Goal: Transaction & Acquisition: Obtain resource

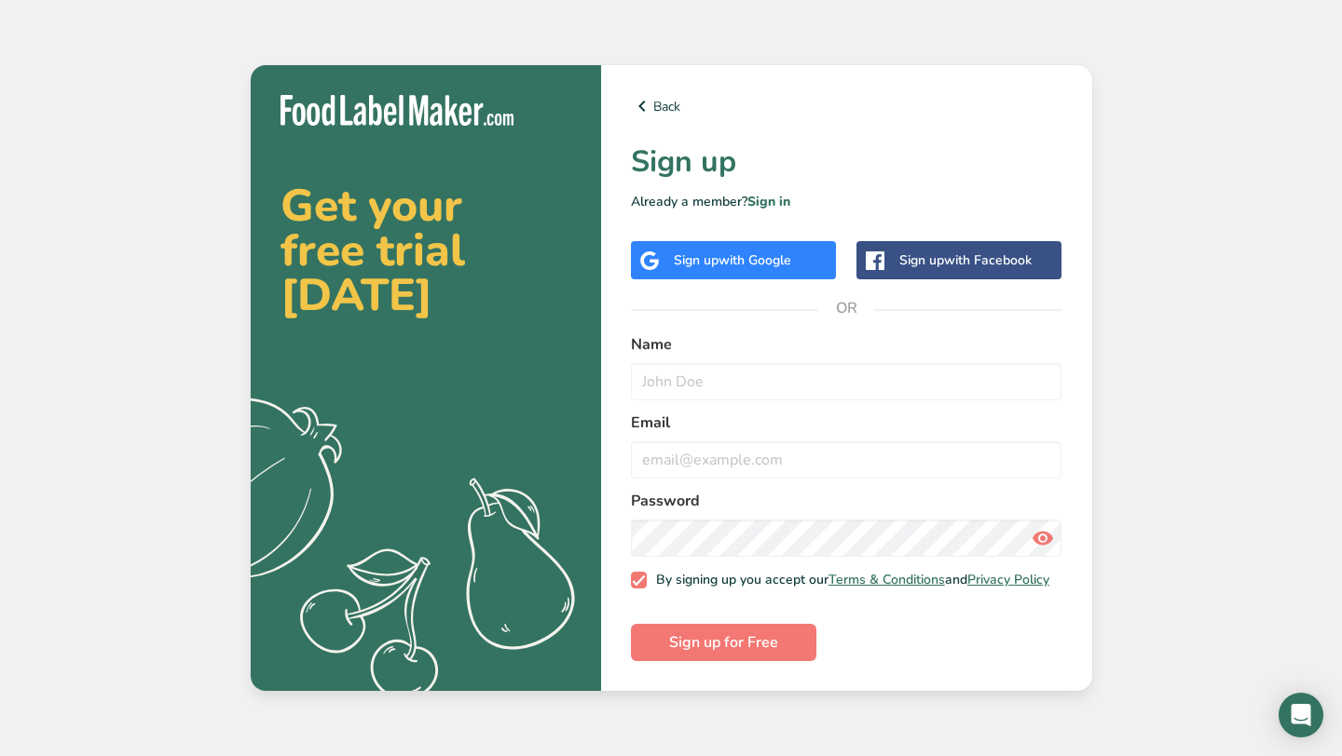
click at [704, 265] on div "Sign up with Google" at bounding box center [733, 260] width 205 height 38
click at [658, 95] on link "Back" at bounding box center [846, 106] width 431 height 22
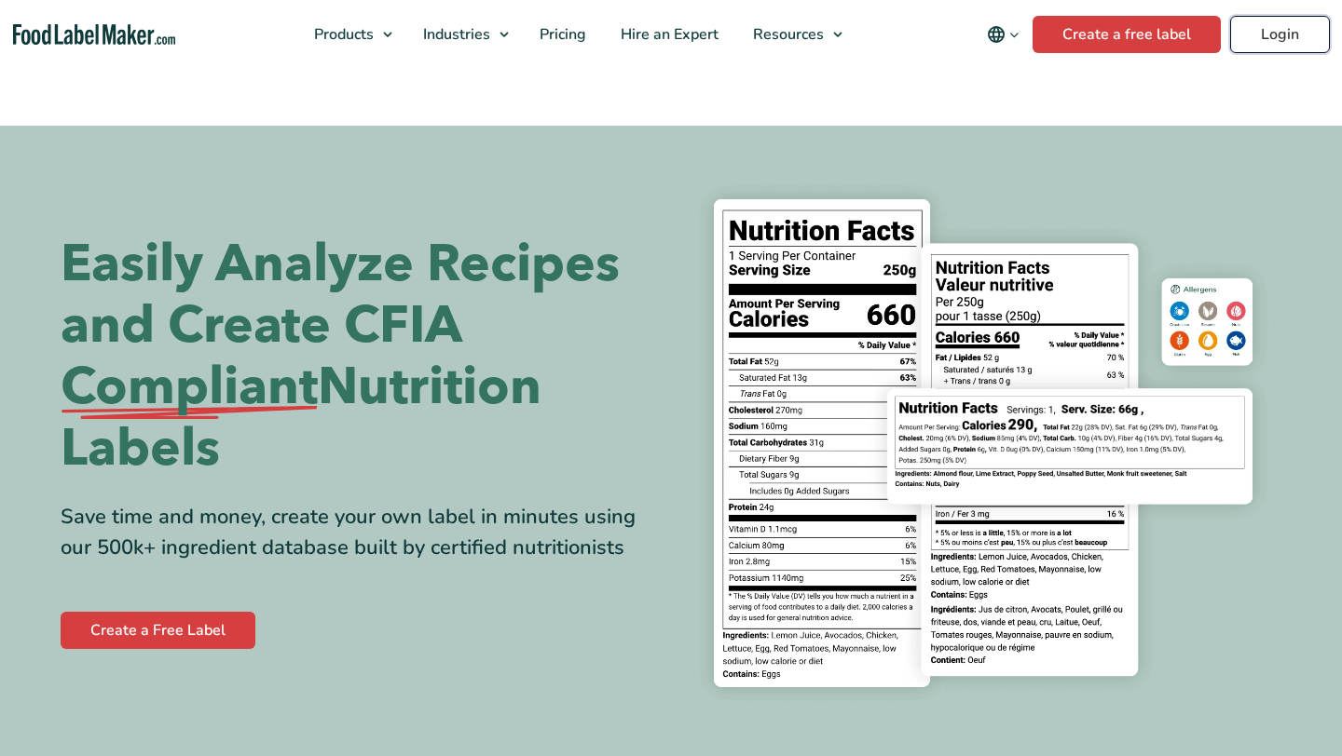
click at [1264, 48] on link "Login" at bounding box center [1280, 34] width 100 height 37
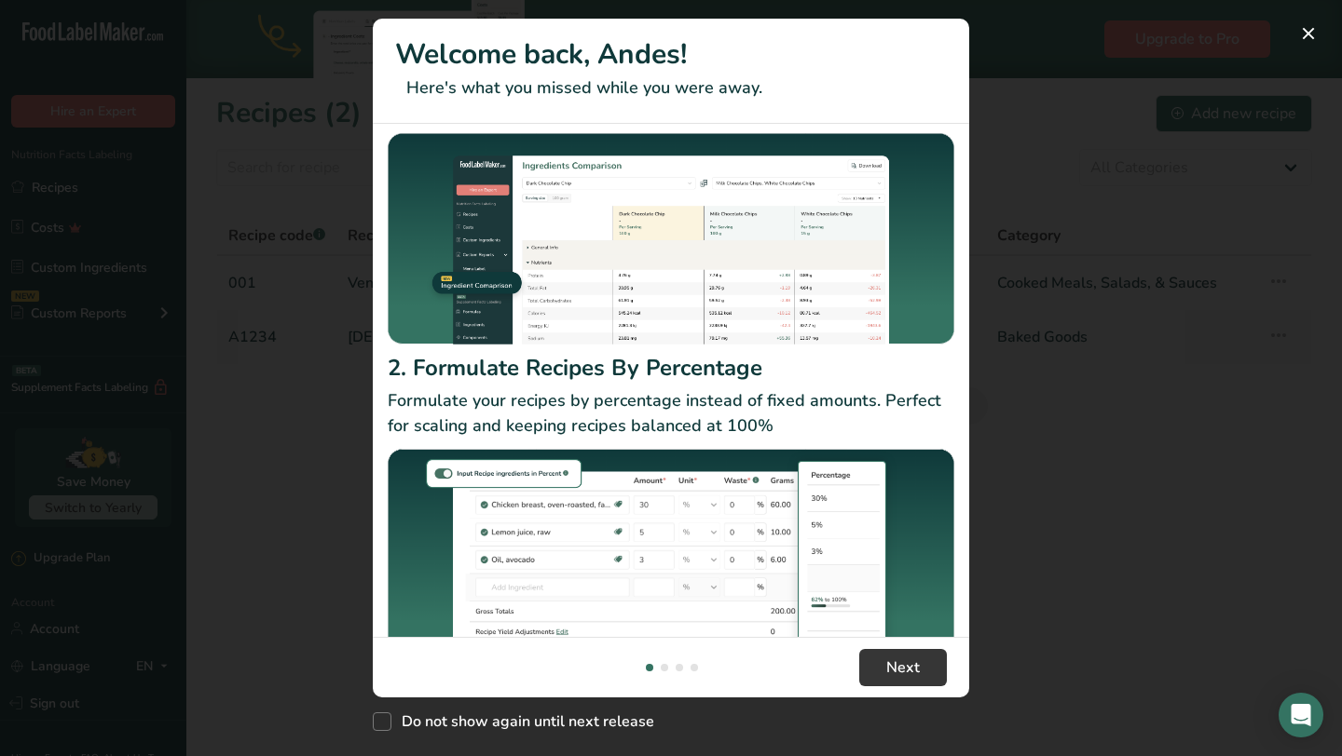
scroll to position [156, 0]
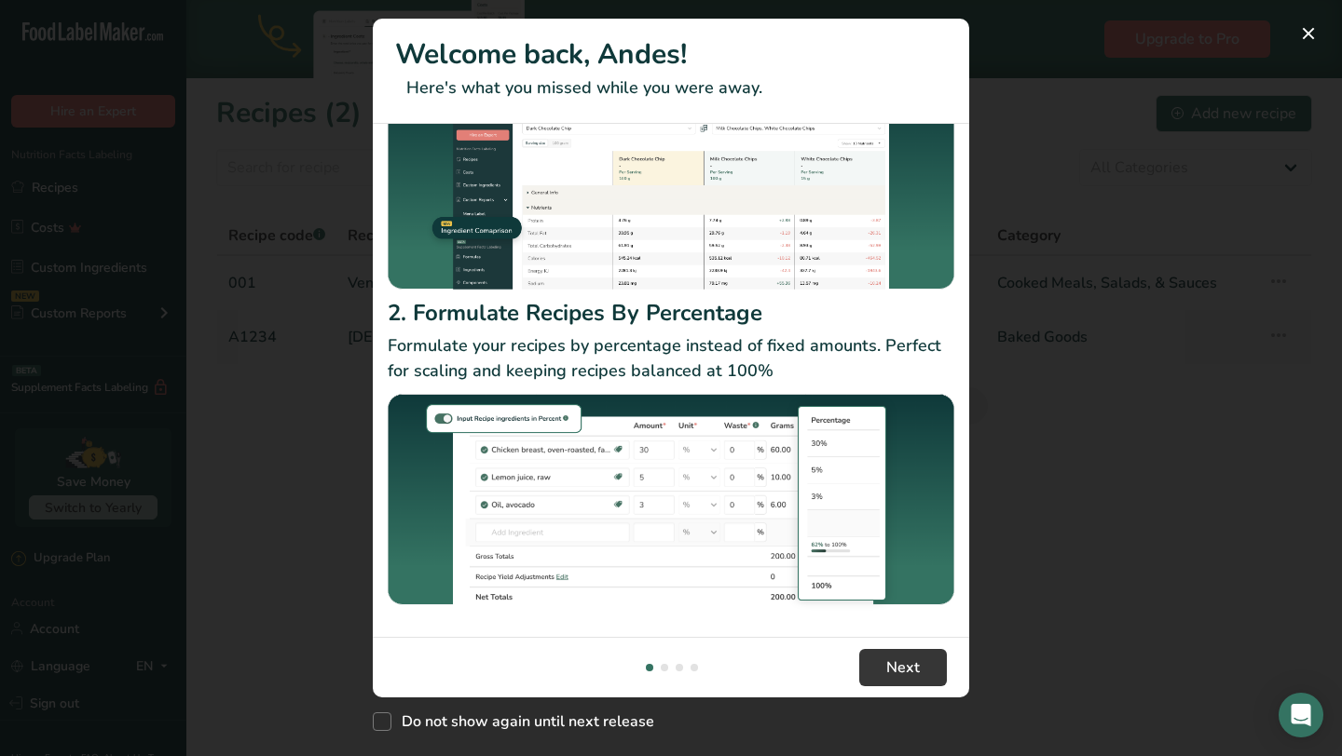
click at [663, 667] on div "New Features" at bounding box center [664, 667] width 7 height 7
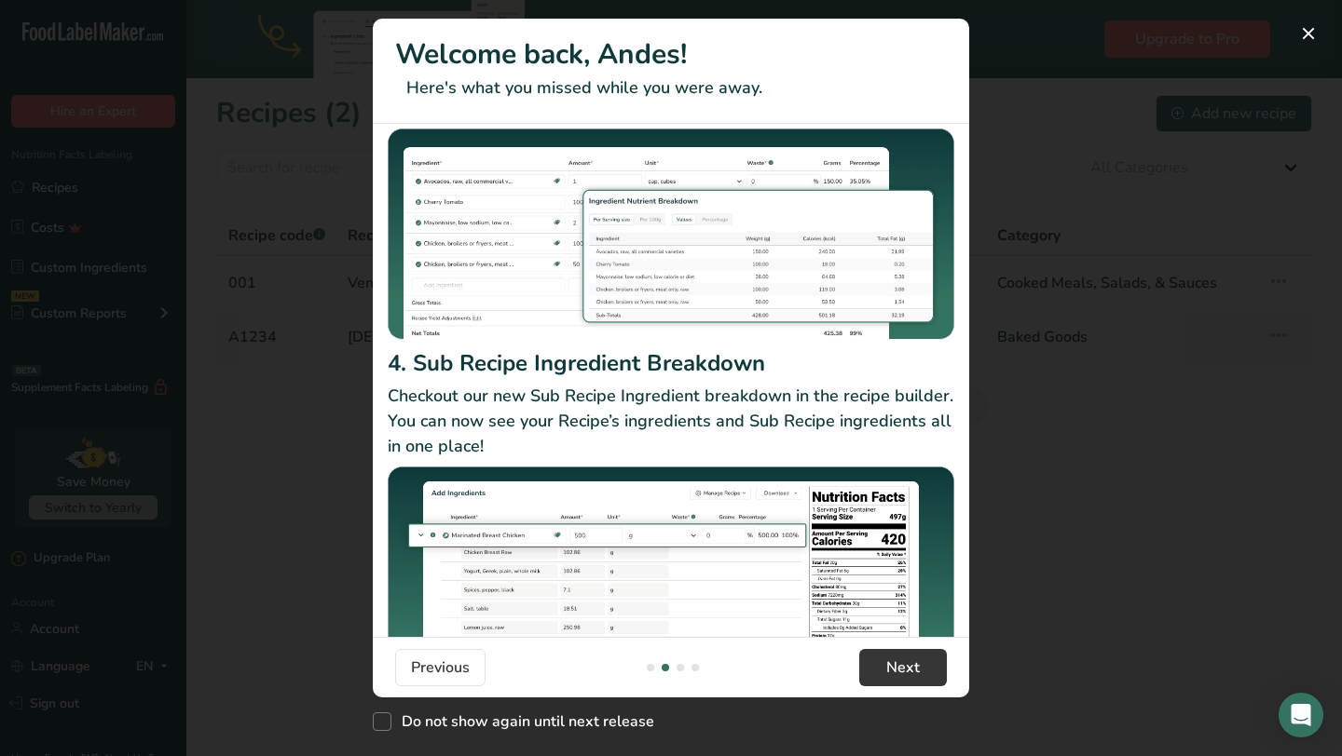
scroll to position [217, 0]
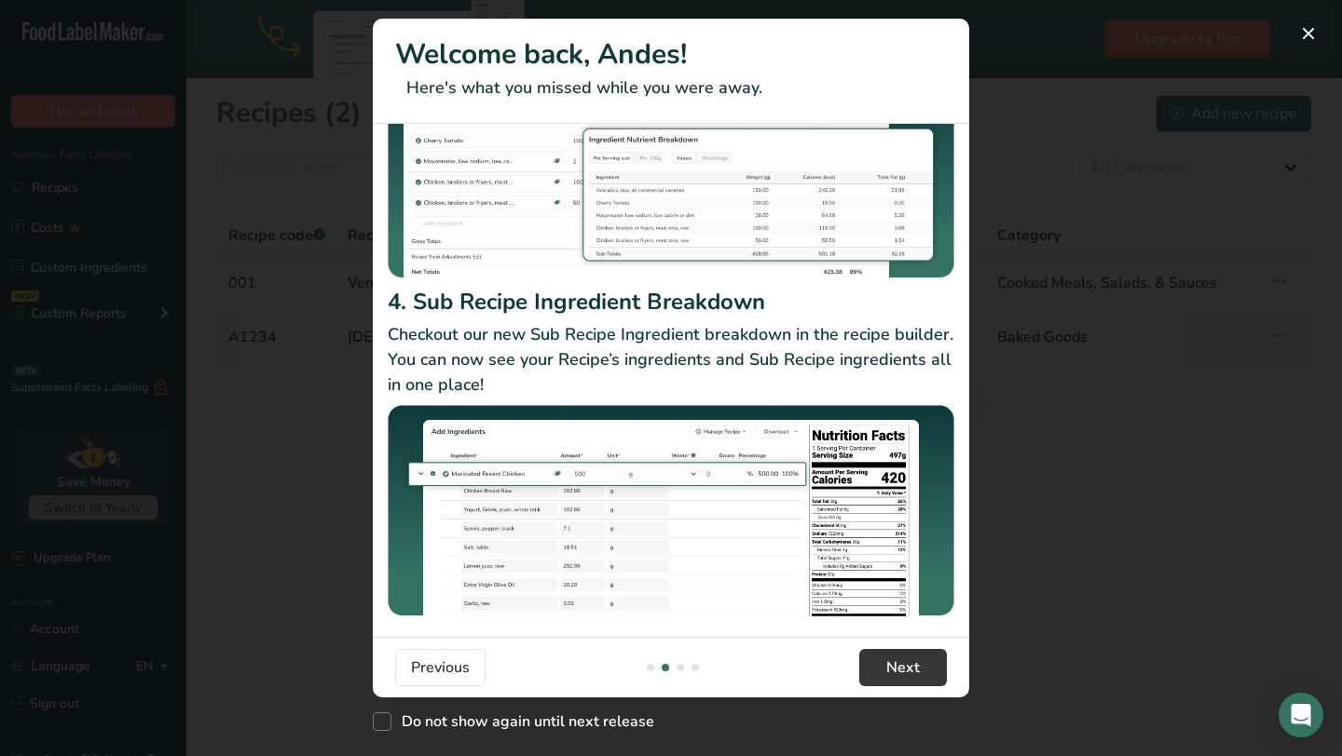
click at [678, 667] on div "New Features" at bounding box center [679, 667] width 7 height 7
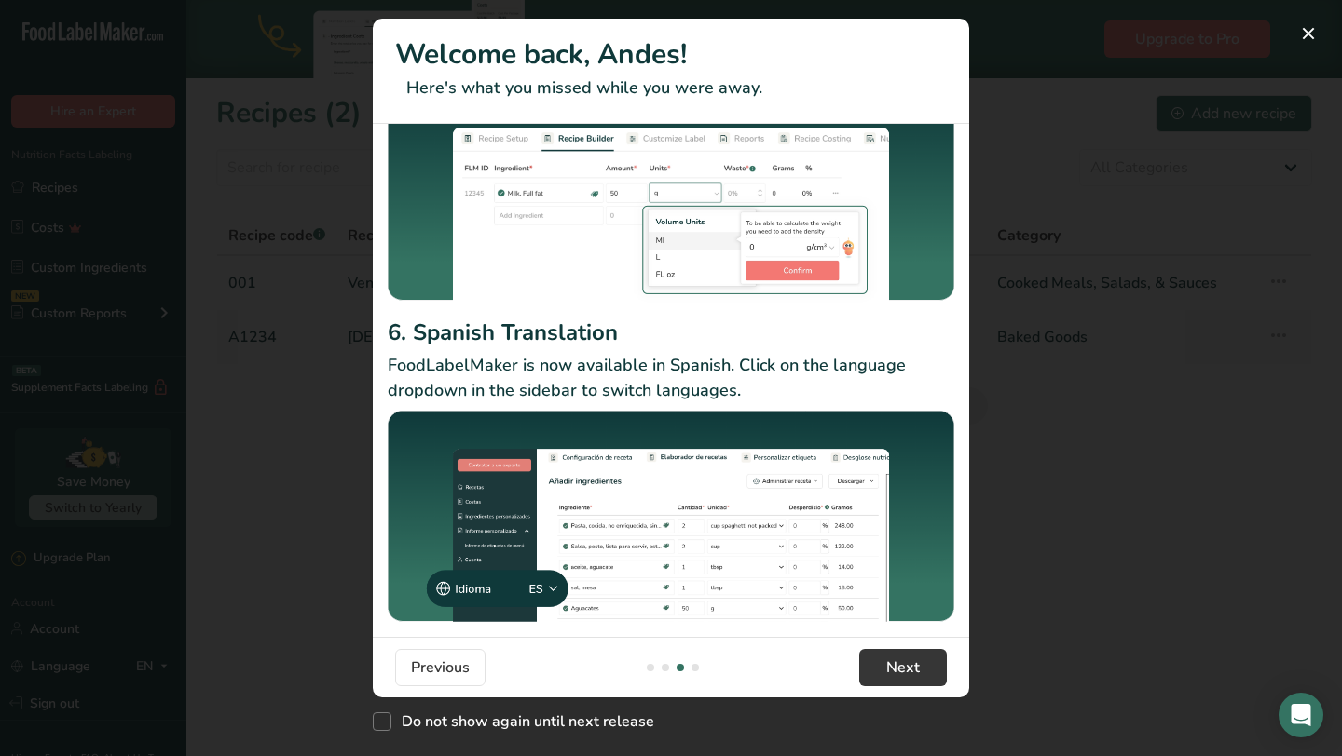
scroll to position [175, 0]
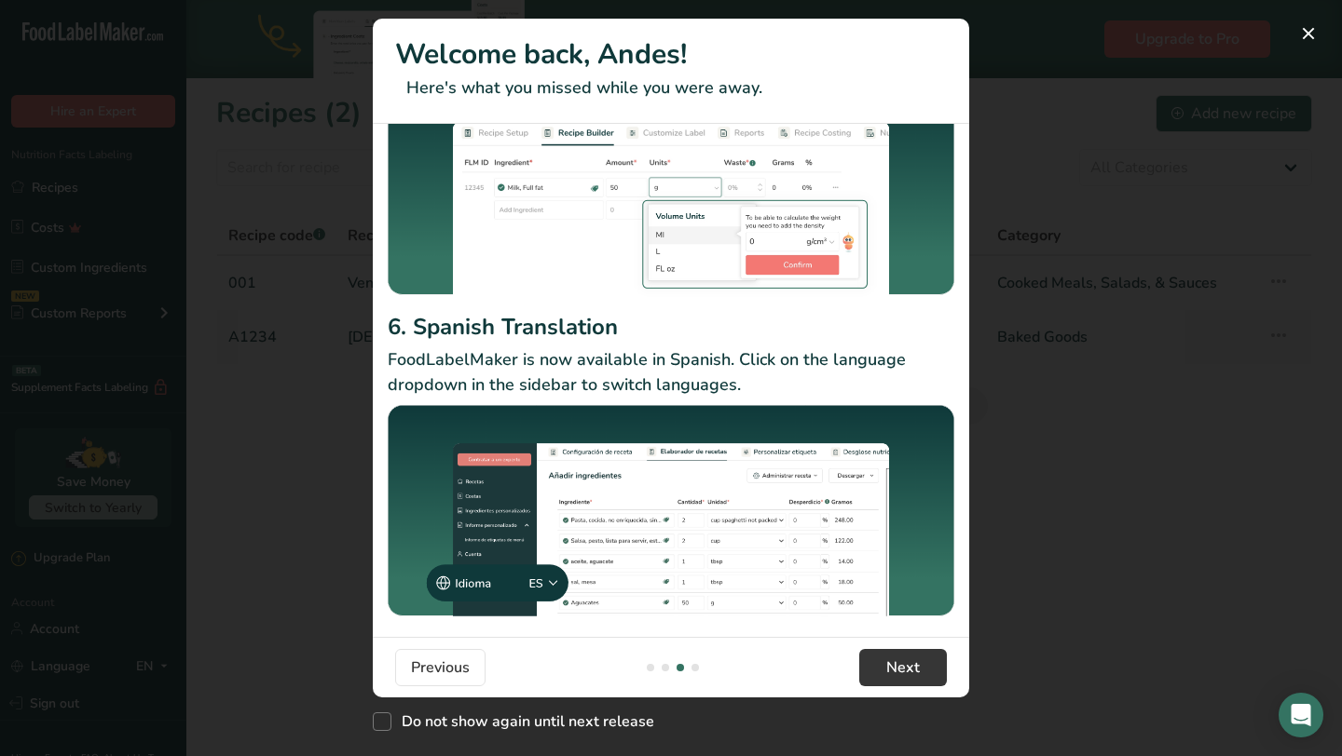
click at [695, 666] on div "New Features" at bounding box center [694, 667] width 7 height 7
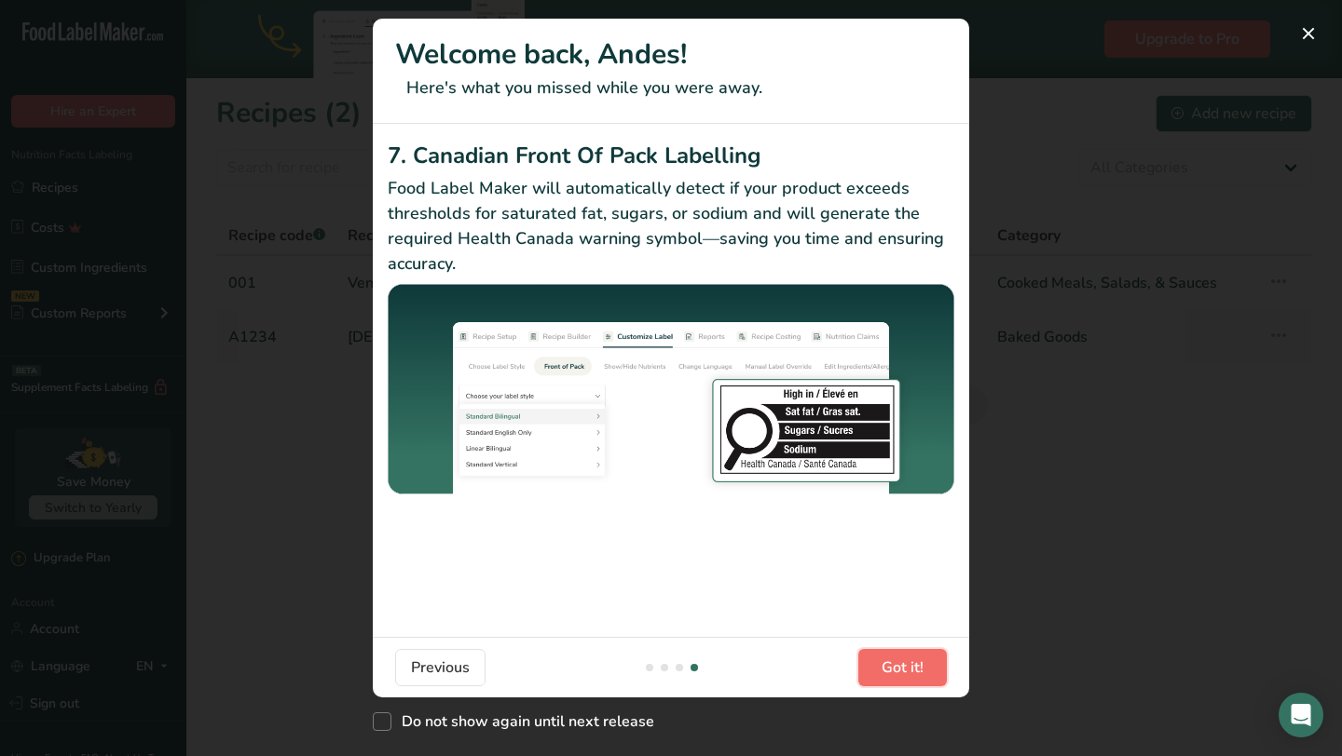
click at [888, 664] on span "Got it!" at bounding box center [902, 668] width 42 height 22
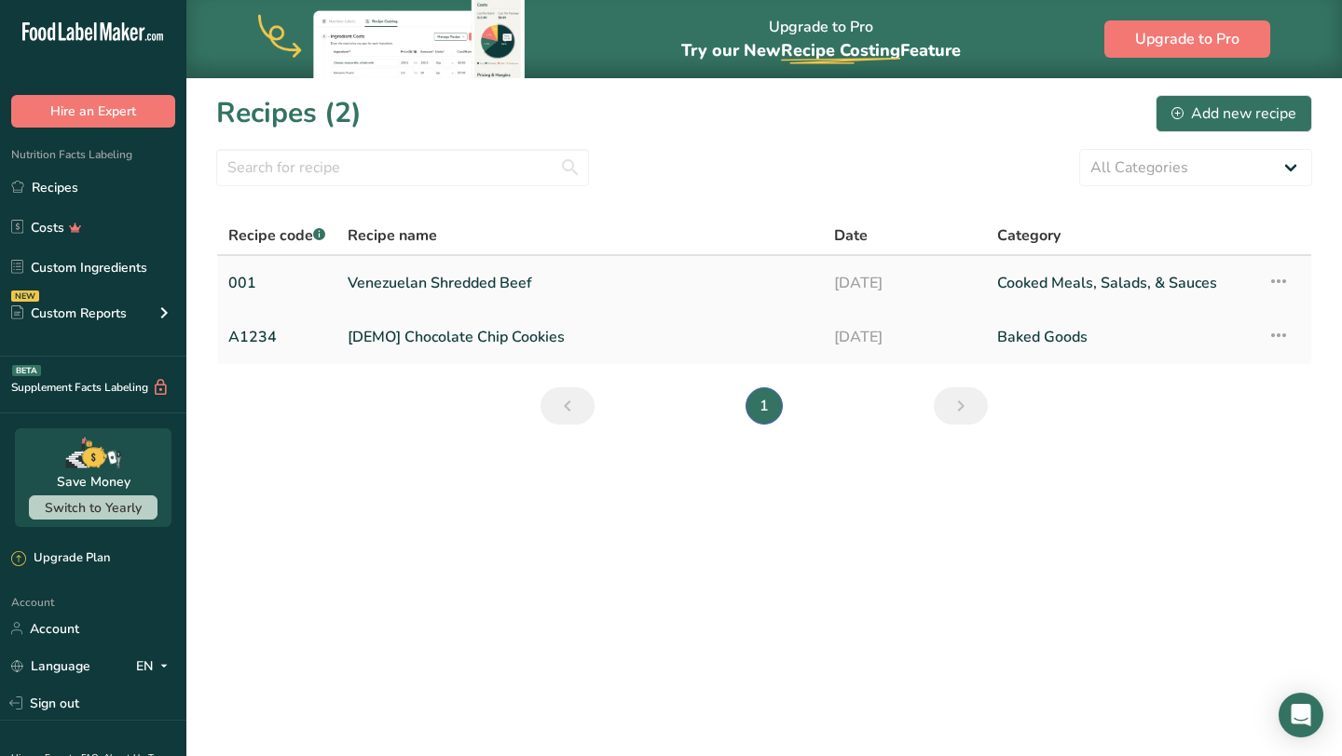
click at [1286, 287] on icon at bounding box center [1278, 282] width 22 height 34
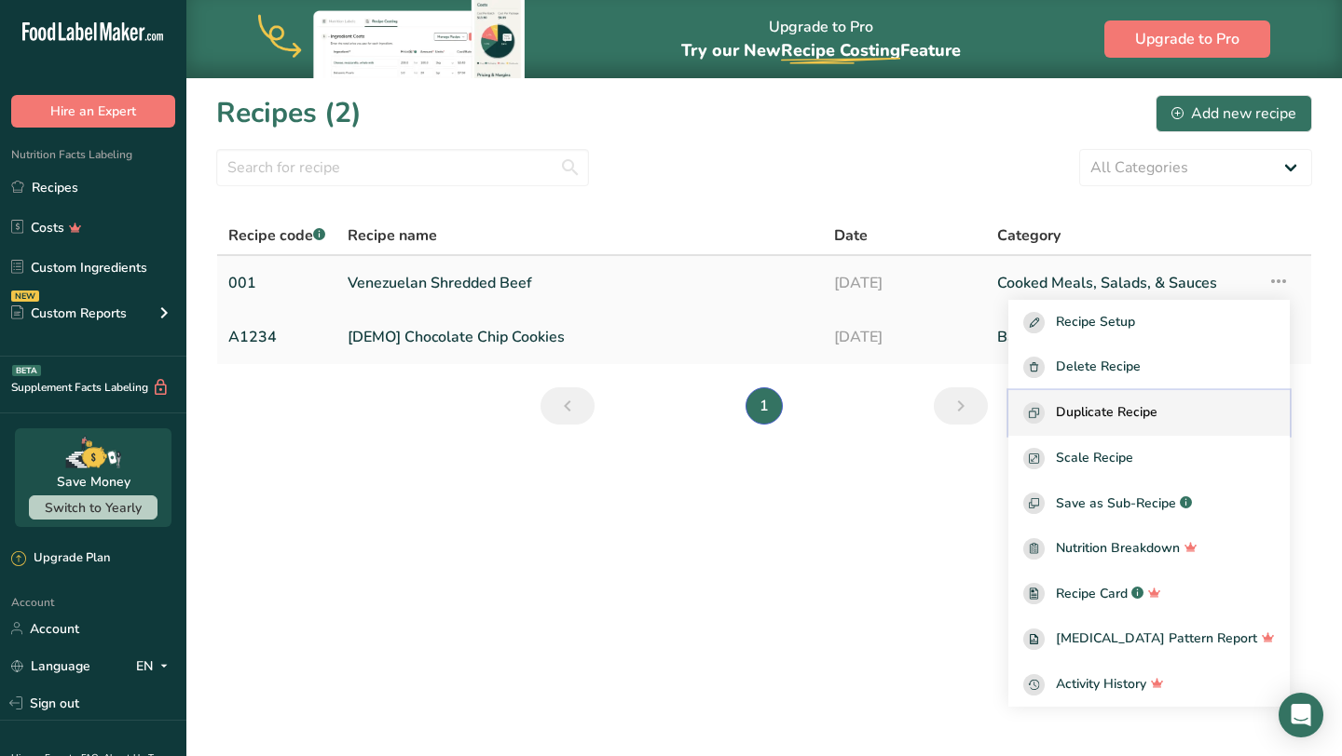
click at [1165, 427] on button "Duplicate Recipe" at bounding box center [1148, 413] width 281 height 46
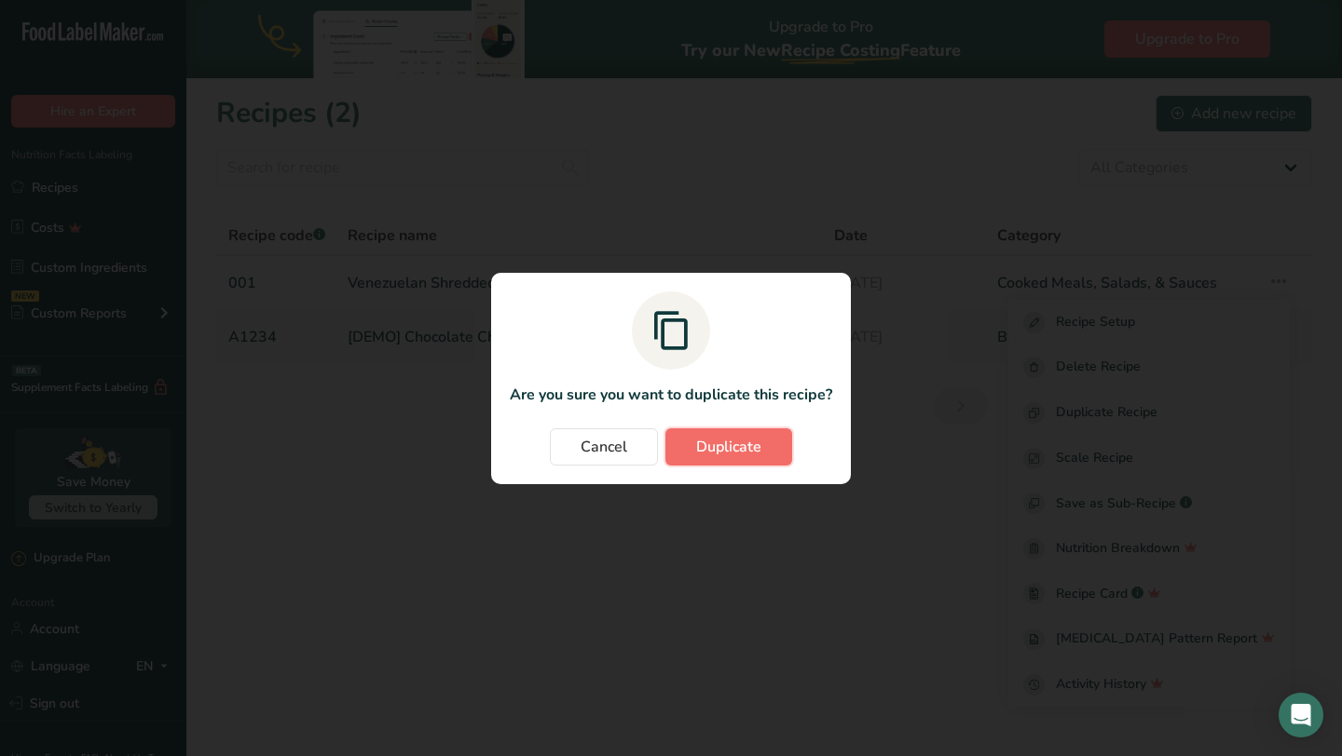
click at [765, 440] on button "Duplicate" at bounding box center [728, 447] width 127 height 37
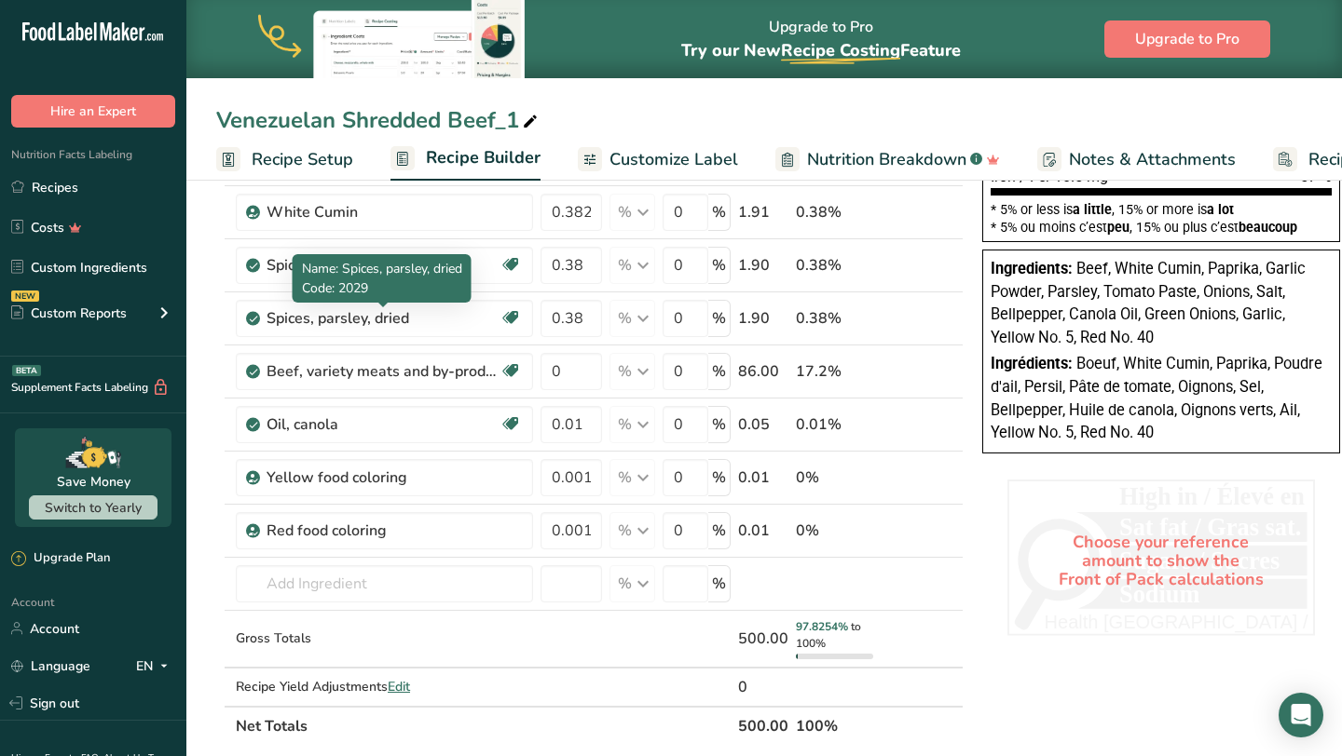
scroll to position [509, 0]
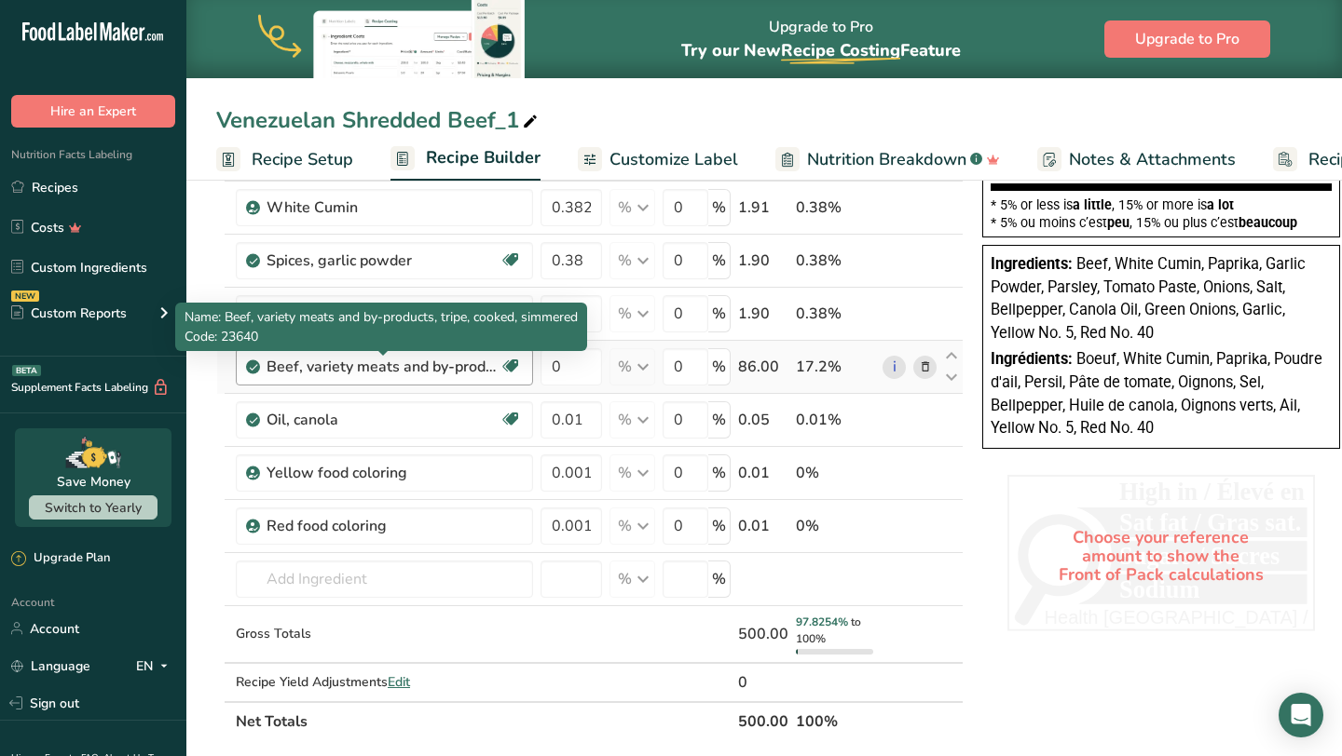
click at [420, 364] on div "Beef, variety meats and by-products, tripe, cooked, simmered" at bounding box center [382, 367] width 233 height 22
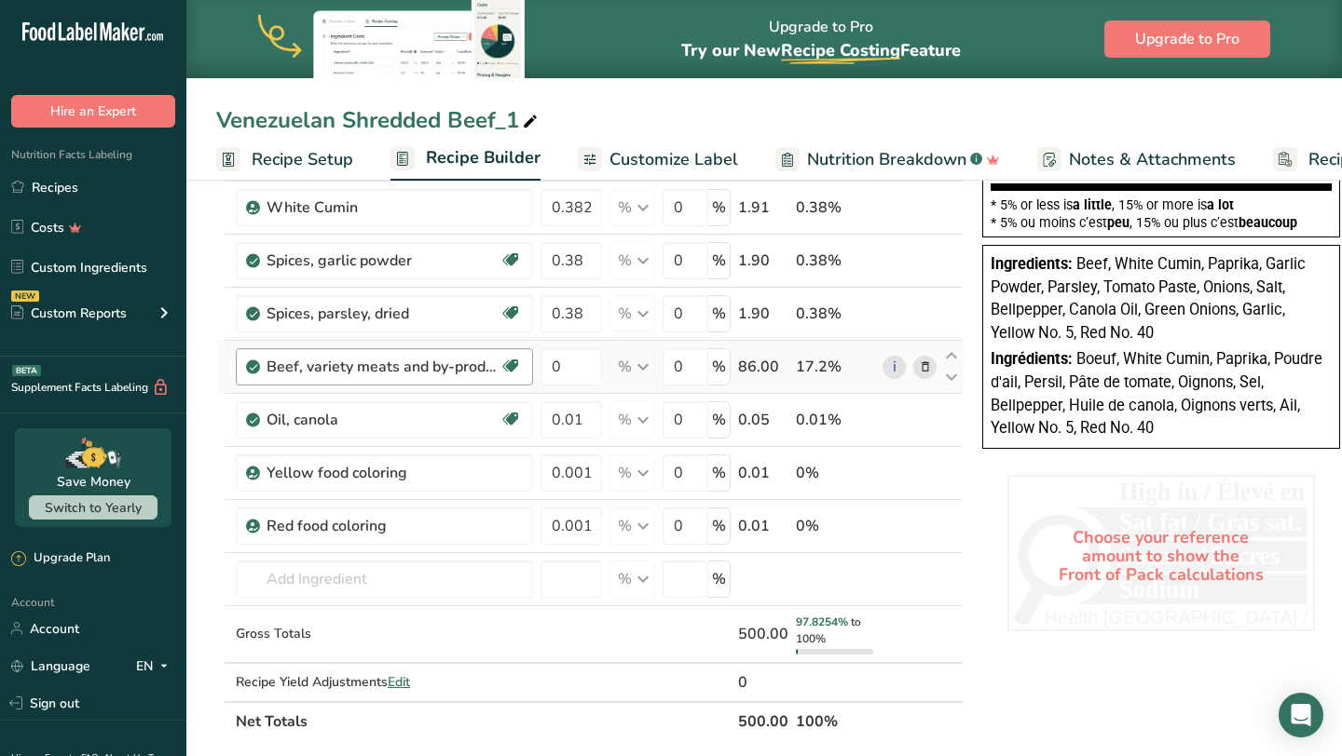
click at [420, 364] on div "Beef, variety meats and by-products, tripe, cooked, simmered" at bounding box center [382, 367] width 233 height 22
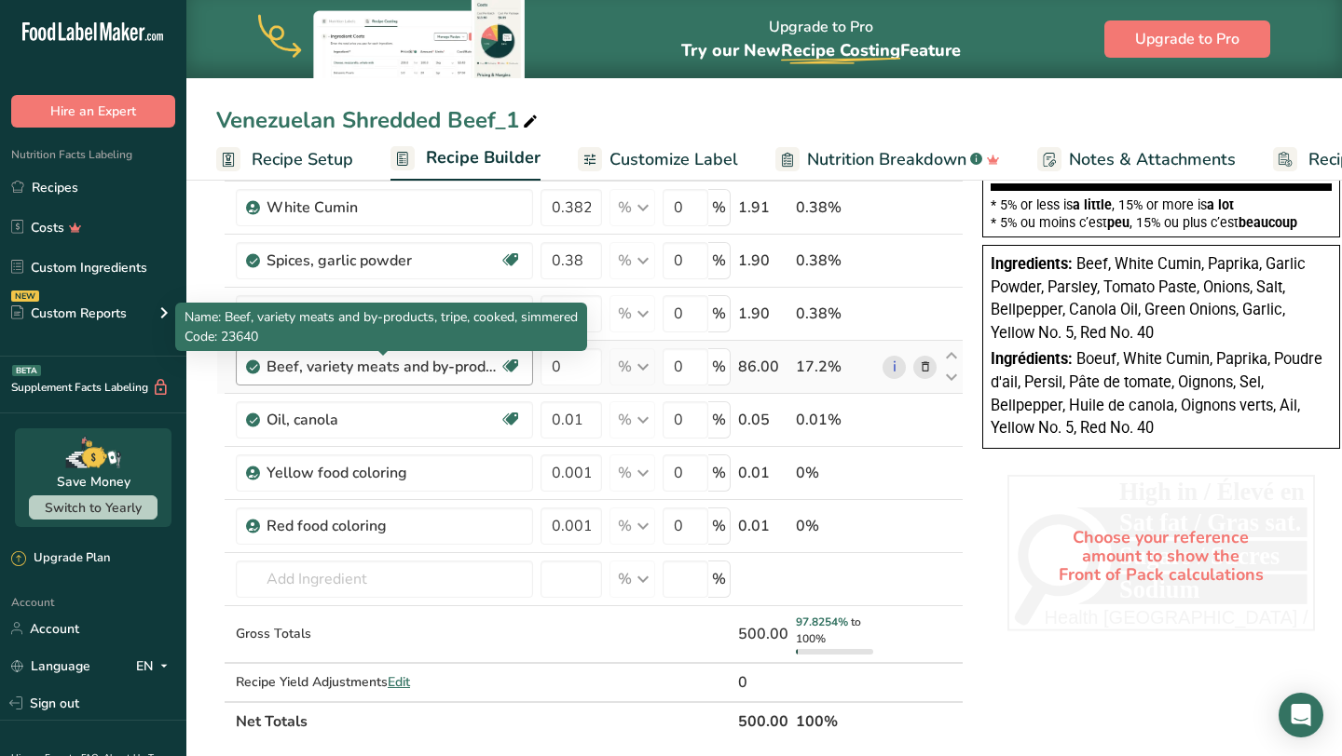
click at [420, 364] on div "Beef, variety meats and by-products, tripe, cooked, simmered" at bounding box center [382, 367] width 233 height 22
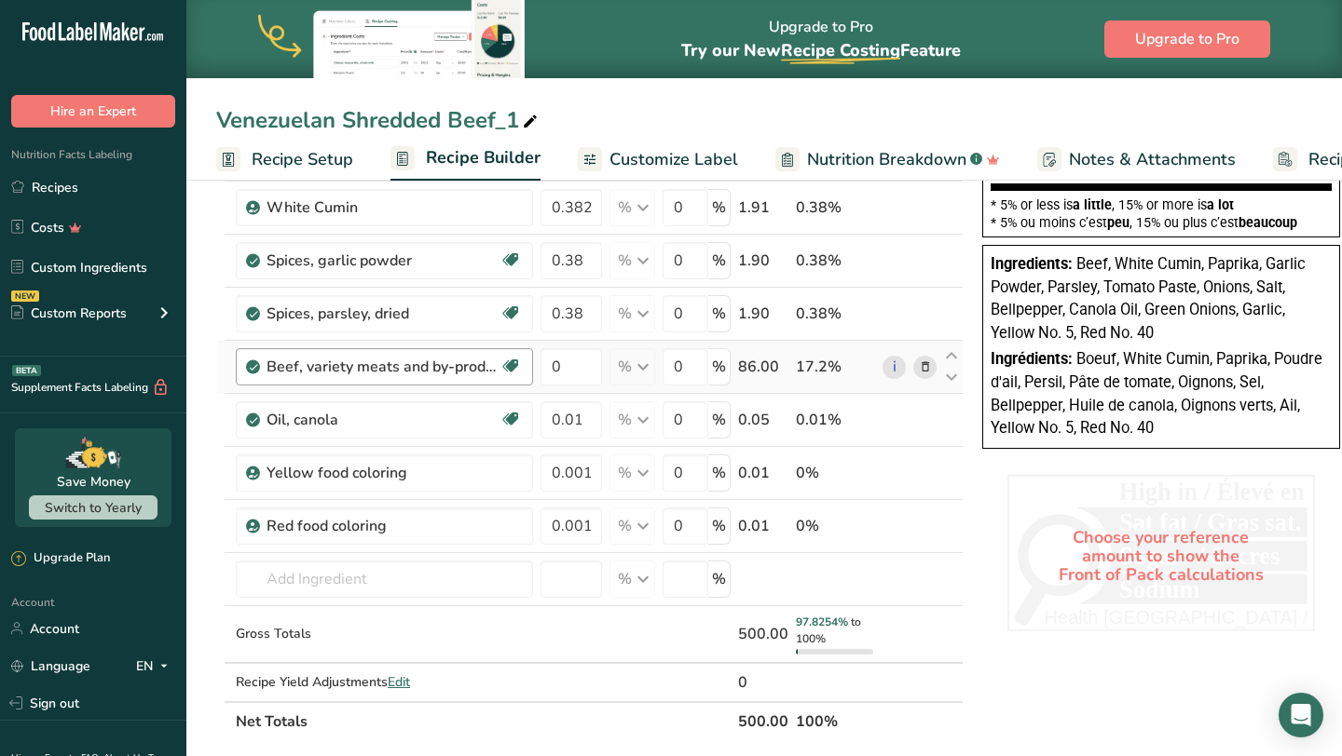
click at [314, 376] on div "Beef, variety meats and by-products, tripe, cooked, simmered" at bounding box center [382, 367] width 233 height 22
click at [955, 360] on icon at bounding box center [951, 356] width 22 height 14
type input "0"
type input "0.38"
click at [564, 317] on input "0" at bounding box center [570, 313] width 61 height 37
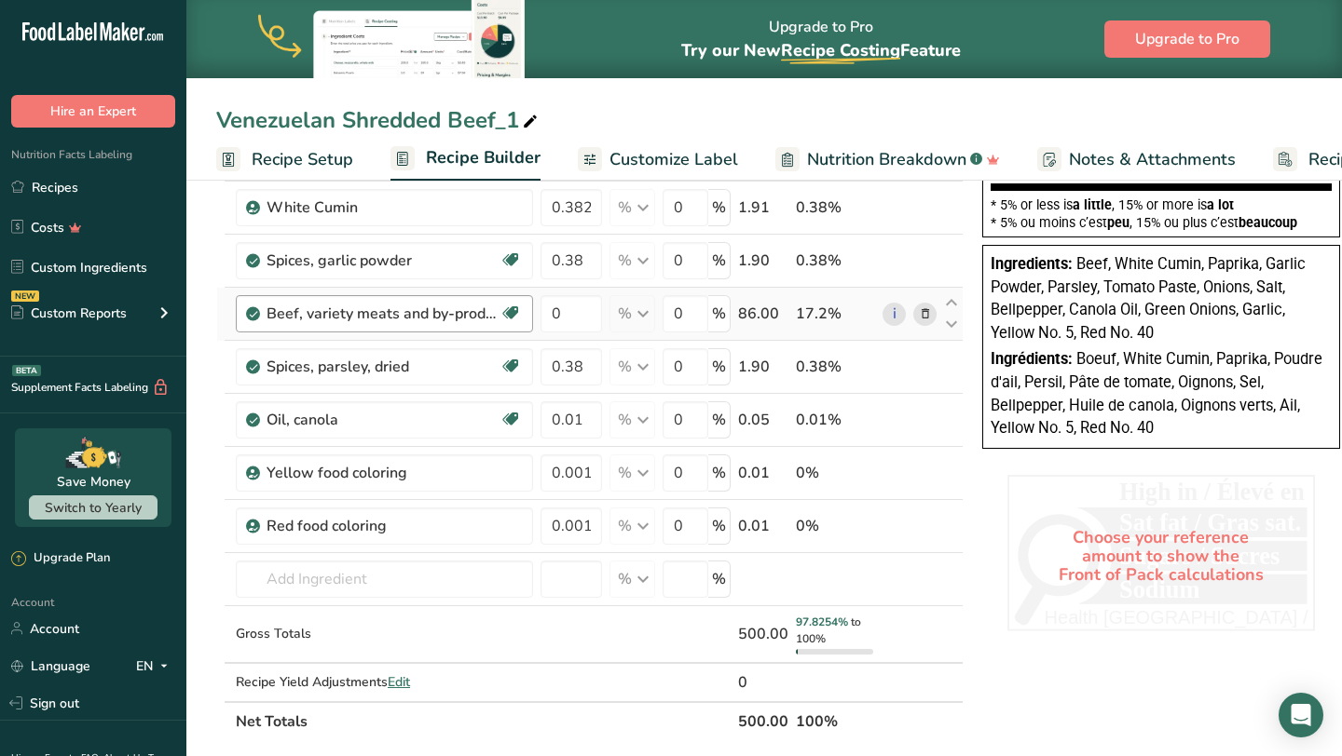
click at [431, 331] on div "Ingredient * Amount * Unit * Waste * .a-a{fill:#347362;}.b-a{fill:#fff;} Grams …" at bounding box center [589, 256] width 747 height 972
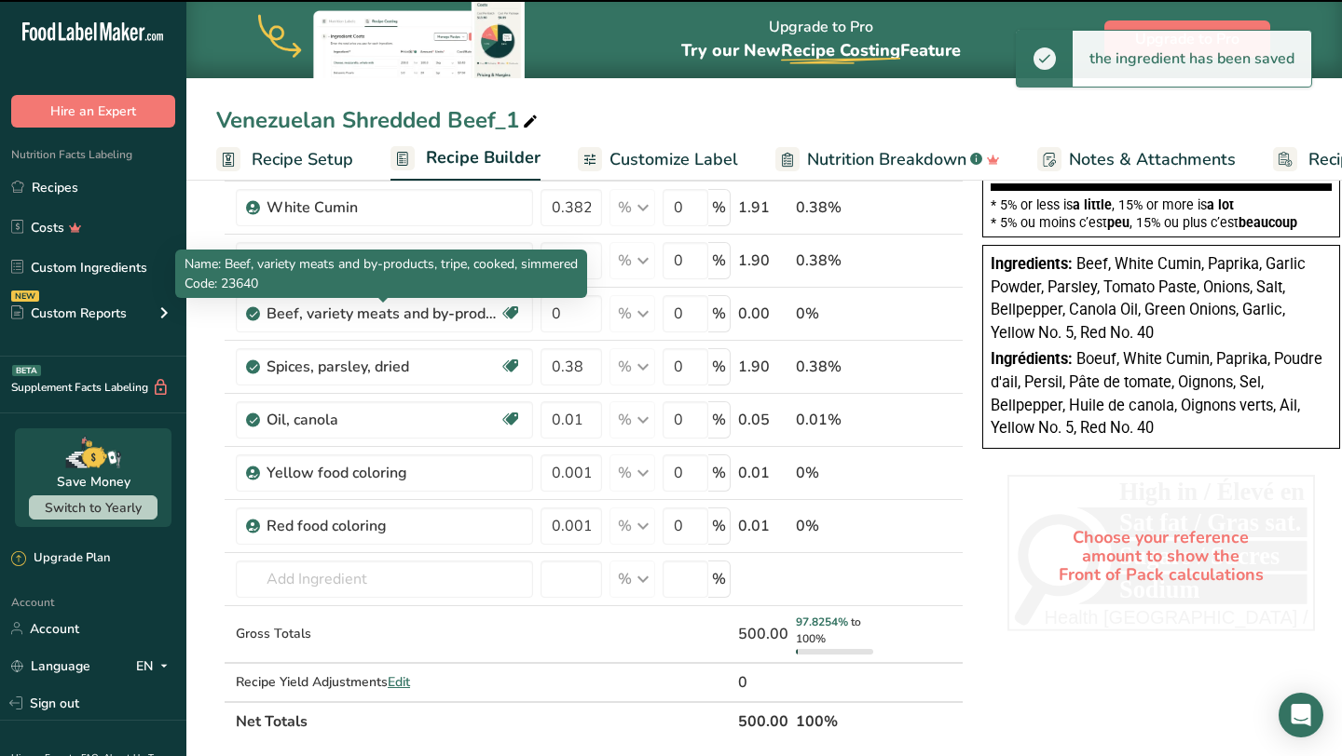
click at [424, 323] on div "Beef, variety meats and by-products, tripe, cooked, simmered" at bounding box center [382, 314] width 233 height 22
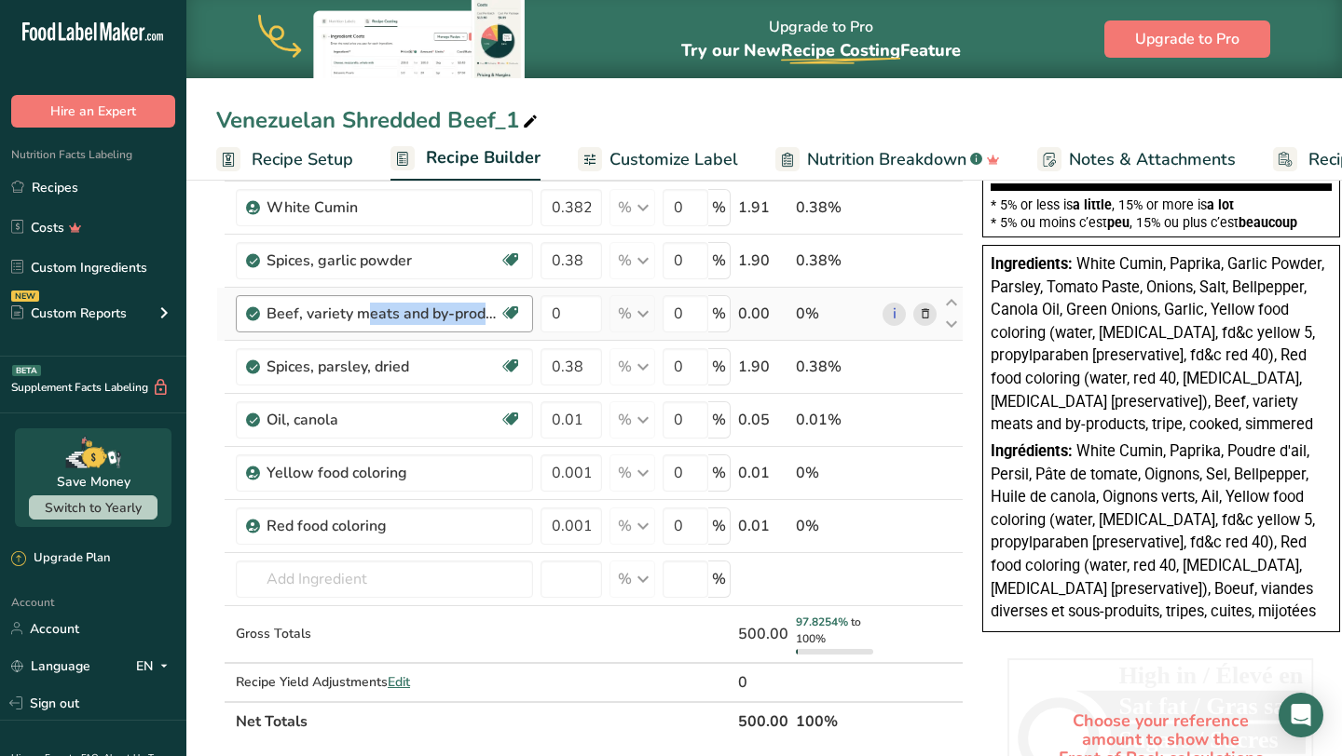
click at [320, 314] on div "Beef, variety meats and by-products, tripe, cooked, simmered" at bounding box center [382, 314] width 233 height 22
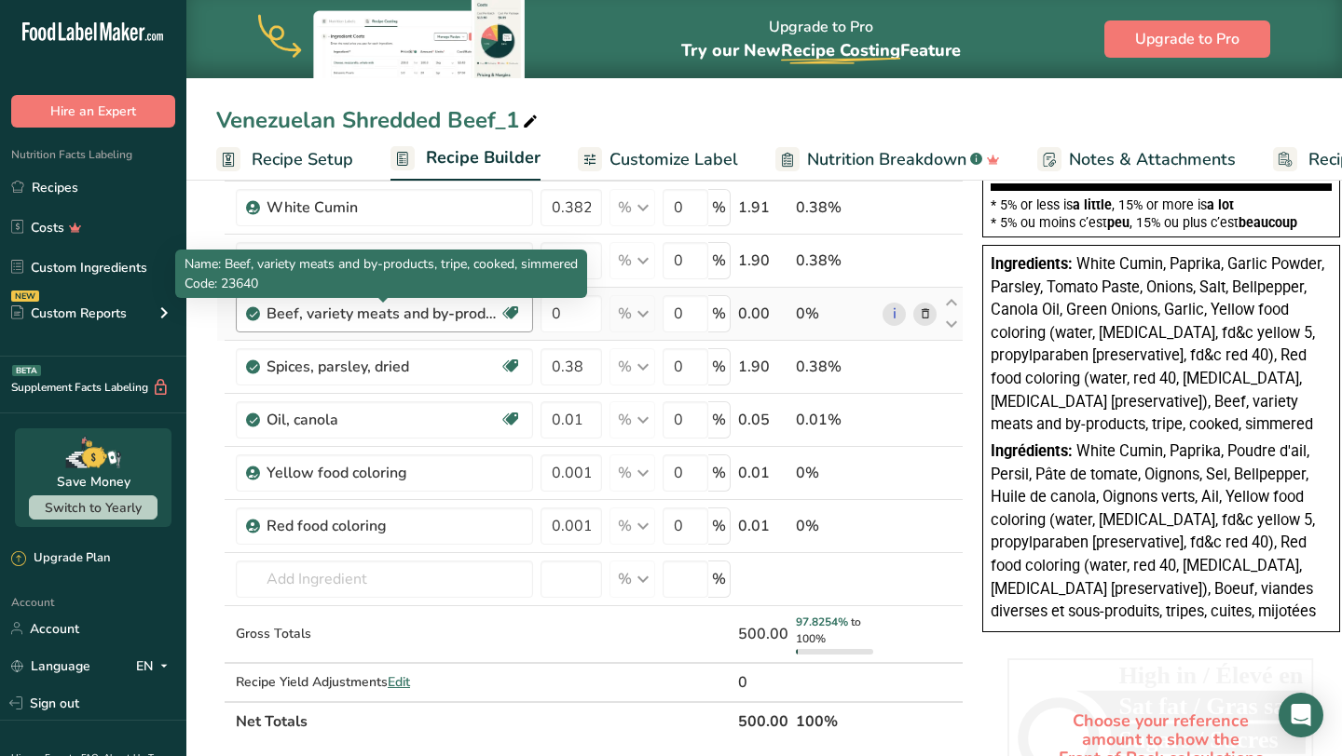
click at [447, 325] on div "Beef, variety meats and by-products, tripe, cooked, simmered Dairy free Gluten …" at bounding box center [384, 313] width 297 height 37
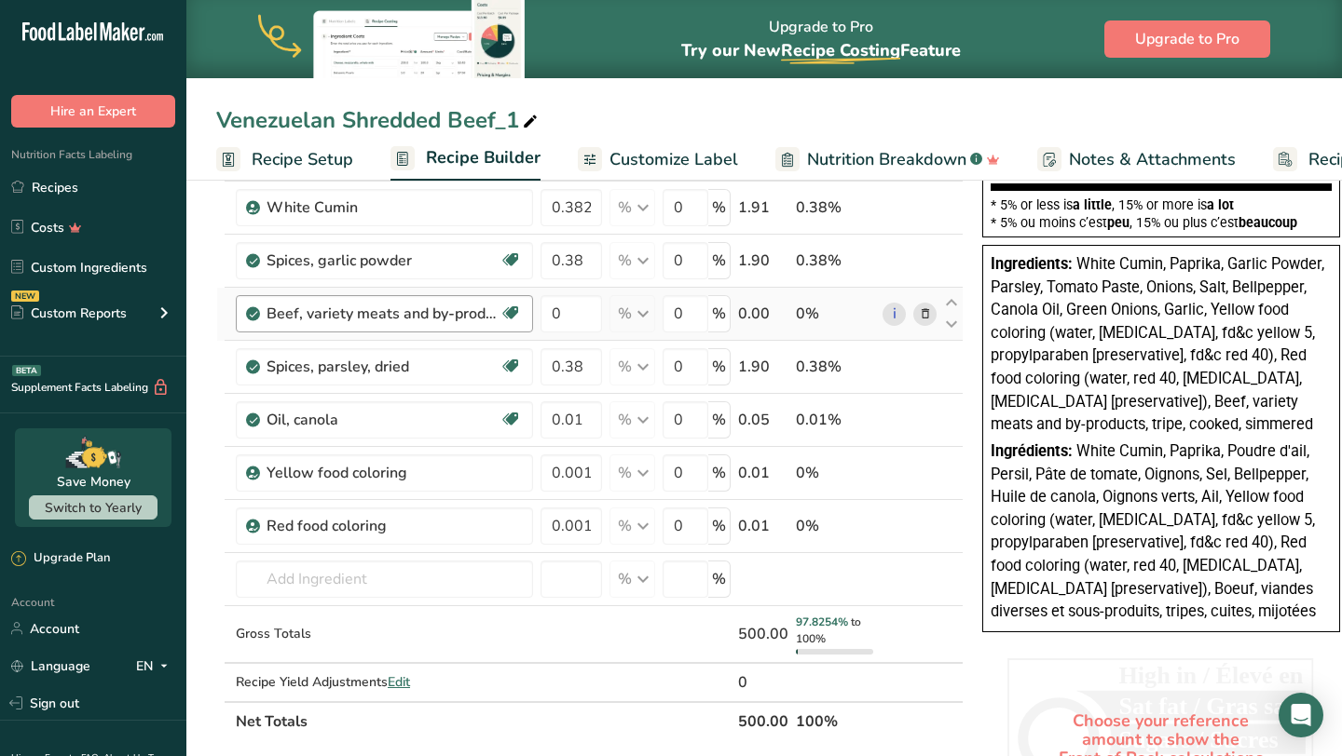
click at [447, 325] on div "Beef, variety meats and by-products, tripe, cooked, simmered Dairy free Gluten …" at bounding box center [384, 313] width 297 height 37
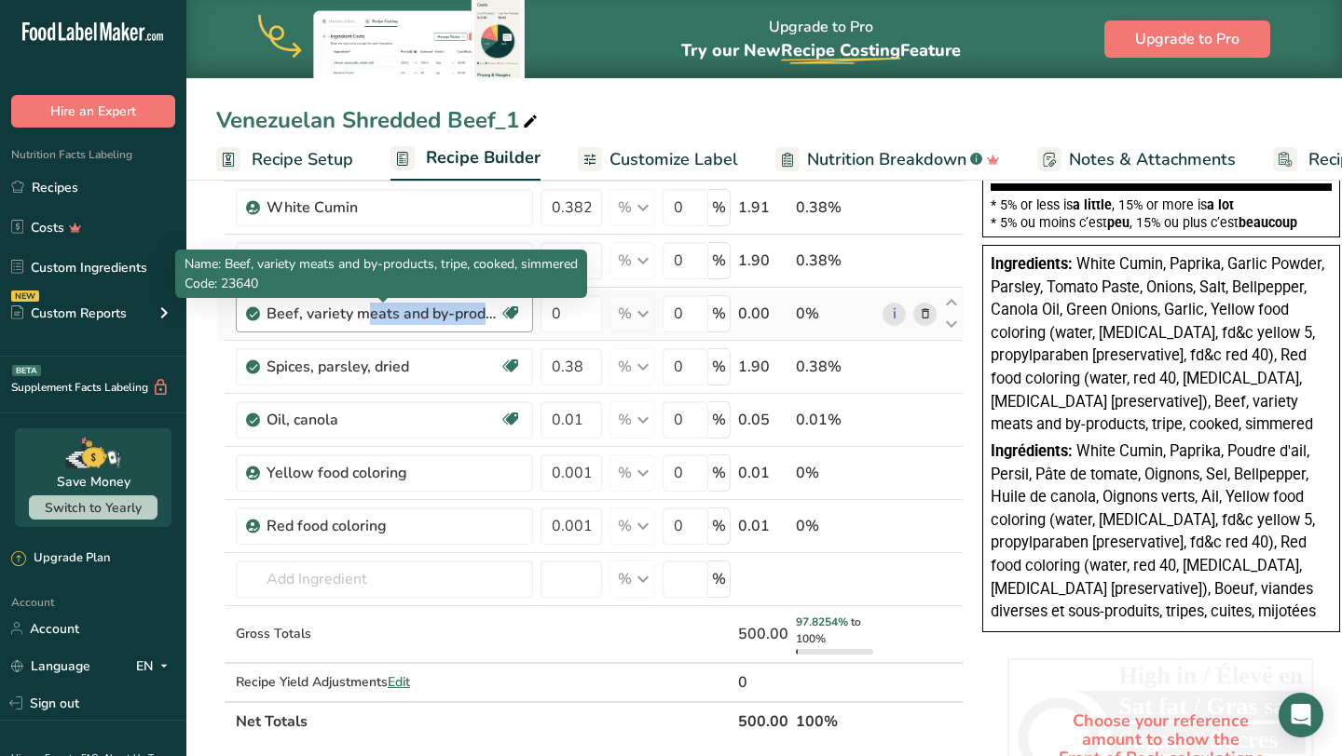
click at [392, 315] on div "Beef, variety meats and by-products, tripe, cooked, simmered" at bounding box center [382, 314] width 233 height 22
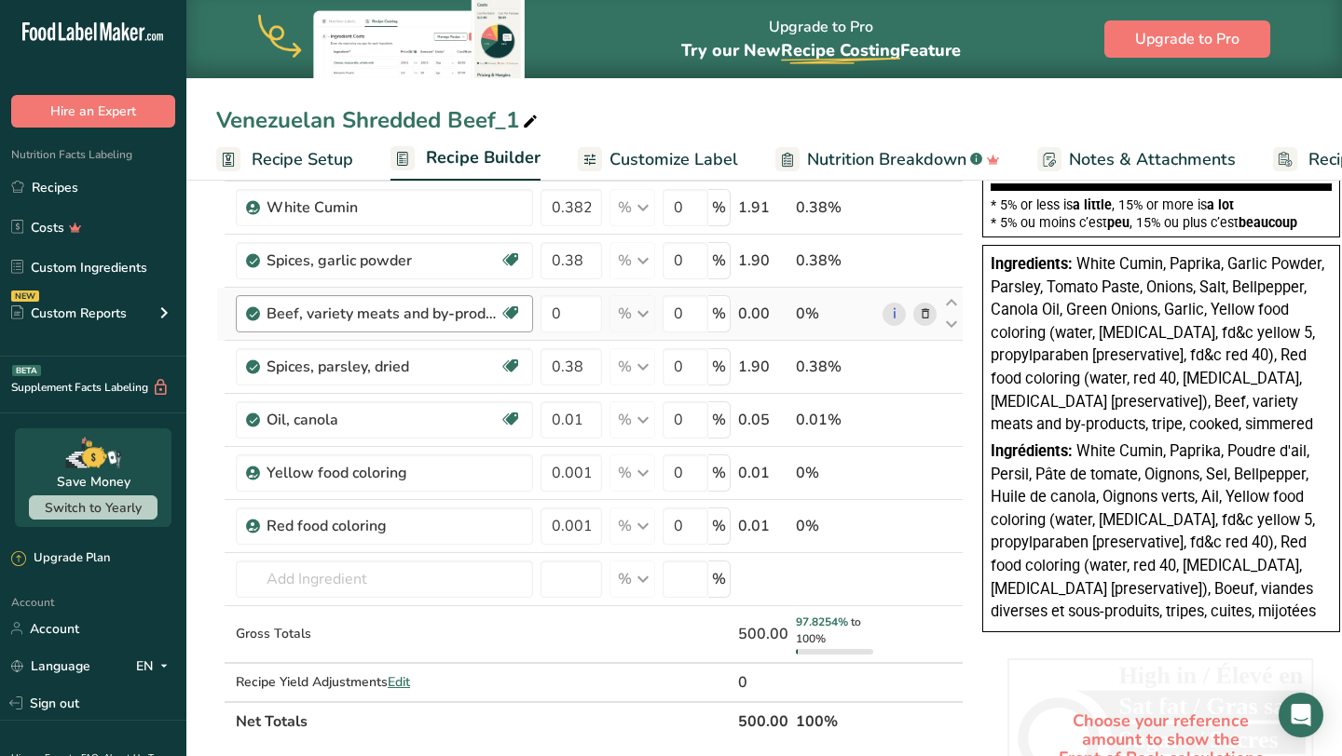
click at [392, 315] on div "Beef, variety meats and by-products, tripe, cooked, simmered" at bounding box center [382, 314] width 233 height 22
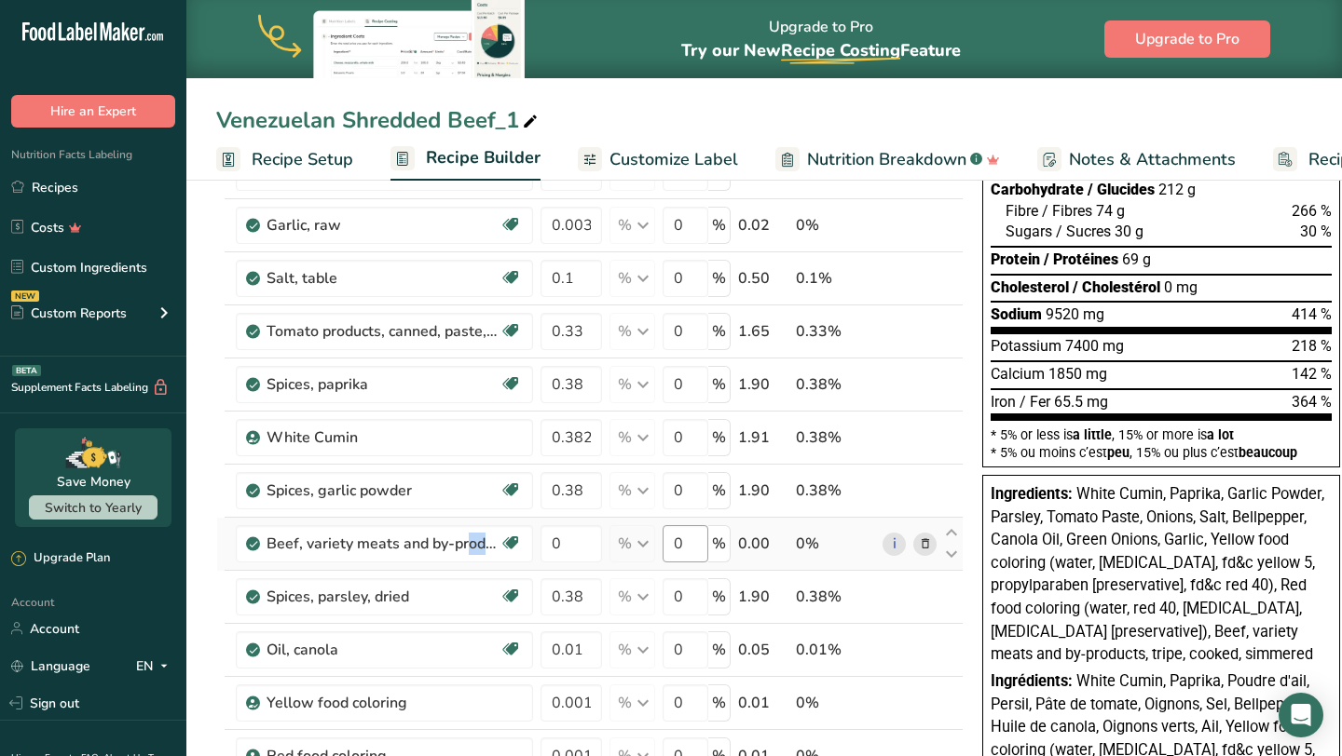
scroll to position [0, 0]
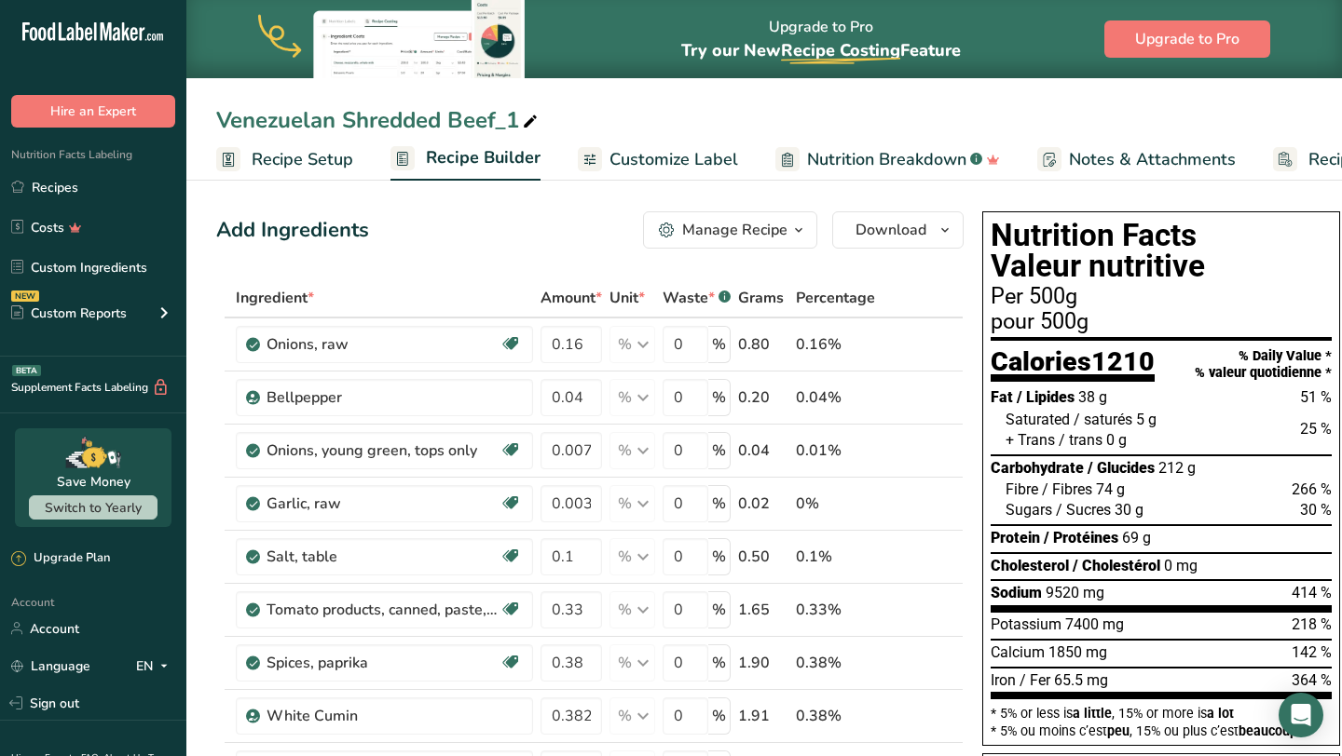
click at [805, 235] on span "button" at bounding box center [798, 230] width 22 height 22
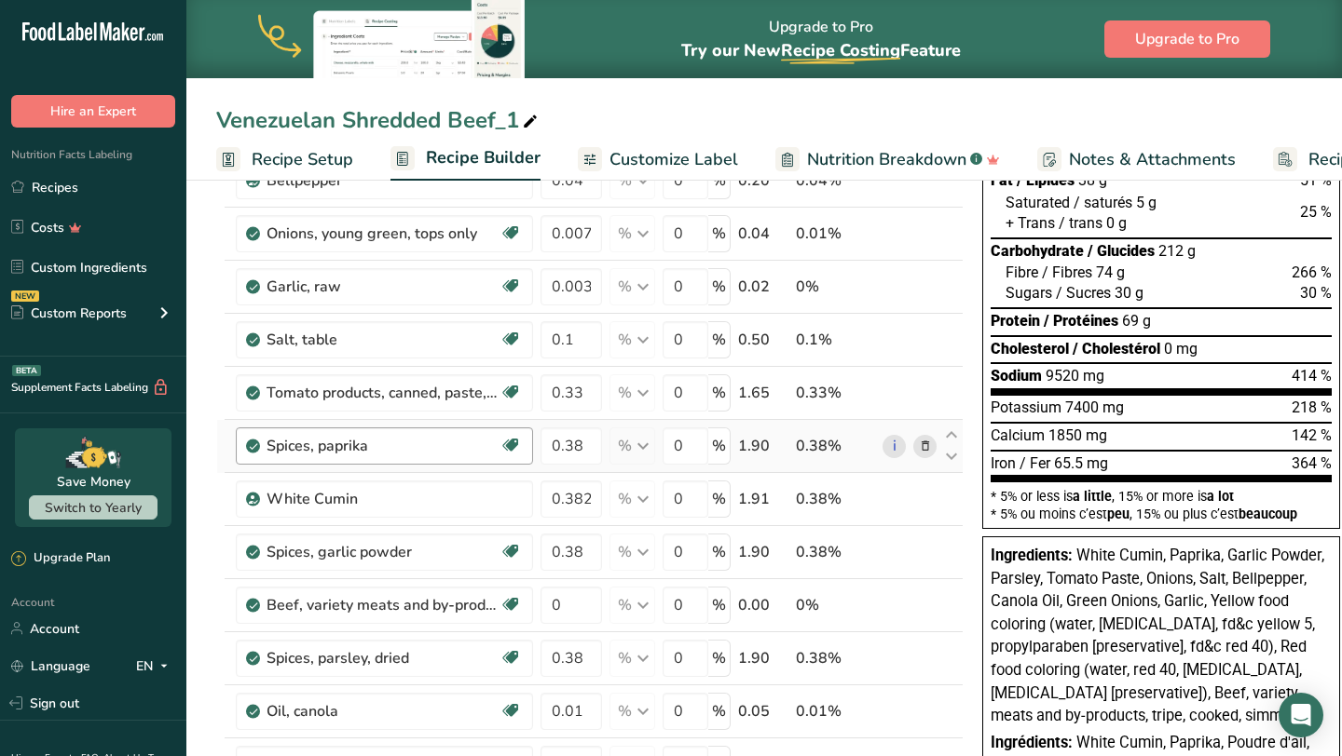
scroll to position [221, 0]
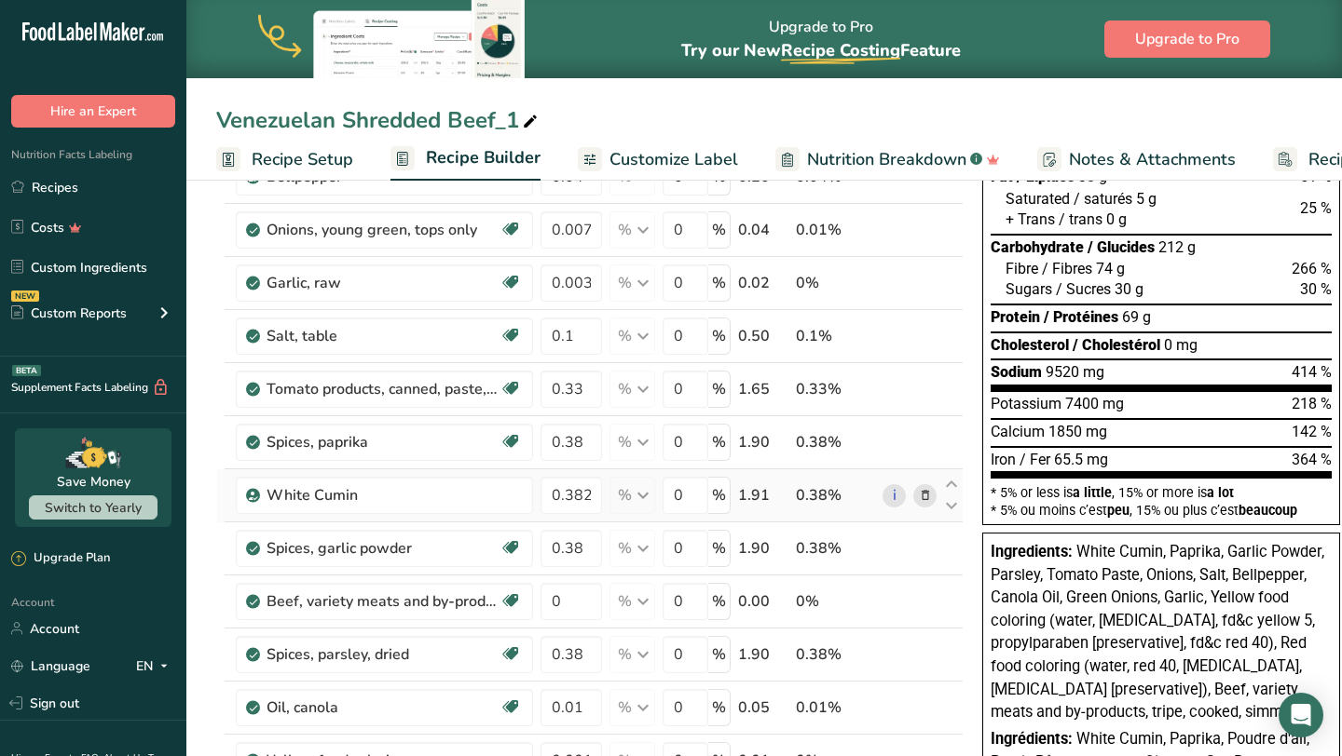
click at [919, 497] on icon at bounding box center [925, 496] width 13 height 20
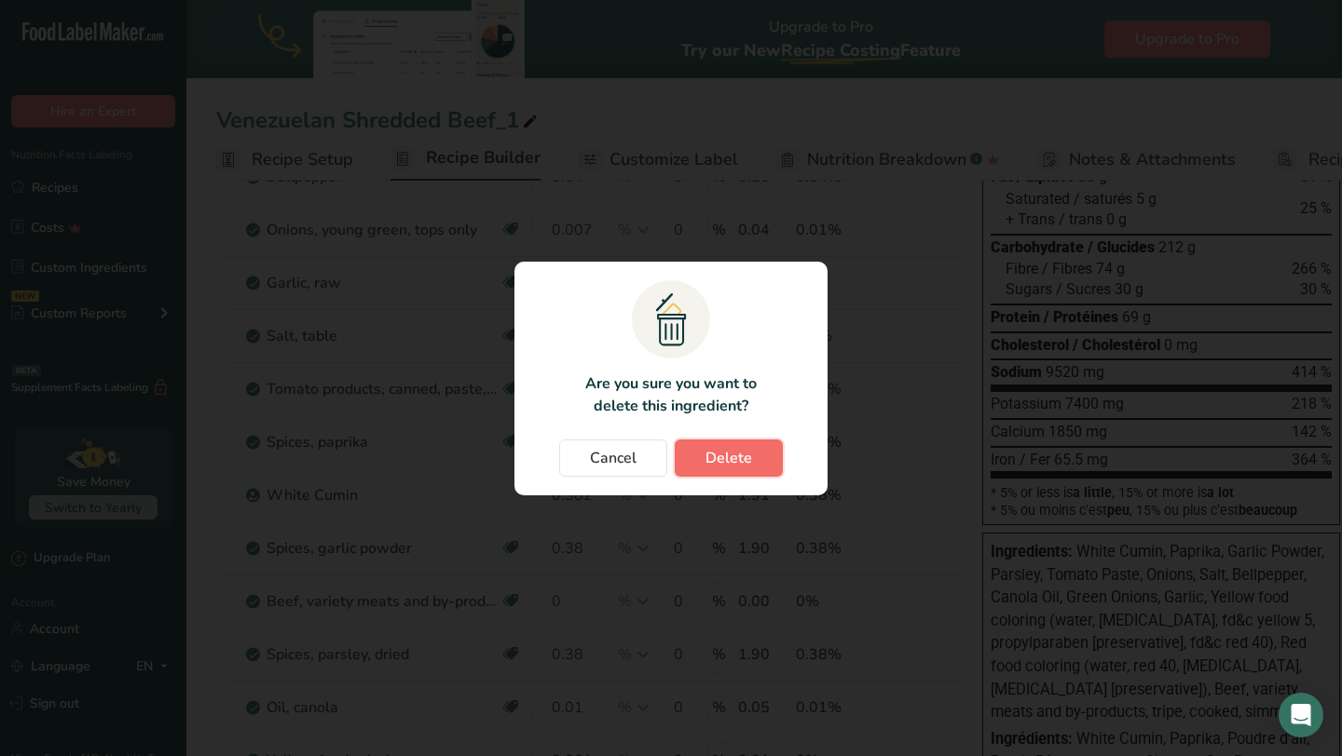
click at [740, 460] on span "Delete" at bounding box center [728, 458] width 47 height 22
type input "0.38"
type input "0"
type input "0.38"
type input "0.01"
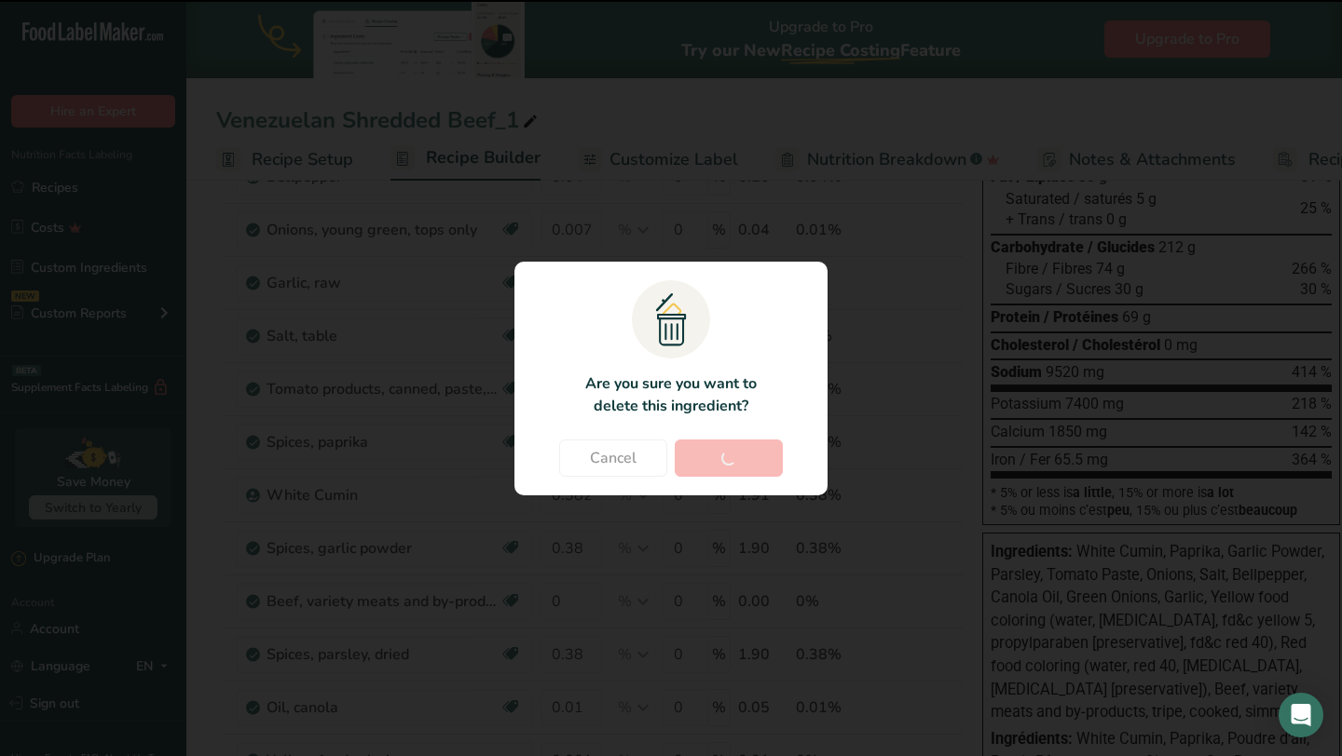
type input "0.001"
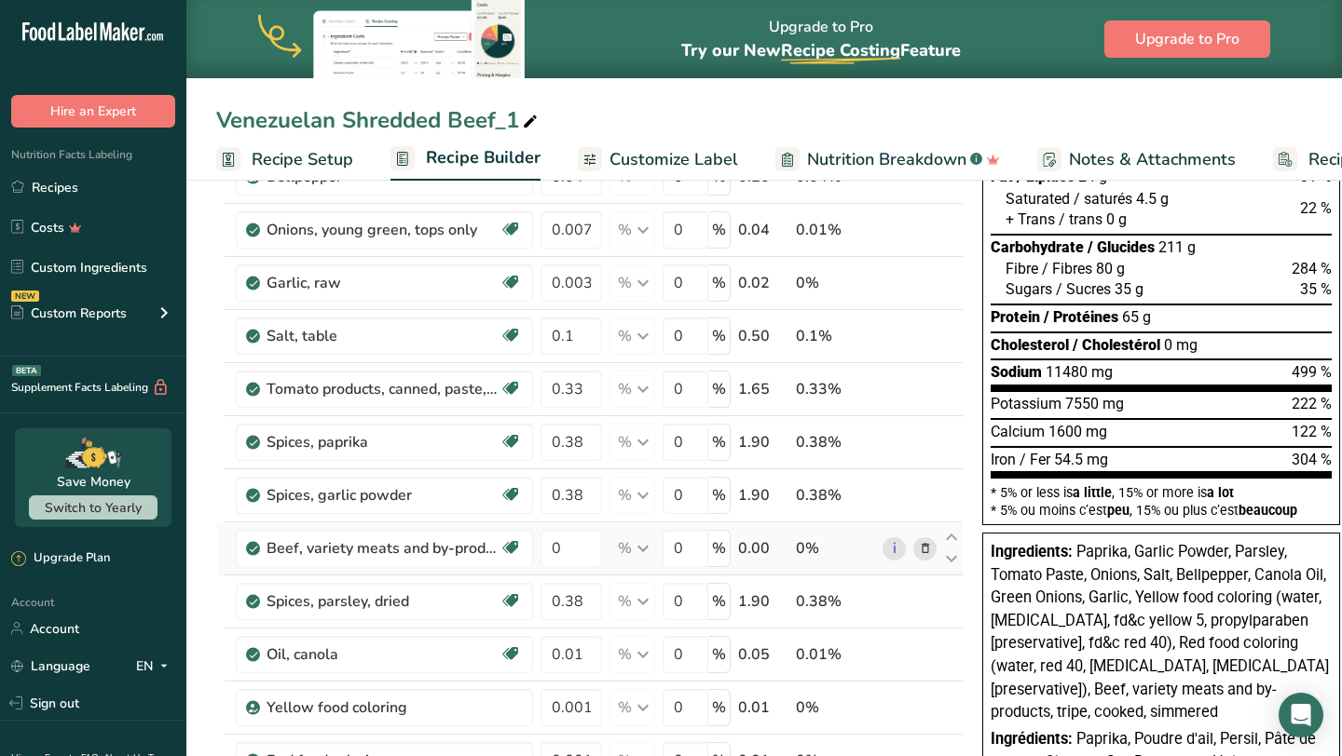
click at [914, 552] on span at bounding box center [925, 549] width 22 height 22
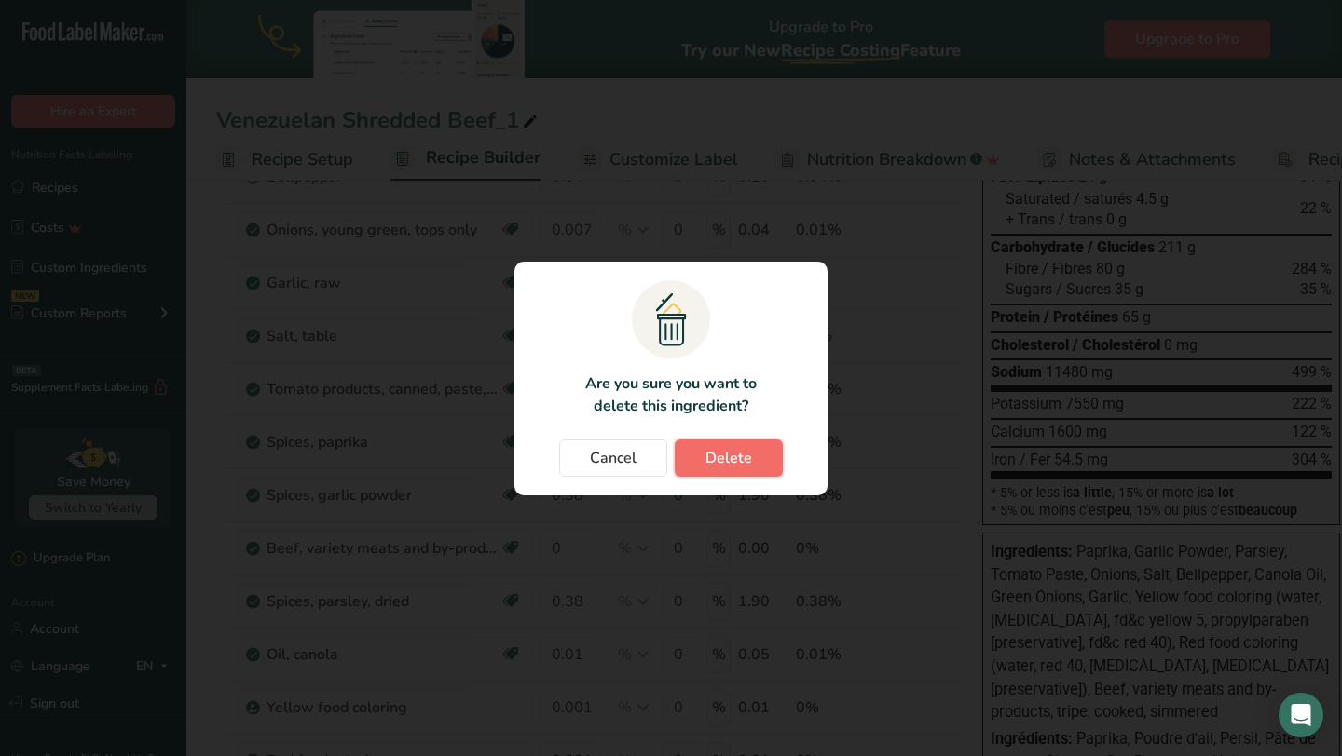
click at [738, 468] on span "Delete" at bounding box center [728, 458] width 47 height 22
type input "0.38"
type input "0.01"
type input "0.001"
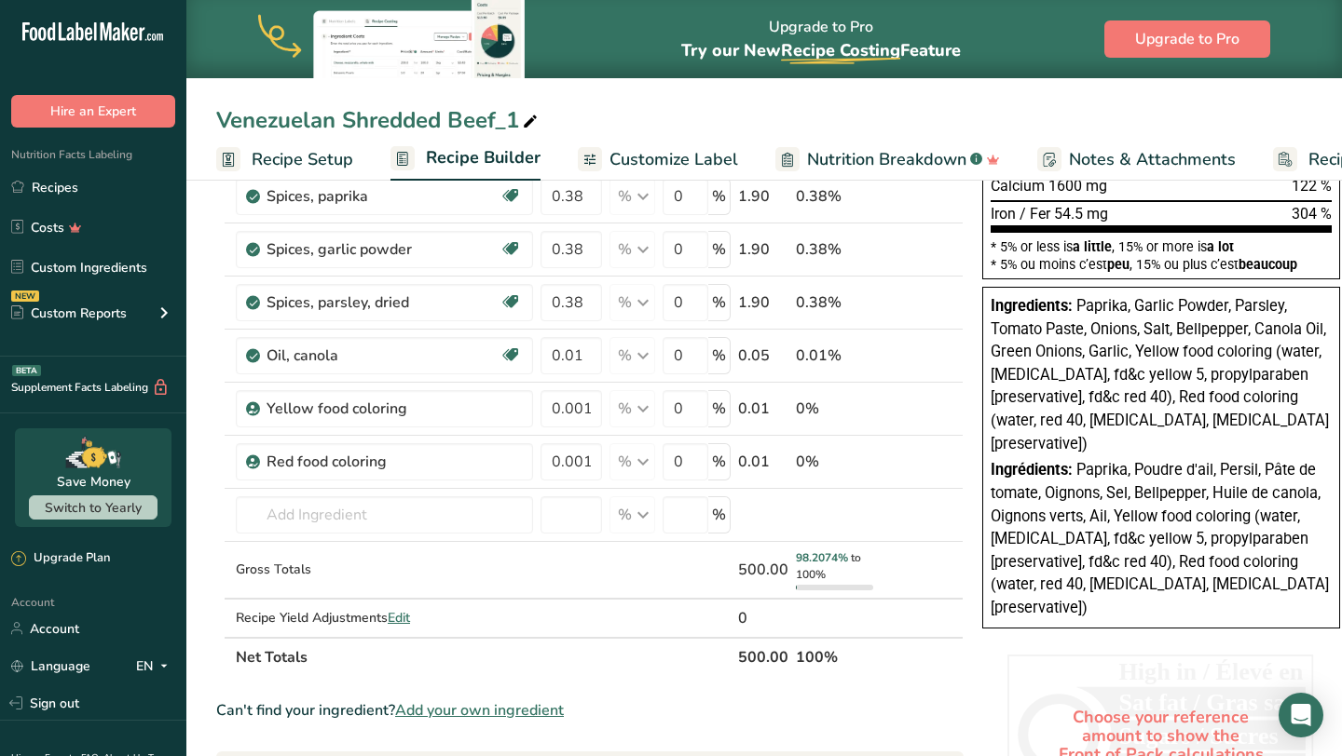
scroll to position [468, 0]
click at [385, 521] on input "text" at bounding box center [384, 514] width 297 height 37
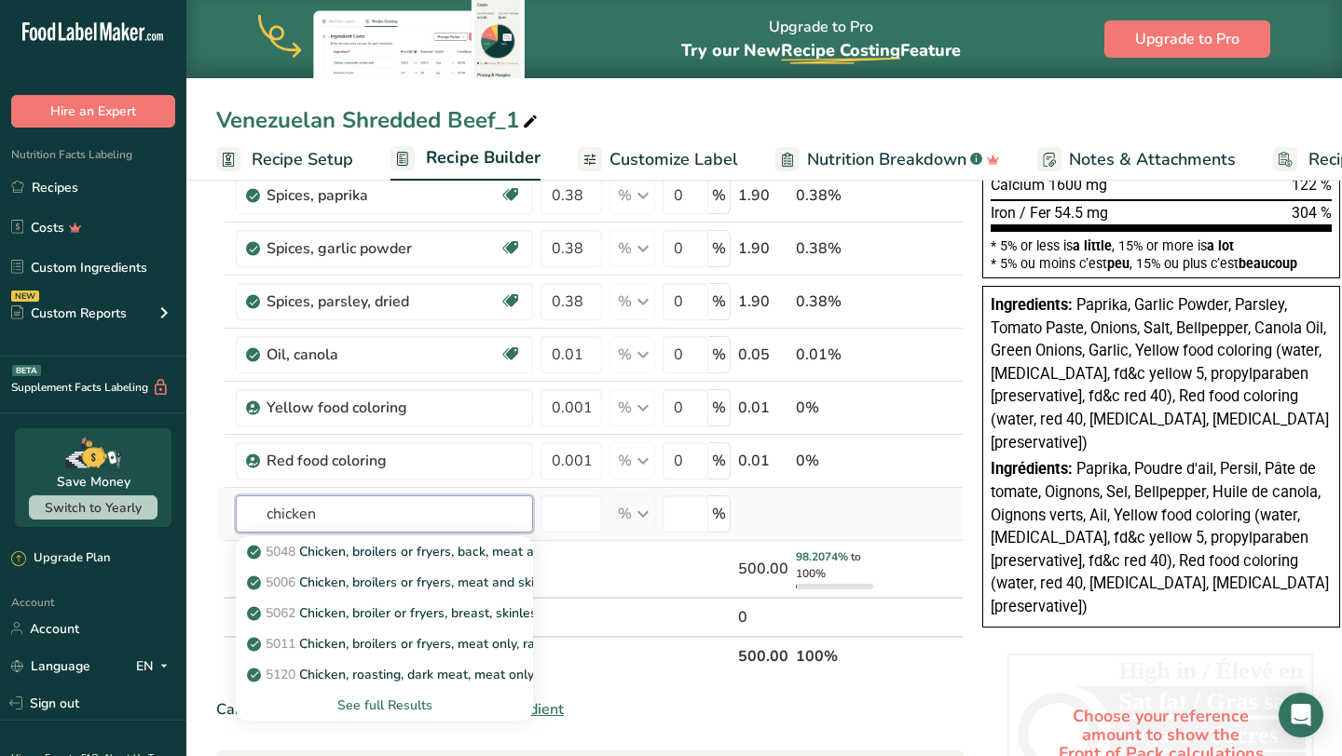
type input "chicken"
click at [366, 708] on div "See full Results" at bounding box center [384, 706] width 267 height 20
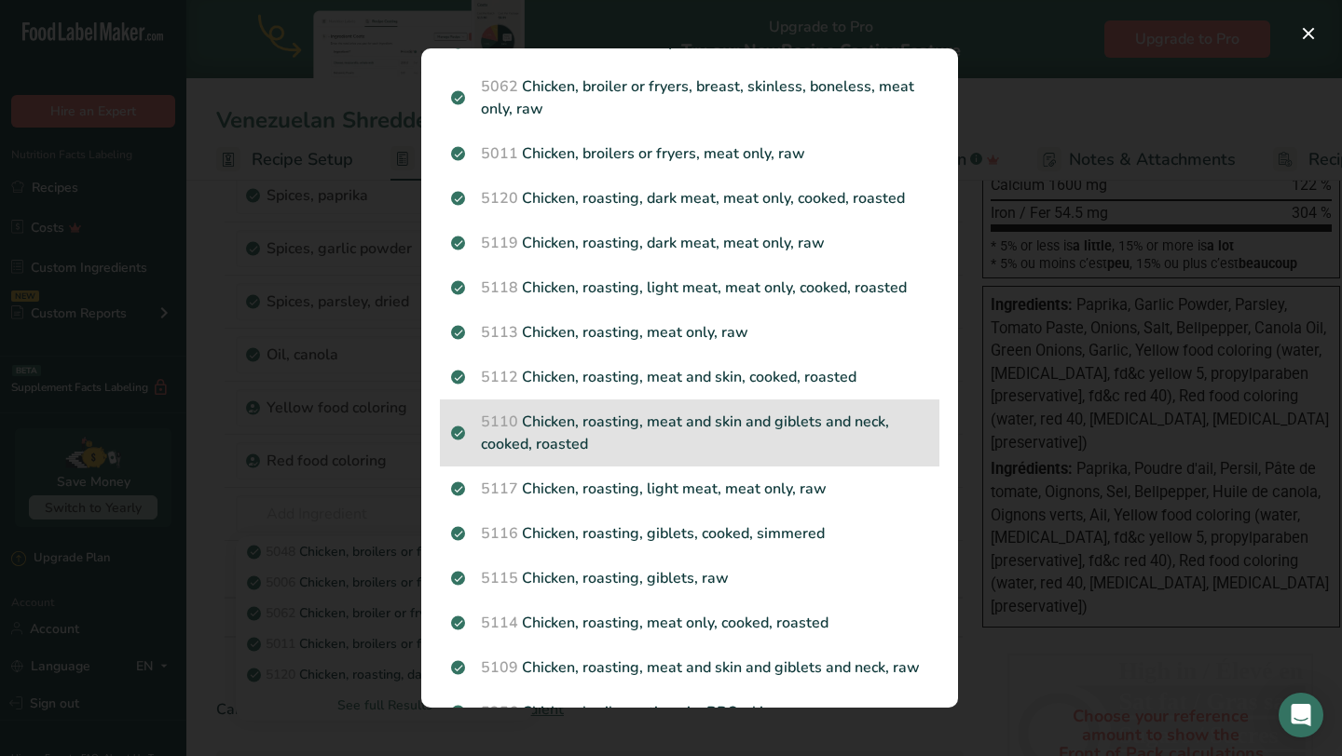
scroll to position [131, 0]
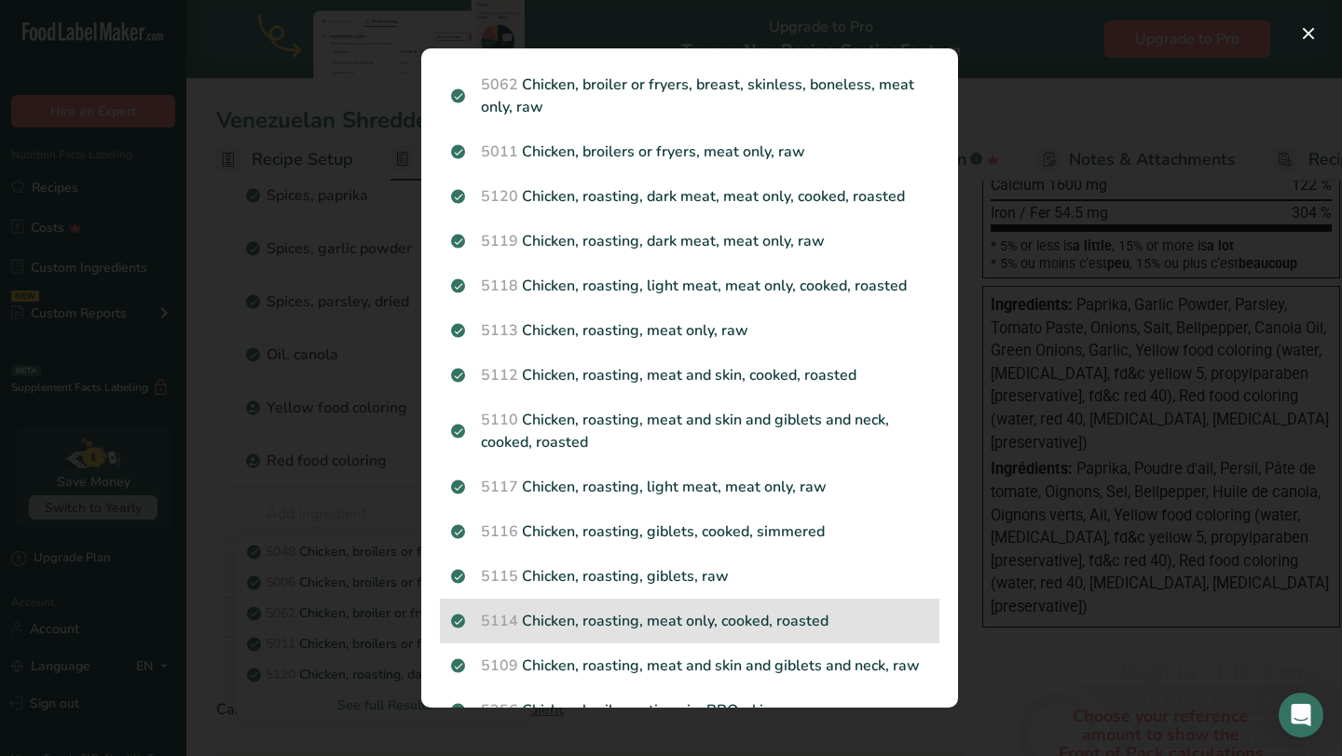
click at [691, 615] on p "5114 Chicken, roasting, meat only, cooked, roasted" at bounding box center [689, 621] width 477 height 22
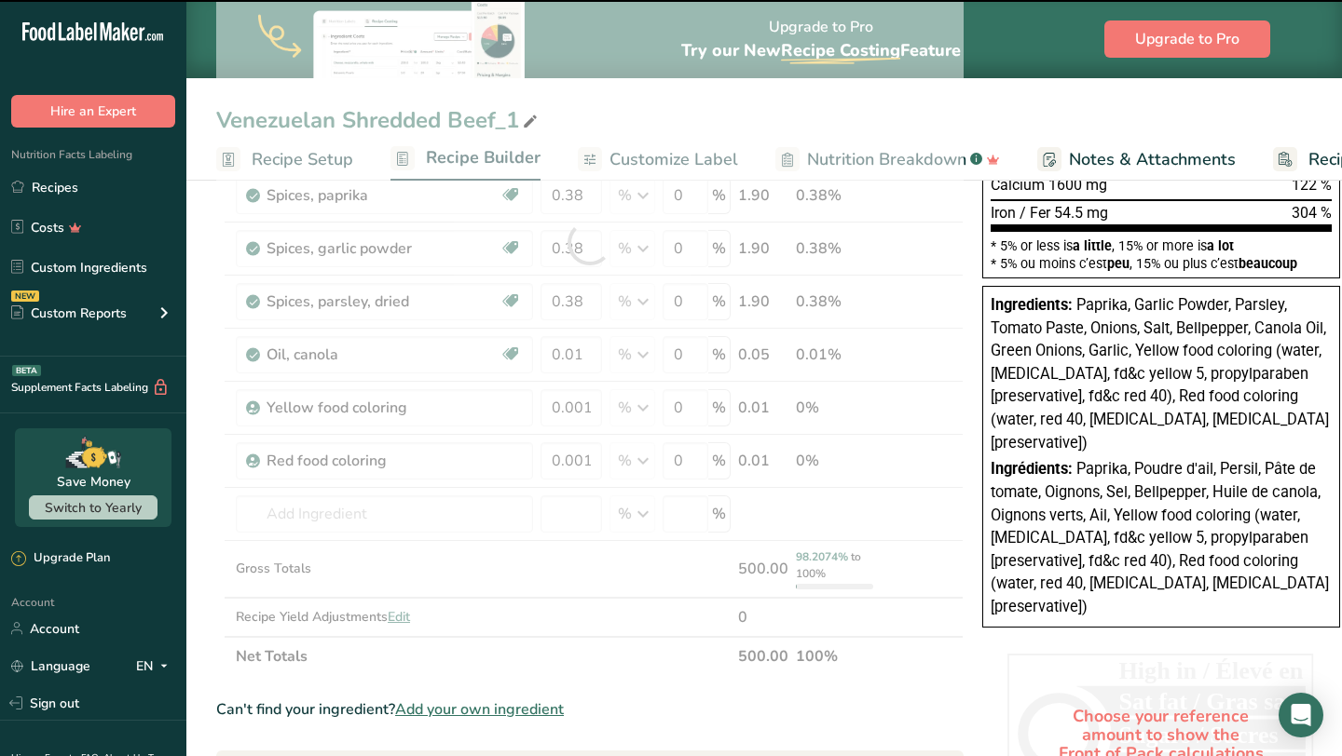
type input "0"
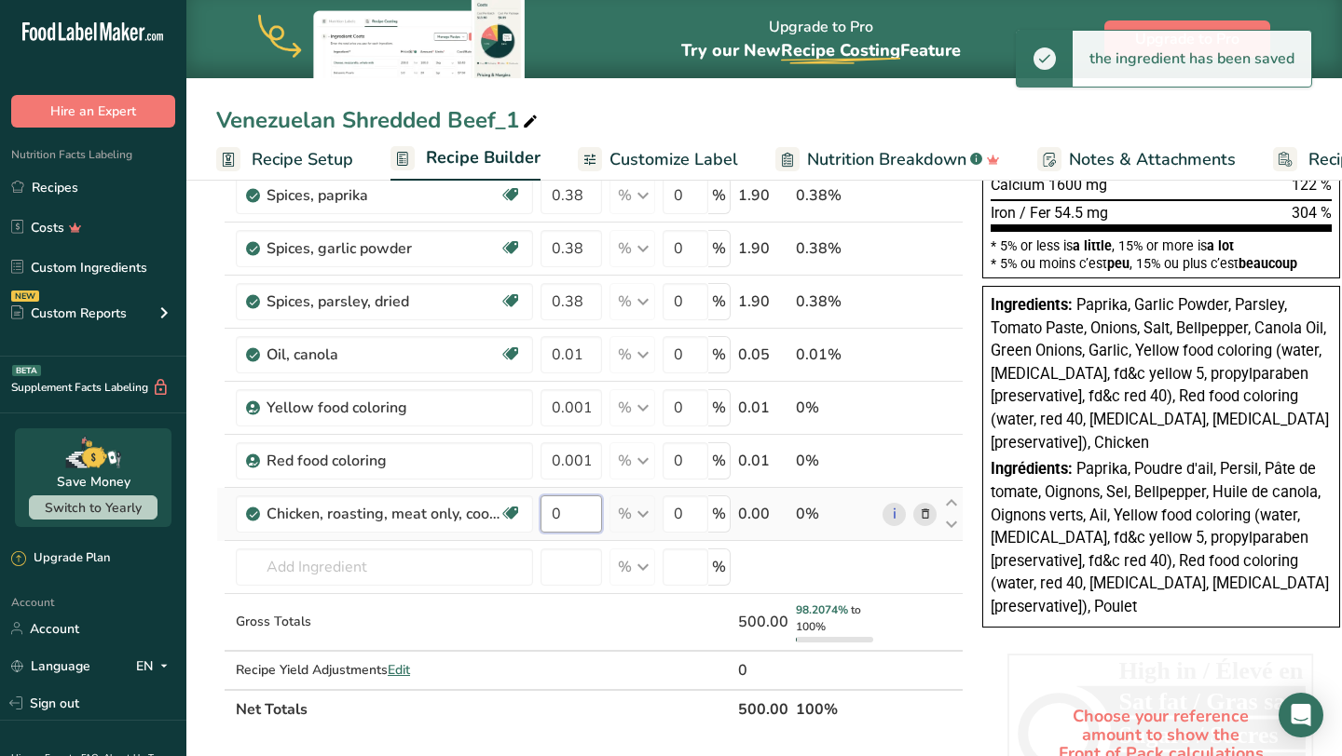
click at [579, 521] on input "0" at bounding box center [570, 514] width 61 height 37
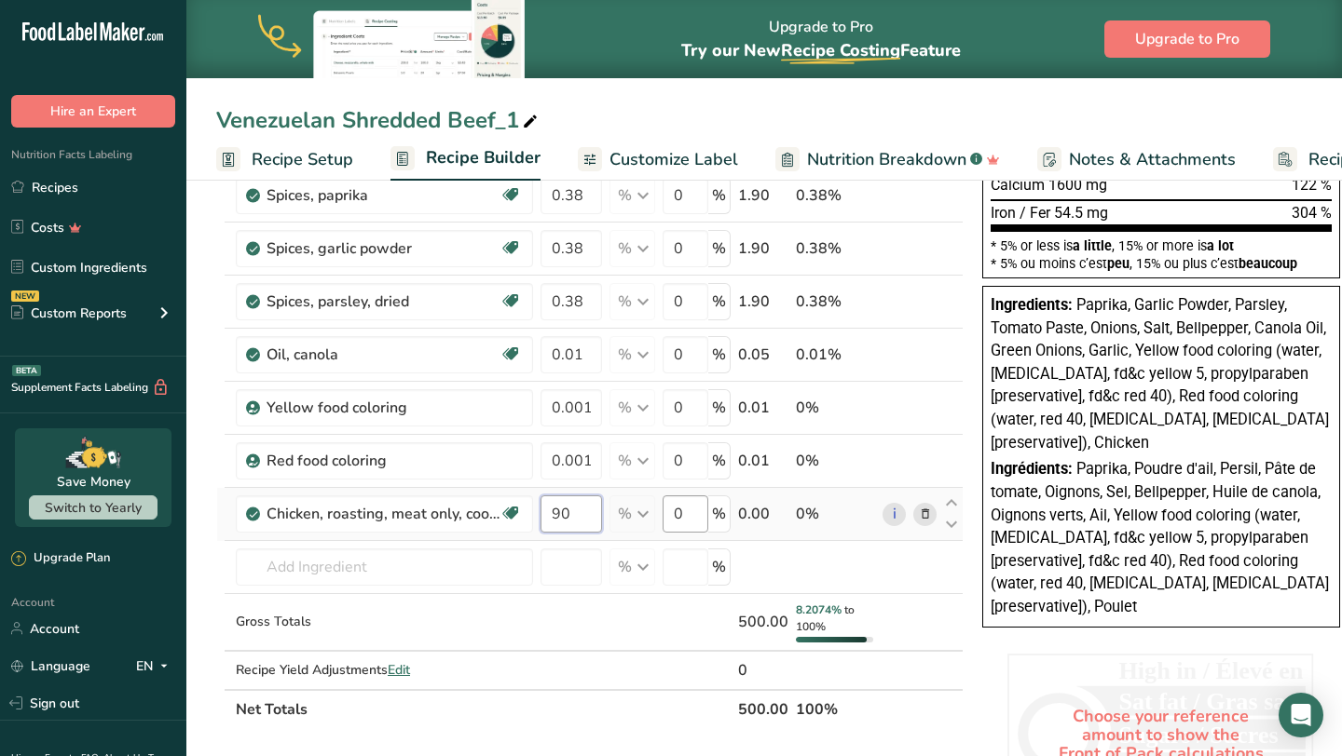
type input "90"
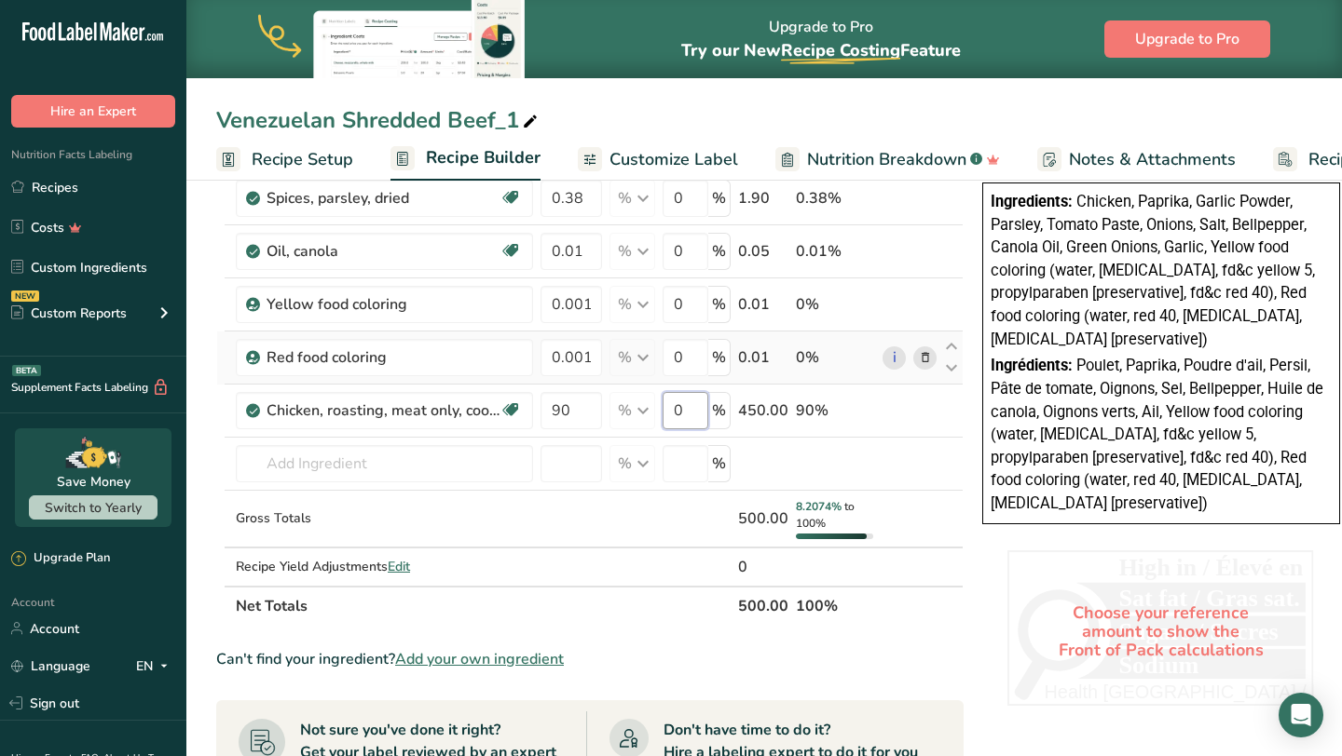
scroll to position [557, 0]
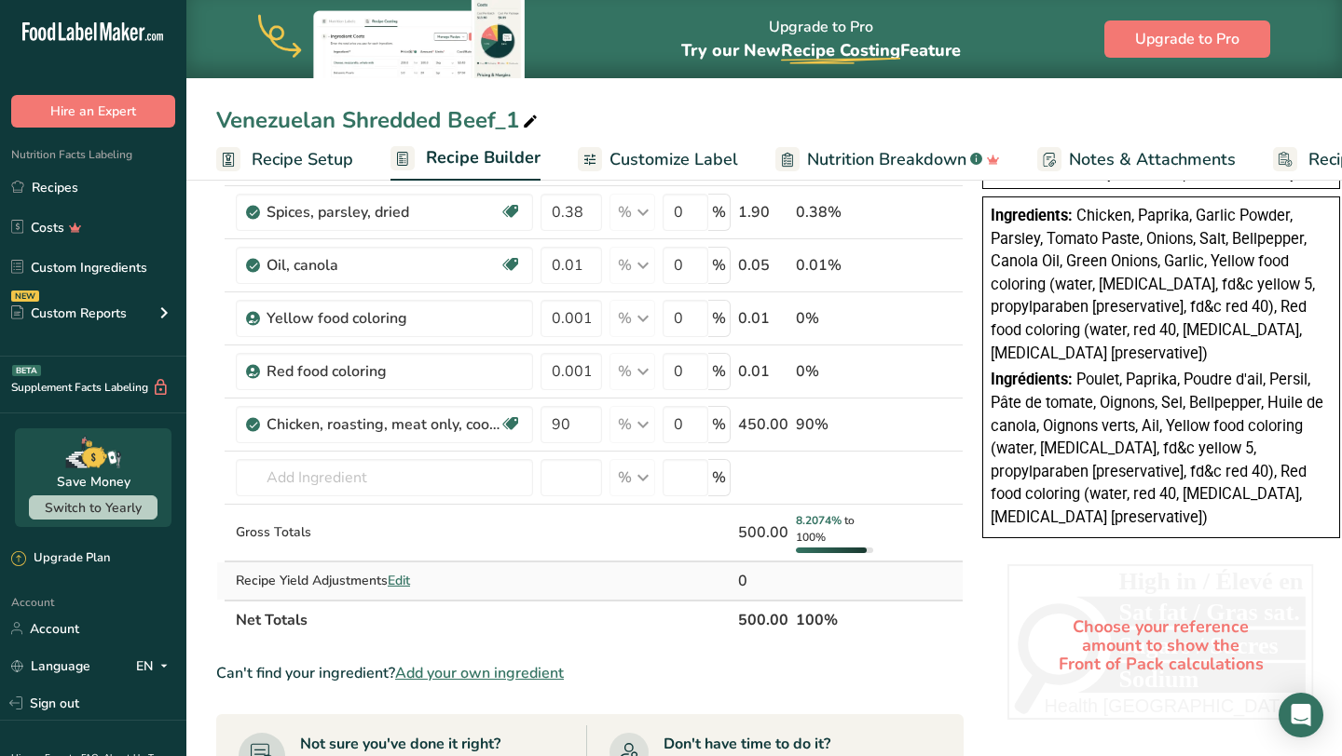
click at [404, 577] on div "Ingredient * Amount * Unit * Waste * .a-a{fill:#347362;}.b-a{fill:#fff;} Grams …" at bounding box center [589, 180] width 747 height 919
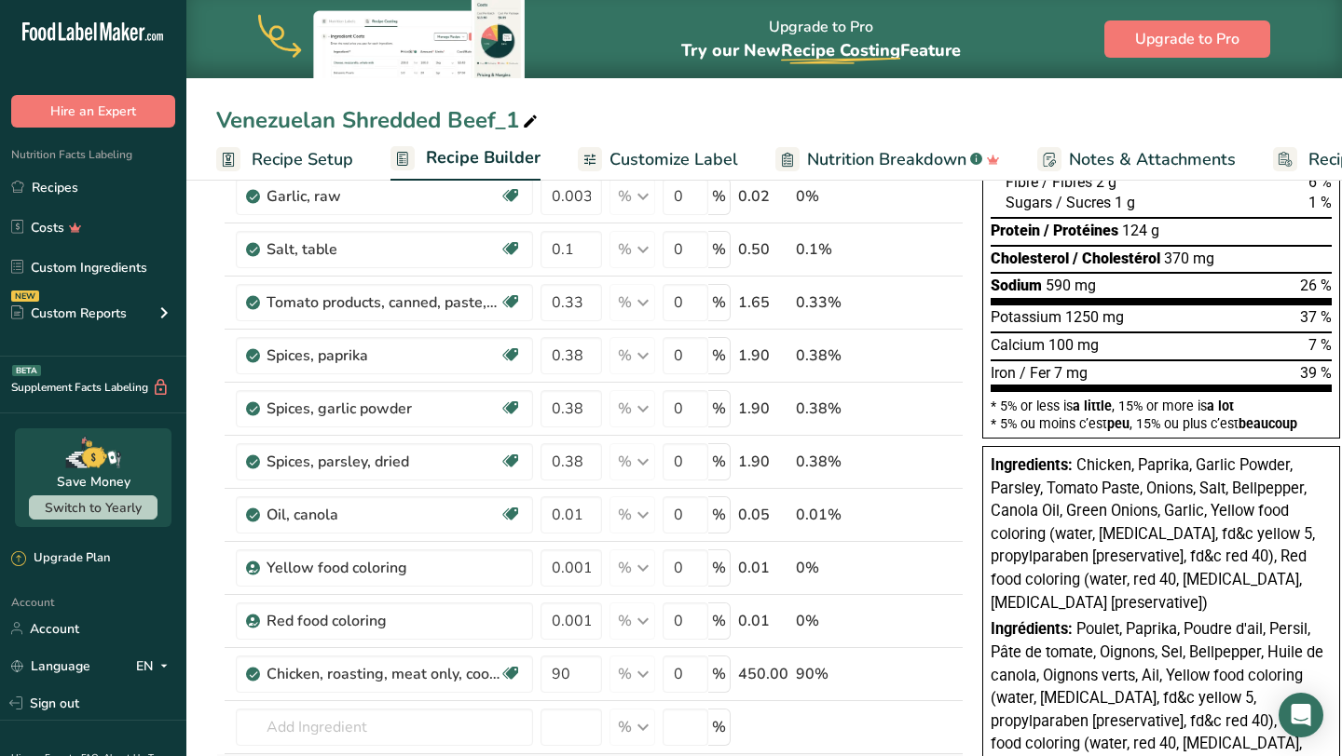
scroll to position [314, 0]
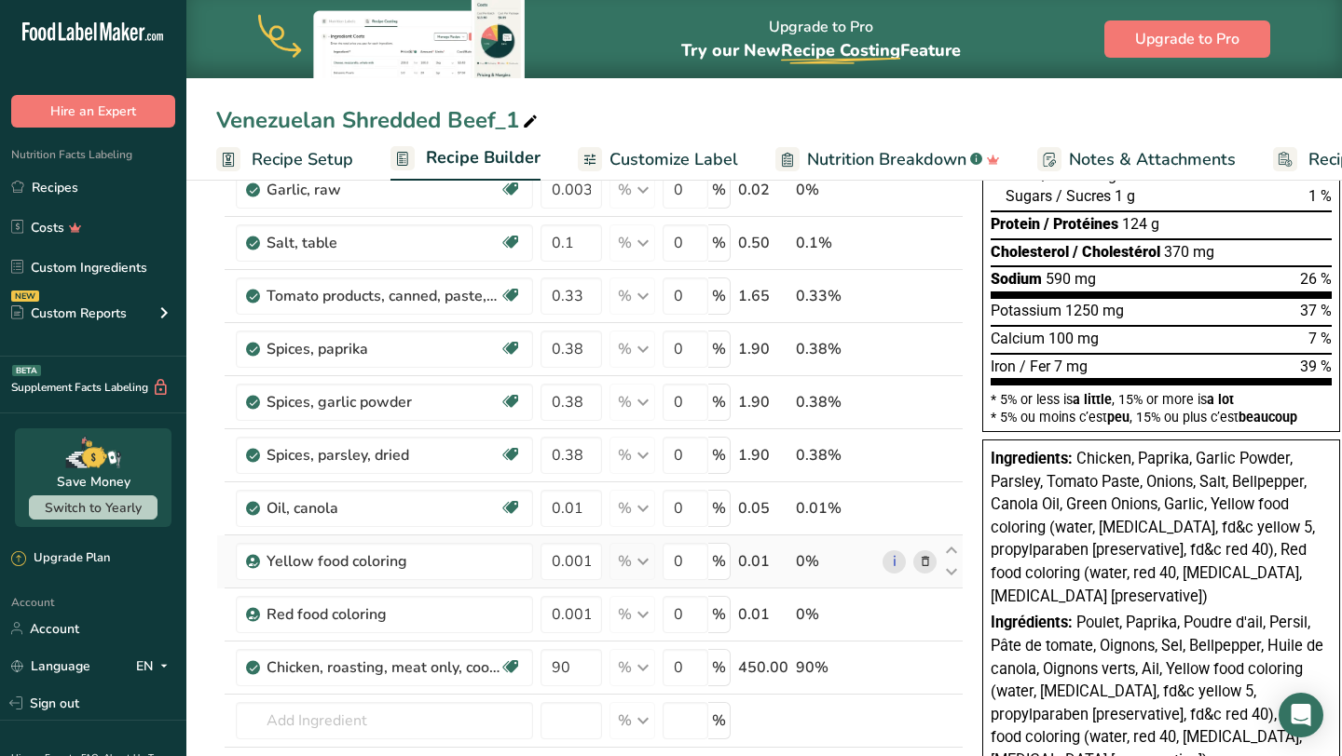
click at [925, 566] on icon at bounding box center [925, 562] width 13 height 20
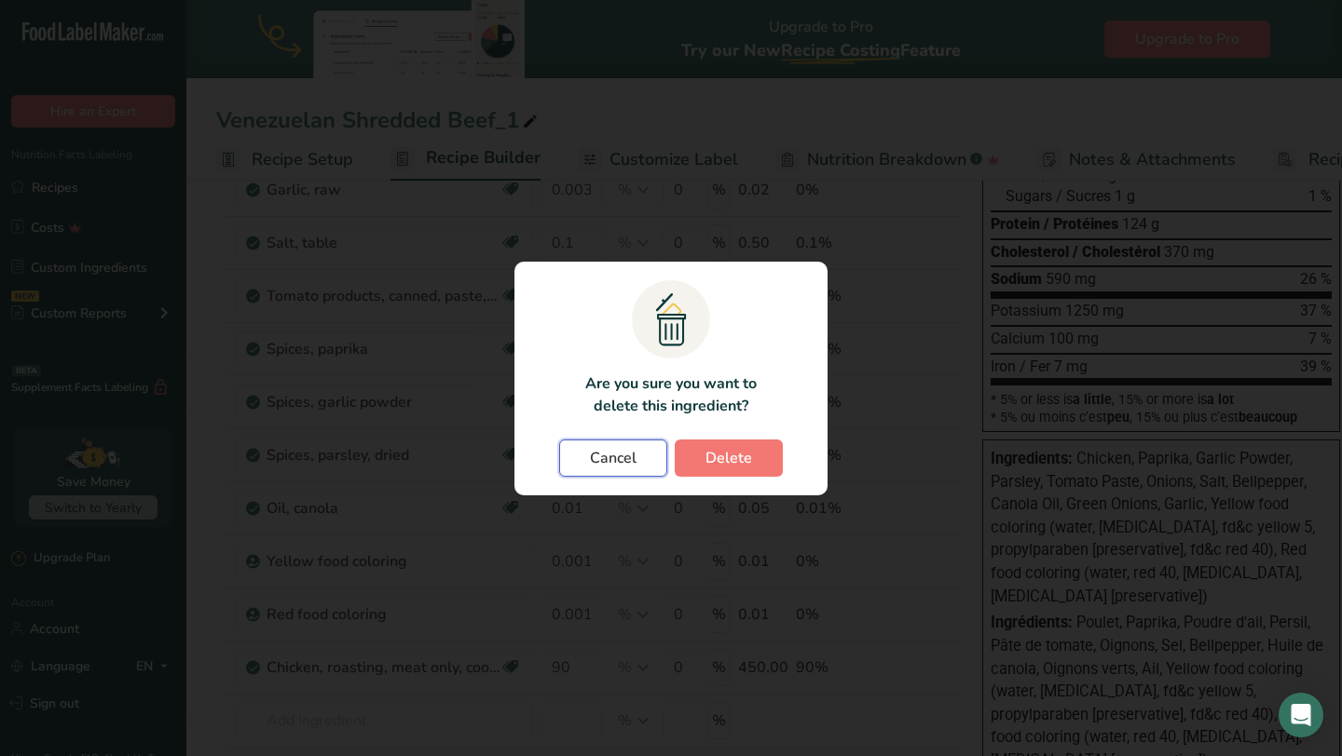
click at [602, 465] on span "Cancel" at bounding box center [613, 458] width 47 height 22
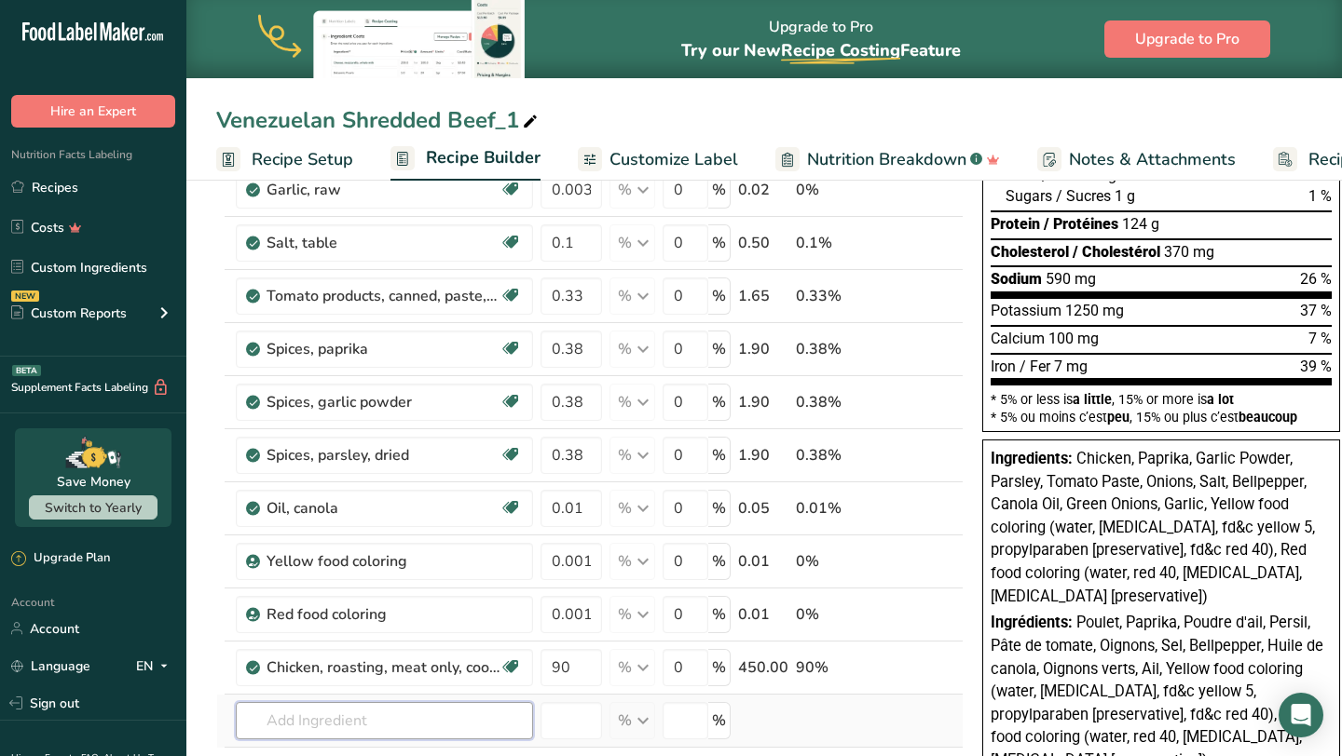
click at [383, 715] on input "text" at bounding box center [384, 720] width 297 height 37
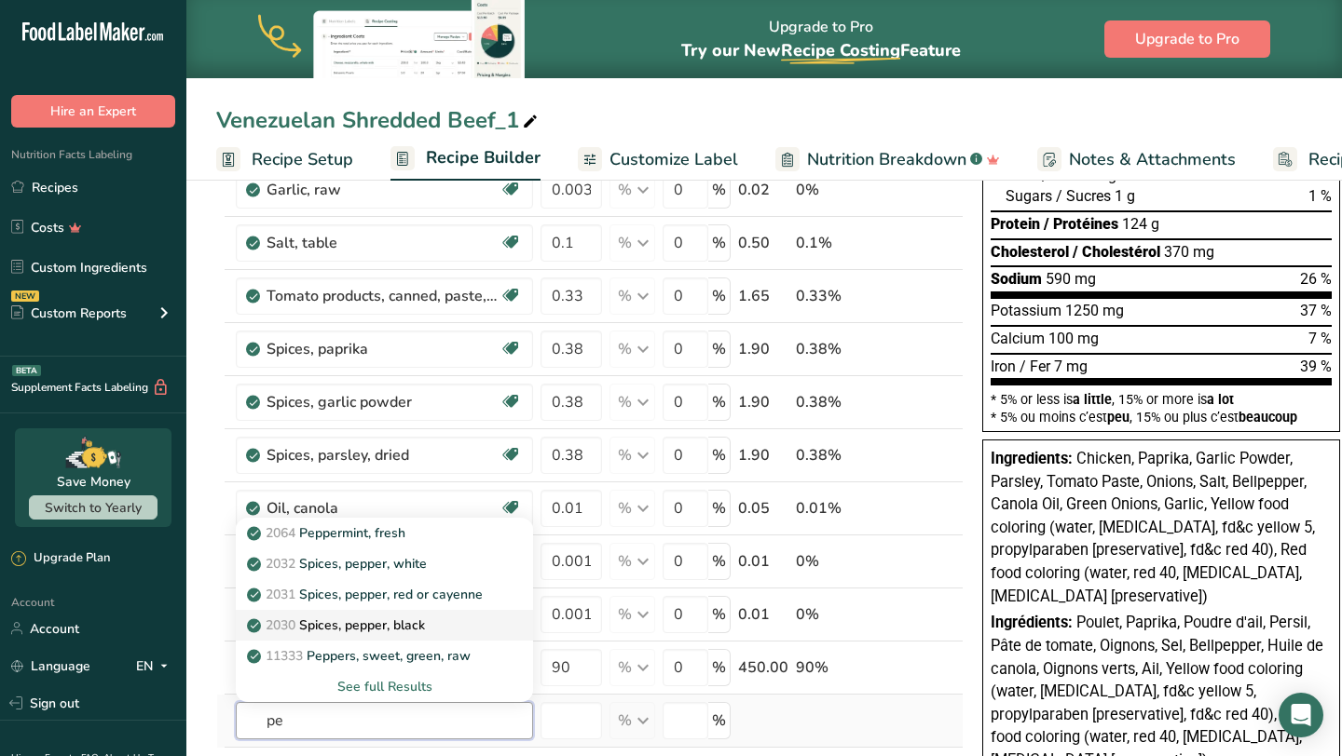
type input "p"
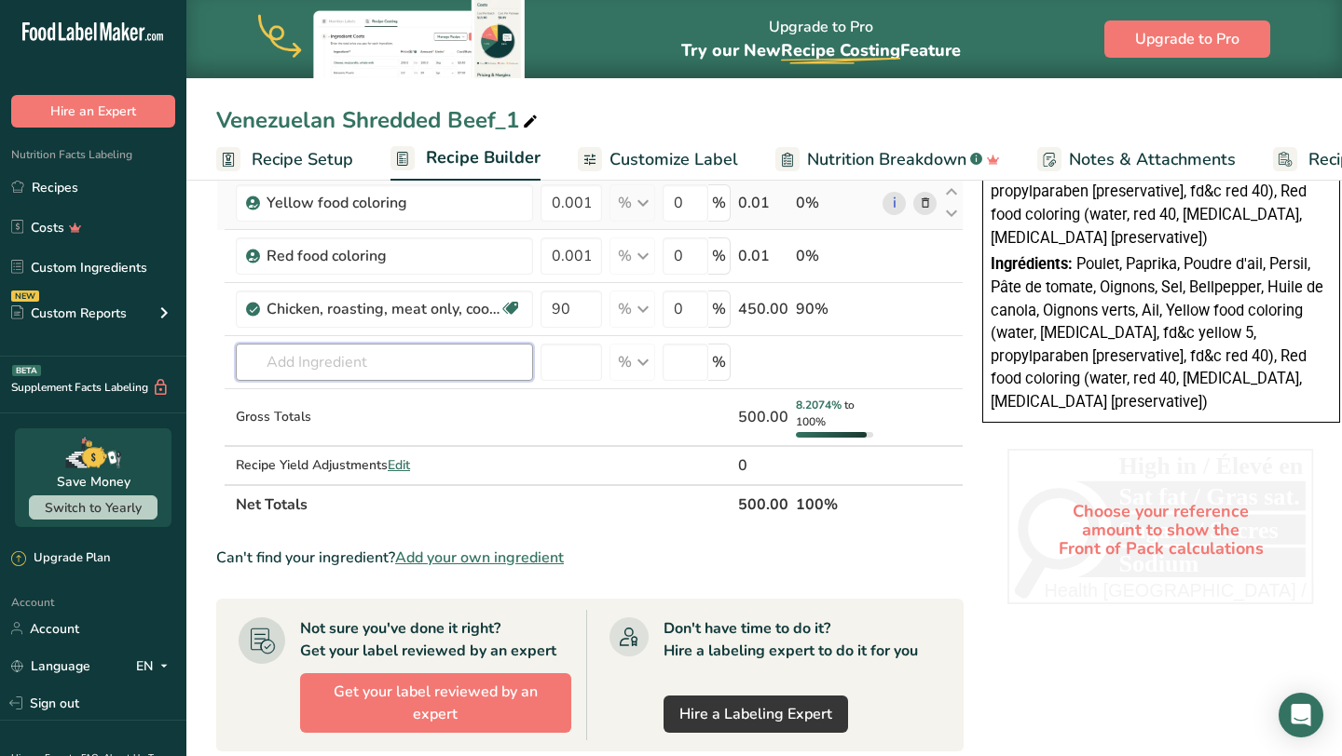
scroll to position [295, 0]
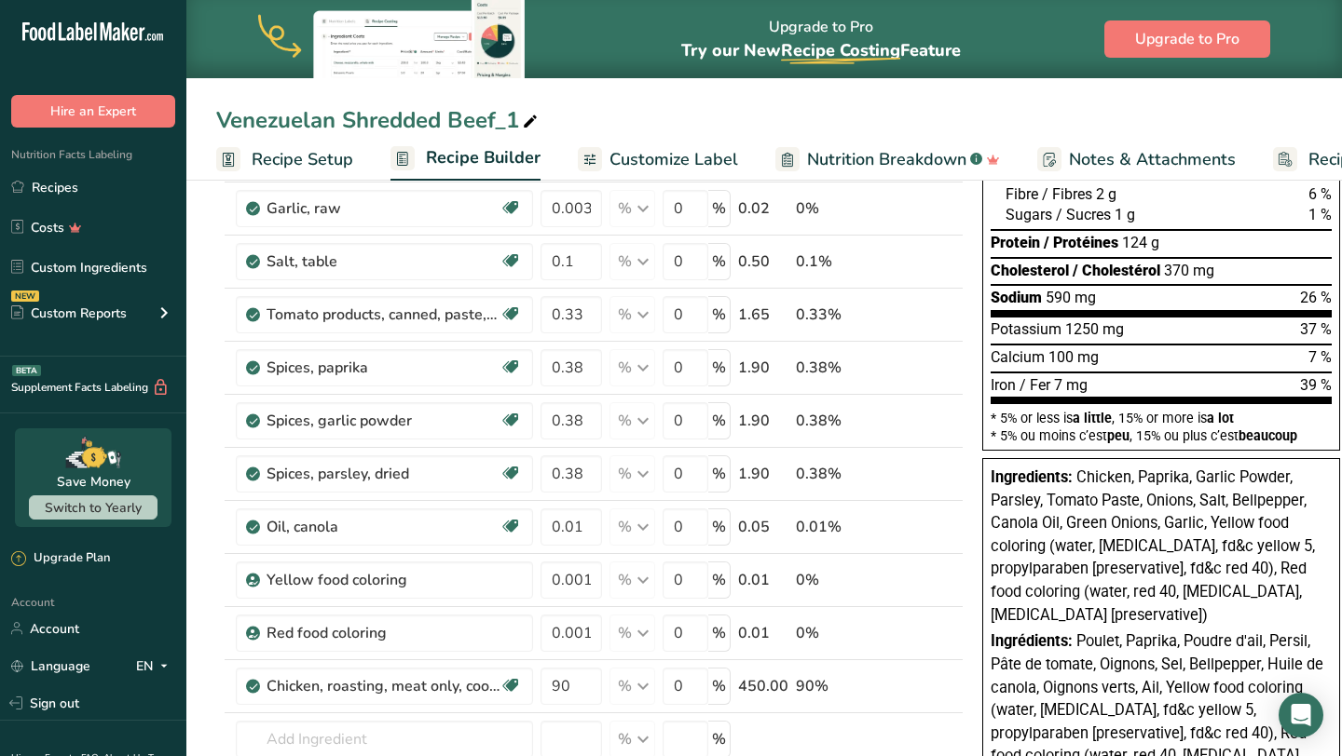
click at [647, 161] on span "Customize Label" at bounding box center [673, 159] width 129 height 25
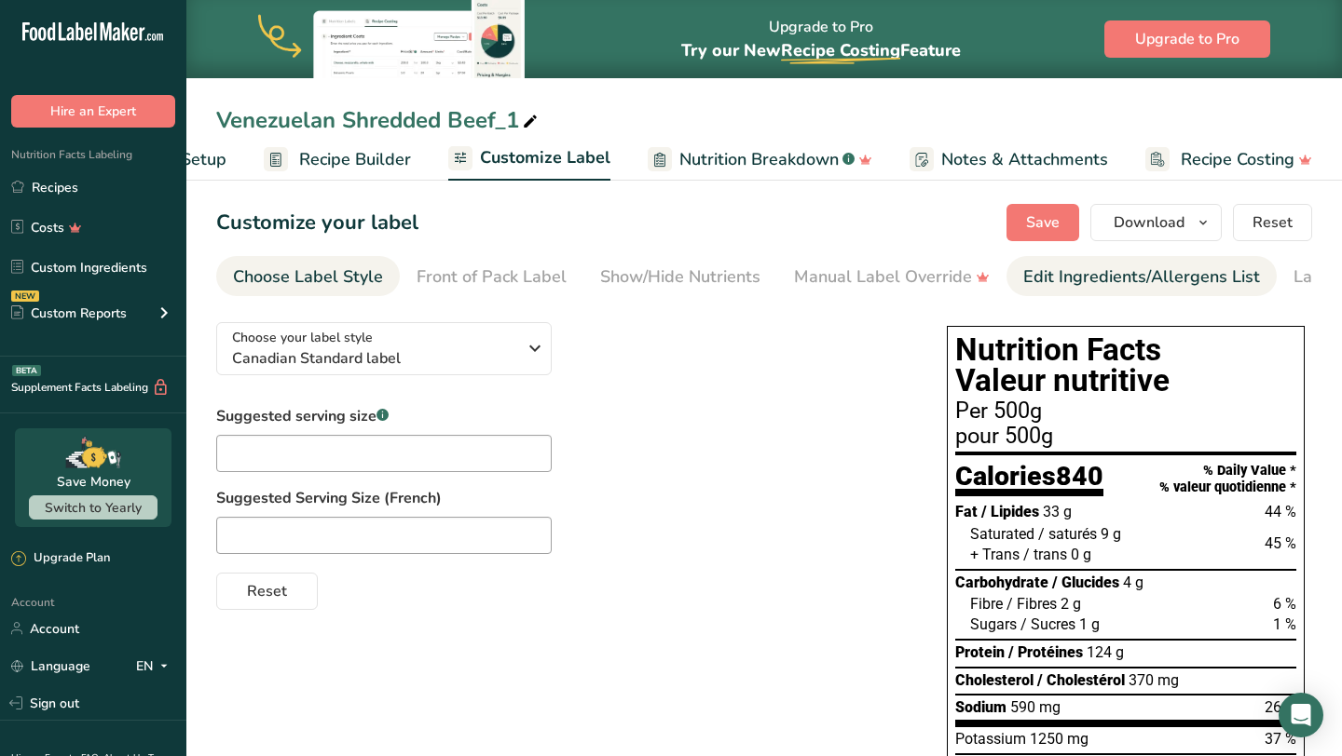
click at [1057, 284] on div "Edit Ingredients/Allergens List" at bounding box center [1141, 277] width 237 height 25
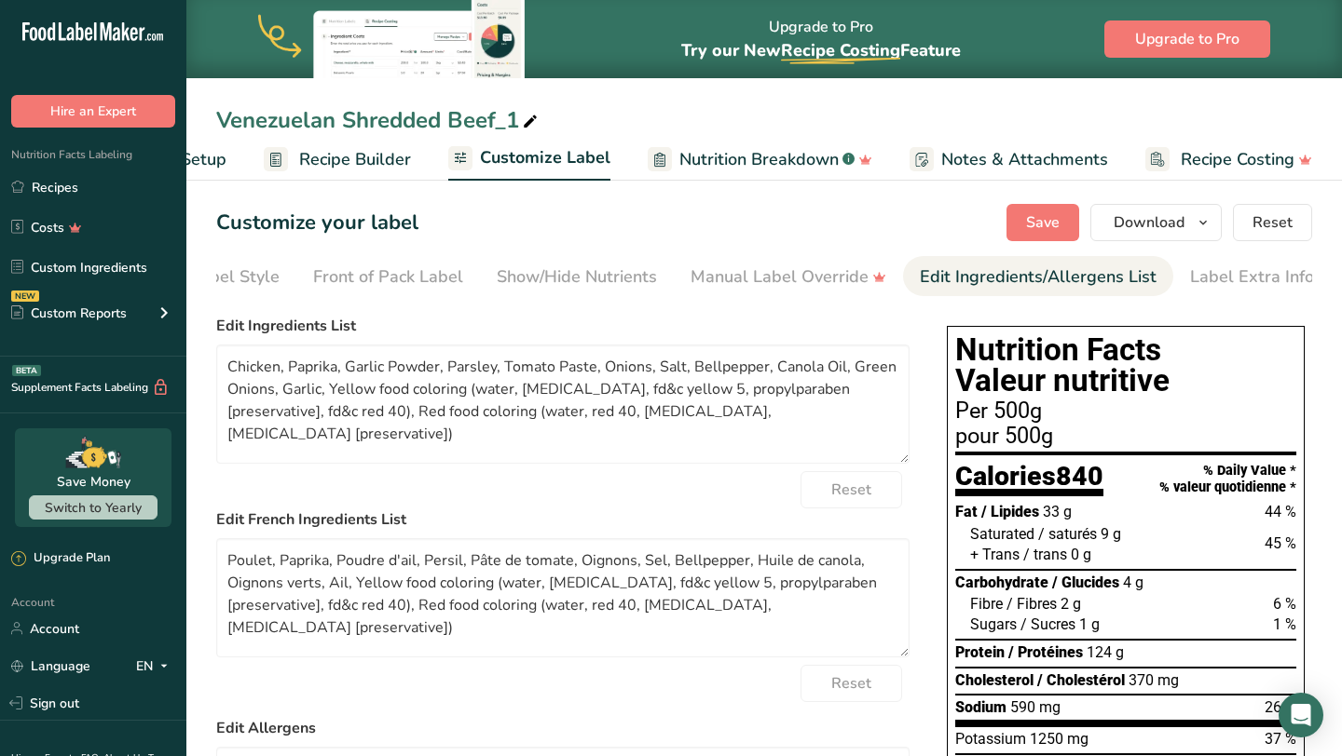
scroll to position [0, 108]
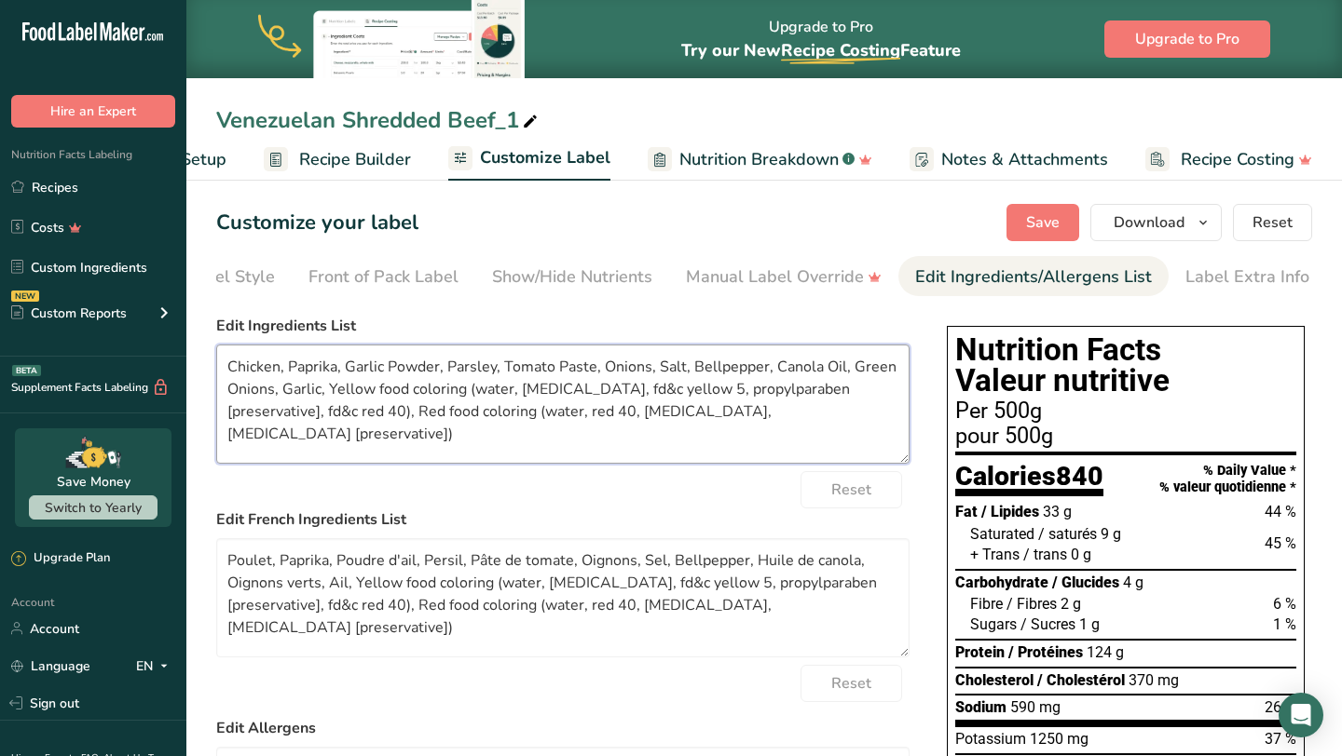
click at [716, 396] on textarea "Chicken, Paprika, Garlic Powder, Parsley, Tomato Paste, Onions, Salt, Bellpeppe…" at bounding box center [562, 404] width 693 height 119
drag, startPoint x: 672, startPoint y: 396, endPoint x: 333, endPoint y: 389, distance: 339.2
click at [333, 389] on textarea "Chicken, Paprika, Garlic Powder, Parsley, Tomato Paste, Onions, Salt, Bellpeppe…" at bounding box center [562, 404] width 693 height 119
drag, startPoint x: 625, startPoint y: 394, endPoint x: 397, endPoint y: 388, distance: 228.3
click at [397, 388] on textarea "Chicken, Paprika, Garlic Powder, Parsley, Tomato Paste, Onions, Salt, Bellpeppe…" at bounding box center [562, 404] width 693 height 119
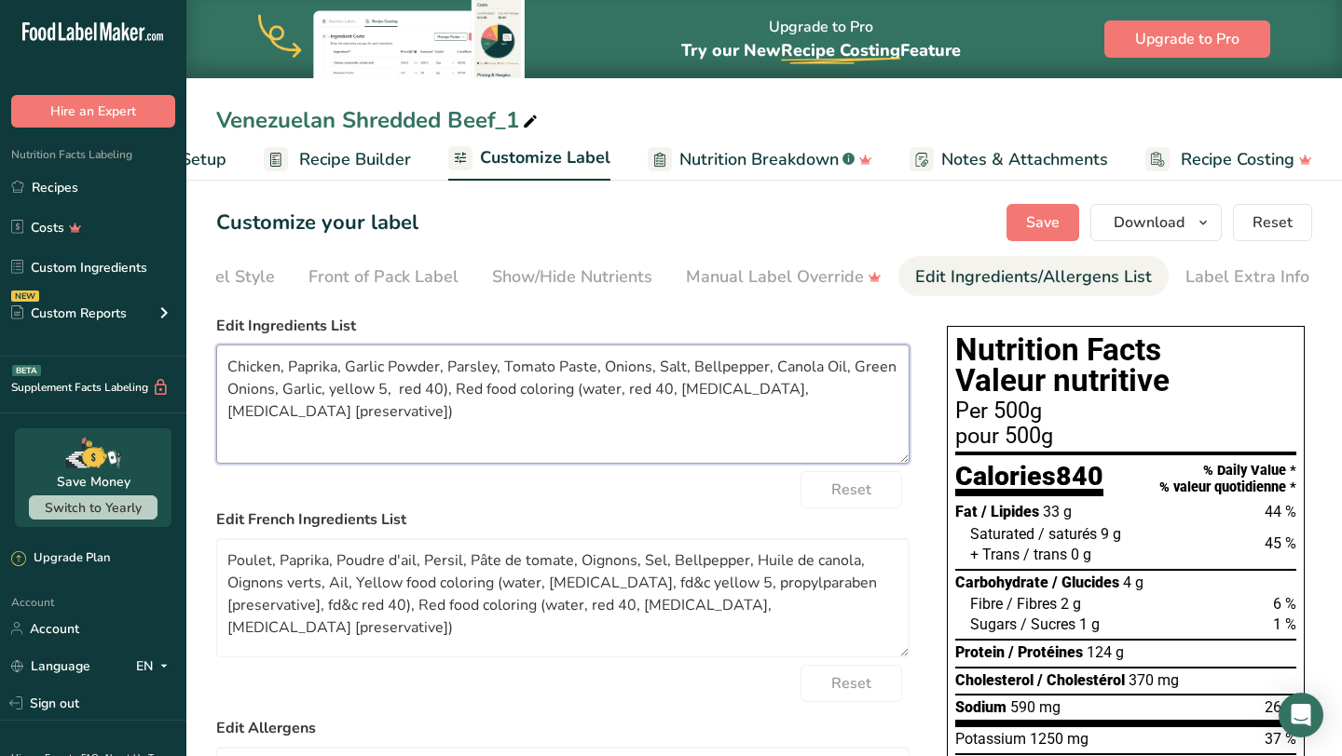
drag, startPoint x: 470, startPoint y: 428, endPoint x: 453, endPoint y: 401, distance: 31.8
click at [453, 401] on textarea "Chicken, Paprika, Garlic Powder, Parsley, Tomato Paste, Onions, Salt, Bellpeppe…" at bounding box center [562, 404] width 693 height 119
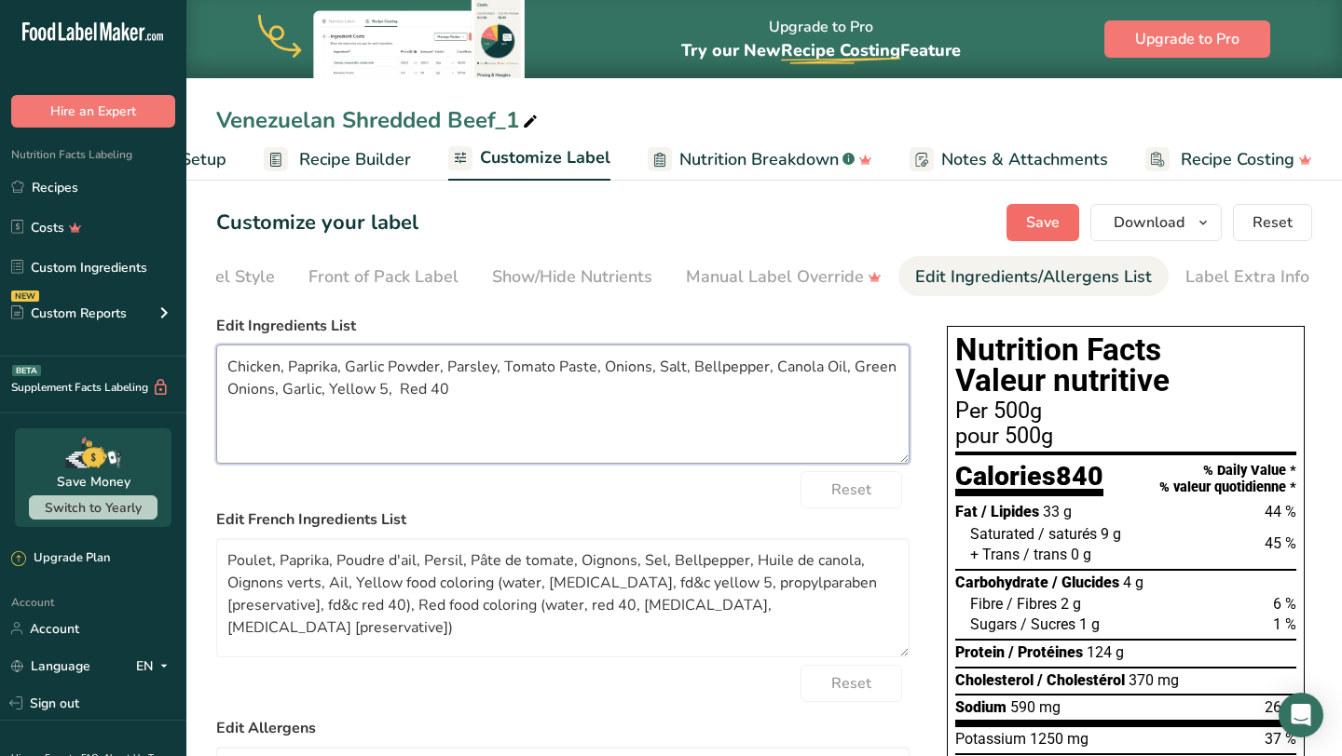
type textarea "Chicken, Paprika, Garlic Powder, Parsley, Tomato Paste, Onions, Salt, Bellpeppe…"
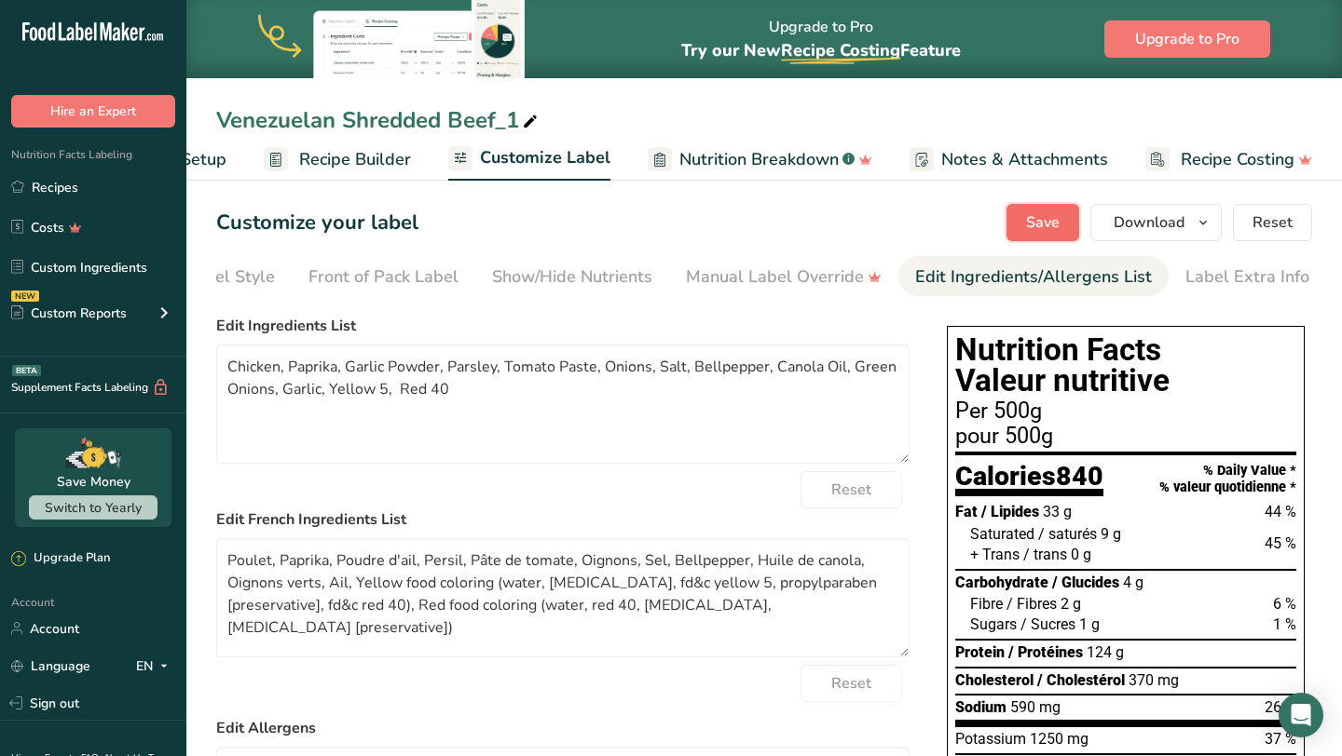
click at [1032, 220] on span "Save" at bounding box center [1043, 222] width 34 height 22
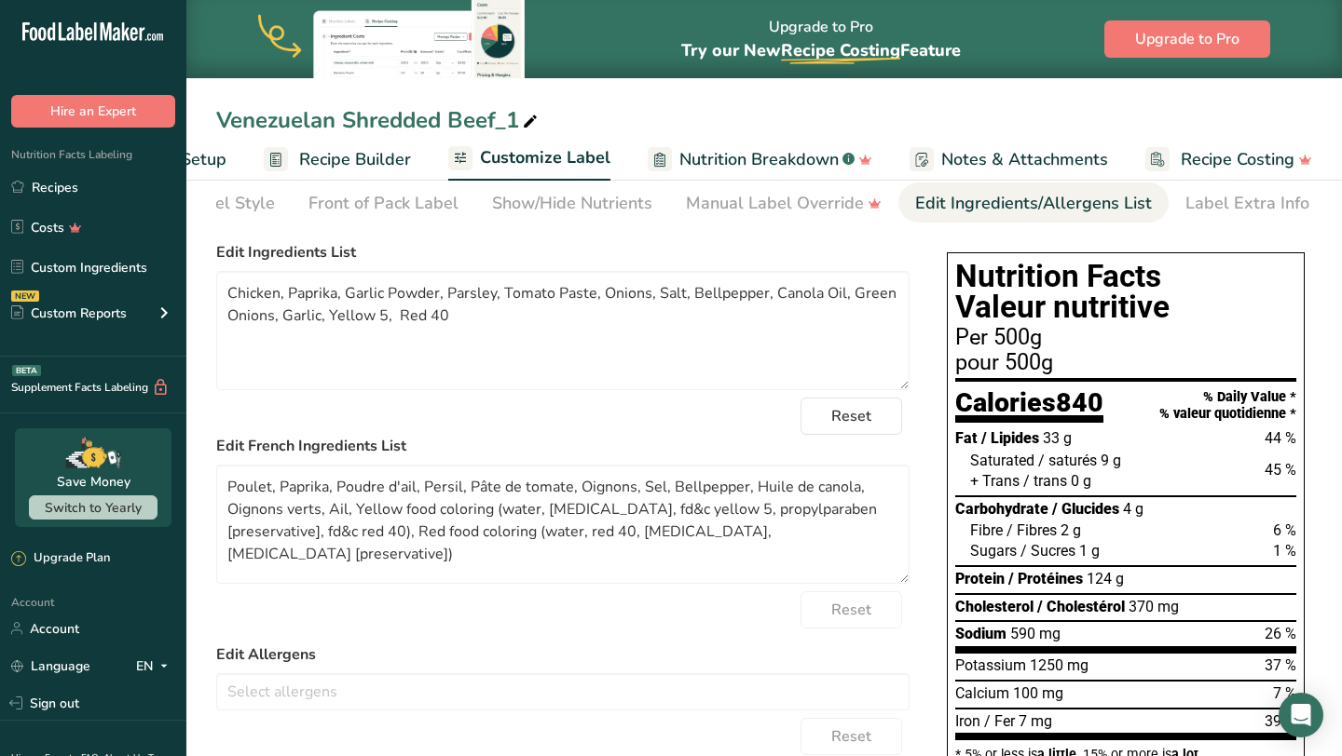
scroll to position [77, 0]
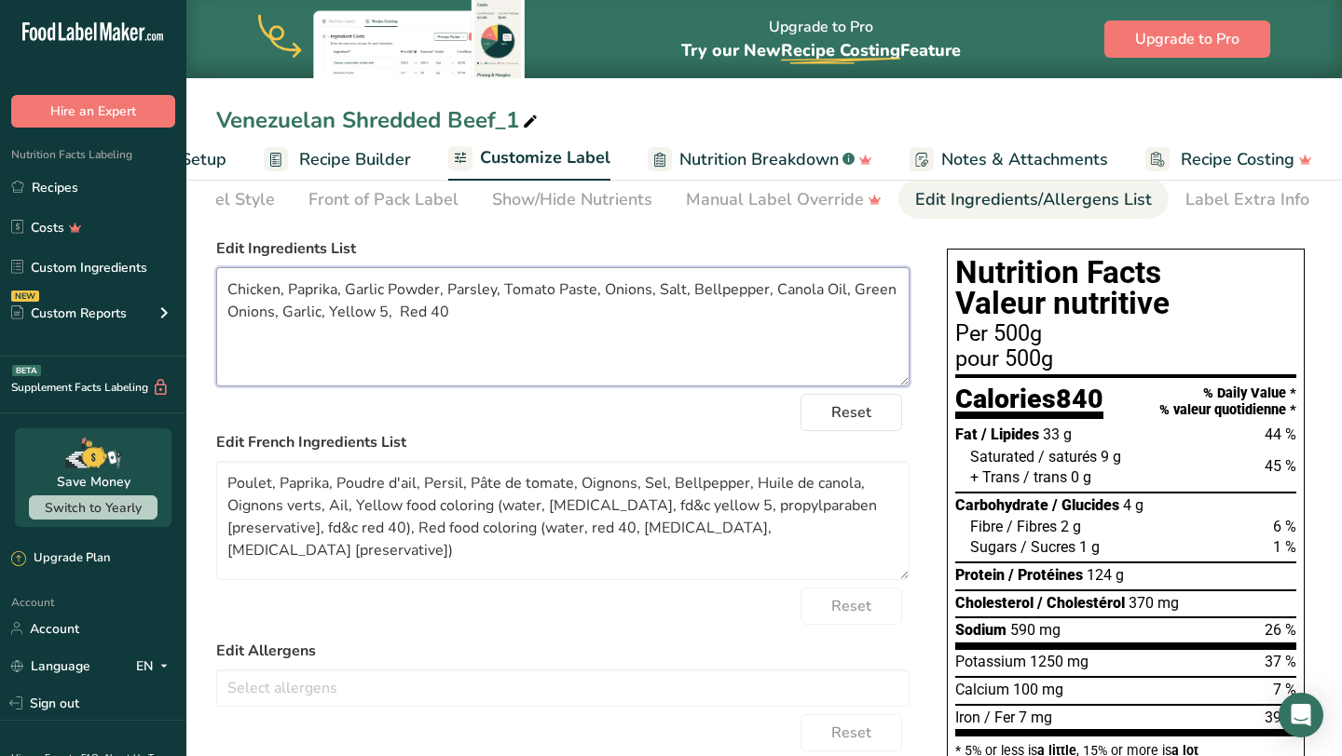
drag, startPoint x: 484, startPoint y: 351, endPoint x: 330, endPoint y: 321, distance: 157.5
click at [330, 321] on textarea "Chicken, Paprika, Garlic Powder, Parsley, Tomato Paste, Onions, Salt, Bellpeppe…" at bounding box center [562, 326] width 693 height 119
drag, startPoint x: 383, startPoint y: 549, endPoint x: 353, endPoint y: 503, distance: 54.5
click at [353, 503] on textarea "Poulet, Paprika, Poudre d'ail, Persil, Pâte de tomate, Oignons, Sel, Bellpepper…" at bounding box center [562, 520] width 693 height 119
paste textarea "5, Red 40"
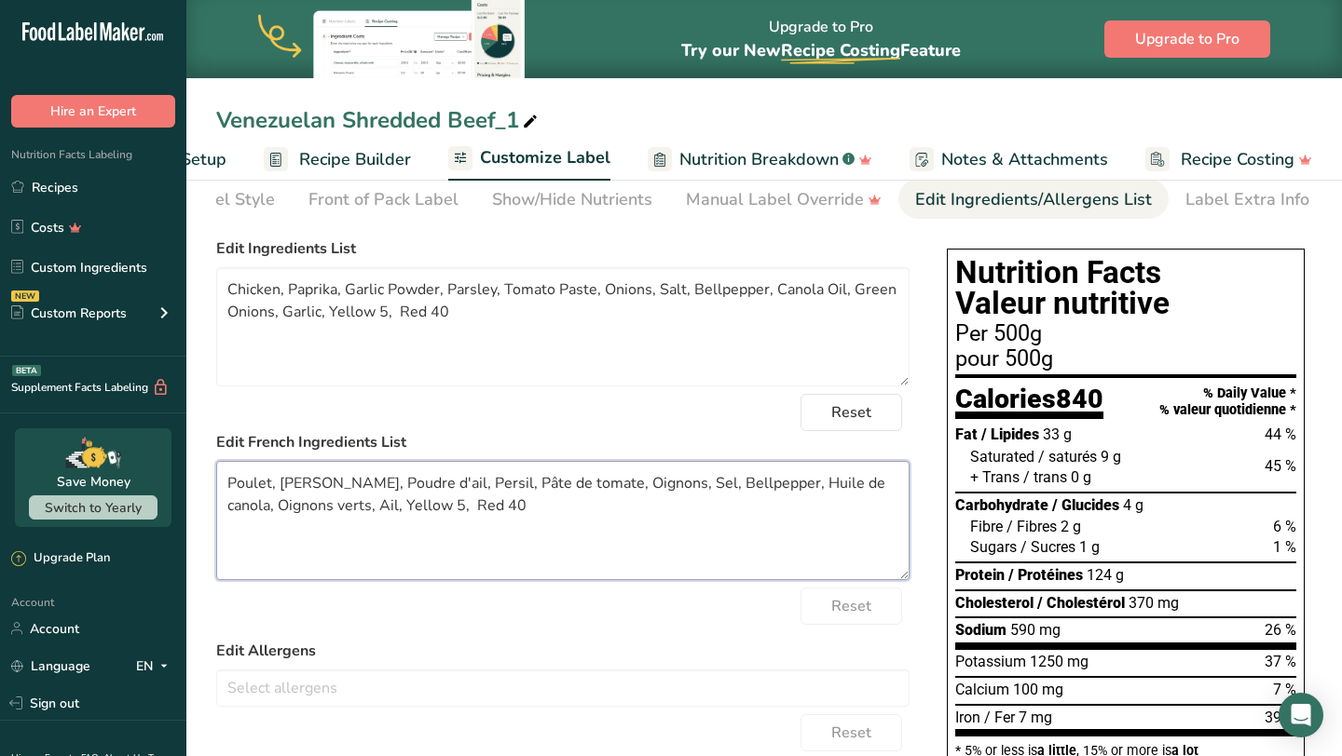
click at [598, 547] on textarea "Poulet, Paprika, Poudre d'ail, Persil, Pâte de tomate, Oignons, Sel, Bellpepper…" at bounding box center [562, 520] width 693 height 119
type textarea "Poulet, Paprika, Poudre d'ail, Persil, Pâte de tomate, Oignons, Sel, Bellpepper…"
click at [704, 464] on div "Edit French Ingredients List Poulet, Paprika, Poudre d'ail, Persil, Pâte de tom…" at bounding box center [562, 505] width 693 height 149
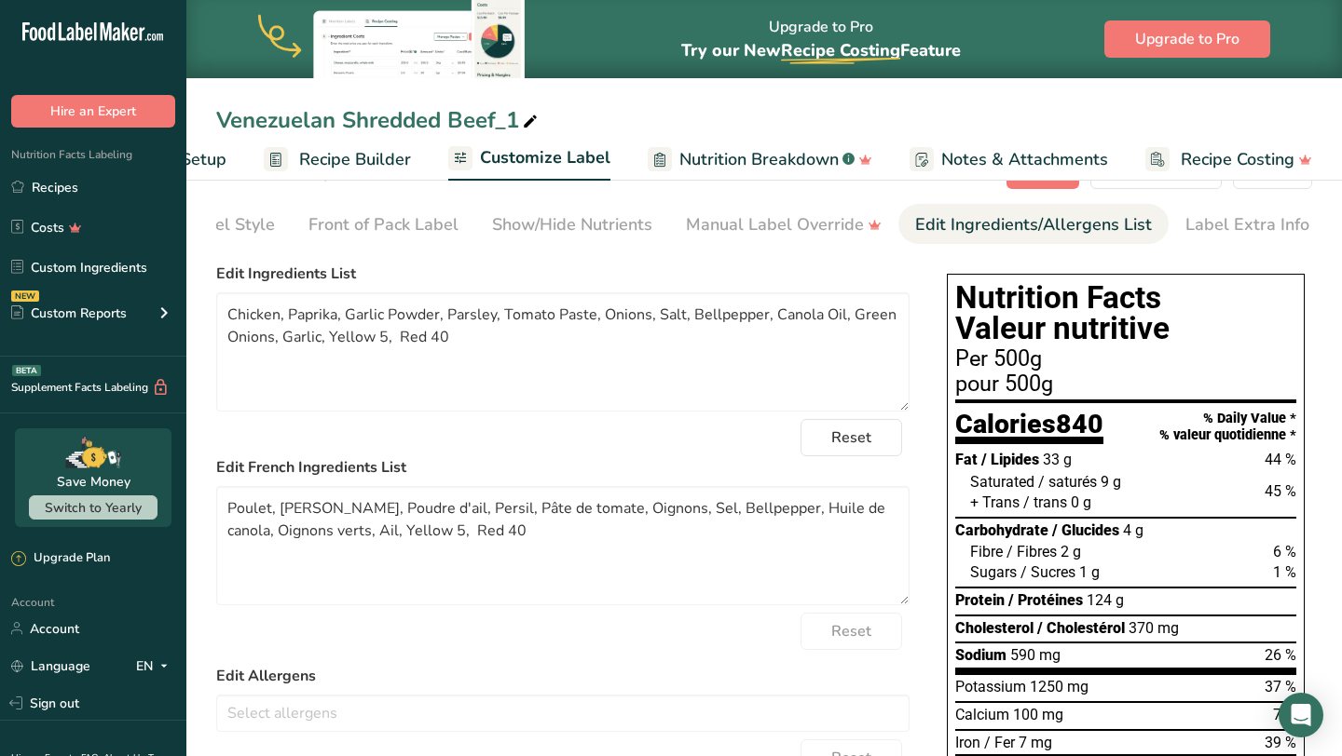
scroll to position [0, 0]
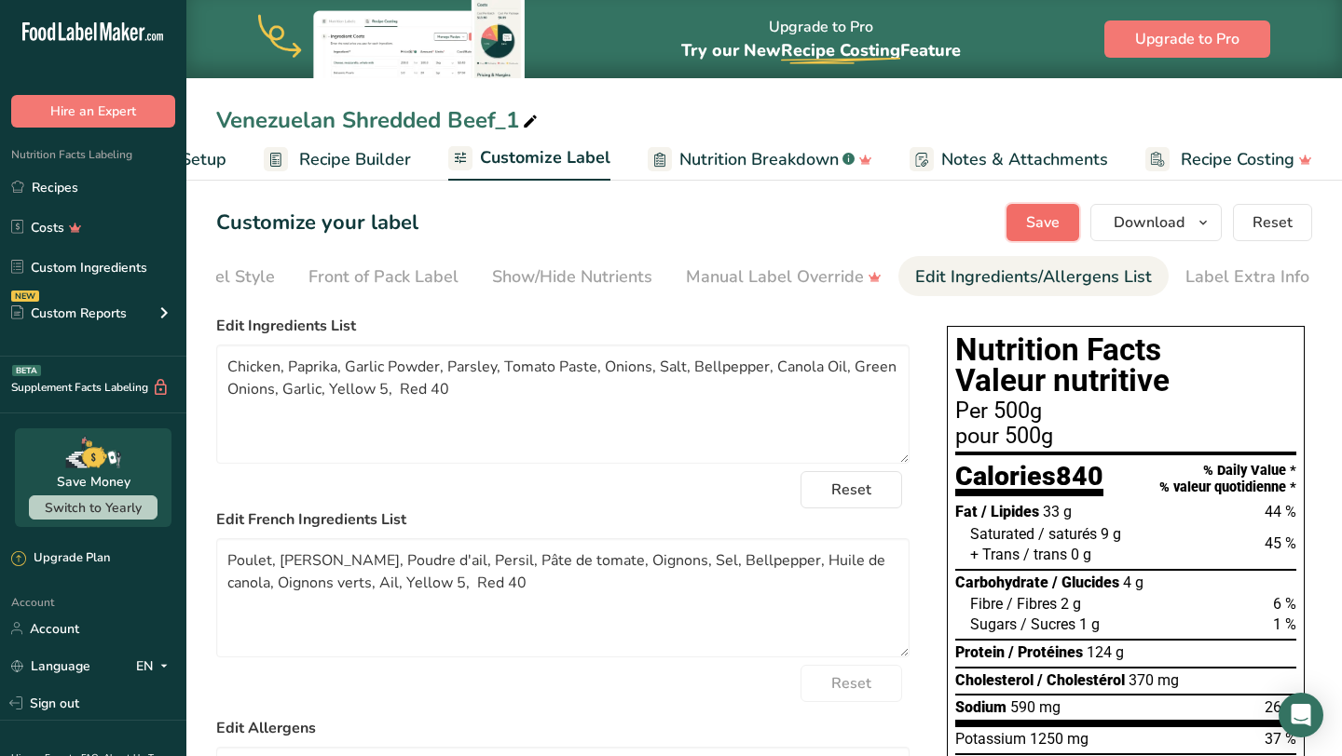
click at [1032, 209] on button "Save" at bounding box center [1042, 222] width 73 height 37
click at [1210, 220] on icon "button" at bounding box center [1202, 222] width 15 height 23
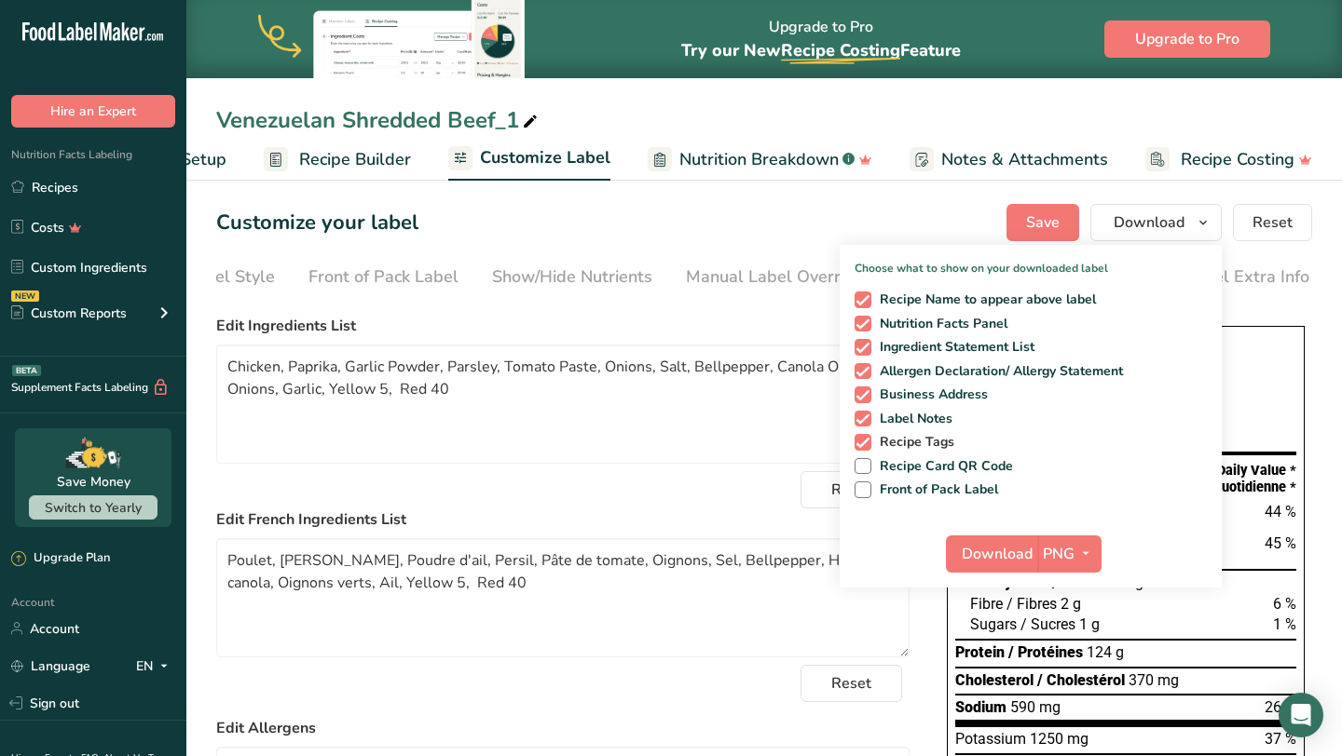
click at [934, 449] on span "Recipe Tags" at bounding box center [913, 442] width 84 height 17
click at [866, 448] on input "Recipe Tags" at bounding box center [860, 442] width 12 height 12
checkbox input "false"
click at [933, 411] on span "Label Notes" at bounding box center [912, 419] width 82 height 17
click at [866, 413] on input "Label Notes" at bounding box center [860, 419] width 12 height 12
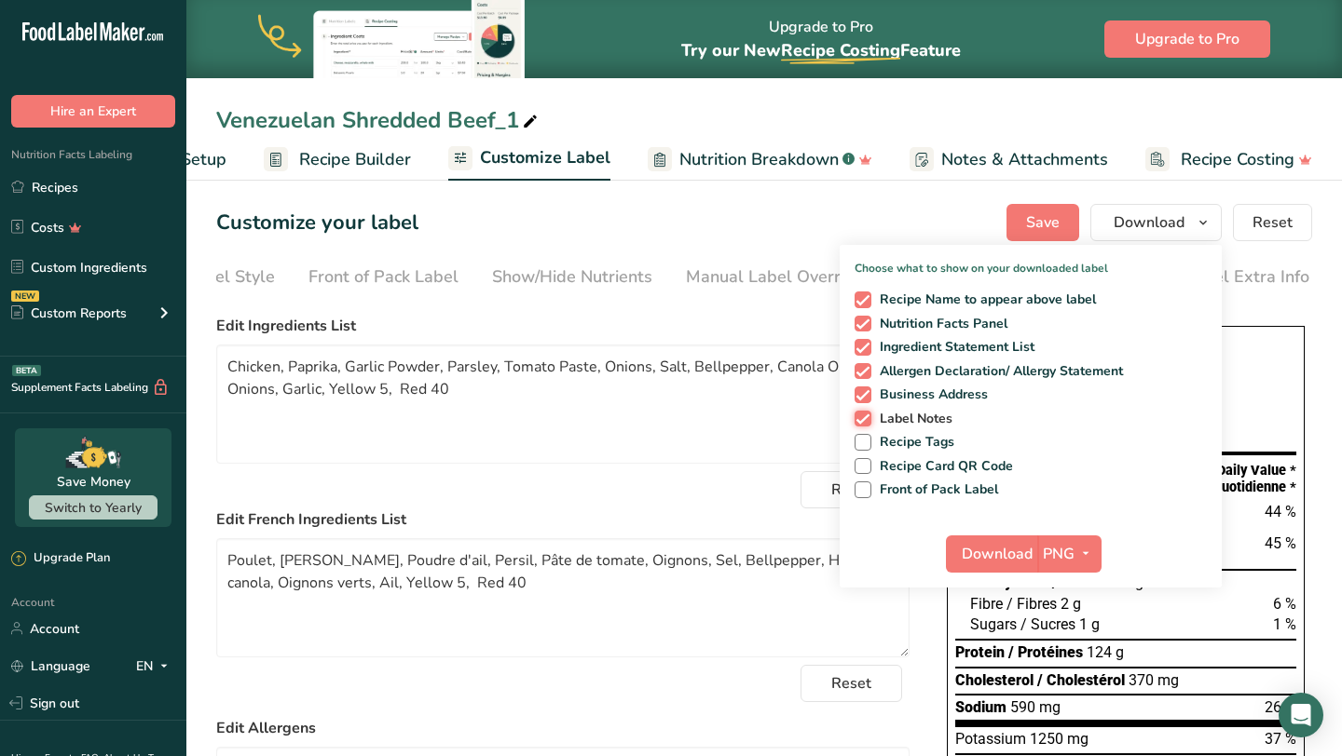
checkbox input "false"
click at [947, 391] on span "Business Address" at bounding box center [929, 395] width 117 height 17
click at [866, 391] on input "Business Address" at bounding box center [860, 394] width 12 height 12
checkbox input "false"
click at [1002, 301] on span "Recipe Name to appear above label" at bounding box center [983, 300] width 225 height 17
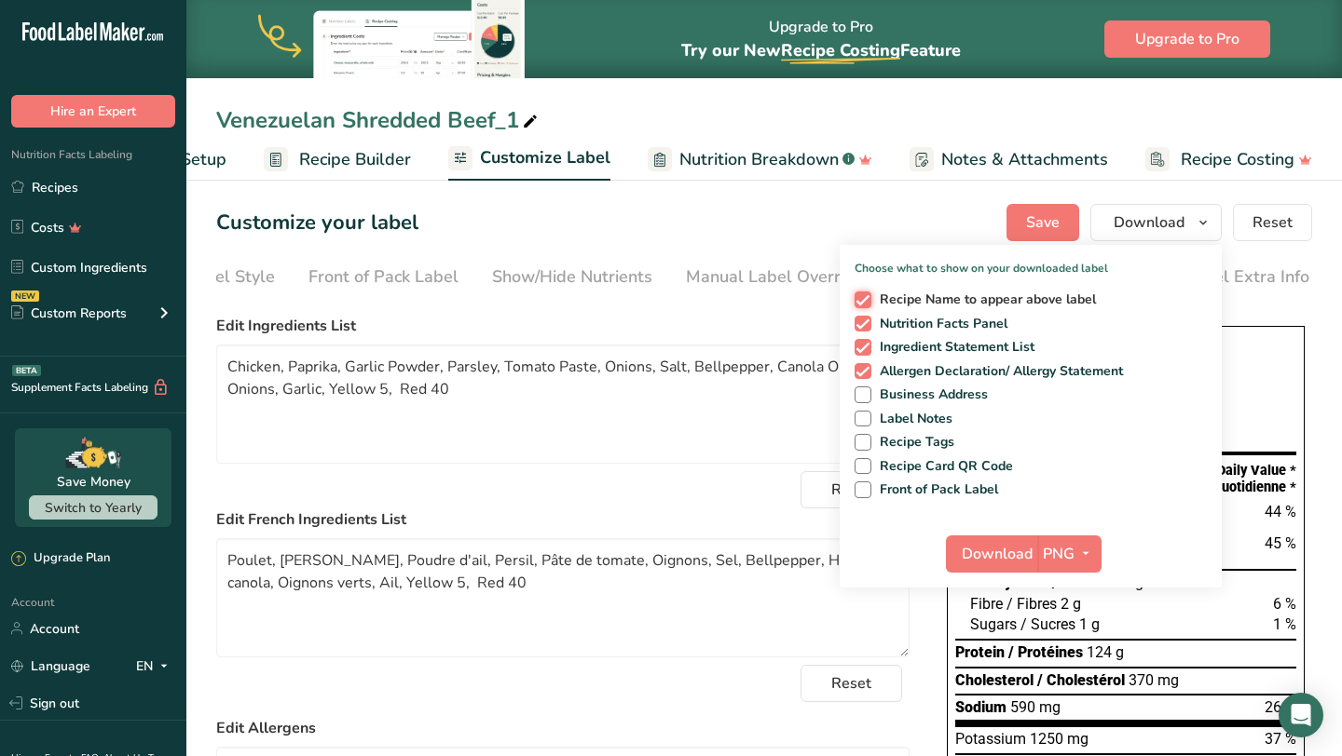
click at [866, 301] on input "Recipe Name to appear above label" at bounding box center [860, 299] width 12 height 12
checkbox input "false"
click at [590, 221] on div "Customize your label Save Download Choose what to show on your downloaded label…" at bounding box center [764, 222] width 1096 height 37
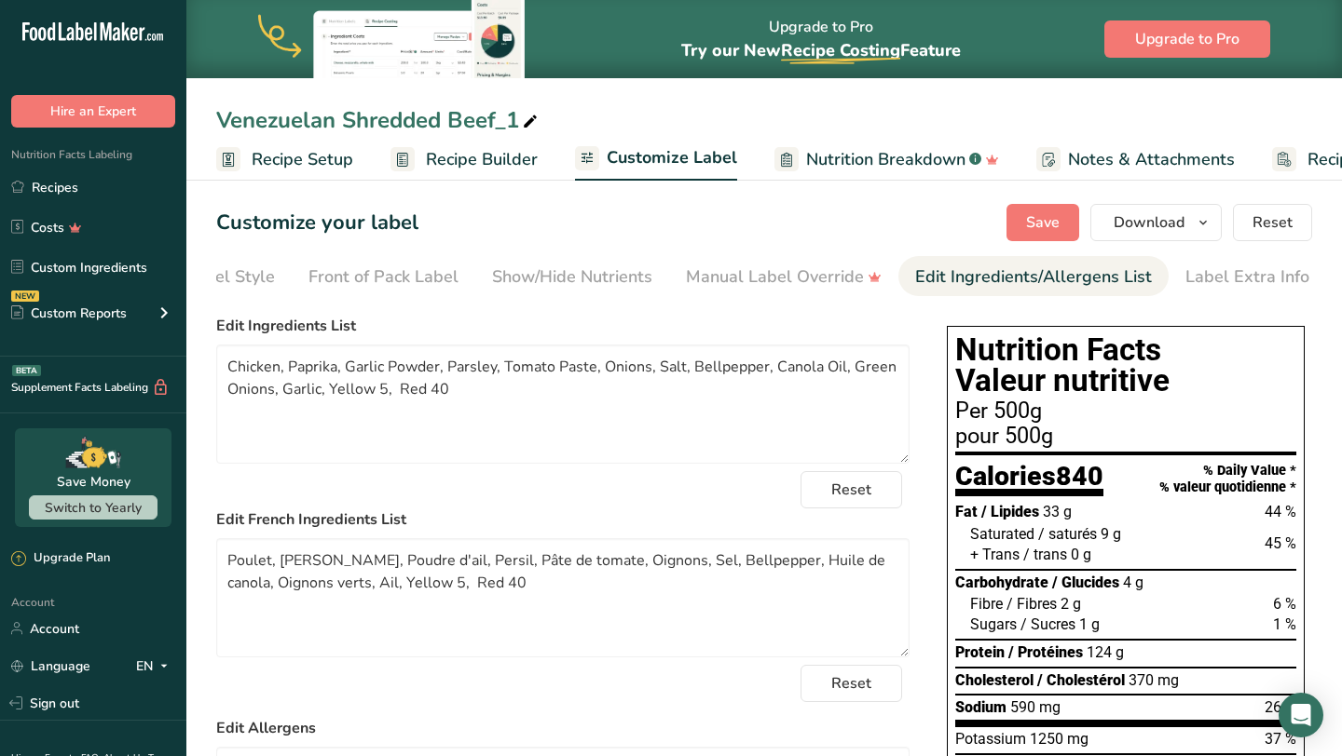
click at [313, 156] on span "Recipe Setup" at bounding box center [303, 159] width 102 height 25
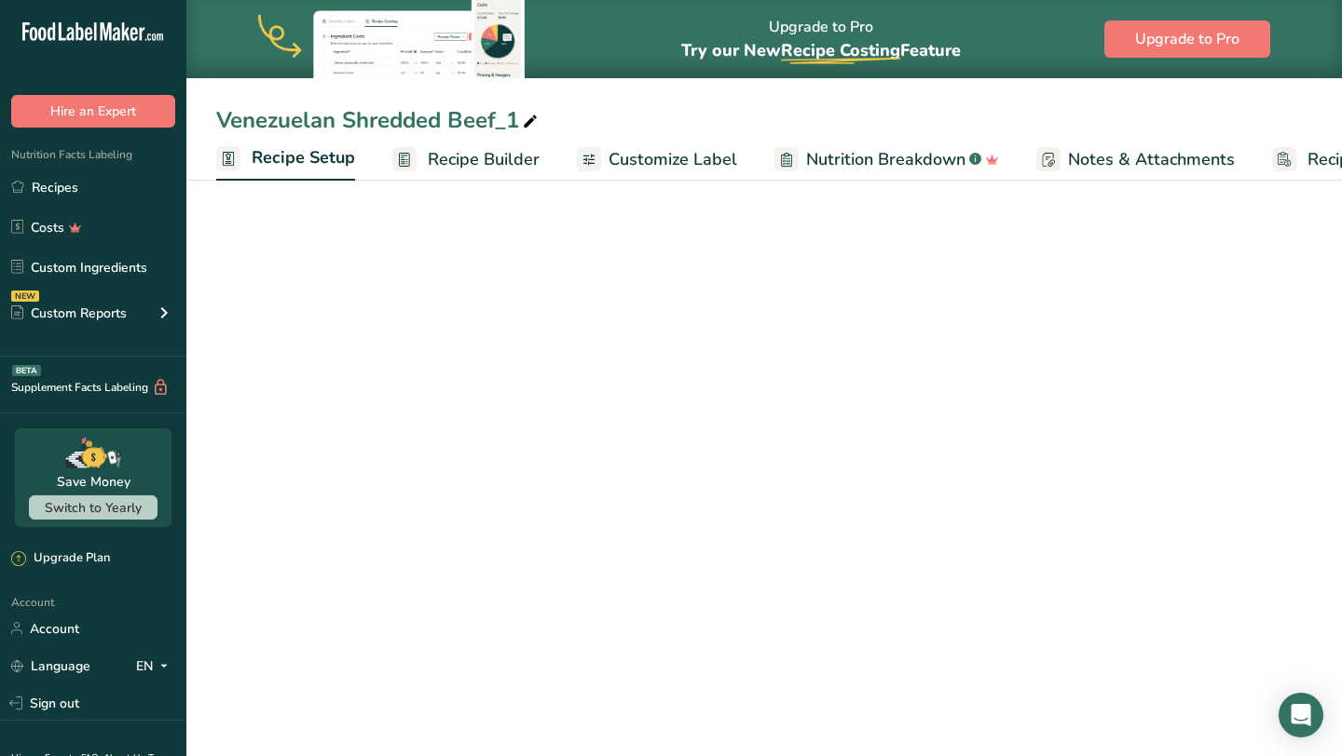
scroll to position [0, 7]
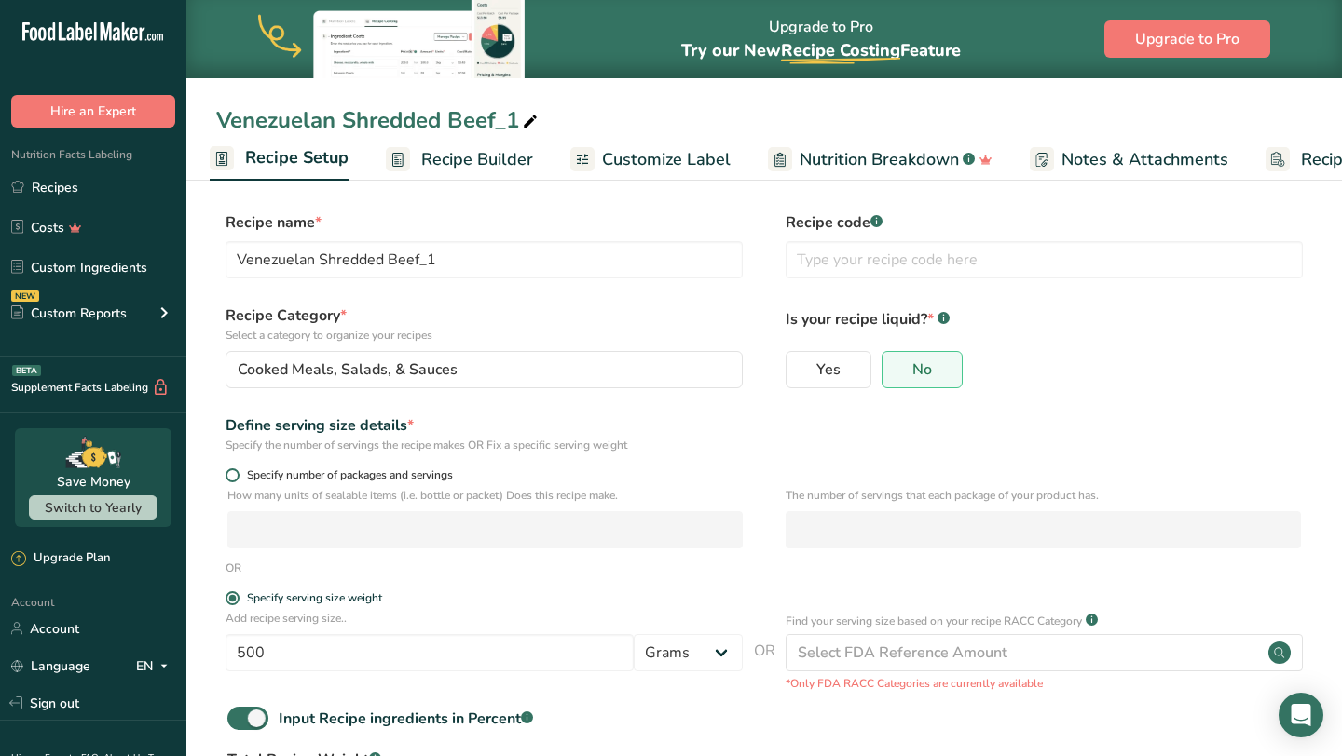
click at [428, 481] on span "Specify number of packages and servings" at bounding box center [345, 476] width 213 height 14
click at [238, 481] on input "Specify number of packages and servings" at bounding box center [231, 476] width 12 height 12
radio input "true"
radio input "false"
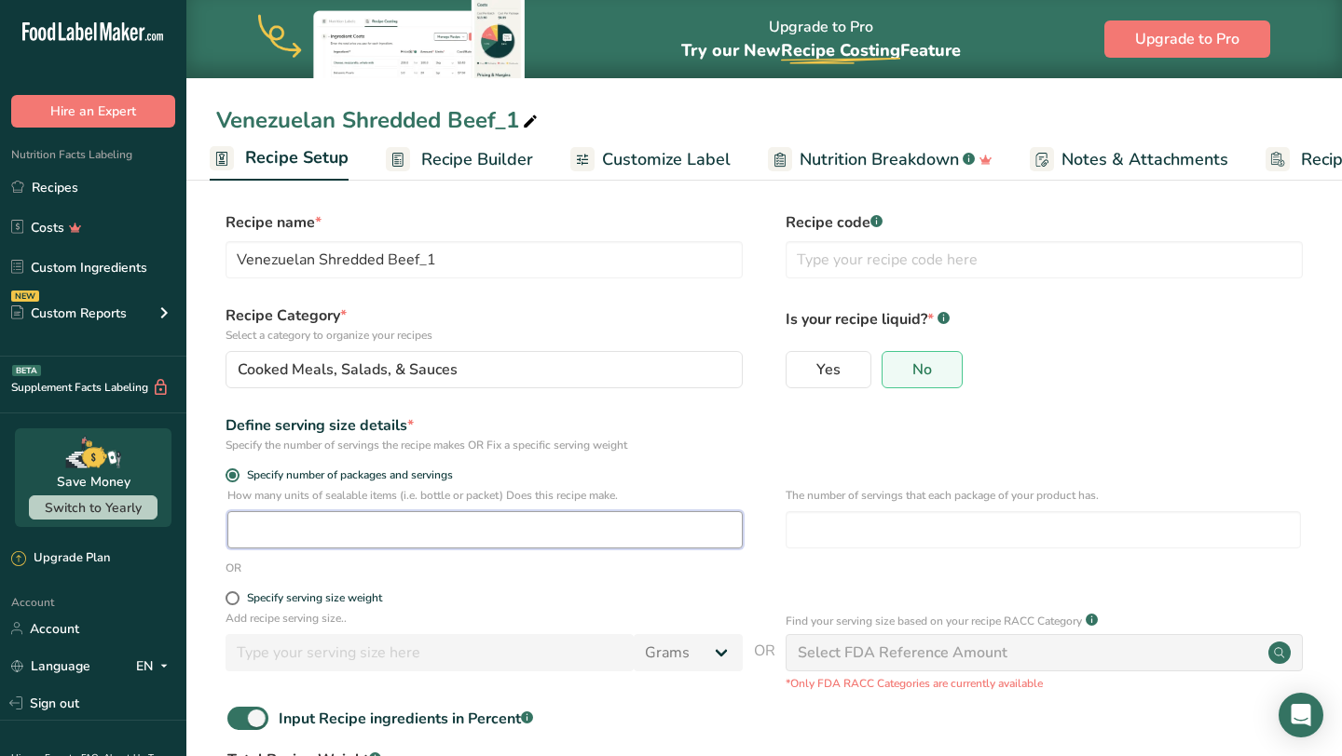
click at [405, 534] on input "number" at bounding box center [484, 529] width 515 height 37
type input "1"
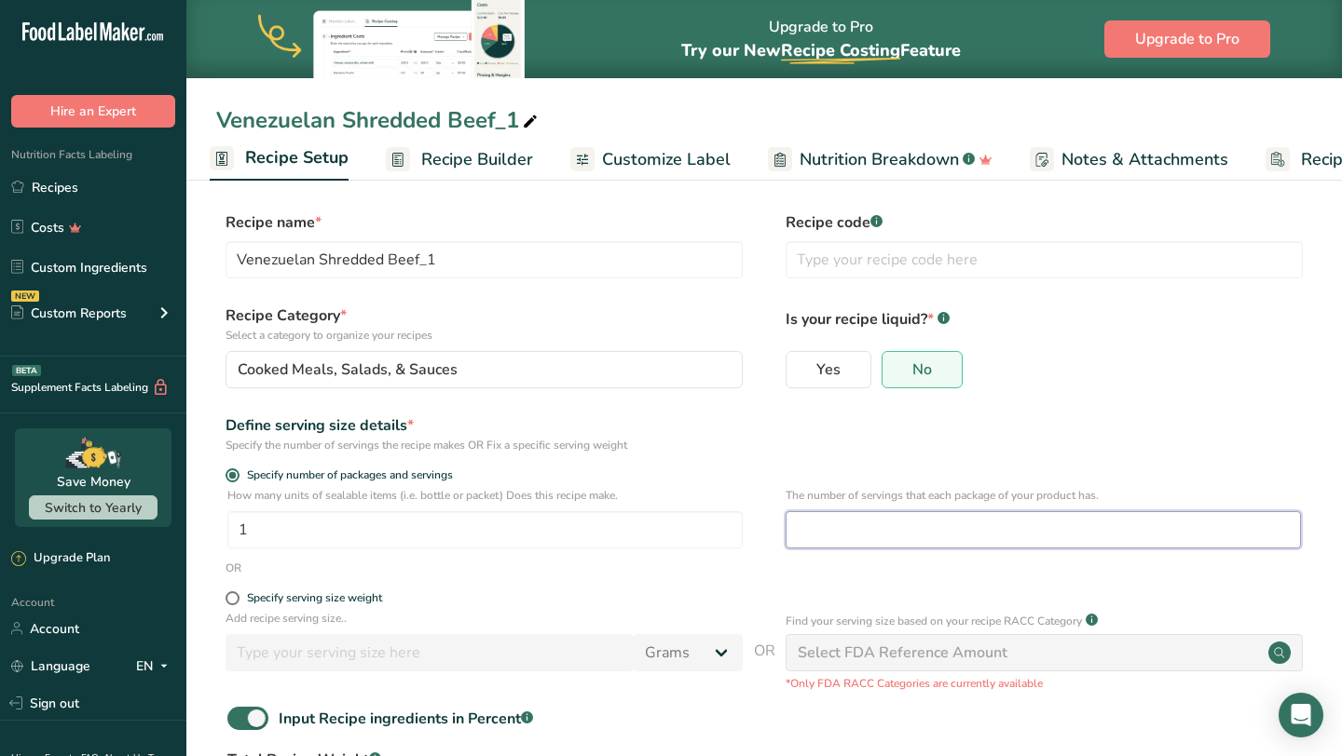
click at [900, 535] on input "number" at bounding box center [1042, 529] width 515 height 37
type input "3"
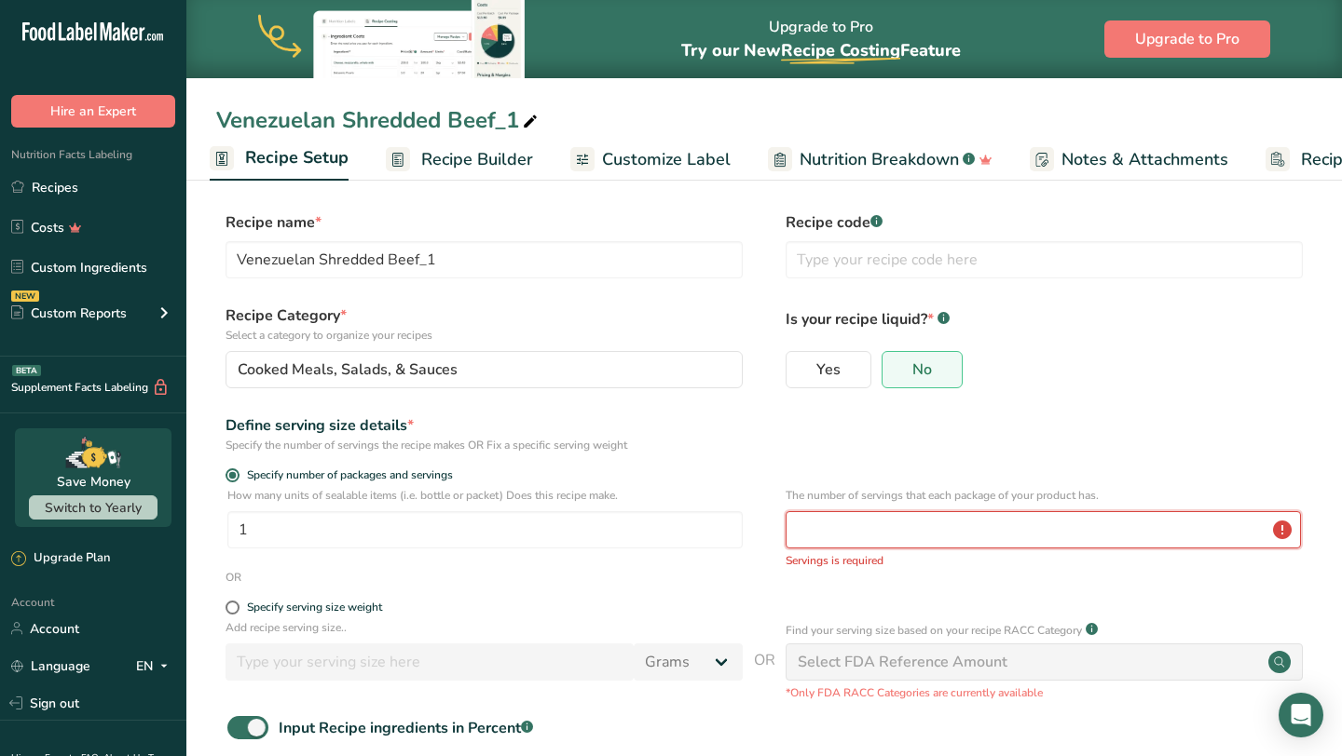
type input "4"
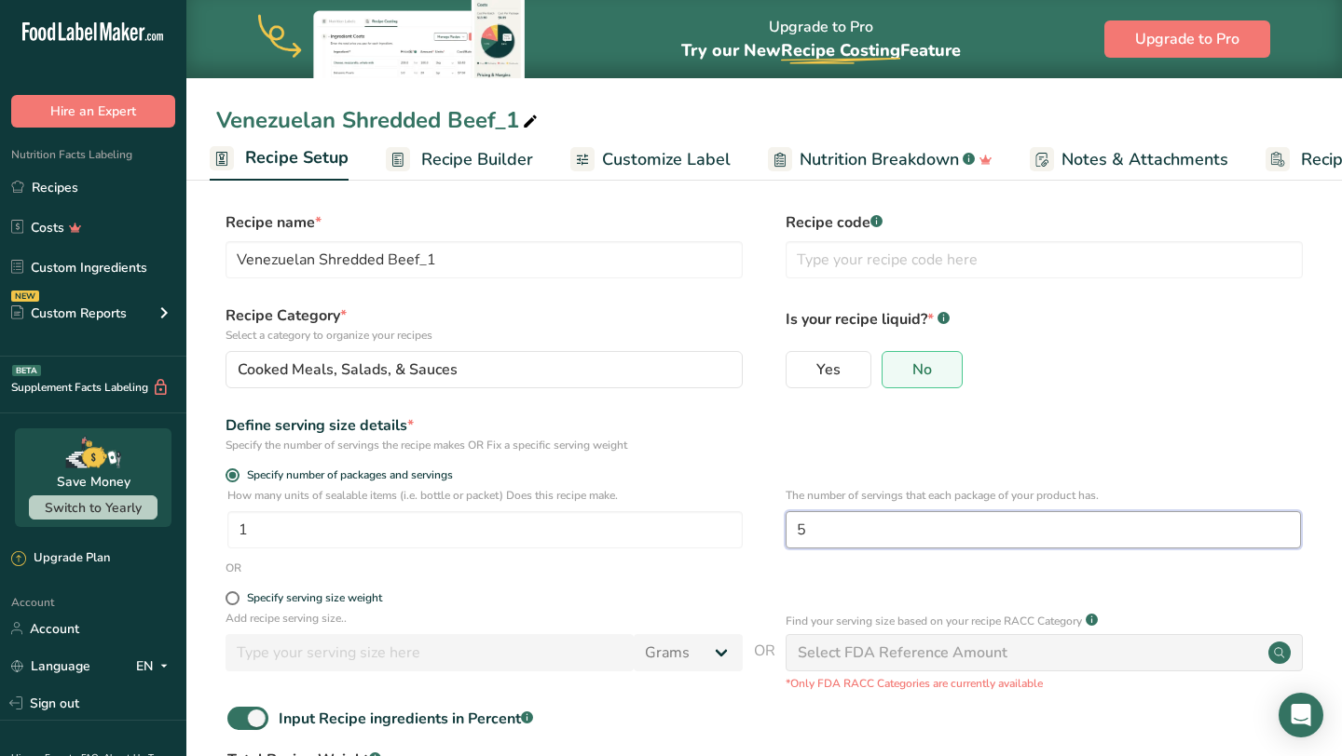
scroll to position [175, 0]
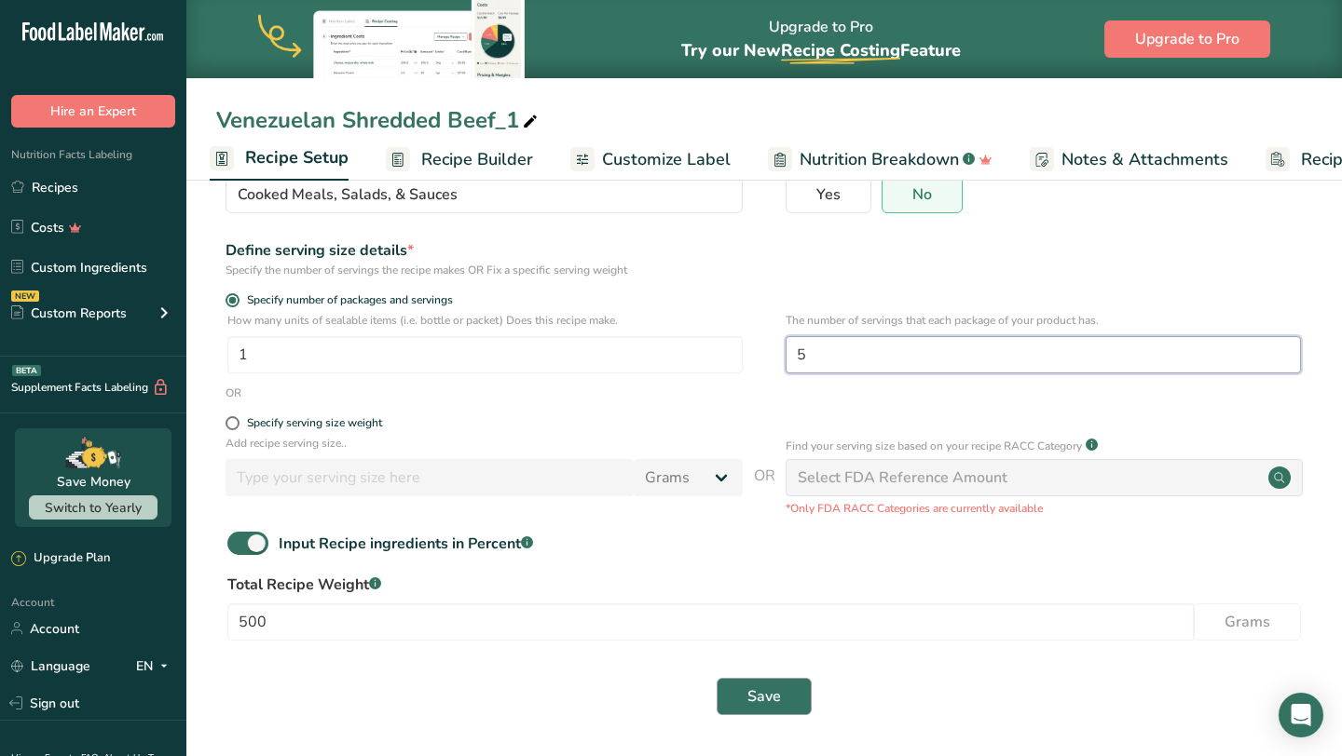
type input "5"
click at [743, 688] on button "Save" at bounding box center [763, 696] width 95 height 37
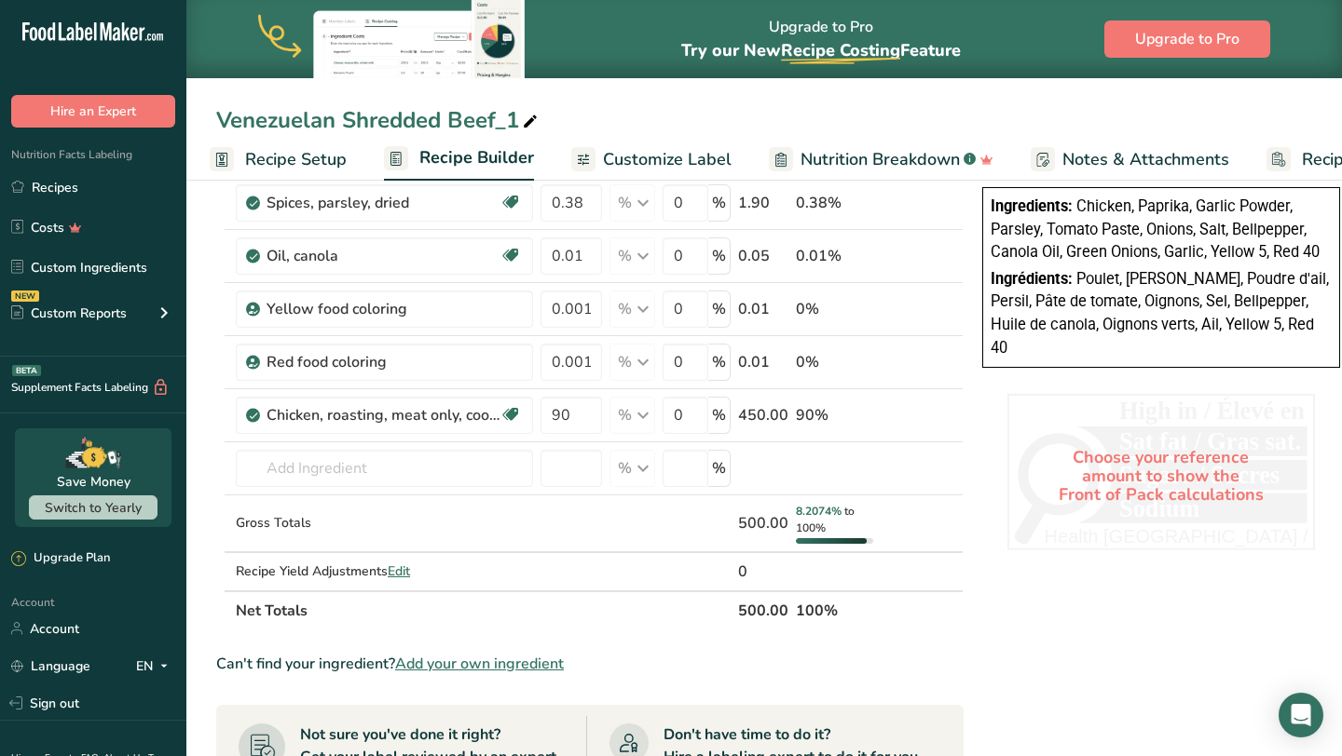
scroll to position [578, 0]
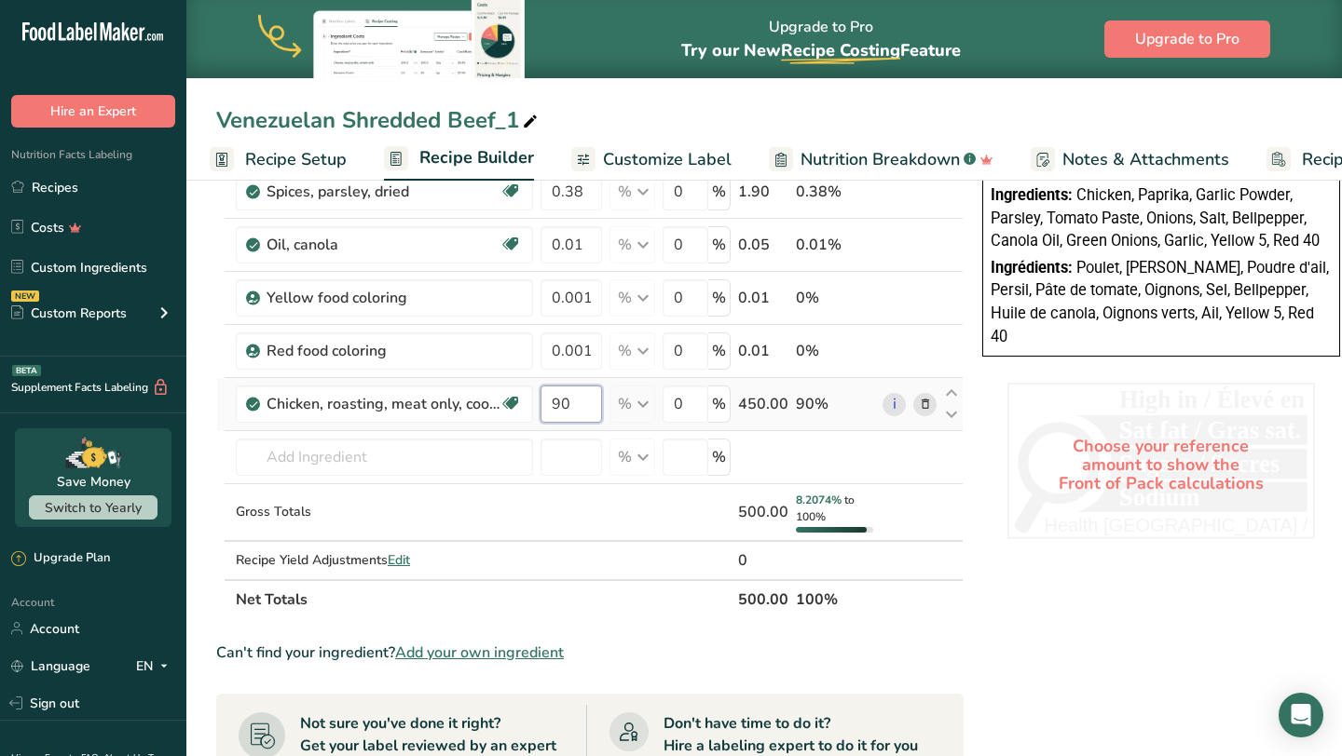
click at [588, 396] on input "90" at bounding box center [570, 404] width 61 height 37
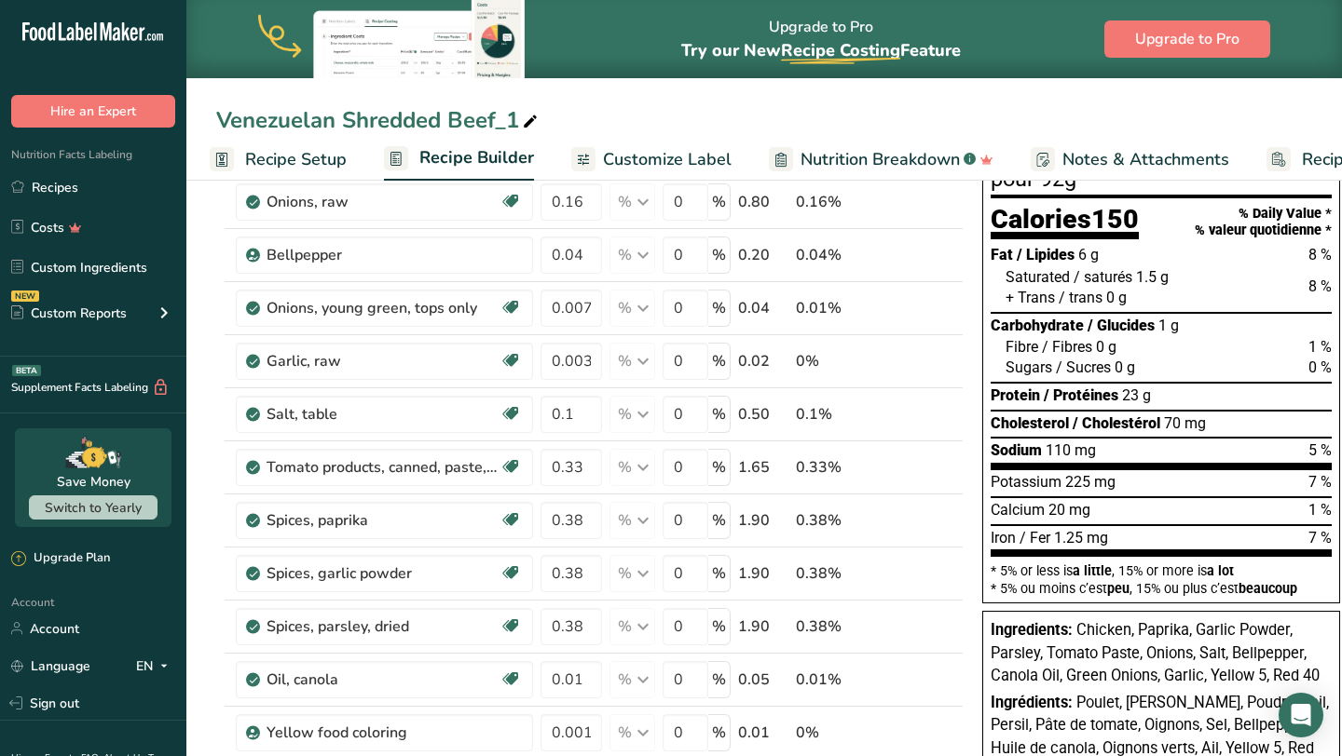
scroll to position [141, 0]
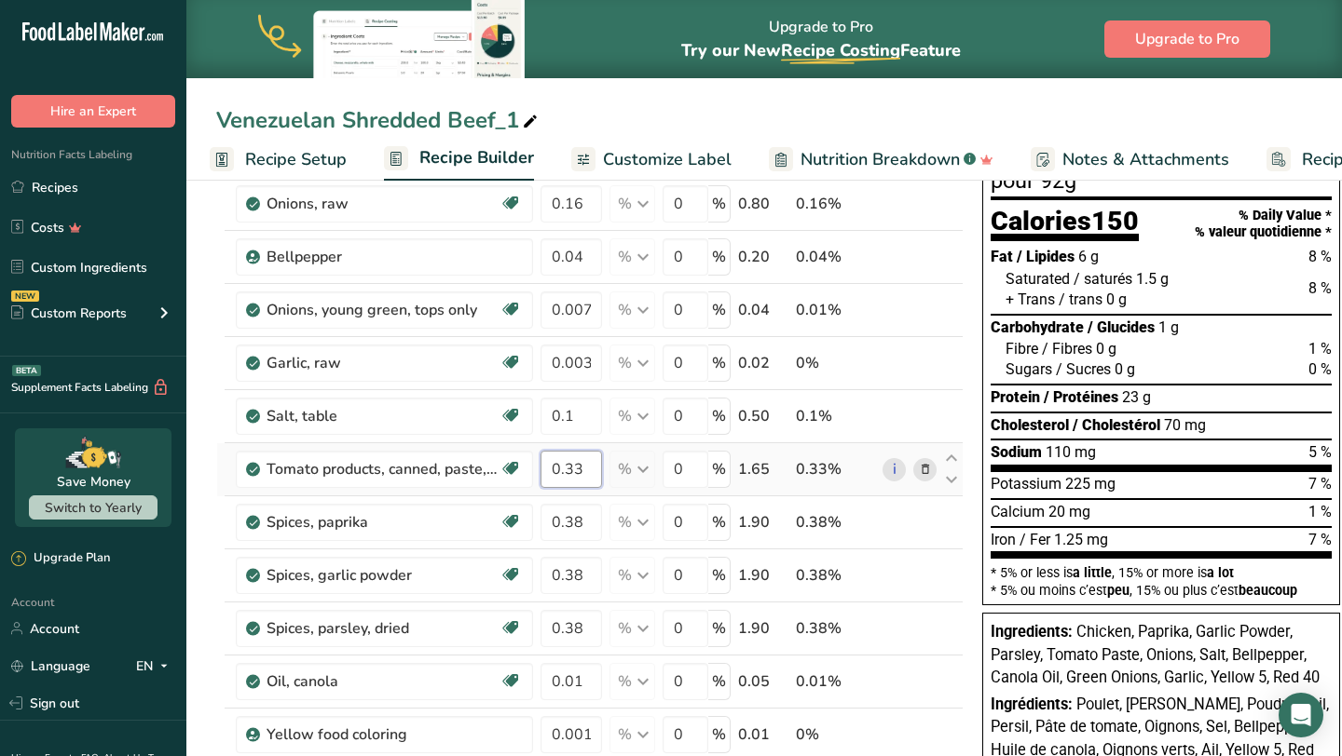
click at [586, 481] on div "Ingredient * Amount * Unit * Waste * .a-a{fill:#347362;}.b-a{fill:#fff;} Grams …" at bounding box center [589, 597] width 747 height 919
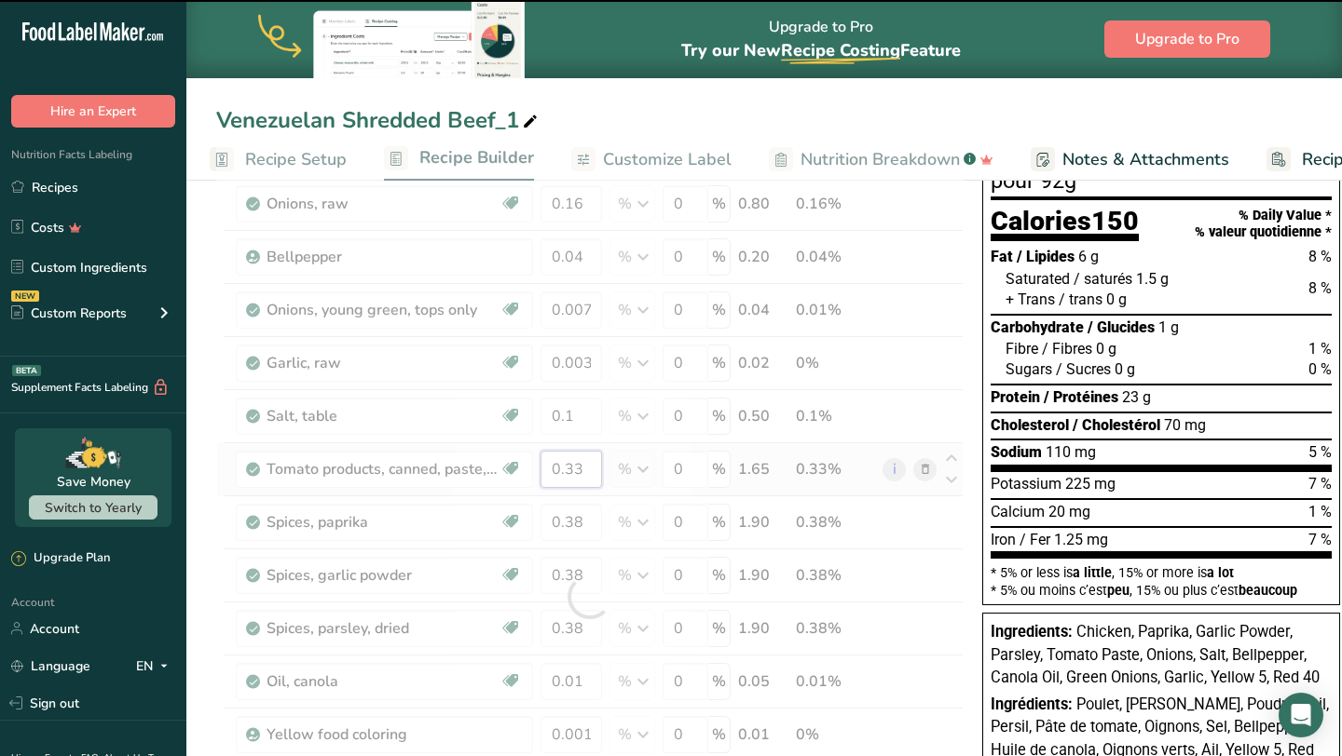
type input "90"
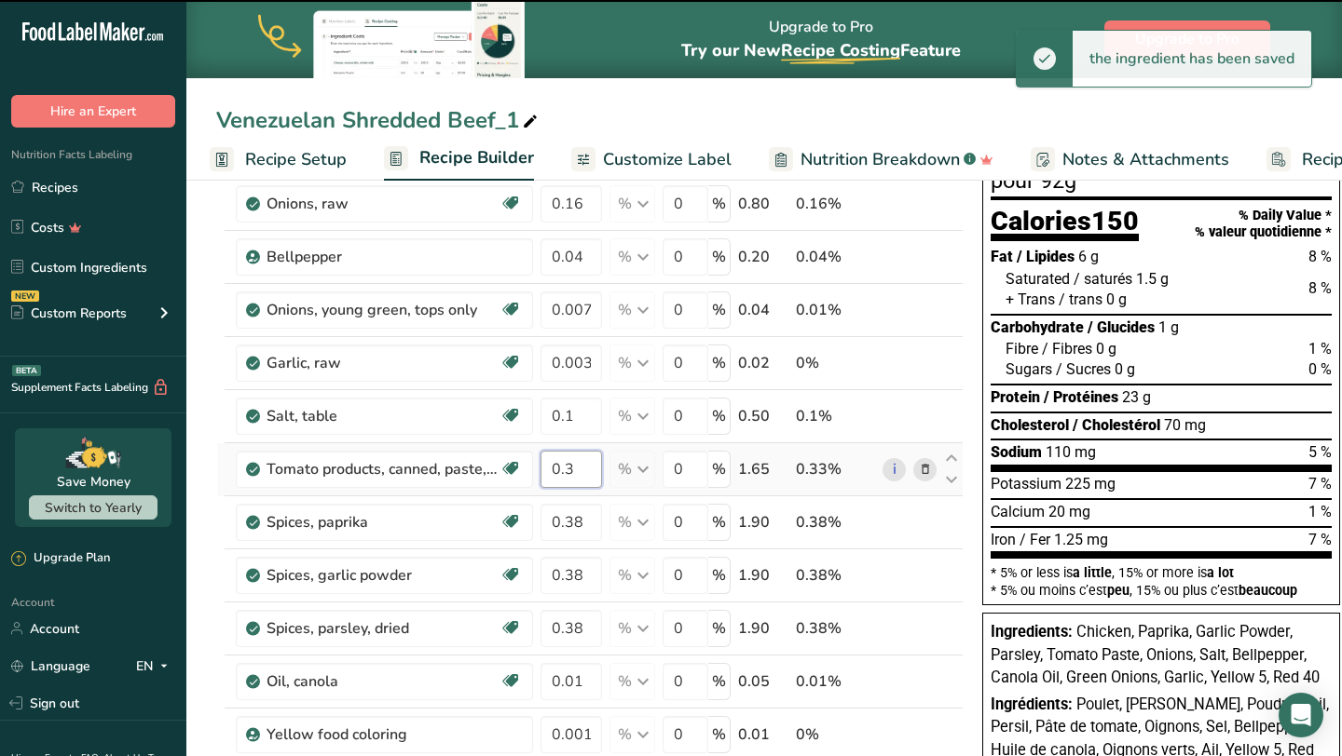
type input "0"
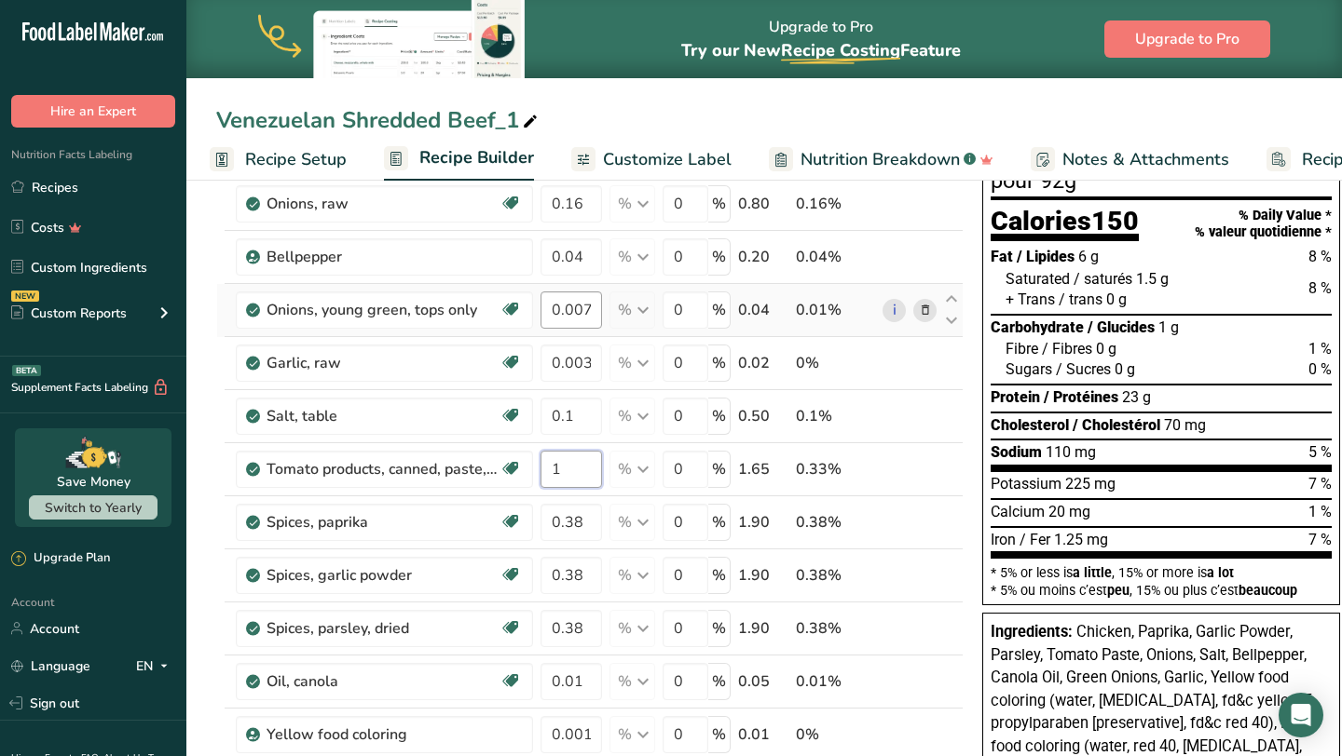
type input "1"
click at [596, 310] on div "Ingredient * Amount * Unit * Waste * .a-a{fill:#347362;}.b-a{fill:#fff;} Grams …" at bounding box center [589, 597] width 747 height 919
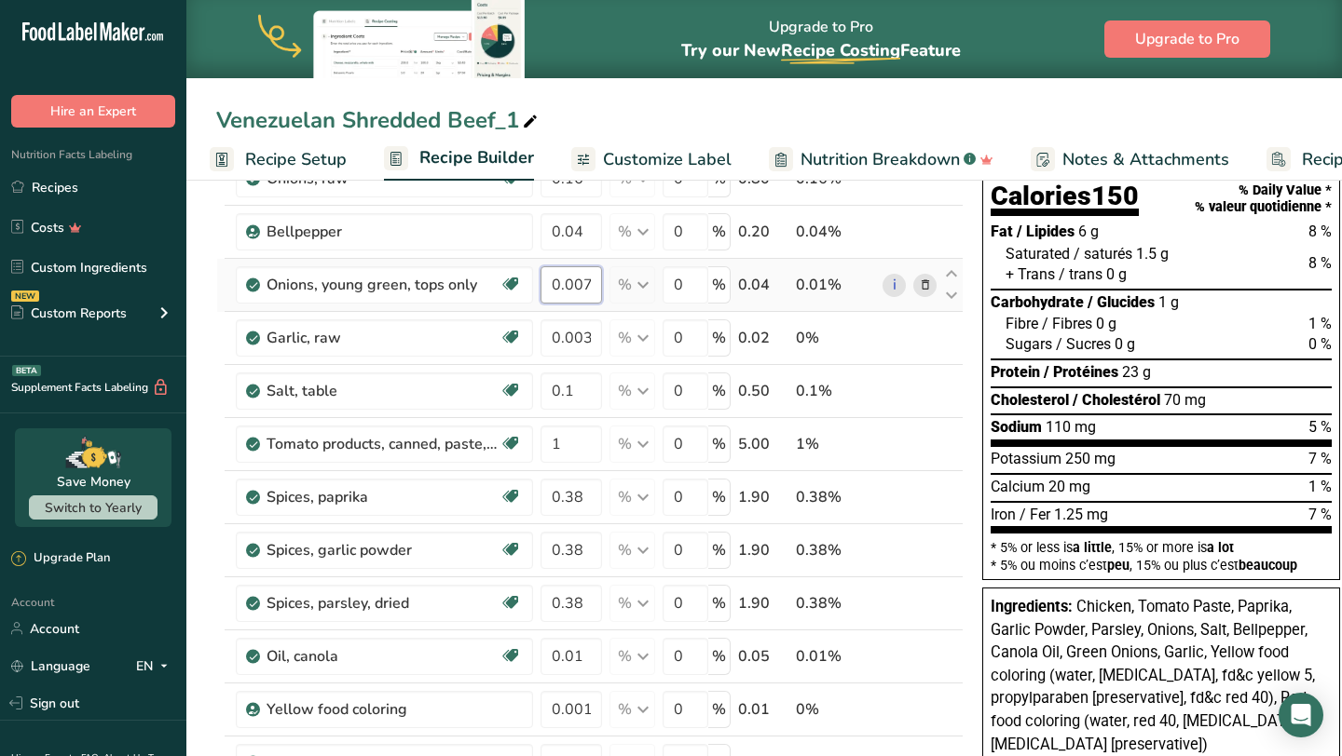
scroll to position [162, 0]
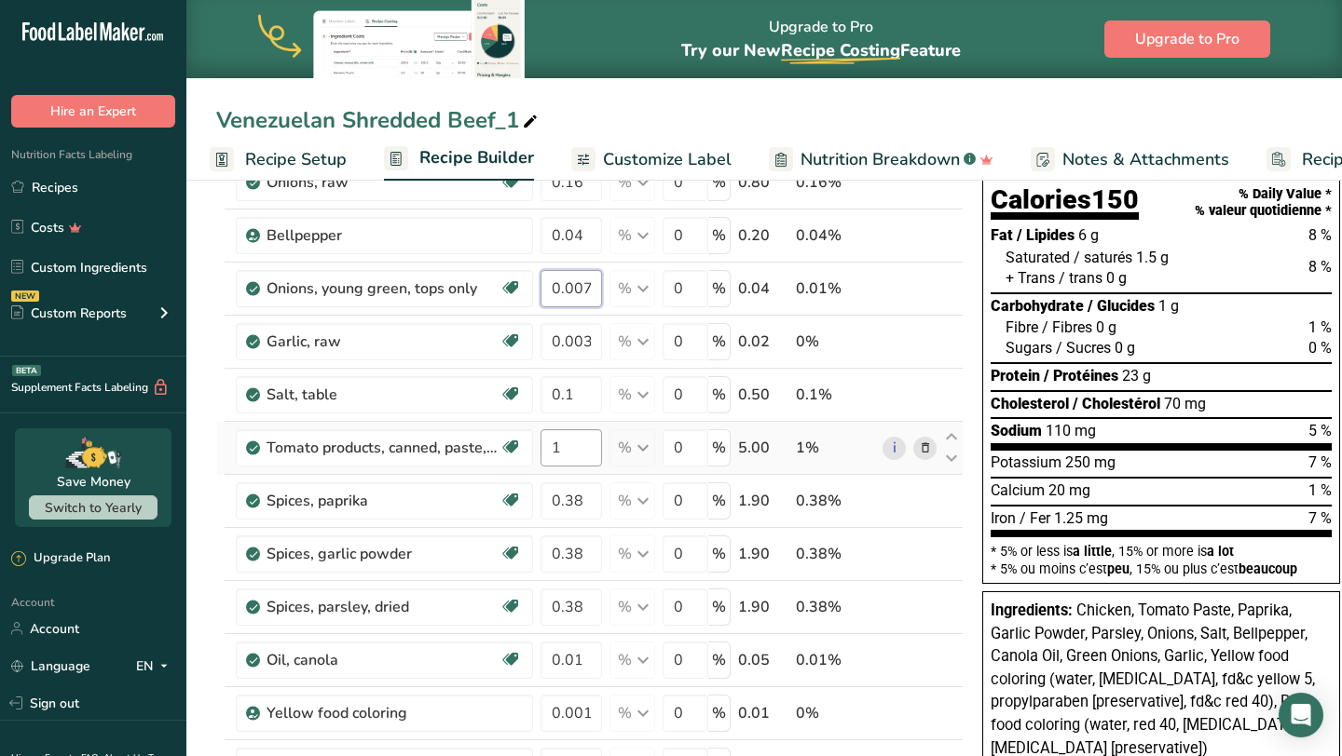
type input "0.007003"
click at [578, 456] on div "Ingredient * Amount * Unit * Waste * .a-a{fill:#347362;}.b-a{fill:#fff;} Grams …" at bounding box center [589, 575] width 747 height 919
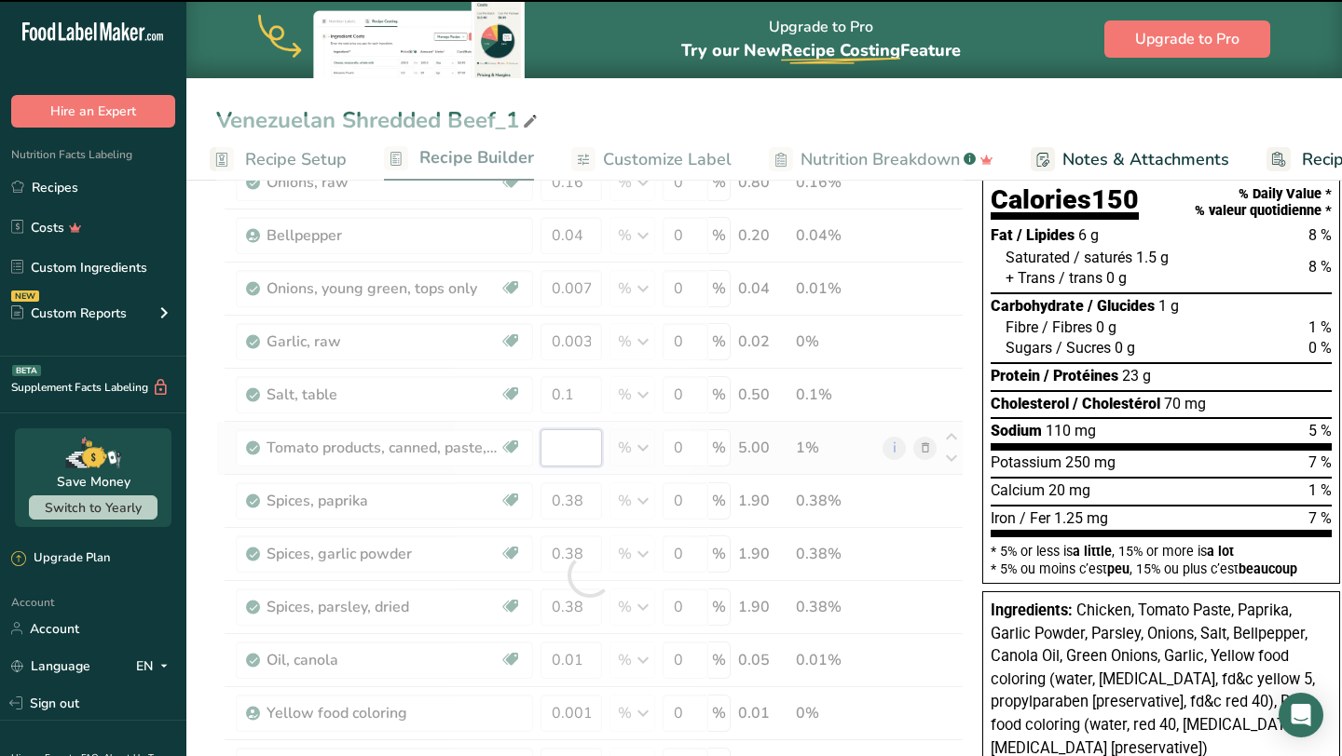
type input "5"
type input "0.007"
type input "1"
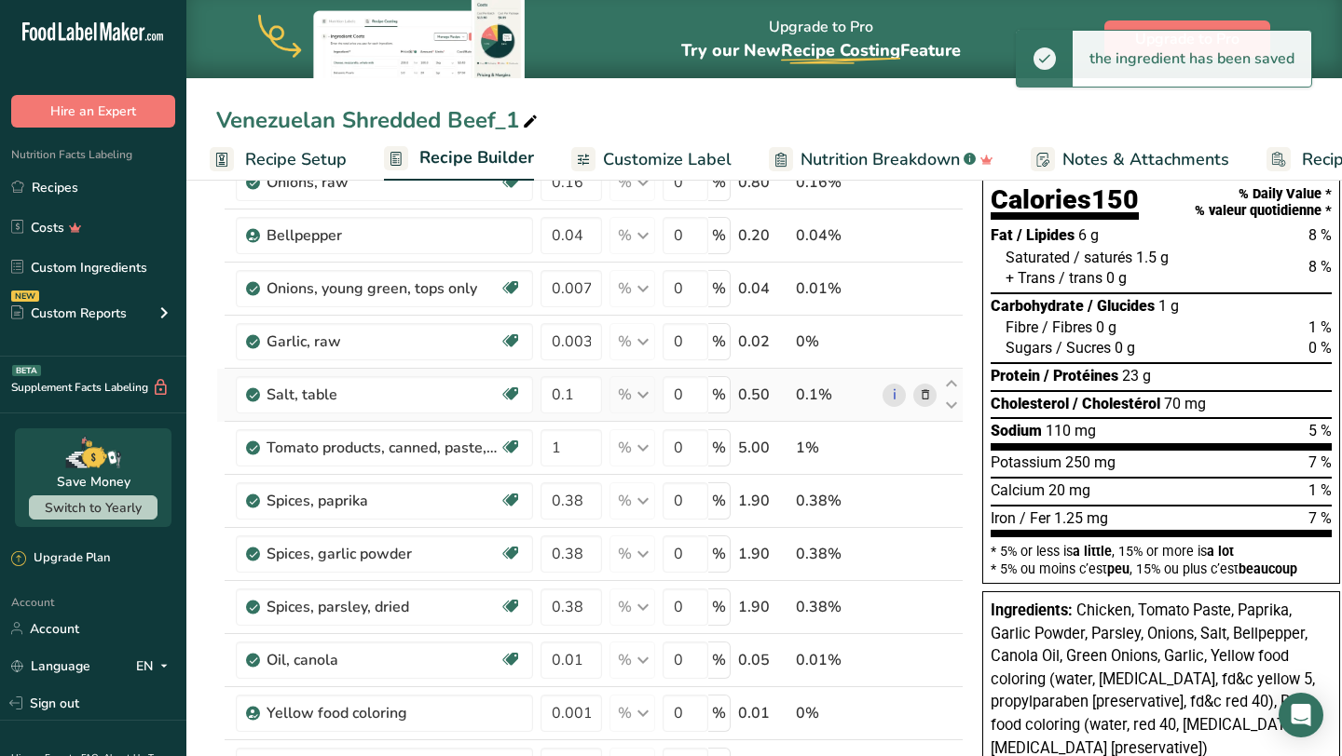
click at [787, 393] on div "Ingredient * Amount * Unit * Waste * .a-a{fill:#347362;}.b-a{fill:#fff;} Grams …" at bounding box center [589, 575] width 747 height 919
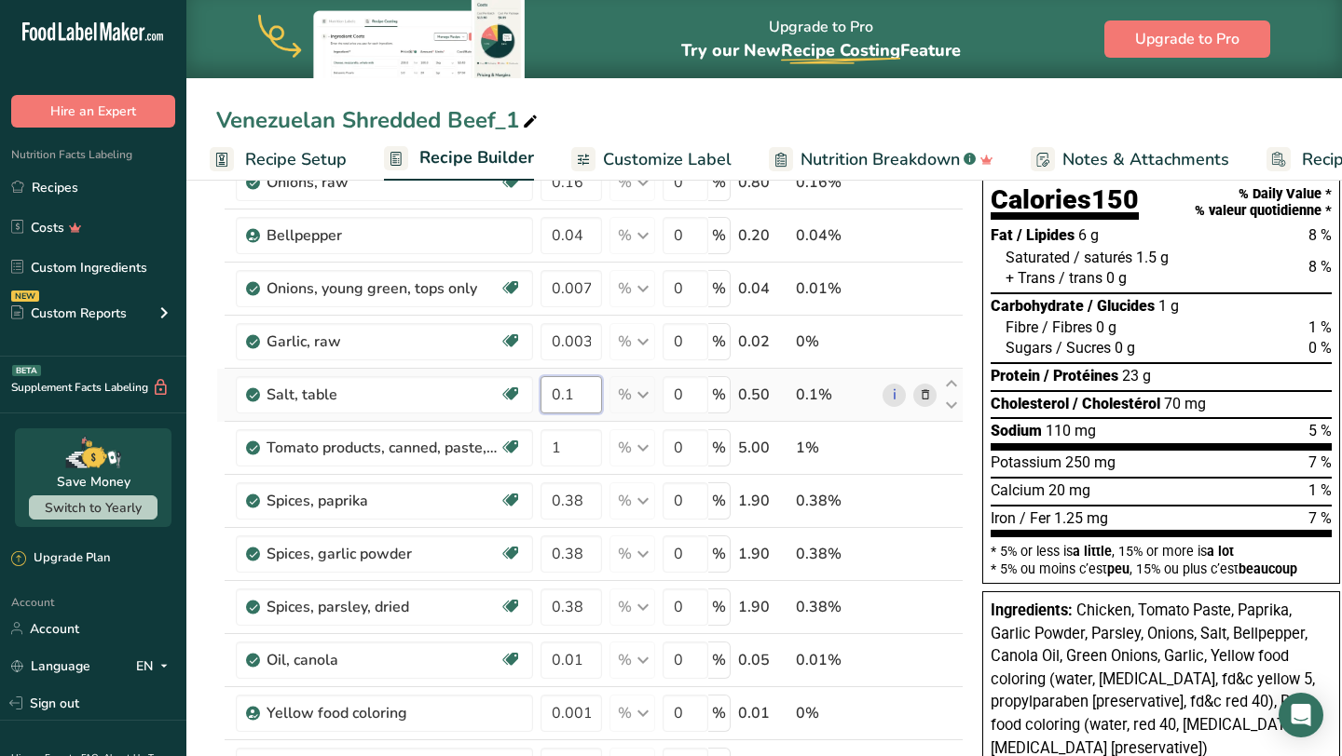
click at [588, 389] on input "0.1" at bounding box center [570, 394] width 61 height 37
type input "5"
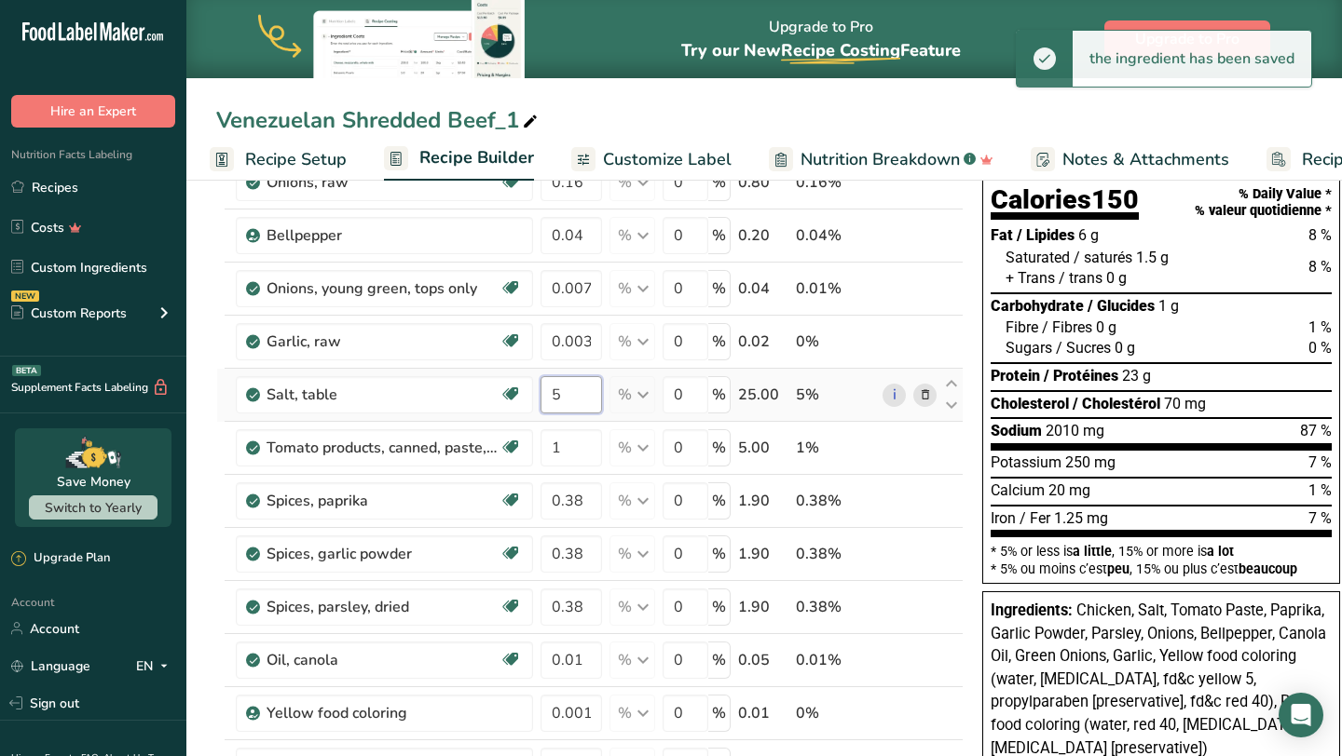
click at [578, 407] on div "Ingredient * Amount * Unit * Waste * .a-a{fill:#347362;}.b-a{fill:#fff;} Grams …" at bounding box center [589, 575] width 747 height 919
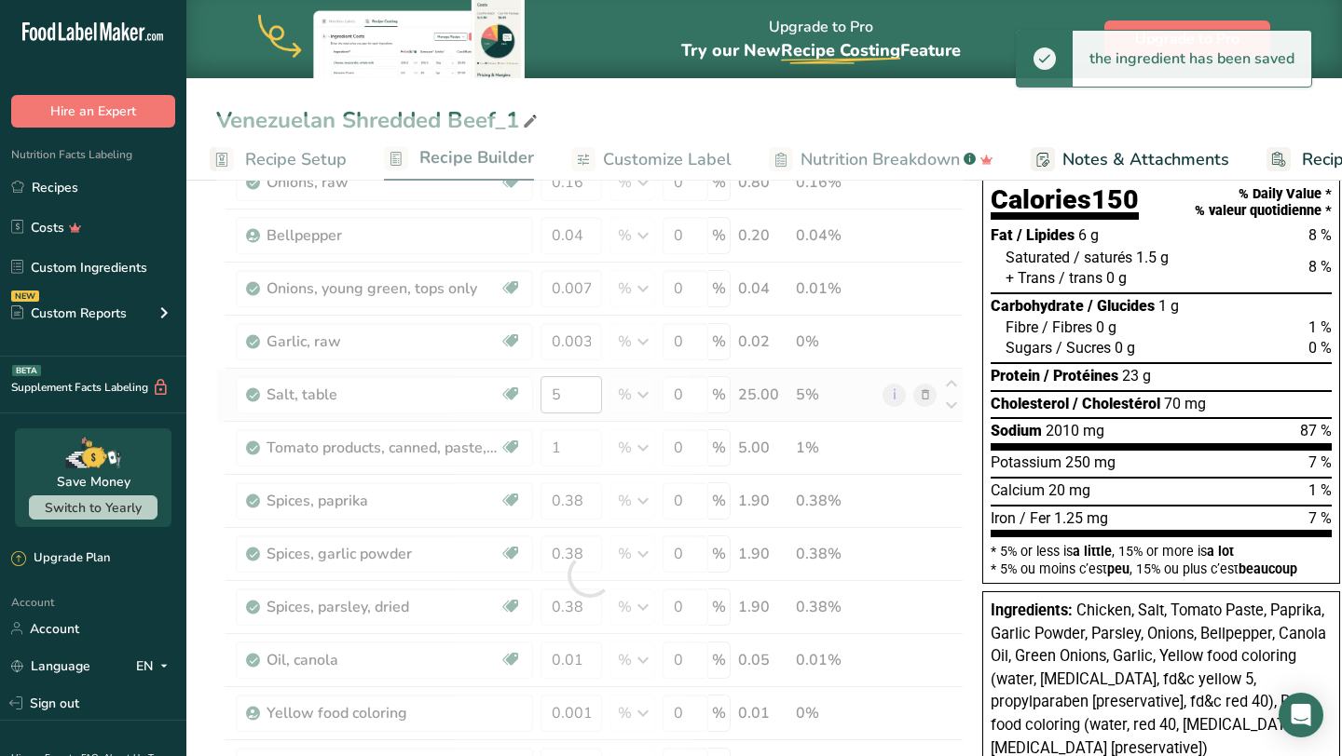
click at [578, 407] on div at bounding box center [589, 575] width 747 height 919
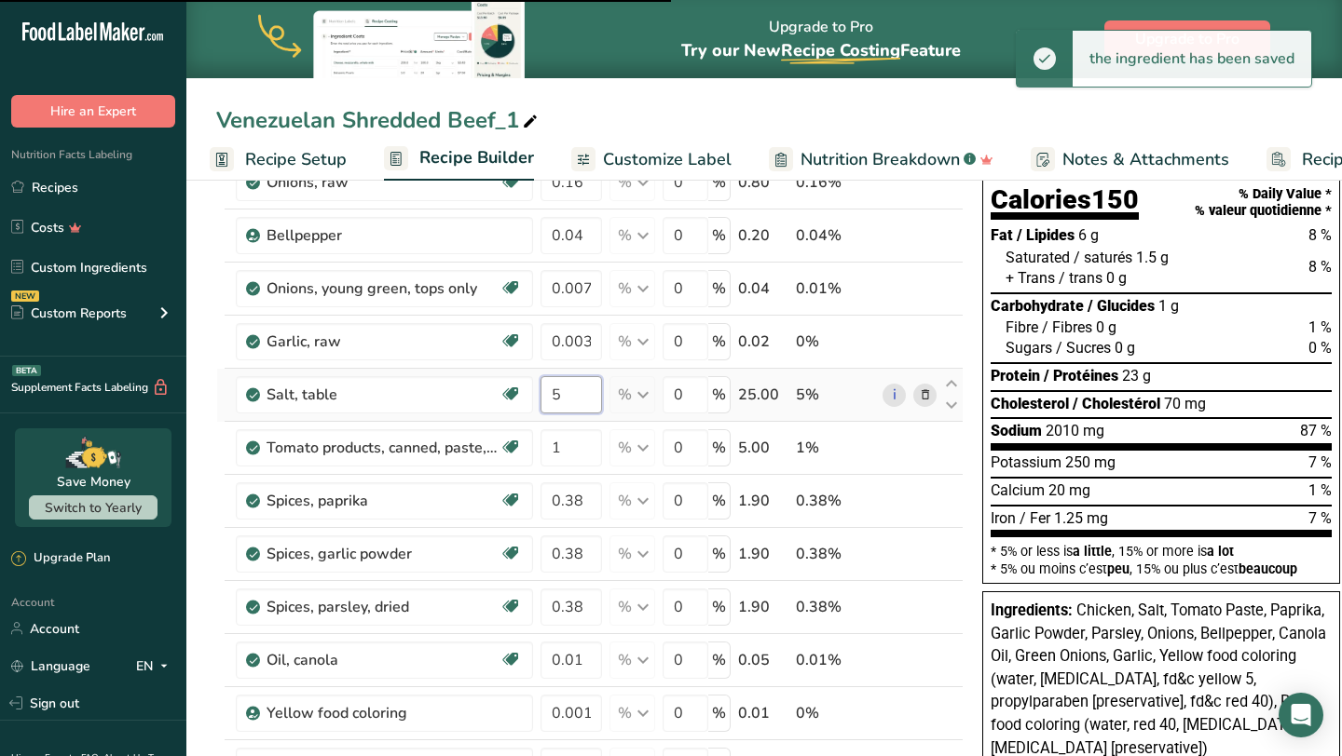
click at [577, 401] on input "5" at bounding box center [570, 394] width 61 height 37
type input "1"
click at [579, 404] on div "Ingredient * Amount * Unit * Waste * .a-a{fill:#347362;}.b-a{fill:#fff;} Grams …" at bounding box center [589, 575] width 747 height 919
type input "2"
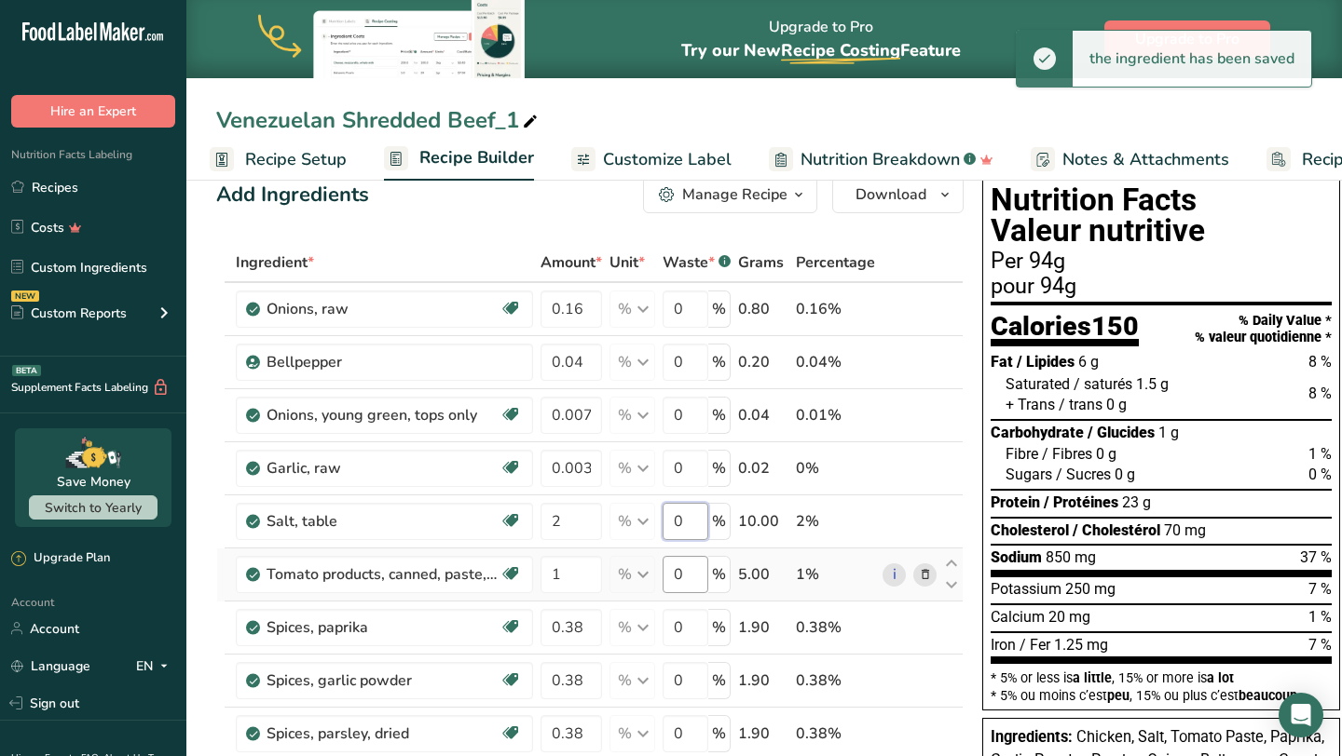
scroll to position [0, 0]
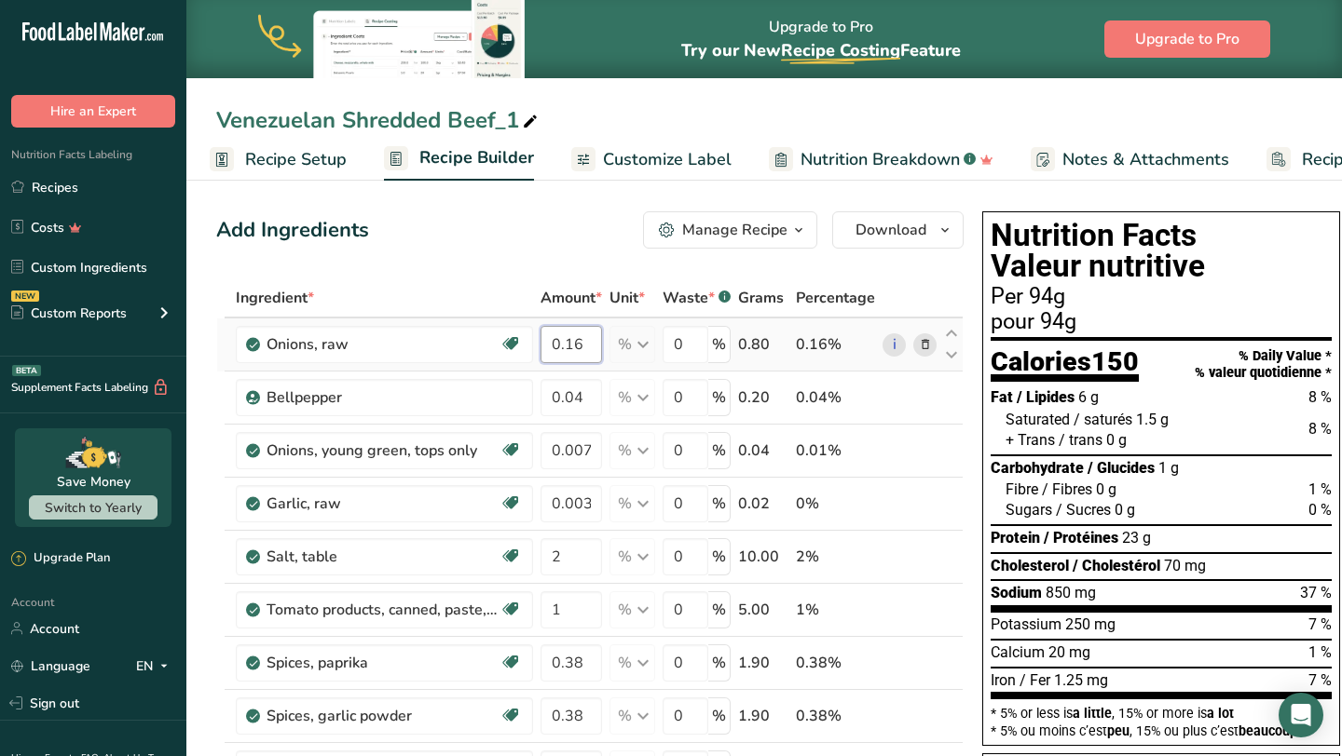
click at [577, 341] on div "Ingredient * Amount * Unit * Waste * .a-a{fill:#347362;}.b-a{fill:#fff;} Grams …" at bounding box center [589, 738] width 747 height 919
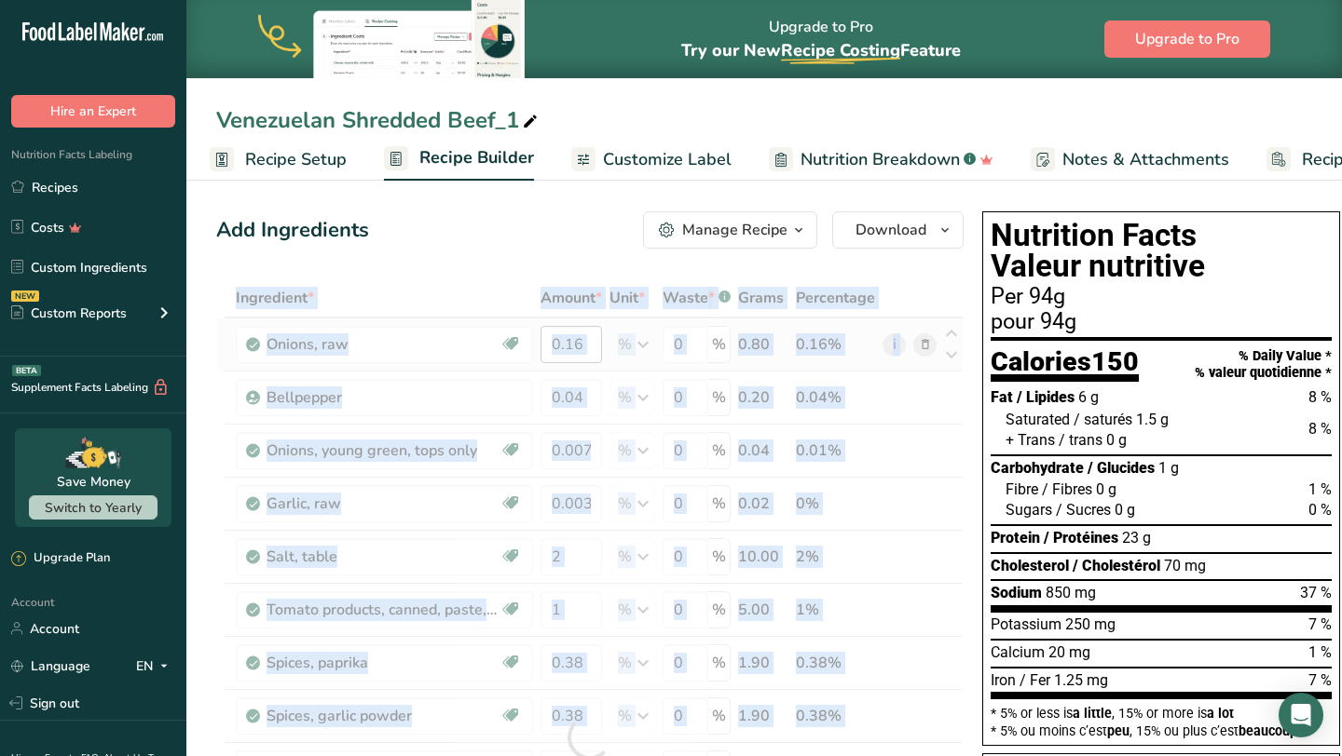
click at [577, 341] on div at bounding box center [589, 738] width 747 height 919
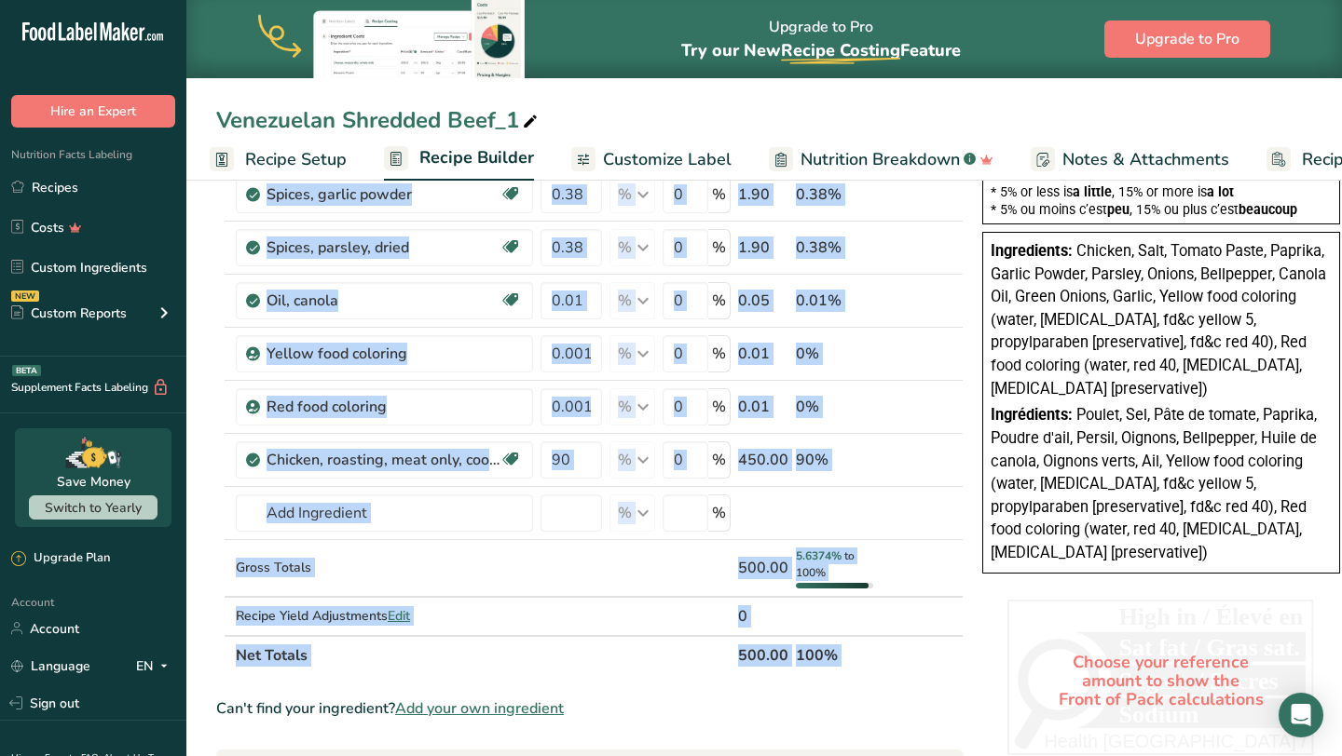
scroll to position [528, 0]
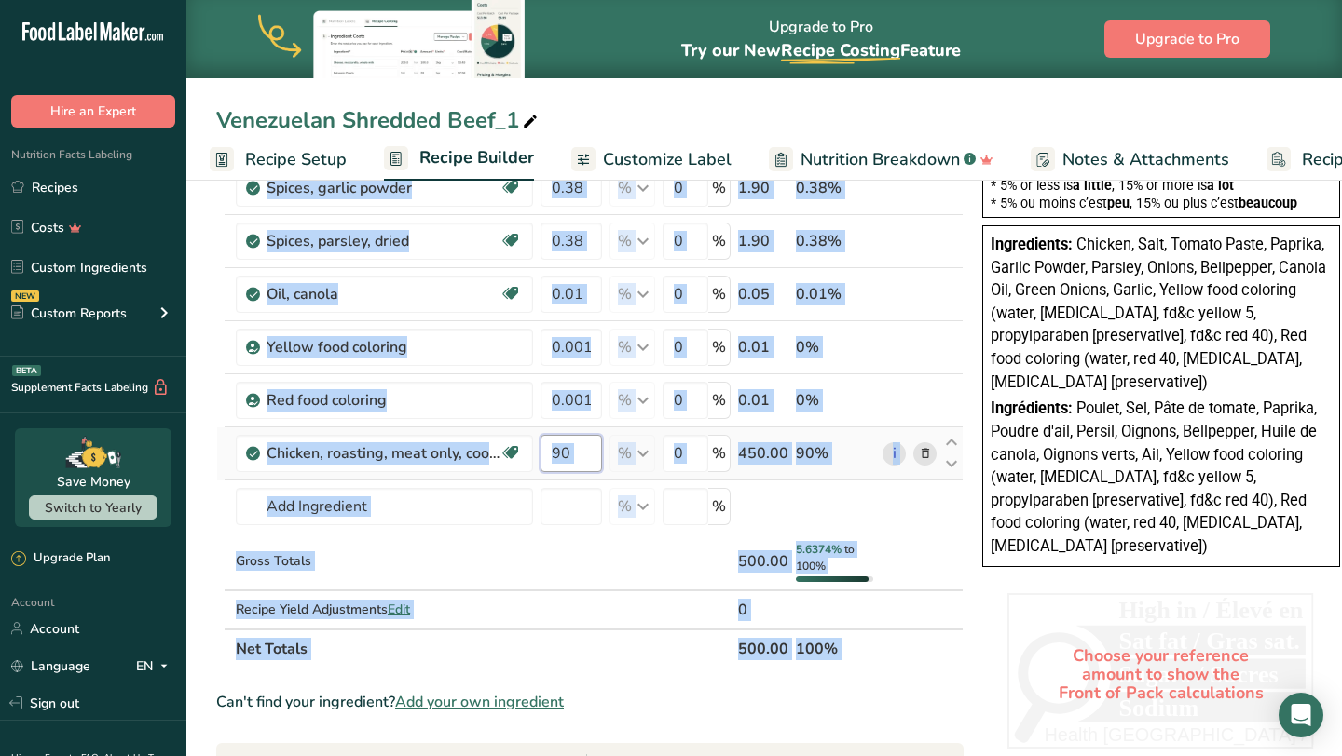
click at [589, 450] on input "90" at bounding box center [570, 453] width 61 height 37
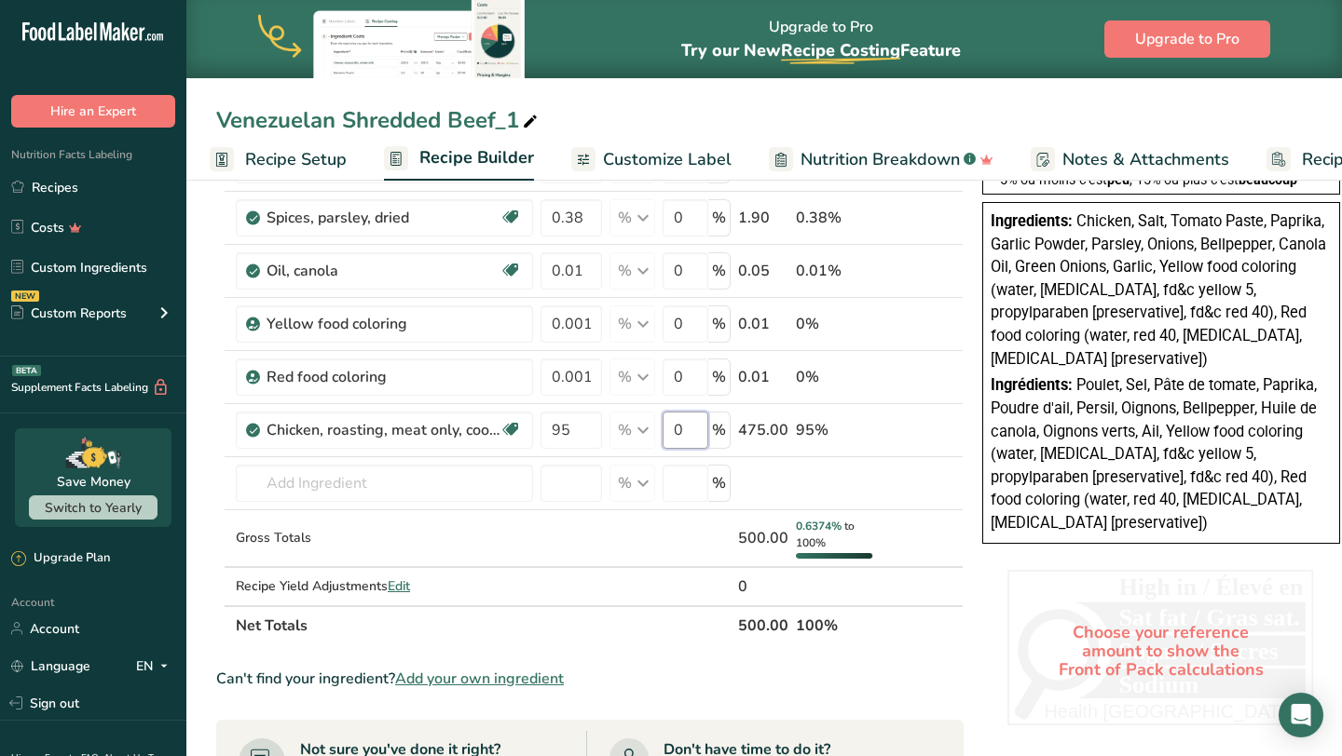
scroll to position [548, 0]
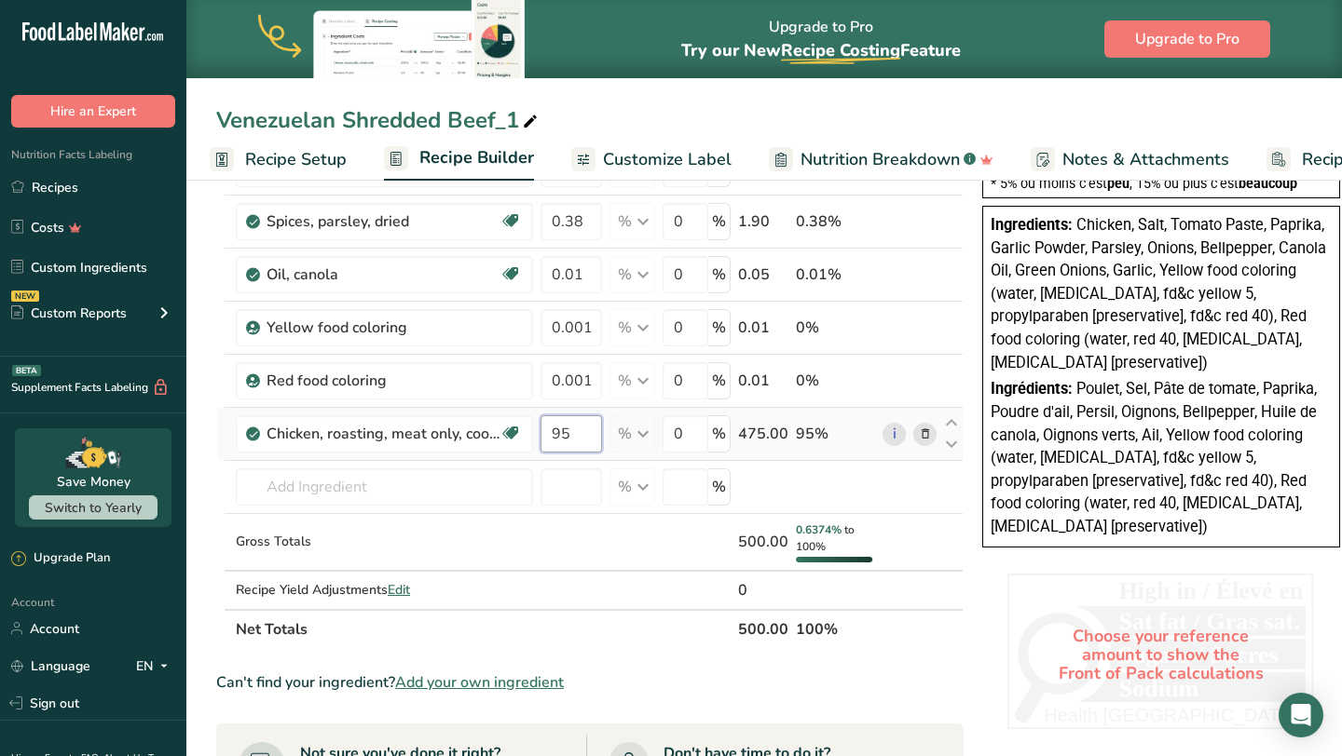
click at [591, 434] on div "Ingredient * Amount * Unit * Waste * .a-a{fill:#347362;}.b-a{fill:#fff;} Grams …" at bounding box center [589, 190] width 747 height 919
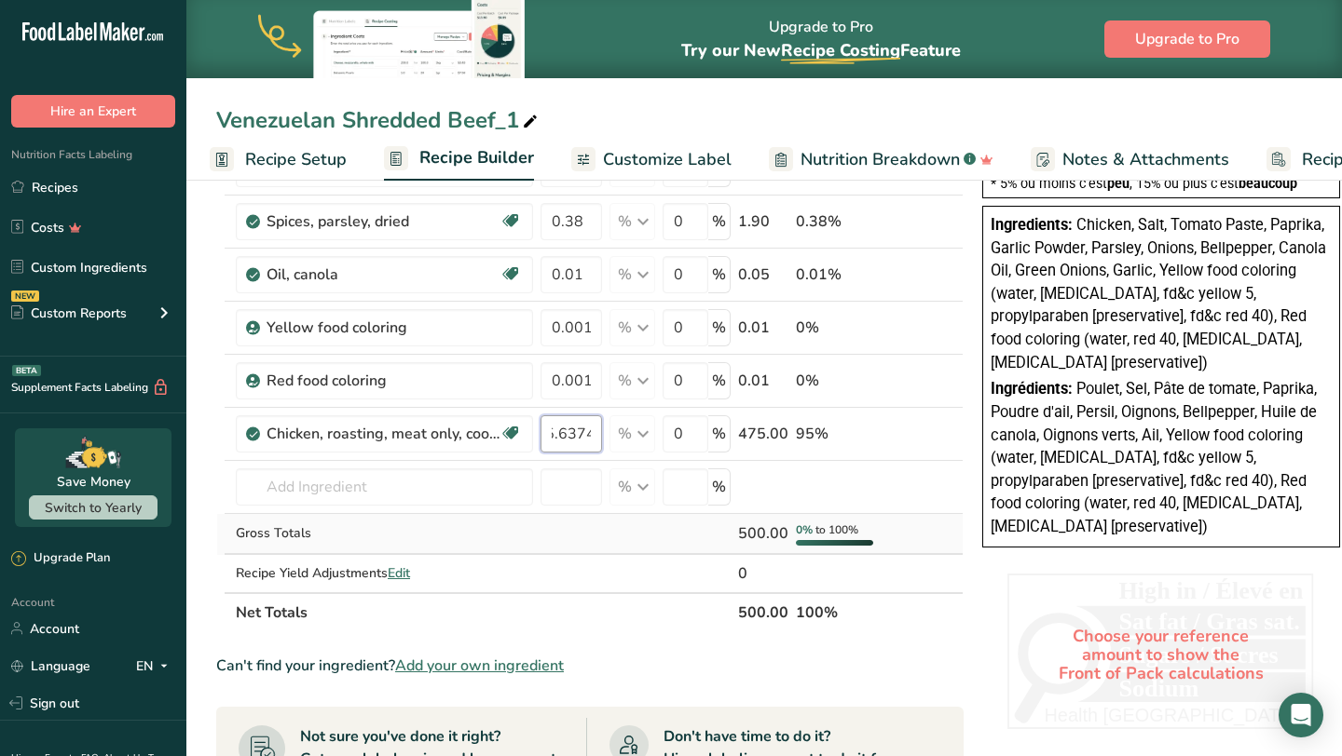
type input "95.6374"
click at [660, 537] on div "Ingredient * Amount * Unit * Waste * .a-a{fill:#347362;}.b-a{fill:#fff;} Grams …" at bounding box center [589, 182] width 747 height 902
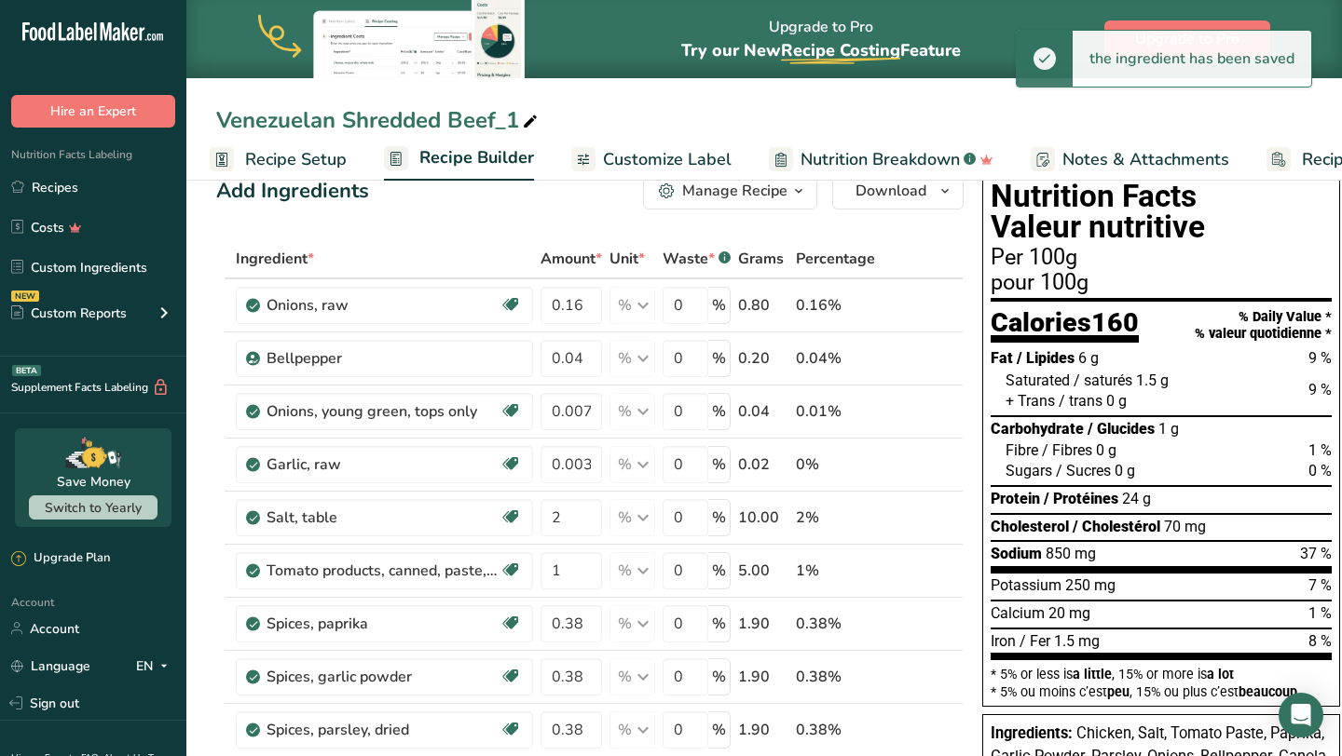
scroll to position [0, 0]
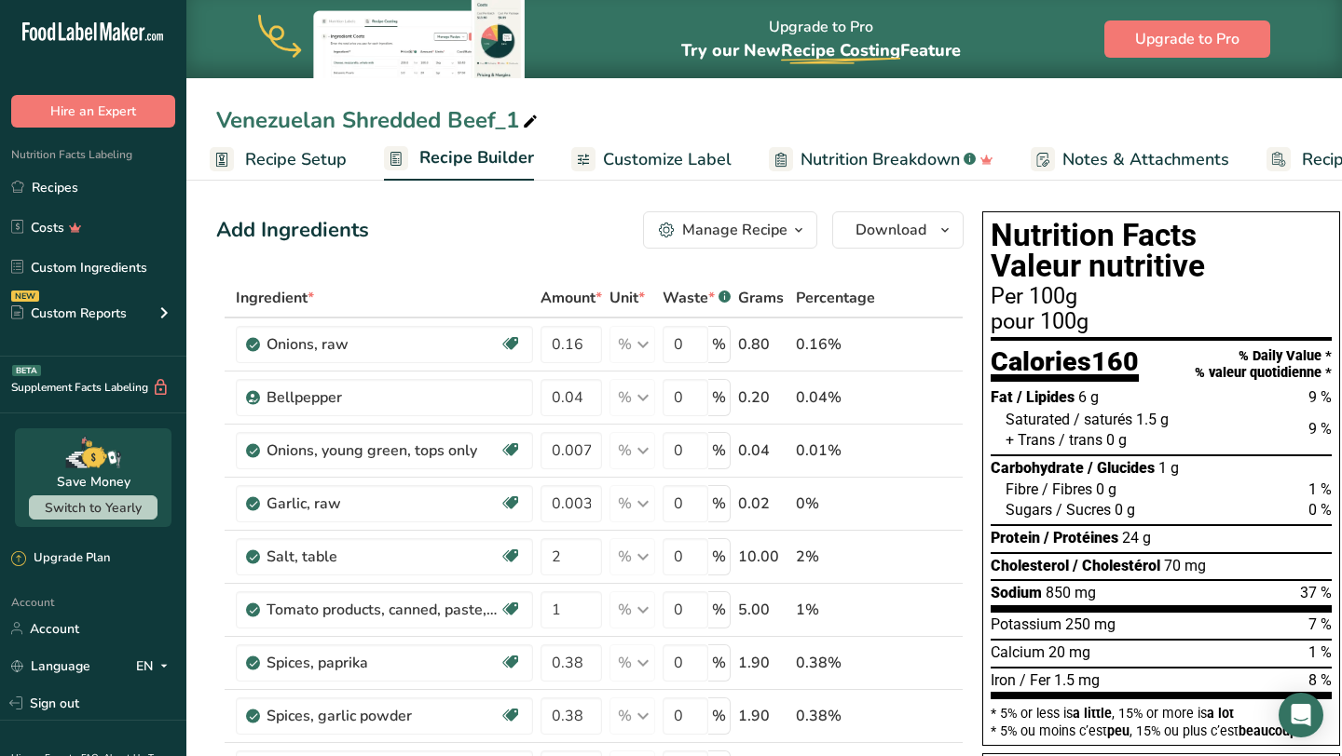
click at [657, 160] on span "Customize Label" at bounding box center [667, 159] width 129 height 25
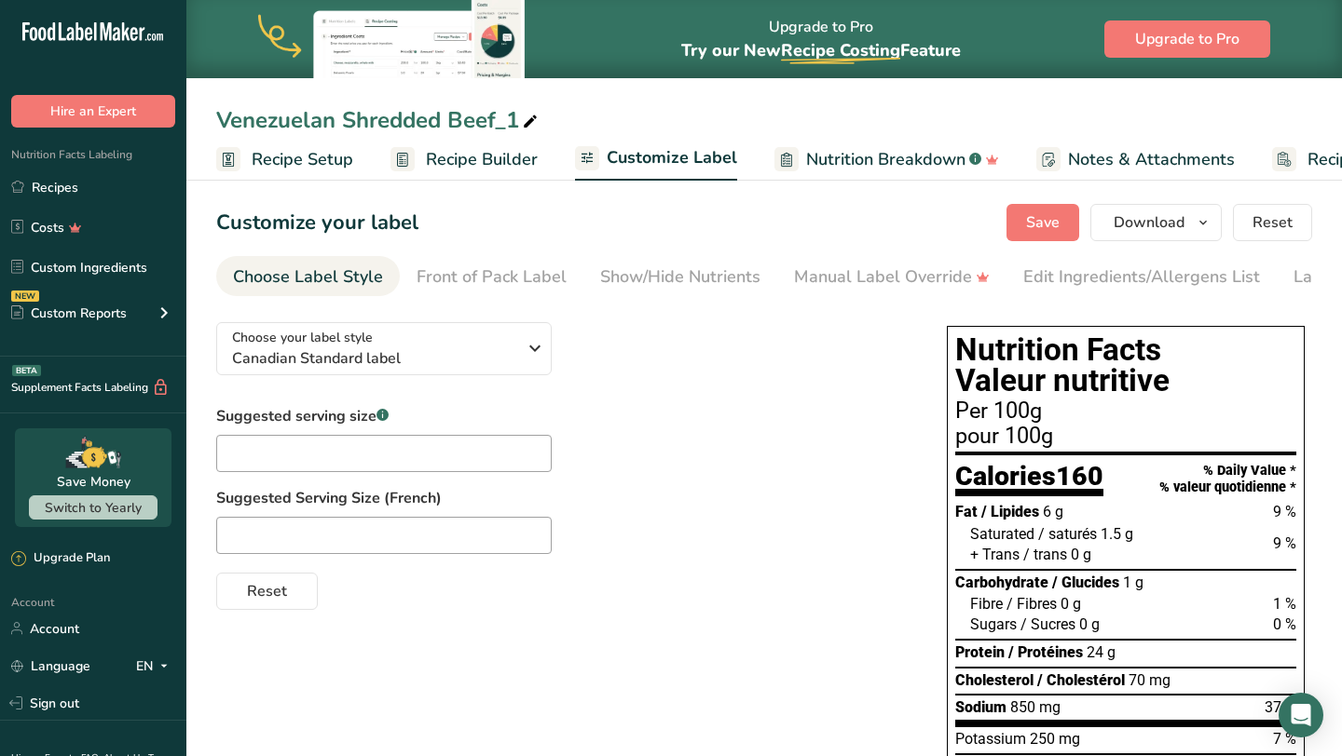
click at [475, 161] on span "Recipe Builder" at bounding box center [482, 159] width 112 height 25
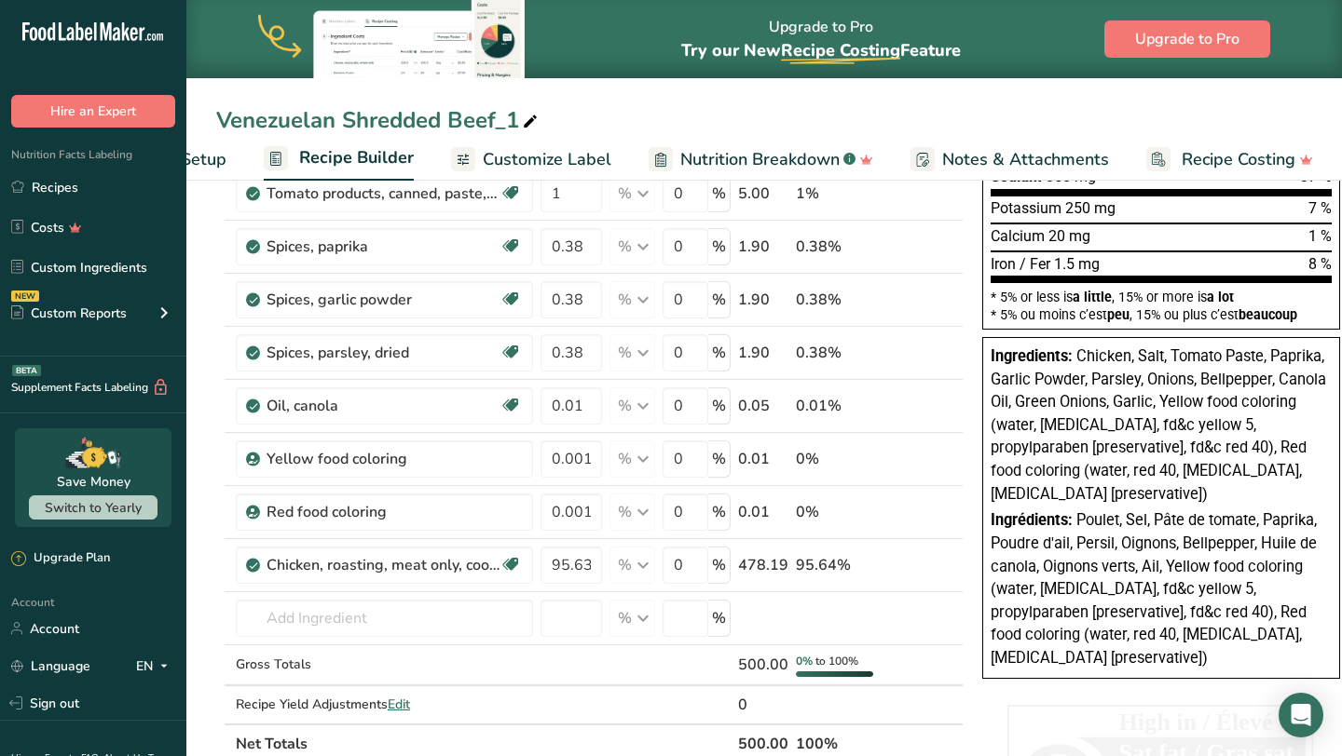
scroll to position [411, 0]
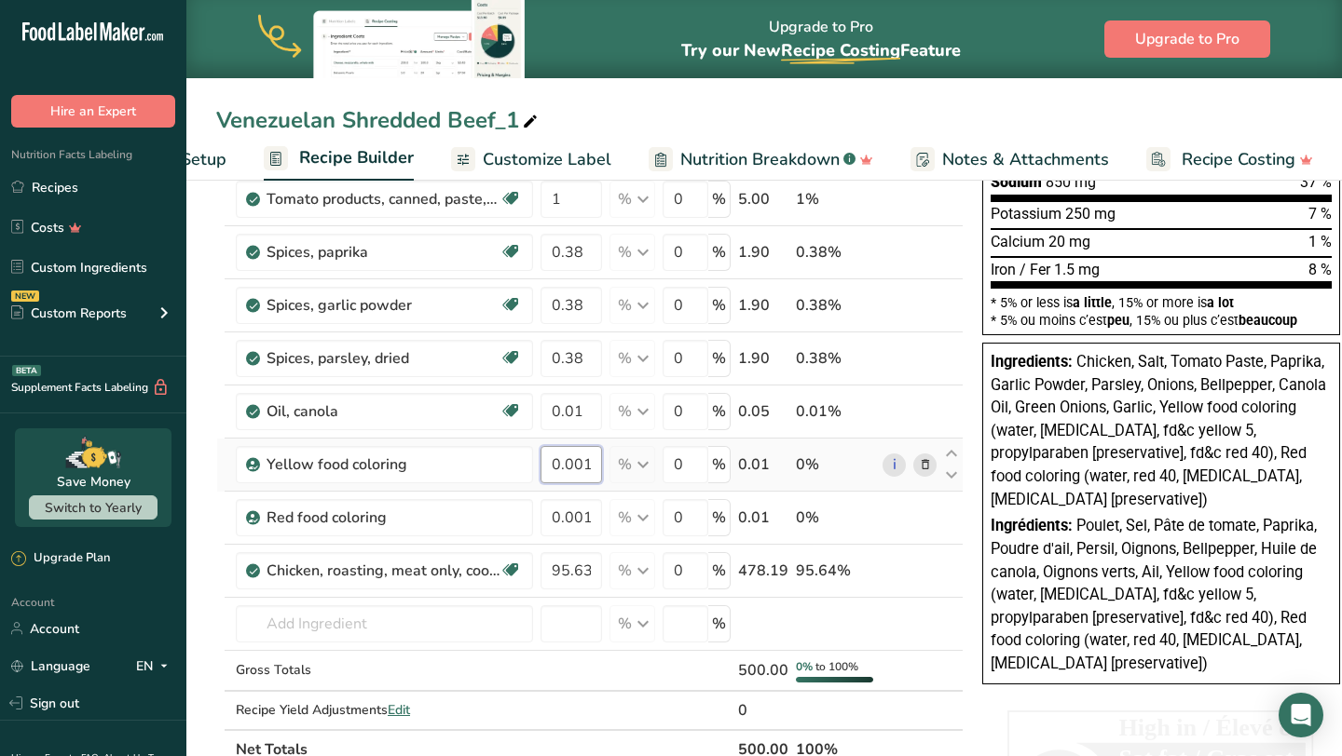
click at [595, 456] on input "0.001" at bounding box center [570, 464] width 61 height 37
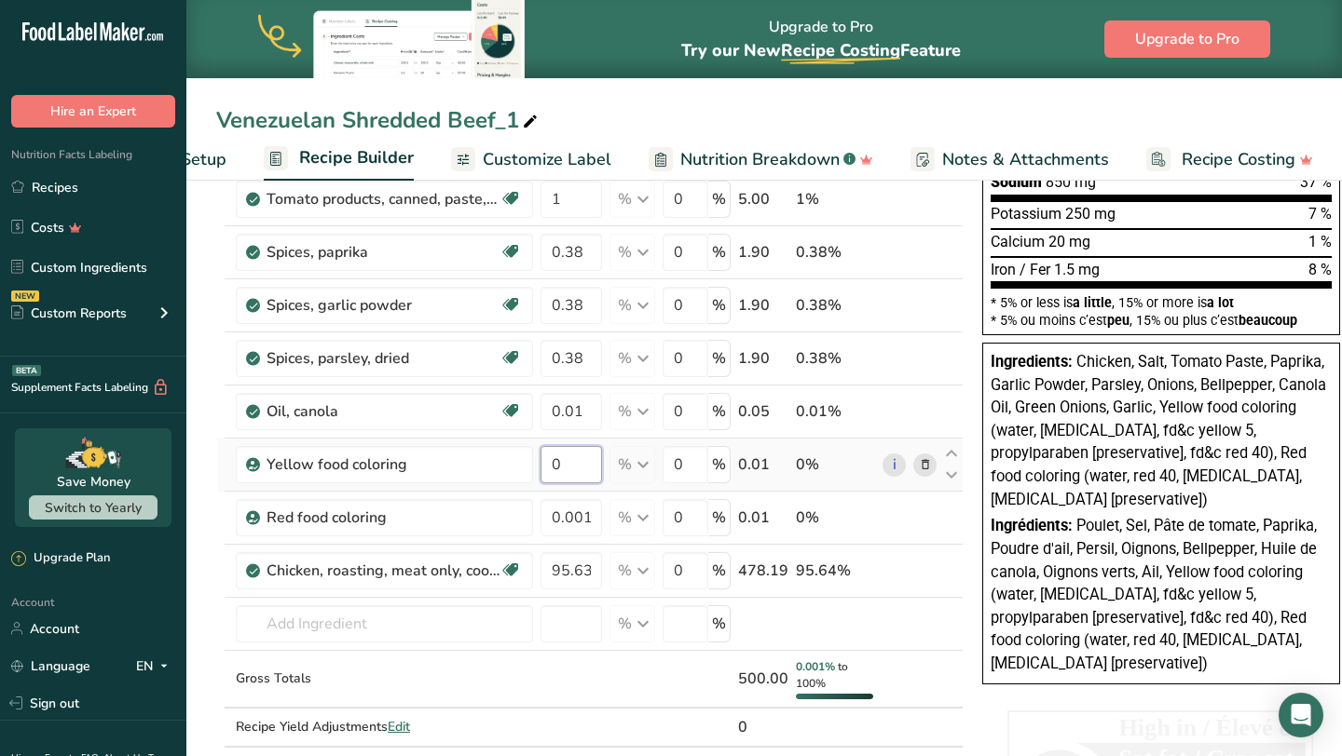
type input "2"
type input "0.002"
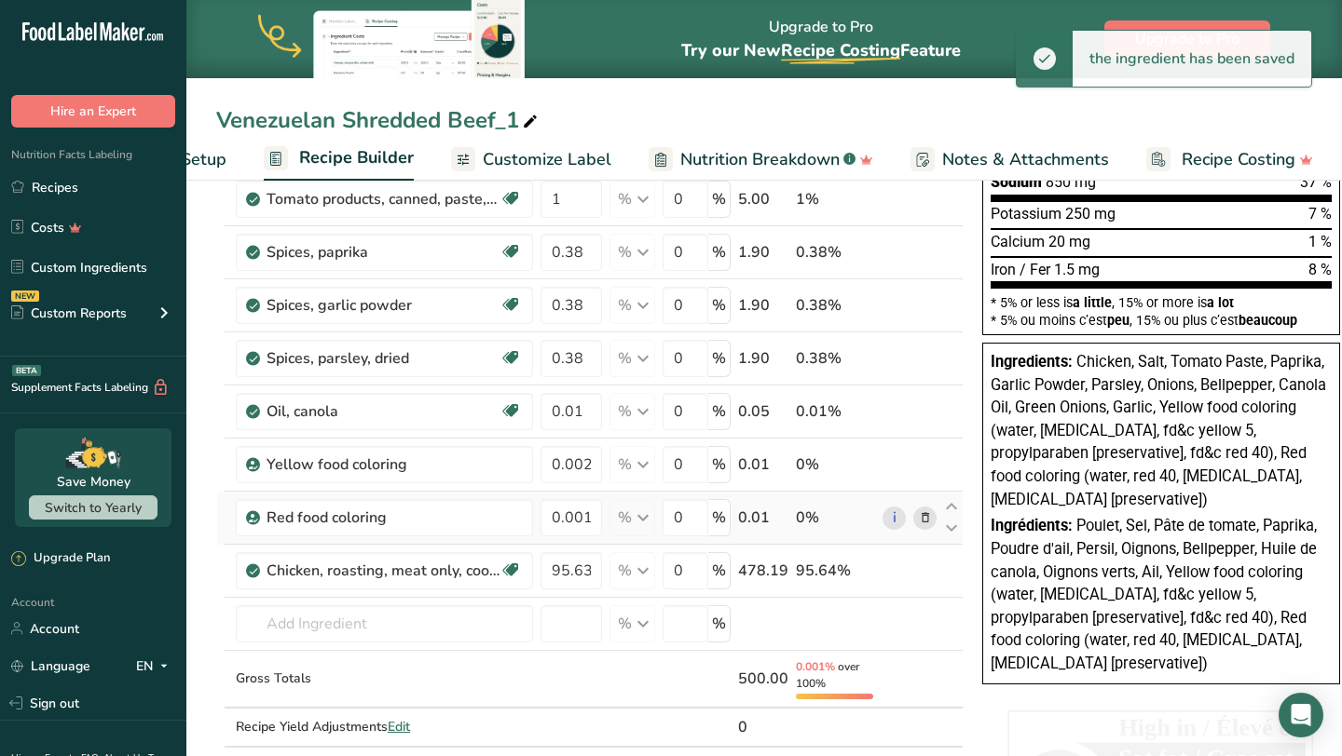
click at [920, 514] on div "Ingredient * Amount * Unit * Waste * .a-a{fill:#347362;}.b-a{fill:#fff;} Grams …" at bounding box center [589, 327] width 747 height 919
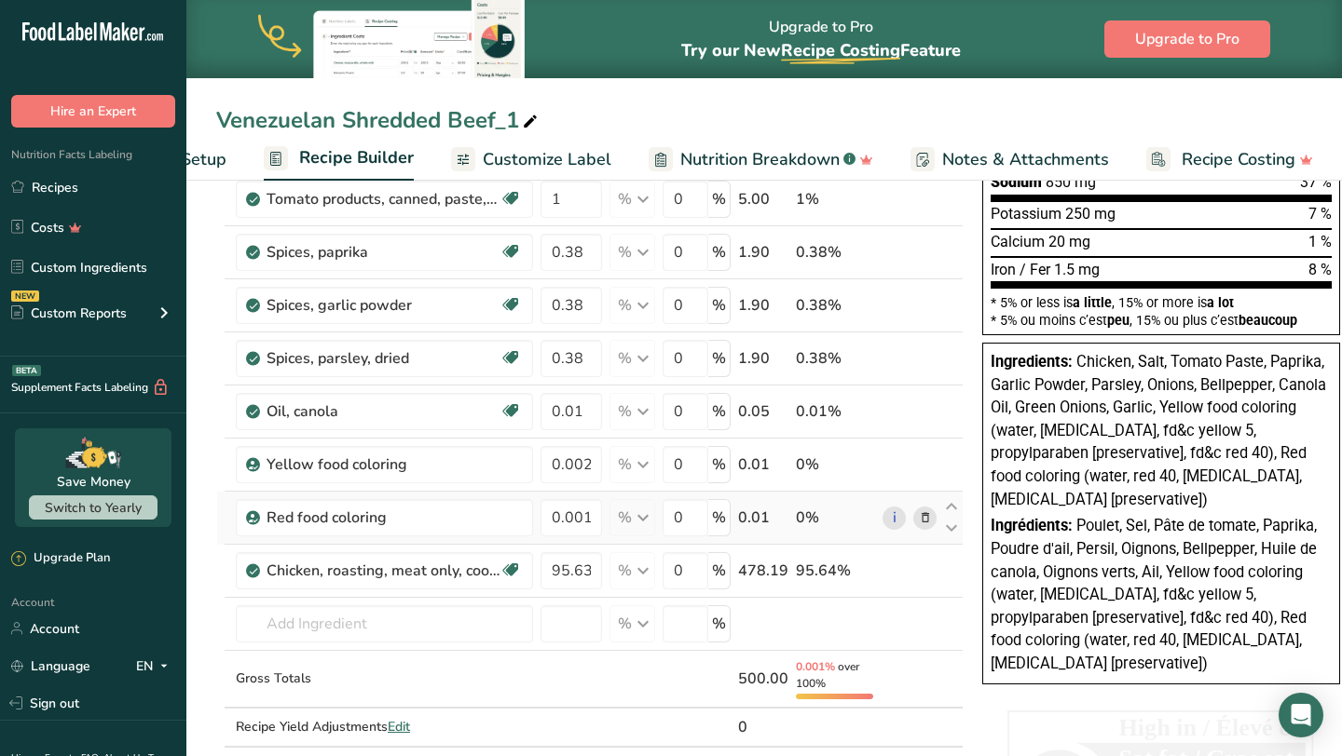
click at [920, 514] on icon at bounding box center [925, 519] width 13 height 20
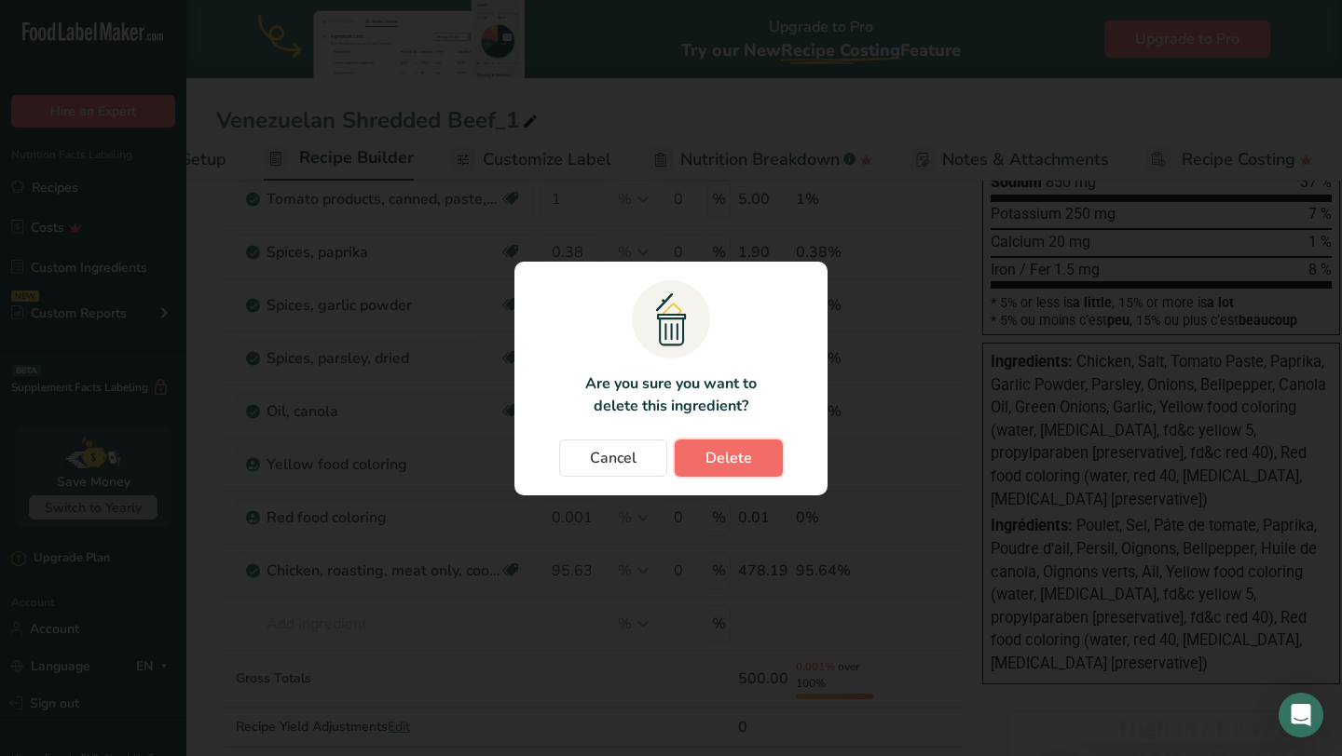
click at [756, 462] on button "Delete" at bounding box center [729, 458] width 108 height 37
type input "95.6374"
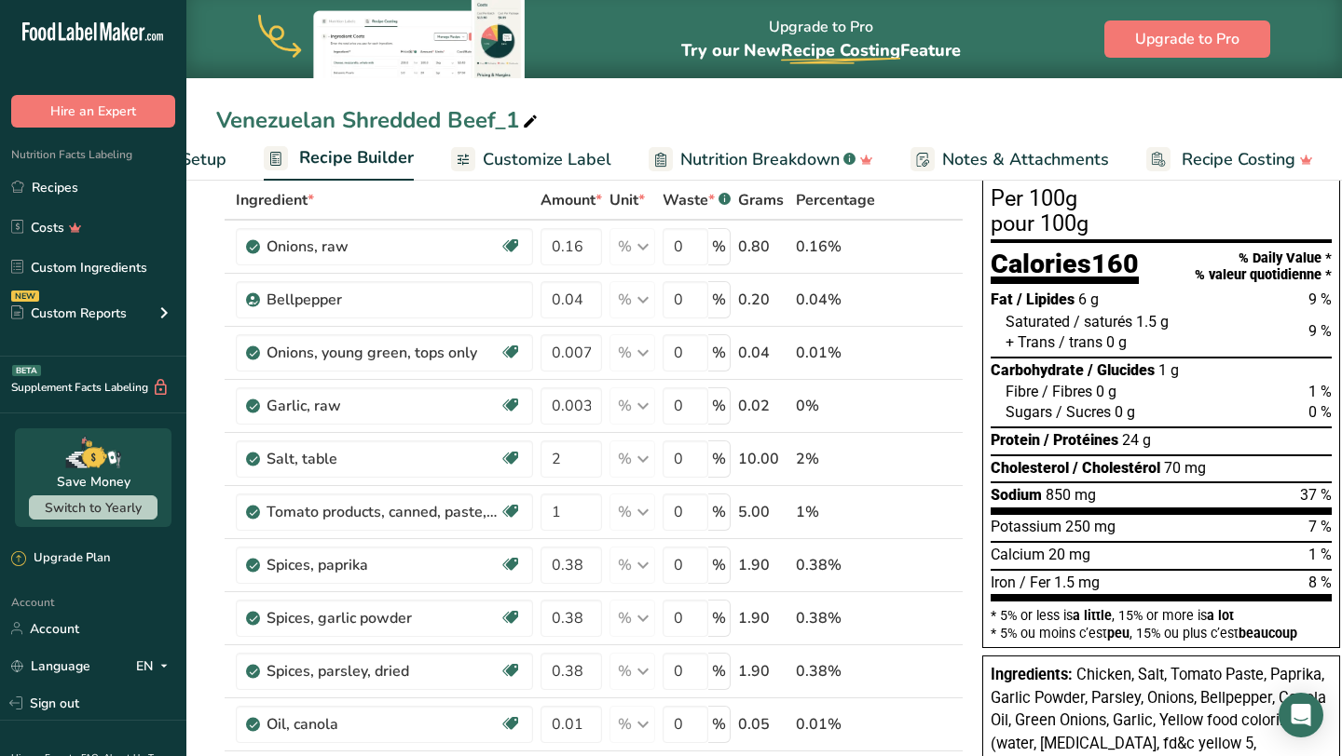
scroll to position [0, 0]
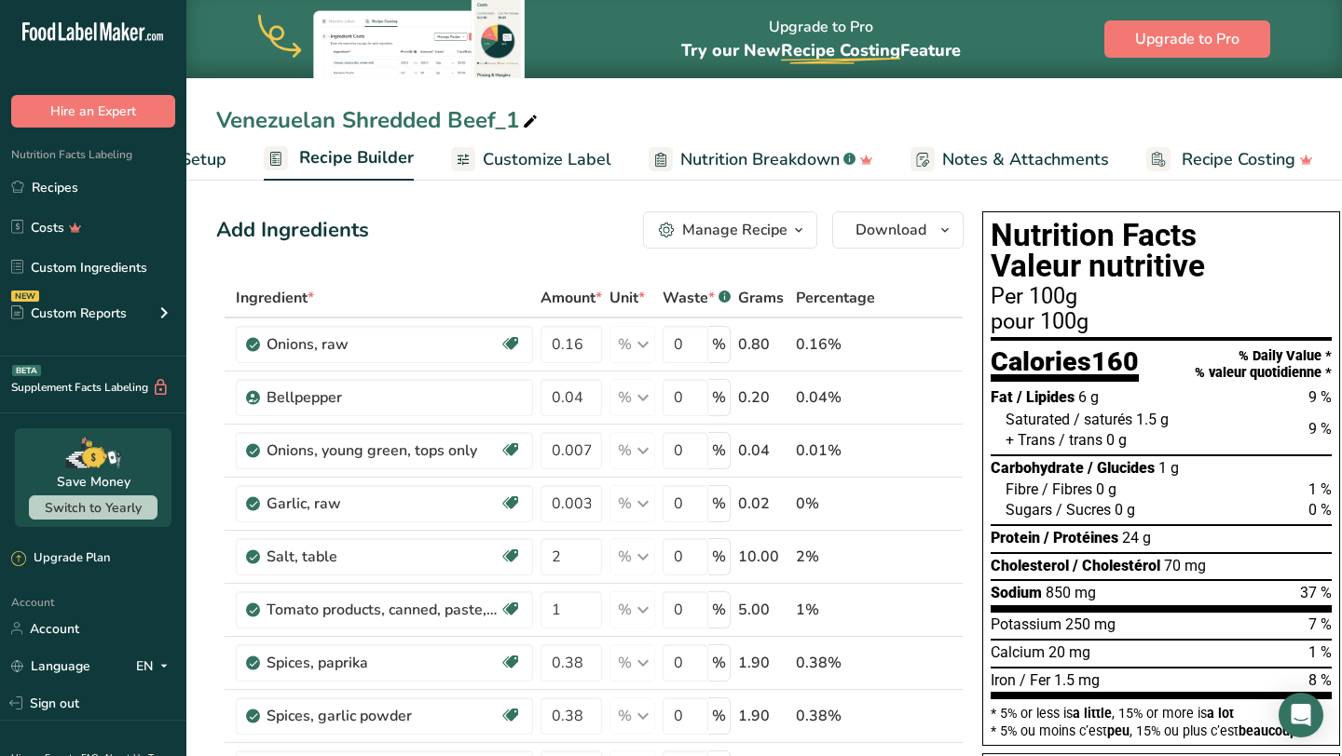
click at [562, 166] on span "Customize Label" at bounding box center [547, 159] width 129 height 25
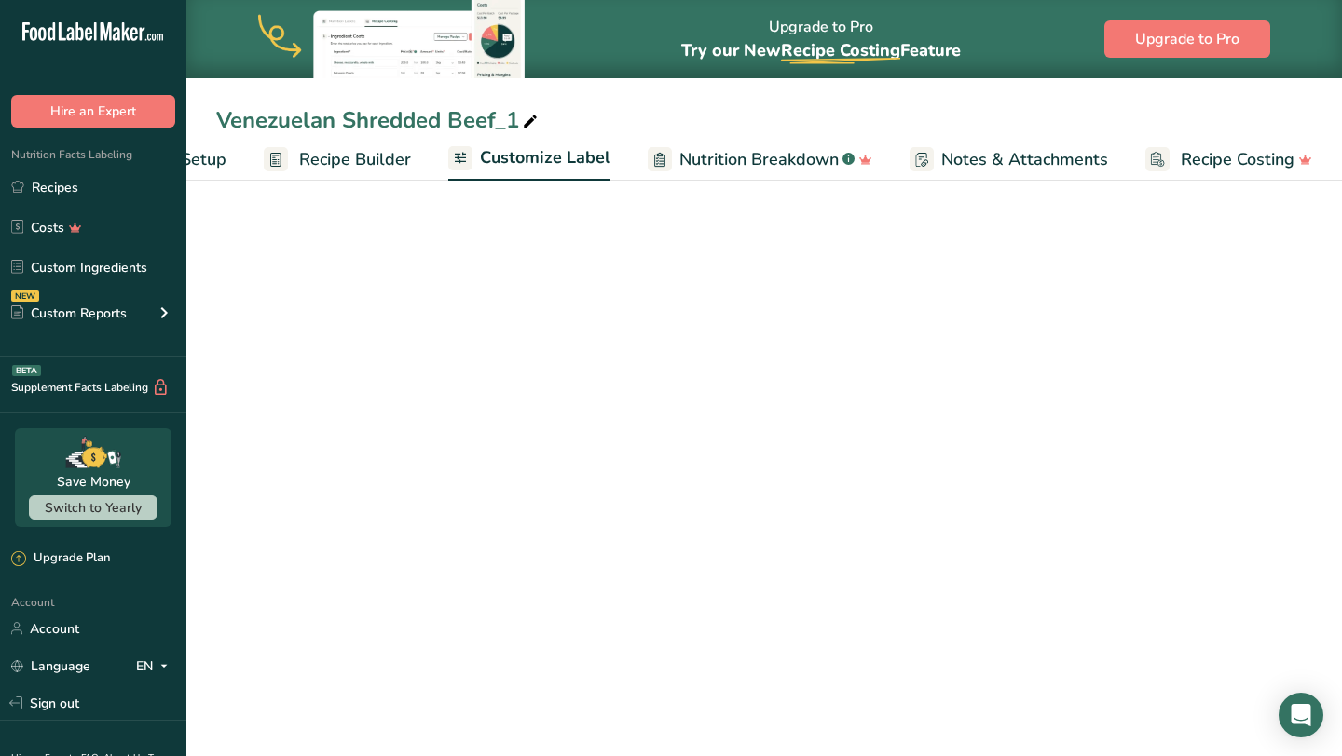
scroll to position [0, 127]
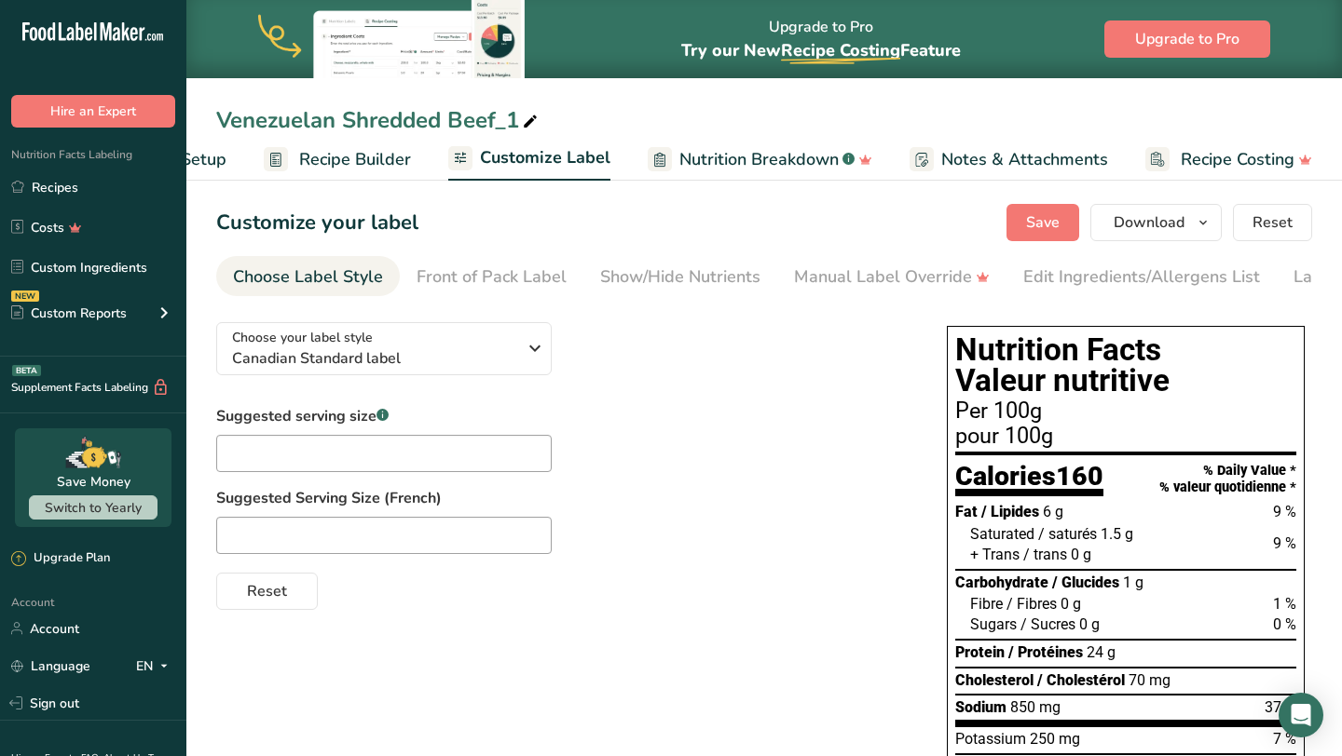
click at [528, 119] on icon at bounding box center [530, 122] width 17 height 26
type input "Venezuelan Shredded Chicken"
click at [733, 407] on div "Choose your label style Canadian Standard label USA (FDA) Standard FDA label Ta…" at bounding box center [562, 458] width 693 height 303
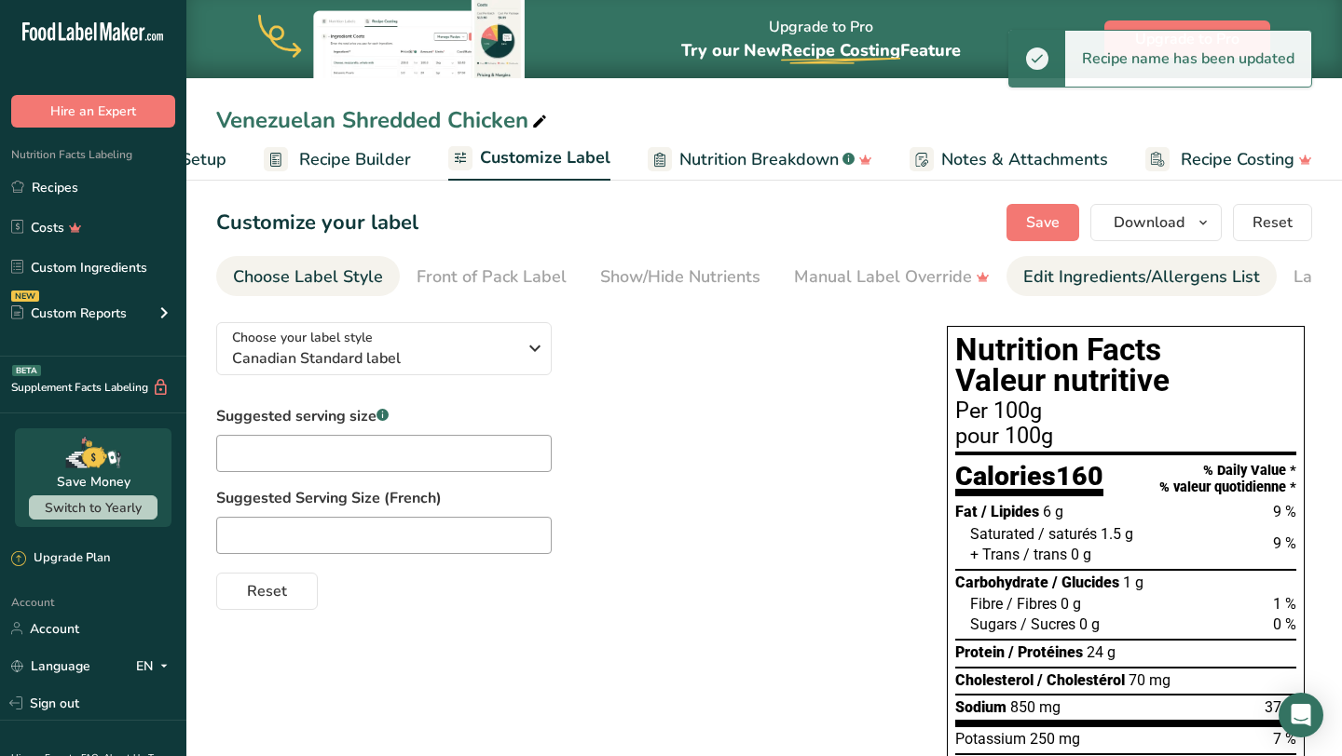
click at [1070, 266] on div "Edit Ingredients/Allergens List" at bounding box center [1141, 277] width 237 height 25
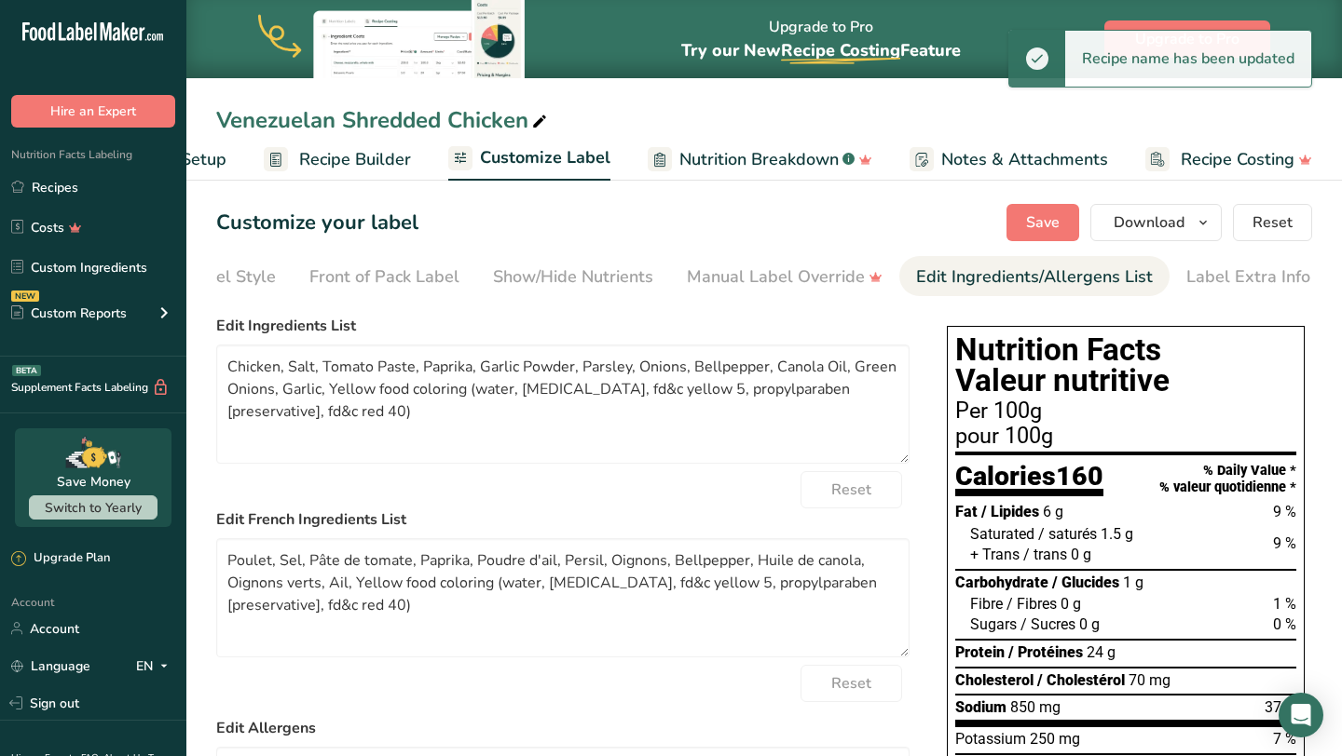
scroll to position [0, 108]
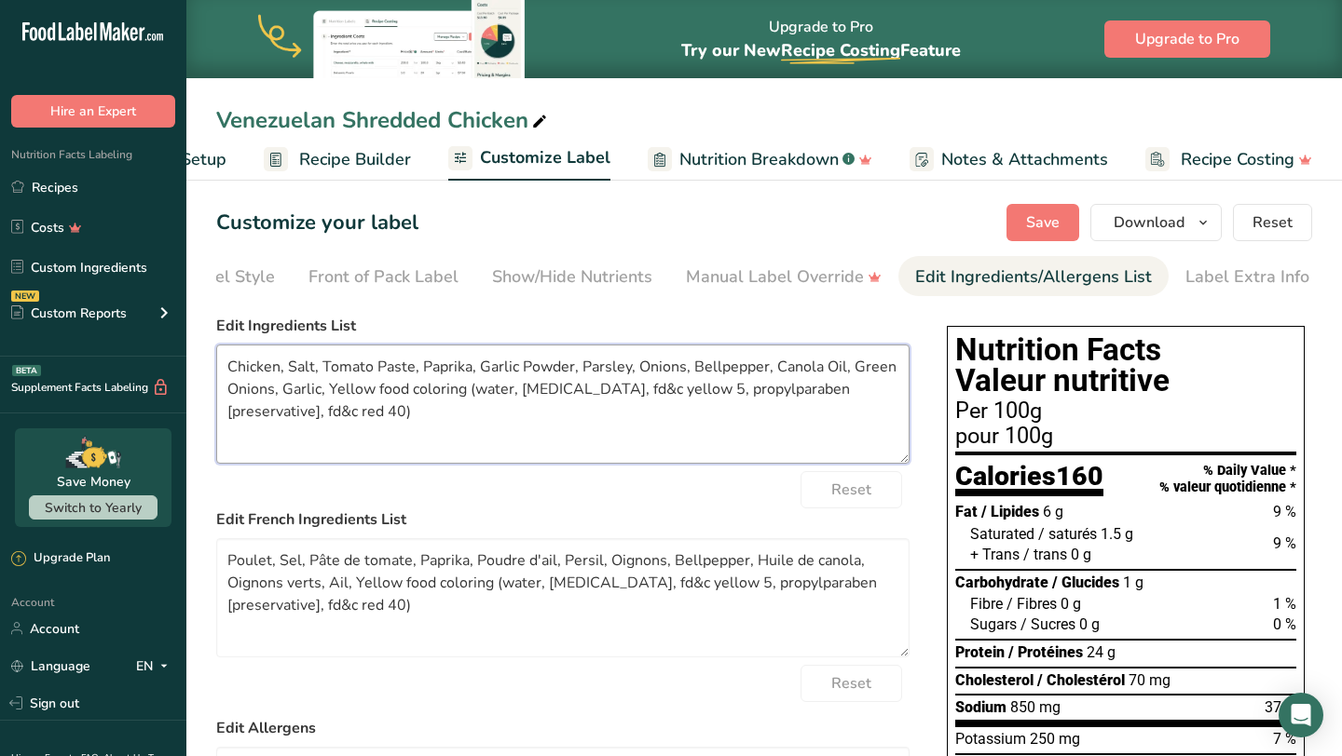
click at [468, 388] on textarea "Chicken, Salt, Tomato Paste, Paprika, Garlic Powder, Parsley, Onions, Bellpeppe…" at bounding box center [562, 404] width 693 height 119
drag, startPoint x: 328, startPoint y: 390, endPoint x: 669, endPoint y: 403, distance: 341.2
click at [669, 403] on textarea "Chicken, Salt, Tomato Paste, Paprika, Garlic Powder, Parsley, Onions, Bellpeppe…" at bounding box center [562, 404] width 693 height 119
type textarea "Chicken, Salt, Tomato Paste, Paprika, Garlic Powder, Parsley, Onions, Bellpeppe…"
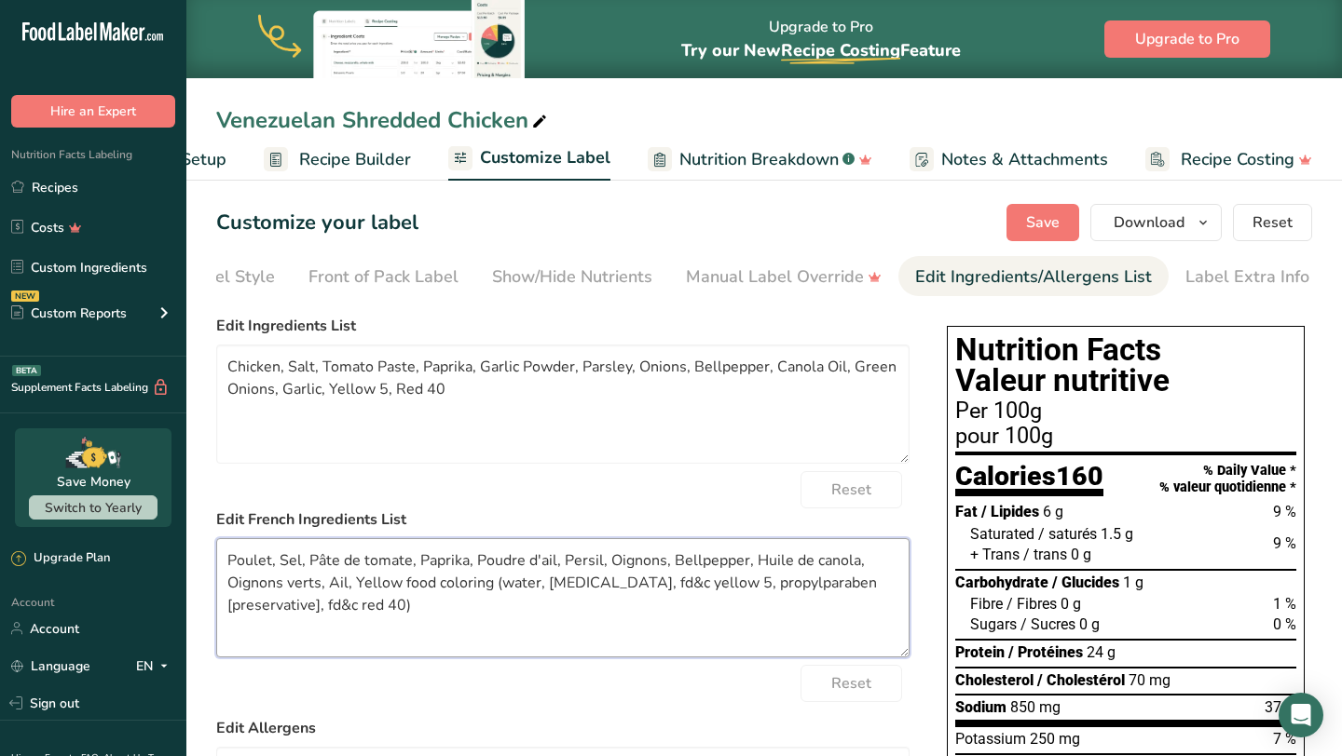
click at [503, 637] on textarea "Poulet, Sel, Pâte de tomate, Paprika, Poudre d'ail, Persil, Oignons, Bellpepper…" at bounding box center [562, 597] width 693 height 119
click at [356, 586] on textarea "Poulet, Sel, Pâte de tomate, Paprika, Poudre d'ail, Persil, Oignons, Bellpepper…" at bounding box center [562, 597] width 693 height 119
paste textarea "5, Red 40"
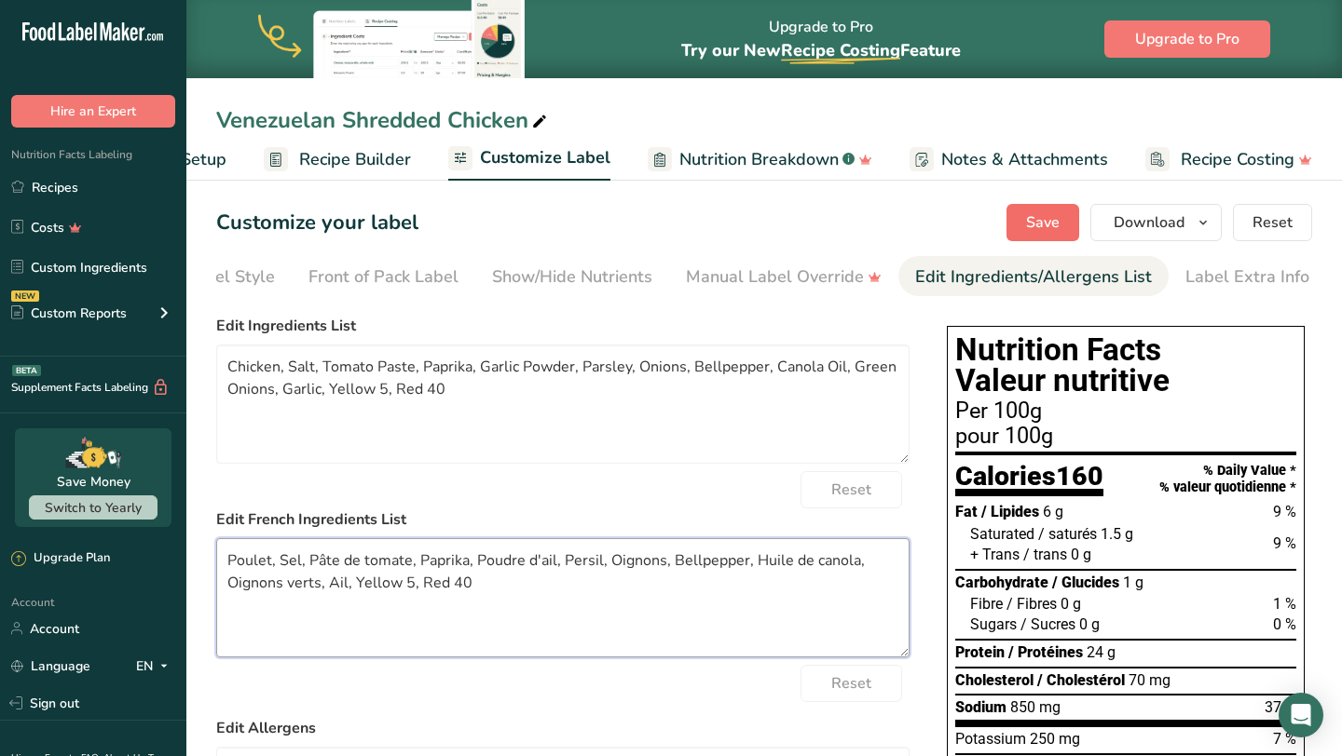
type textarea "Poulet, Sel, Pâte de tomate, Paprika, Poudre d'ail, Persil, Oignons, Bellpepper…"
click at [1037, 229] on span "Save" at bounding box center [1043, 222] width 34 height 22
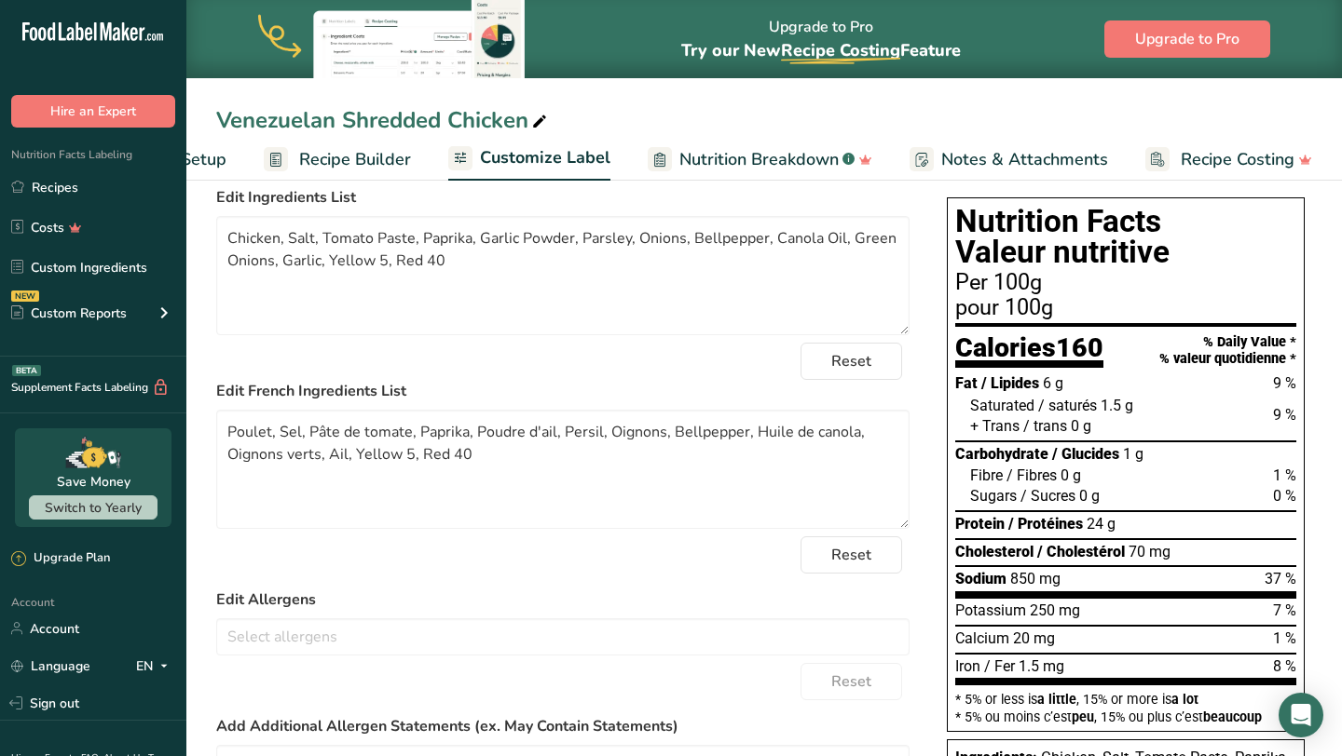
scroll to position [0, 0]
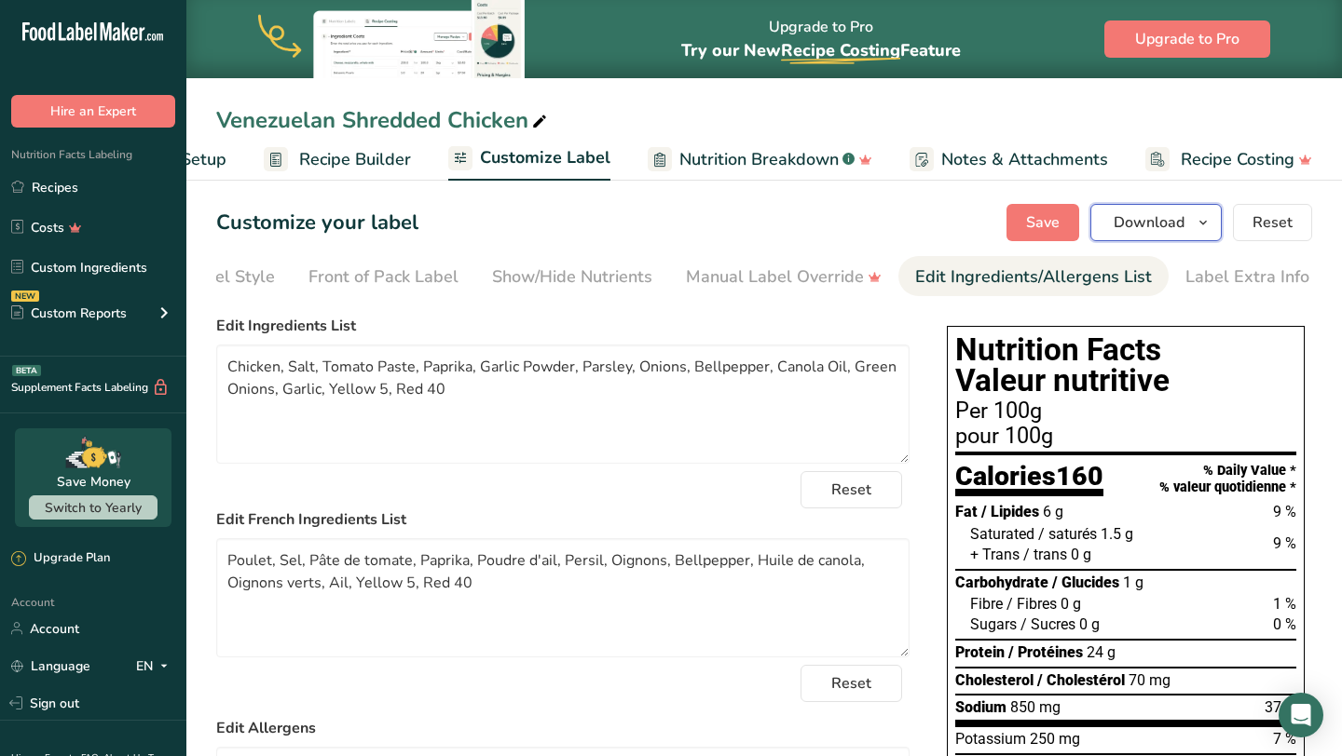
click at [1209, 221] on icon "button" at bounding box center [1202, 222] width 15 height 23
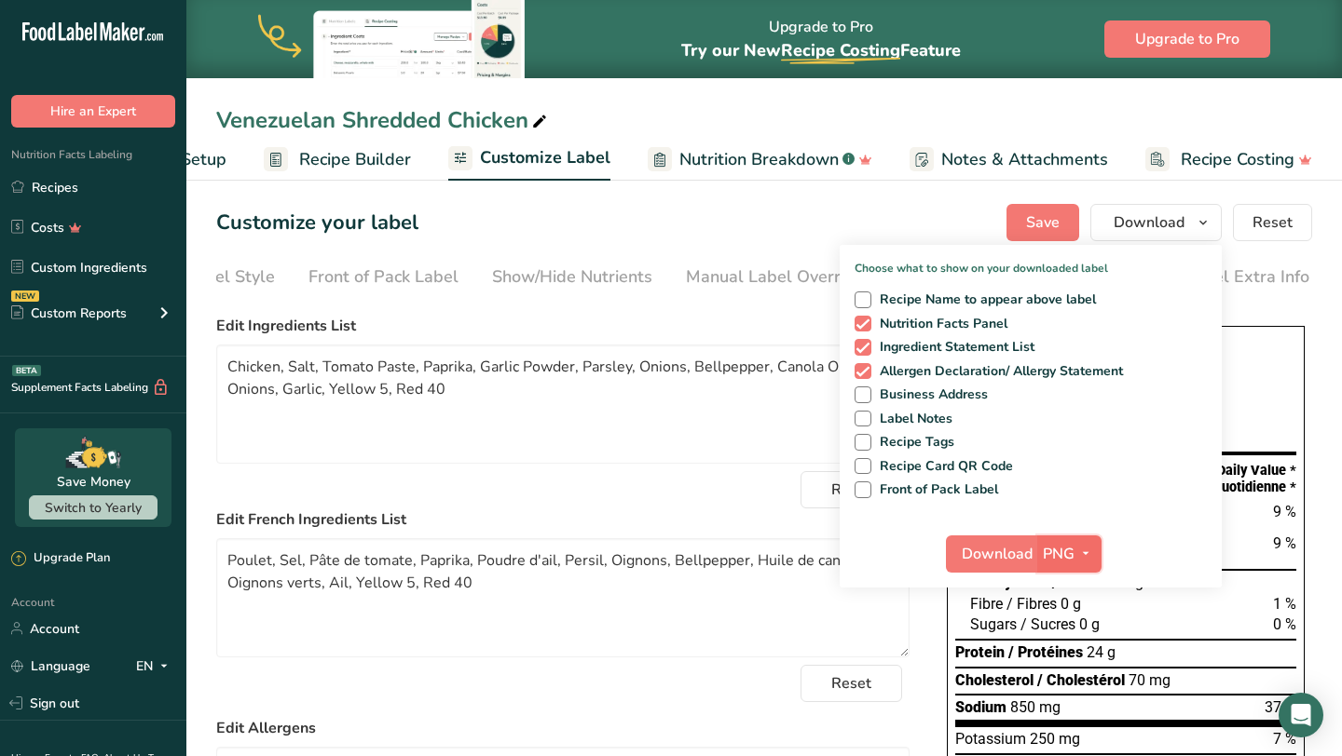
click at [1070, 539] on button "PNG" at bounding box center [1069, 554] width 64 height 37
click at [1079, 647] on link "SVG" at bounding box center [1072, 653] width 60 height 31
click at [1003, 562] on span "Download" at bounding box center [996, 554] width 71 height 22
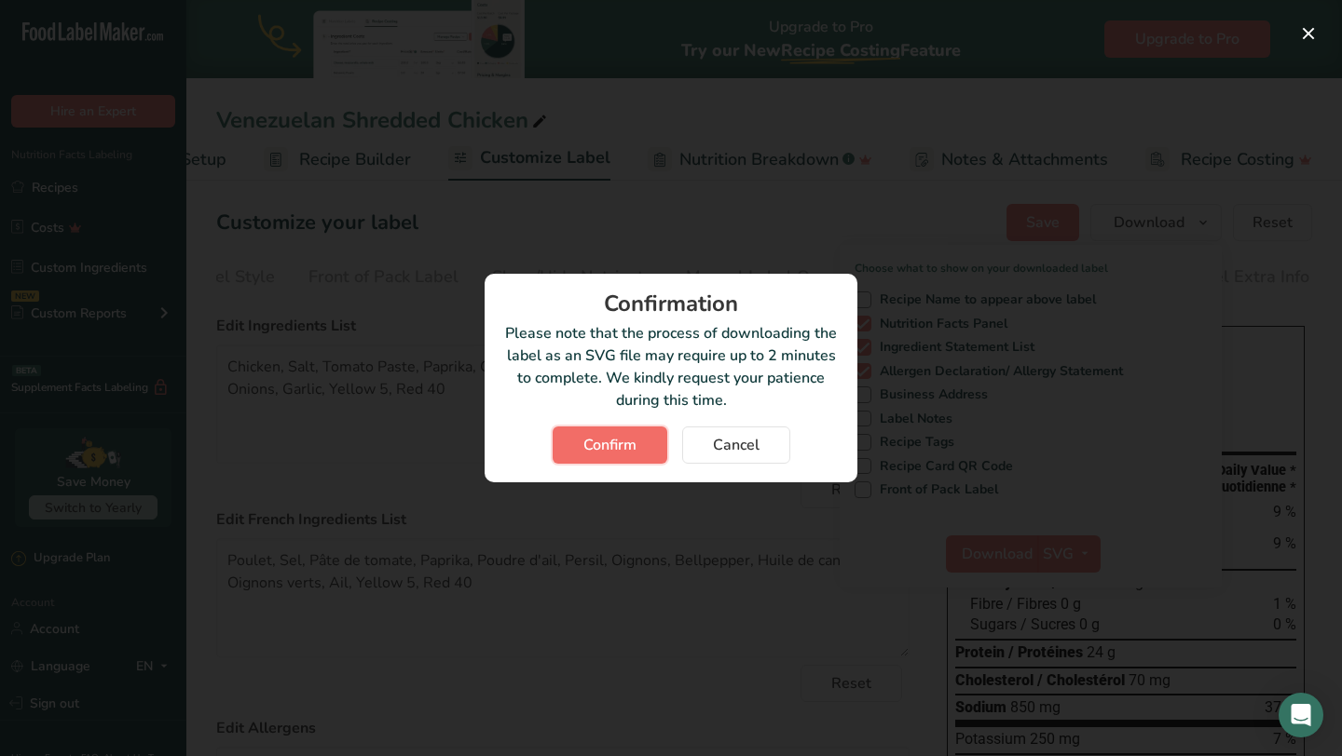
click at [620, 454] on span "Confirm" at bounding box center [609, 445] width 53 height 22
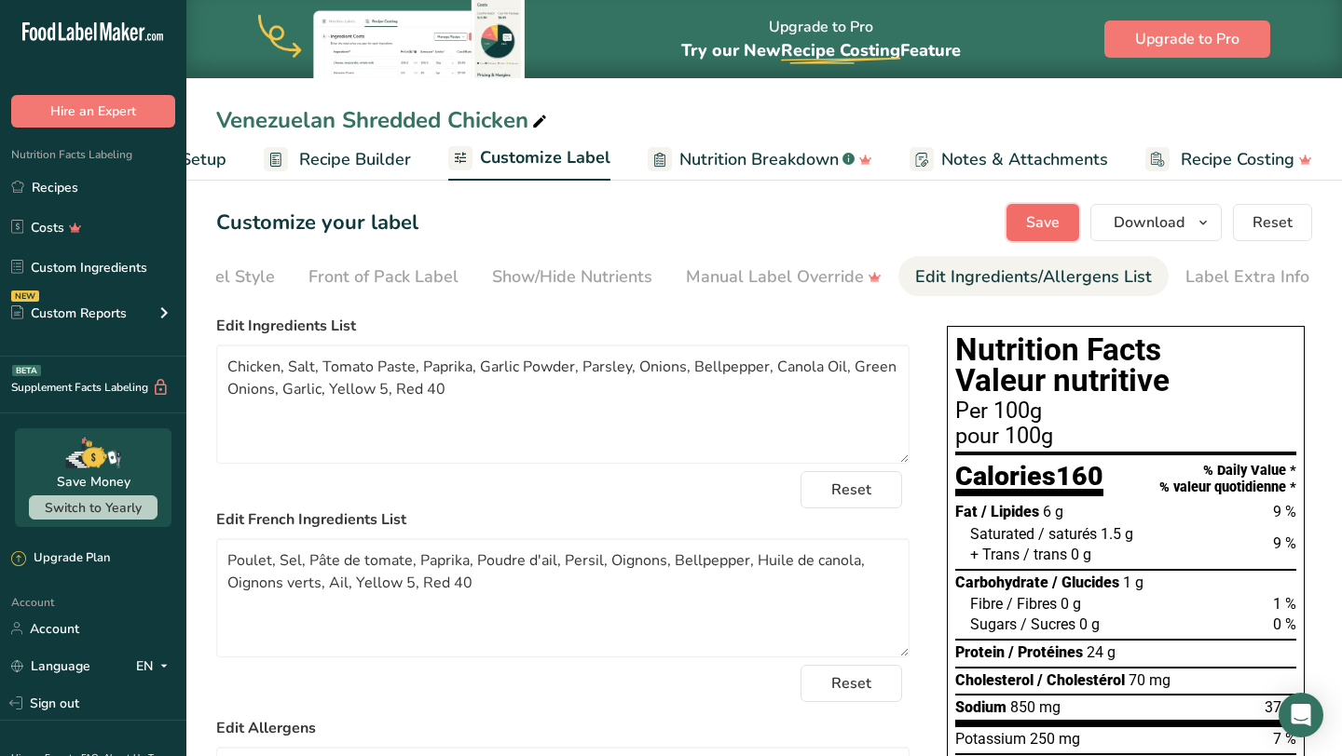
click at [1042, 221] on span "Save" at bounding box center [1043, 222] width 34 height 22
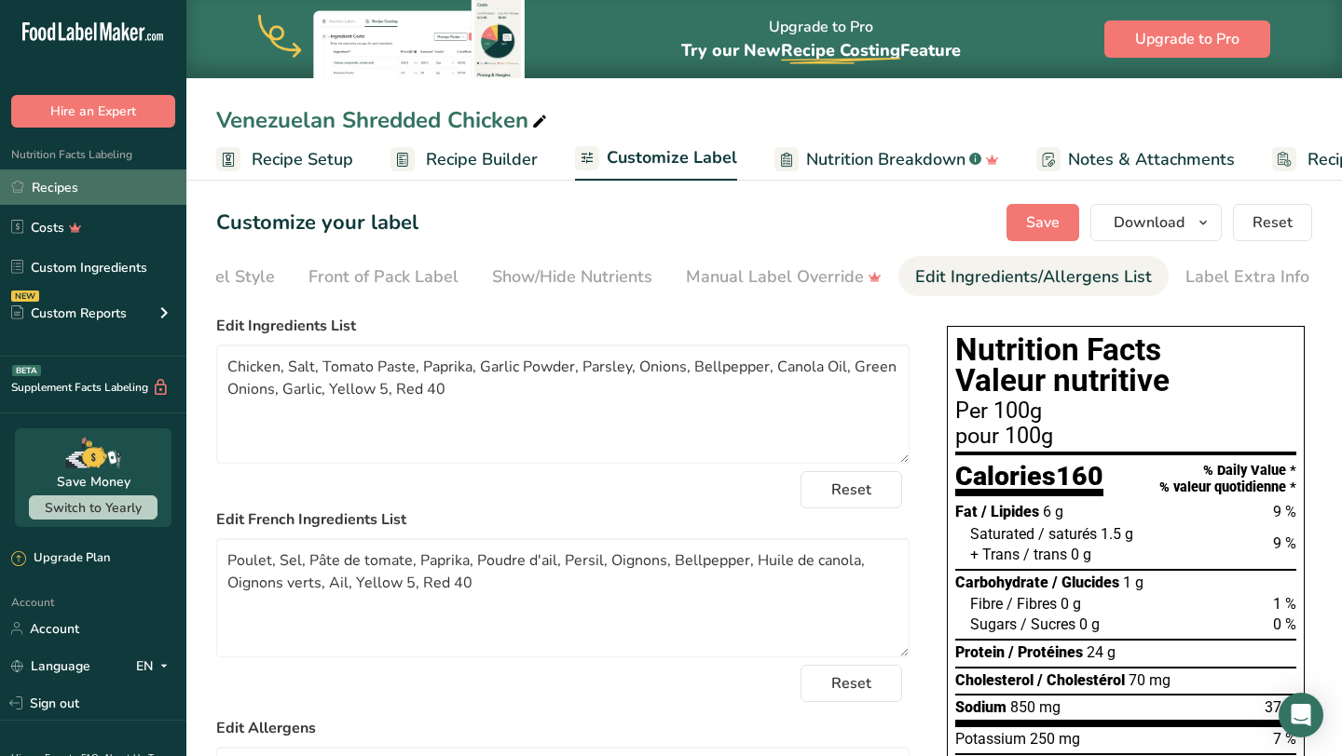
click at [117, 192] on link "Recipes" at bounding box center [93, 187] width 186 height 35
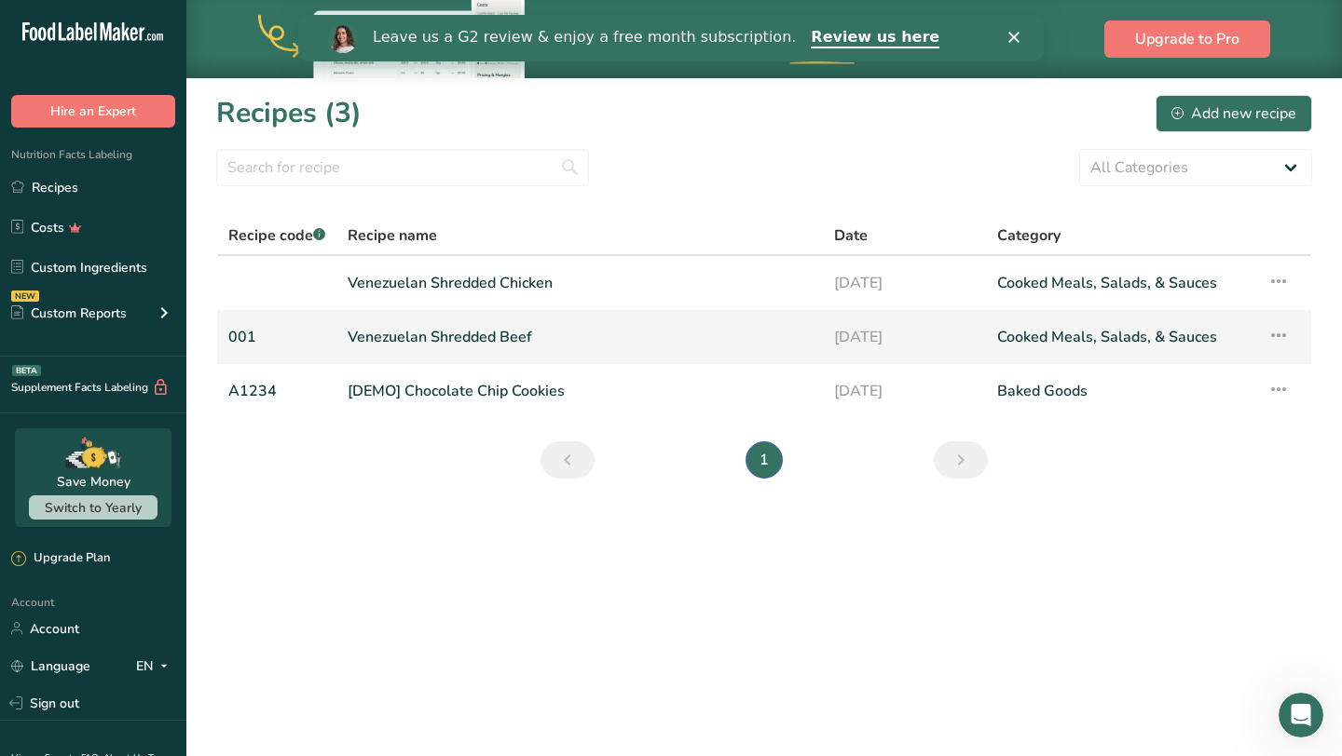
click at [544, 344] on link "Venezuelan Shredded Beef" at bounding box center [579, 337] width 464 height 39
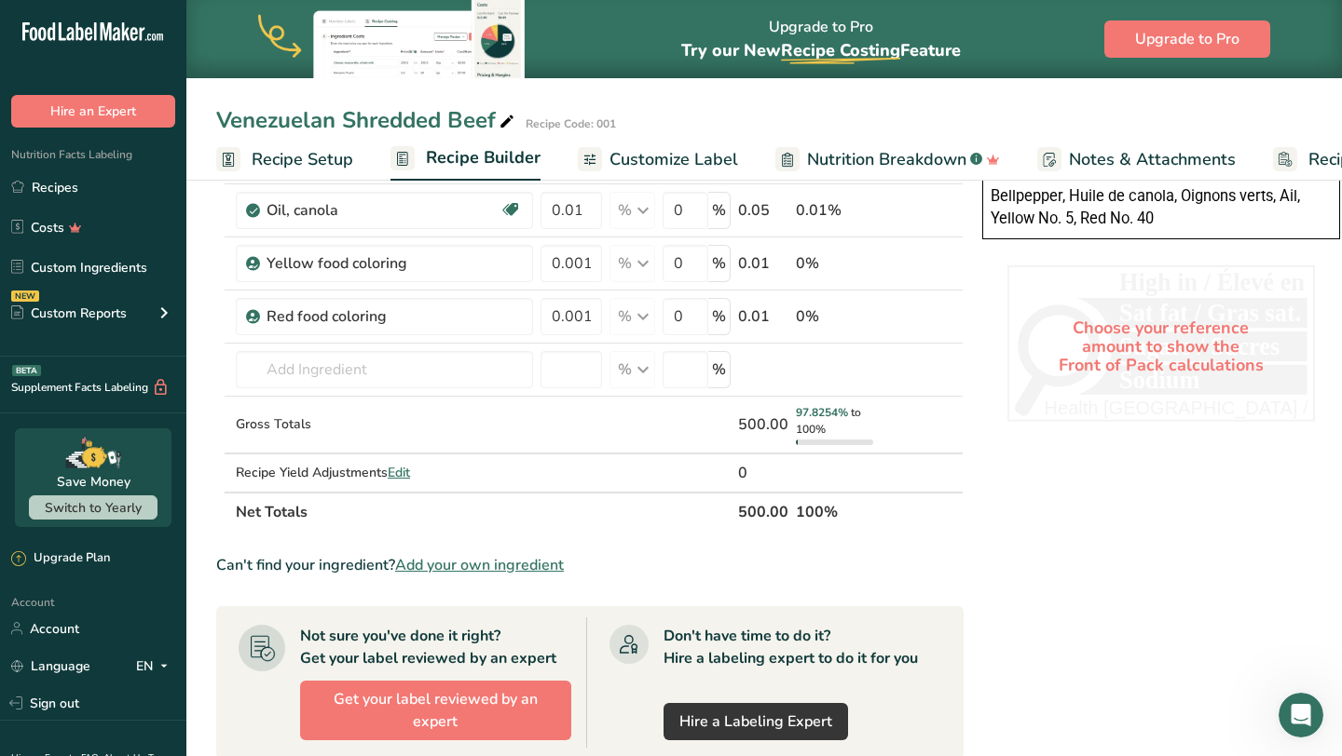
scroll to position [688, 0]
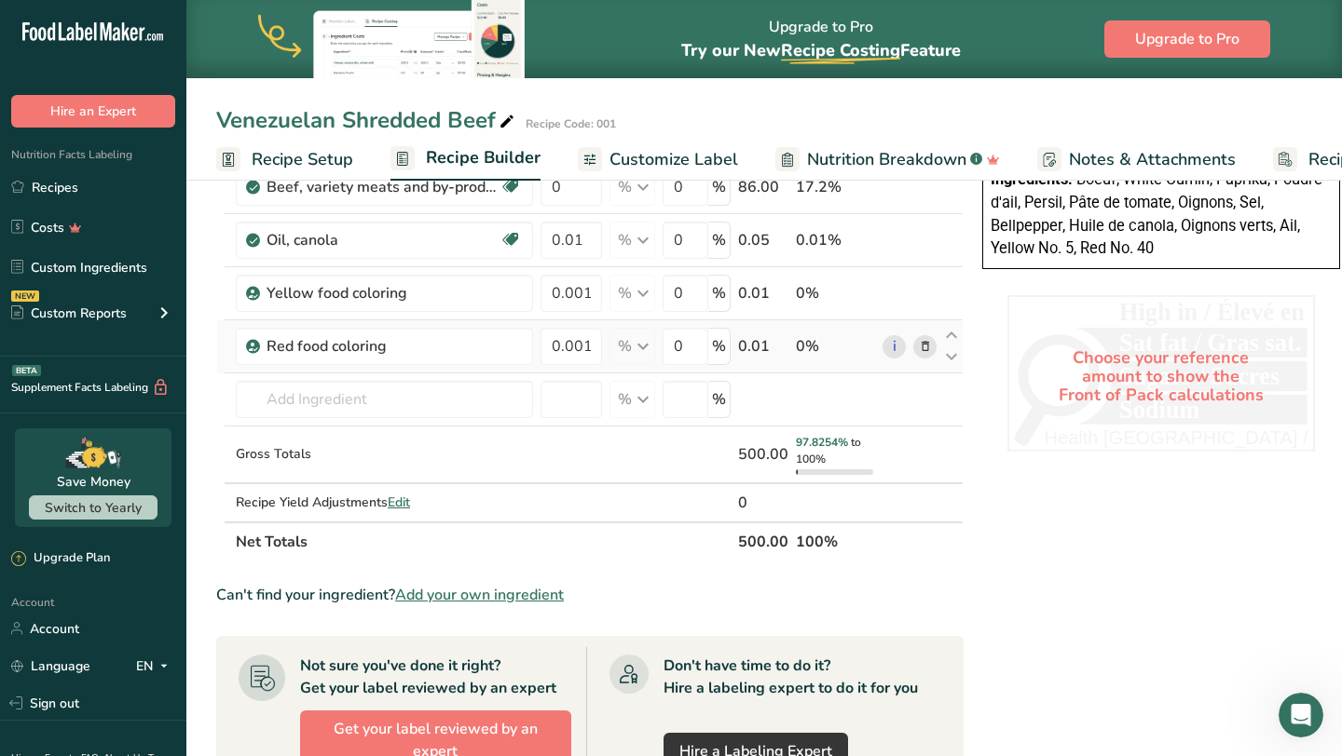
click at [920, 345] on icon at bounding box center [925, 347] width 13 height 20
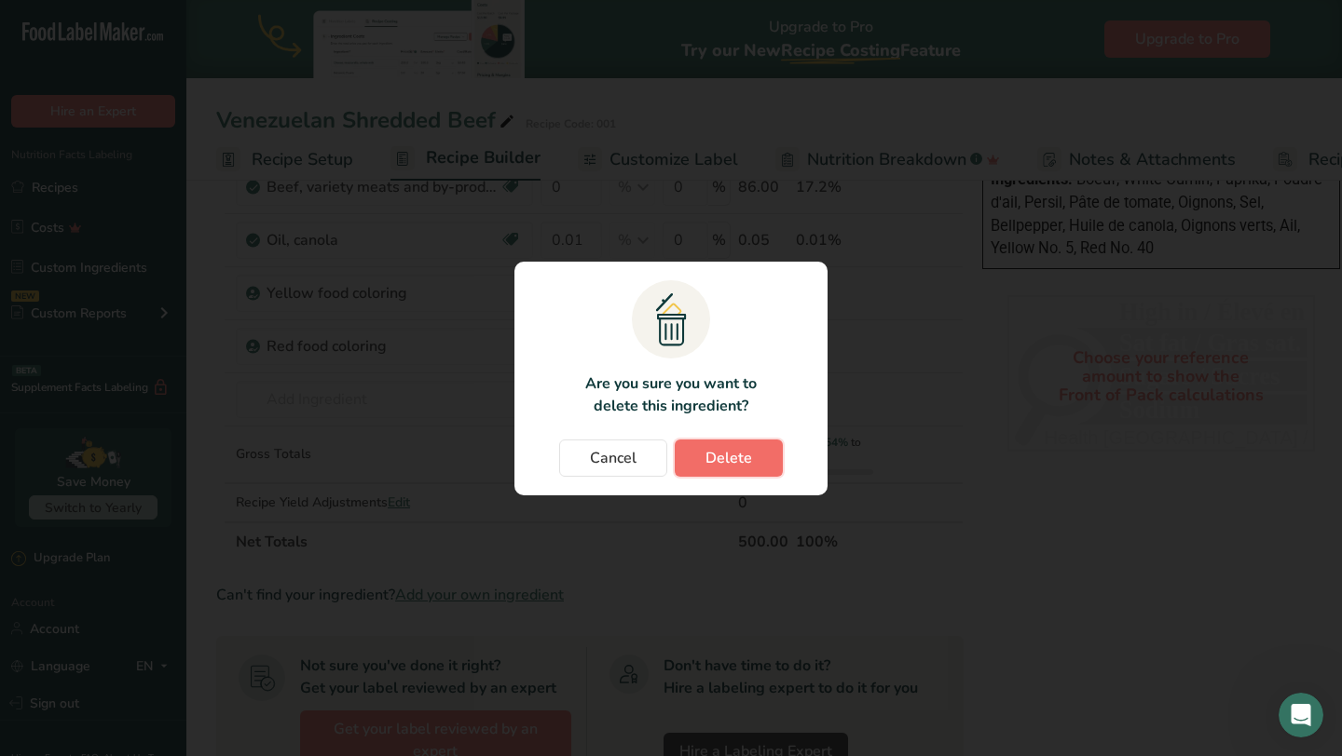
click at [733, 442] on button "Delete" at bounding box center [729, 458] width 108 height 37
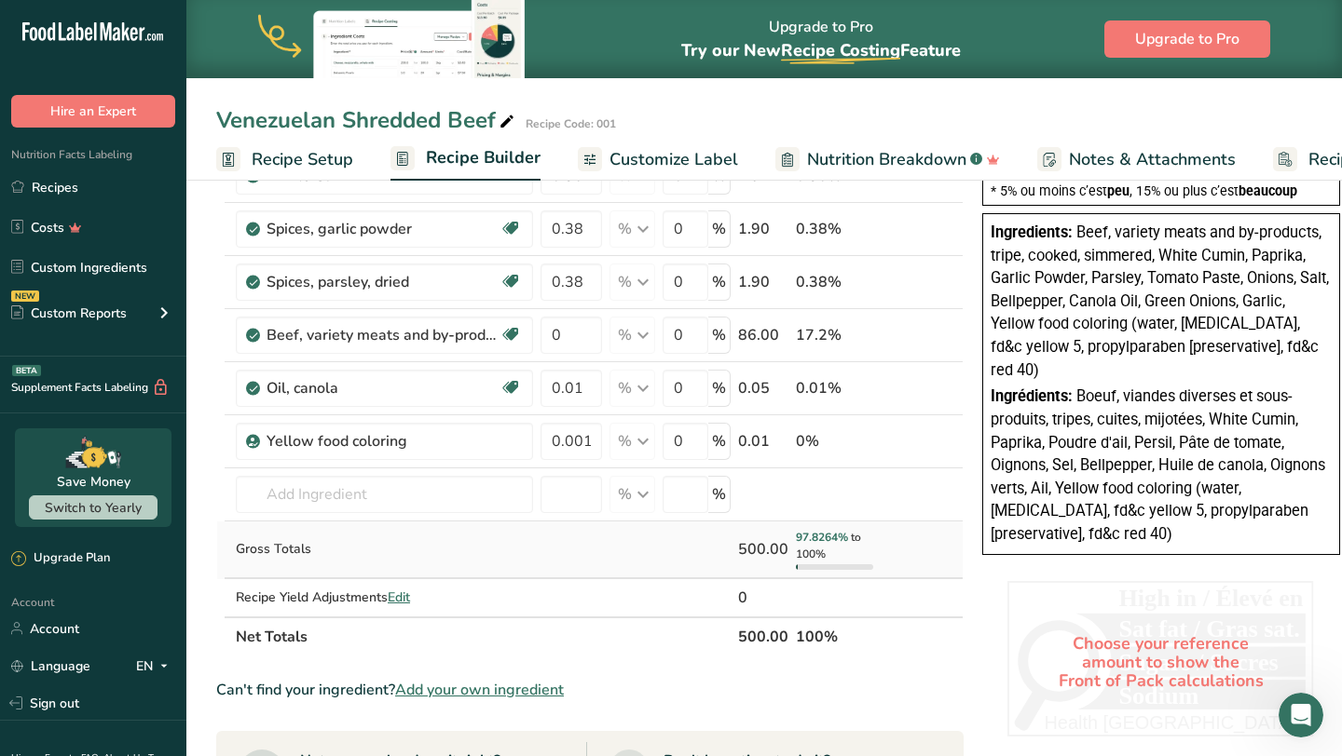
scroll to position [525, 0]
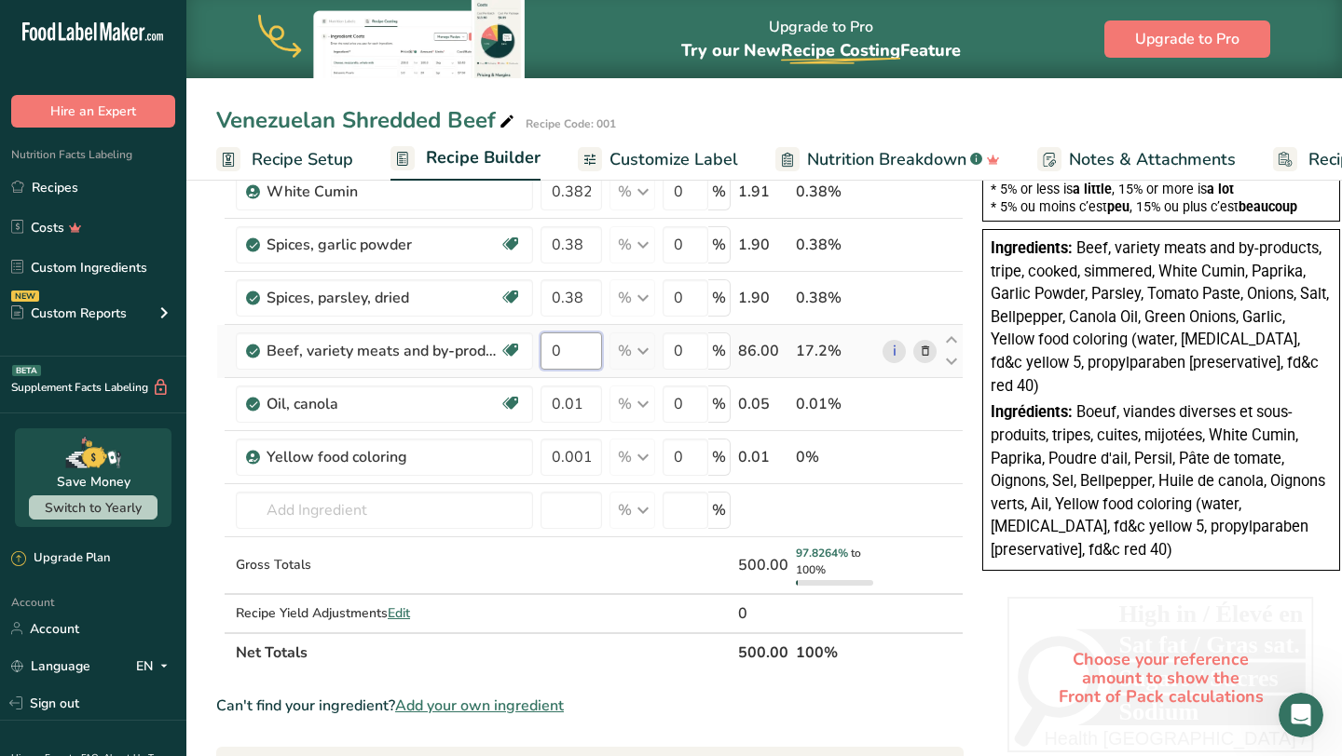
click at [576, 349] on input "0" at bounding box center [570, 351] width 61 height 37
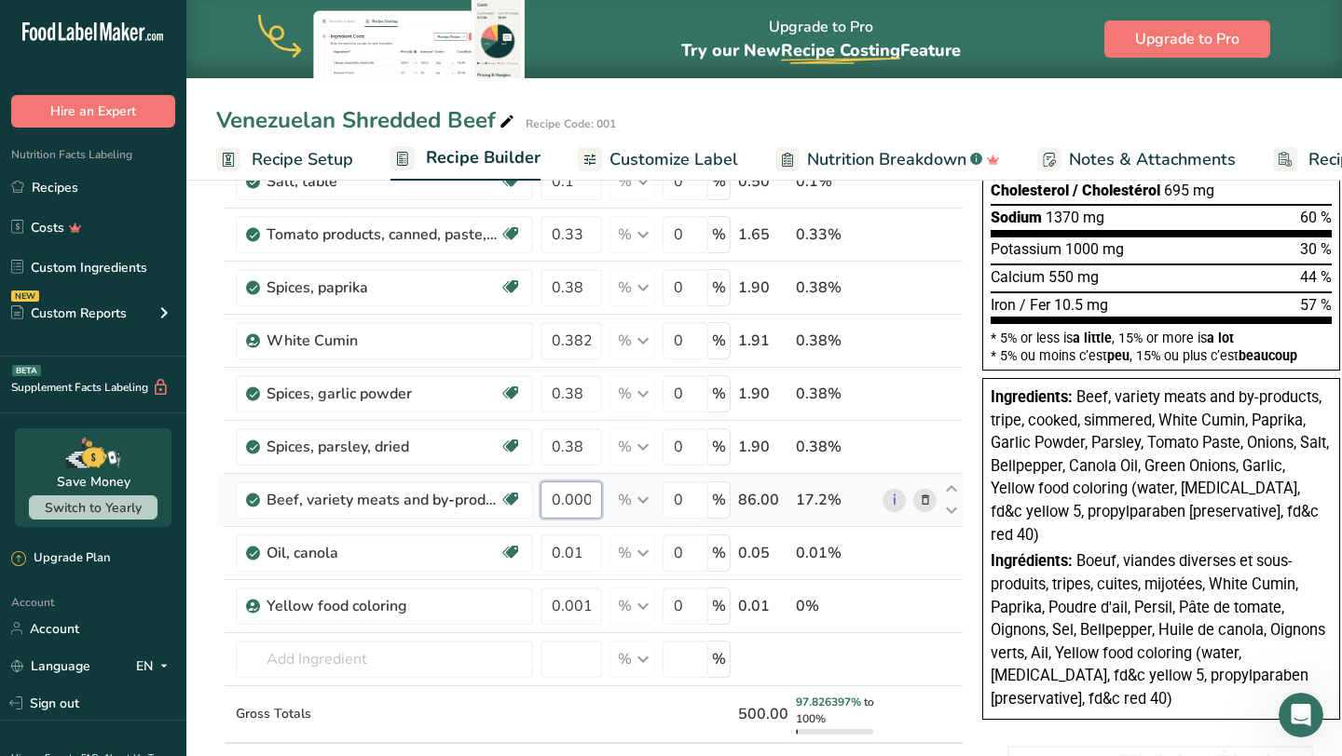
scroll to position [234, 0]
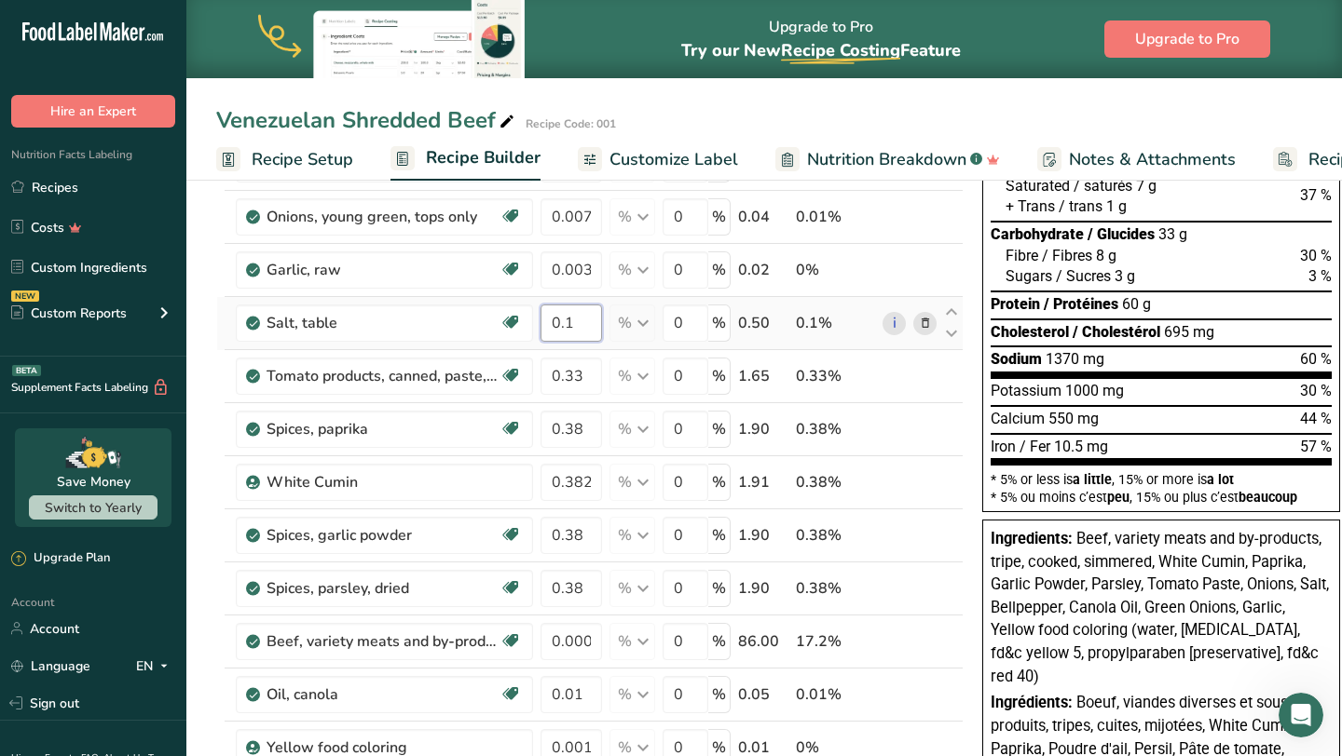
click at [585, 334] on div "Ingredient * Amount * Unit * Waste * .a-a{fill:#347362;}.b-a{fill:#fff;} Grams …" at bounding box center [589, 504] width 747 height 919
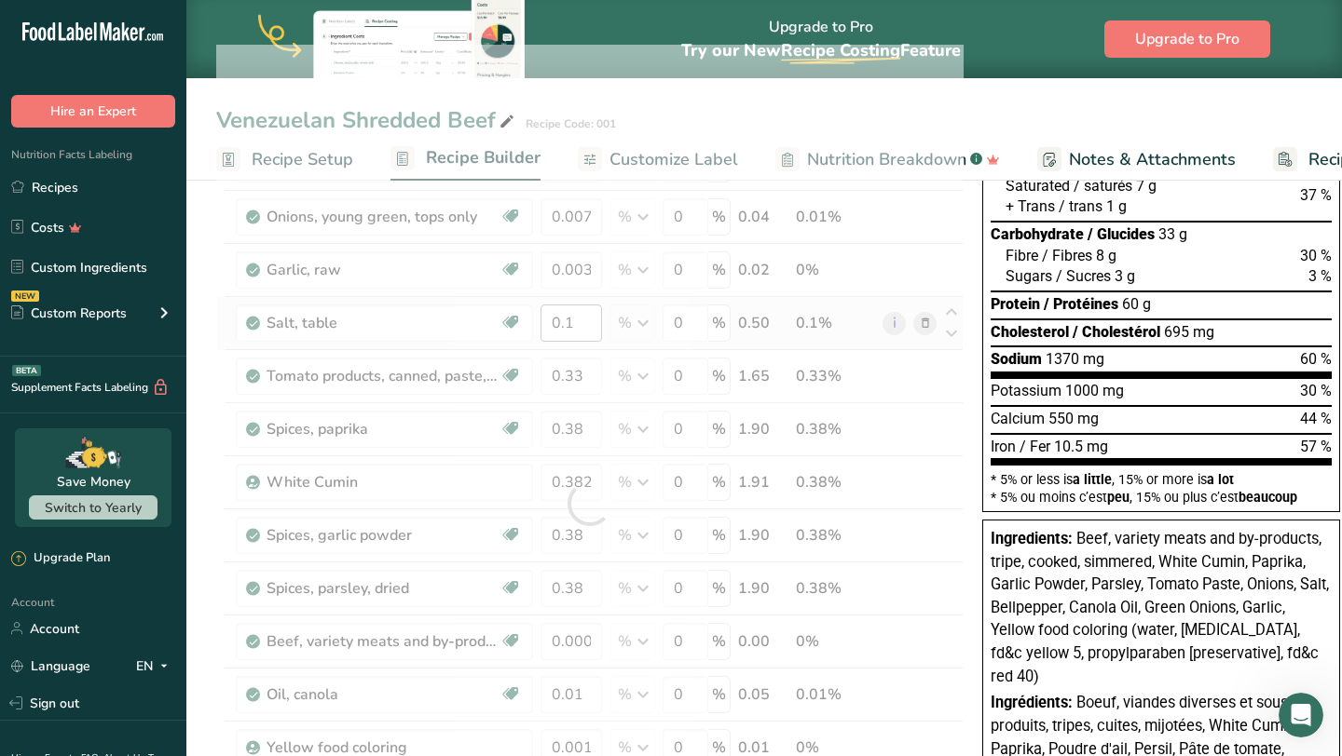
click at [585, 334] on div at bounding box center [589, 504] width 747 height 919
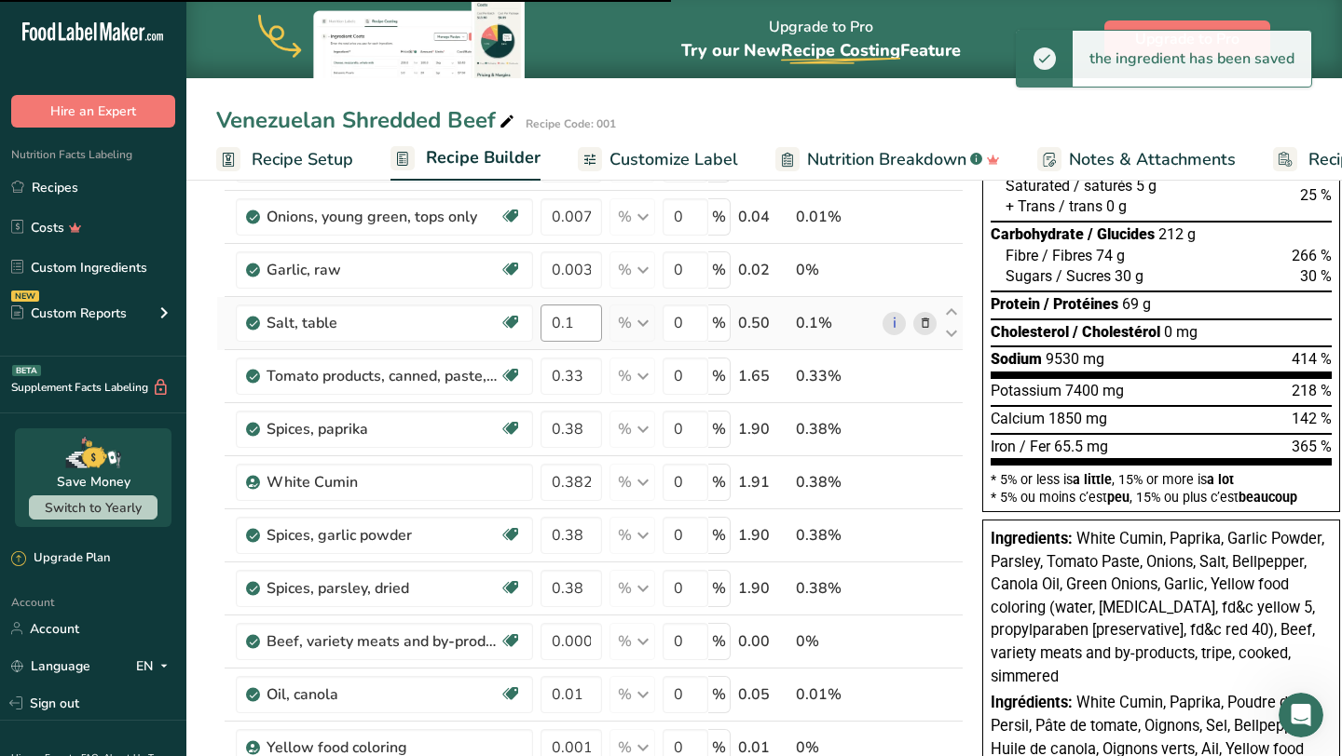
type input "0"
click at [579, 322] on input "0.1" at bounding box center [570, 323] width 61 height 37
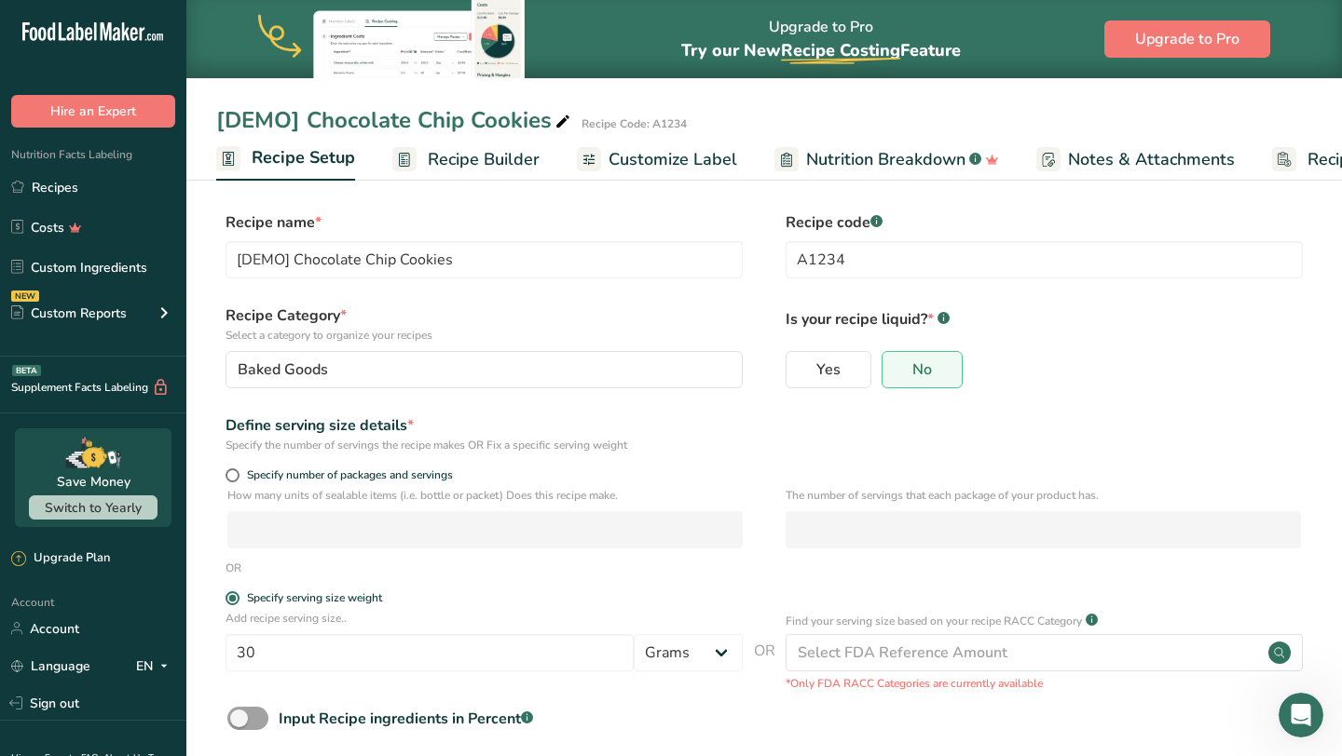
scroll to position [0, 7]
click at [116, 191] on link "Recipes" at bounding box center [93, 187] width 186 height 35
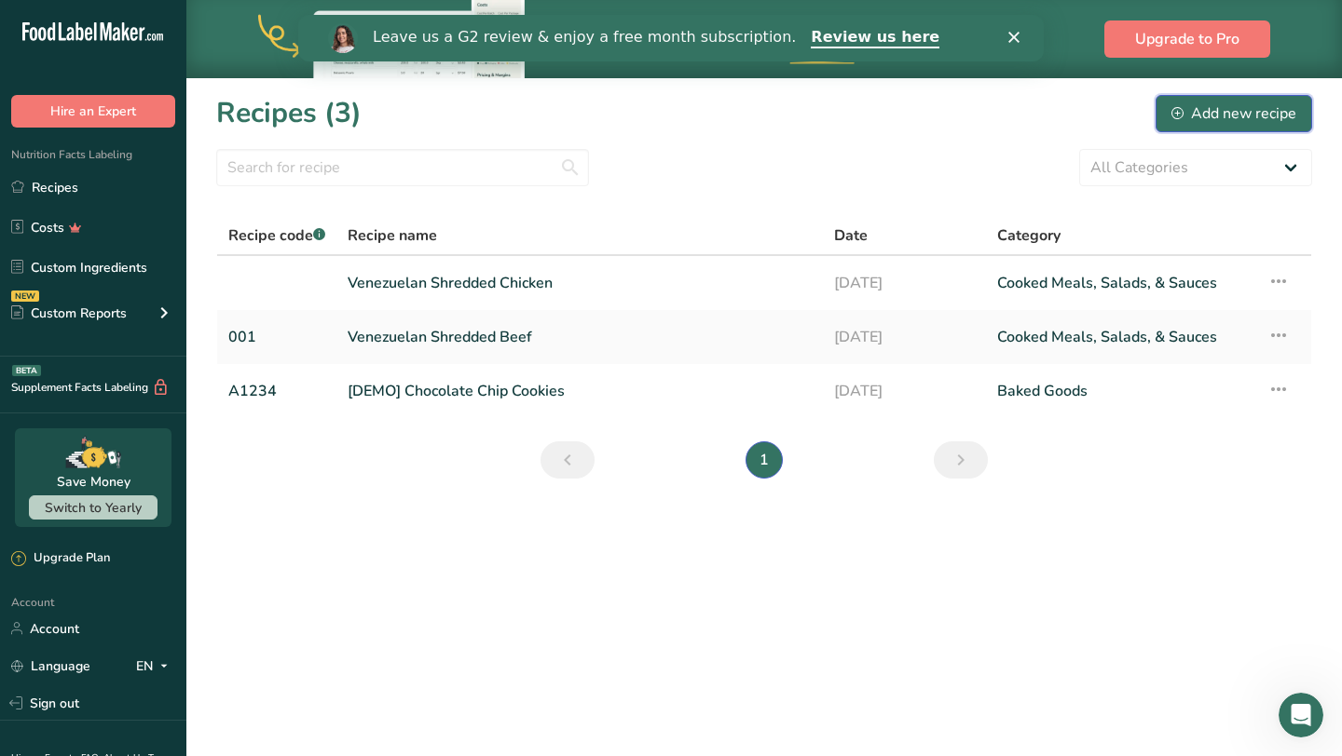
click at [1194, 103] on div "Add new recipe" at bounding box center [1233, 113] width 125 height 22
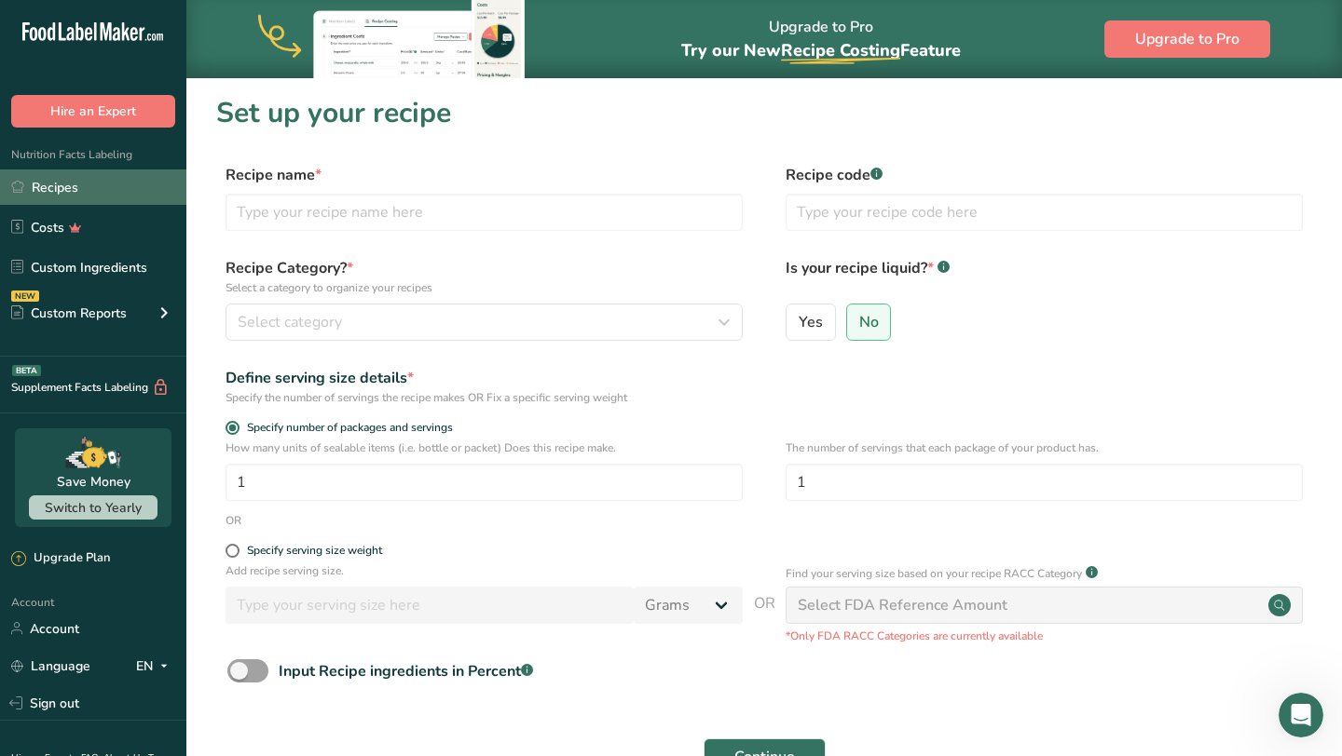
click at [144, 185] on link "Recipes" at bounding box center [93, 187] width 186 height 35
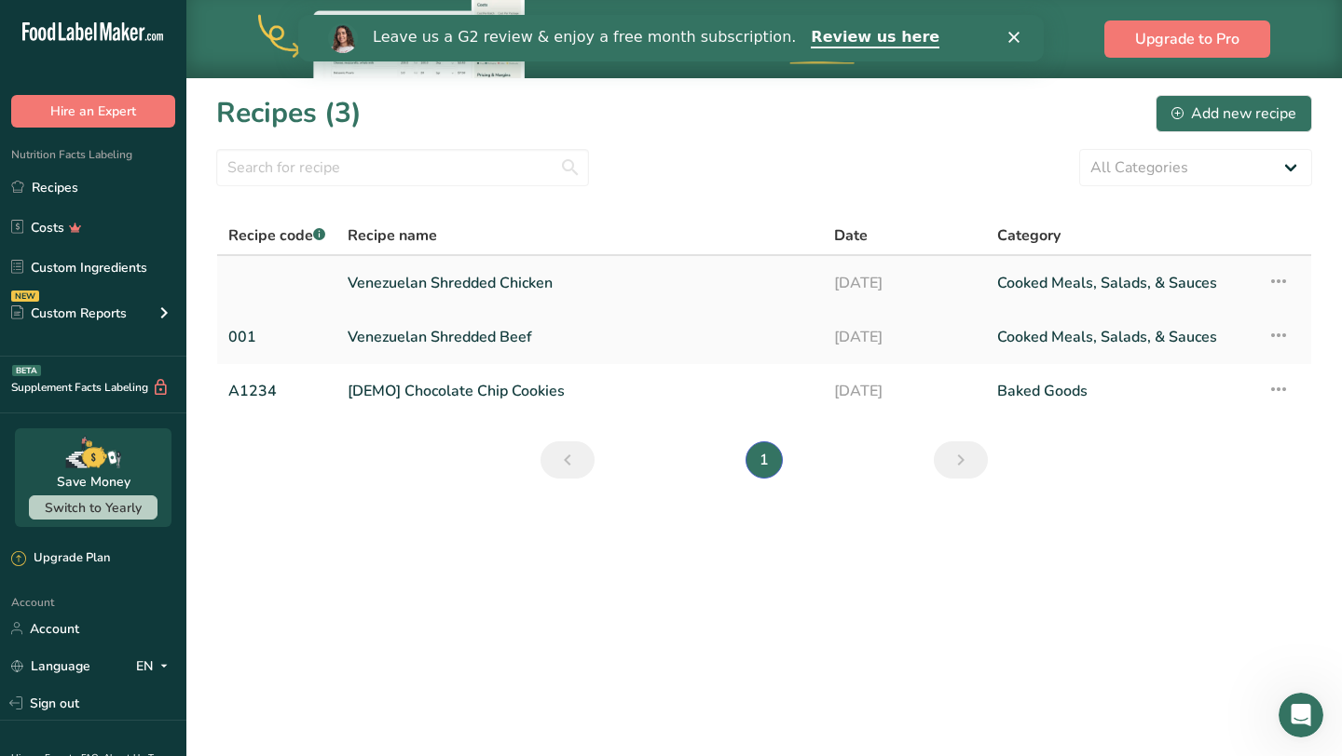
click at [693, 300] on link "Venezuelan Shredded Chicken" at bounding box center [579, 283] width 464 height 39
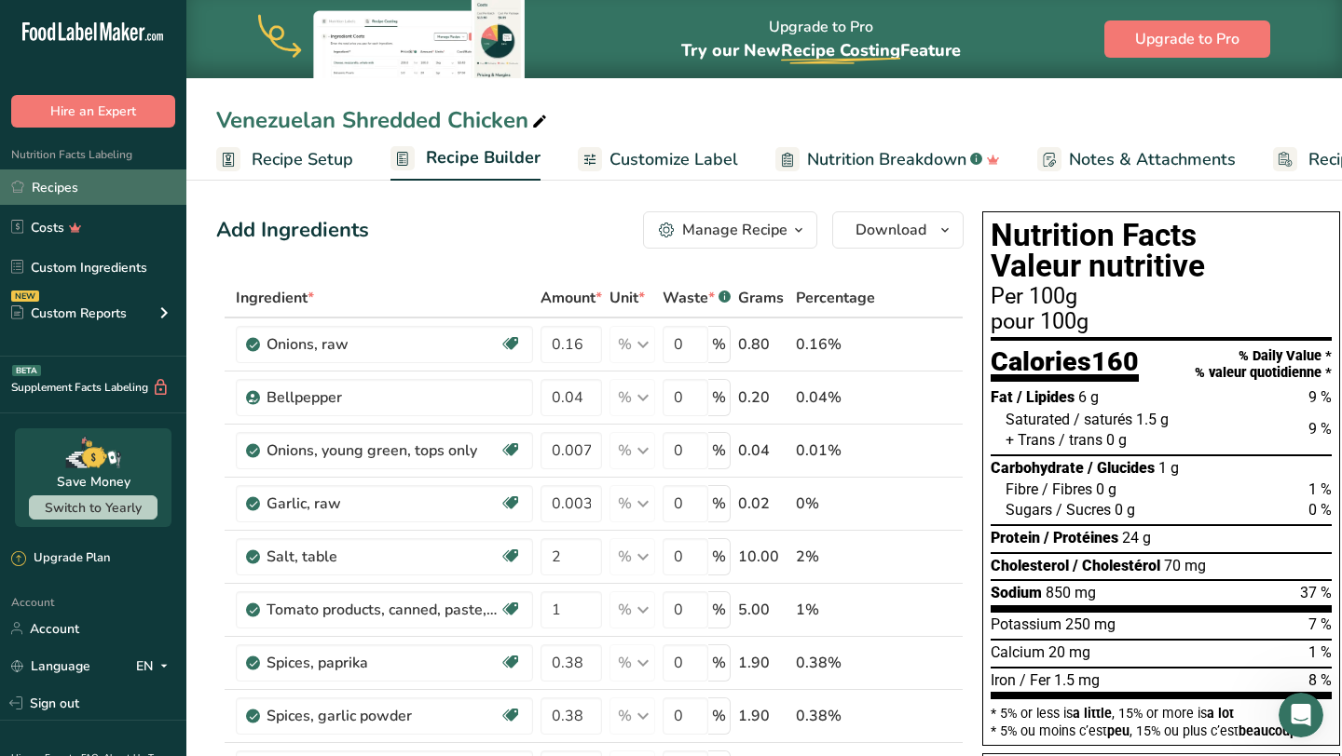
click at [137, 194] on link "Recipes" at bounding box center [93, 187] width 186 height 35
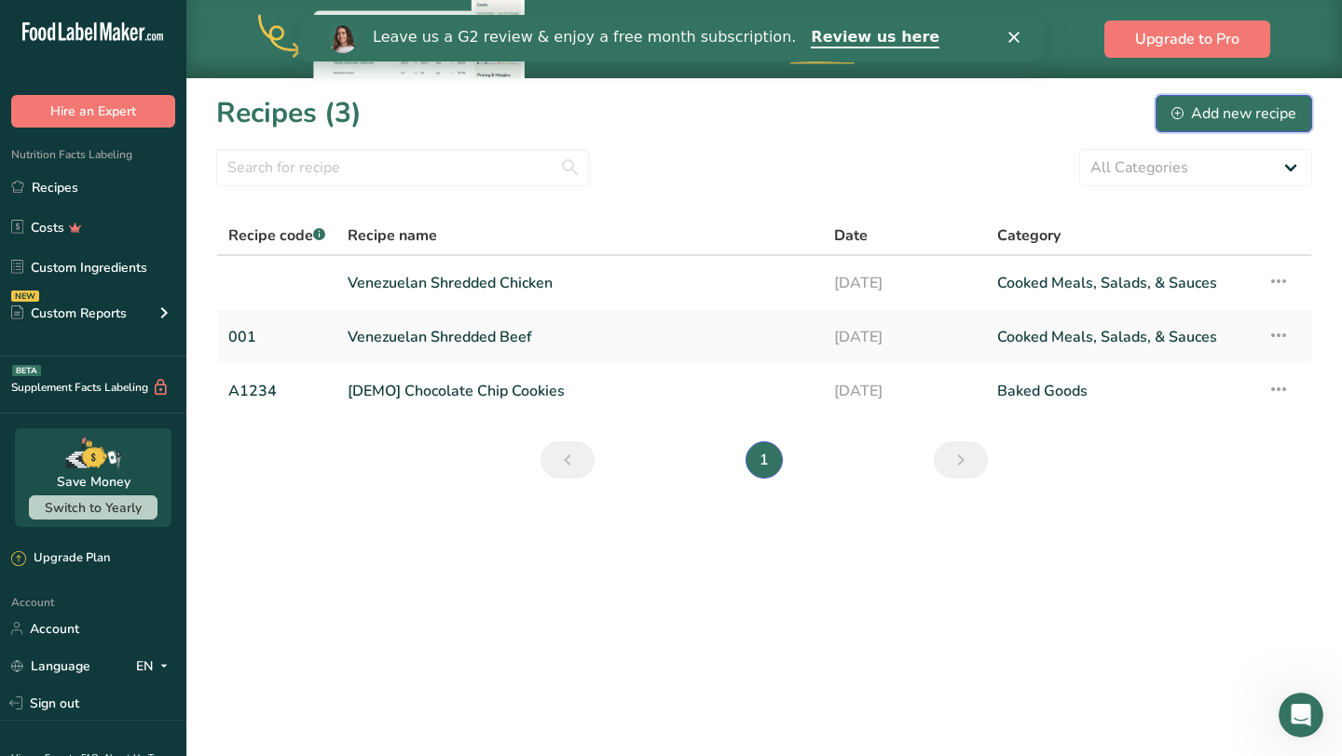
click at [1202, 117] on div "Add new recipe" at bounding box center [1233, 113] width 125 height 22
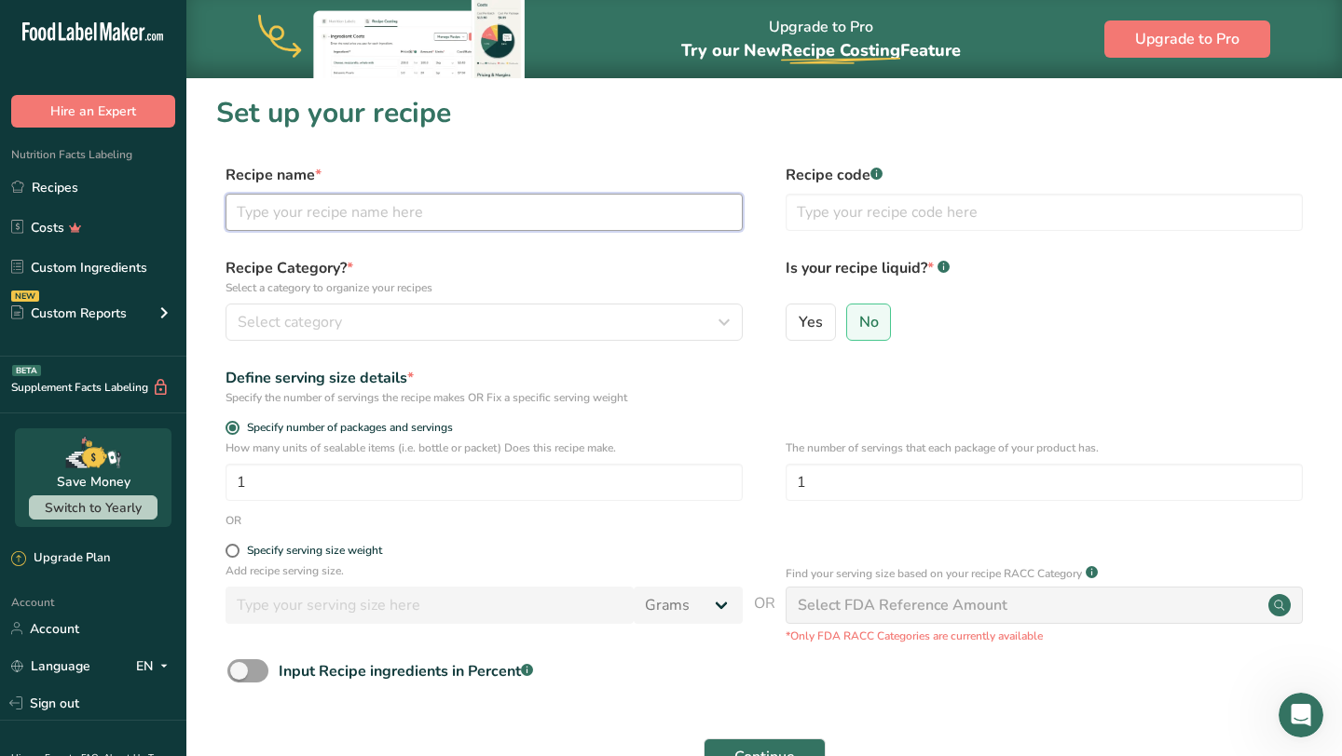
click at [617, 220] on input "text" at bounding box center [483, 212] width 517 height 37
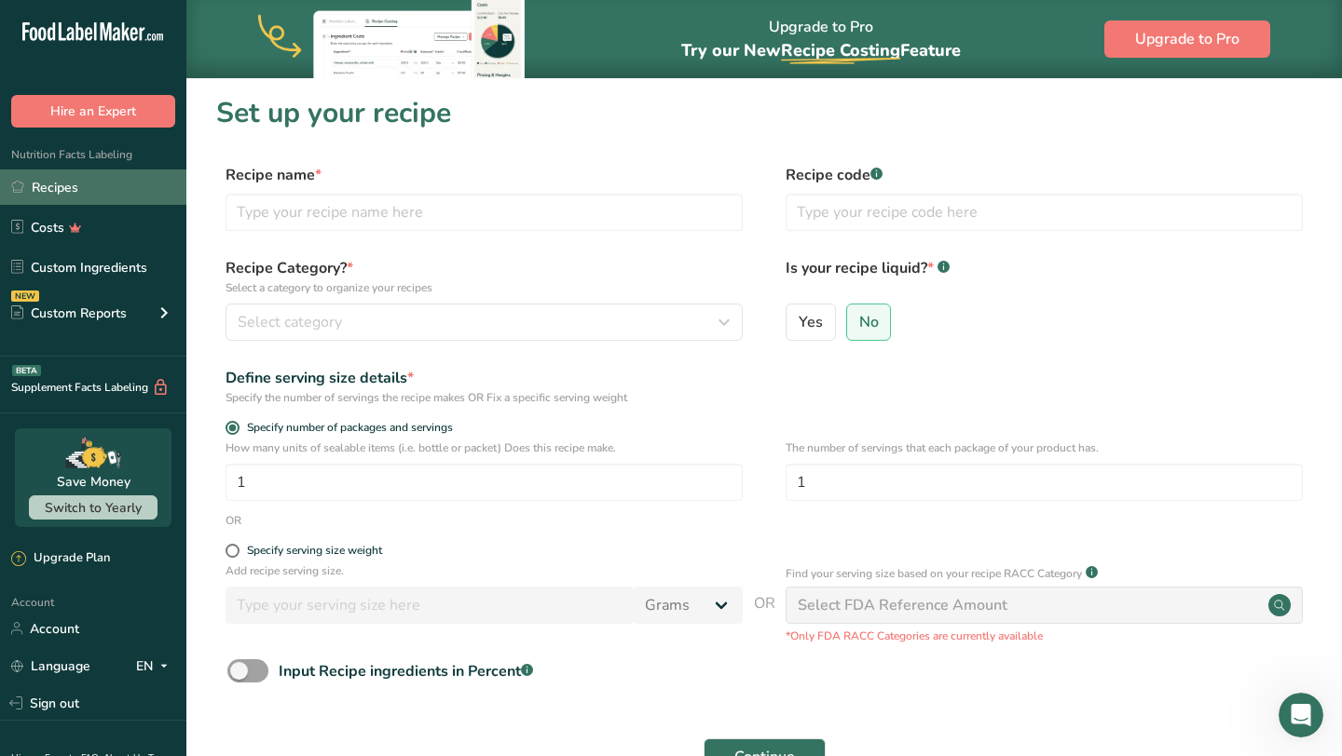
click at [122, 187] on link "Recipes" at bounding box center [93, 187] width 186 height 35
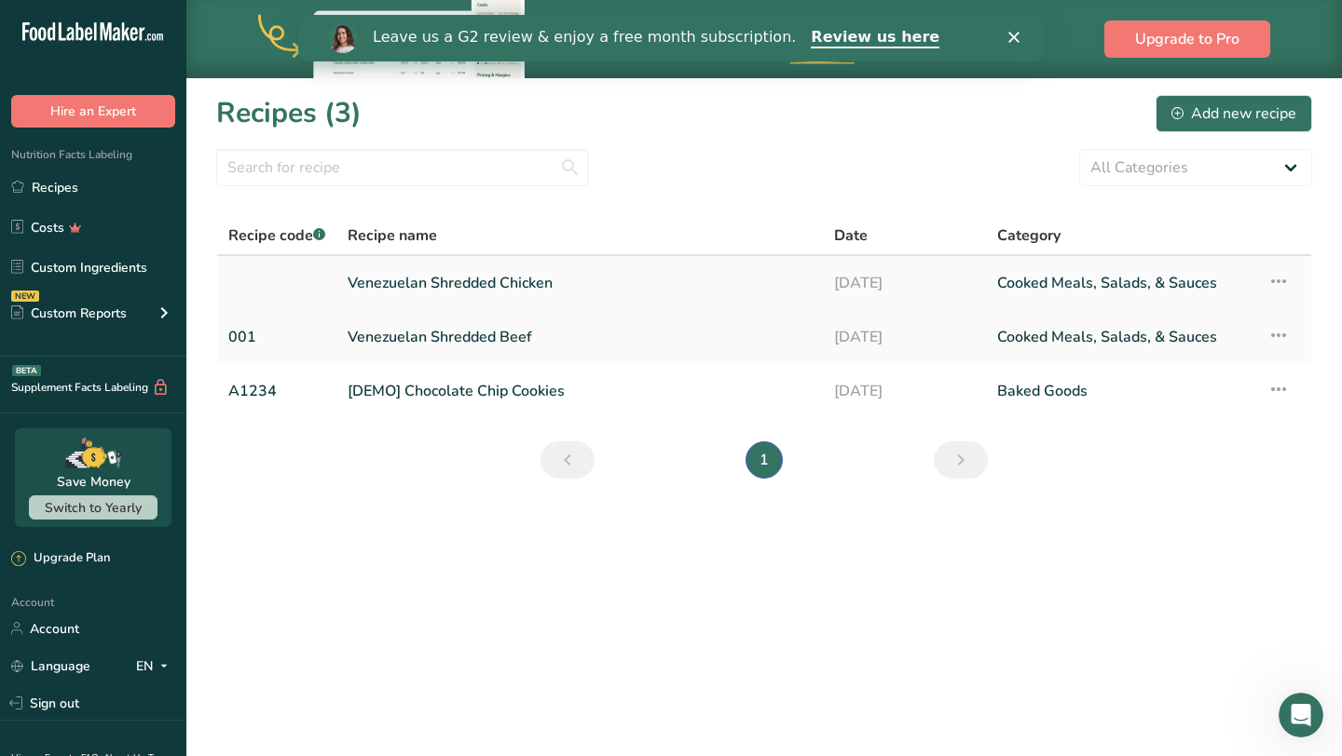
click at [1277, 287] on icon at bounding box center [1278, 282] width 22 height 34
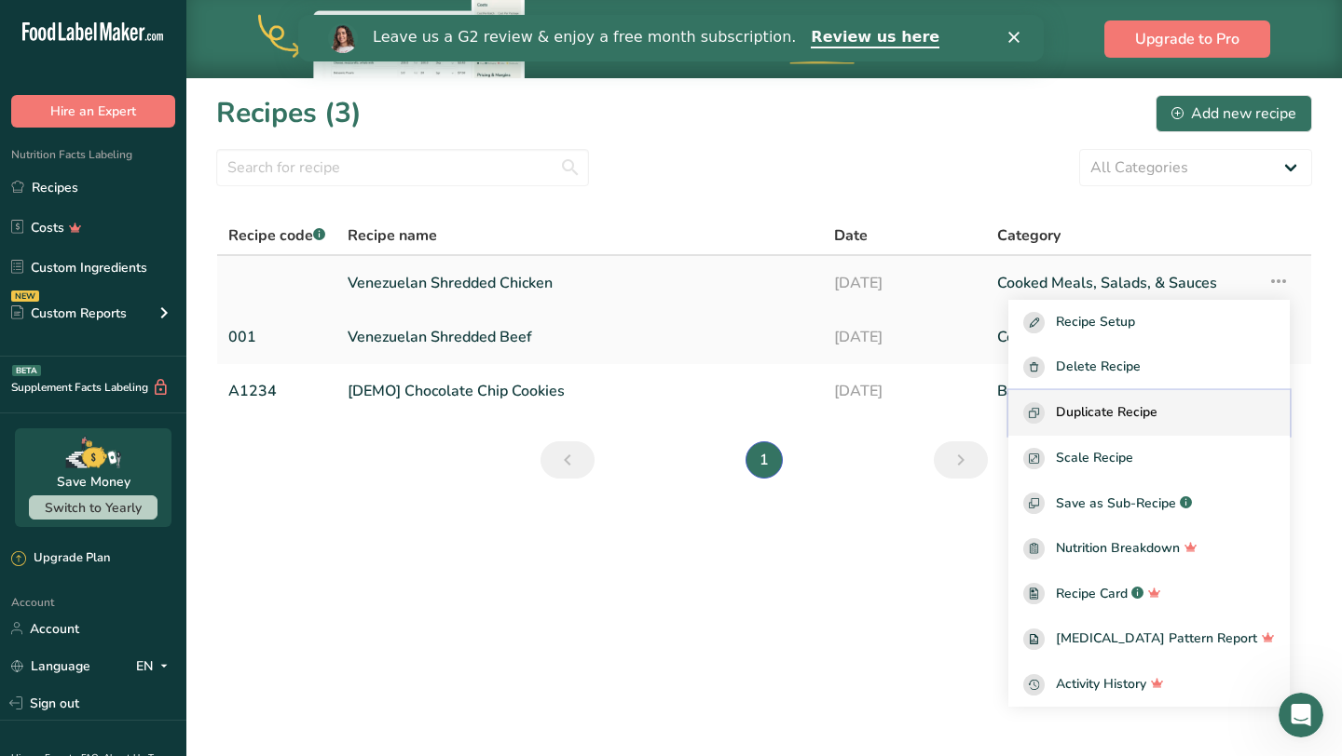
click at [1151, 411] on span "Duplicate Recipe" at bounding box center [1107, 412] width 102 height 21
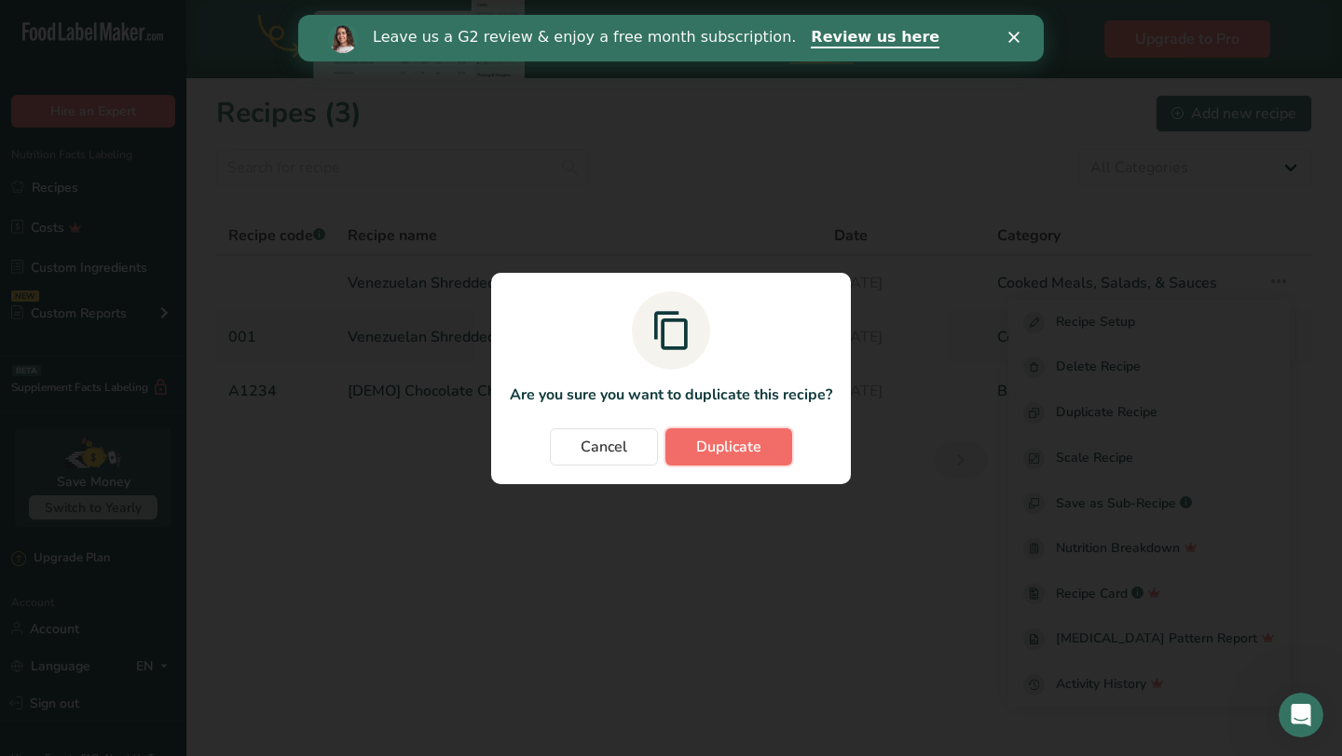
click at [745, 432] on button "Duplicate" at bounding box center [728, 447] width 127 height 37
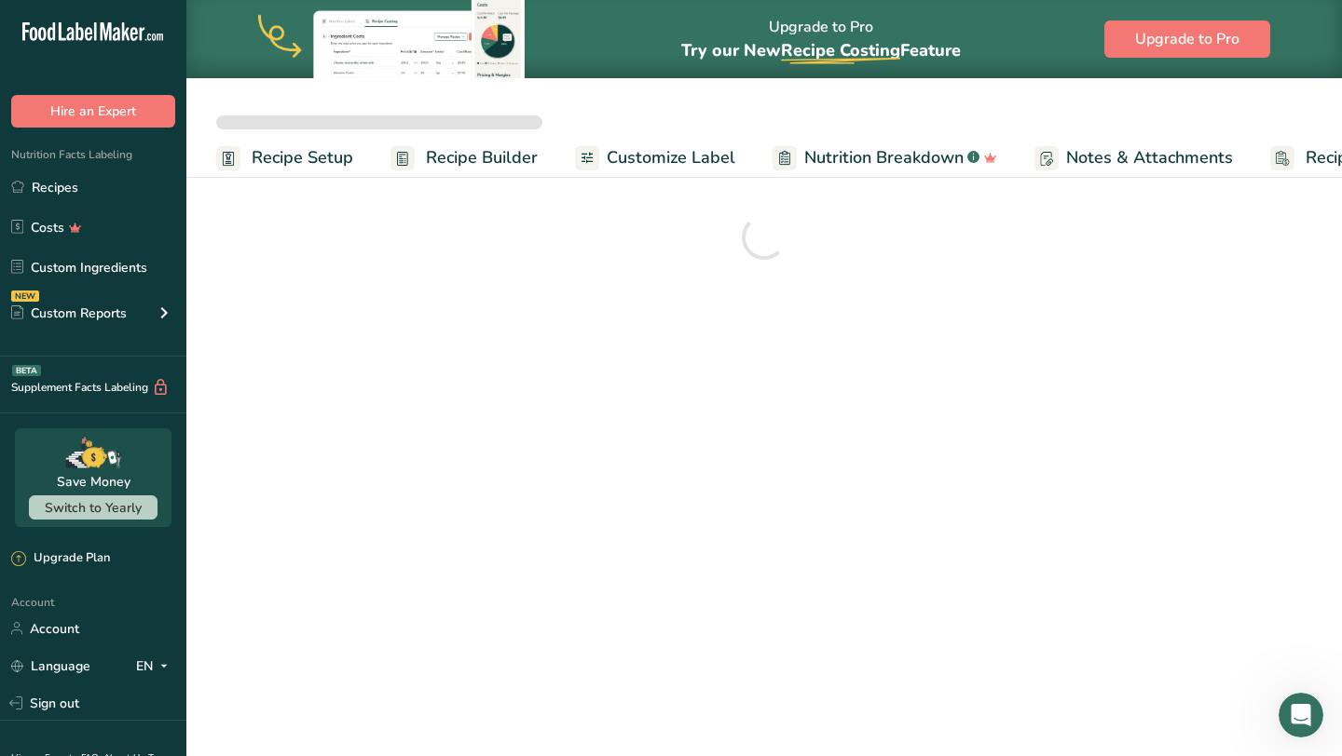
click at [334, 156] on span "Recipe Setup" at bounding box center [303, 157] width 102 height 25
select select
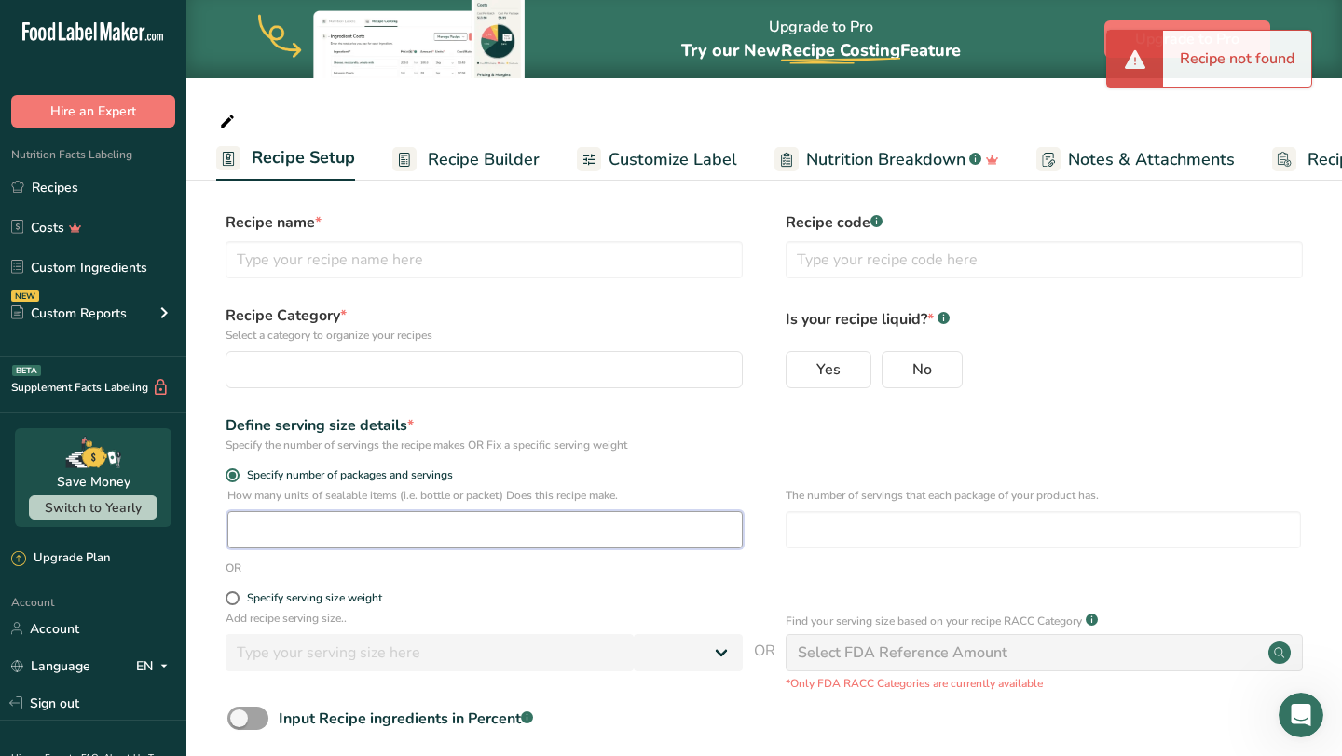
click at [401, 528] on input "number" at bounding box center [484, 529] width 515 height 37
click at [347, 598] on div "Specify serving size weight" at bounding box center [314, 599] width 135 height 14
click at [238, 598] on input "Specify serving size weight" at bounding box center [231, 599] width 12 height 12
radio input "true"
radio input "false"
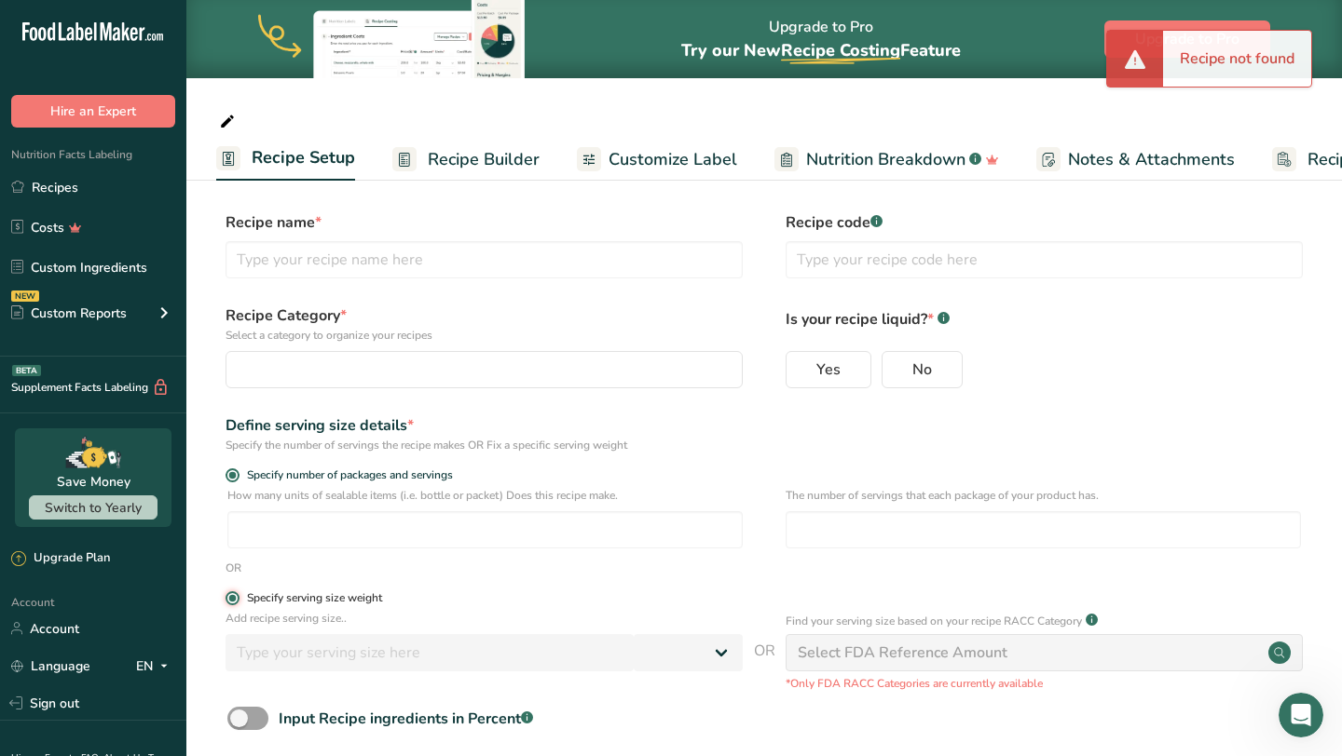
select select
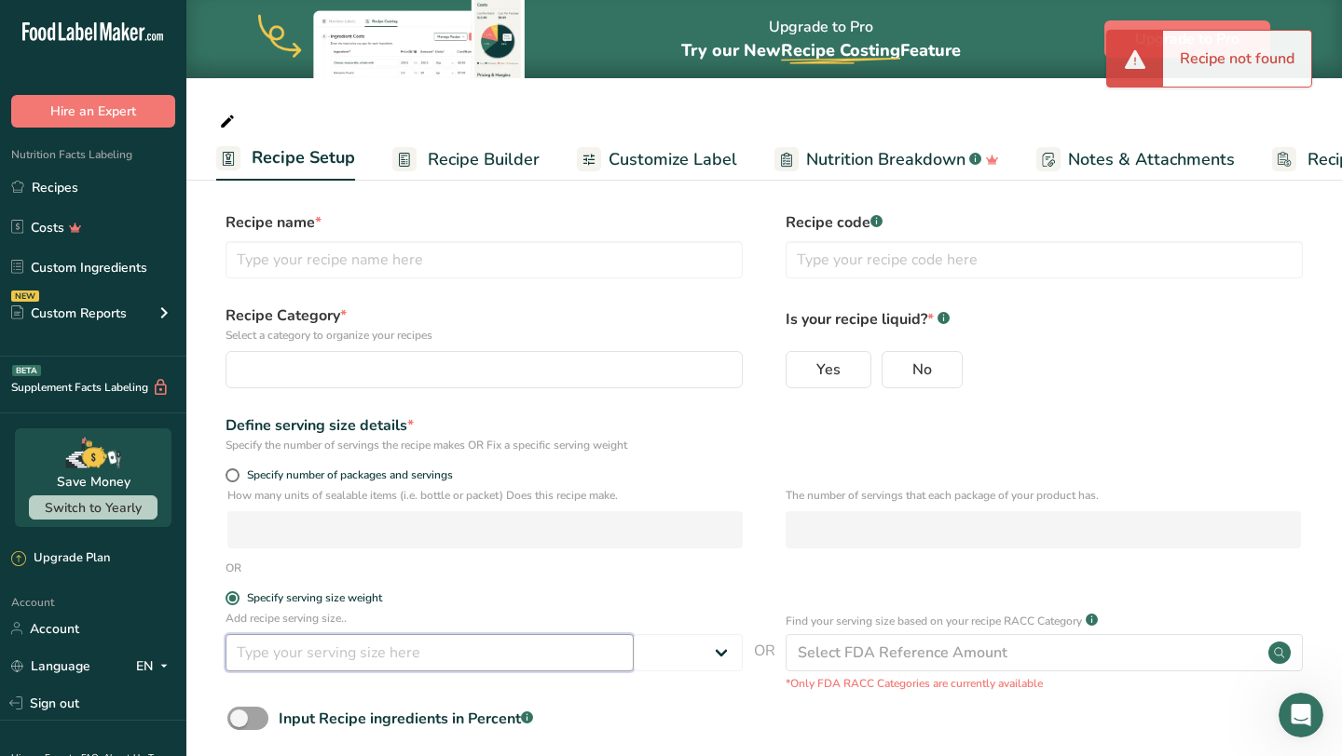
click at [347, 651] on input "number" at bounding box center [429, 652] width 408 height 37
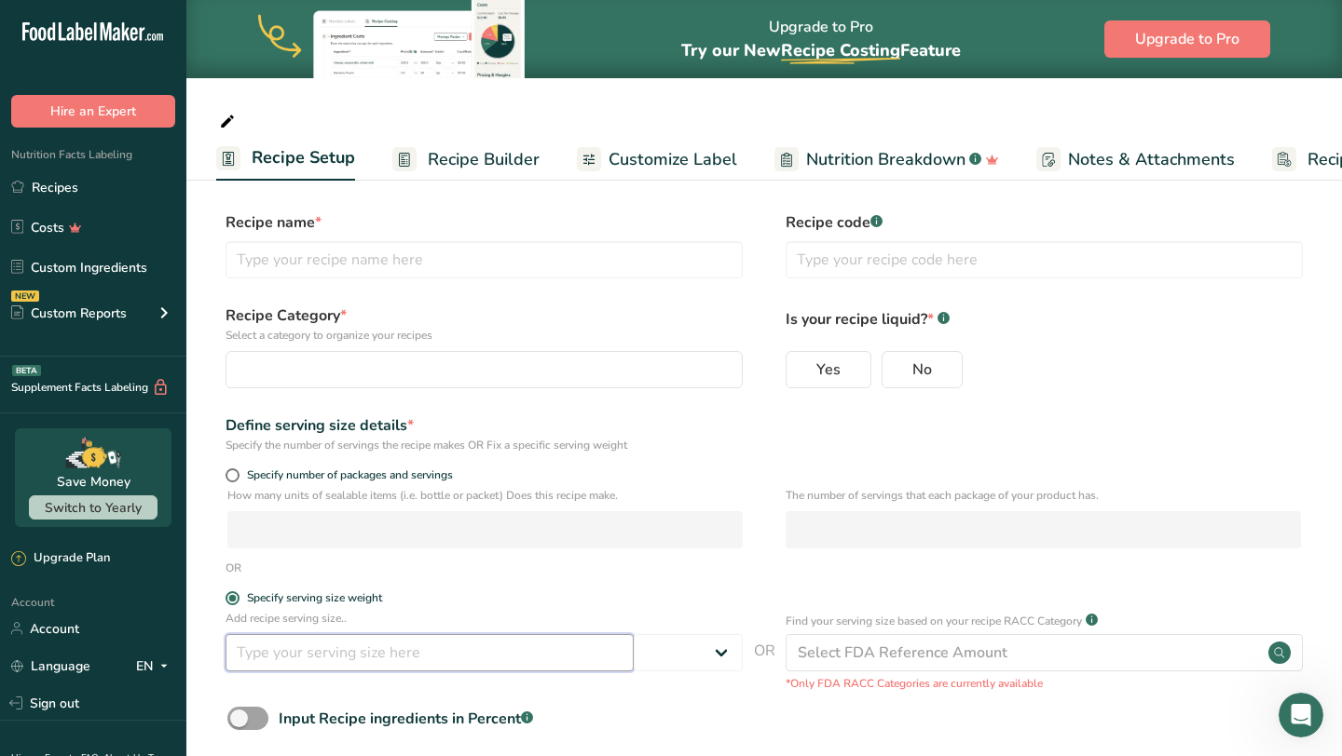
type input "1"
select select
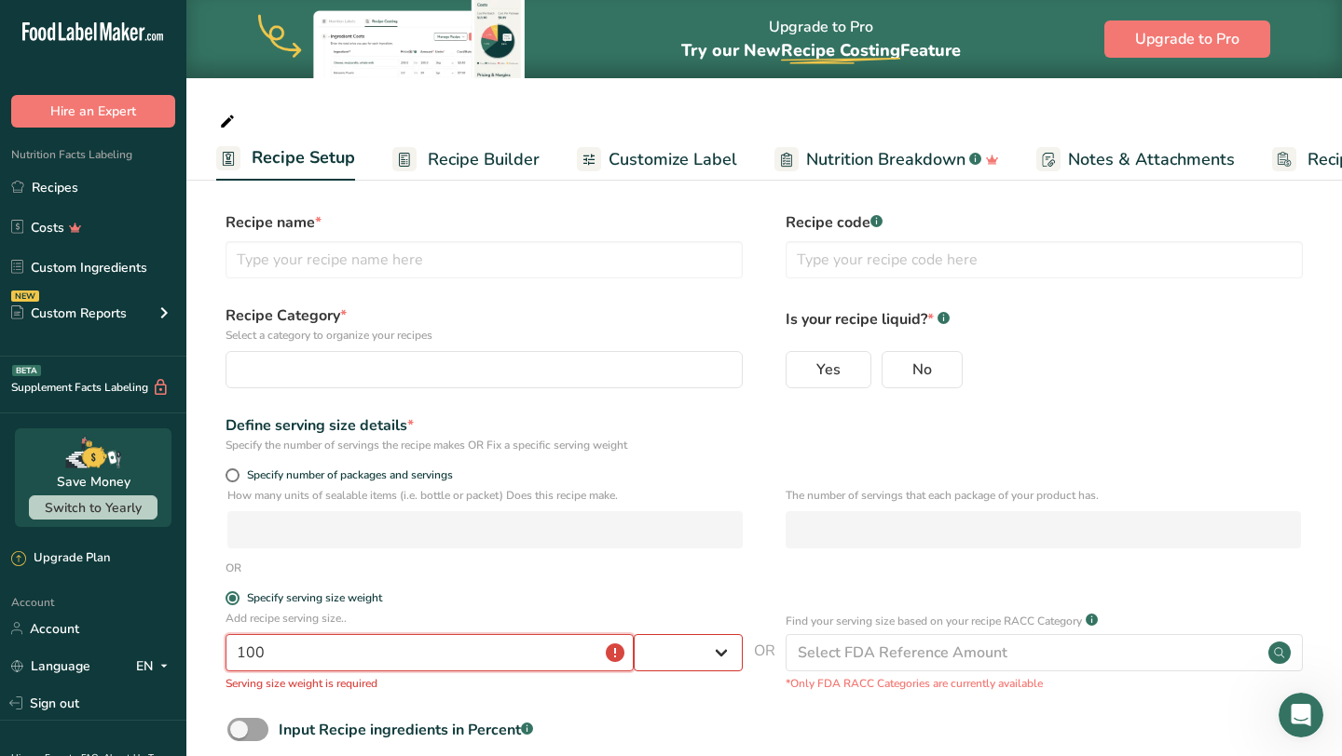
type input "100"
click at [720, 649] on select "Grams kg mg mcg lb oz l mL fl oz tbsp tsp cup qt gallon" at bounding box center [688, 652] width 109 height 37
select select "0"
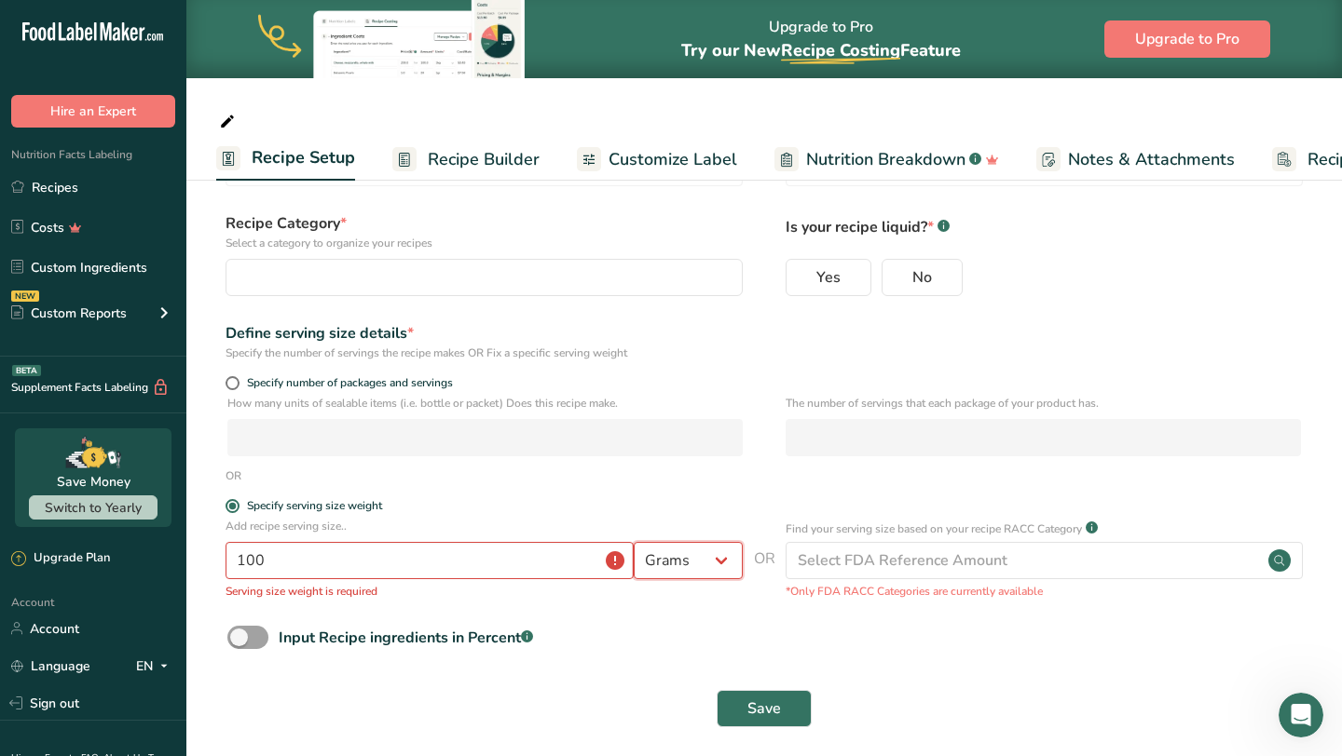
scroll to position [104, 0]
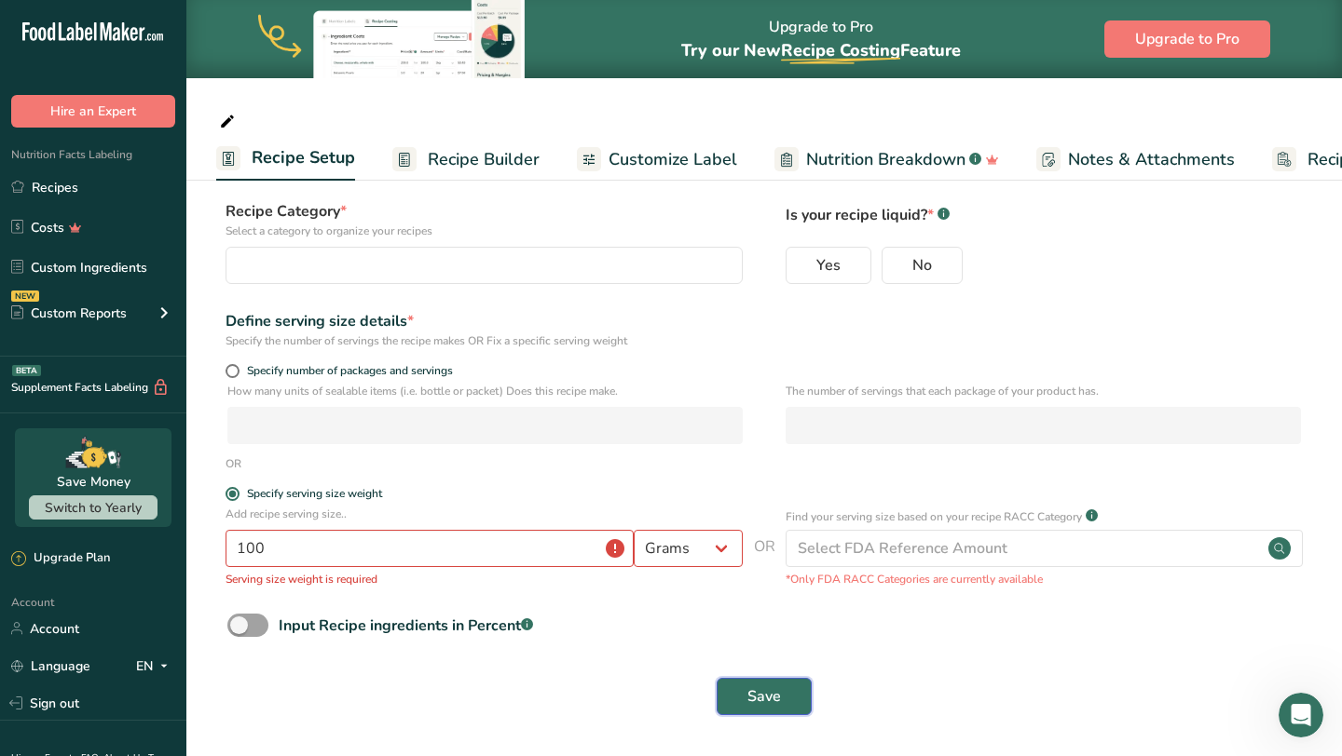
click at [784, 711] on button "Save" at bounding box center [763, 696] width 95 height 37
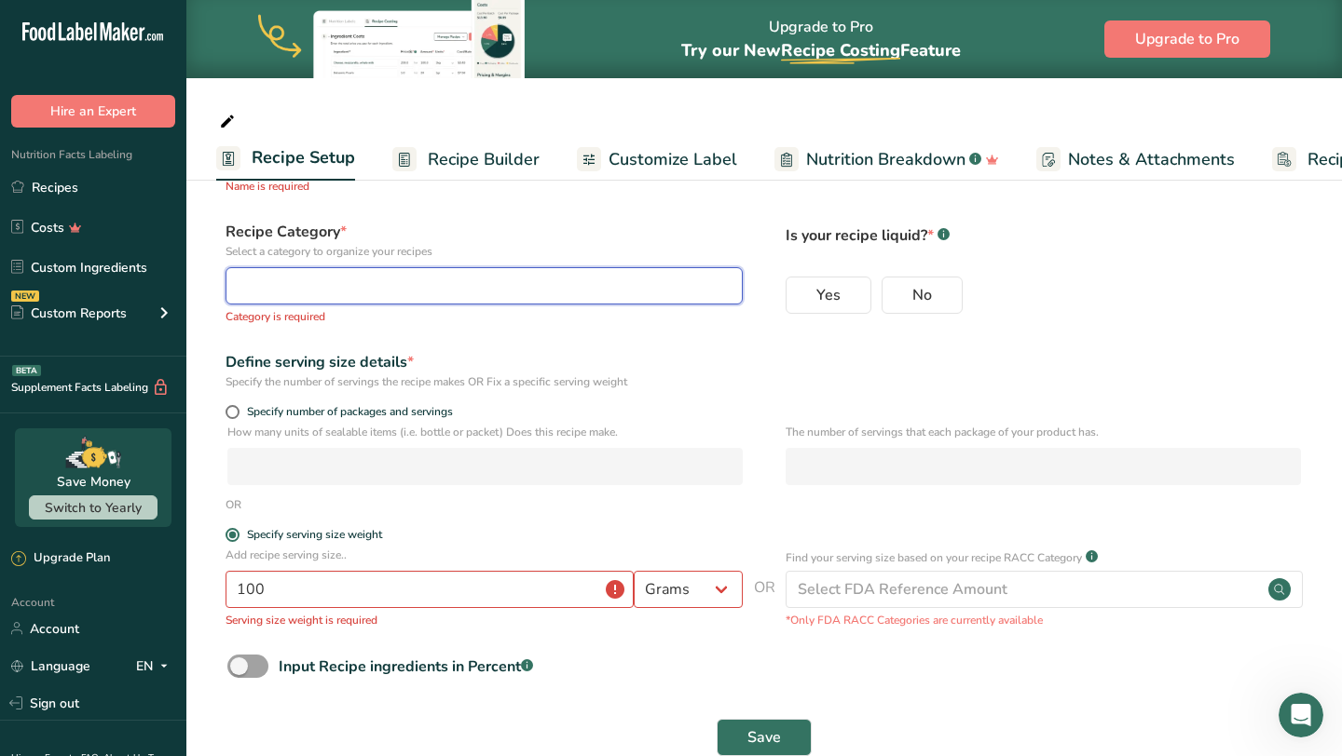
click at [580, 293] on div "button" at bounding box center [479, 286] width 482 height 22
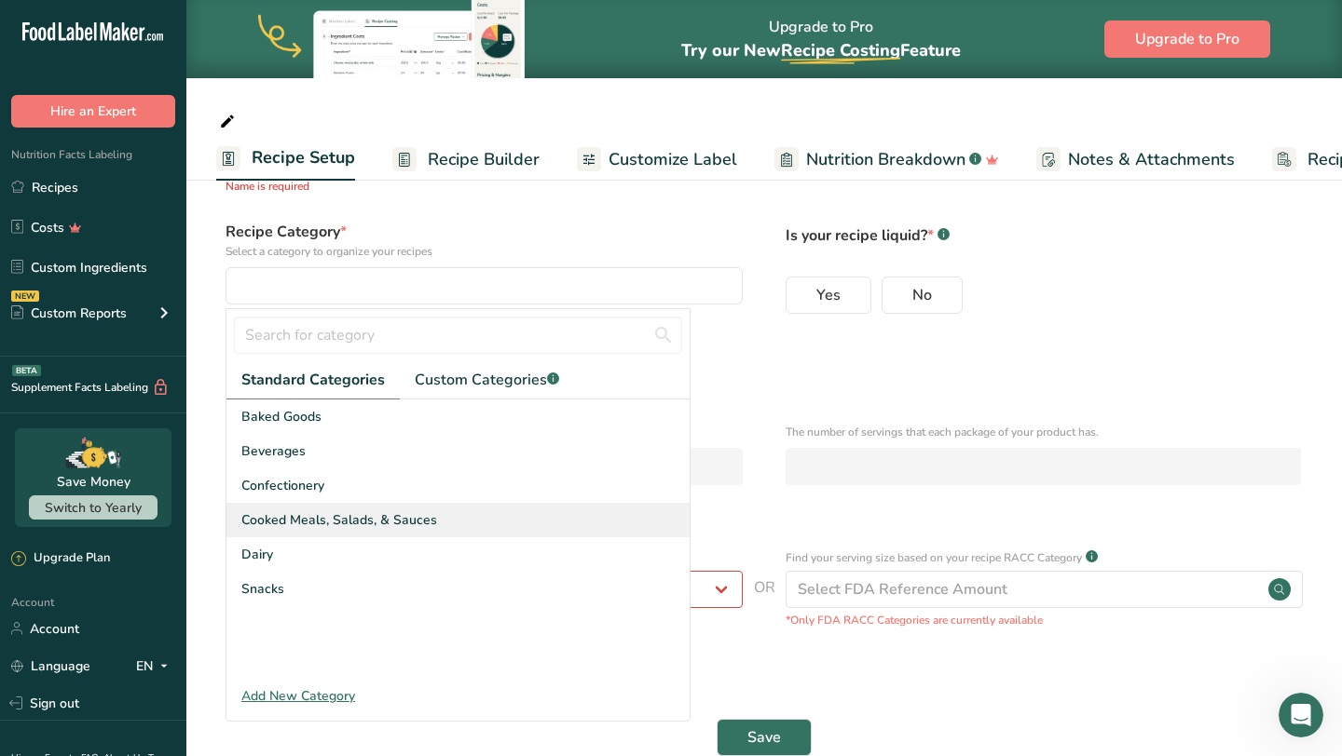
click at [434, 518] on div "Cooked Meals, Salads, & Sauces" at bounding box center [457, 520] width 463 height 34
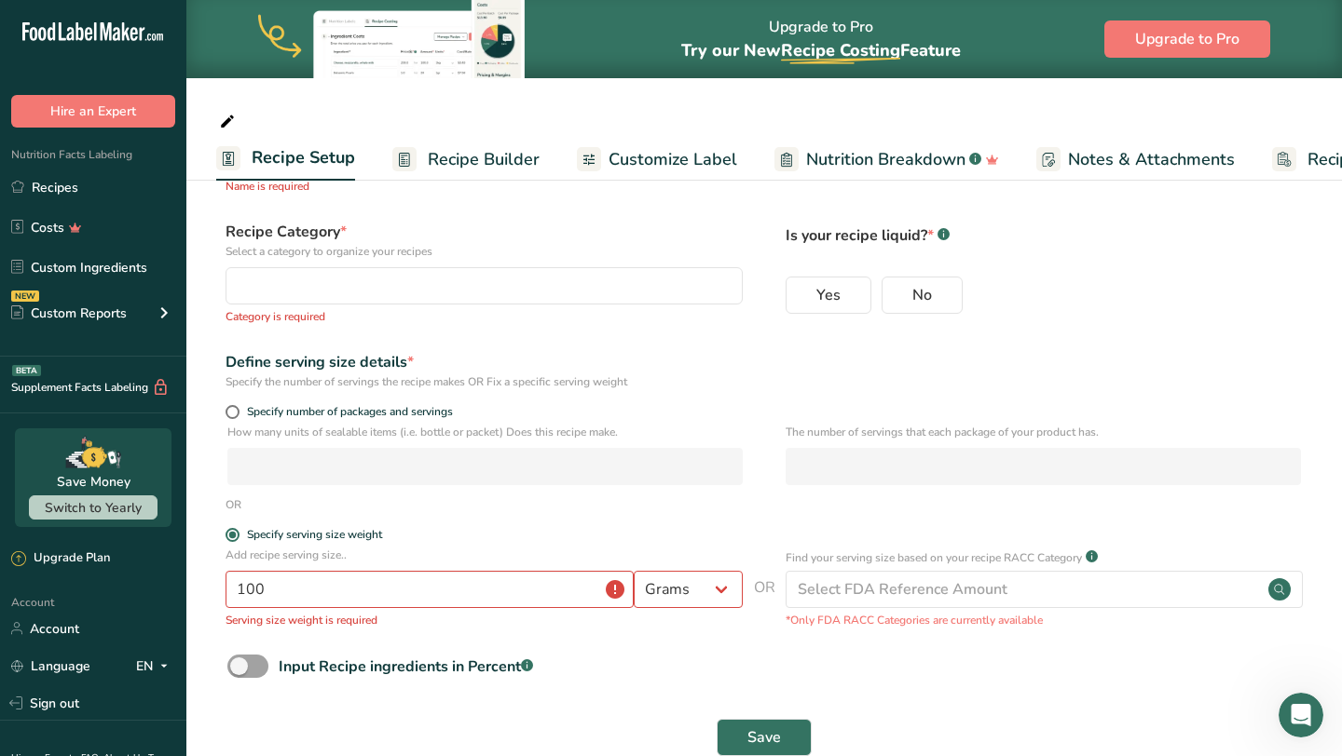
scroll to position [0, 0]
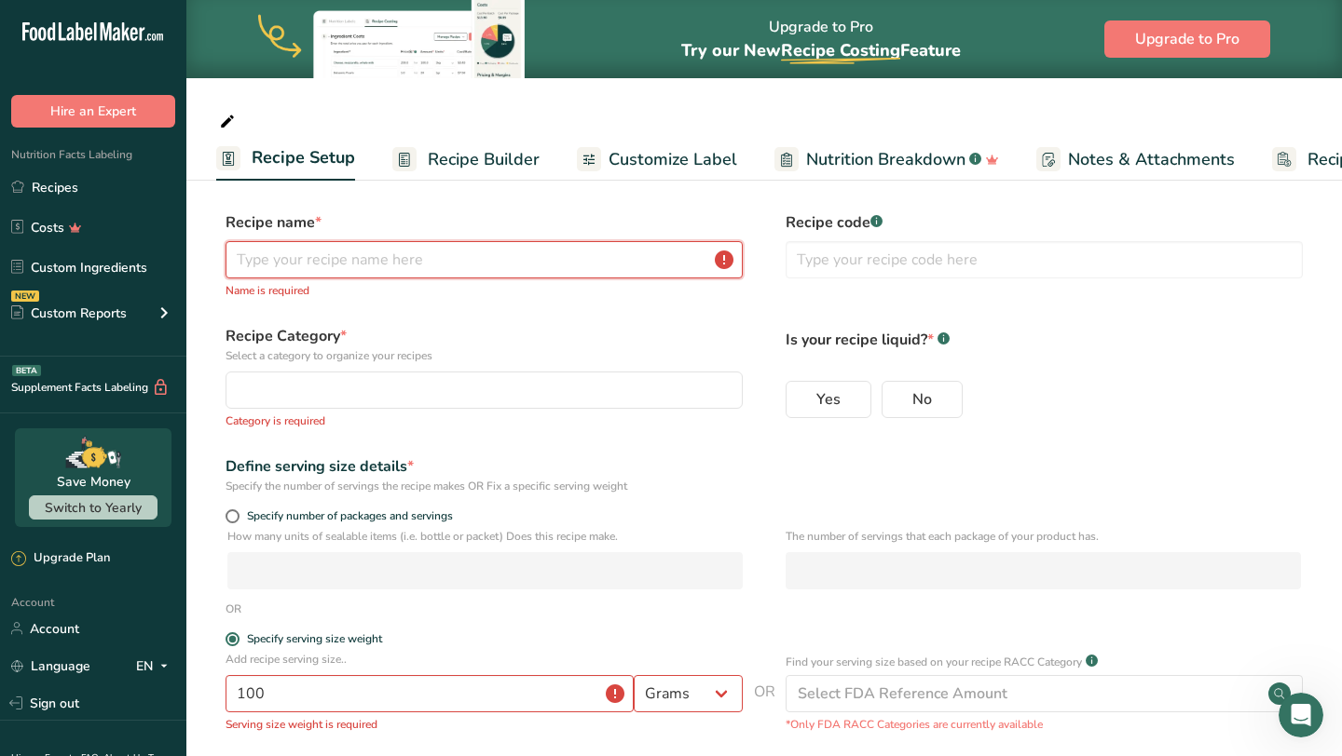
click at [560, 257] on input "text" at bounding box center [483, 259] width 517 height 37
type input "B"
type input "Venezuelan Black Beans"
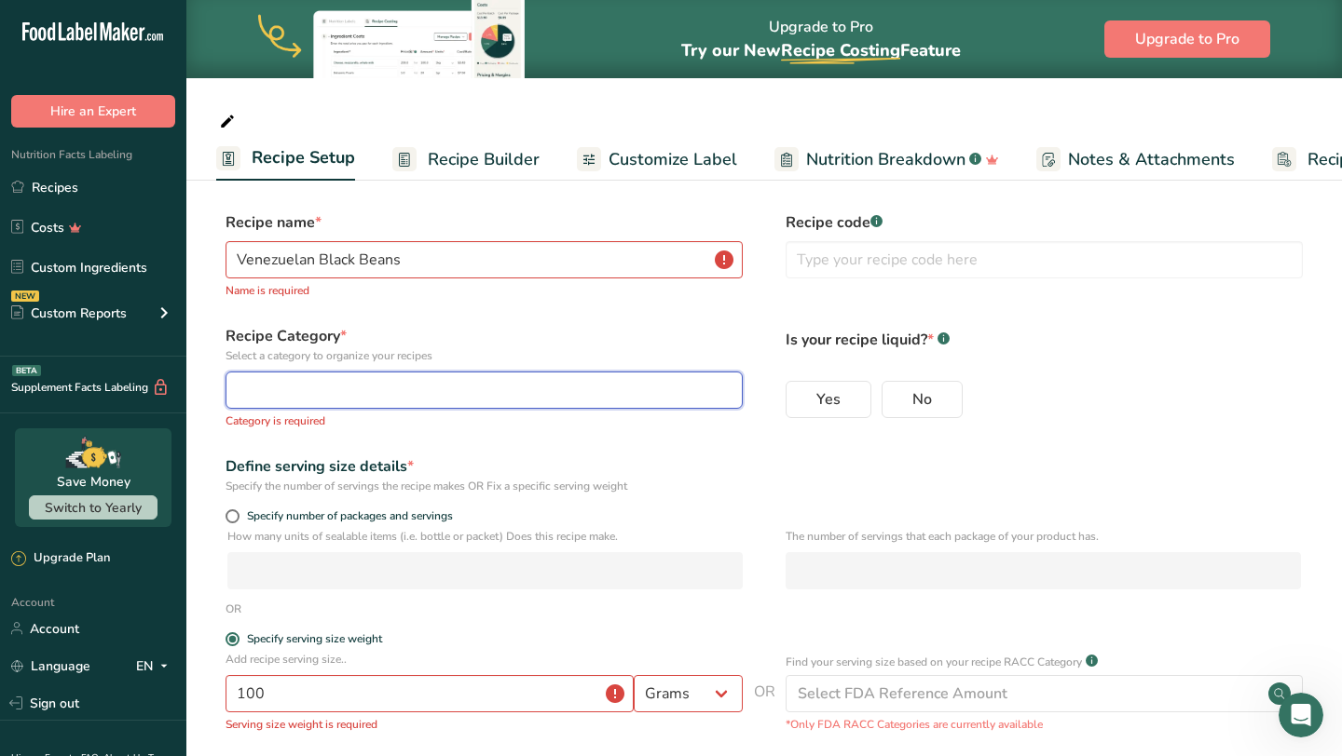
click at [584, 372] on button "button" at bounding box center [483, 390] width 517 height 37
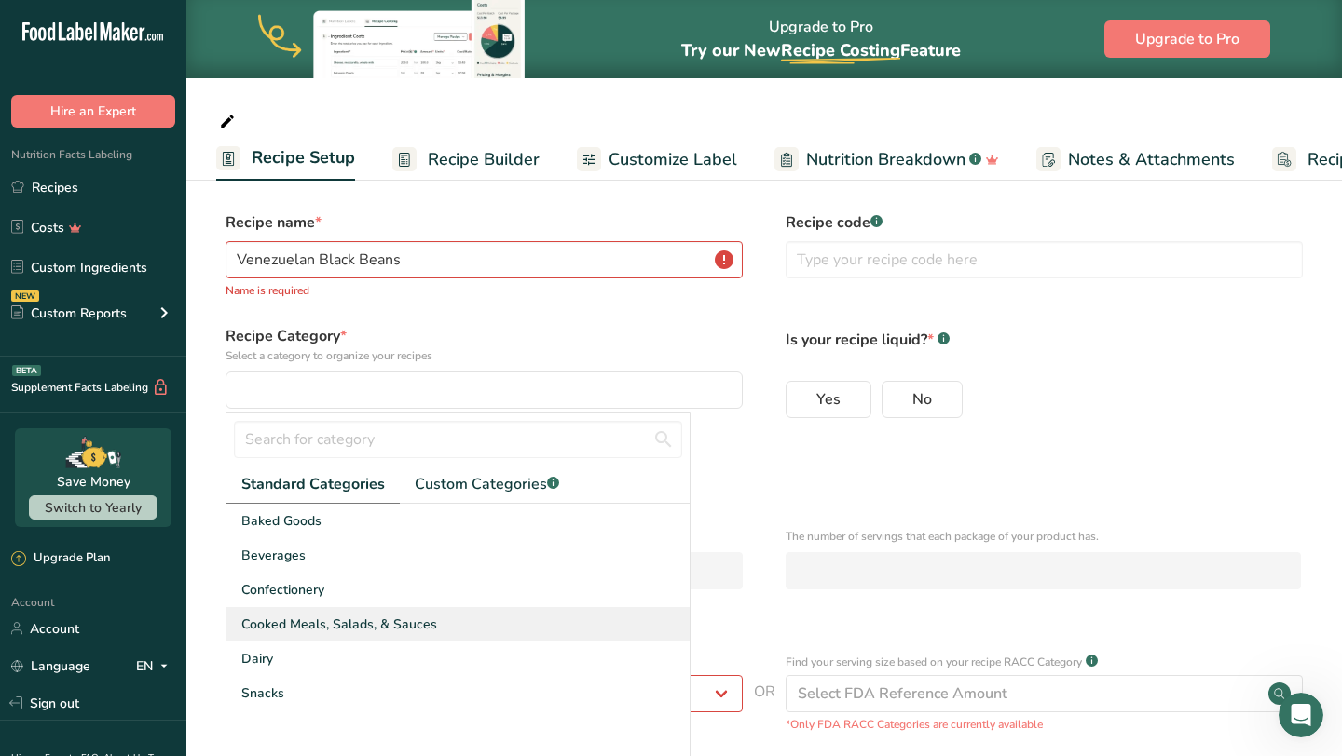
click at [429, 626] on span "Cooked Meals, Salads, & Sauces" at bounding box center [339, 625] width 196 height 20
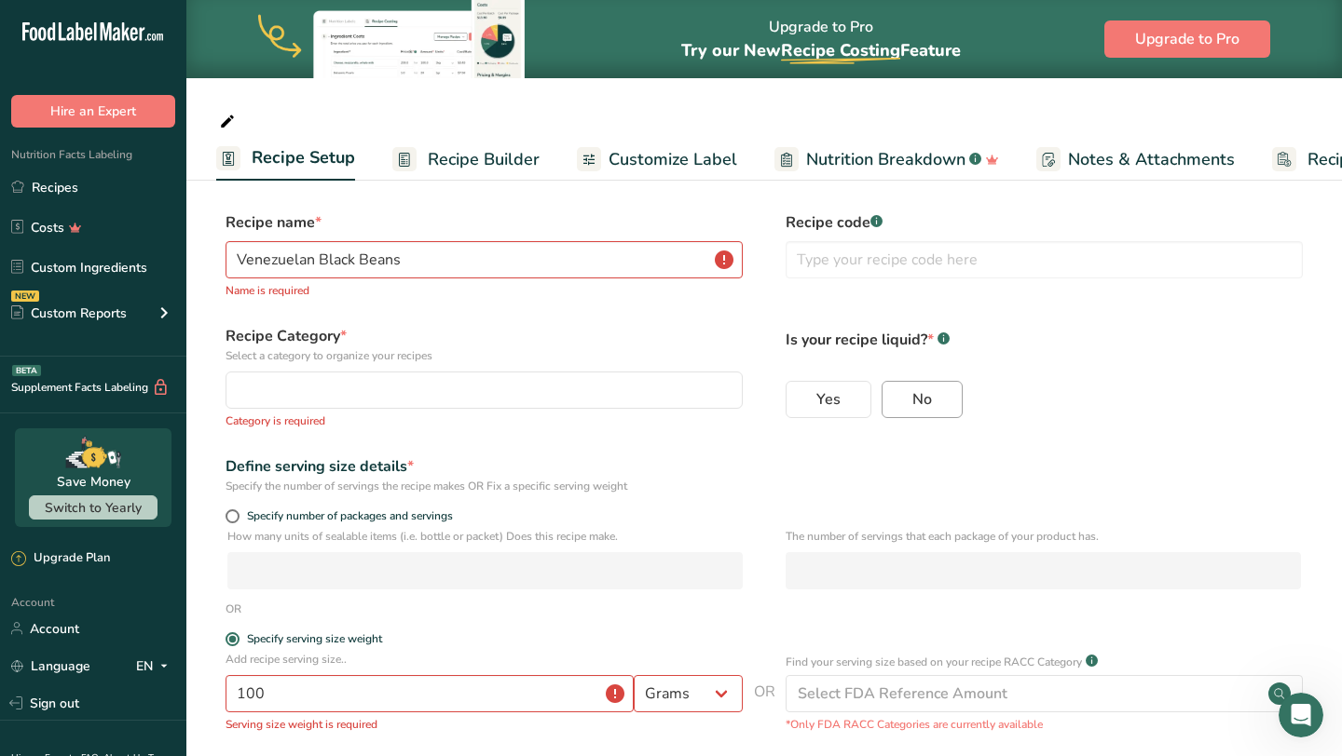
click at [898, 391] on label "No" at bounding box center [921, 399] width 81 height 37
click at [894, 393] on input "No" at bounding box center [888, 399] width 12 height 12
radio input "true"
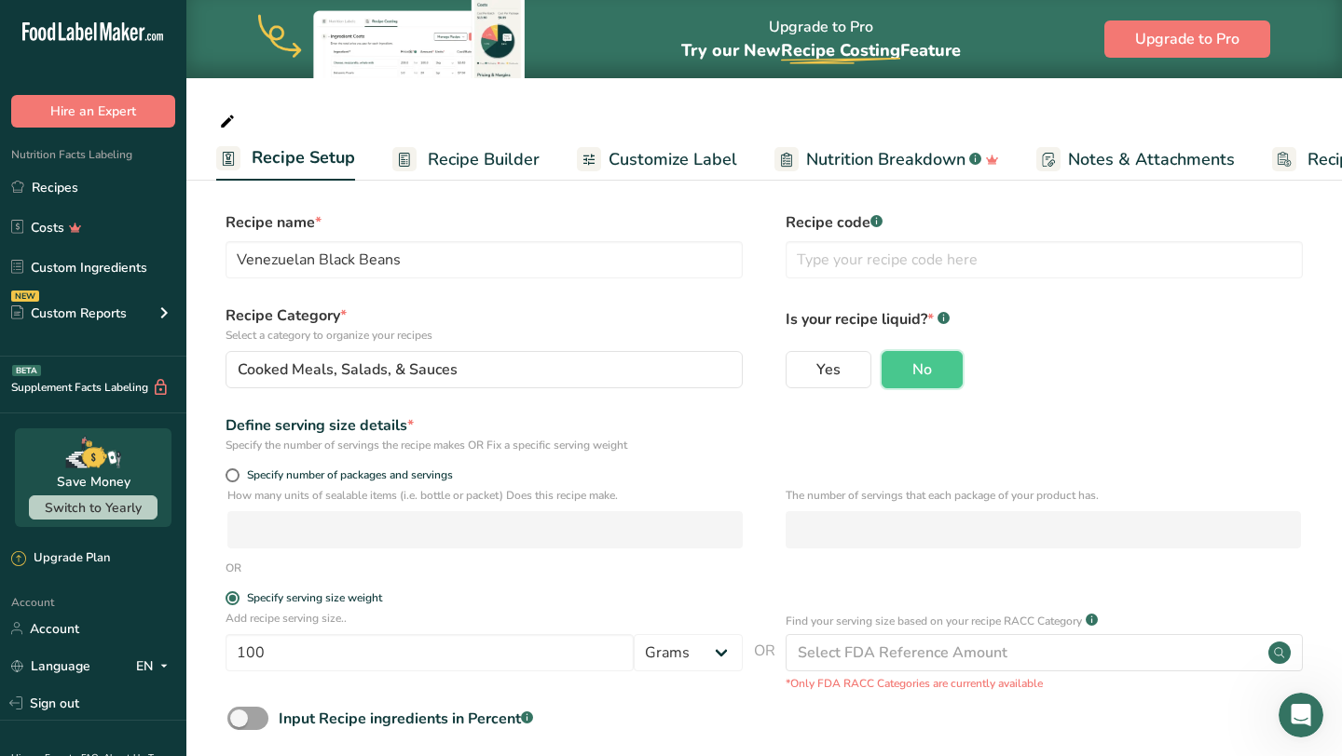
scroll to position [93, 0]
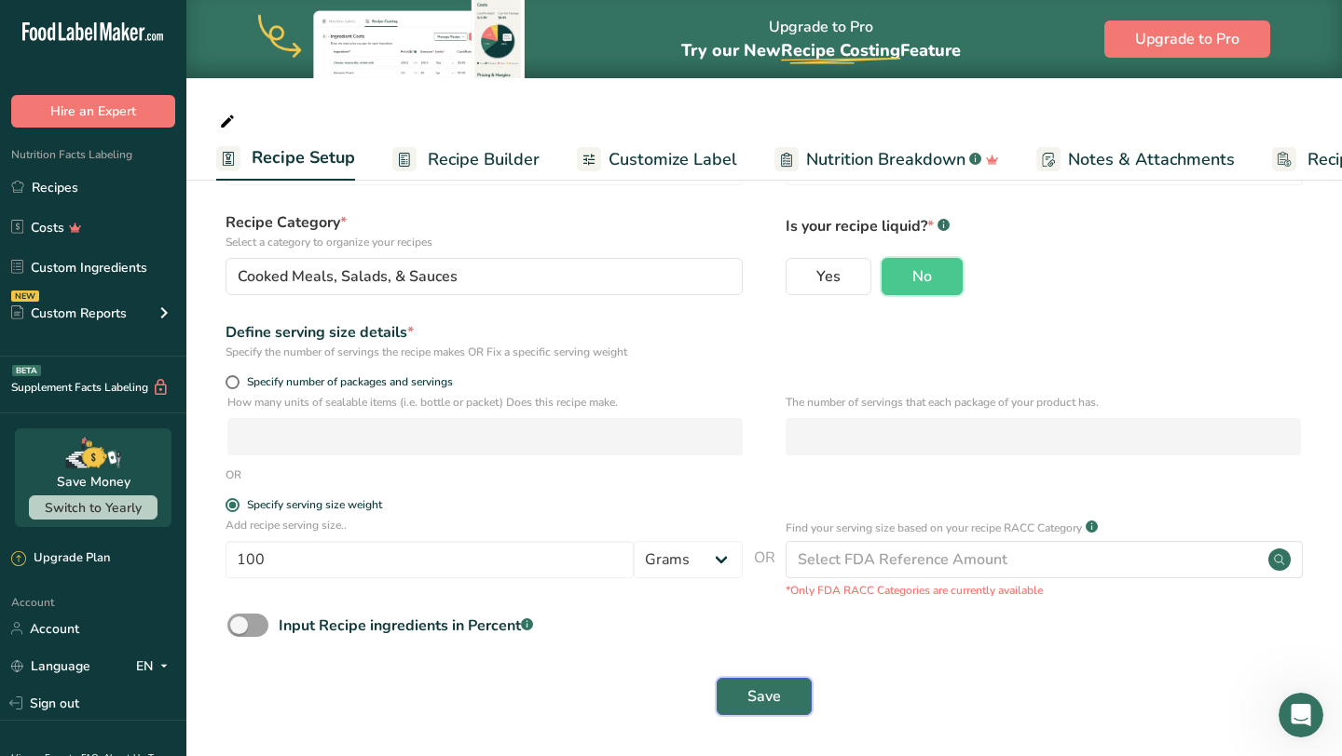
click at [770, 695] on span "Save" at bounding box center [764, 697] width 34 height 22
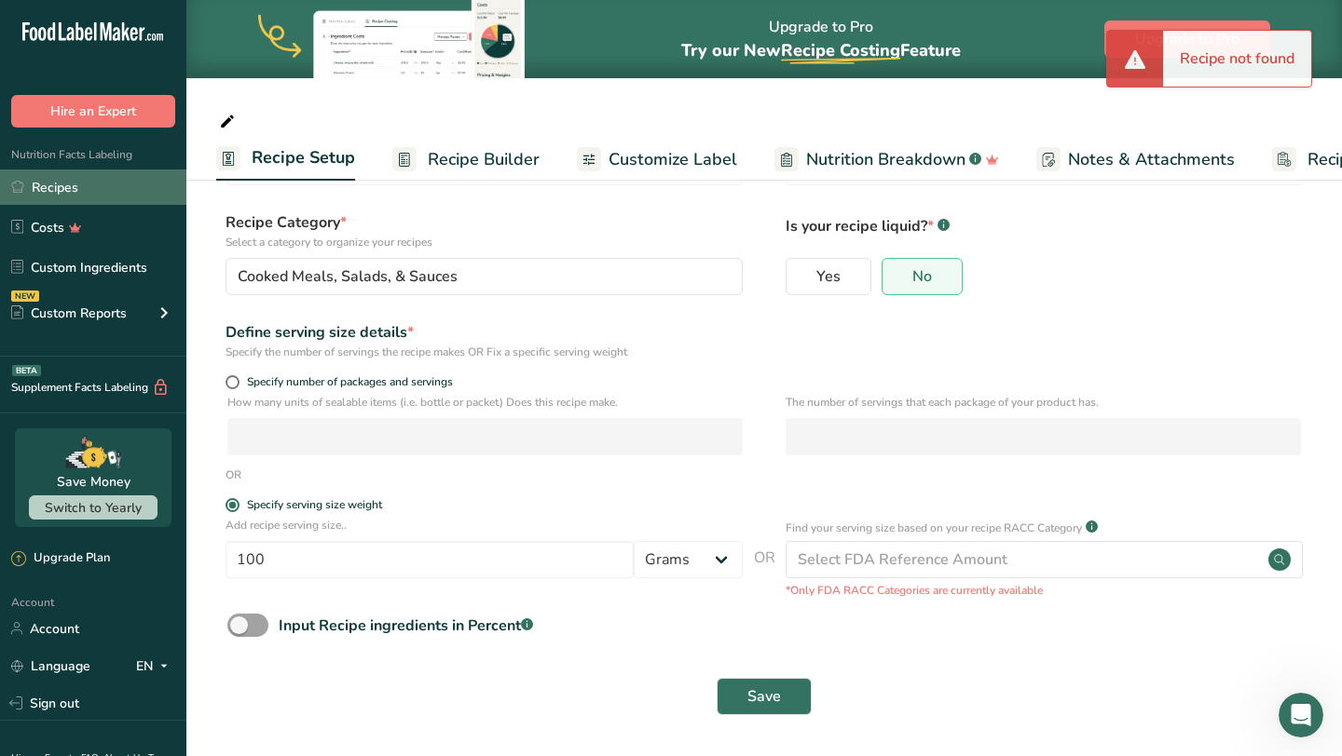
click at [138, 195] on link "Recipes" at bounding box center [93, 187] width 186 height 35
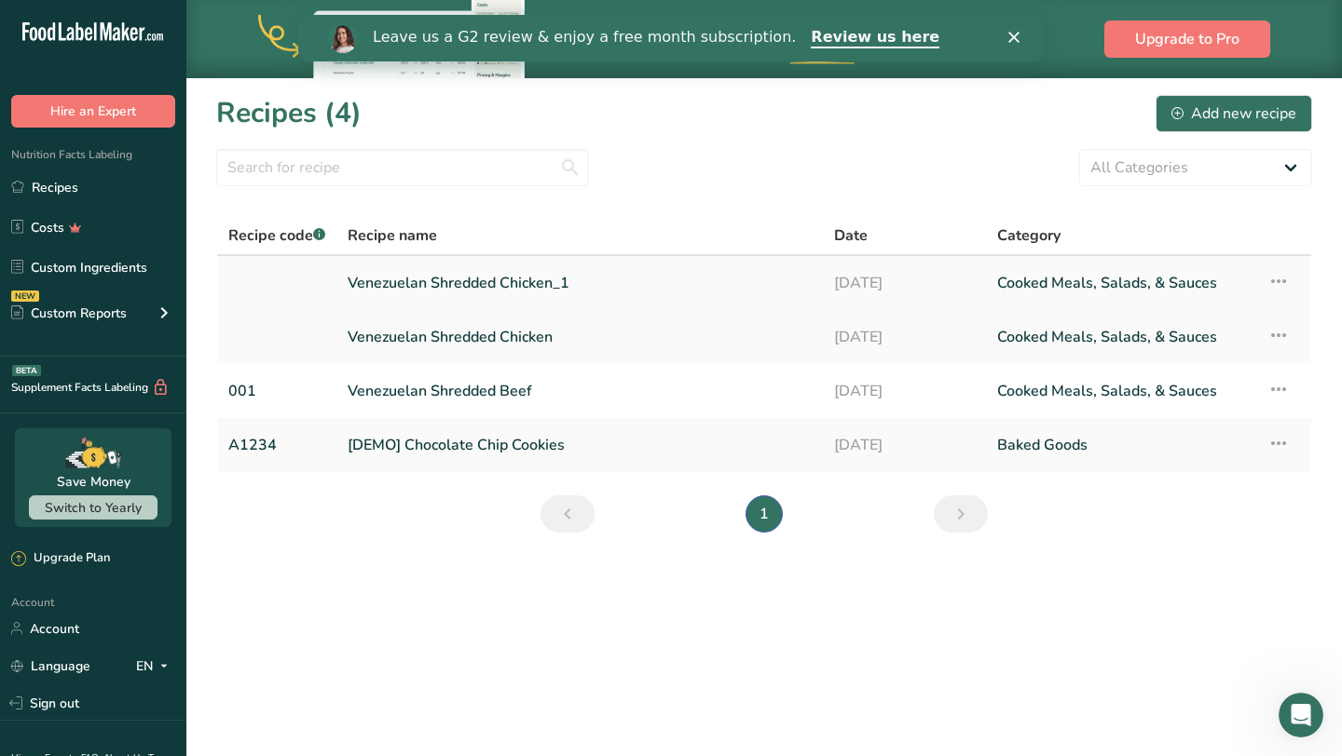
click at [652, 276] on link "Venezuelan Shredded Chicken_1" at bounding box center [579, 283] width 464 height 39
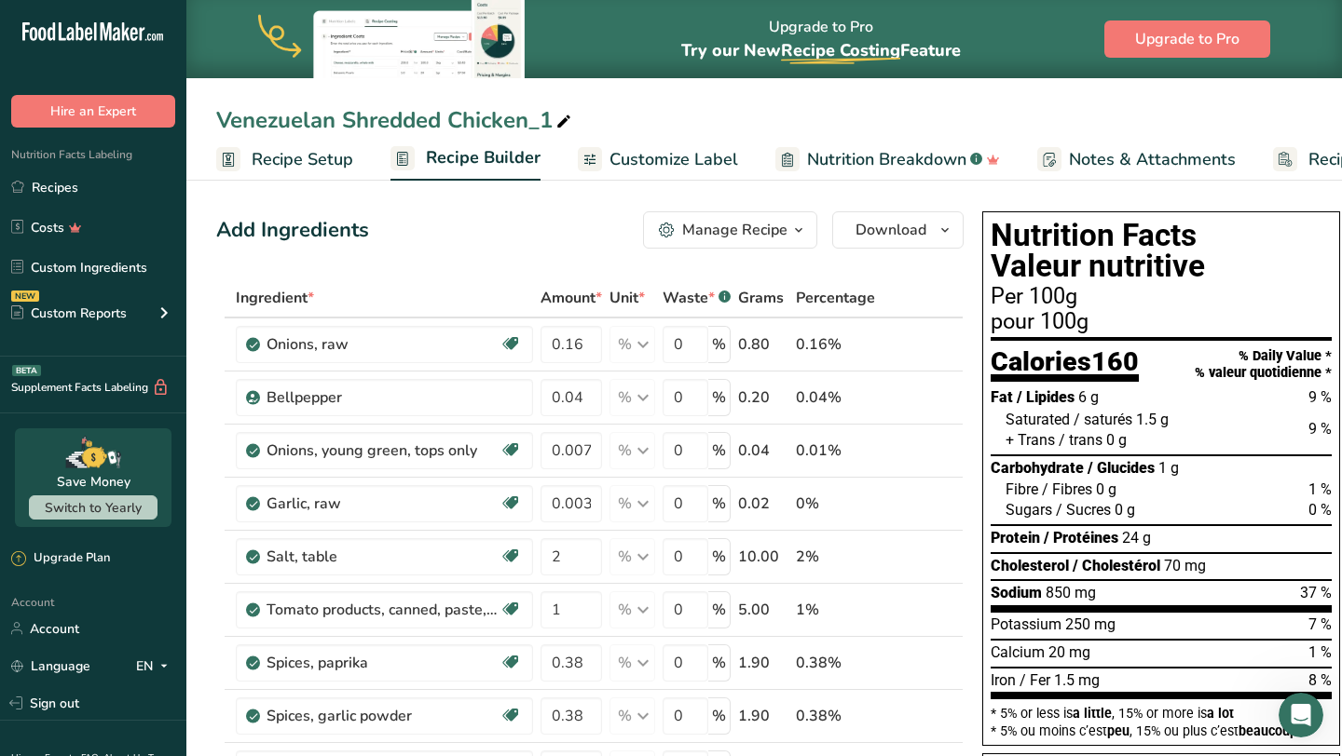
click at [289, 153] on span "Recipe Setup" at bounding box center [303, 159] width 102 height 25
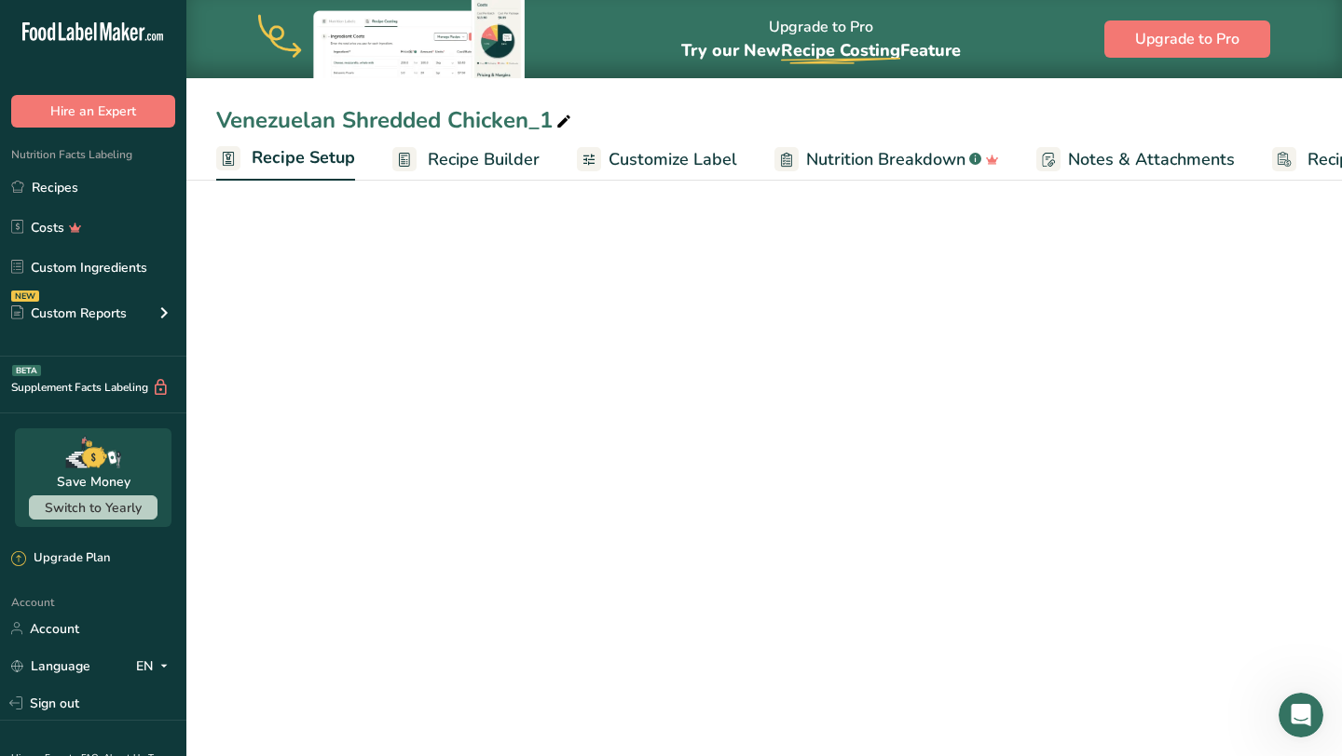
scroll to position [0, 7]
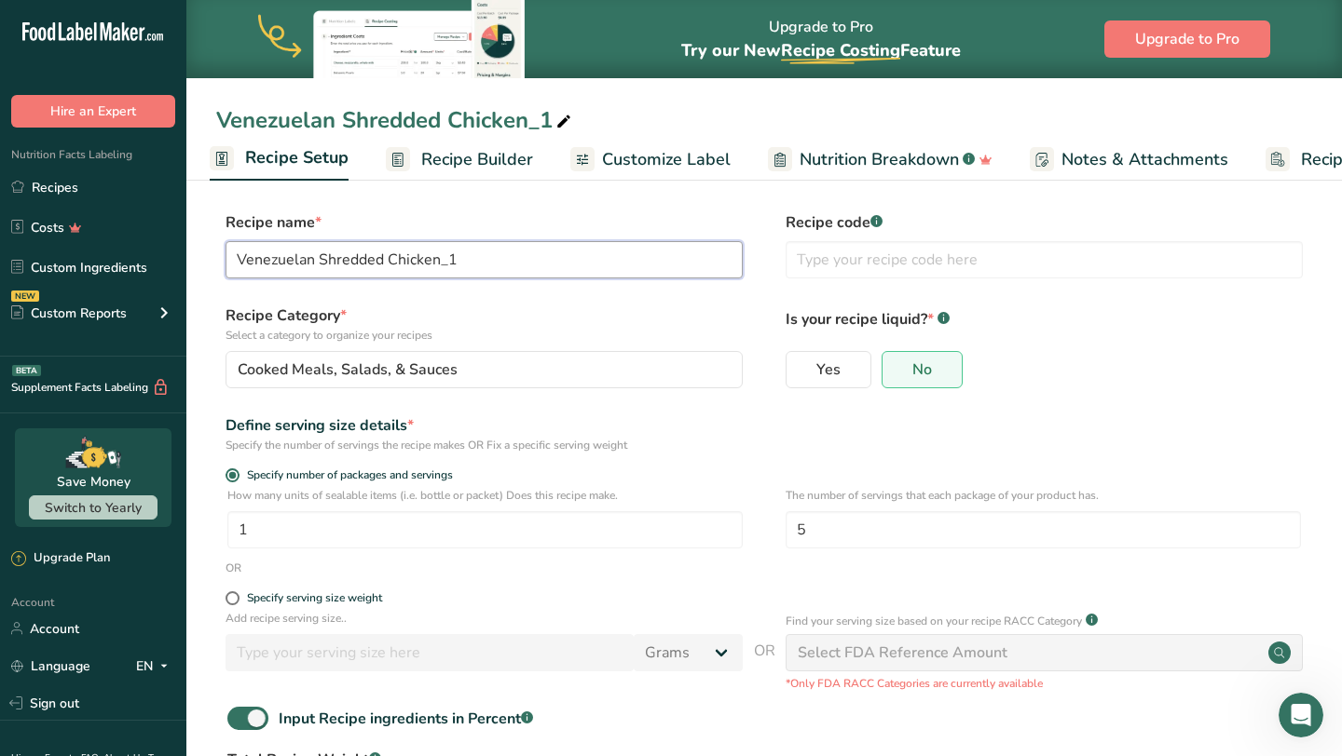
click at [366, 266] on input "Venezuelan Shredded Chicken_1" at bounding box center [483, 259] width 517 height 37
type input "Venezuelan Black Beans"
click at [353, 602] on div "Specify serving size weight" at bounding box center [314, 599] width 135 height 14
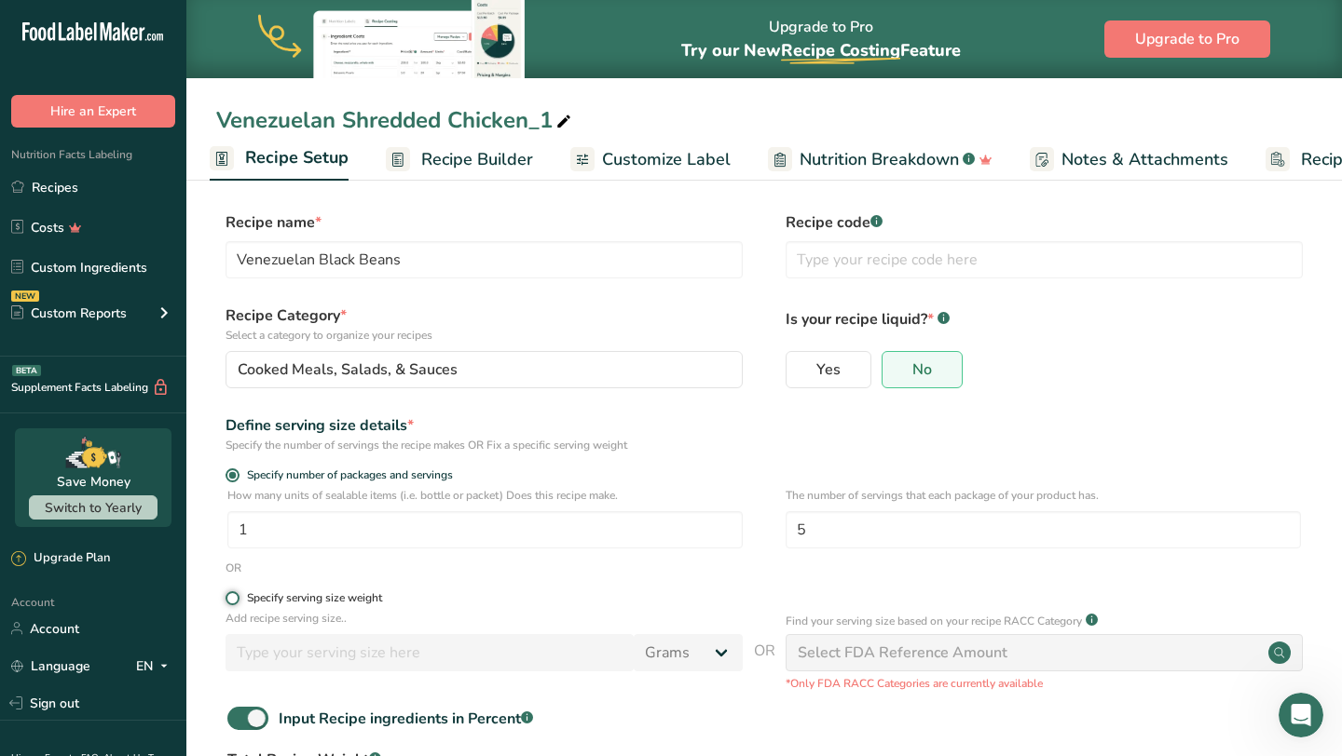
click at [238, 602] on input "Specify serving size weight" at bounding box center [231, 599] width 12 height 12
radio input "true"
radio input "false"
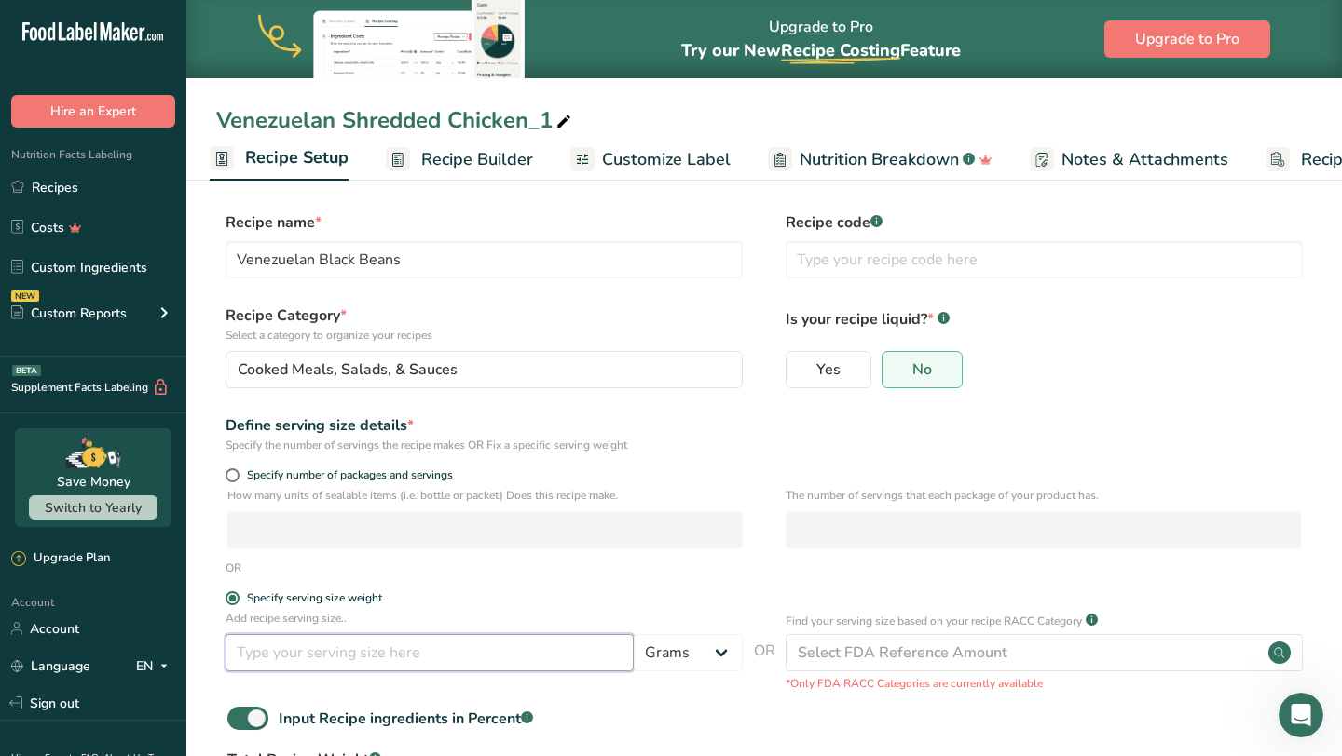
click at [334, 639] on input "number" at bounding box center [429, 652] width 408 height 37
type input "100"
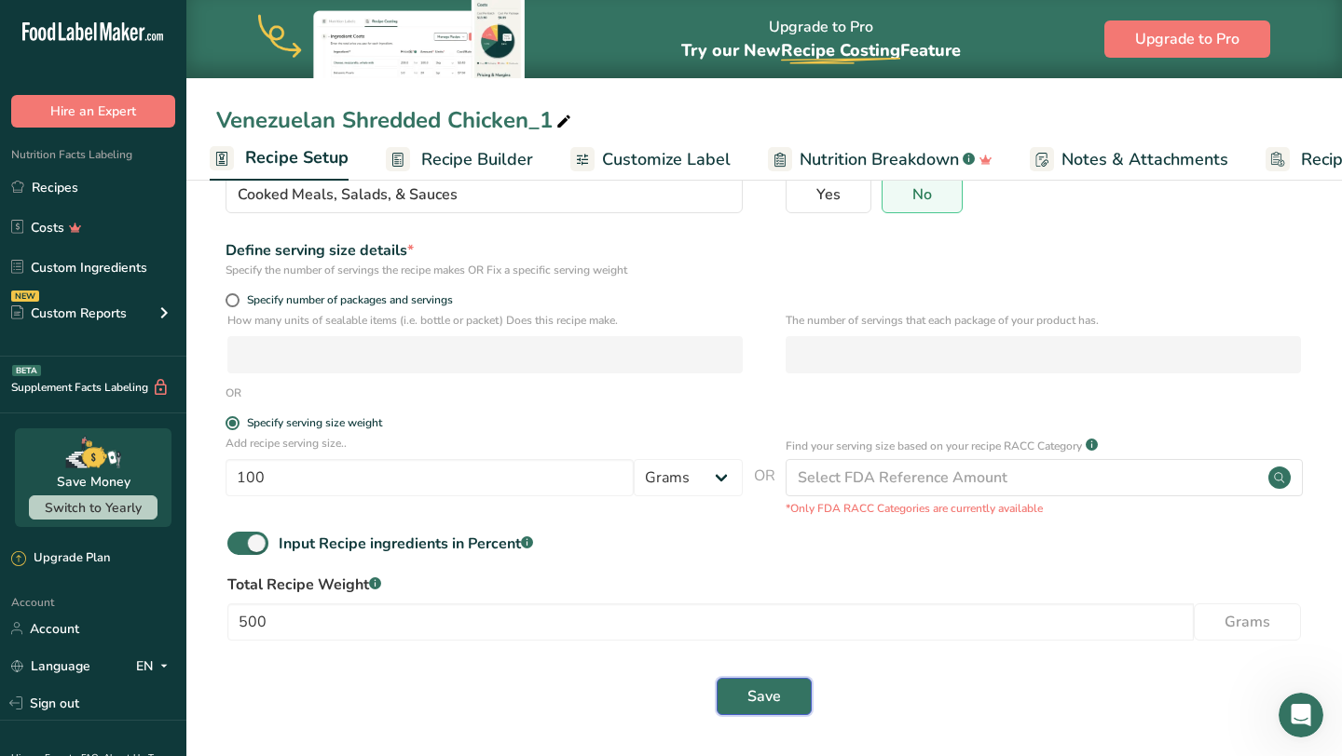
click at [752, 692] on span "Save" at bounding box center [764, 697] width 34 height 22
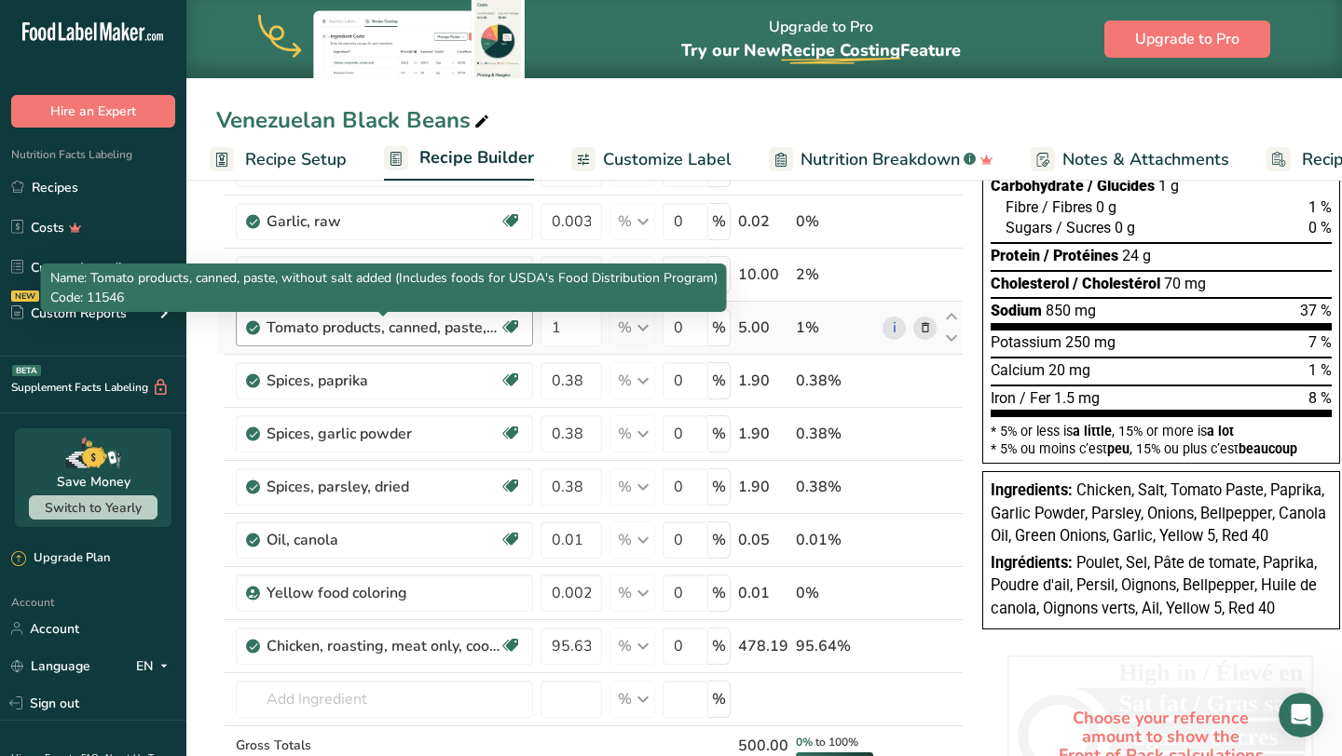
scroll to position [284, 0]
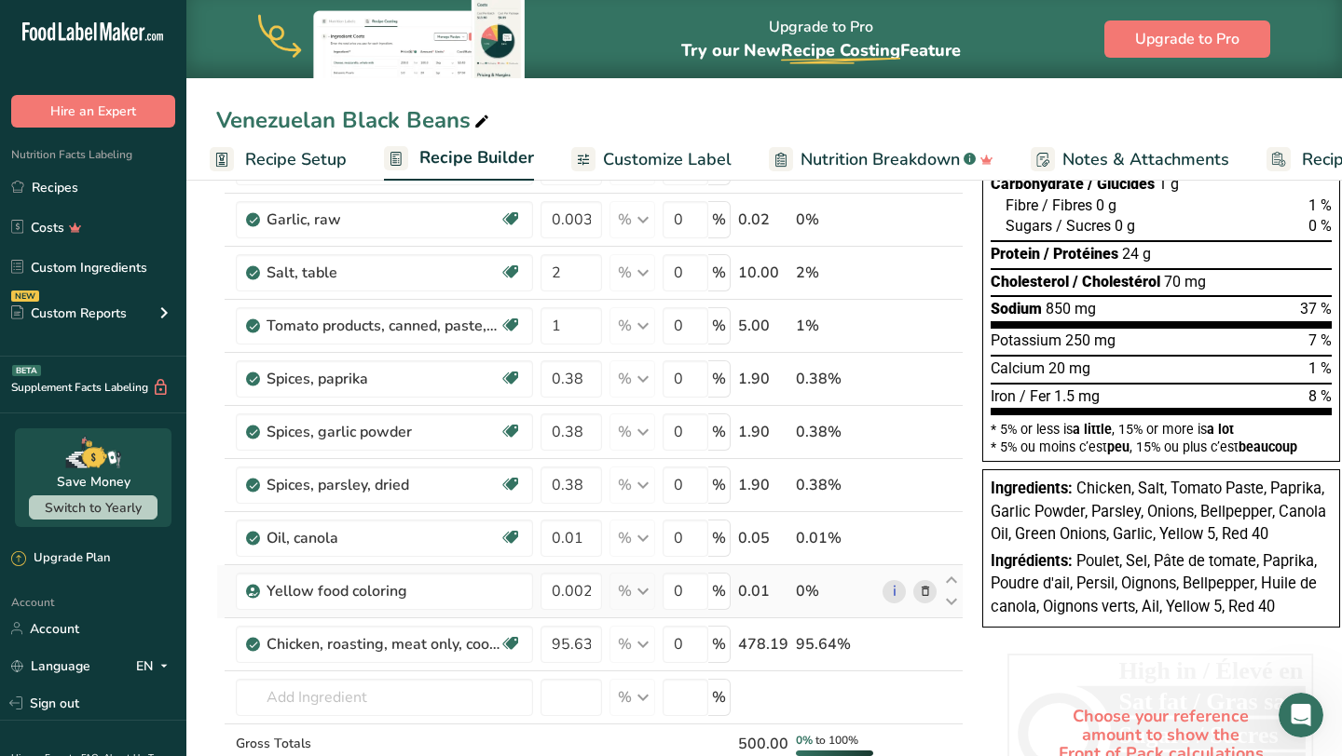
click at [921, 598] on icon at bounding box center [925, 592] width 13 height 20
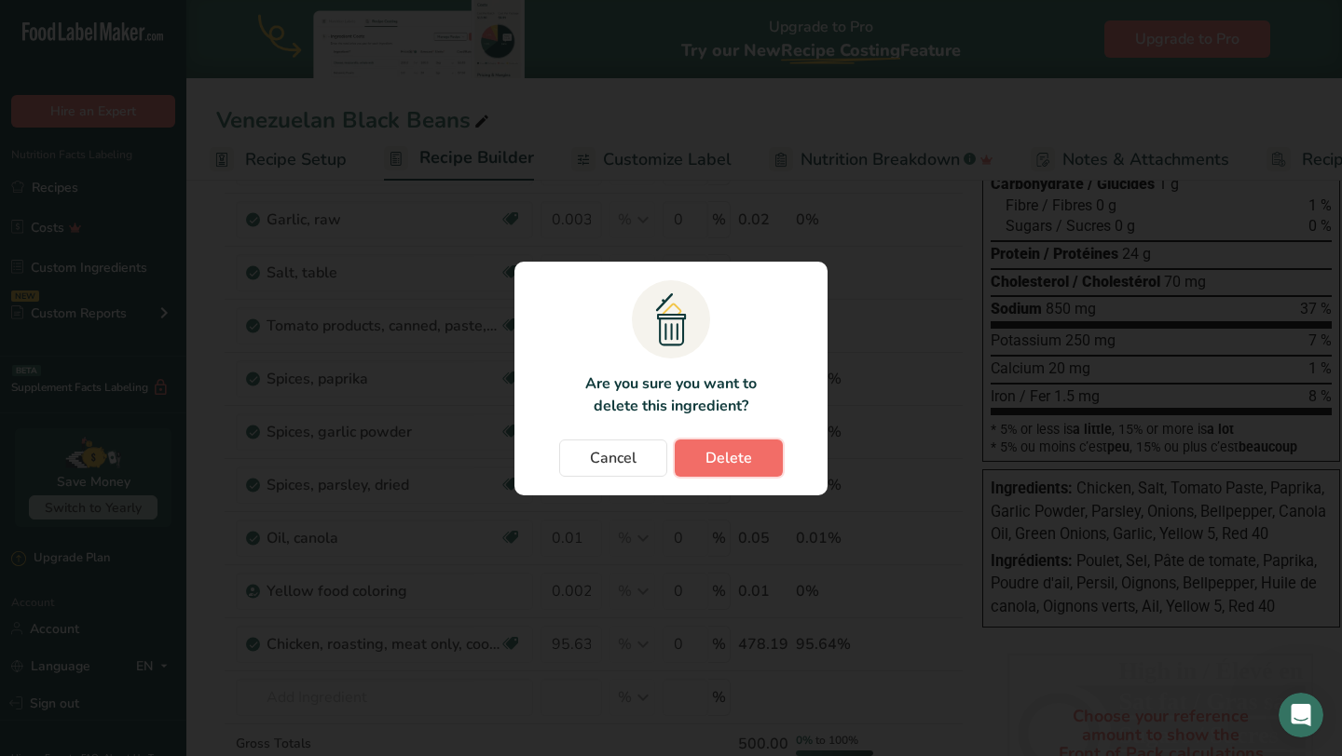
click at [744, 458] on span "Delete" at bounding box center [728, 458] width 47 height 22
type input "95.6374"
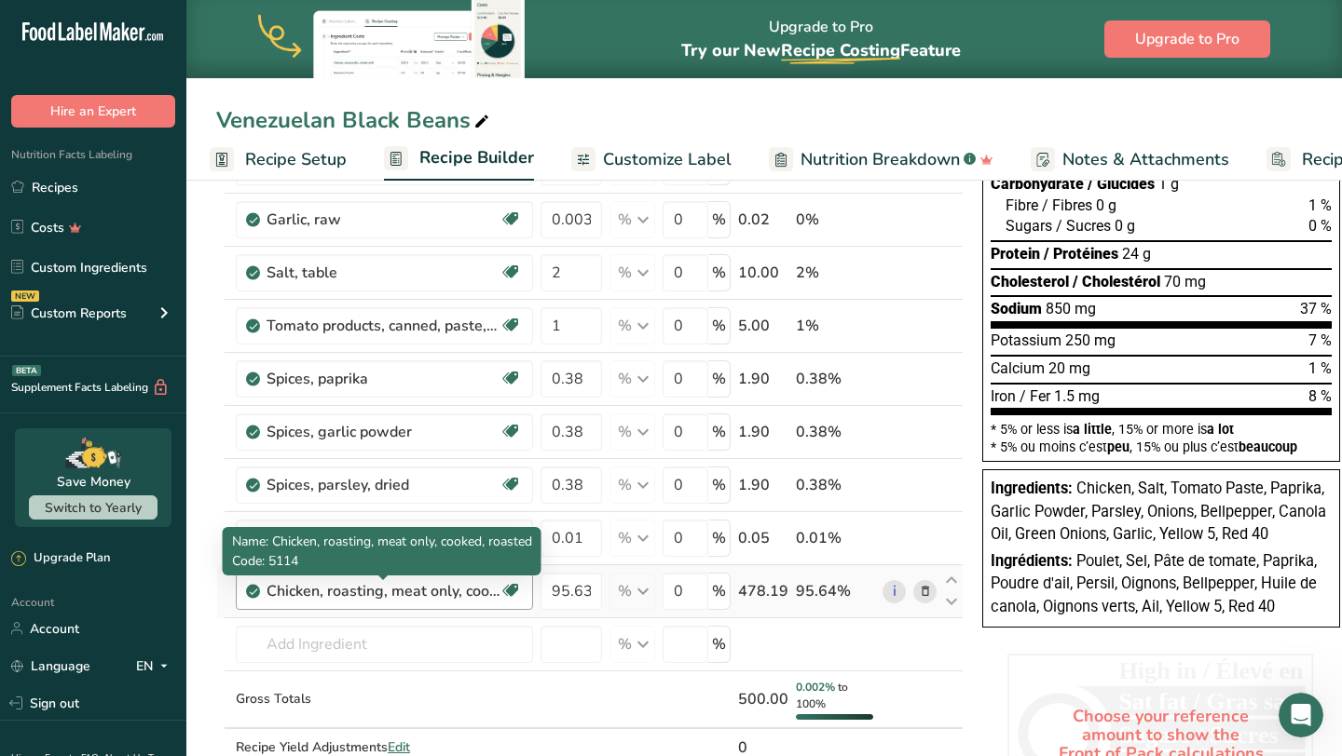
click at [471, 592] on div "Chicken, roasting, meat only, cooked, roasted" at bounding box center [382, 591] width 233 height 22
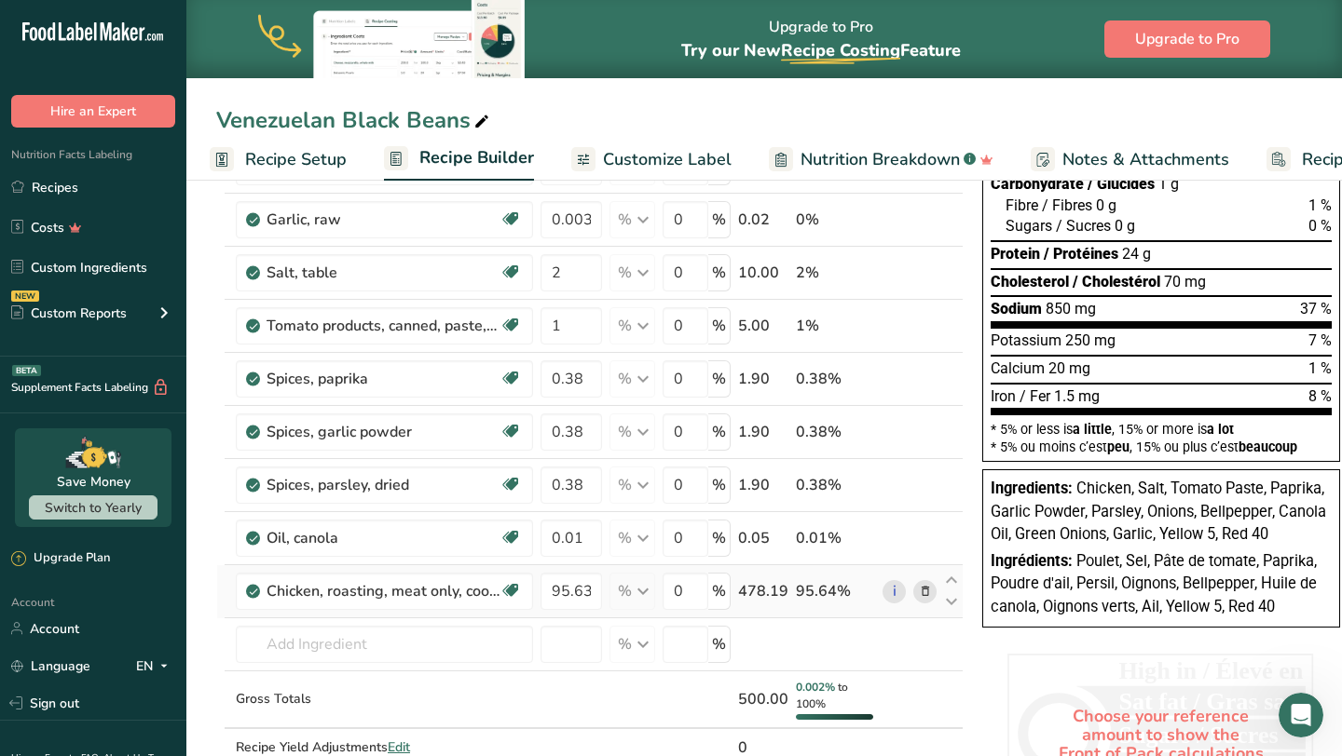
click at [922, 597] on icon at bounding box center [925, 592] width 13 height 20
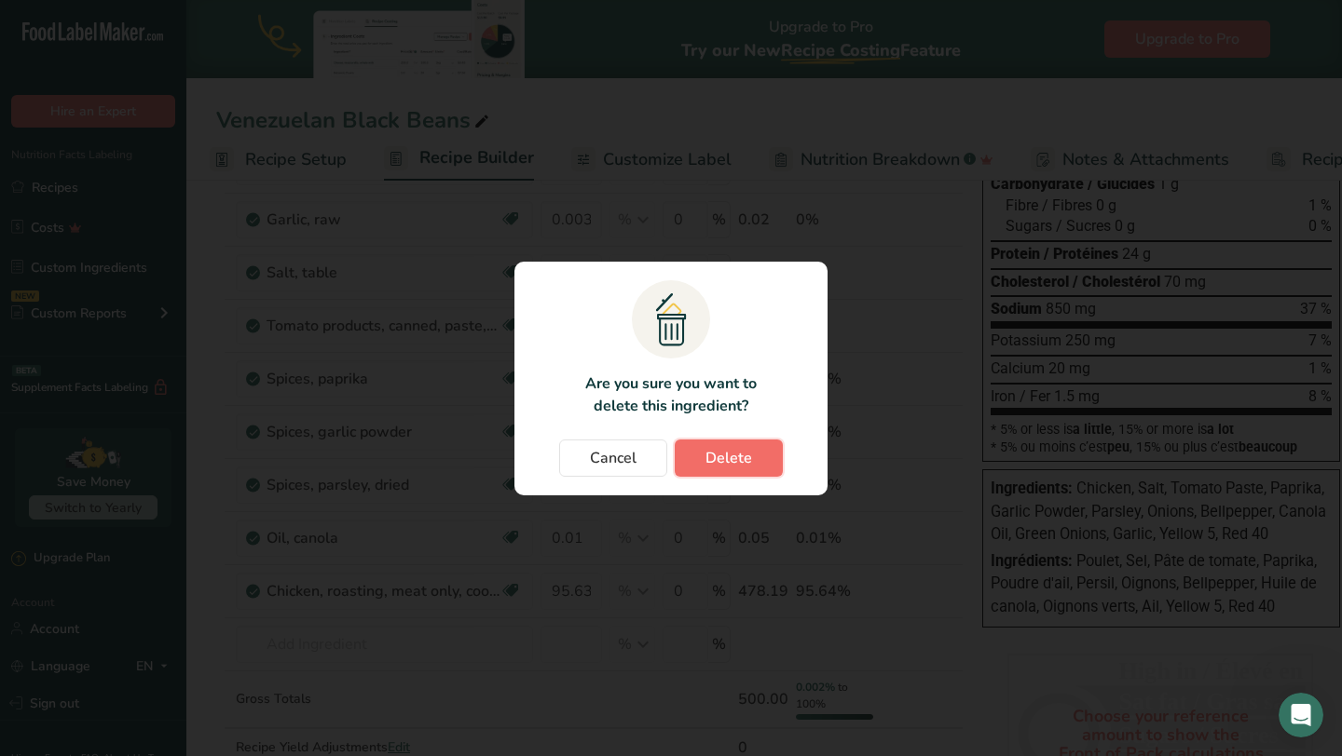
click at [740, 456] on span "Delete" at bounding box center [728, 458] width 47 height 22
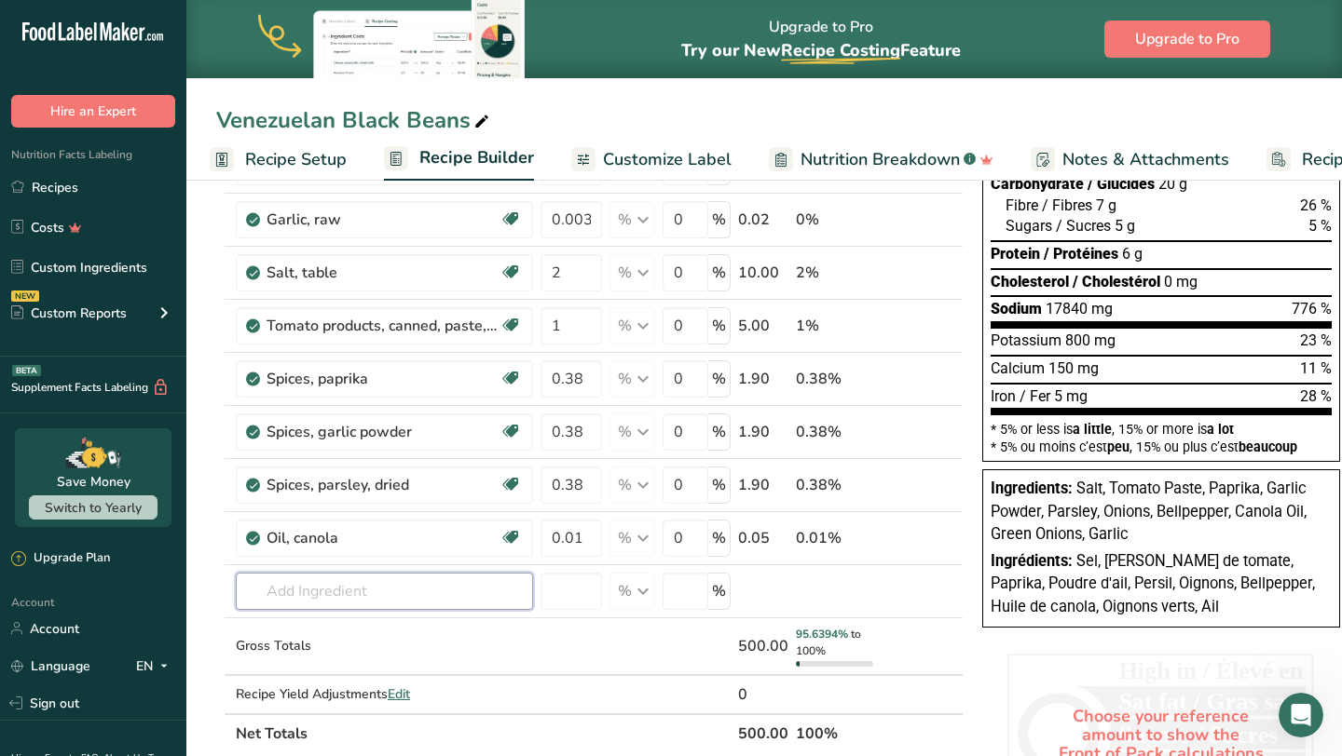
click at [381, 592] on input "text" at bounding box center [384, 591] width 297 height 37
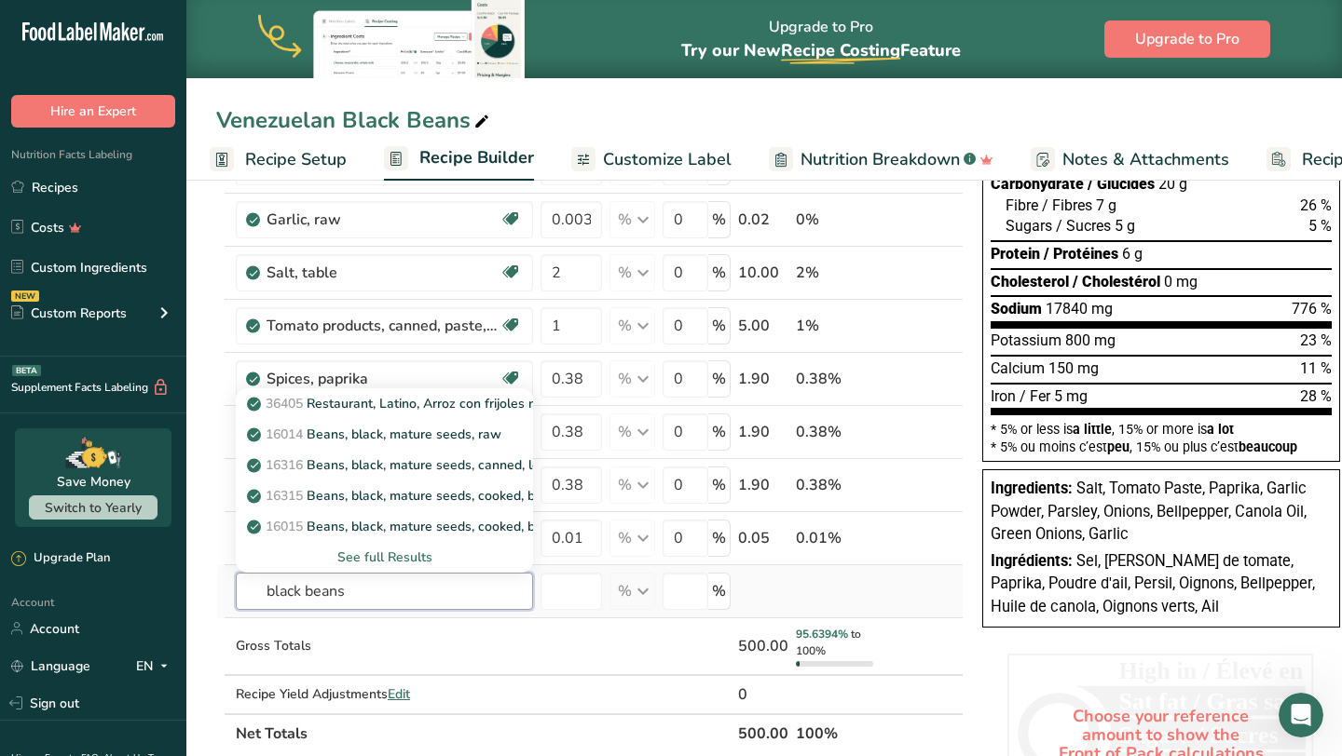
type input "black beans"
click at [422, 558] on div "See full Results" at bounding box center [384, 558] width 267 height 20
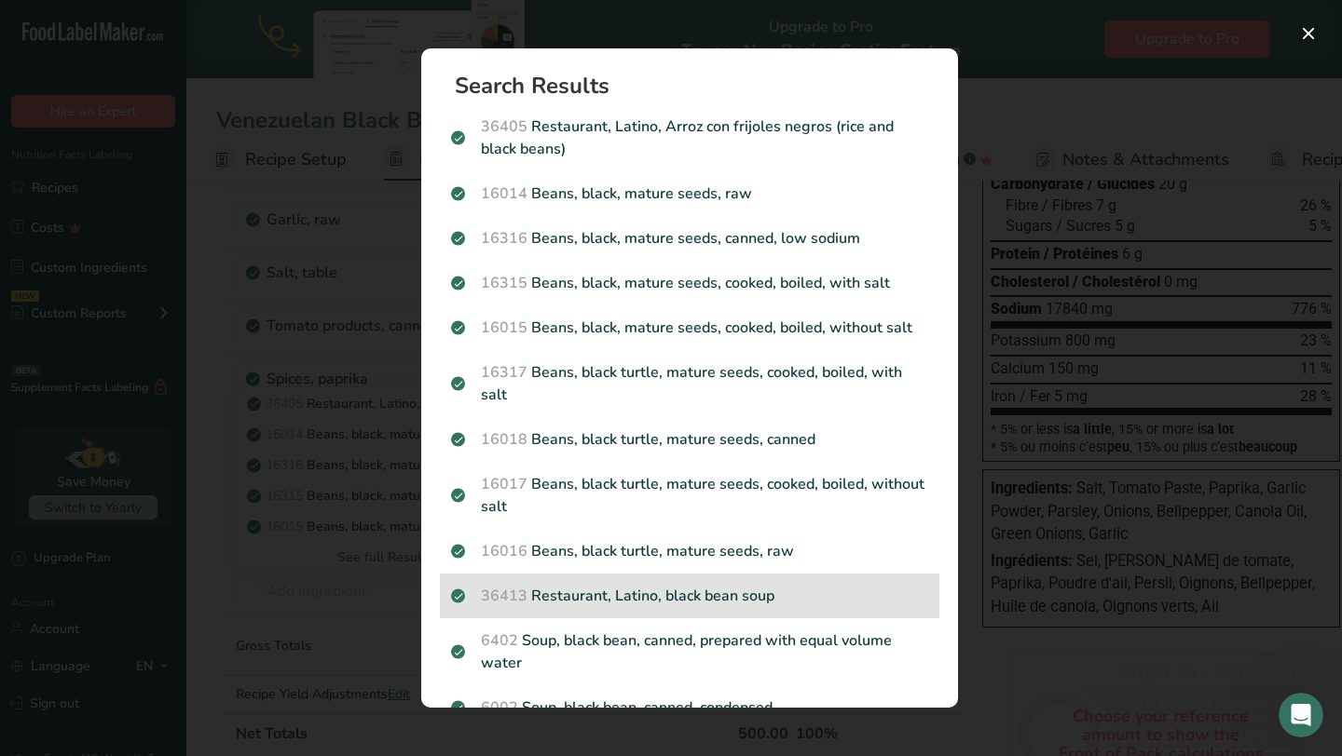
scroll to position [41, 0]
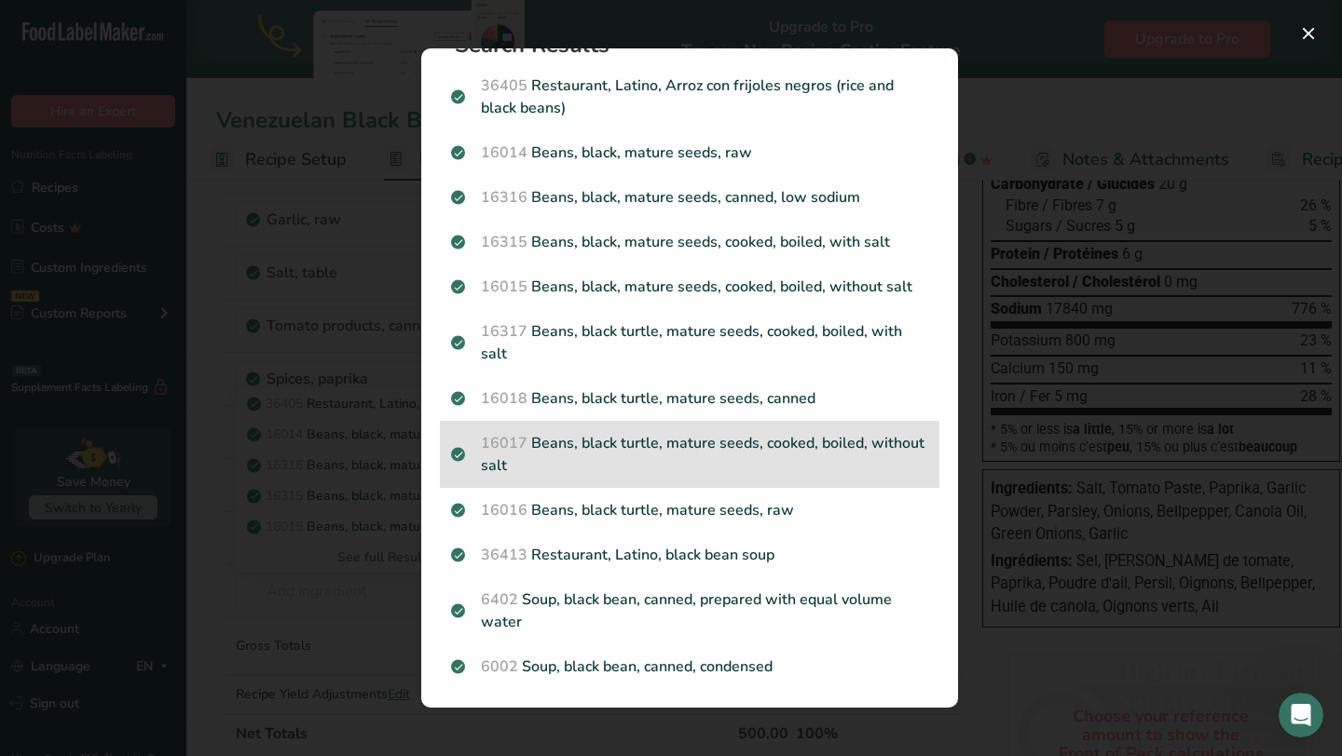
click at [724, 449] on p "16017 Beans, black turtle, mature seeds, cooked, boiled, without salt" at bounding box center [689, 454] width 477 height 45
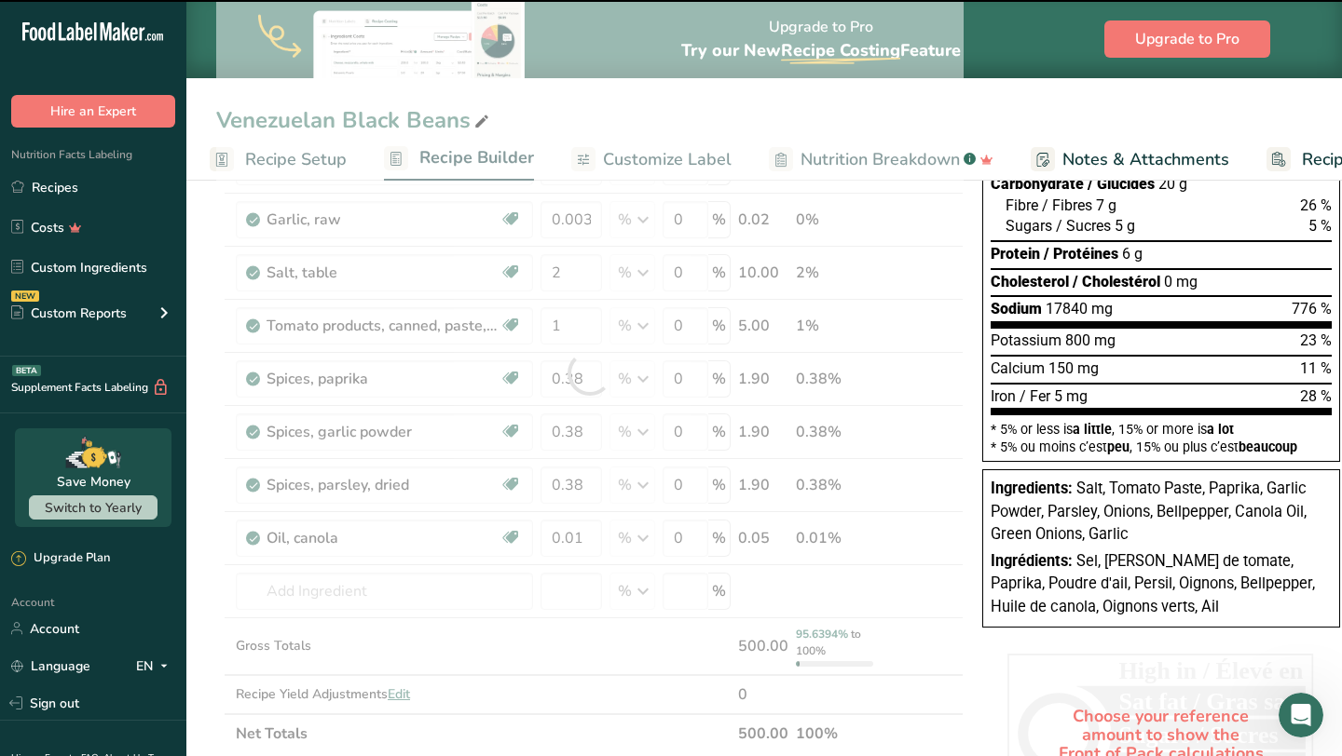
type input "0"
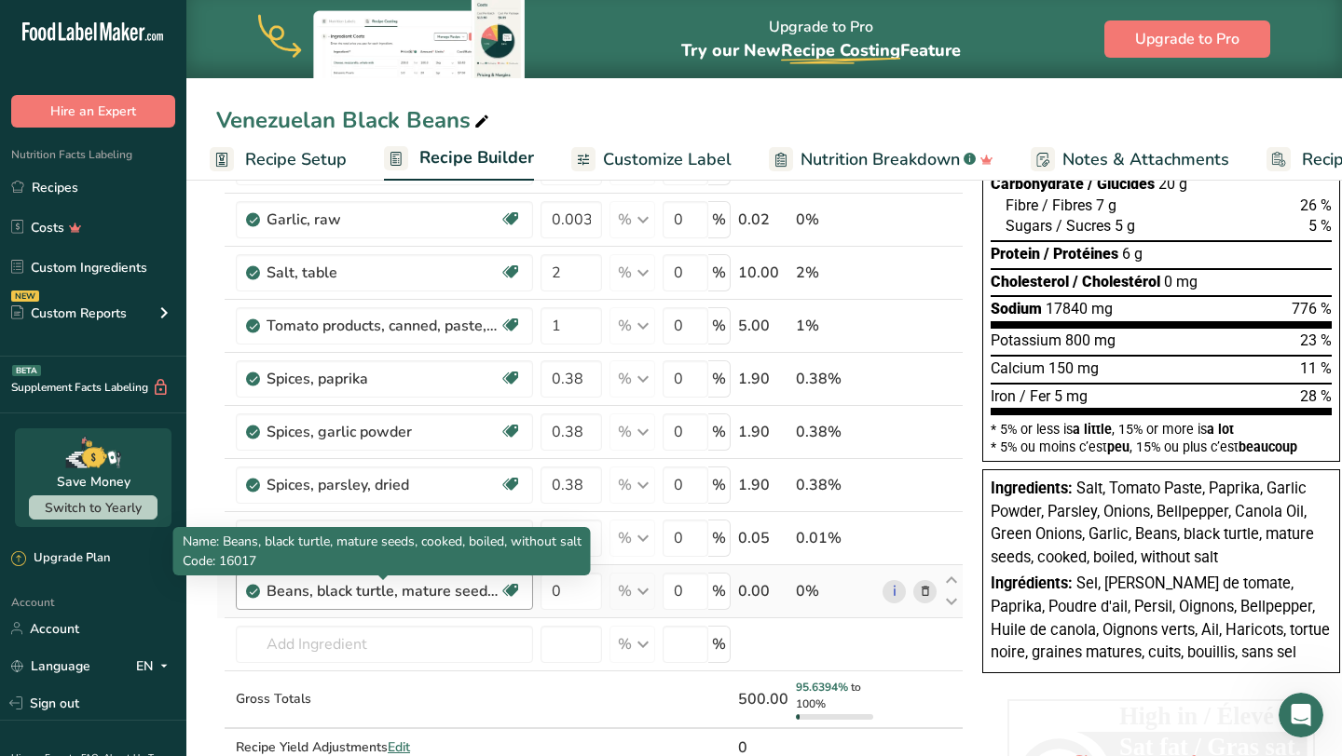
click at [455, 594] on div "Beans, black turtle, mature seeds, cooked, boiled, without salt" at bounding box center [382, 591] width 233 height 22
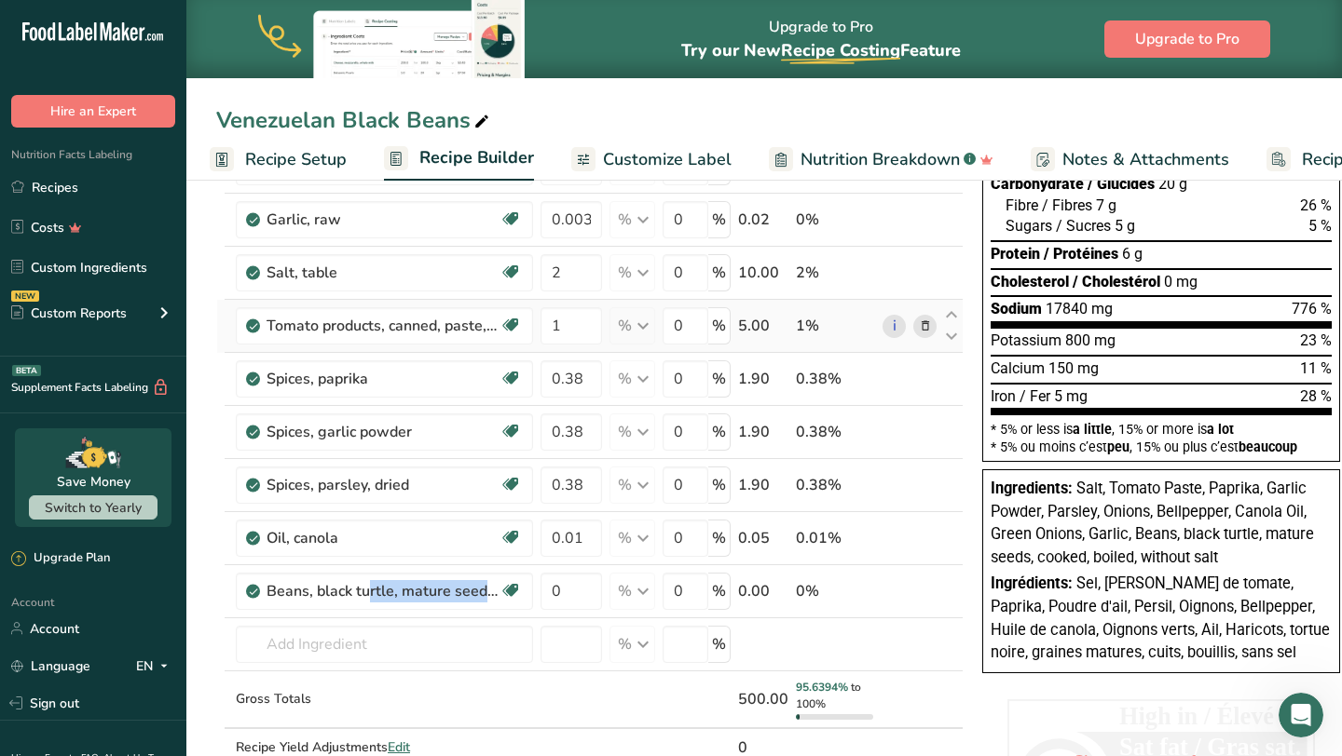
click at [919, 325] on icon at bounding box center [925, 327] width 13 height 20
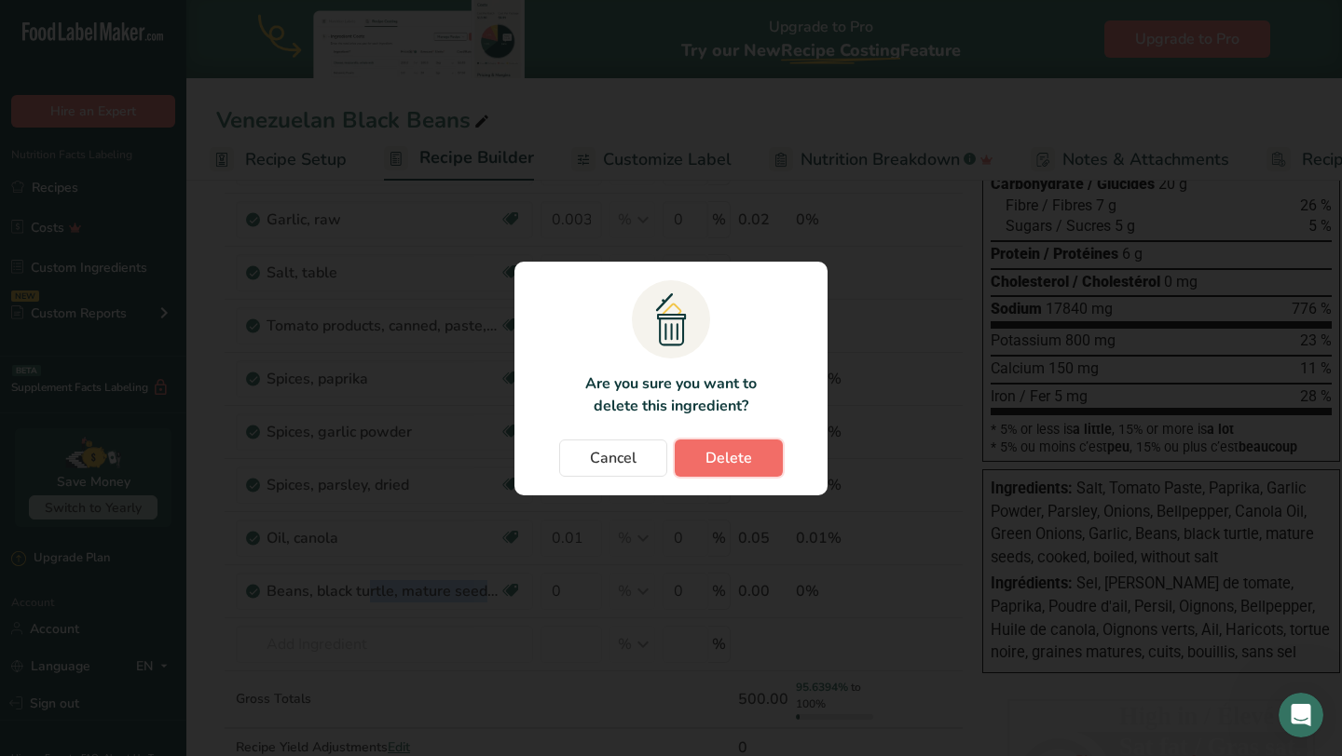
click at [727, 470] on button "Delete" at bounding box center [729, 458] width 108 height 37
type input "0.38"
type input "0.01"
type input "0"
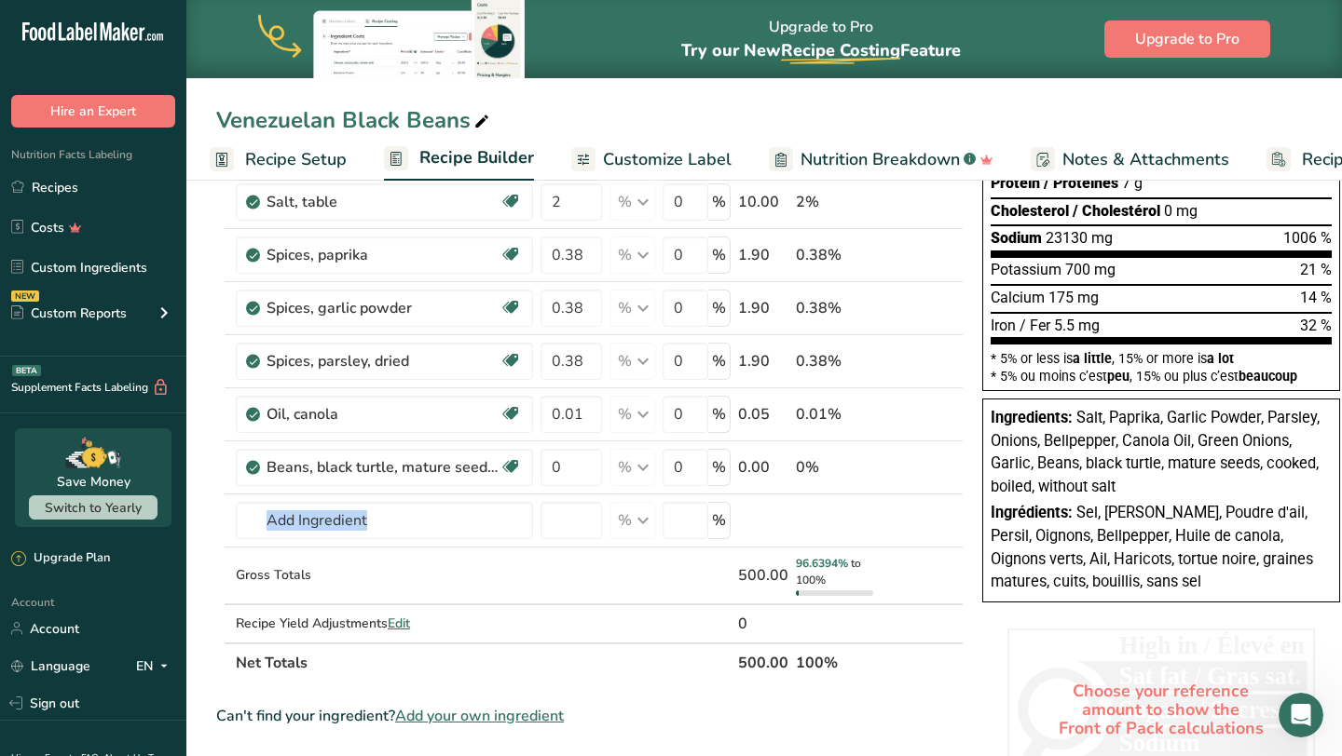
scroll to position [357, 0]
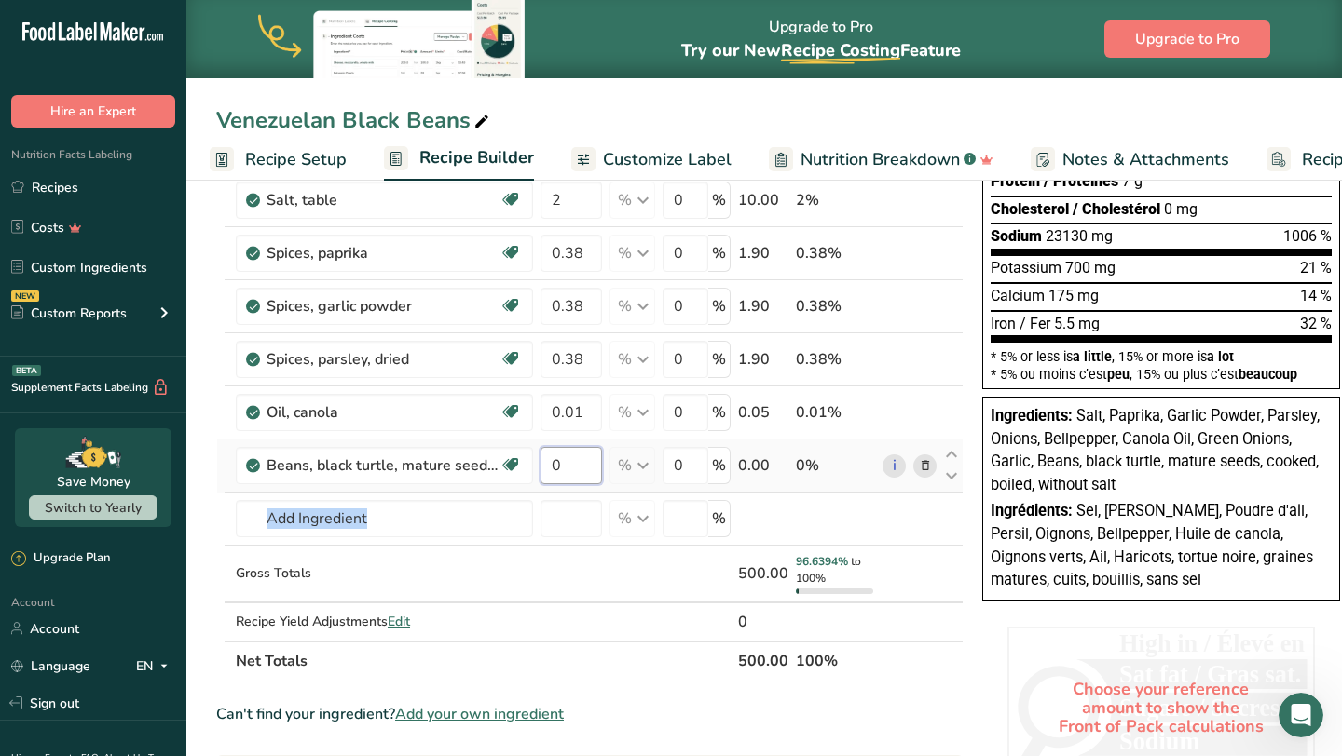
click at [584, 459] on input "0" at bounding box center [570, 465] width 61 height 37
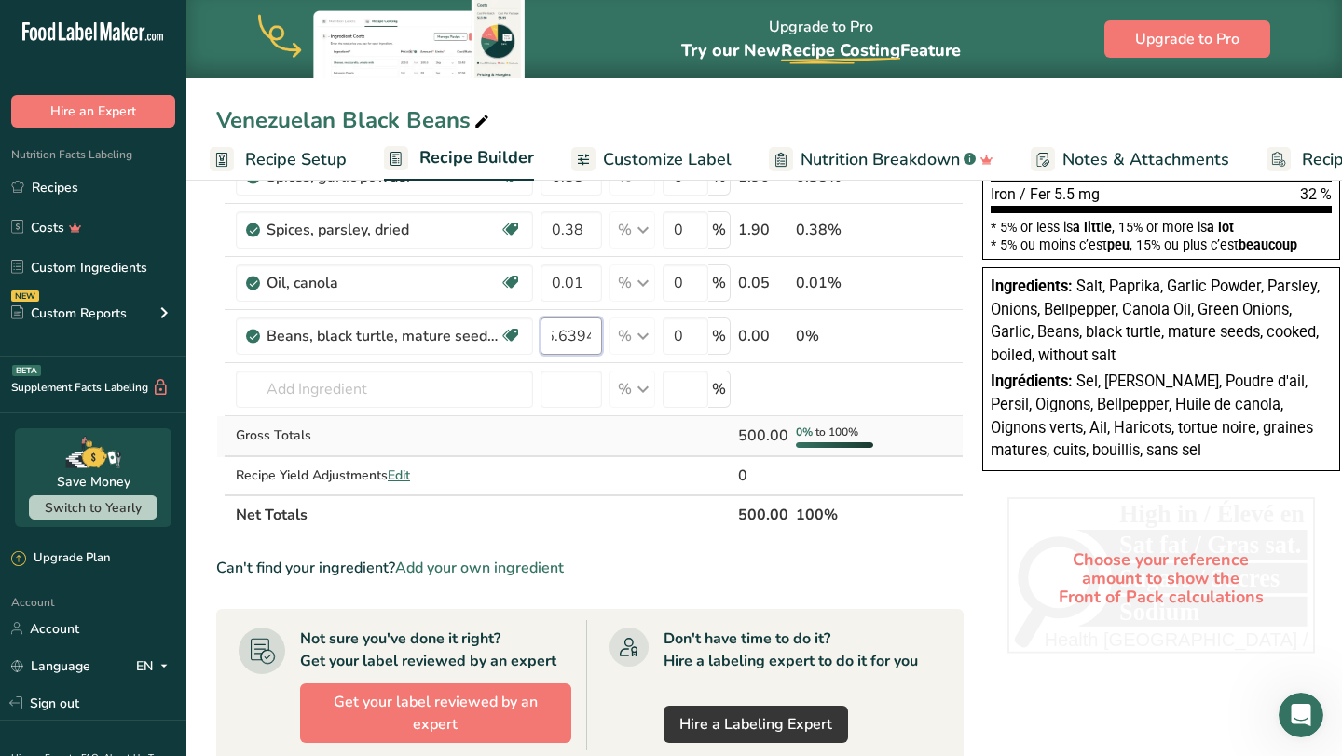
scroll to position [485, 0]
type input "96.6394"
click at [703, 160] on div "Venezuelan Black Beans Recipe Setup Recipe Builder Customize Label Nutrition Br…" at bounding box center [763, 453] width 1155 height 1528
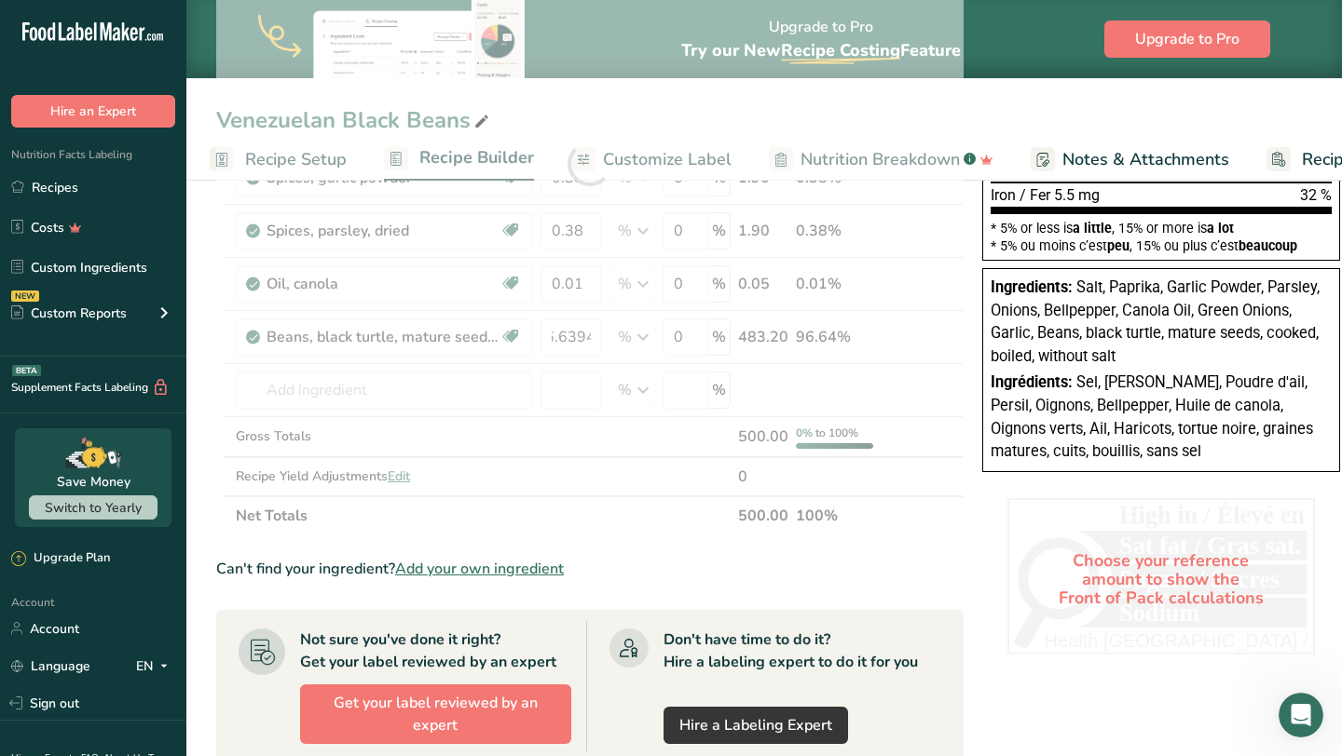
scroll to position [0, 0]
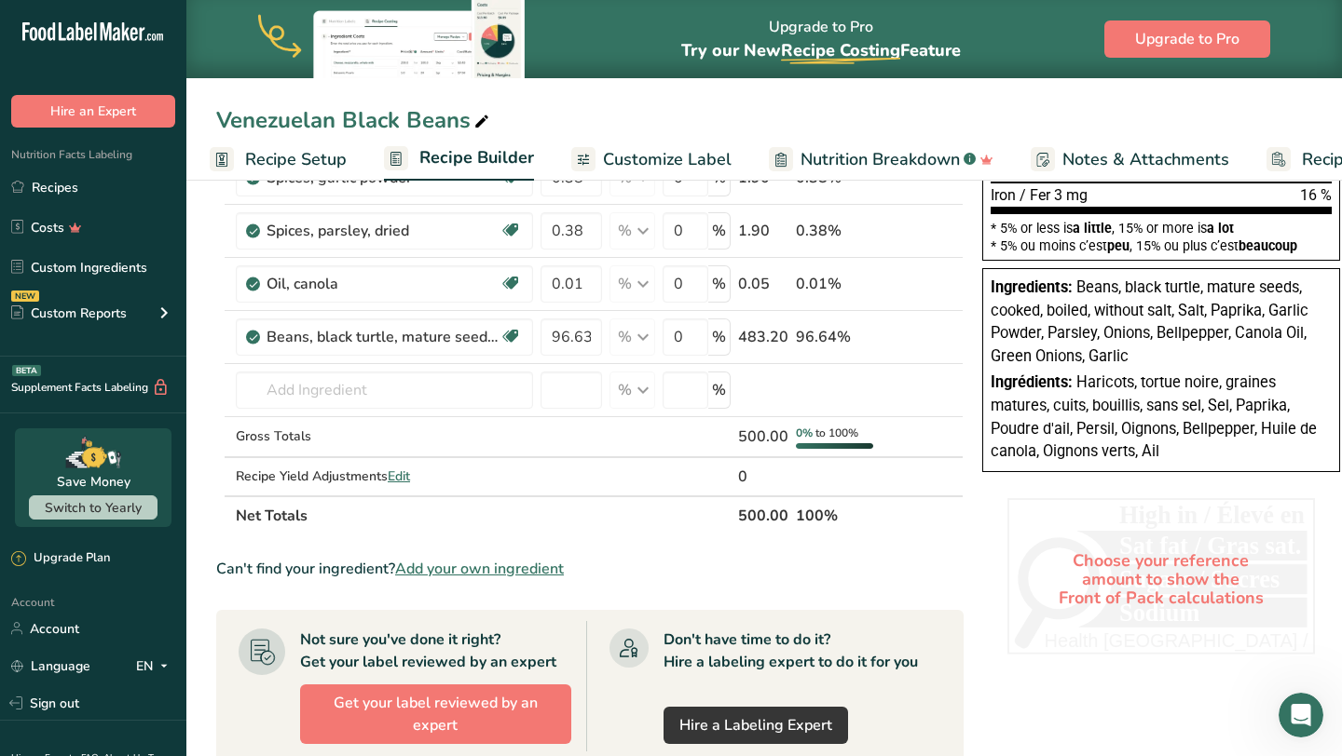
click at [693, 150] on span "Customize Label" at bounding box center [667, 159] width 129 height 25
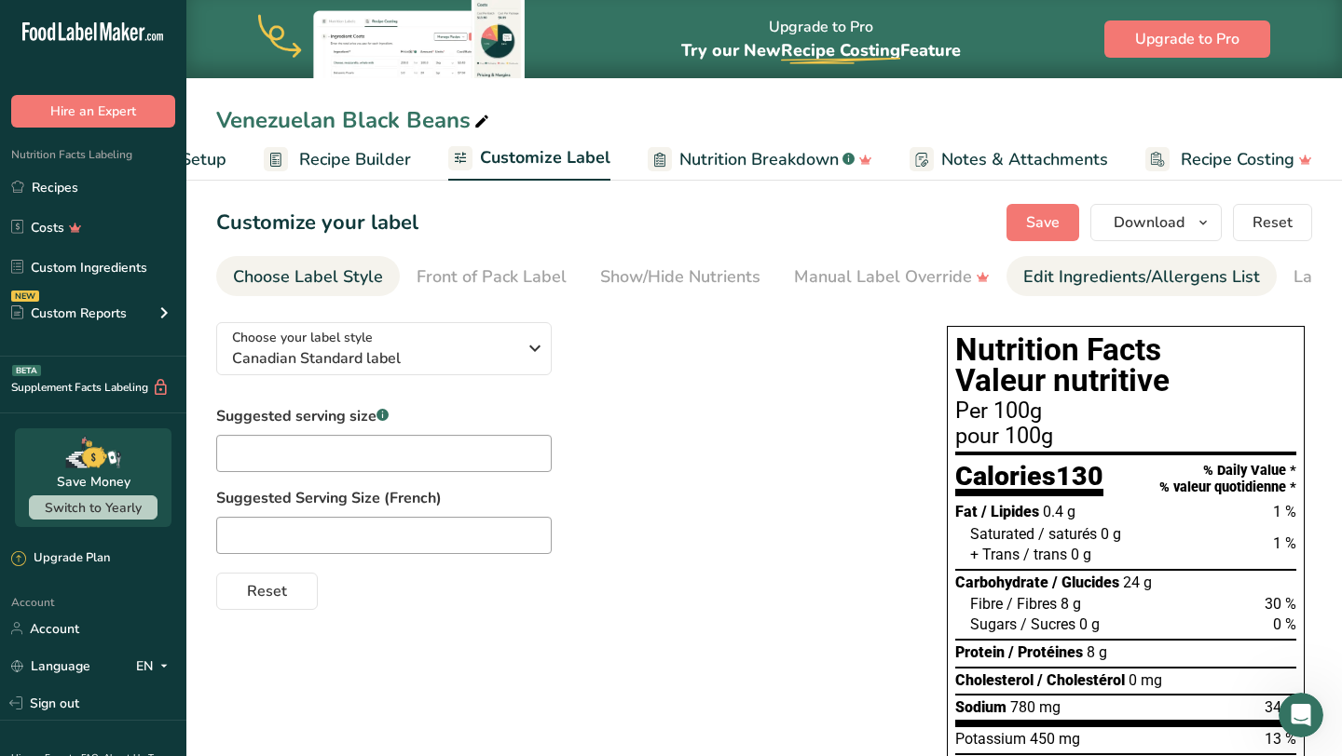
click at [1074, 286] on div "Edit Ingredients/Allergens List" at bounding box center [1141, 277] width 237 height 25
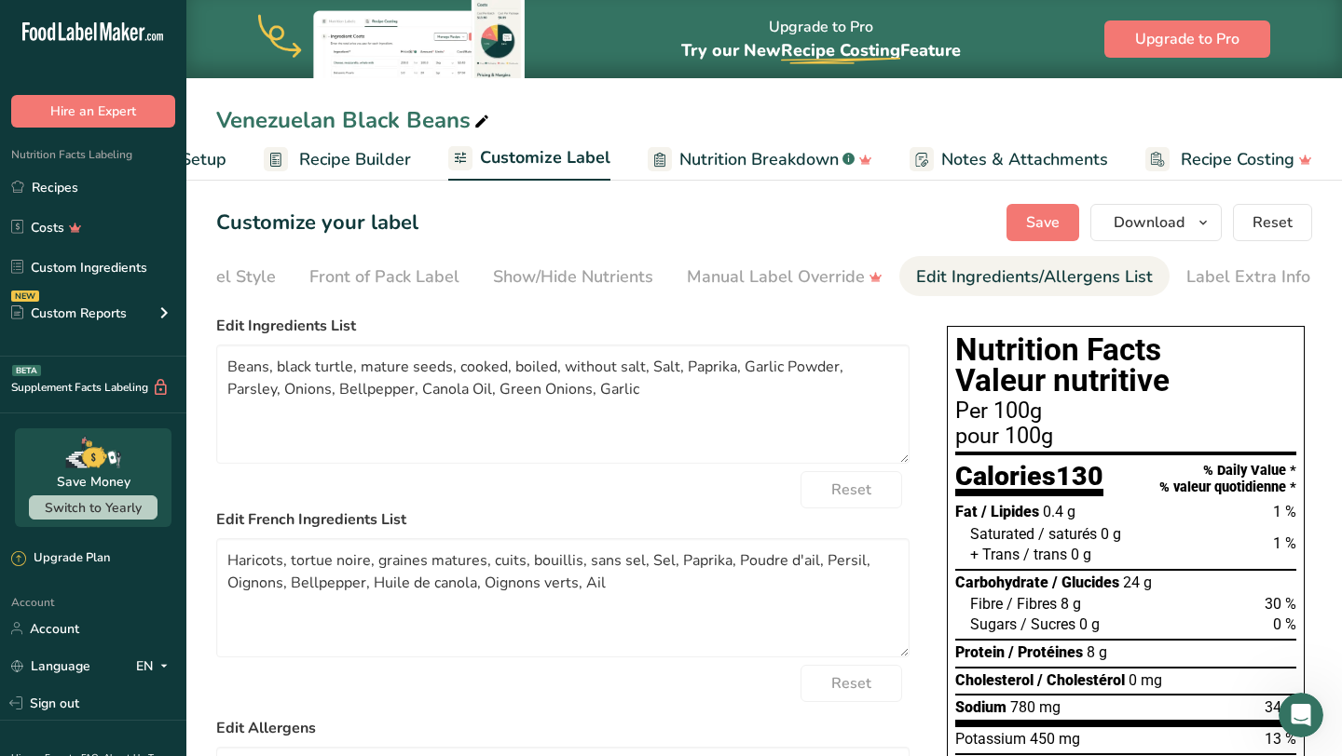
scroll to position [0, 108]
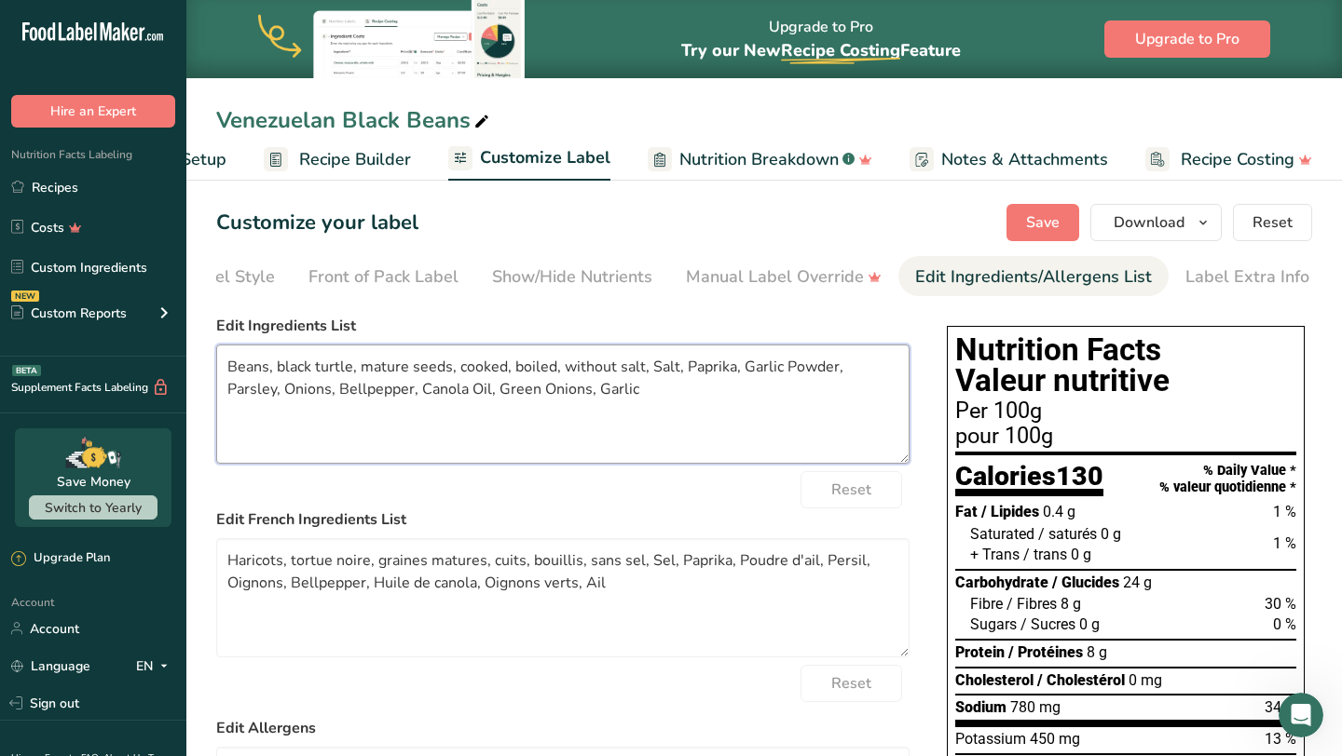
drag, startPoint x: 642, startPoint y: 370, endPoint x: 277, endPoint y: 368, distance: 365.2
click at [277, 368] on textarea "Beans, black turtle, mature seeds, cooked, boiled, without salt, Salt, Paprika,…" at bounding box center [562, 404] width 693 height 119
type textarea "Beans, Salt, Paprika, Garlic Powder, Parsley, Onions, Bellpepper, Canola Oil, G…"
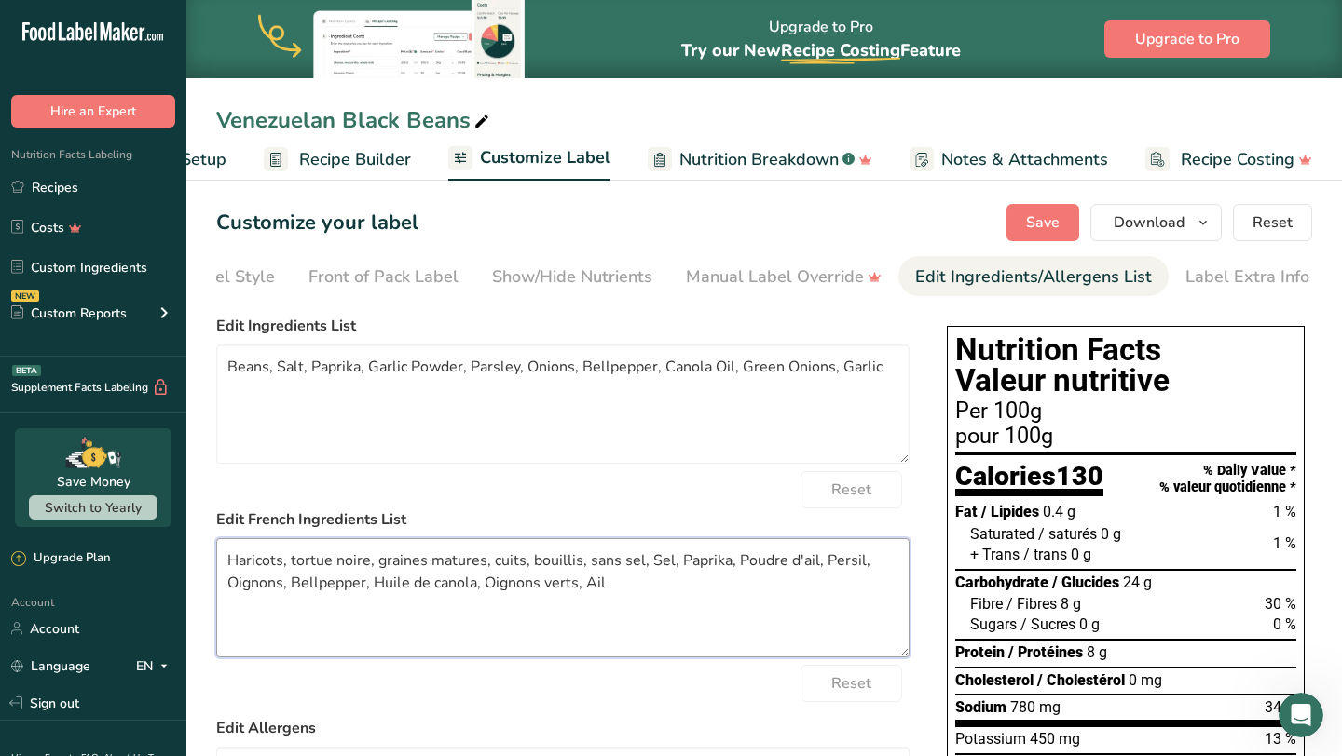
drag, startPoint x: 641, startPoint y: 569, endPoint x: 287, endPoint y: 568, distance: 354.0
click at [287, 568] on textarea "Haricots, tortue noire, graines matures, cuits, bouillis, sans sel, Sel, Paprik…" at bounding box center [562, 597] width 693 height 119
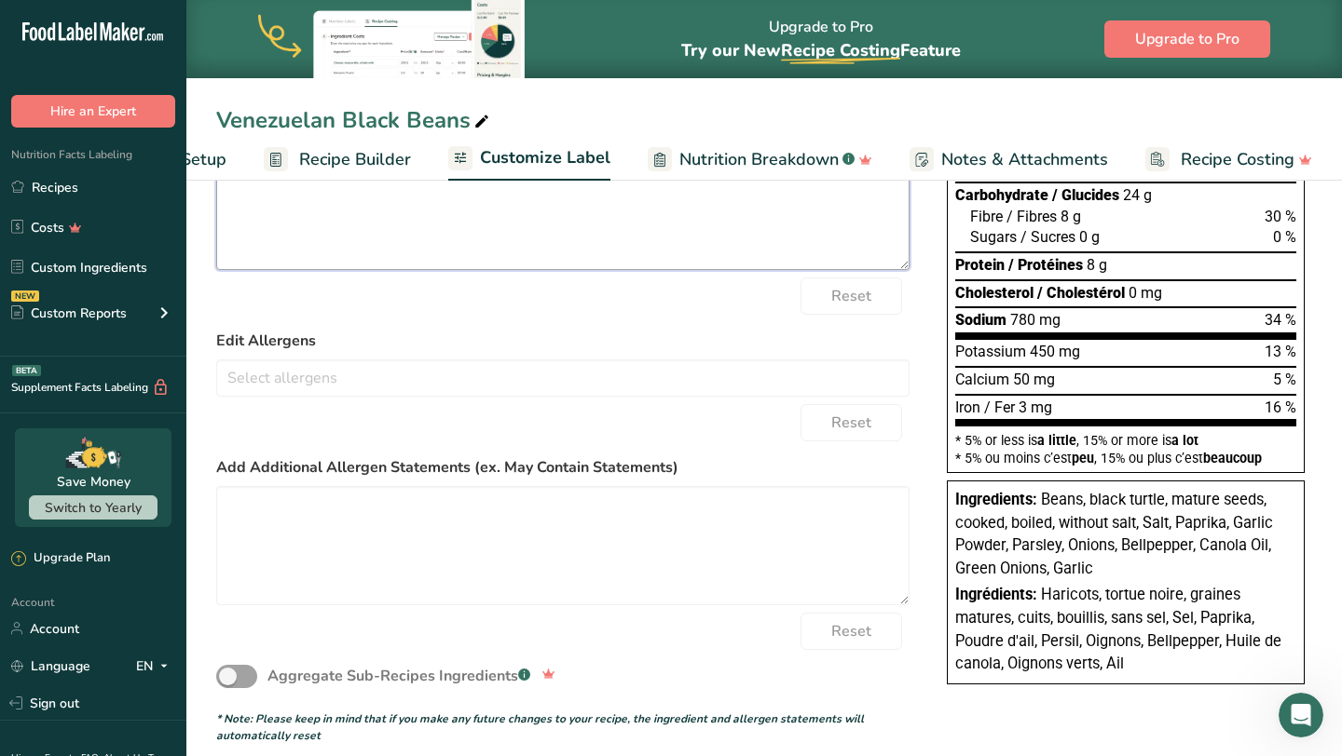
scroll to position [0, 0]
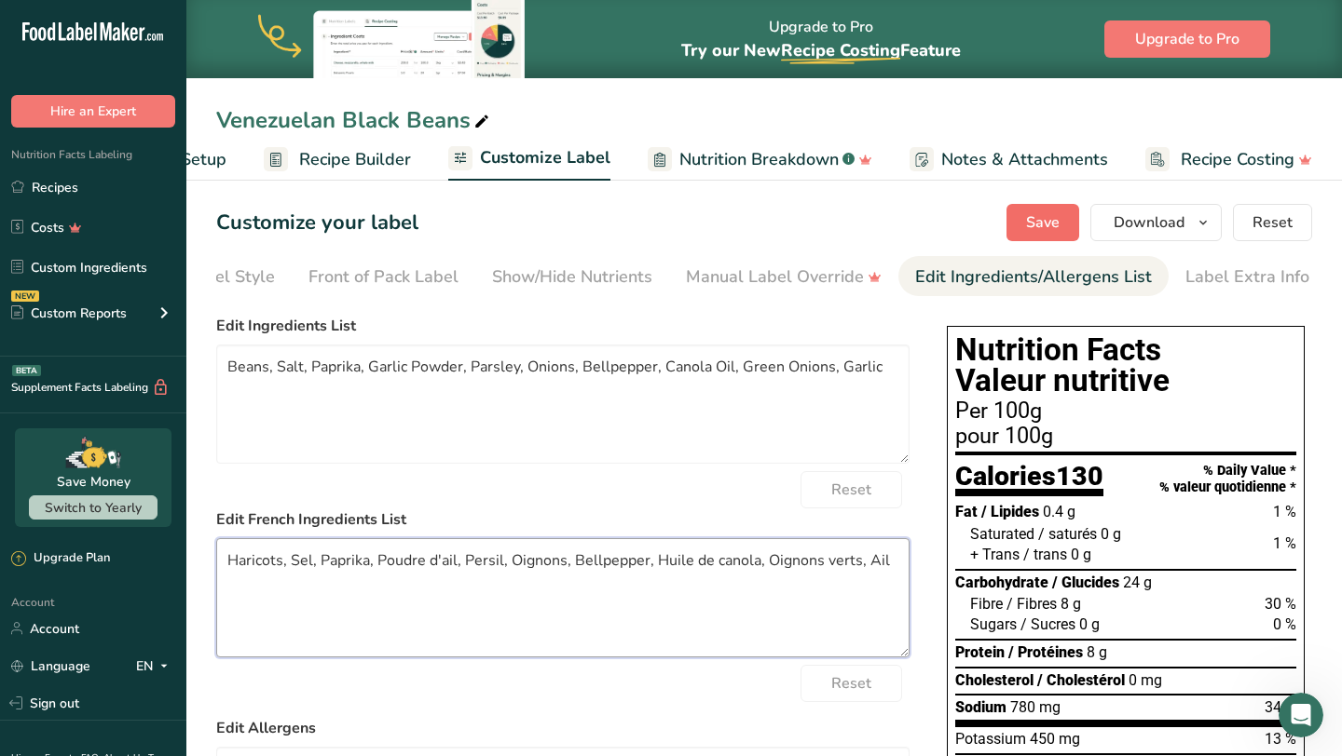
type textarea "Haricots, Sel, Paprika, Poudre d'ail, Persil, Oignons, Bellpepper, Huile de can…"
click at [1063, 222] on button "Save" at bounding box center [1042, 222] width 73 height 37
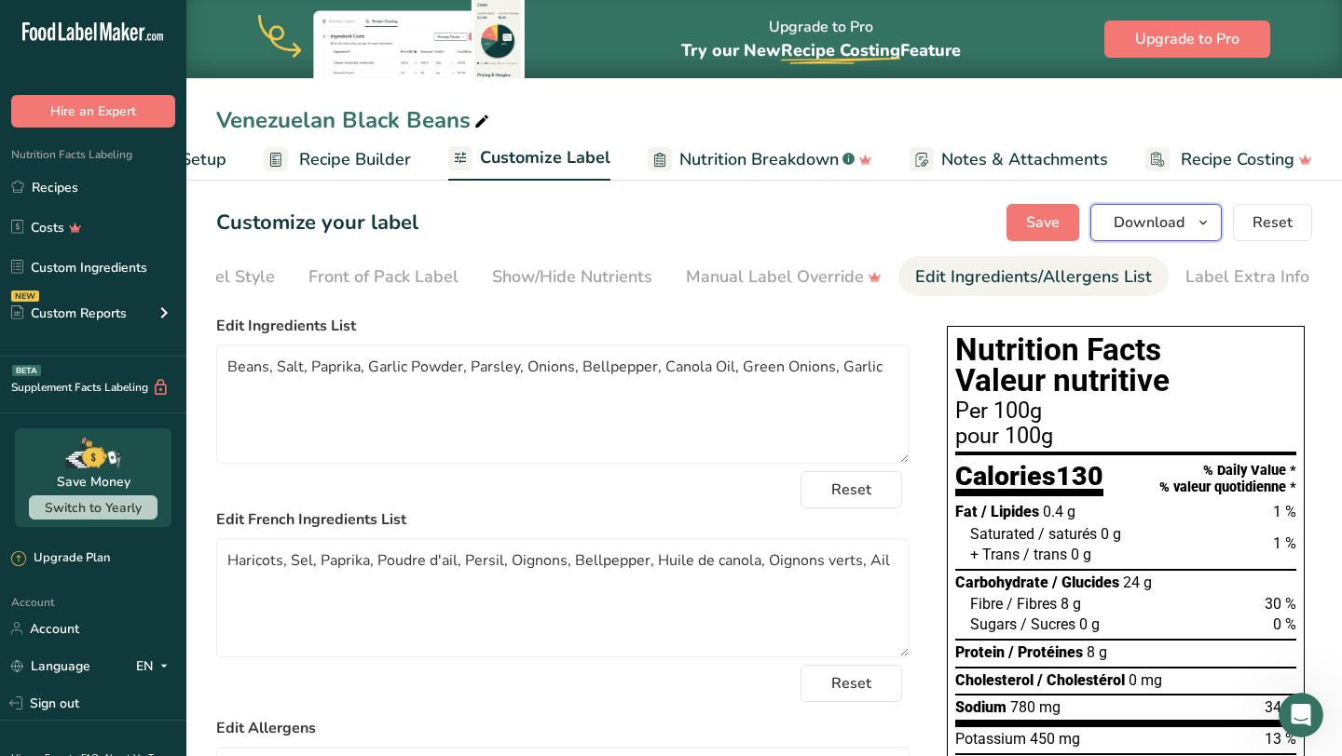
click at [1212, 224] on span "button" at bounding box center [1203, 222] width 22 height 22
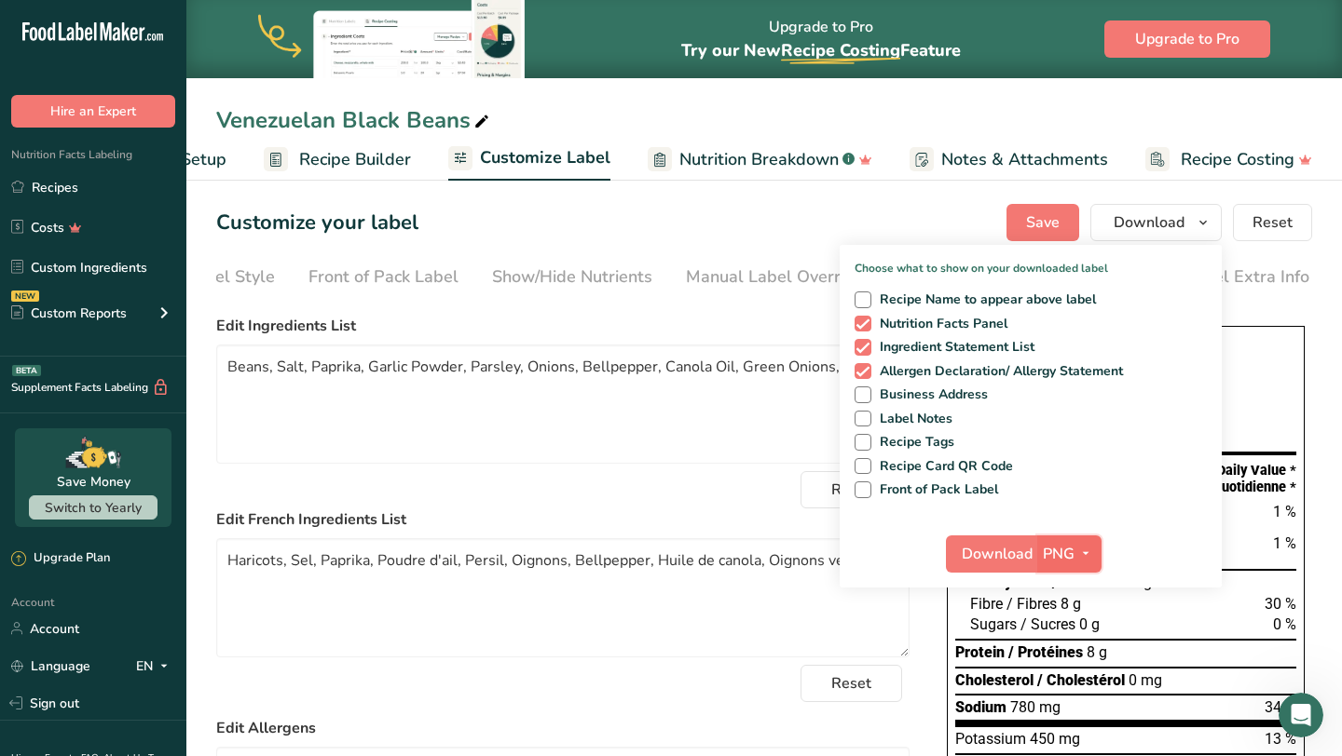
click at [1060, 548] on span "PNG" at bounding box center [1058, 554] width 32 height 22
click at [1082, 647] on link "SVG" at bounding box center [1072, 653] width 60 height 31
click at [999, 552] on span "Download" at bounding box center [996, 554] width 71 height 22
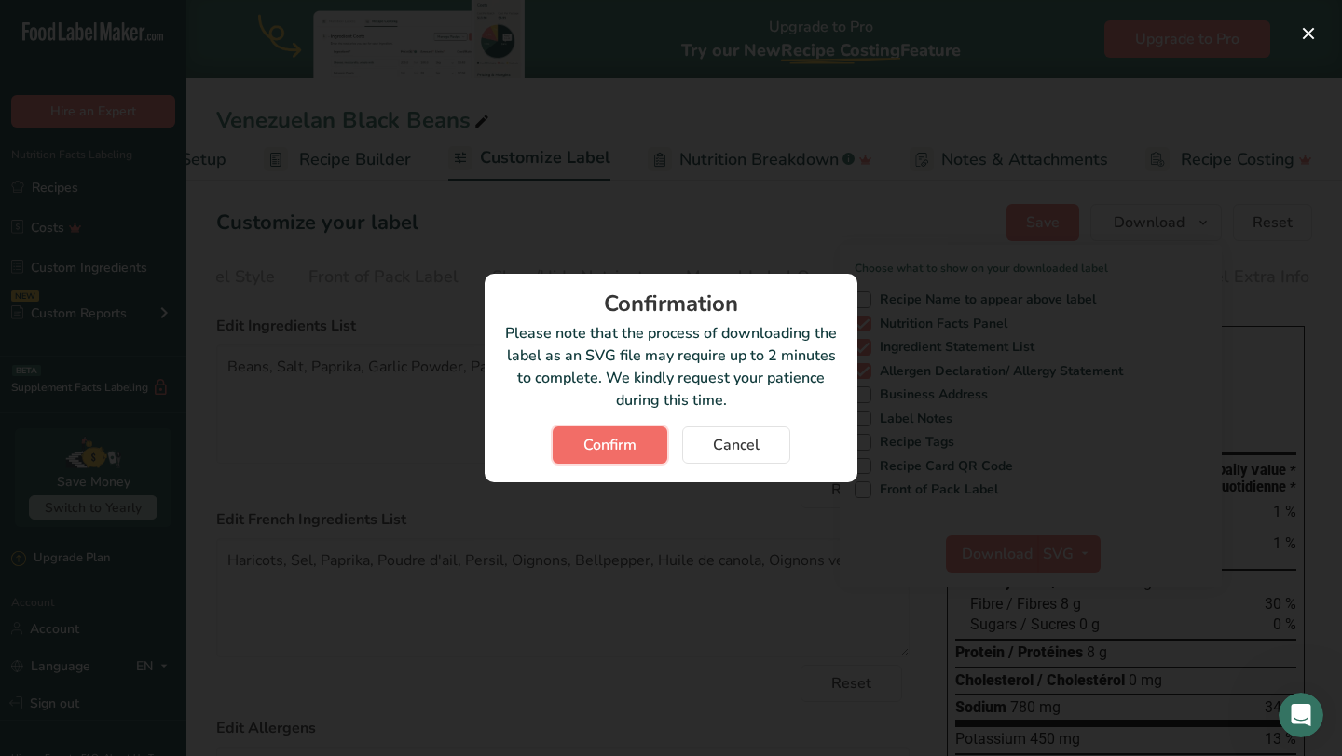
click at [618, 443] on span "Confirm" at bounding box center [609, 445] width 53 height 22
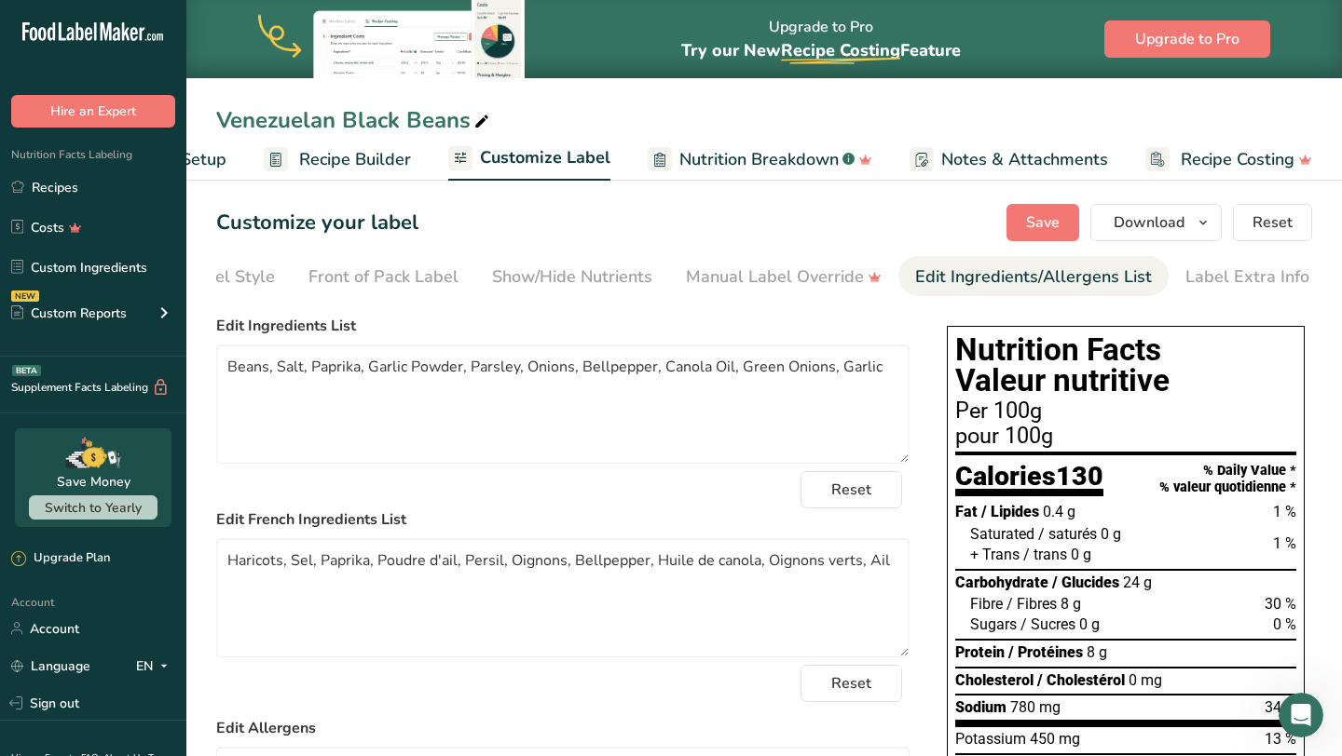
click at [784, 216] on div "Customize your label Save Download Choose what to show on your downloaded label…" at bounding box center [764, 222] width 1096 height 37
click at [103, 201] on link "Recipes" at bounding box center [93, 187] width 186 height 35
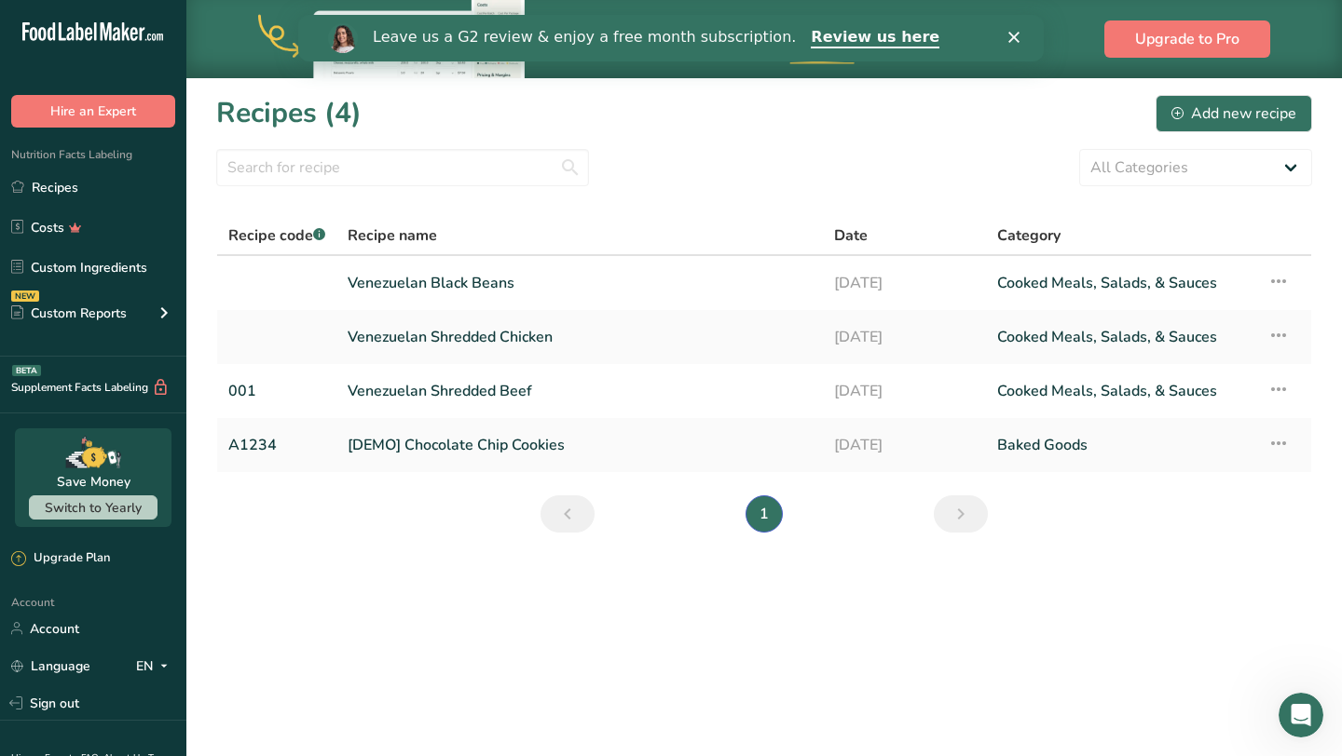
click at [1313, 13] on div "Upgrade to Pro Try our New Recipe Costing .a-29{fill:none;stroke-linecap:round;…" at bounding box center [763, 39] width 1155 height 78
click at [1202, 121] on div "Add new recipe" at bounding box center [1233, 113] width 125 height 22
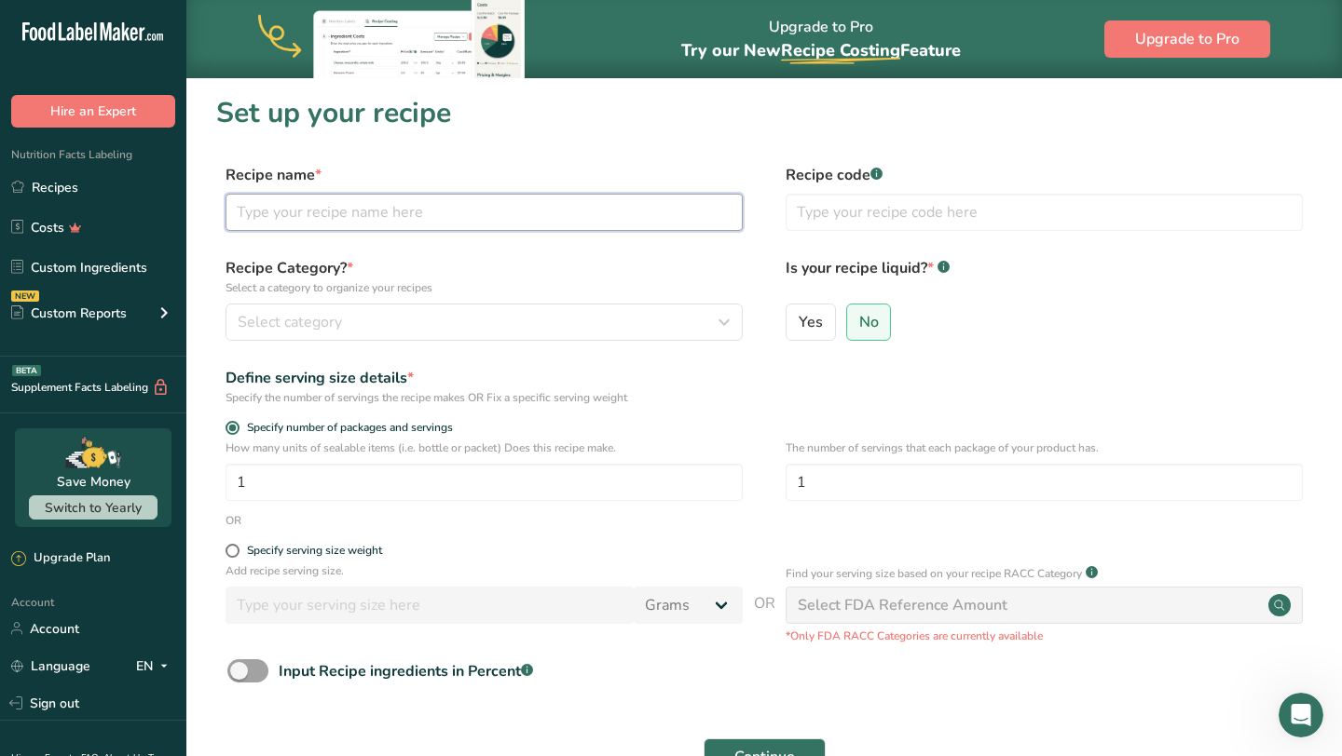
click at [593, 209] on input "text" at bounding box center [483, 212] width 517 height 37
type input "A"
type input "Venezuelan Arepas"
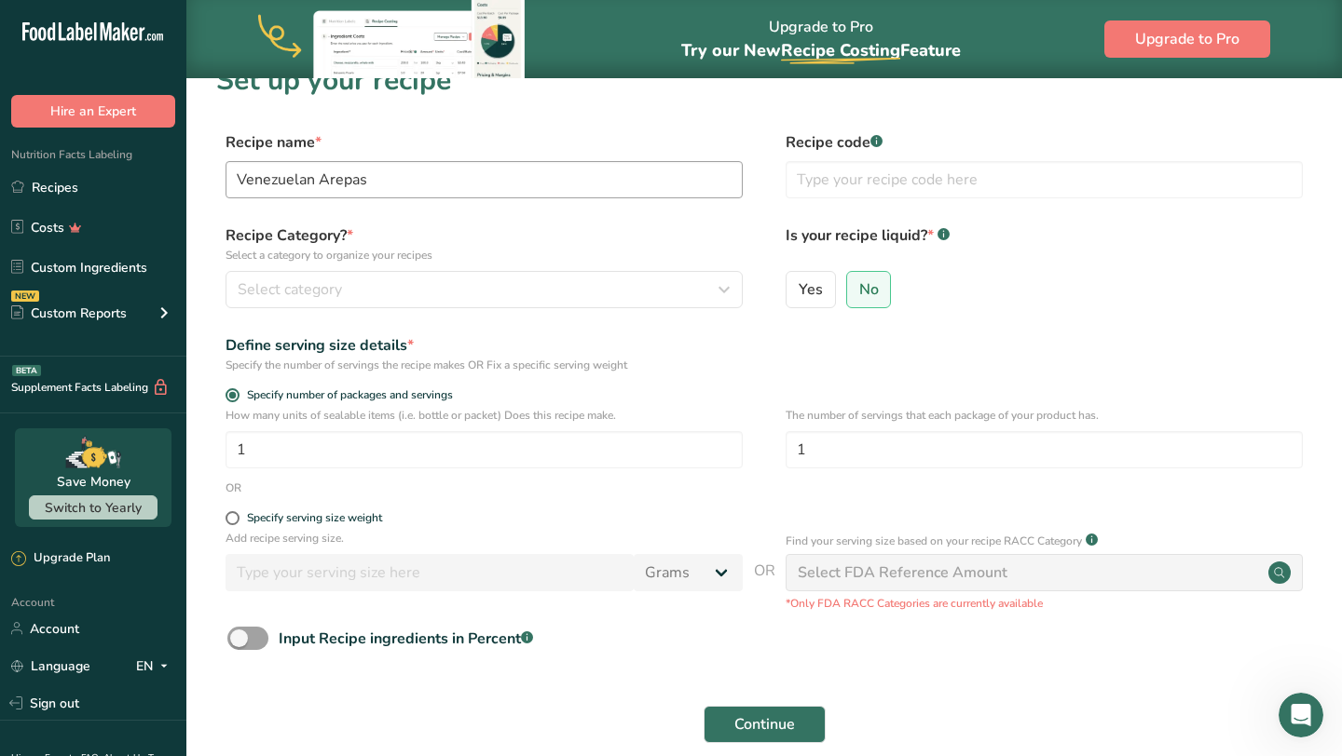
scroll to position [37, 0]
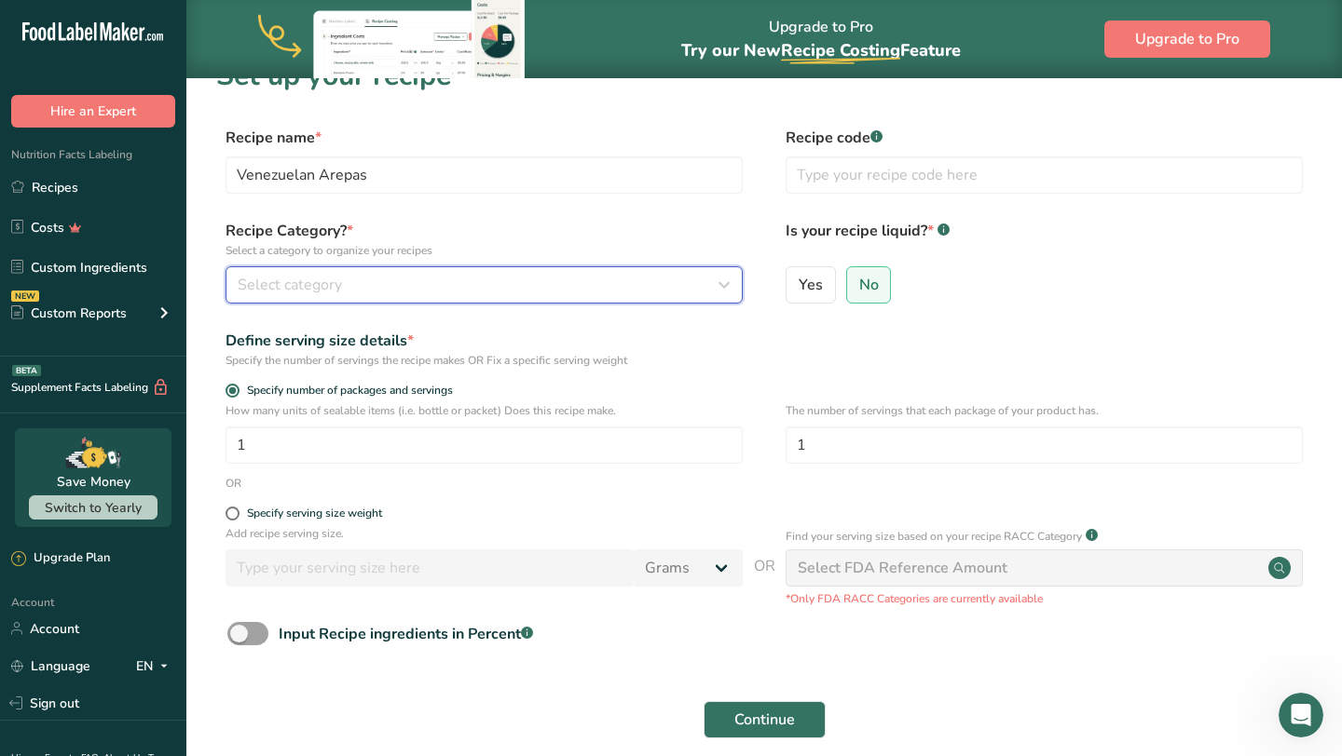
click at [713, 277] on icon "button" at bounding box center [724, 285] width 22 height 34
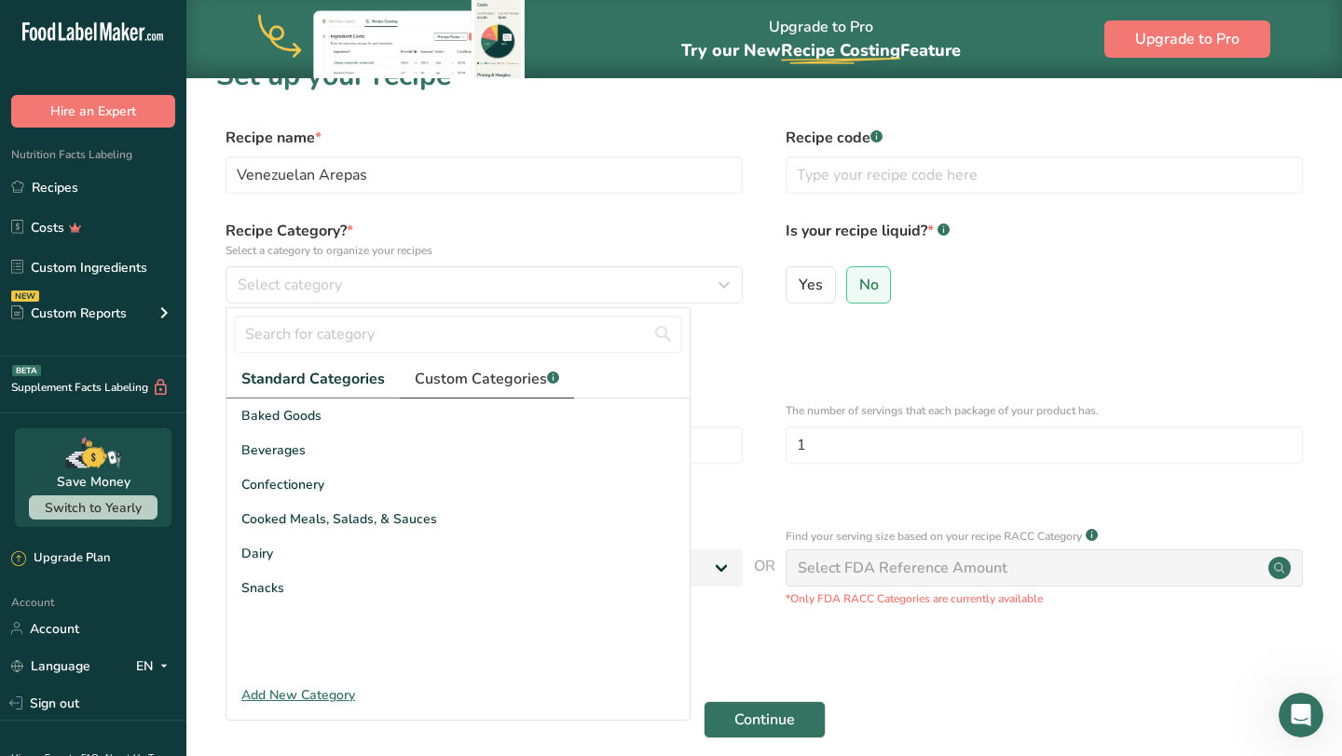
click at [464, 387] on span "Custom Categories .a-a{fill:#347362;}.b-a{fill:#fff;}" at bounding box center [487, 379] width 144 height 22
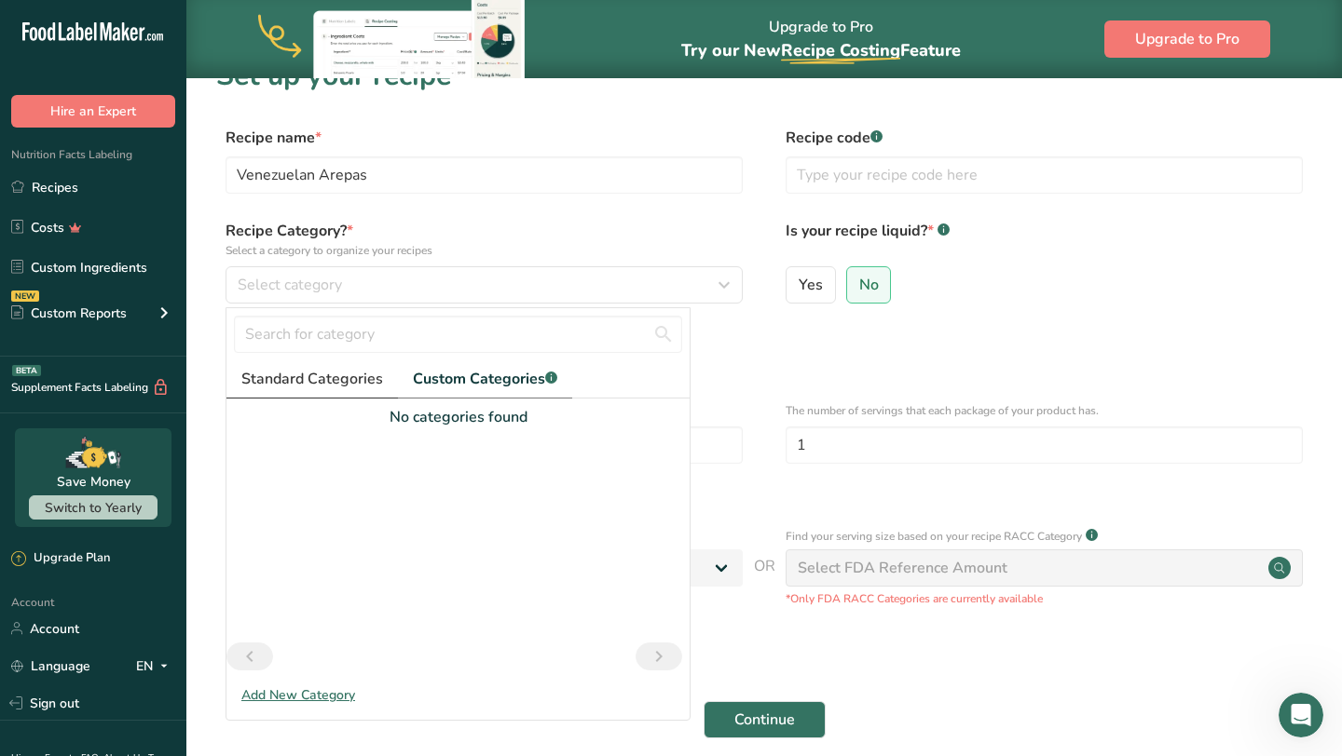
click at [326, 377] on span "Standard Categories" at bounding box center [312, 379] width 142 height 22
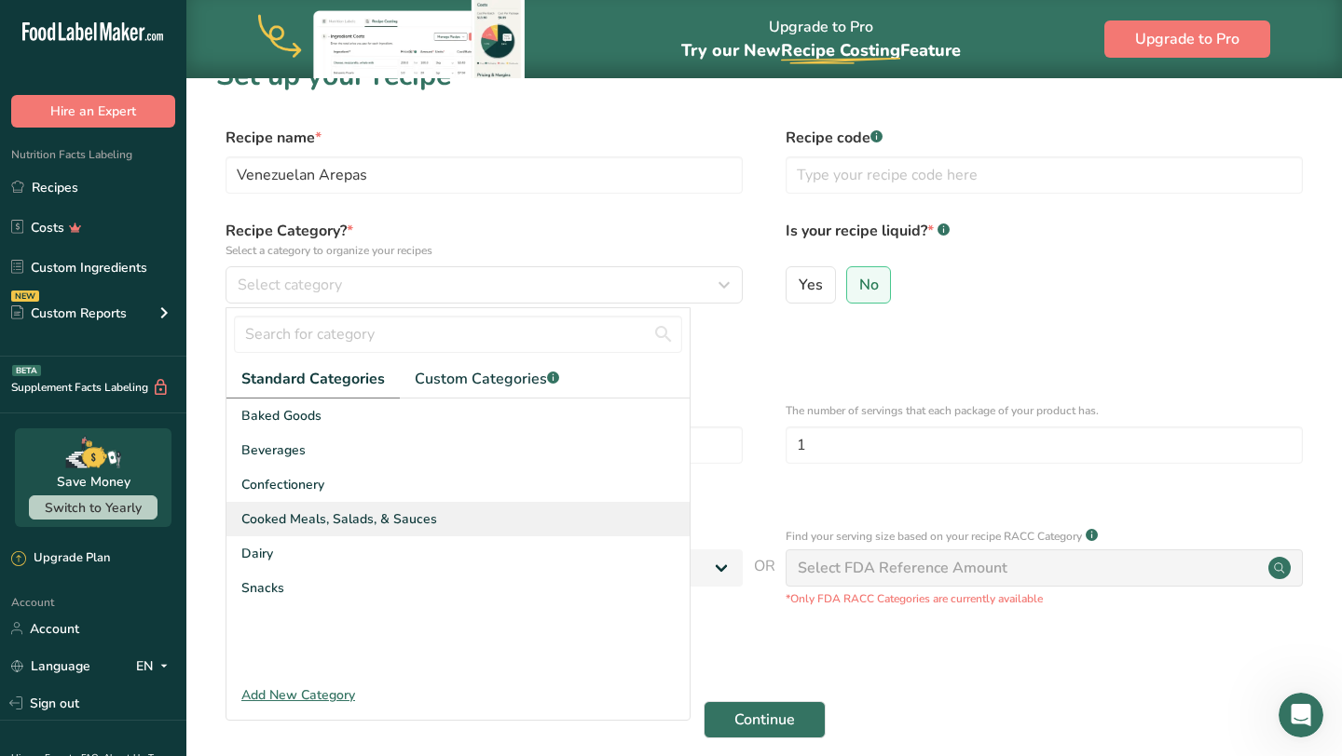
click at [323, 523] on span "Cooked Meals, Salads, & Sauces" at bounding box center [339, 520] width 196 height 20
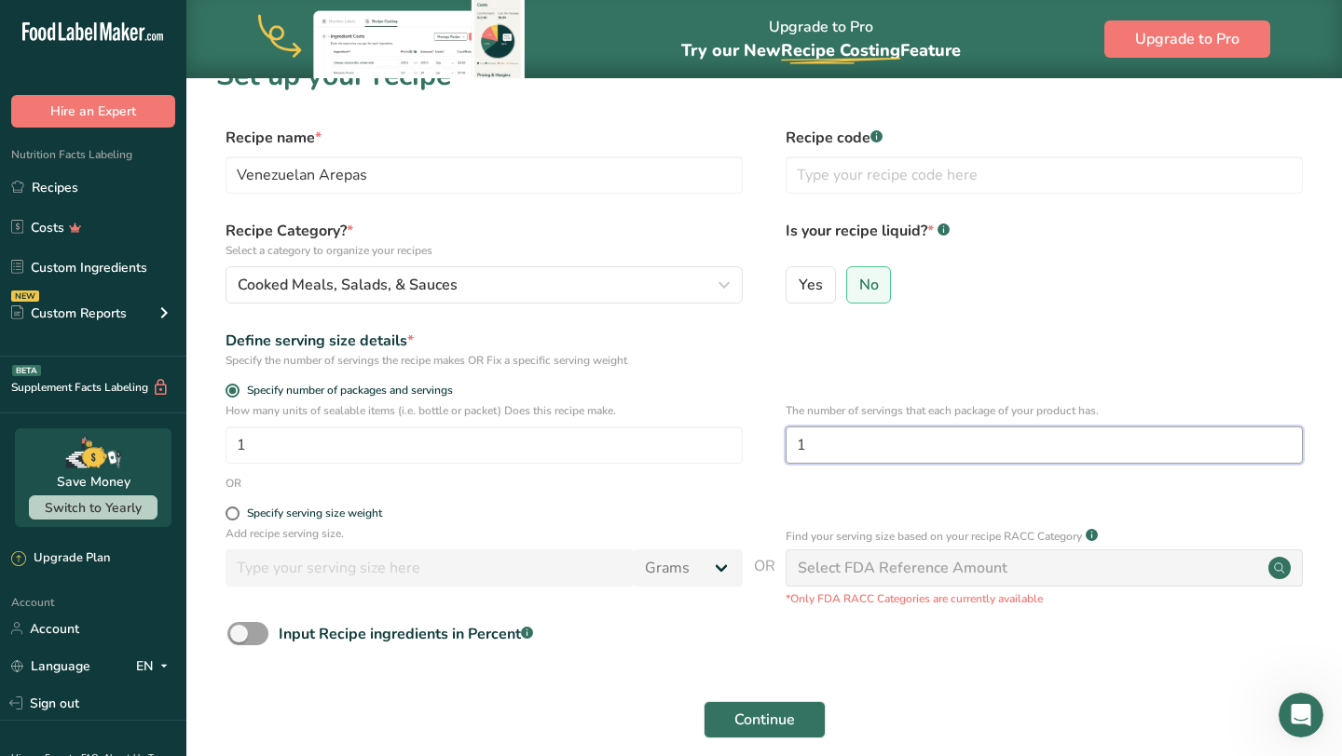
click at [840, 442] on input "1" at bounding box center [1043, 445] width 517 height 37
type input "4"
click at [497, 491] on div "OR" at bounding box center [764, 483] width 1096 height 17
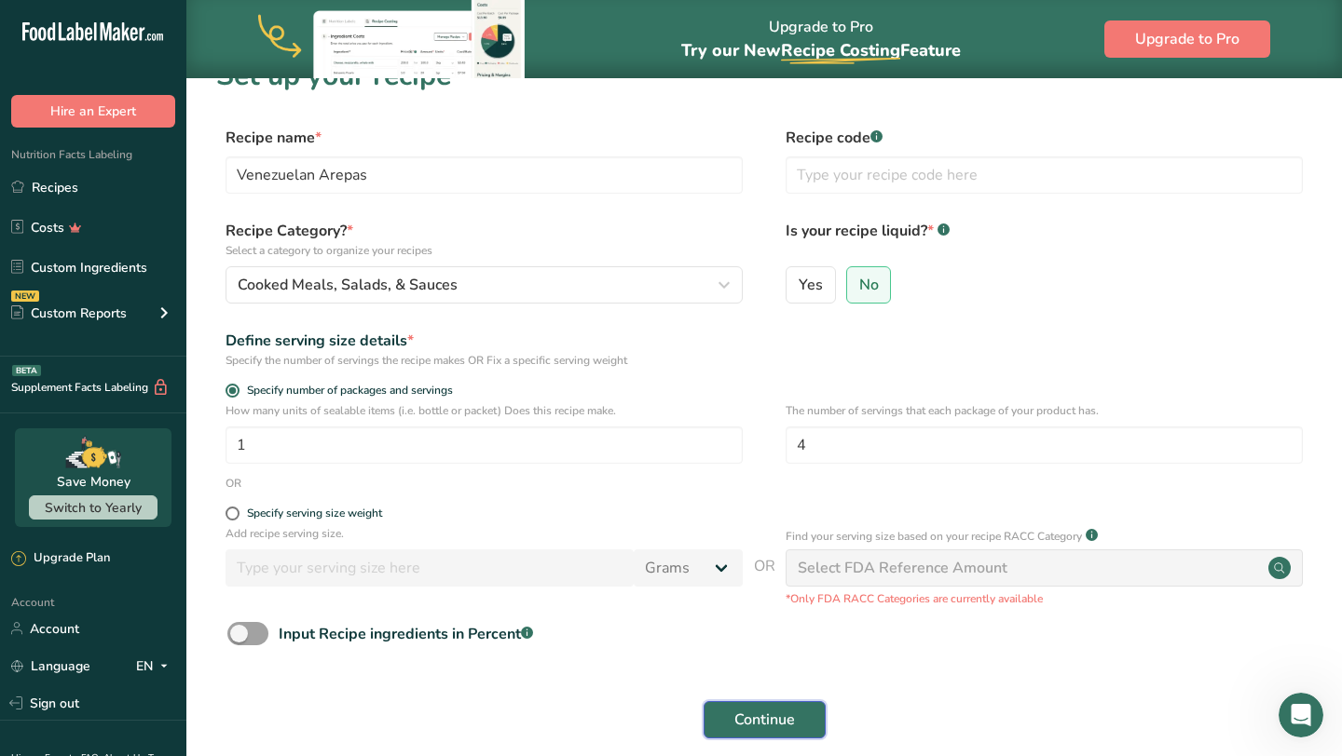
click at [771, 721] on span "Continue" at bounding box center [764, 720] width 61 height 22
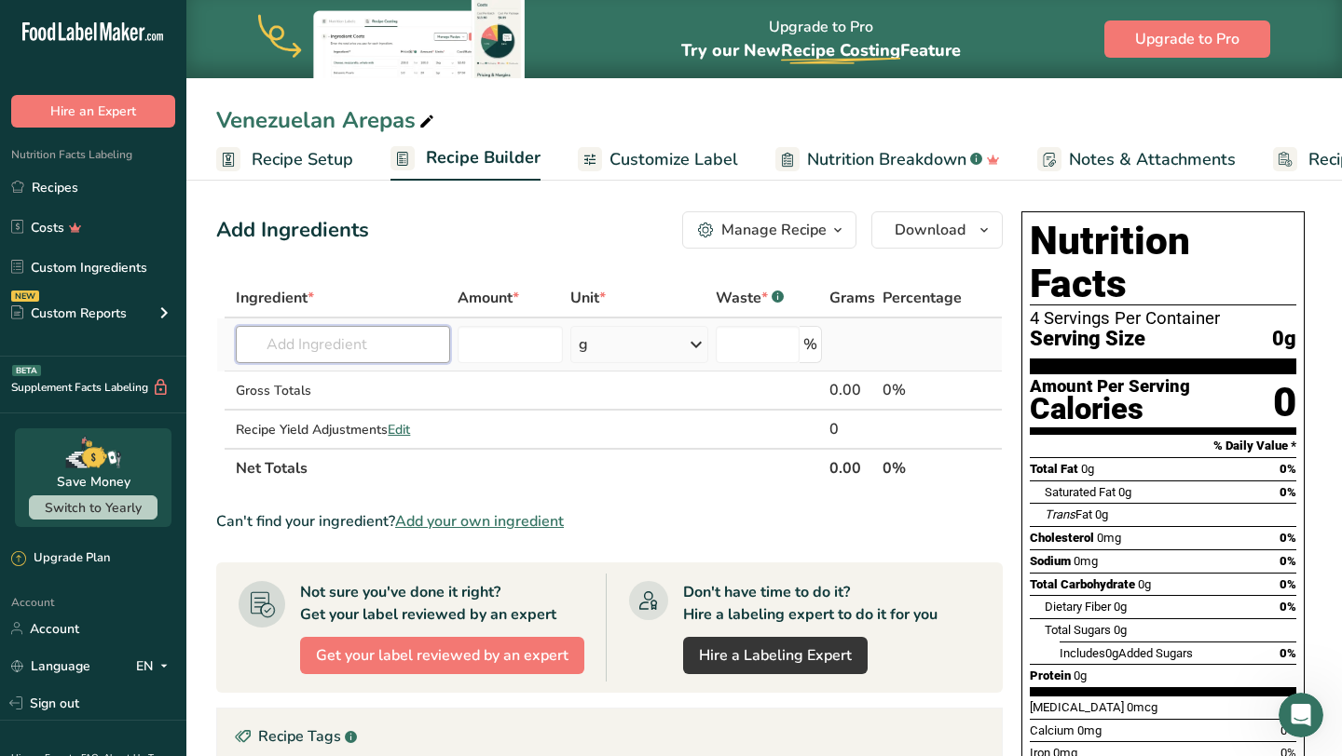
click at [307, 334] on input "text" at bounding box center [343, 344] width 214 height 37
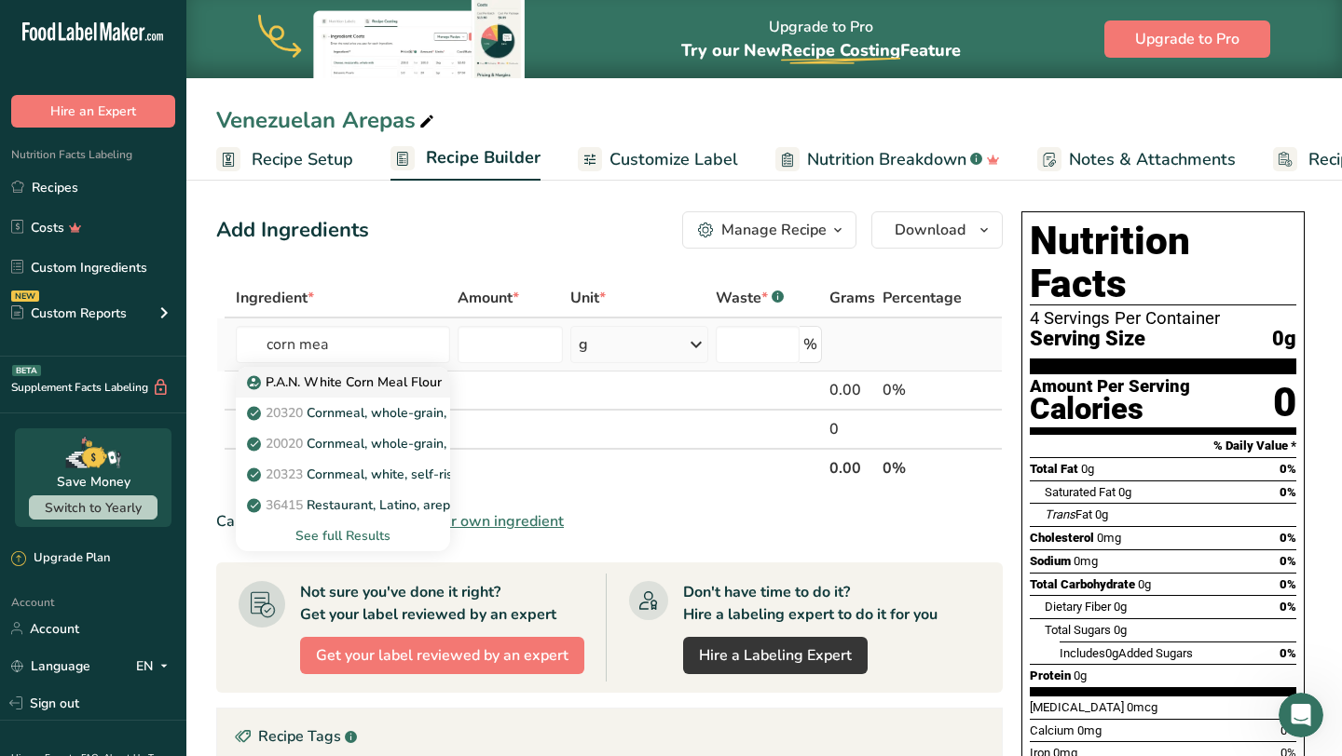
click at [407, 379] on p "P.A.N. White Corn Meal Flour" at bounding box center [346, 383] width 191 height 20
type input "P.A.N. White Corn Meal Flour"
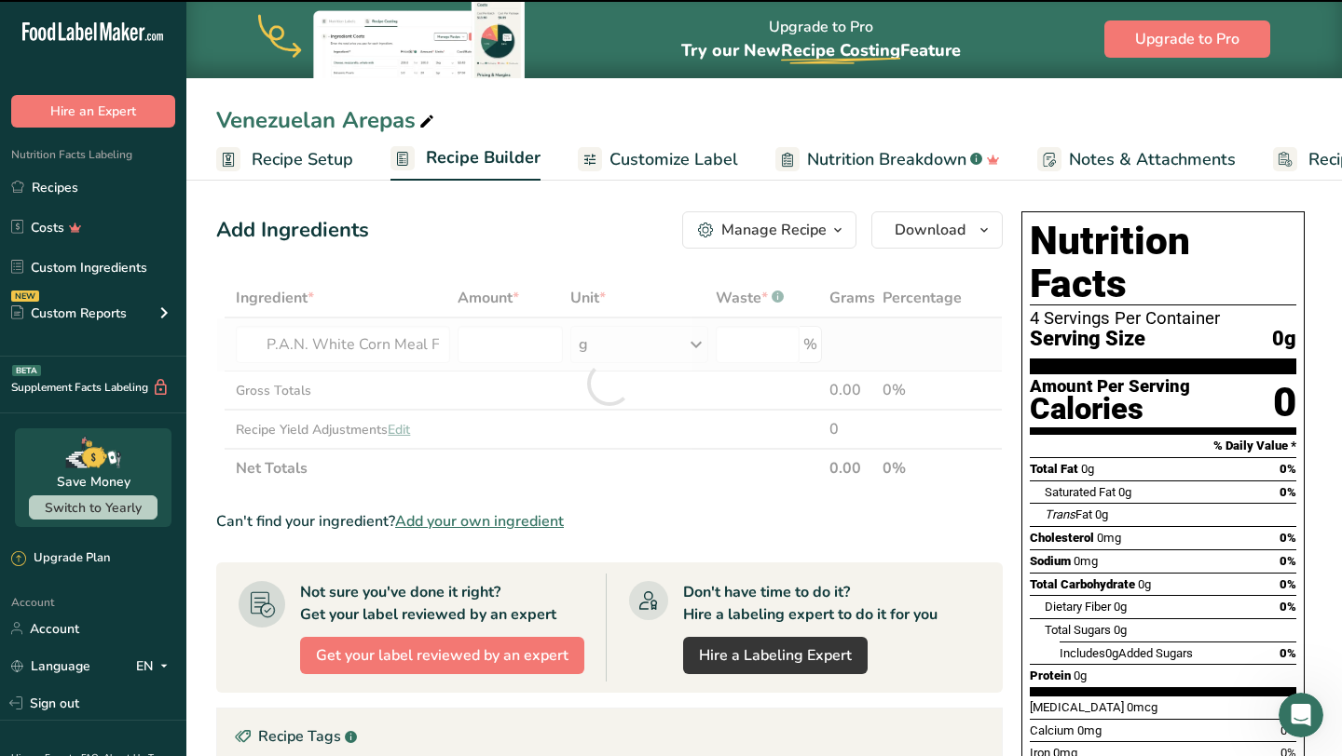
type input "0"
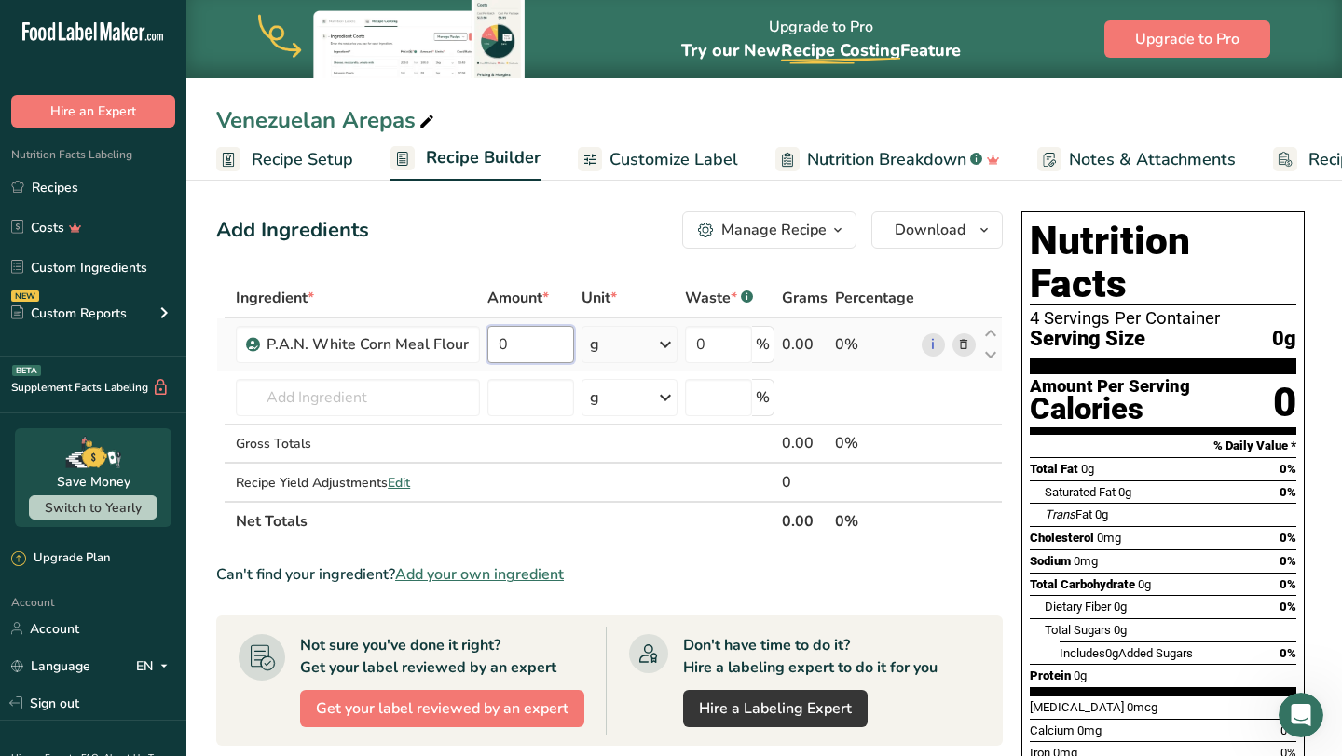
click at [538, 347] on input "0" at bounding box center [530, 344] width 87 height 37
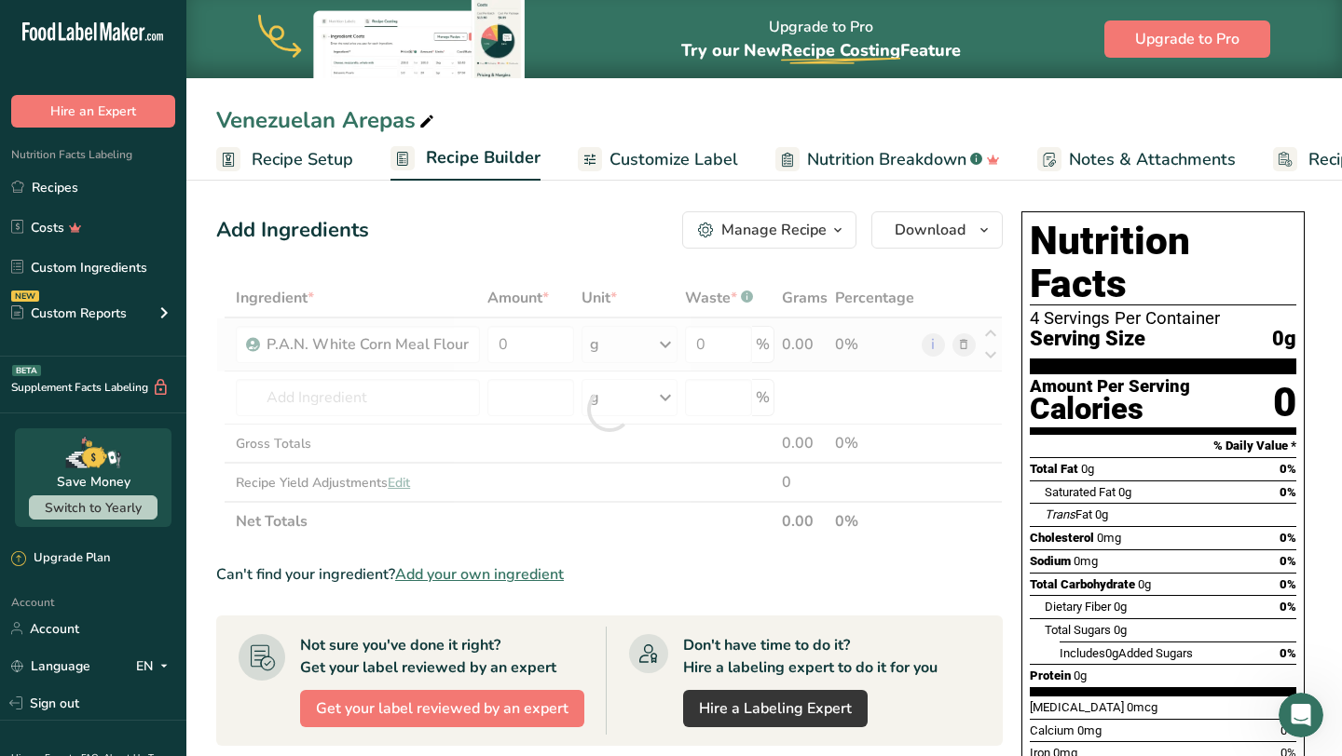
click at [641, 336] on div "Ingredient * Amount * Unit * Waste * .a-a{fill:#347362;}.b-a{fill:#fff;} Grams …" at bounding box center [609, 410] width 786 height 263
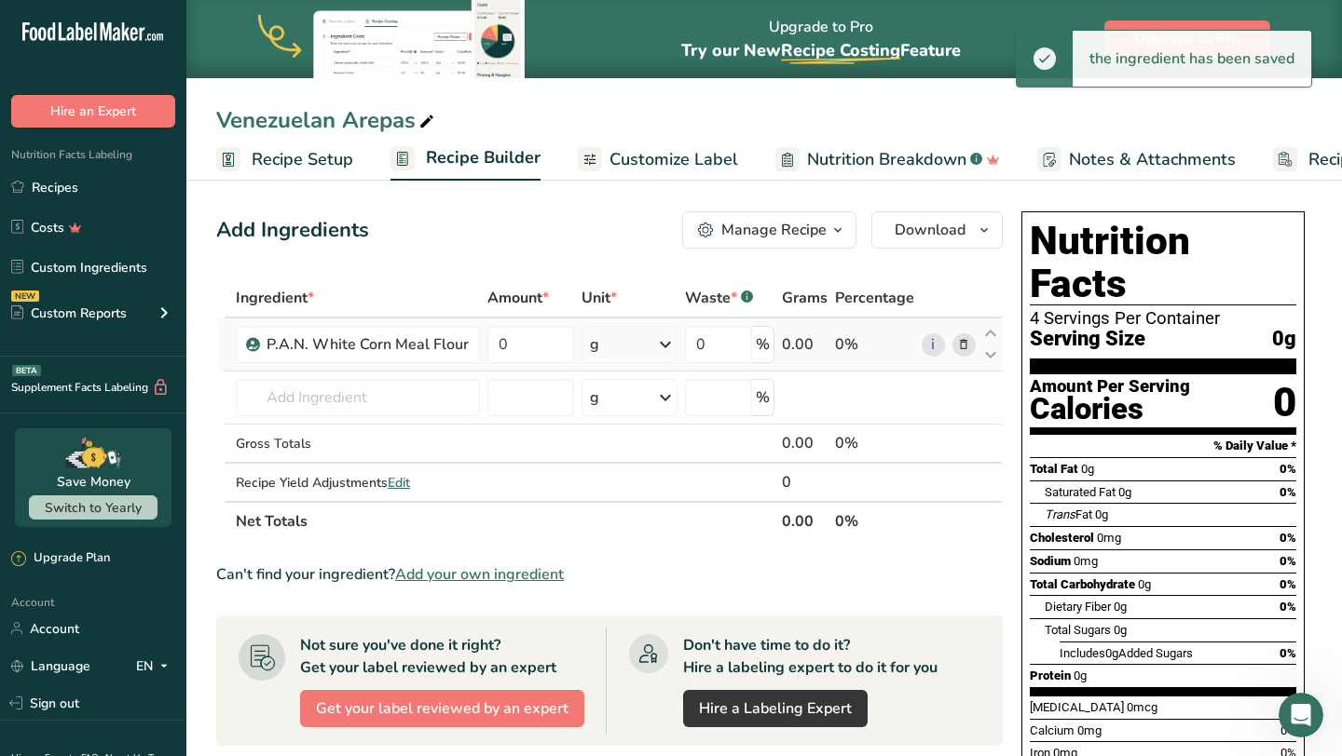
click at [655, 342] on icon at bounding box center [665, 345] width 22 height 34
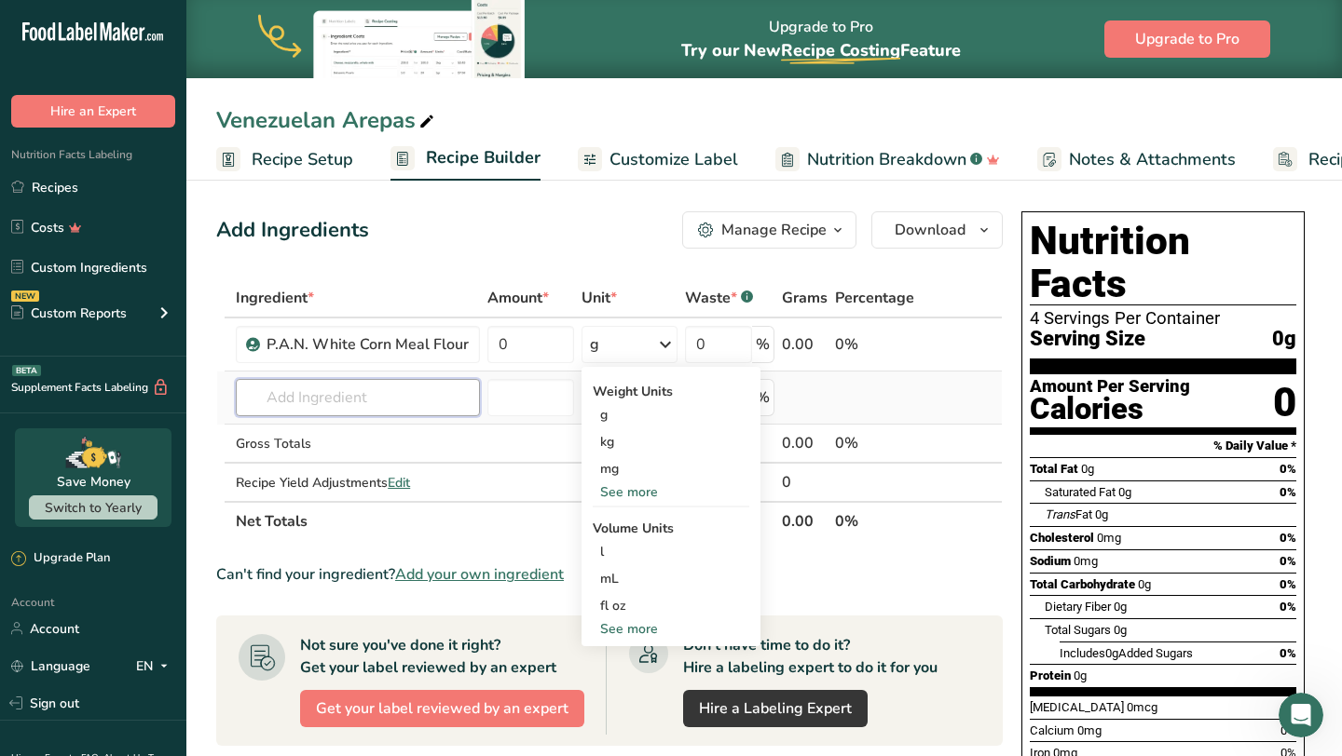
click at [461, 400] on input "text" at bounding box center [358, 397] width 244 height 37
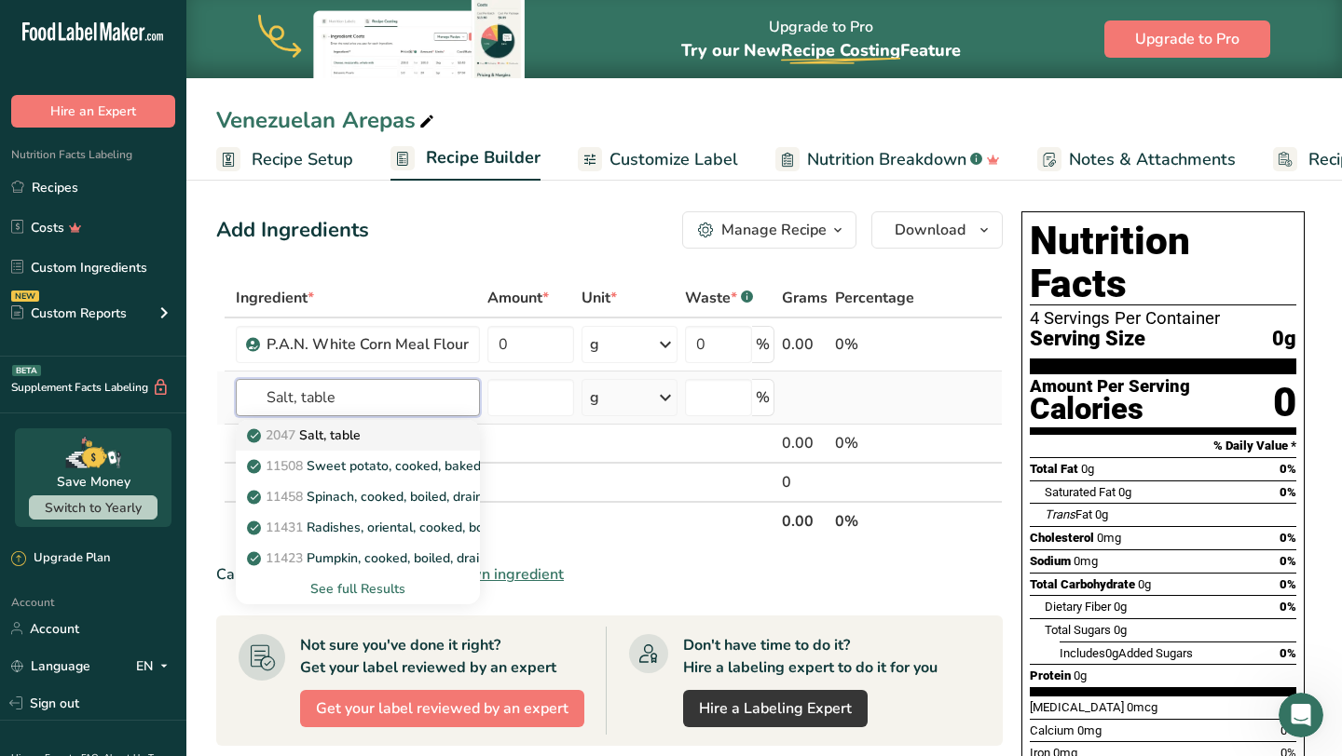
type input "Salt, table"
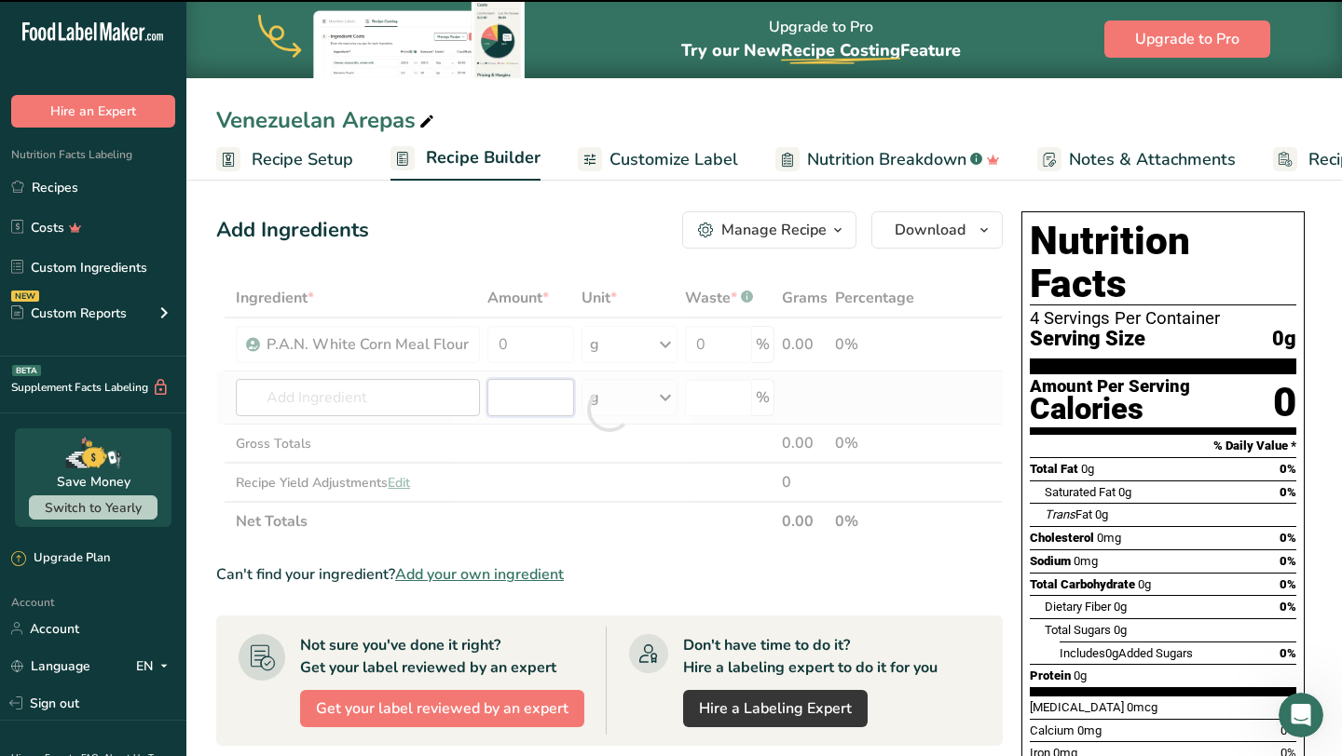
type input "0"
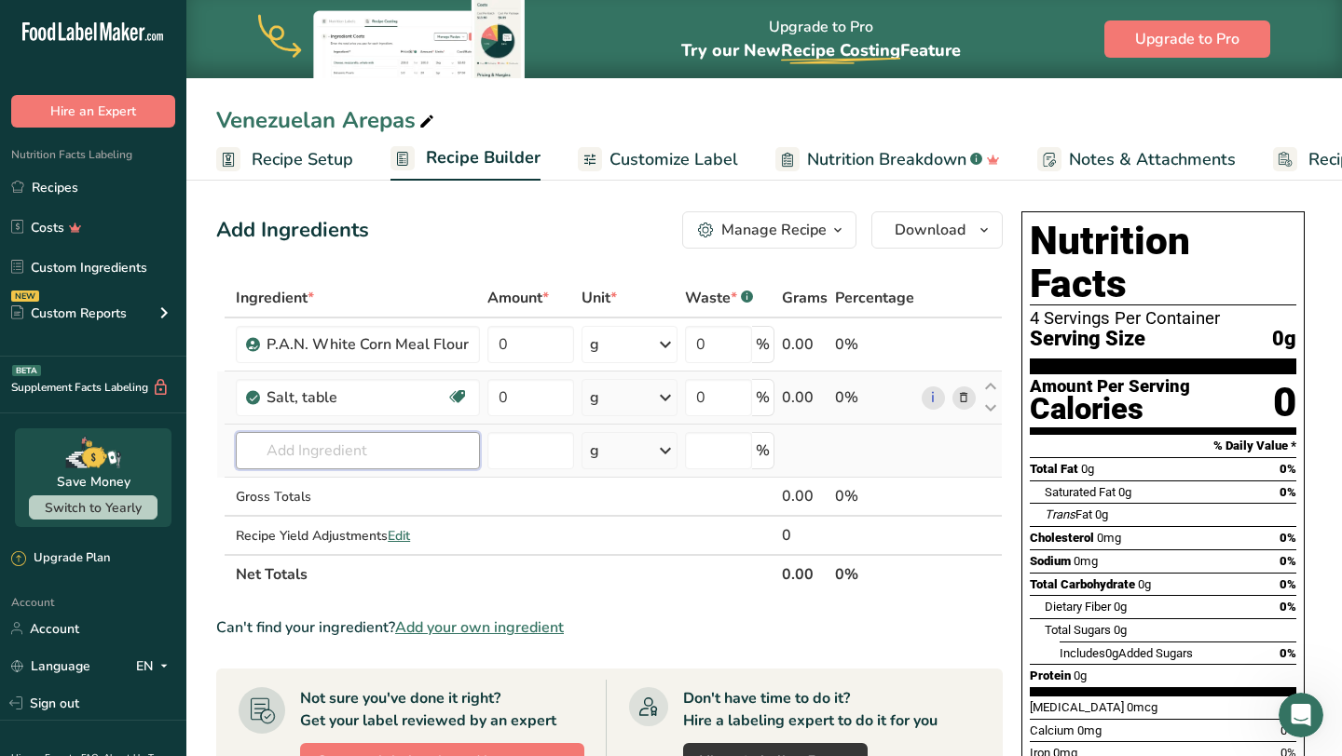
click at [420, 443] on div "Ingredient * Amount * Unit * Waste * .a-a{fill:#347362;}.b-a{fill:#fff;} Grams …" at bounding box center [609, 437] width 786 height 316
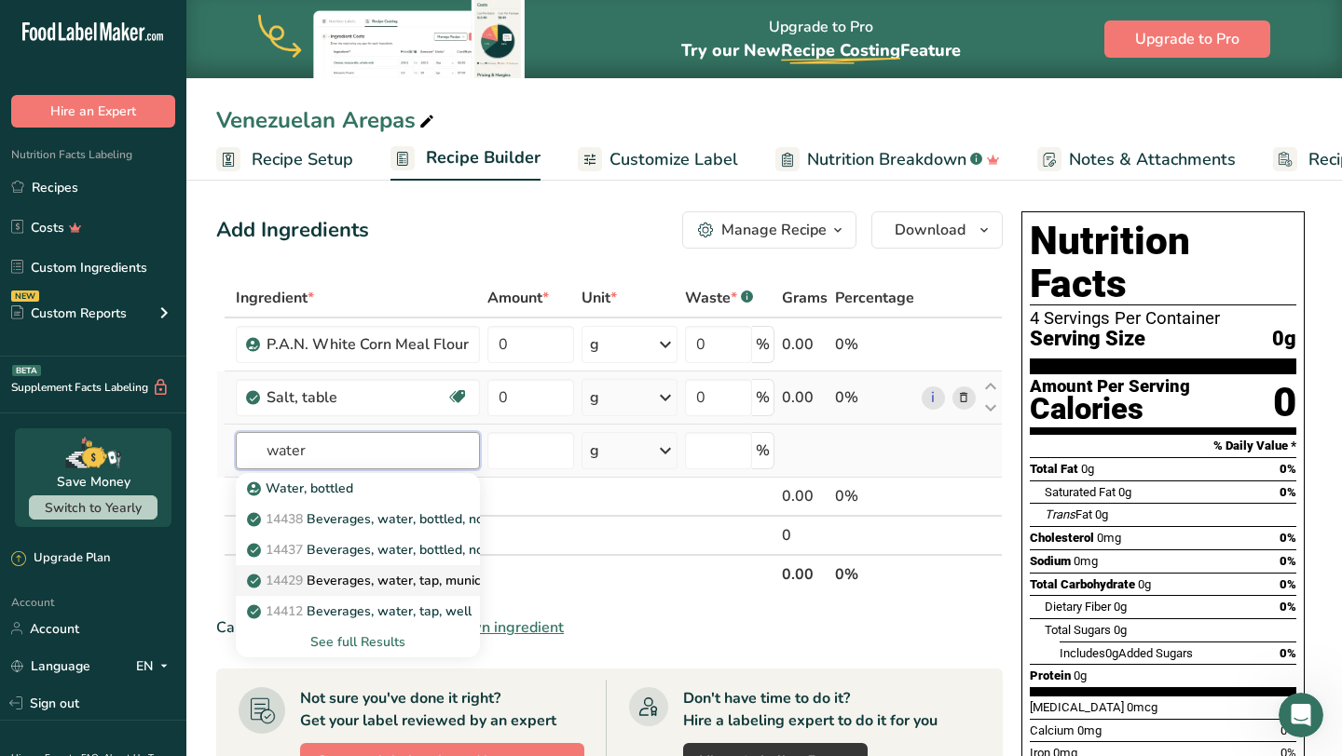
type input "Beverages, water, tap, municipal"
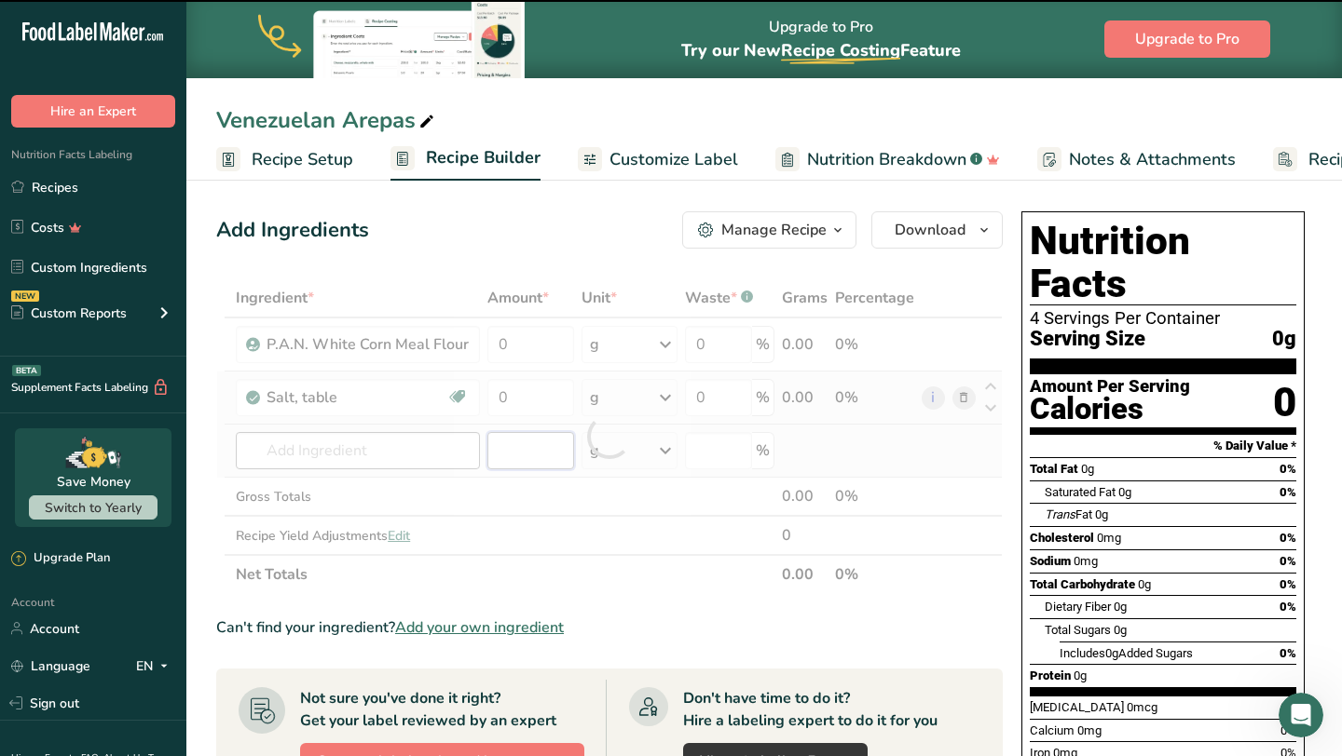
type input "0"
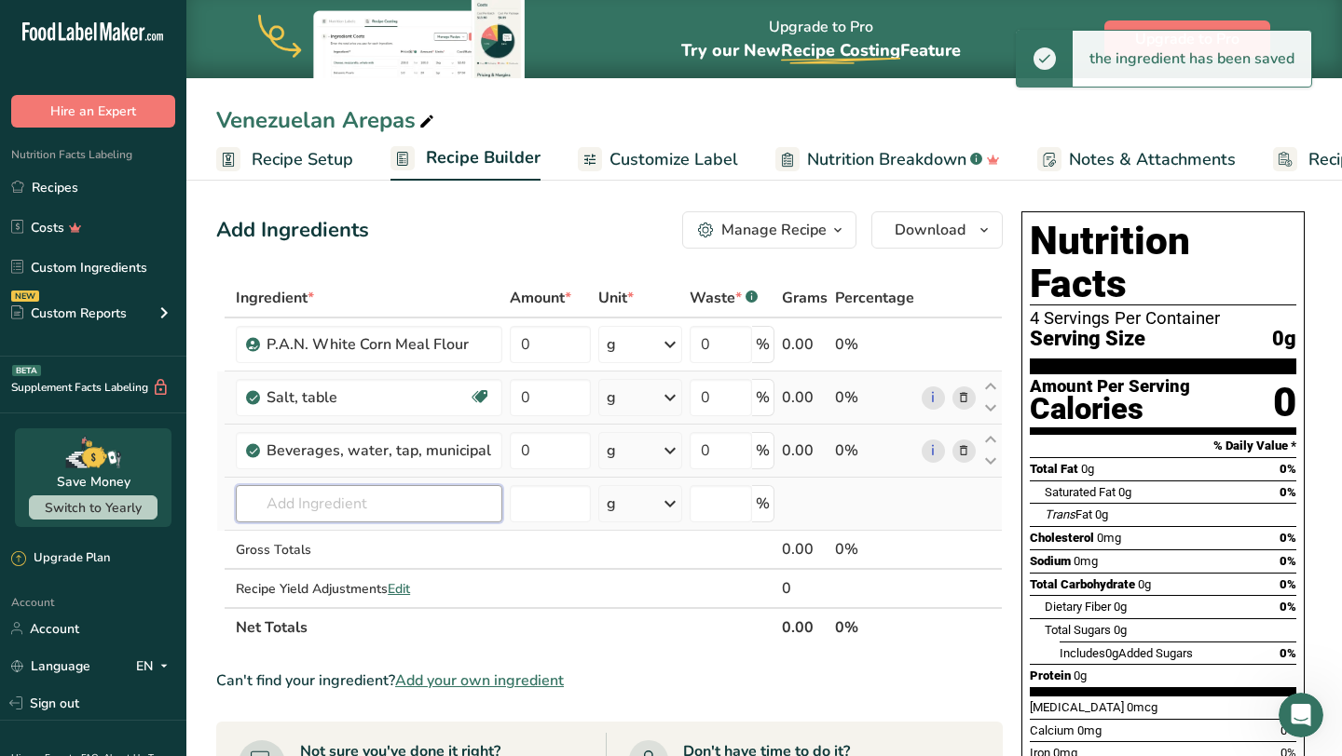
click at [323, 497] on input "text" at bounding box center [369, 503] width 266 height 37
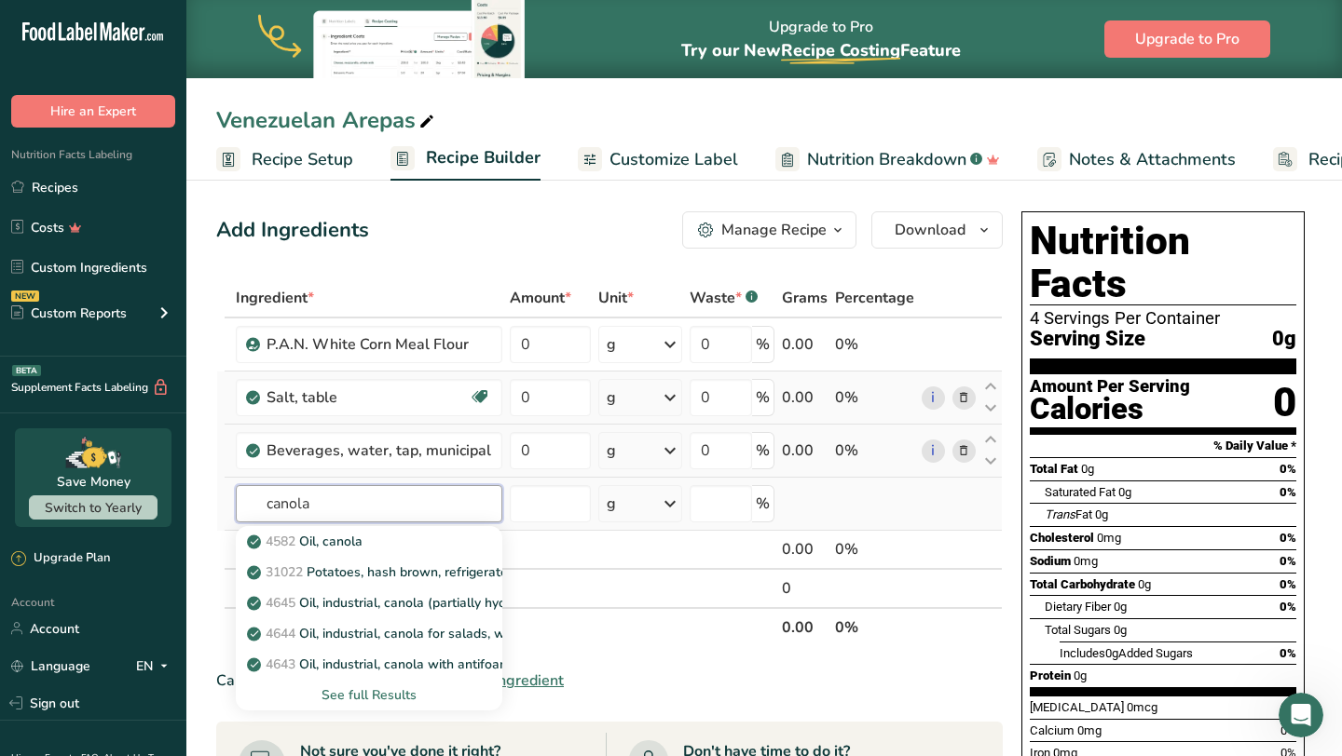
type input "Oil, canola"
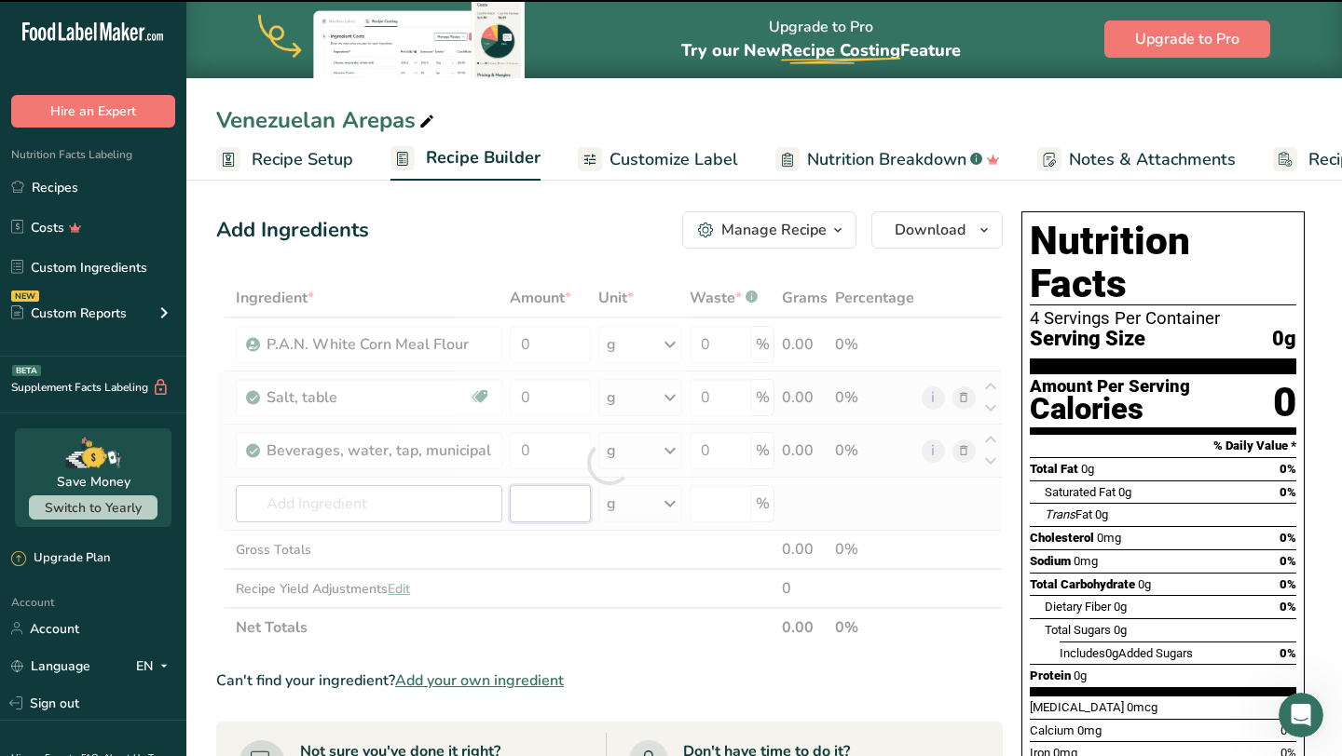
type input "0"
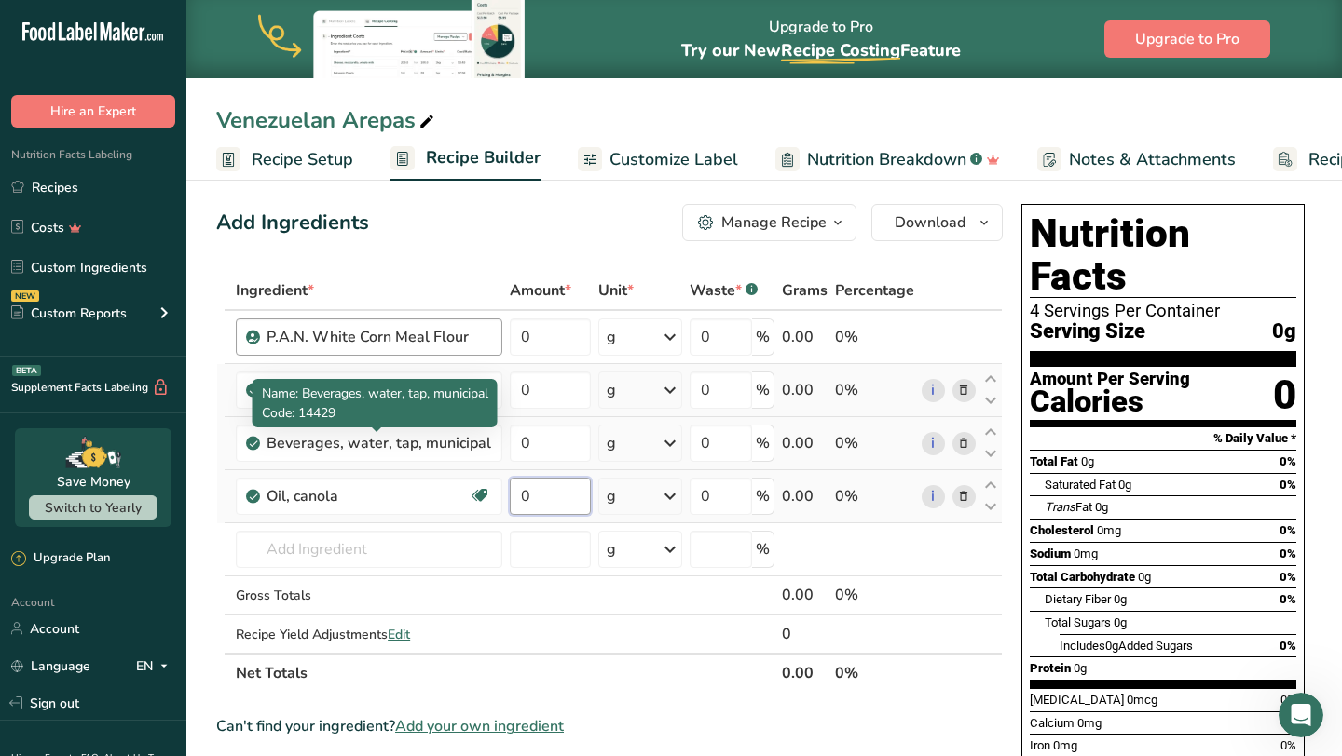
scroll to position [7, 0]
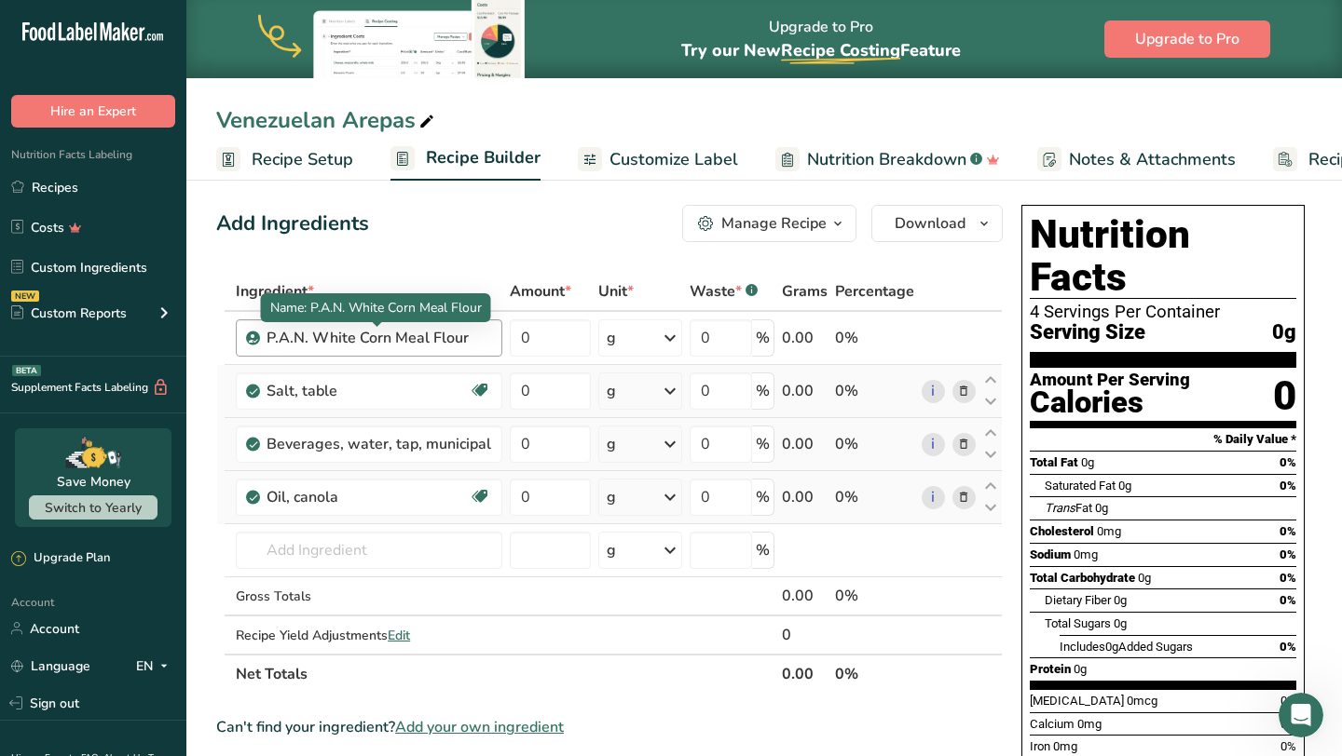
click at [423, 341] on div "Ingredient * Amount * Unit * Waste * .a-a{fill:#347362;}.b-a{fill:#fff;} Grams …" at bounding box center [609, 483] width 786 height 422
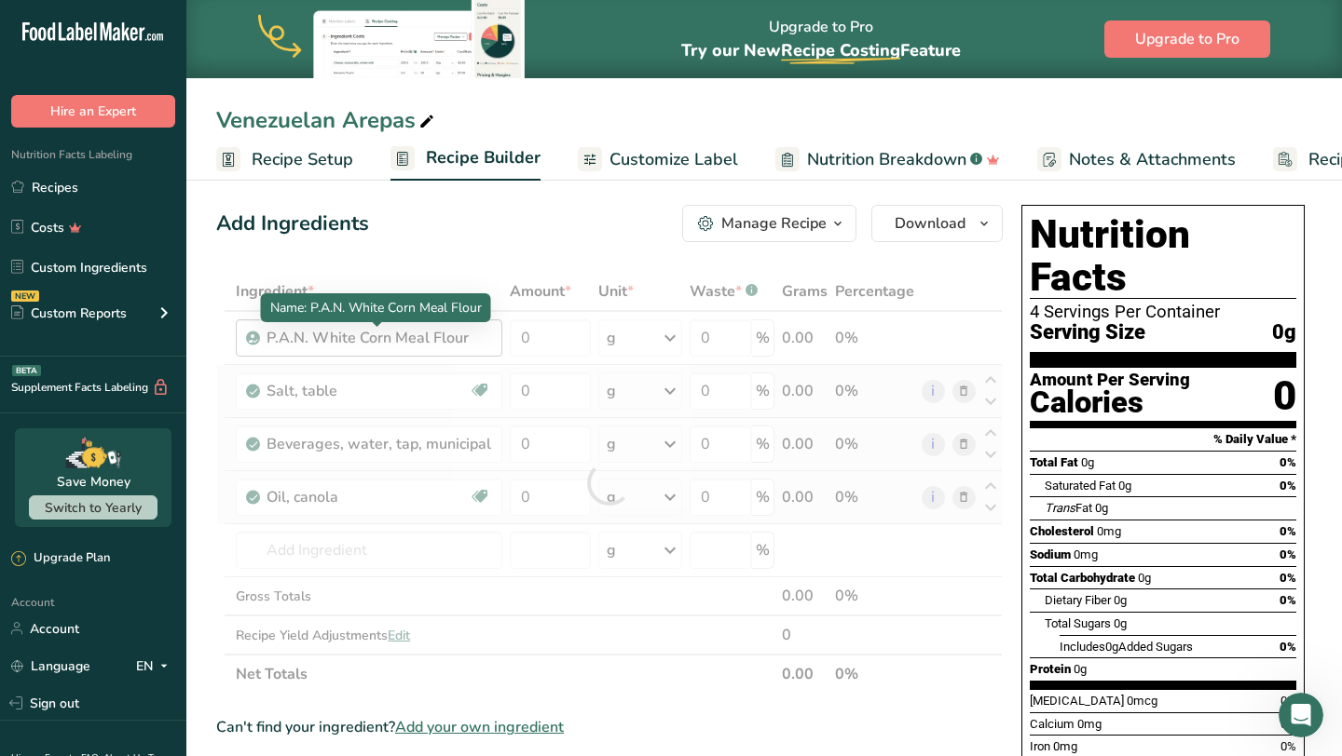
click at [423, 341] on div at bounding box center [609, 483] width 786 height 422
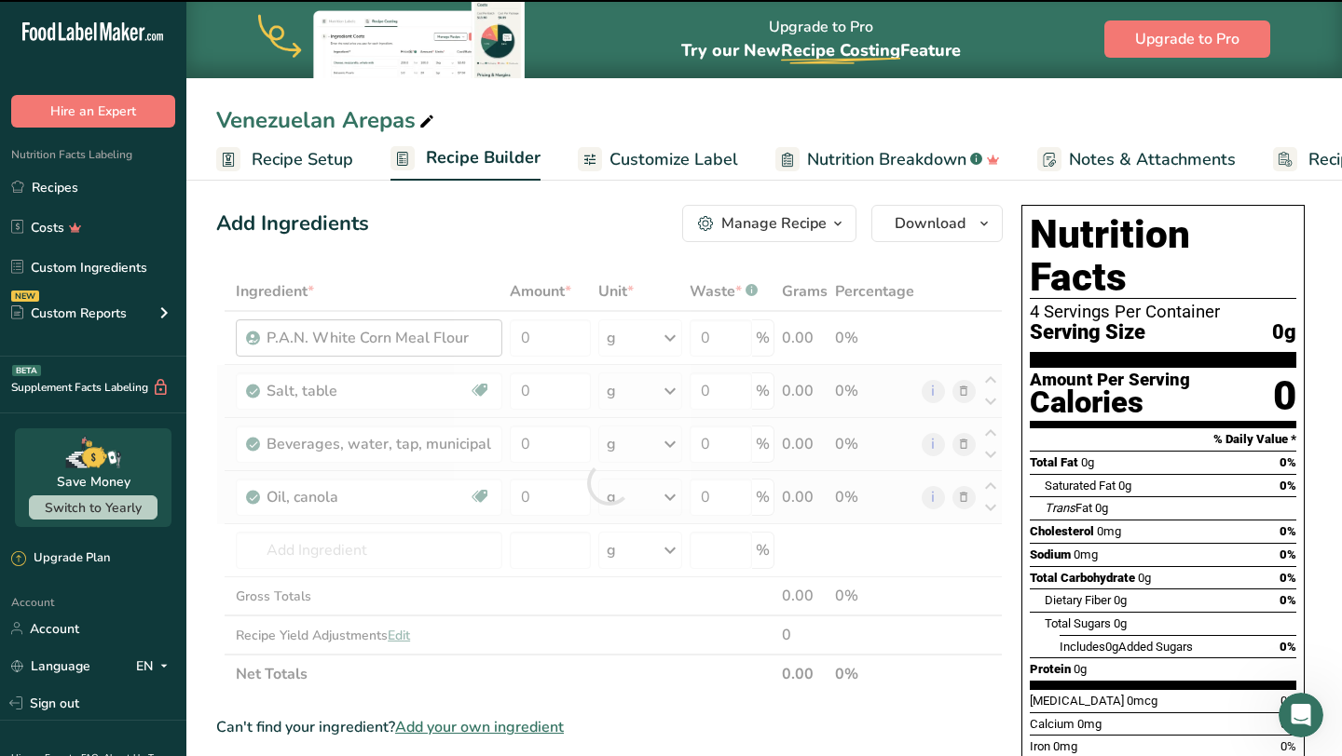
click at [423, 341] on div at bounding box center [609, 483] width 786 height 422
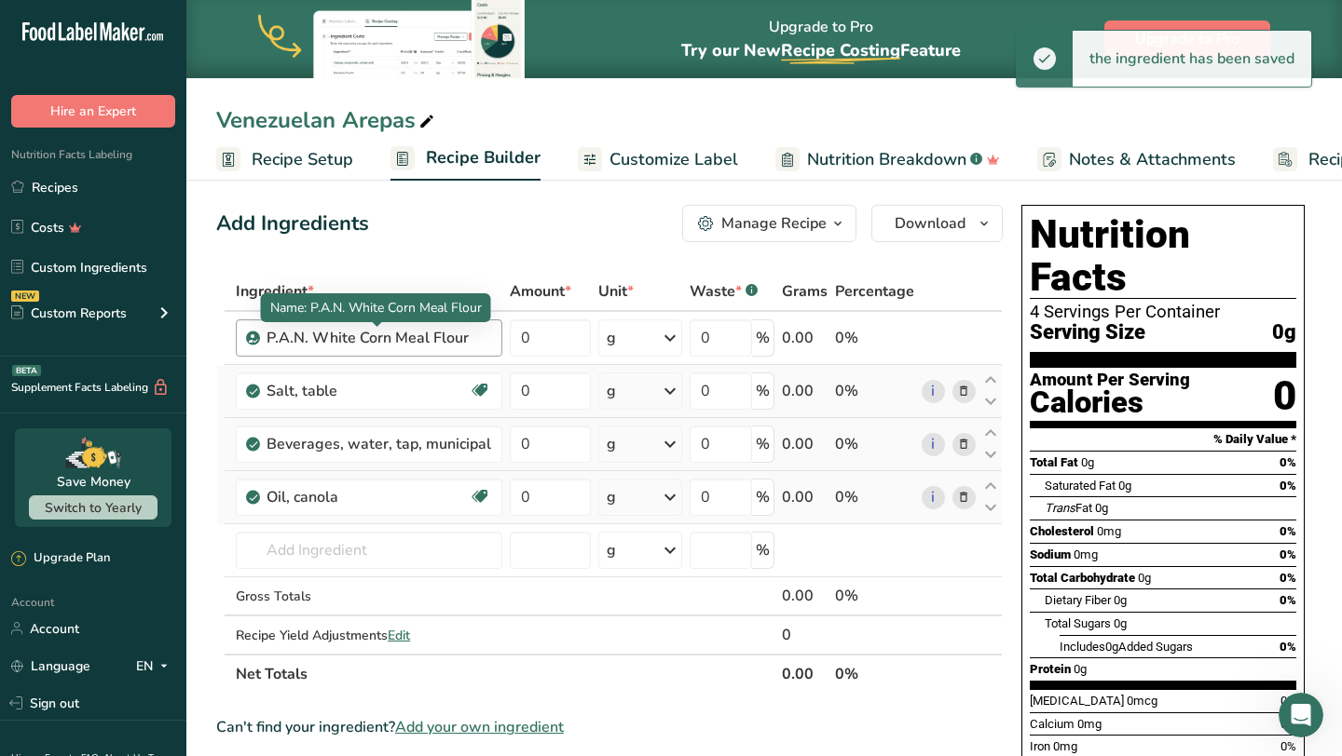
click at [423, 341] on div "P.A.N. White Corn Meal Flour" at bounding box center [378, 338] width 225 height 22
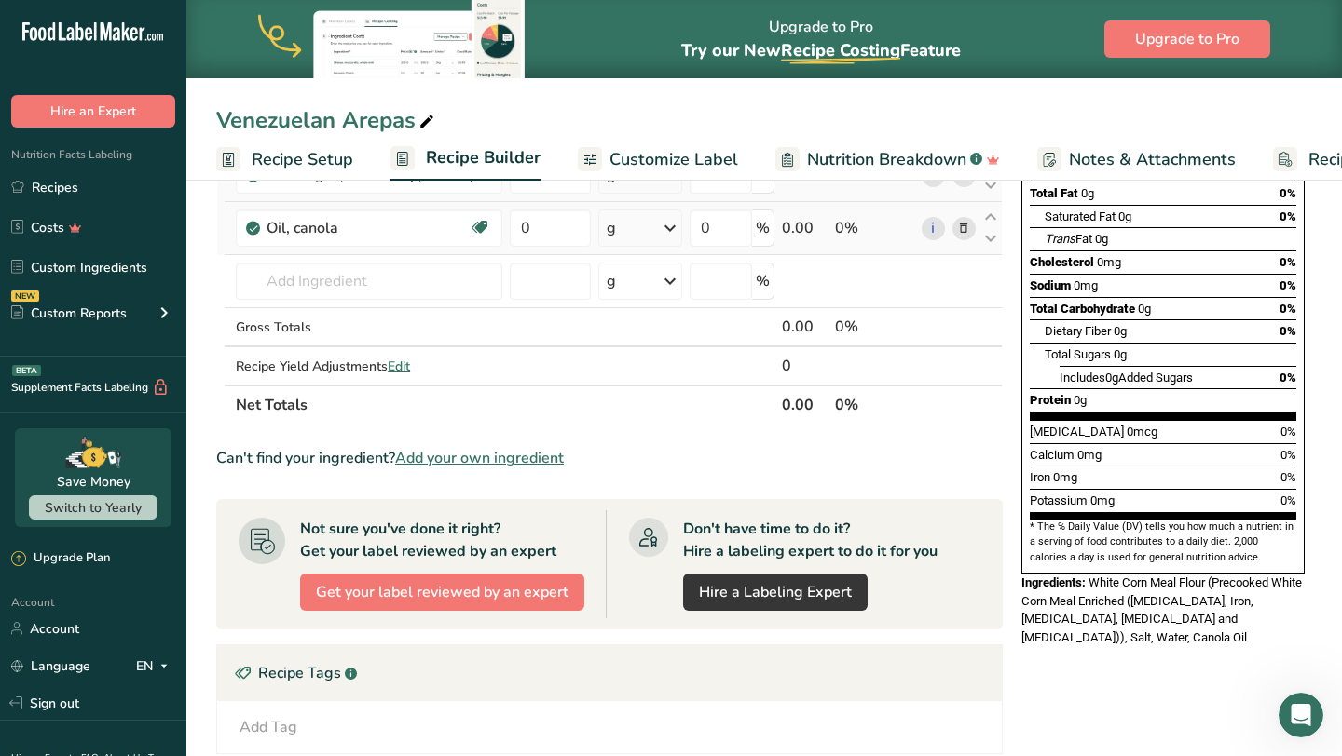
scroll to position [0, 0]
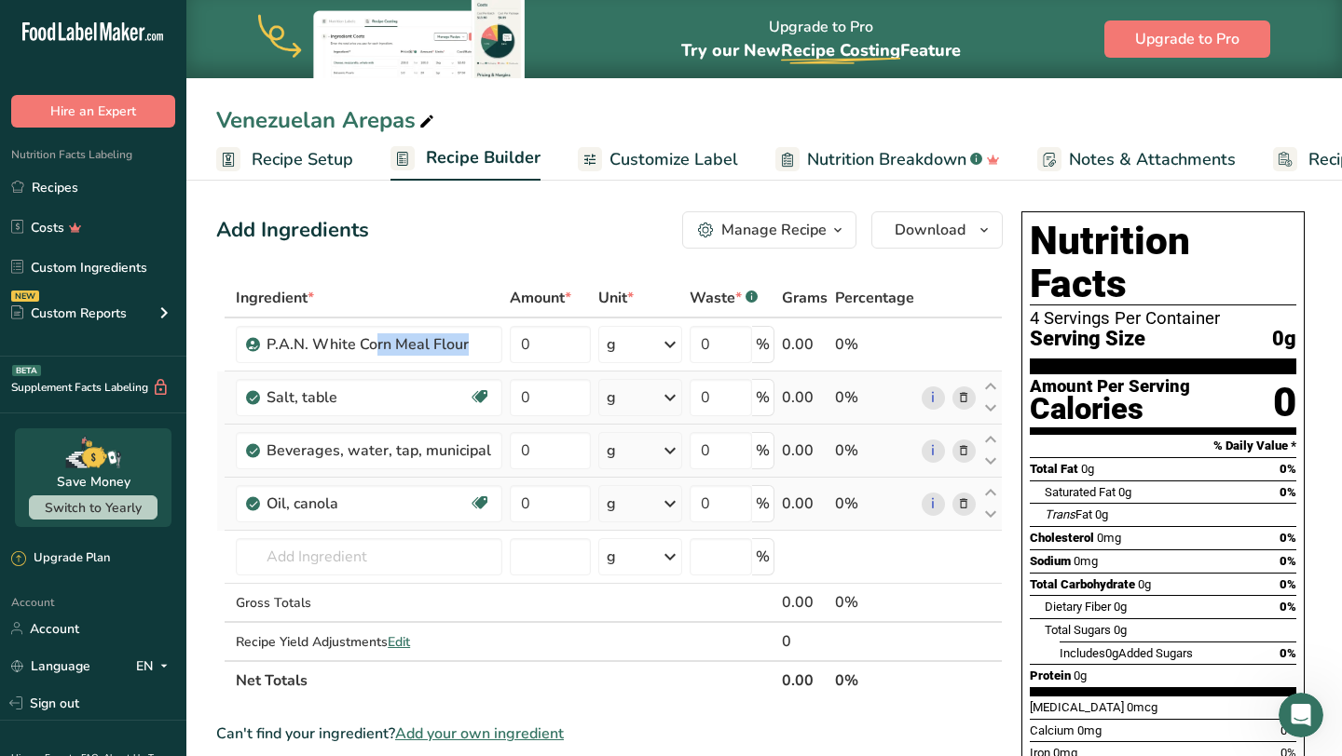
click at [966, 344] on icon at bounding box center [963, 345] width 13 height 20
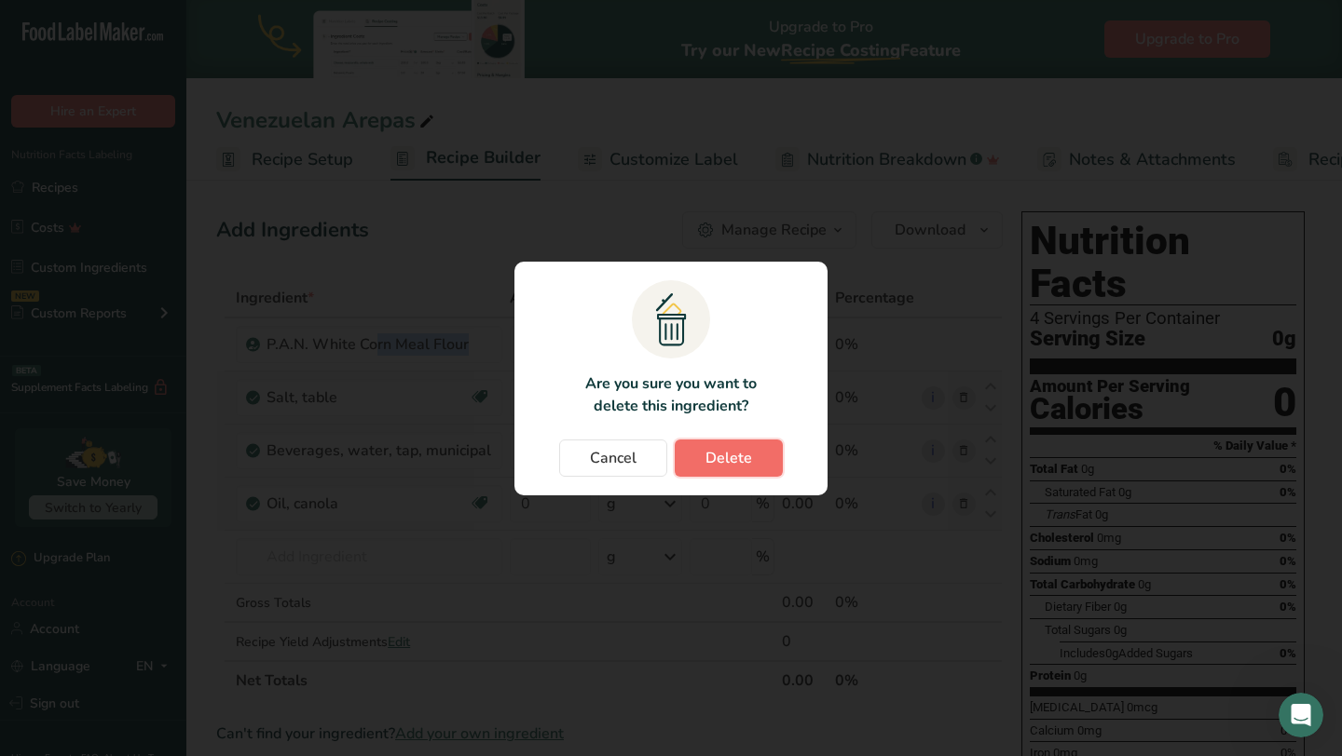
click at [724, 468] on span "Delete" at bounding box center [728, 458] width 47 height 22
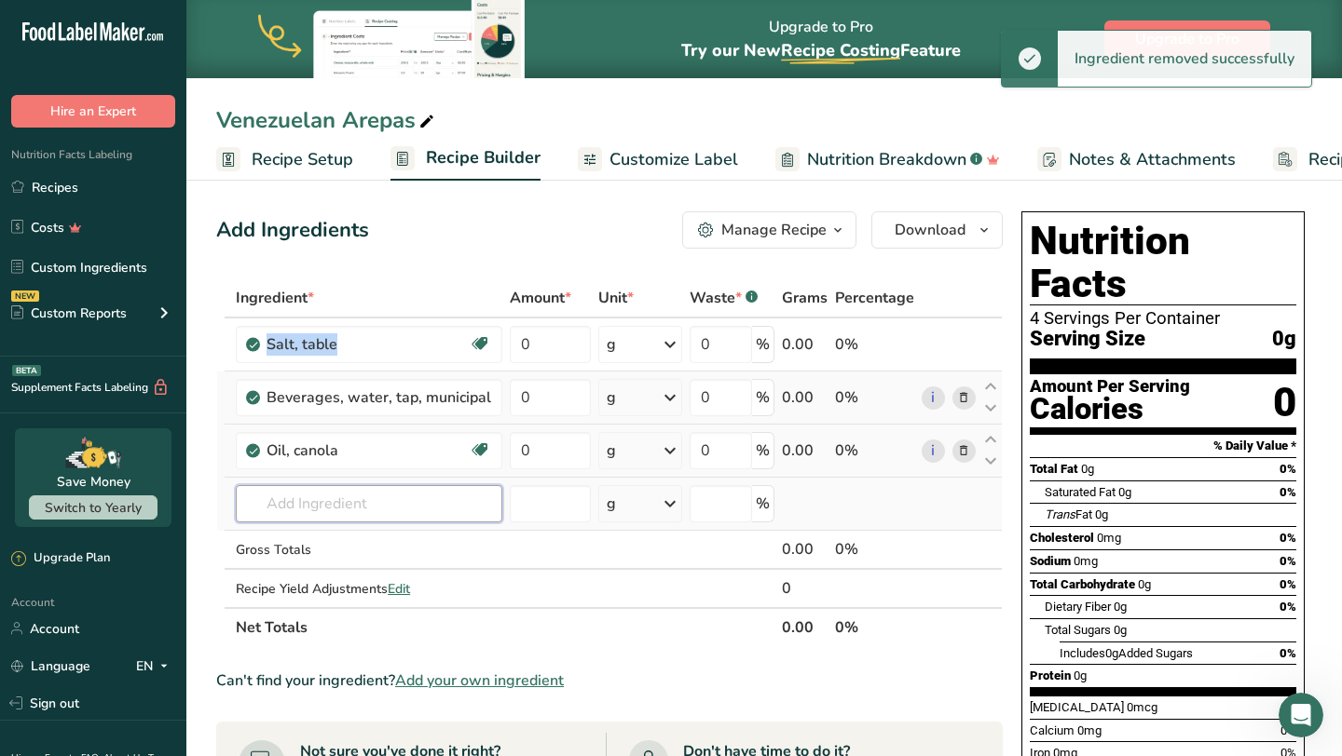
click at [429, 513] on input "text" at bounding box center [369, 503] width 266 height 37
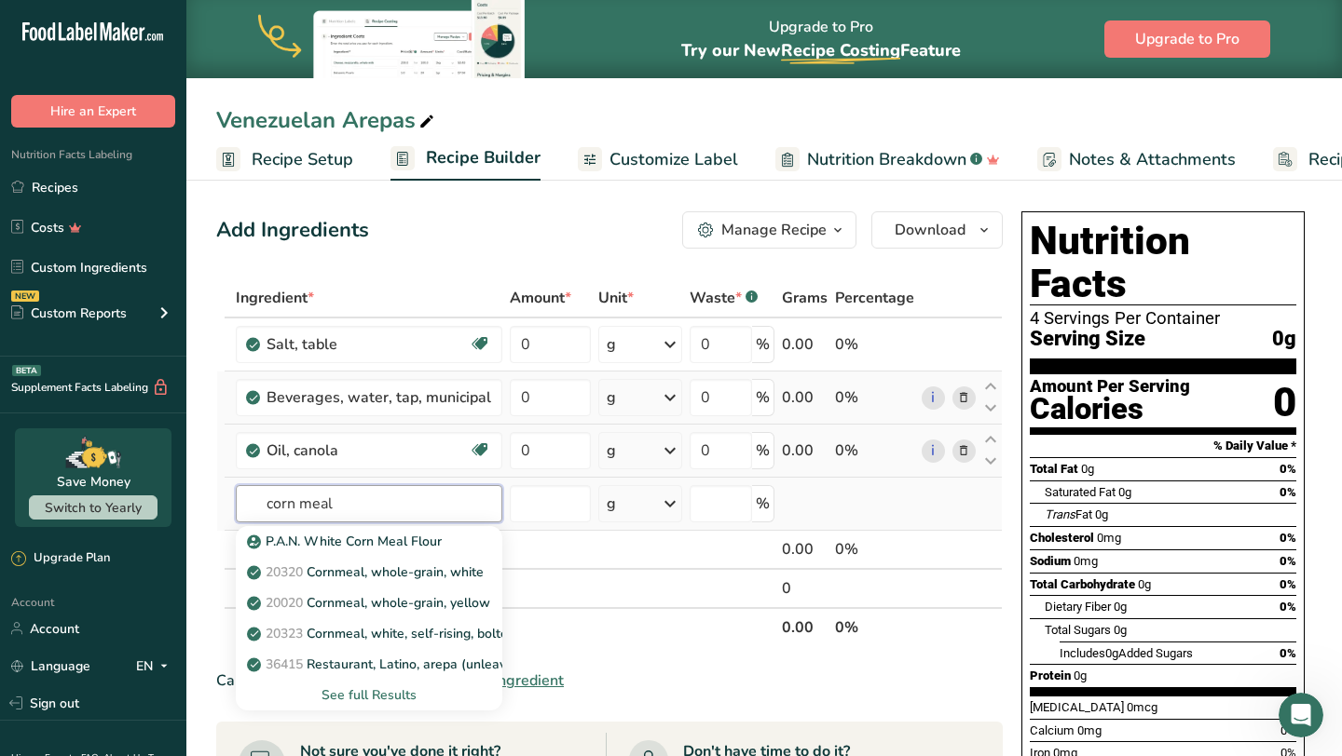
type input "corn meal"
click at [353, 691] on div "See full Results" at bounding box center [369, 696] width 237 height 20
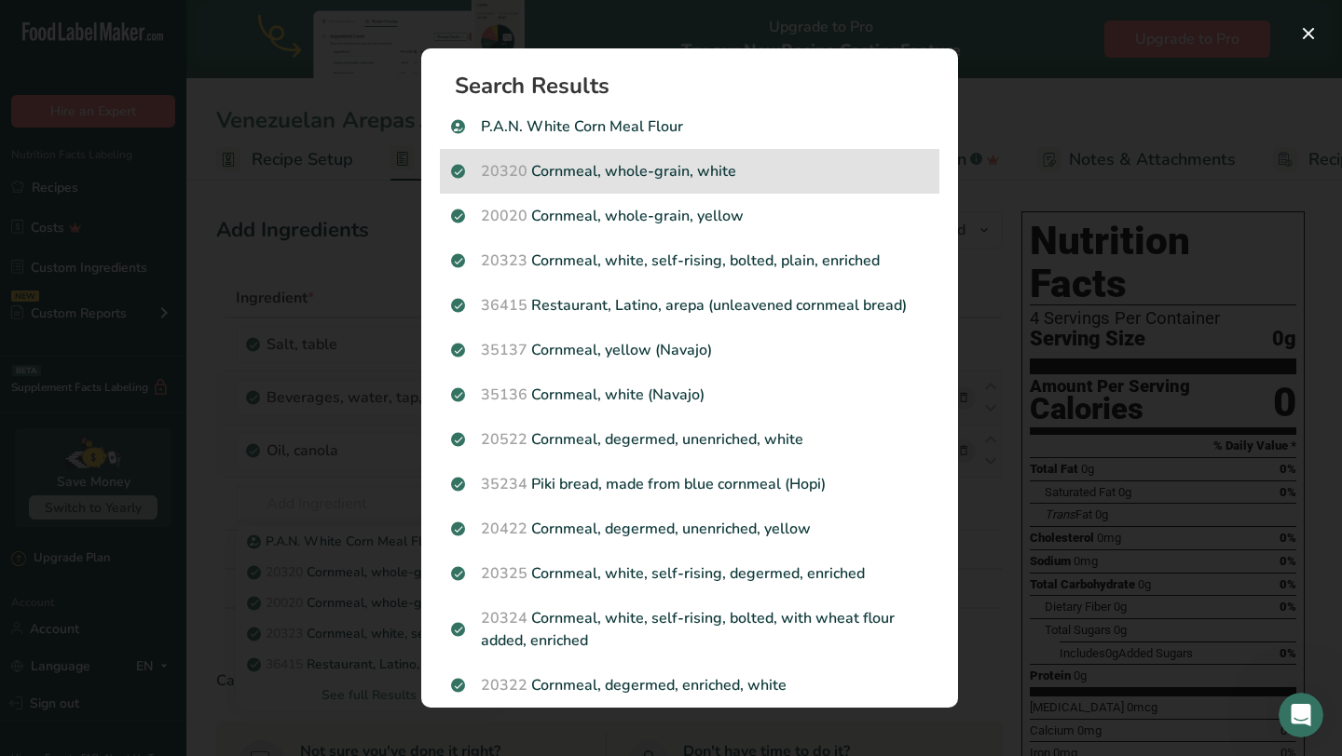
click at [611, 183] on div "20320 Cornmeal, whole-grain, white" at bounding box center [689, 171] width 499 height 45
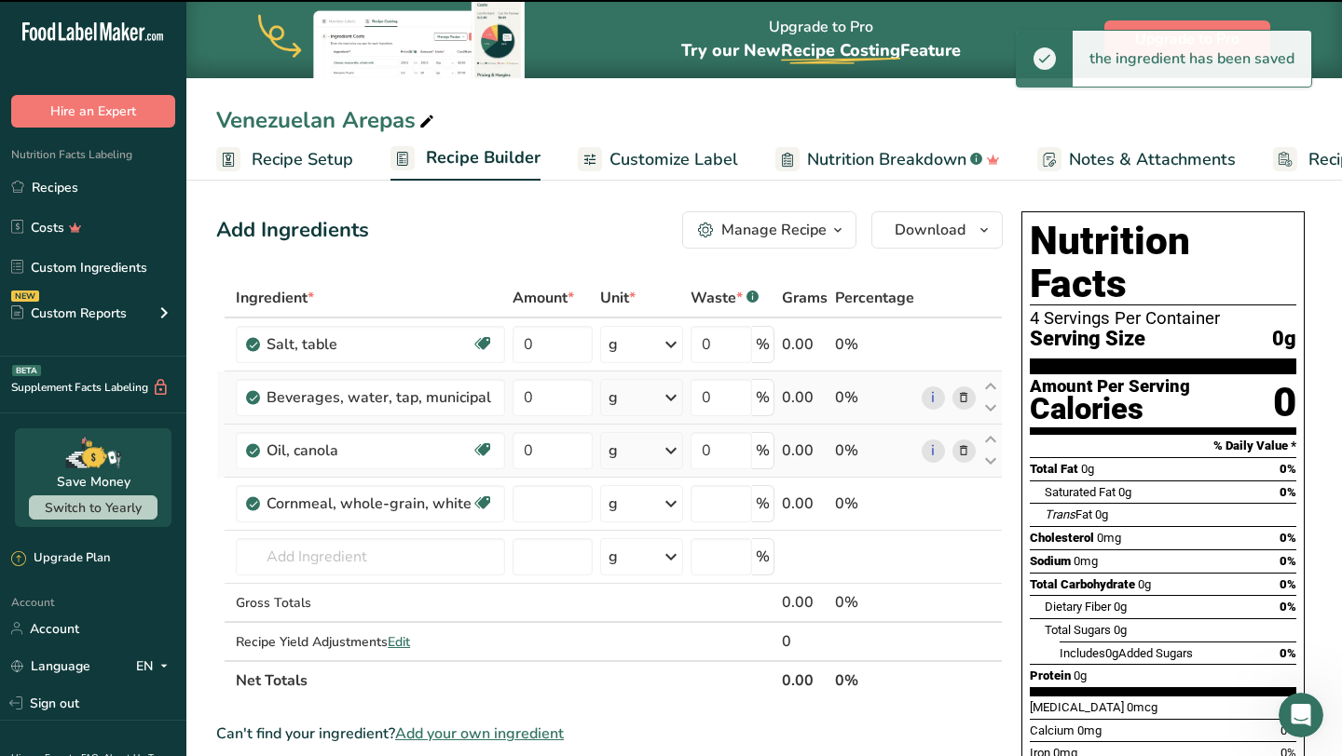
type input "0"
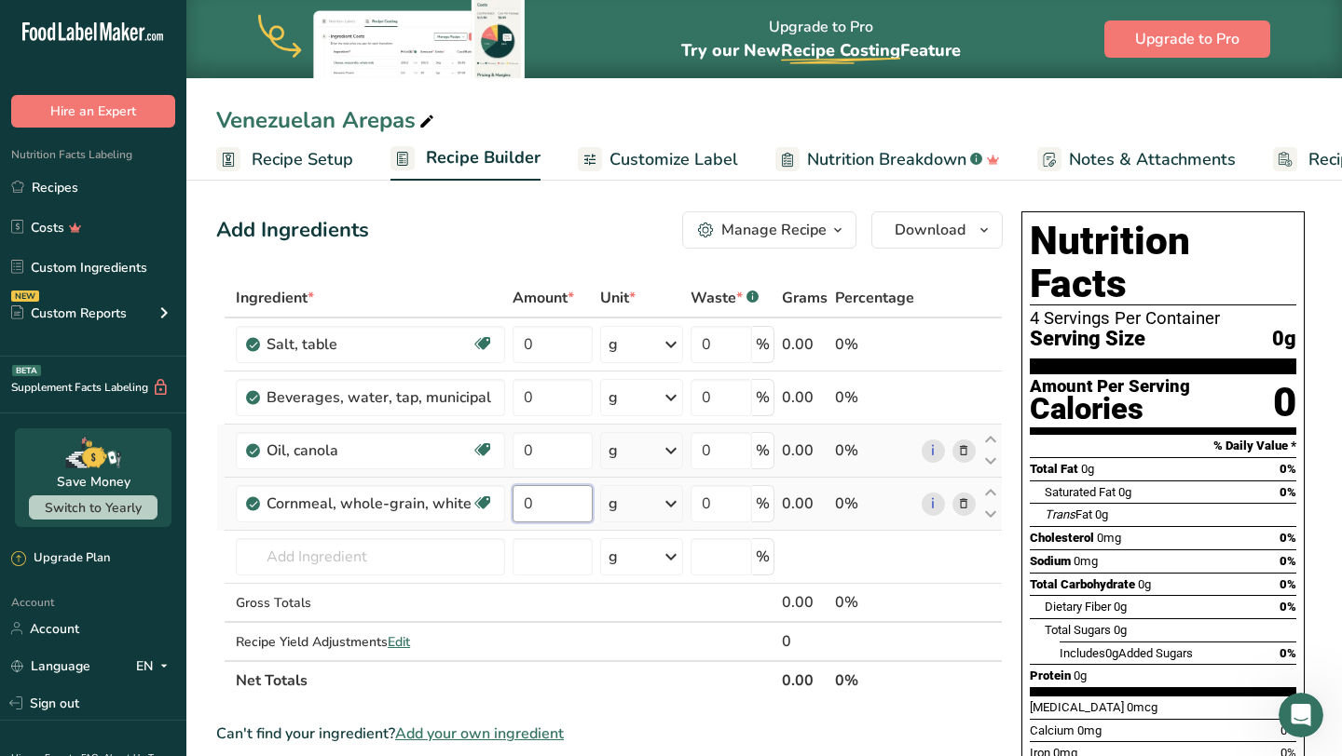
click at [555, 501] on input "0" at bounding box center [552, 503] width 80 height 37
click at [708, 402] on div "Ingredient * Amount * Unit * Waste * .a-a{fill:#347362;}.b-a{fill:#fff;} Grams …" at bounding box center [609, 490] width 786 height 422
type input "85"
click at [570, 498] on input "0" at bounding box center [552, 503] width 80 height 37
type input "118"
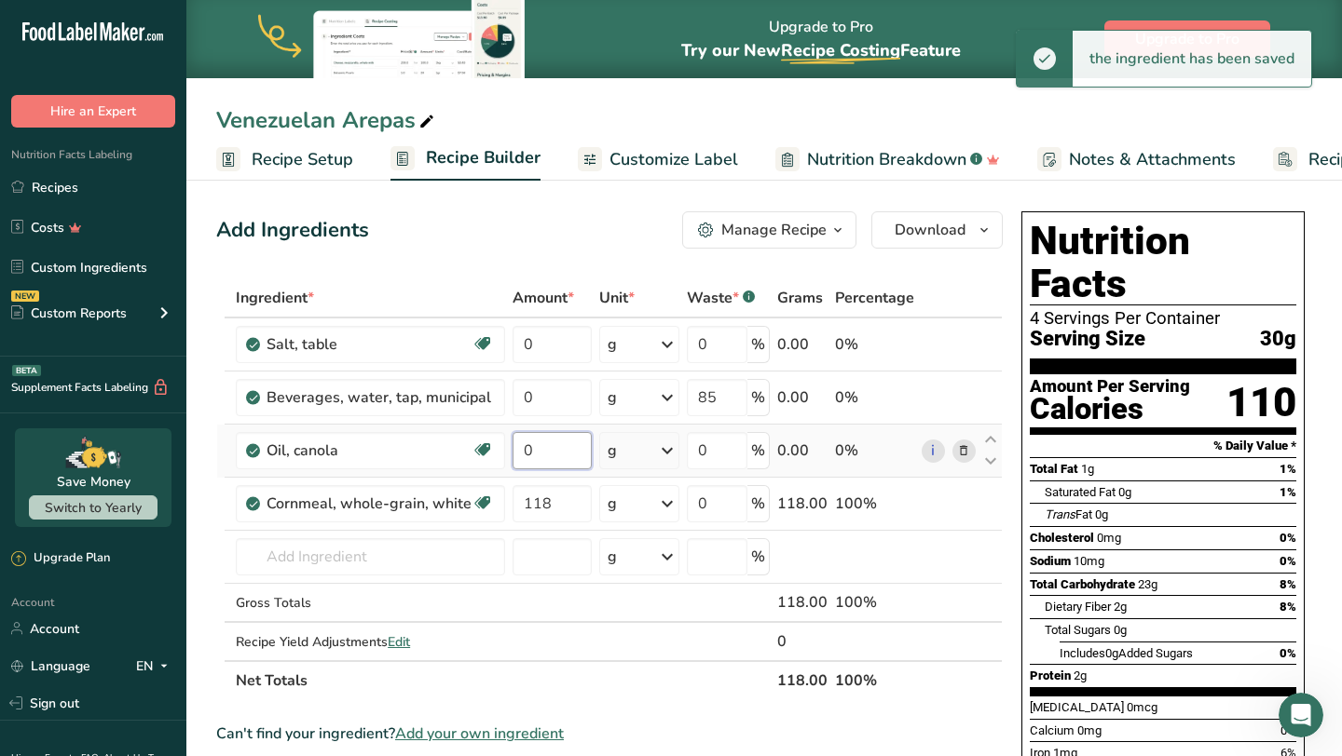
click at [546, 464] on input "0" at bounding box center [551, 450] width 79 height 37
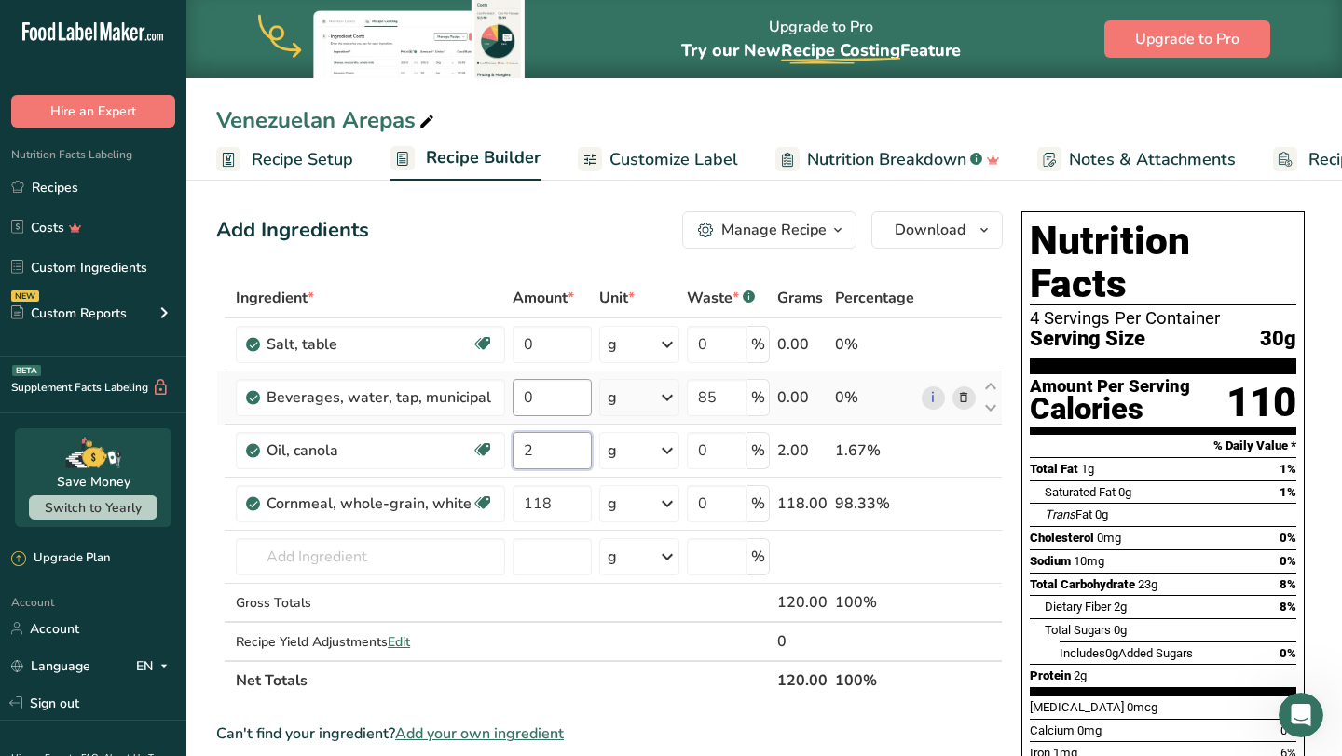
type input "2"
click at [557, 388] on div "Ingredient * Amount * Unit * Waste * .a-a{fill:#347362;}.b-a{fill:#fff;} Grams …" at bounding box center [609, 490] width 786 height 422
click at [671, 393] on div "Ingredient * Amount * Unit * Waste * .a-a{fill:#347362;}.b-a{fill:#fff;} Grams …" at bounding box center [609, 490] width 786 height 422
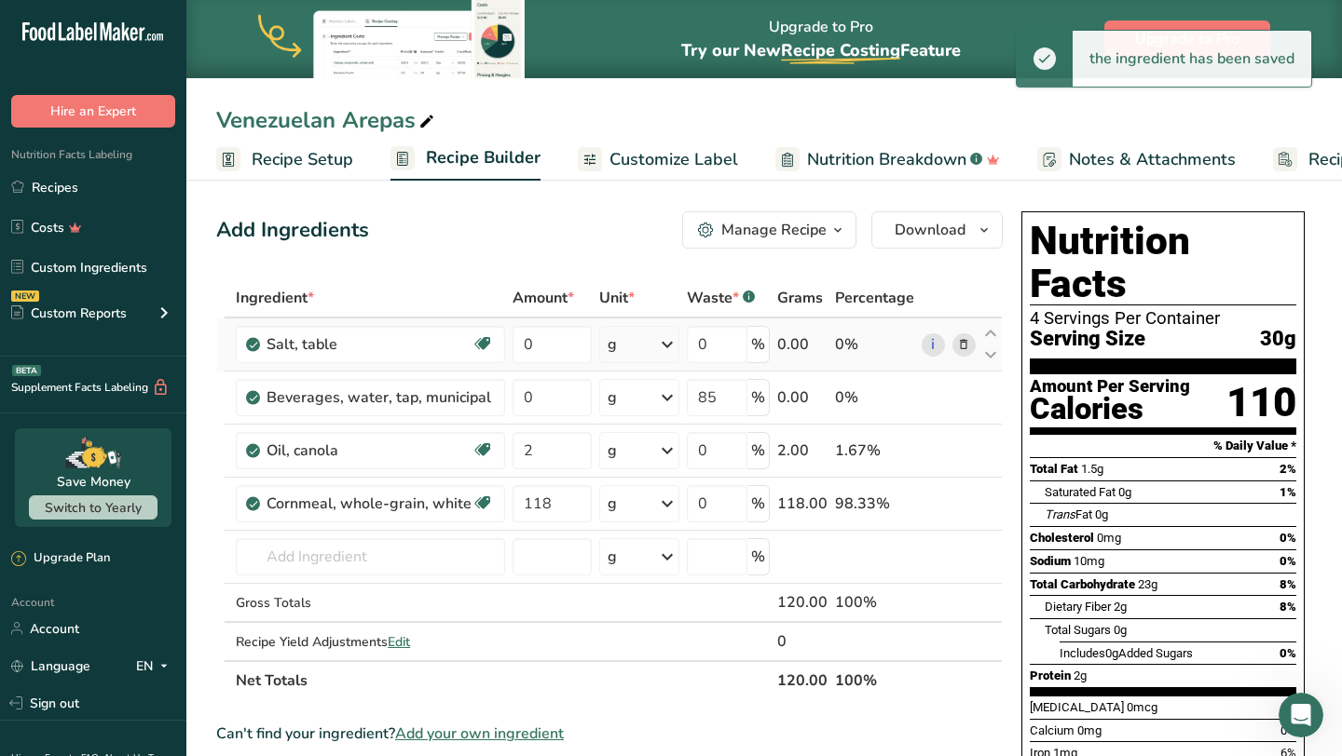
click at [674, 347] on icon at bounding box center [667, 345] width 22 height 34
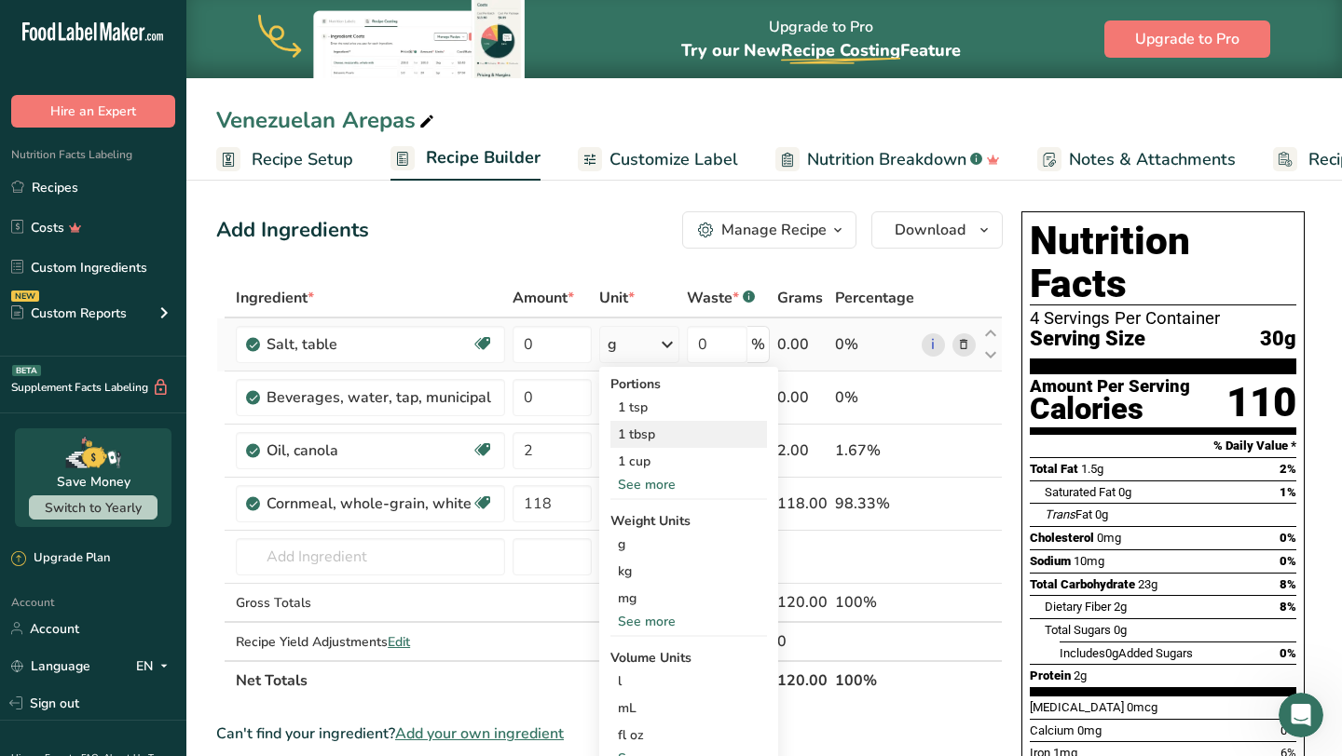
click at [655, 430] on div "1 tbsp" at bounding box center [688, 434] width 157 height 27
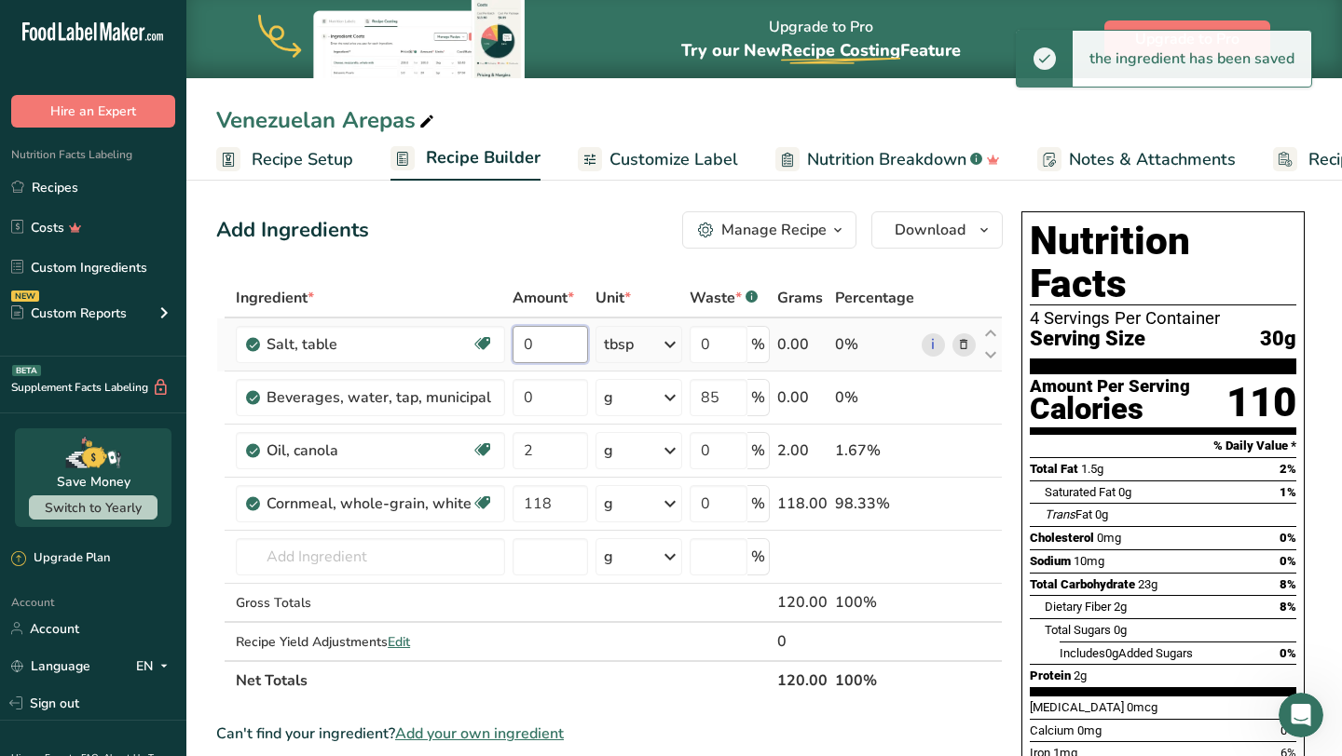
click at [579, 352] on input "0" at bounding box center [549, 344] width 75 height 37
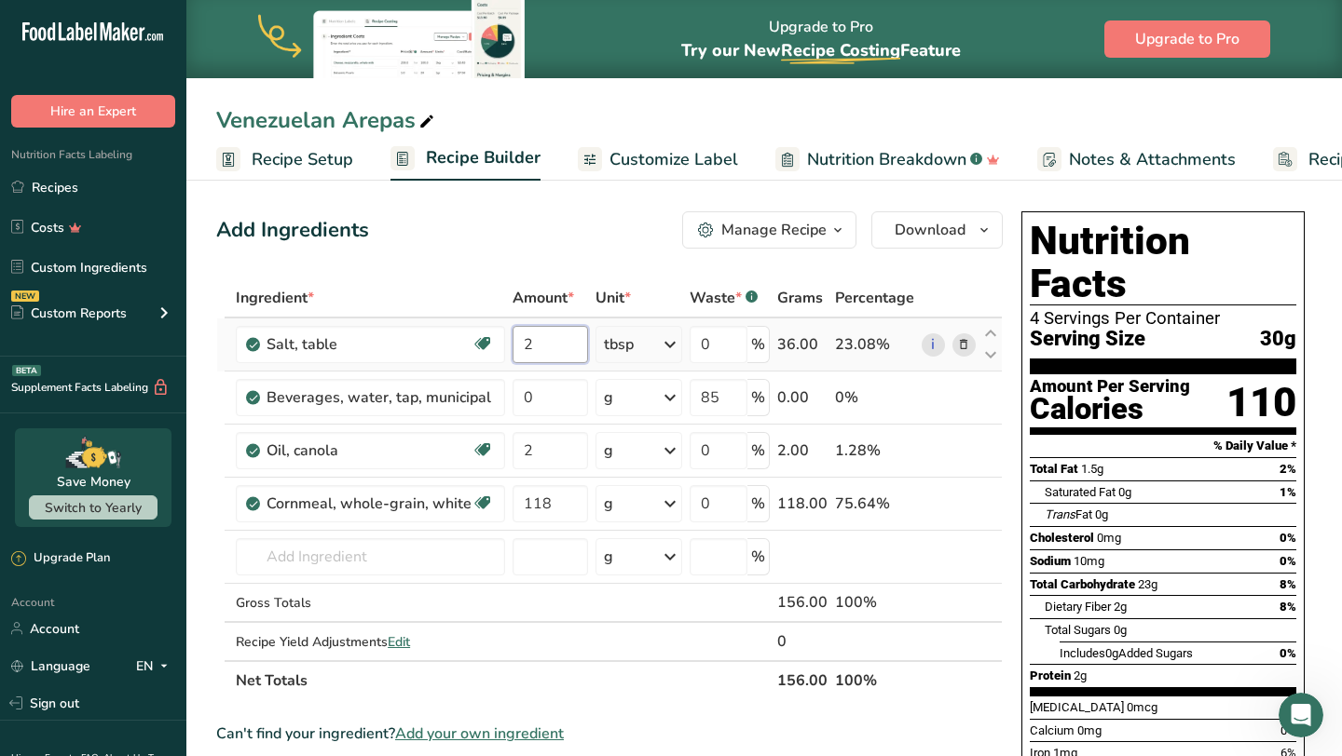
type input "2"
click at [633, 443] on div "Ingredient * Amount * Unit * Waste * .a-a{fill:#347362;}.b-a{fill:#fff;} Grams …" at bounding box center [609, 490] width 786 height 422
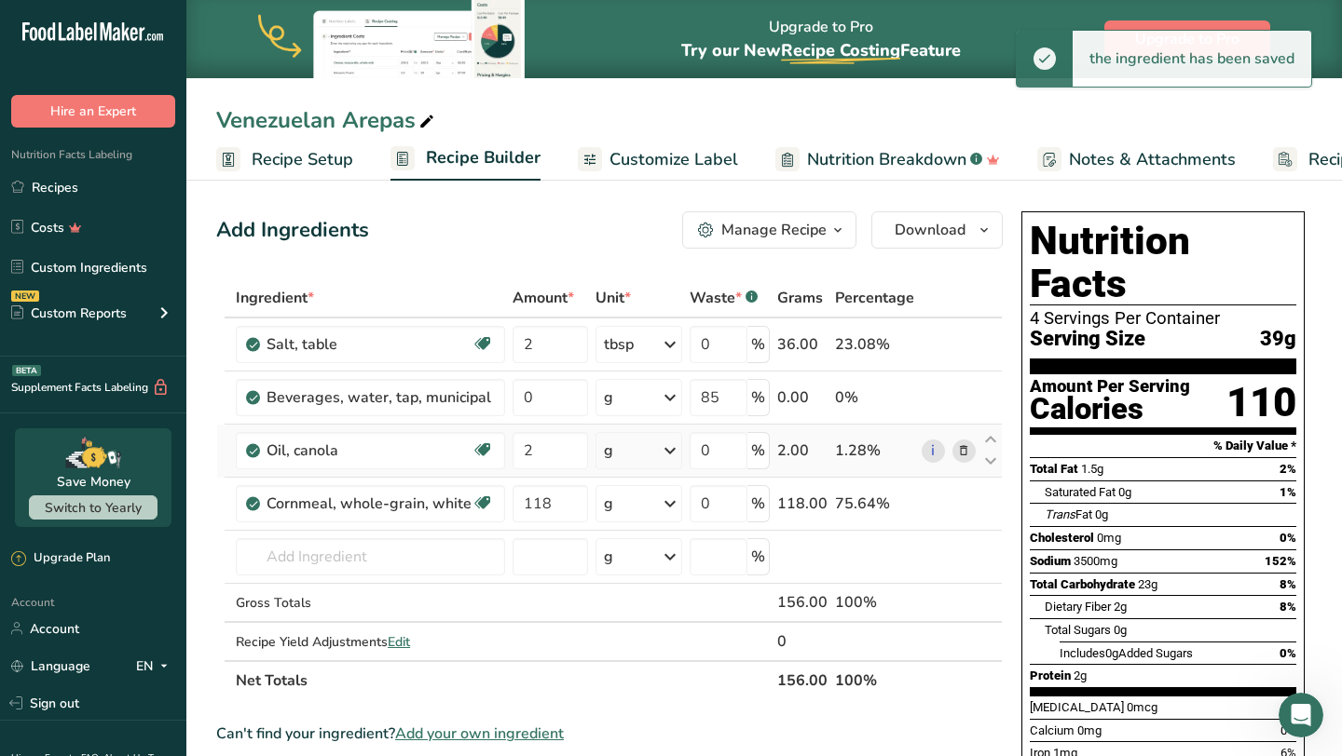
click at [665, 450] on icon at bounding box center [670, 451] width 22 height 34
click at [653, 510] on div "1 tbsp" at bounding box center [684, 513] width 157 height 27
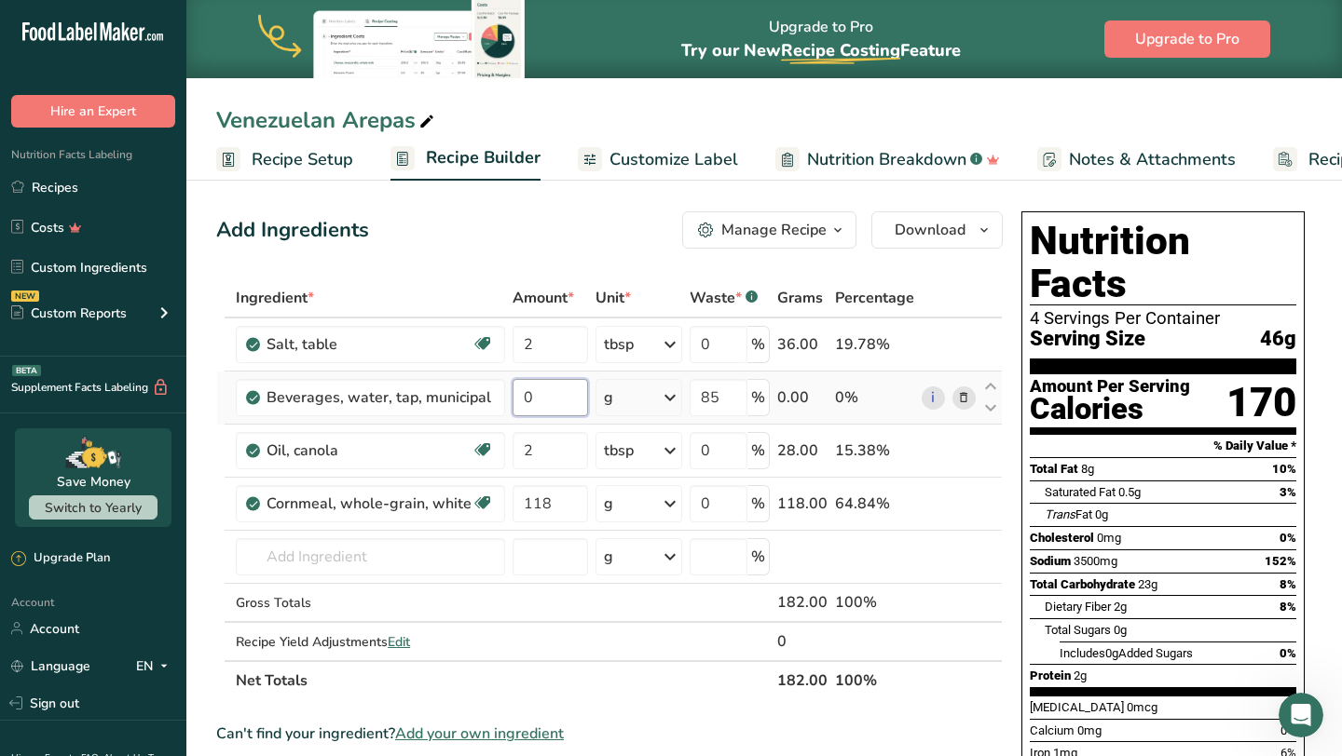
click at [552, 396] on input "0" at bounding box center [549, 397] width 75 height 37
type input "6.5"
click at [629, 390] on div "Ingredient * Amount * Unit * Waste * .a-a{fill:#347362;}.b-a{fill:#fff;} Grams …" at bounding box center [609, 490] width 786 height 422
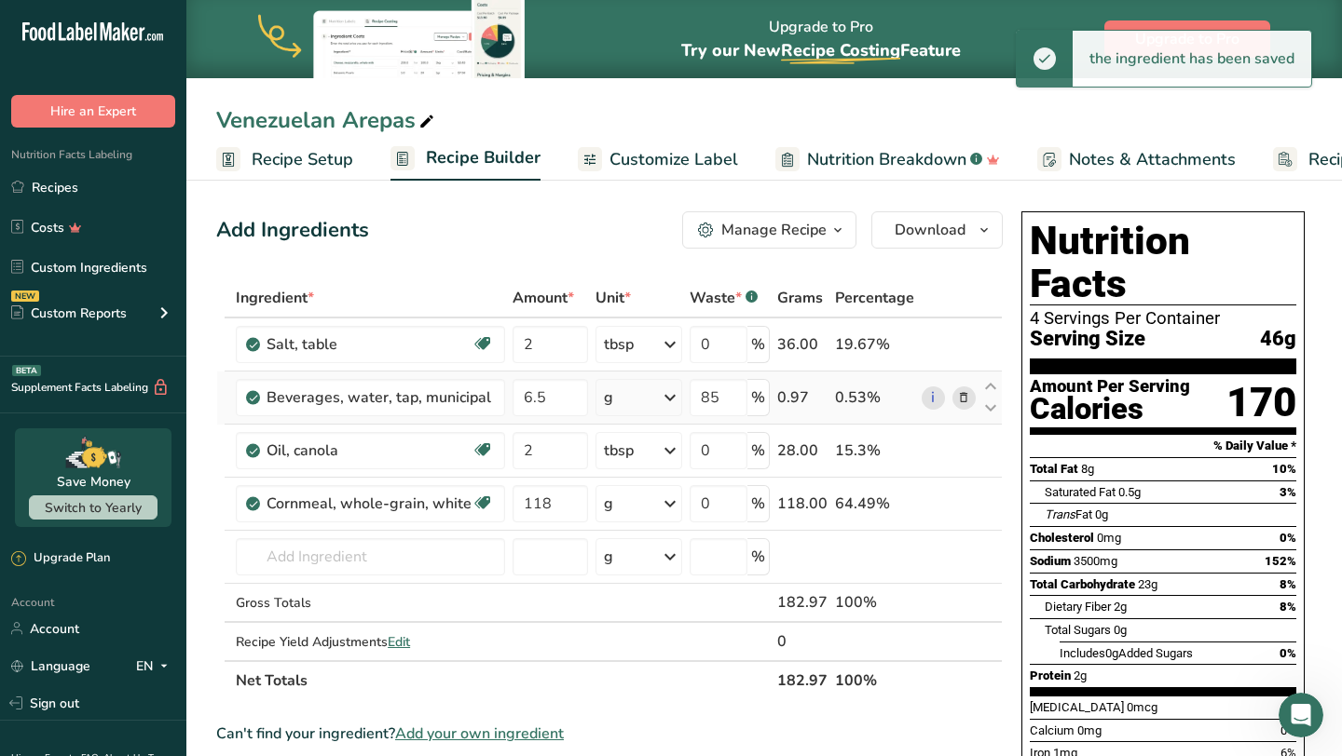
click at [629, 390] on div "g" at bounding box center [638, 397] width 87 height 37
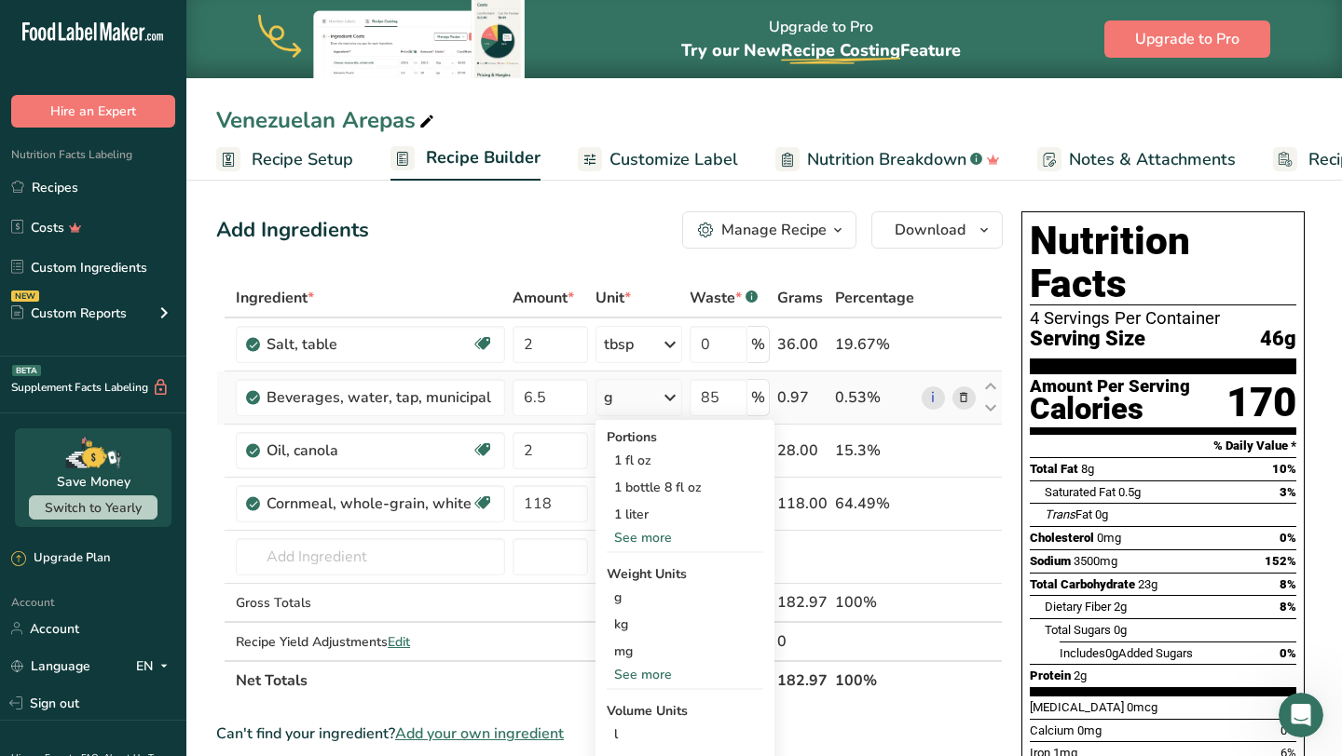
click at [650, 538] on div "See more" at bounding box center [684, 538] width 157 height 20
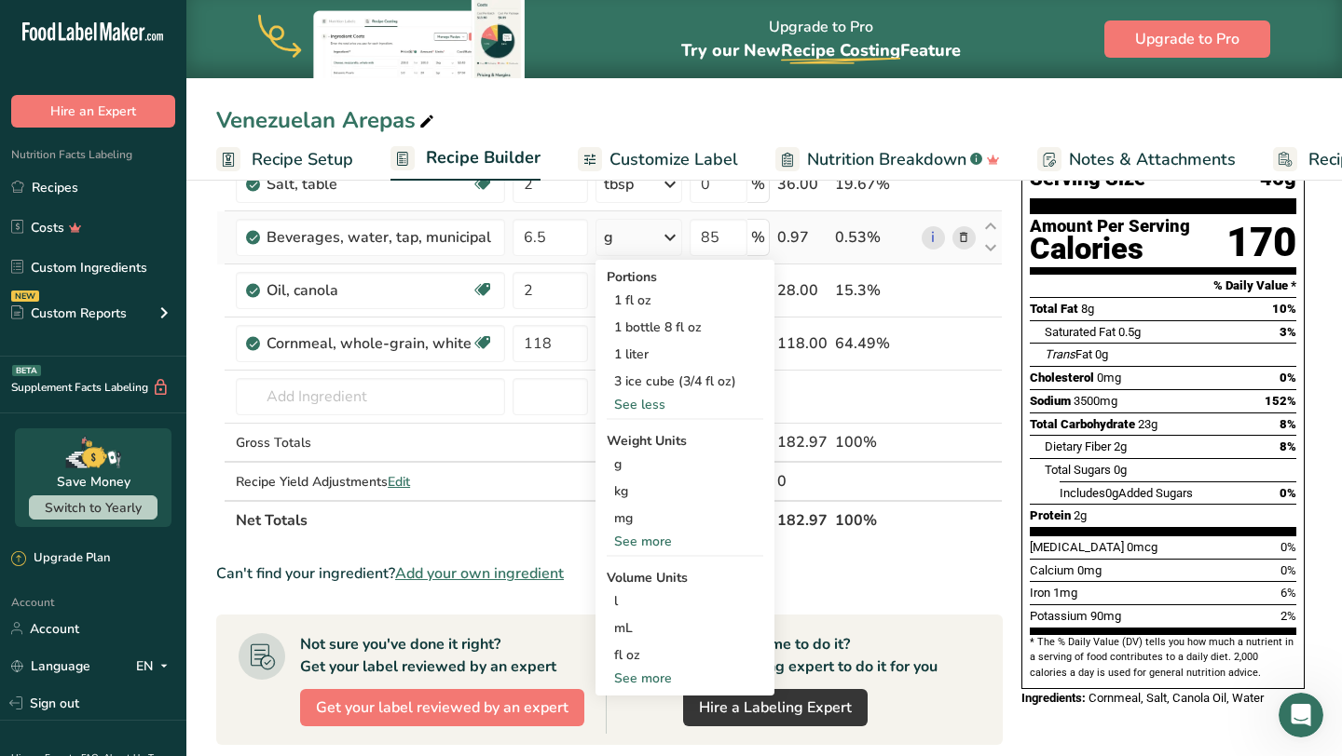
scroll to position [162, 0]
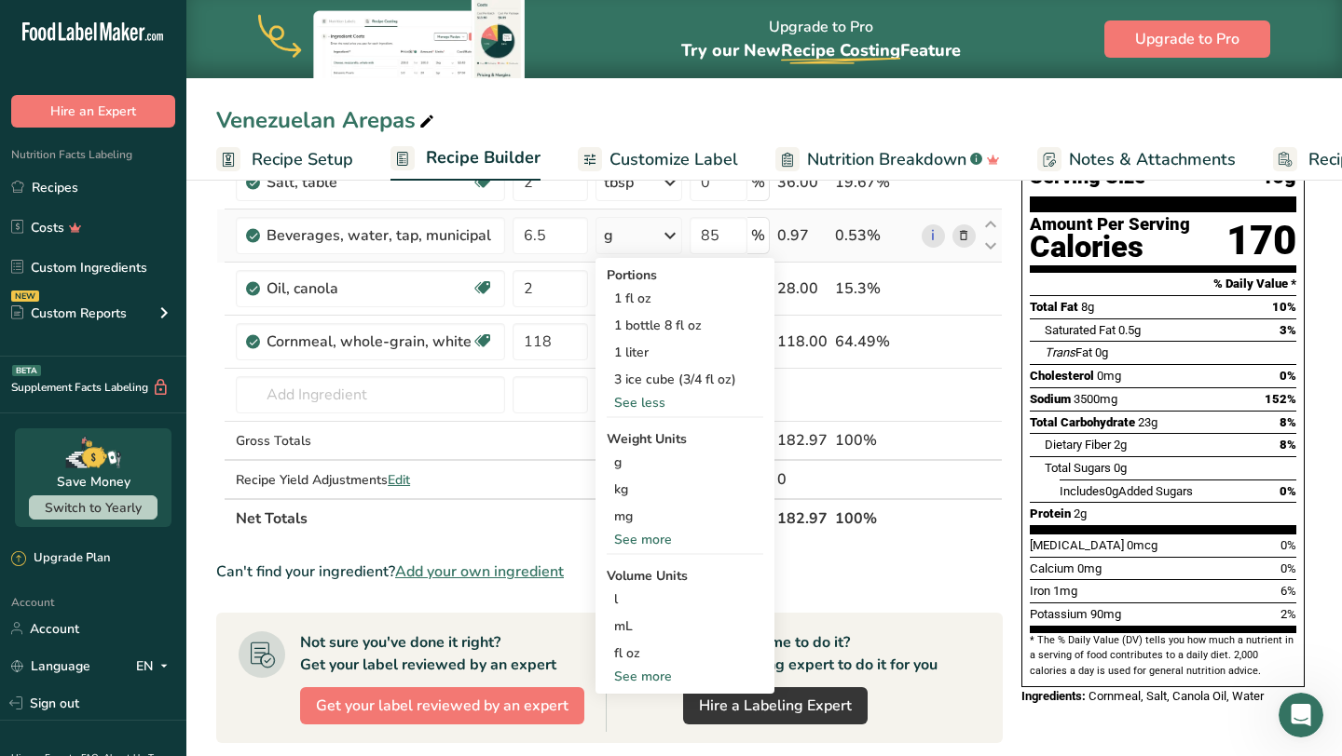
click at [648, 682] on div "See more" at bounding box center [684, 677] width 157 height 20
select select "22"
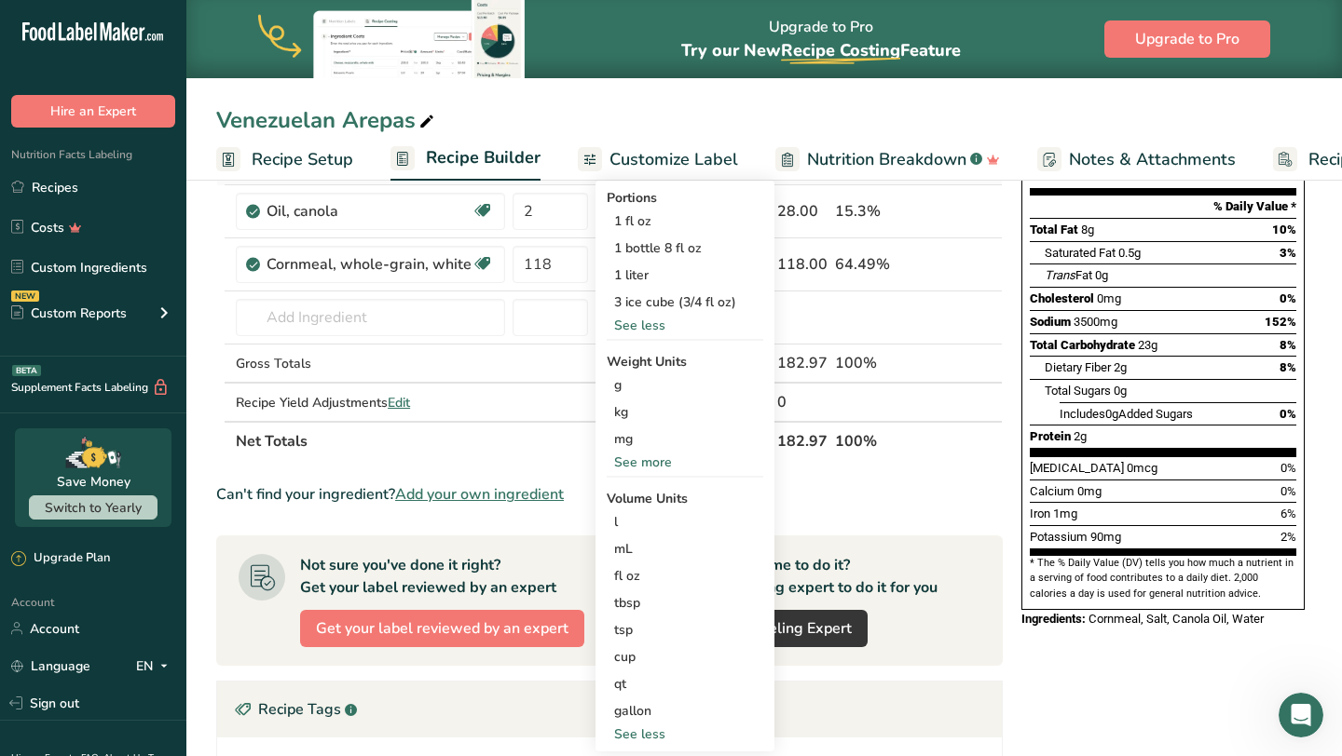
scroll to position [241, 0]
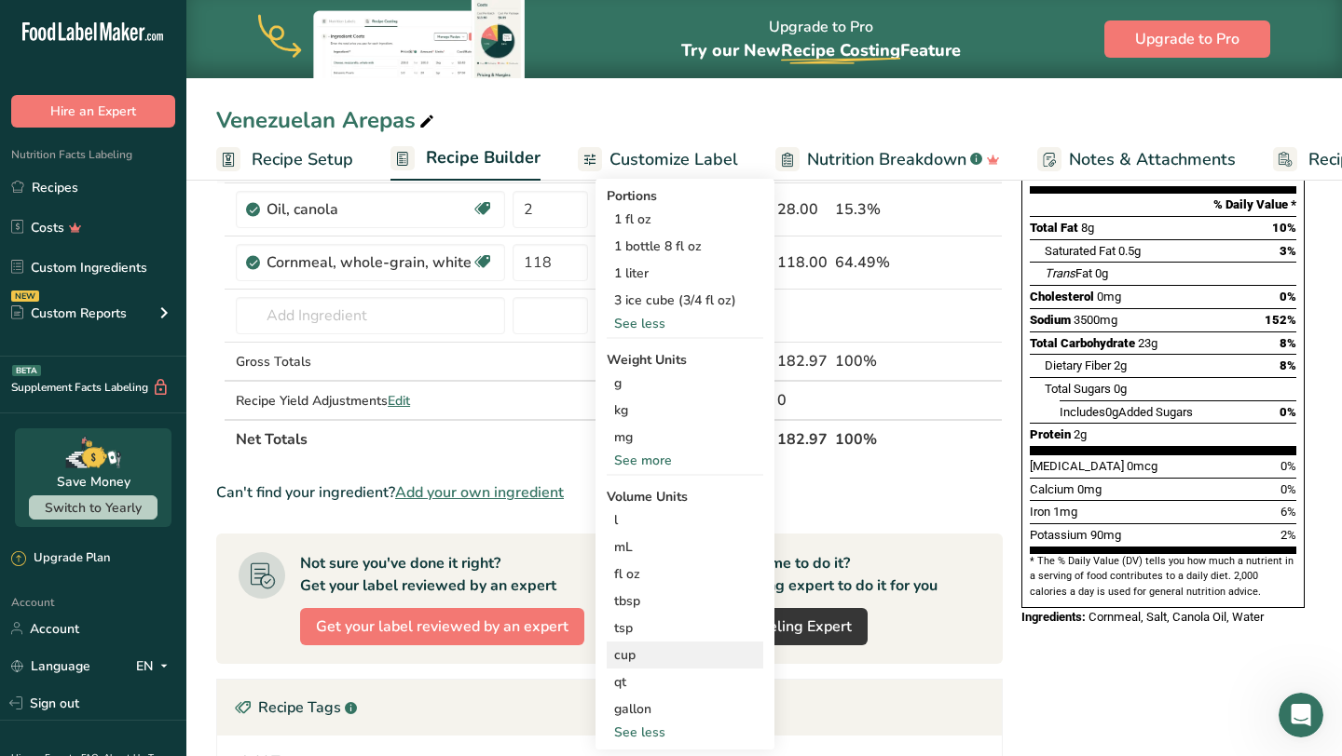
click at [655, 648] on div "cup" at bounding box center [685, 656] width 142 height 20
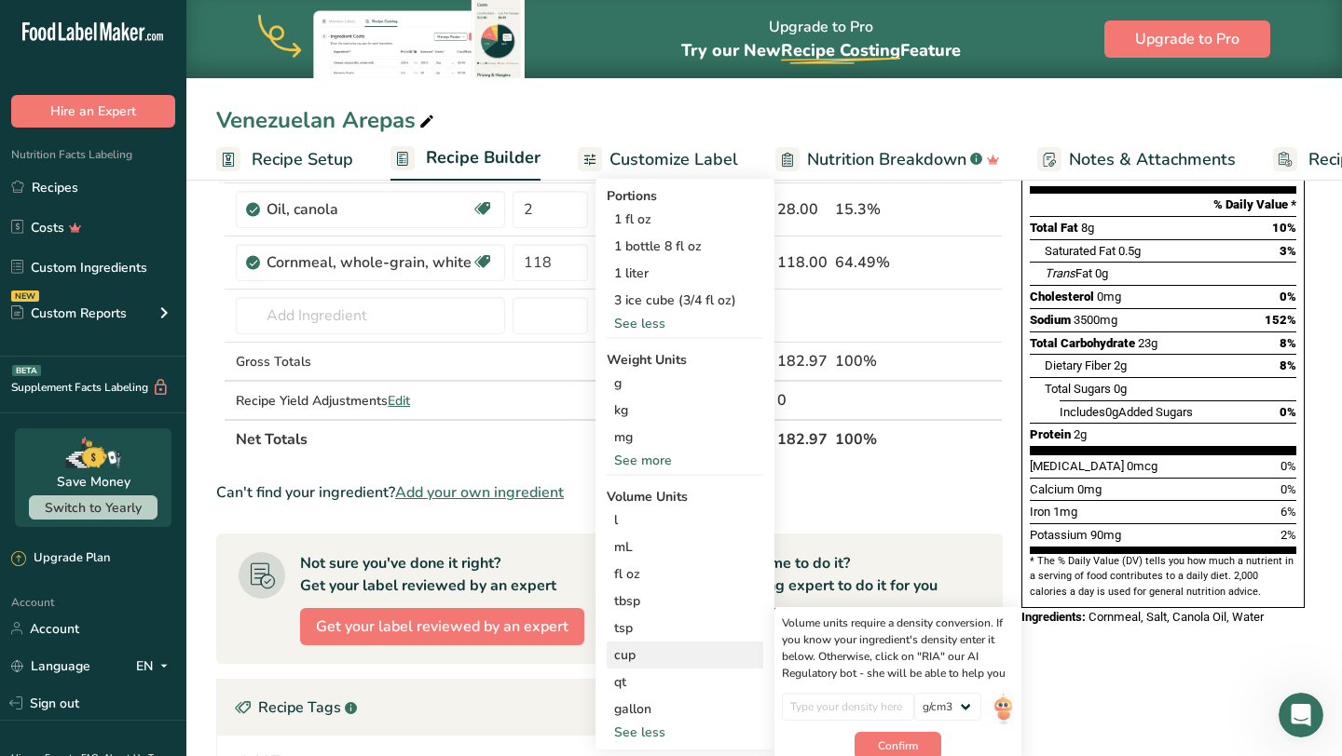
click at [655, 648] on div "cup" at bounding box center [685, 656] width 142 height 20
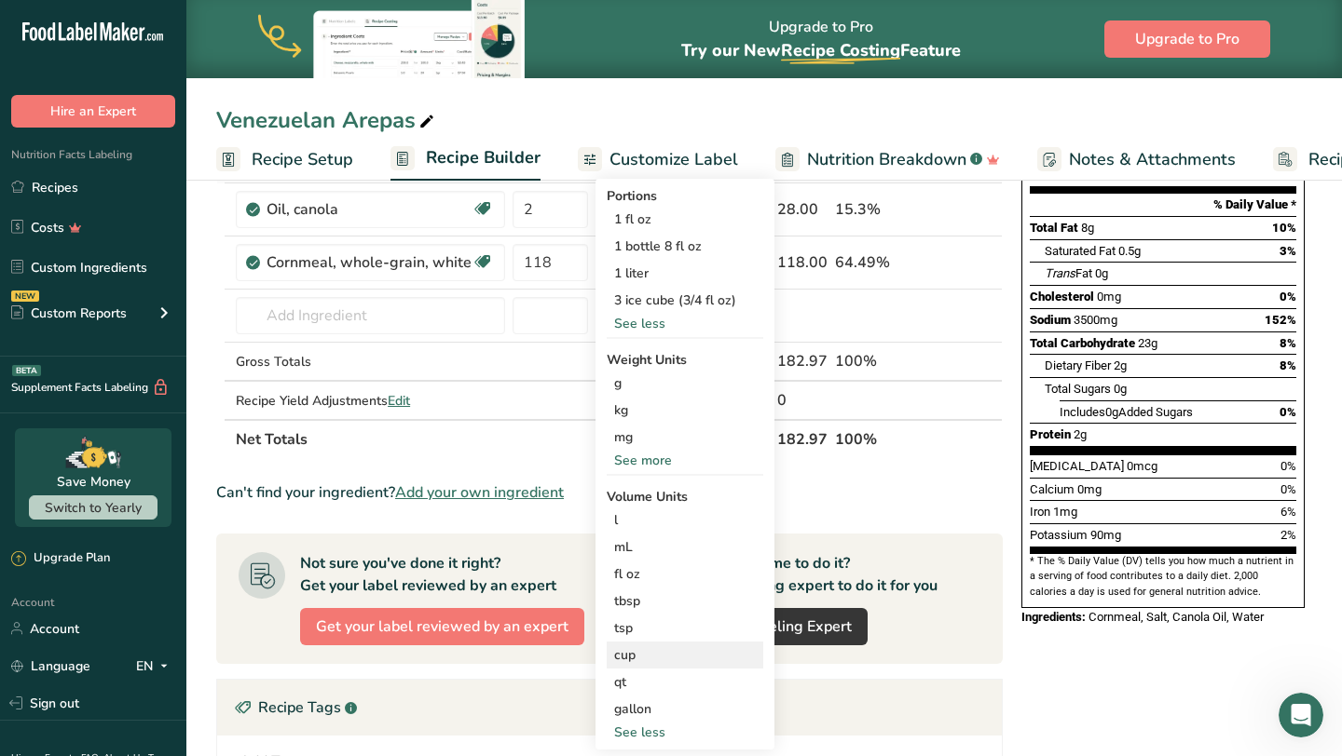
click at [655, 648] on div "cup" at bounding box center [685, 656] width 142 height 20
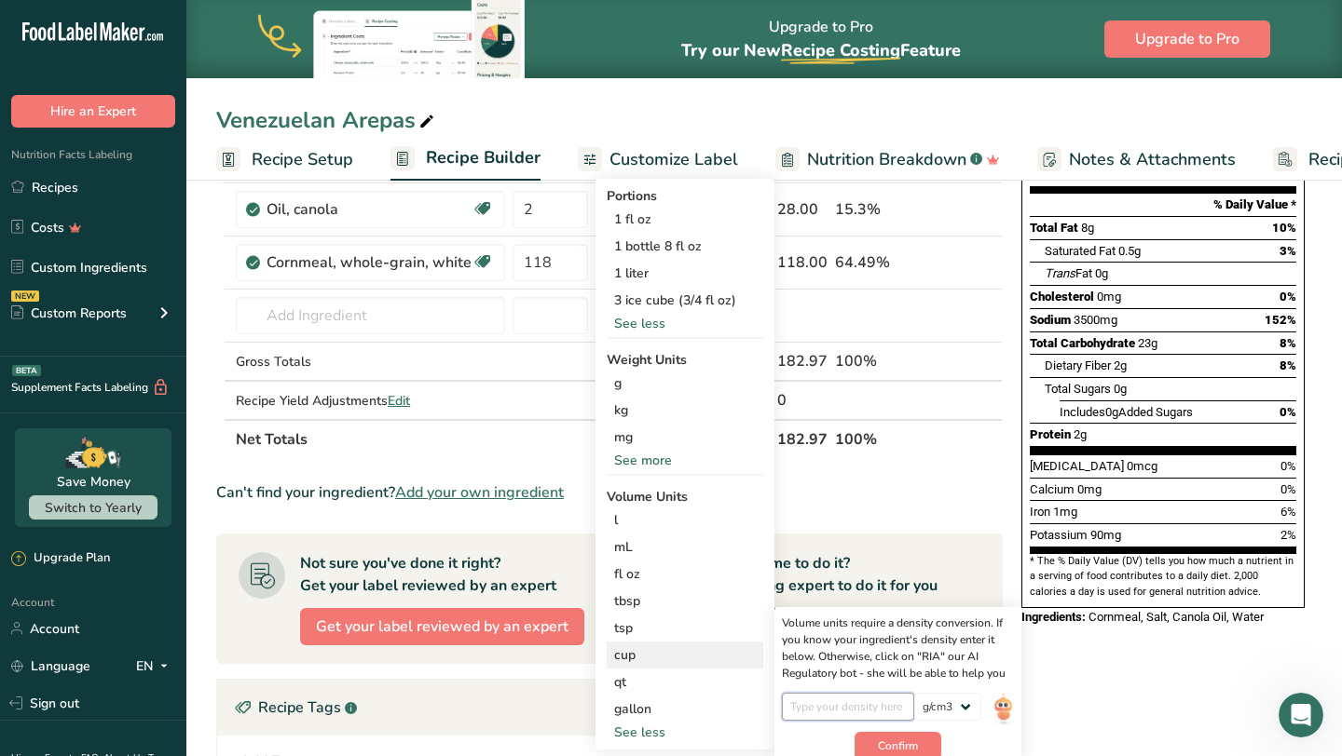
click at [875, 707] on input "number" at bounding box center [848, 707] width 133 height 28
type input "1"
click at [915, 737] on button "Confirm" at bounding box center [897, 746] width 87 height 28
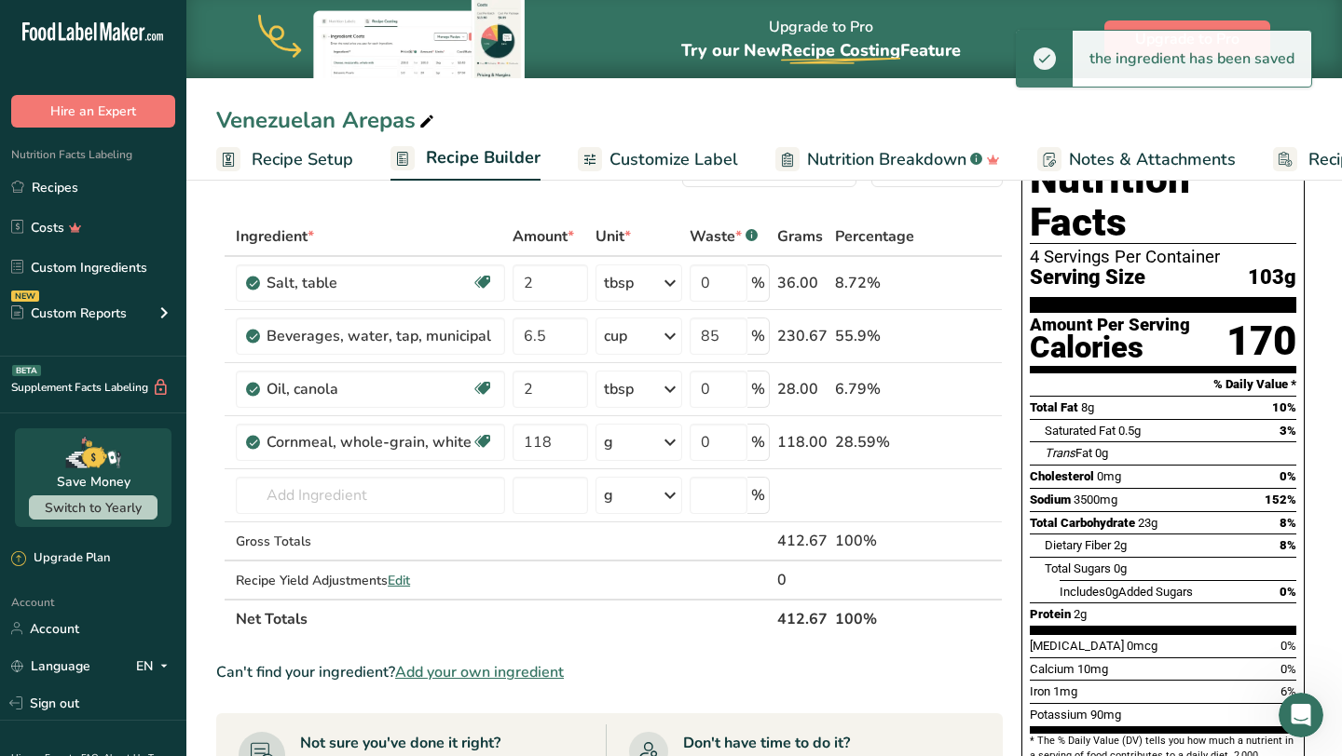
scroll to position [56, 0]
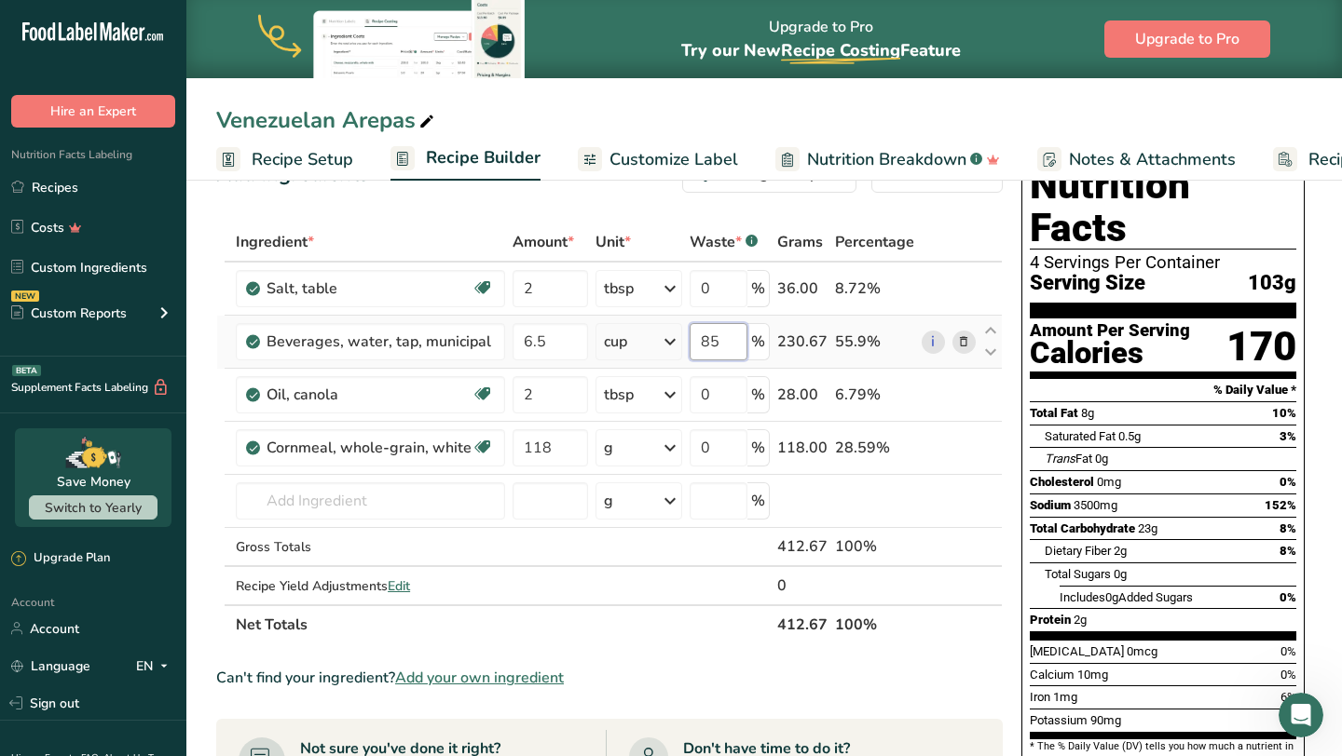
click at [724, 354] on input "85" at bounding box center [718, 341] width 58 height 37
type input "8"
type input "90"
click at [561, 452] on div "Ingredient * Amount * Unit * Waste * .a-a{fill:#347362;}.b-a{fill:#fff;} Grams …" at bounding box center [609, 434] width 786 height 422
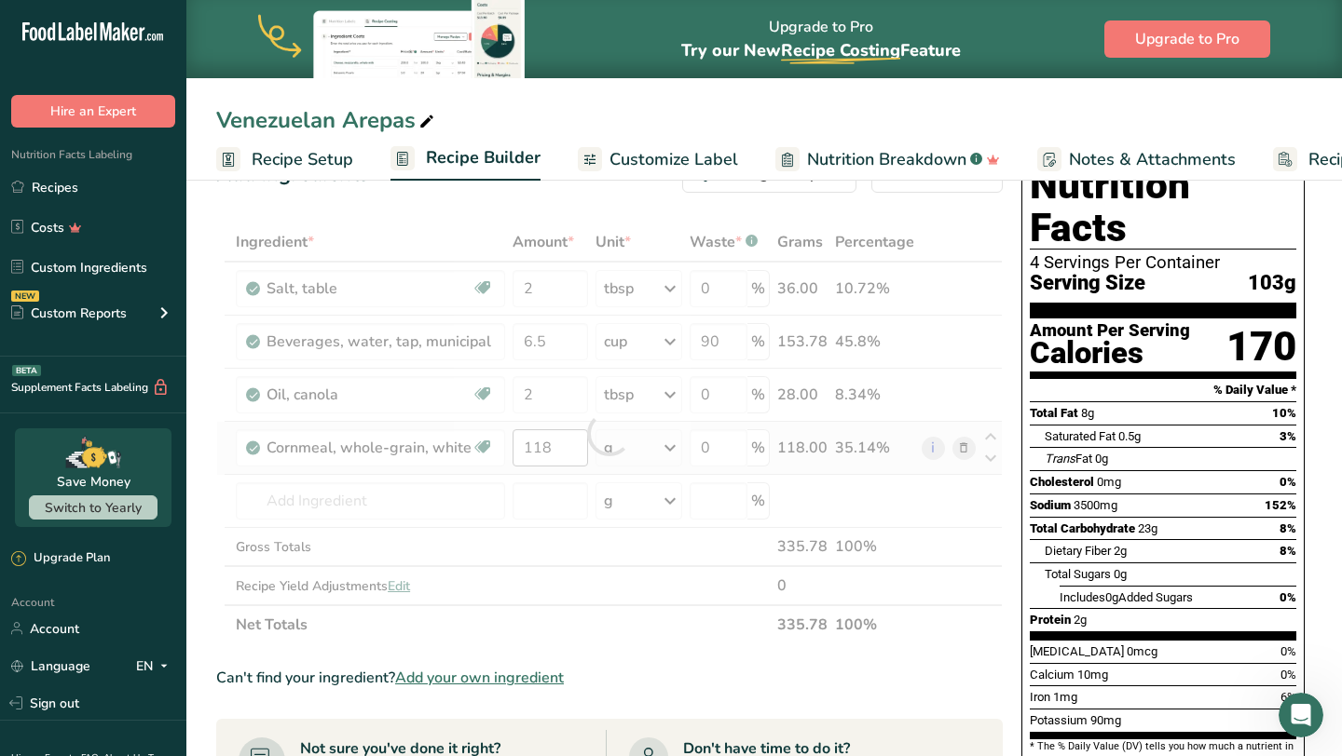
click at [561, 452] on div at bounding box center [609, 434] width 786 height 422
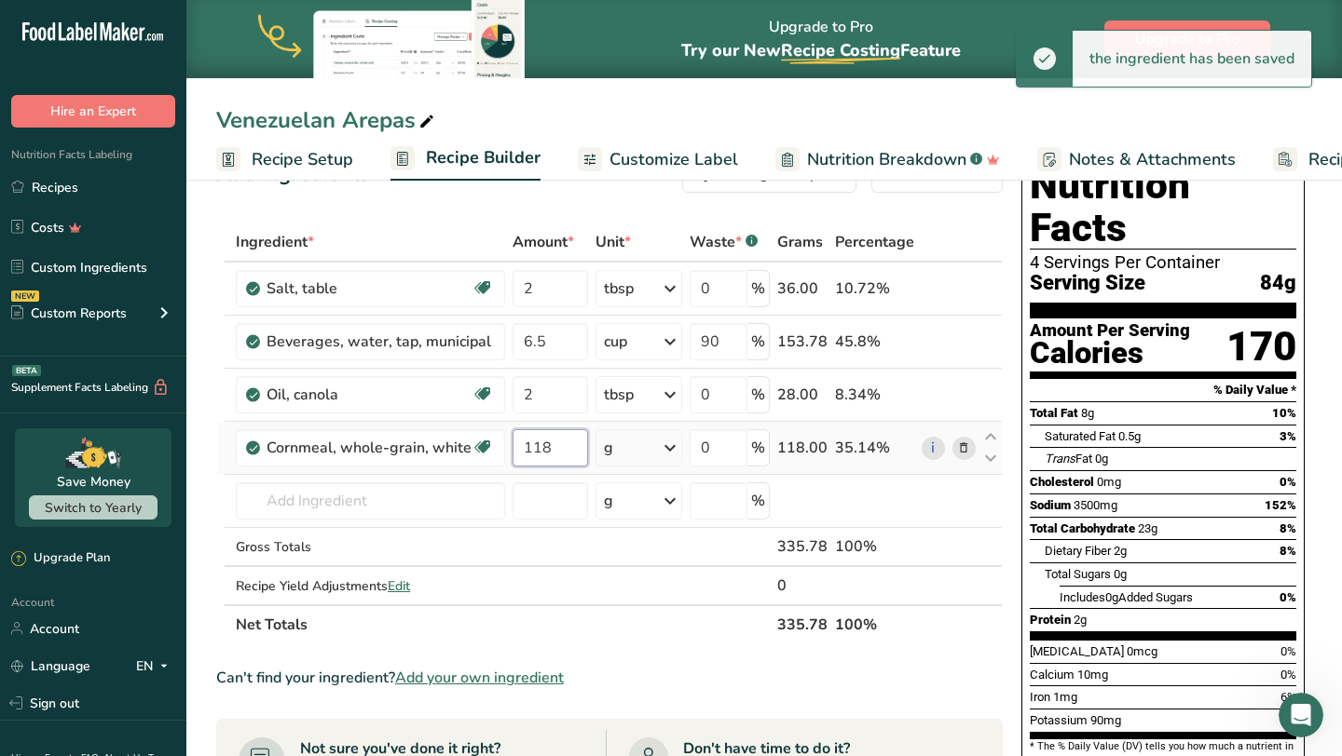
click at [561, 452] on input "118" at bounding box center [549, 447] width 75 height 37
type input "1"
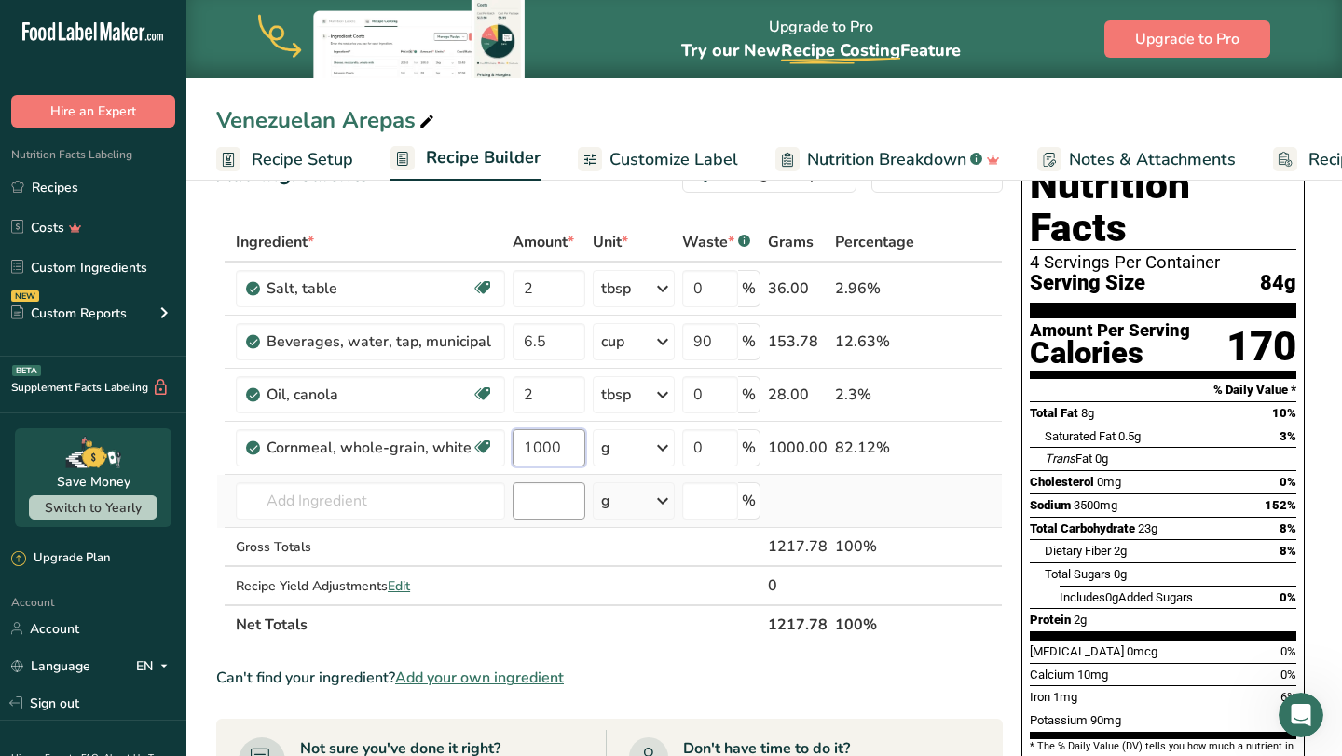
type input "1000"
click at [549, 489] on div "Ingredient * Amount * Unit * Waste * .a-a{fill:#347362;}.b-a{fill:#fff;} Grams …" at bounding box center [609, 434] width 786 height 422
click at [405, 584] on span "Edit" at bounding box center [399, 587] width 22 height 18
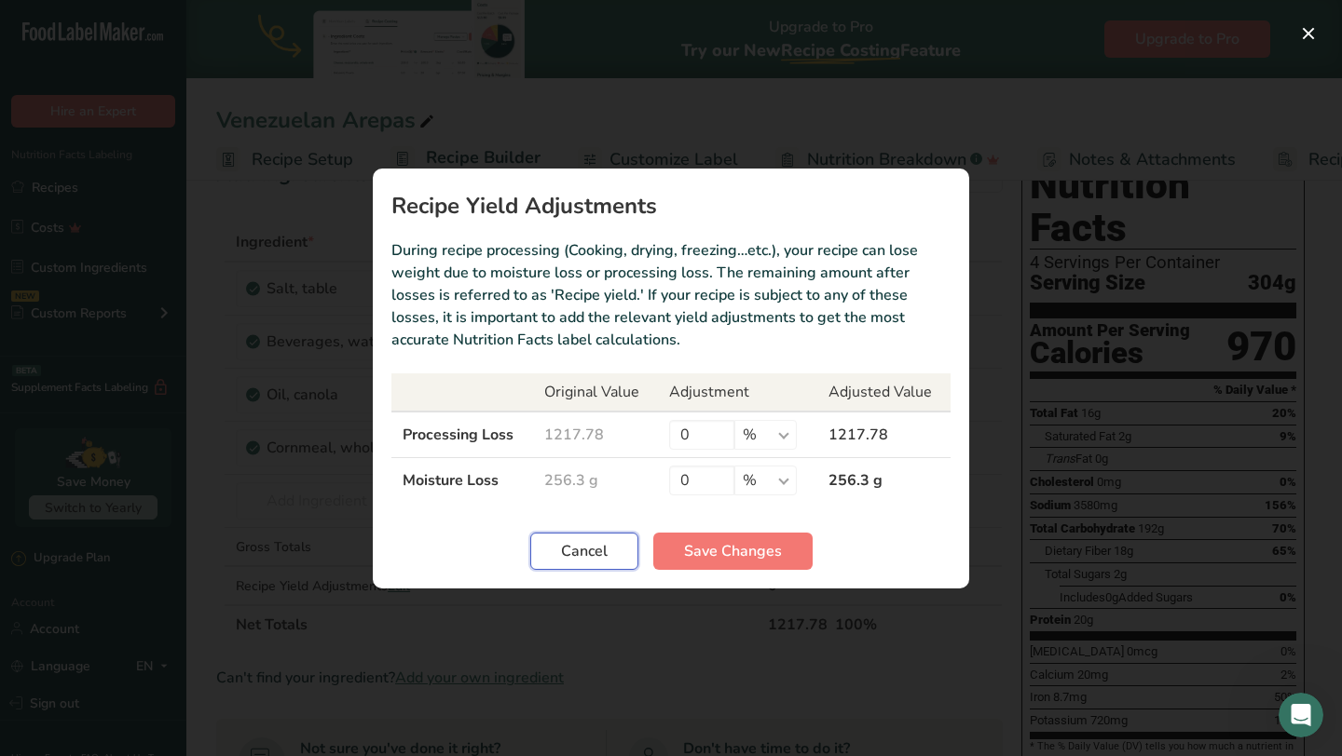
click at [590, 559] on span "Cancel" at bounding box center [584, 551] width 47 height 22
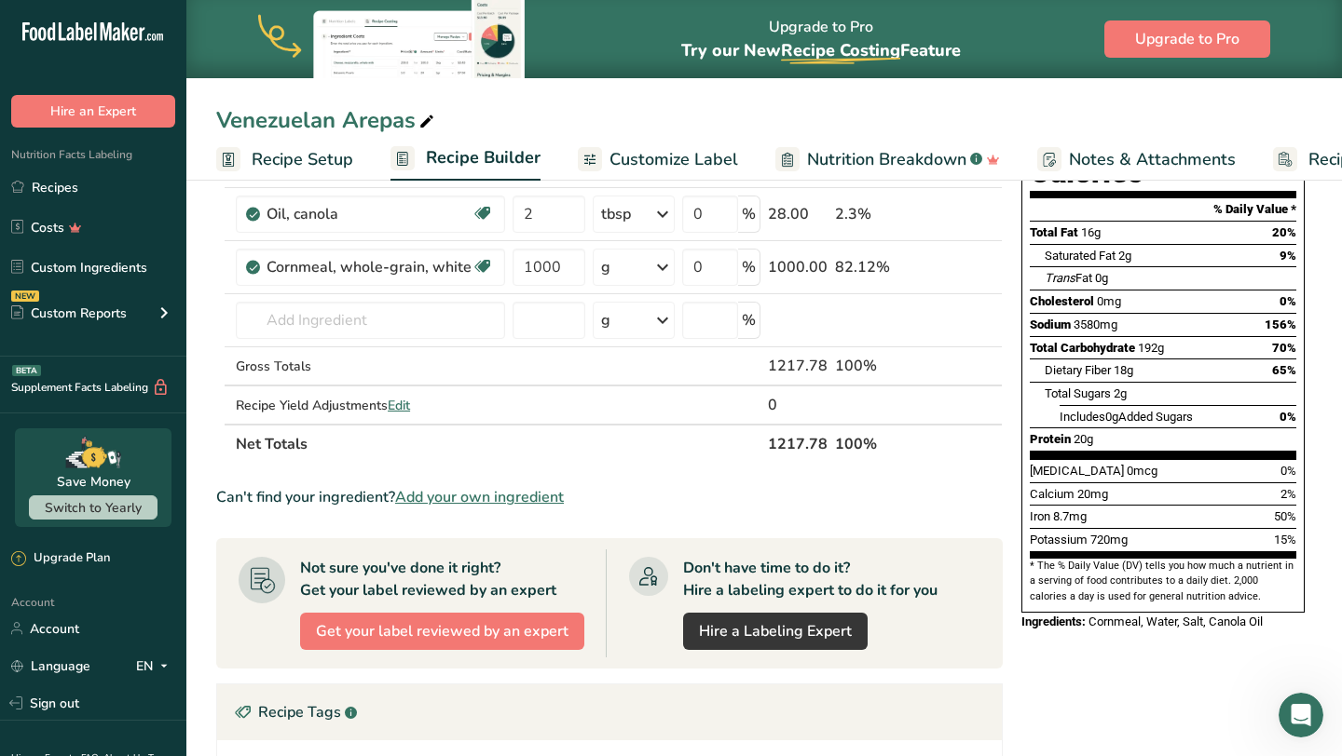
scroll to position [0, 0]
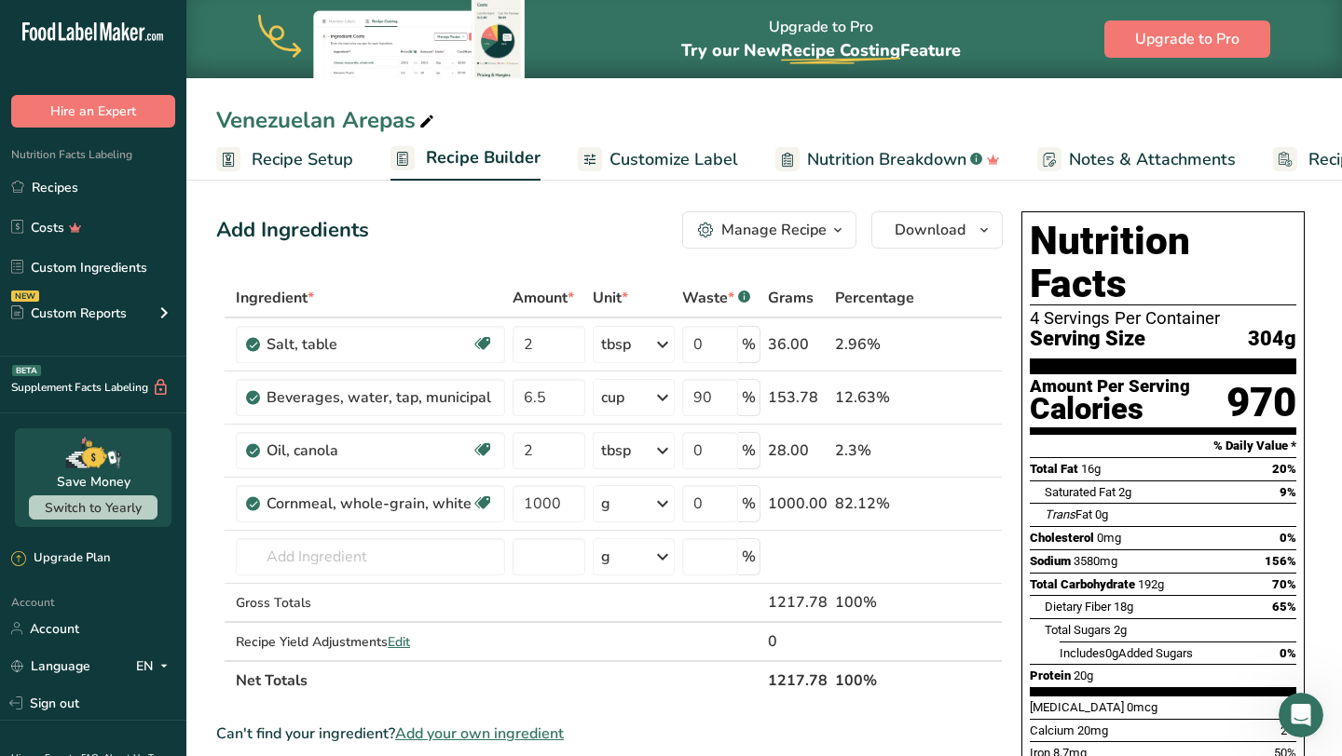
click at [825, 234] on div "Manage Recipe" at bounding box center [773, 230] width 105 height 22
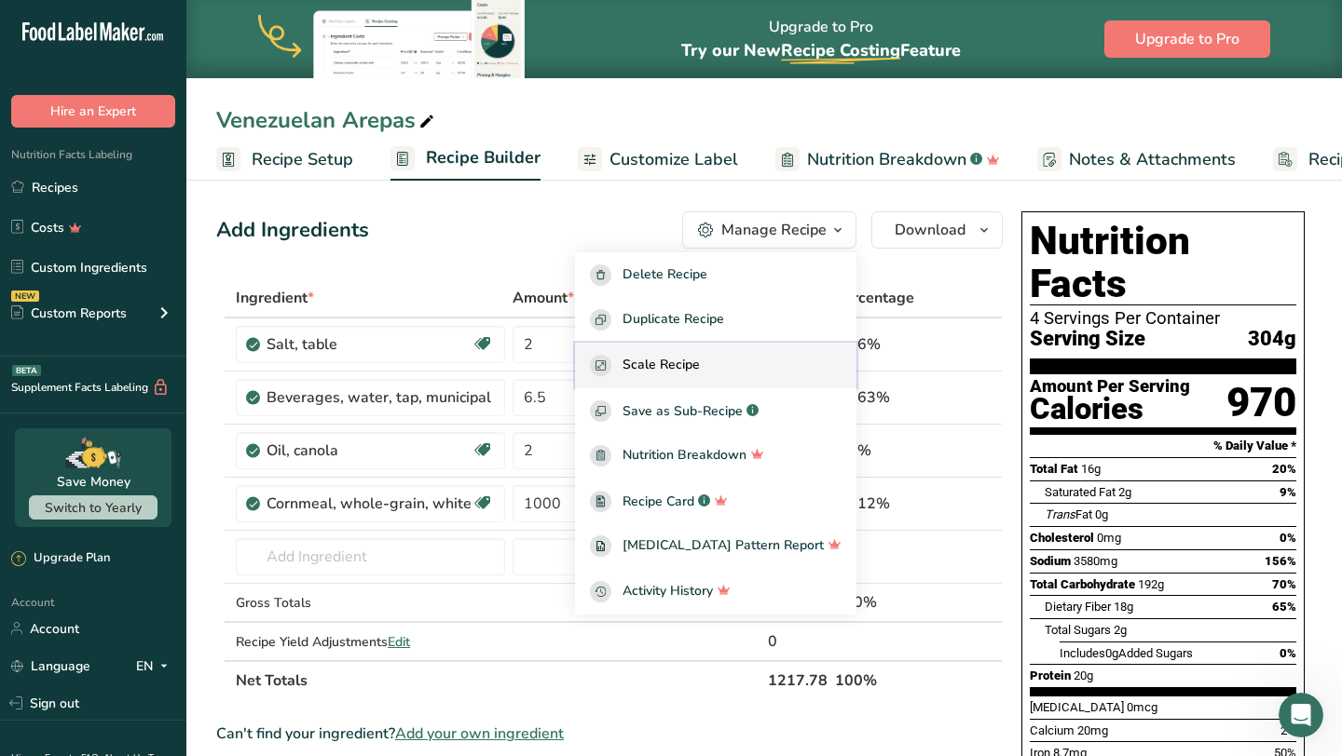
click at [767, 360] on div "Scale Recipe" at bounding box center [716, 365] width 252 height 21
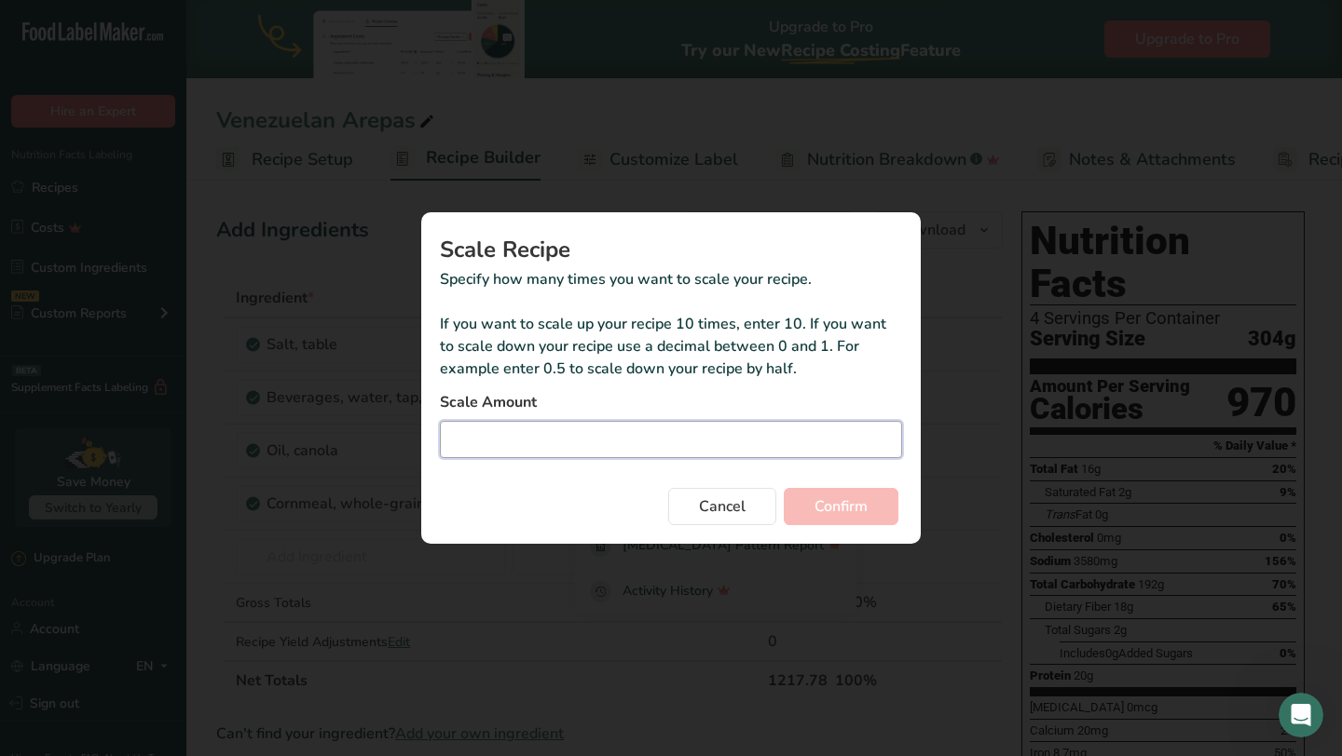
click at [711, 452] on input "Duplicate recipe modal" at bounding box center [671, 439] width 462 height 37
click at [719, 505] on span "Cancel" at bounding box center [722, 507] width 47 height 22
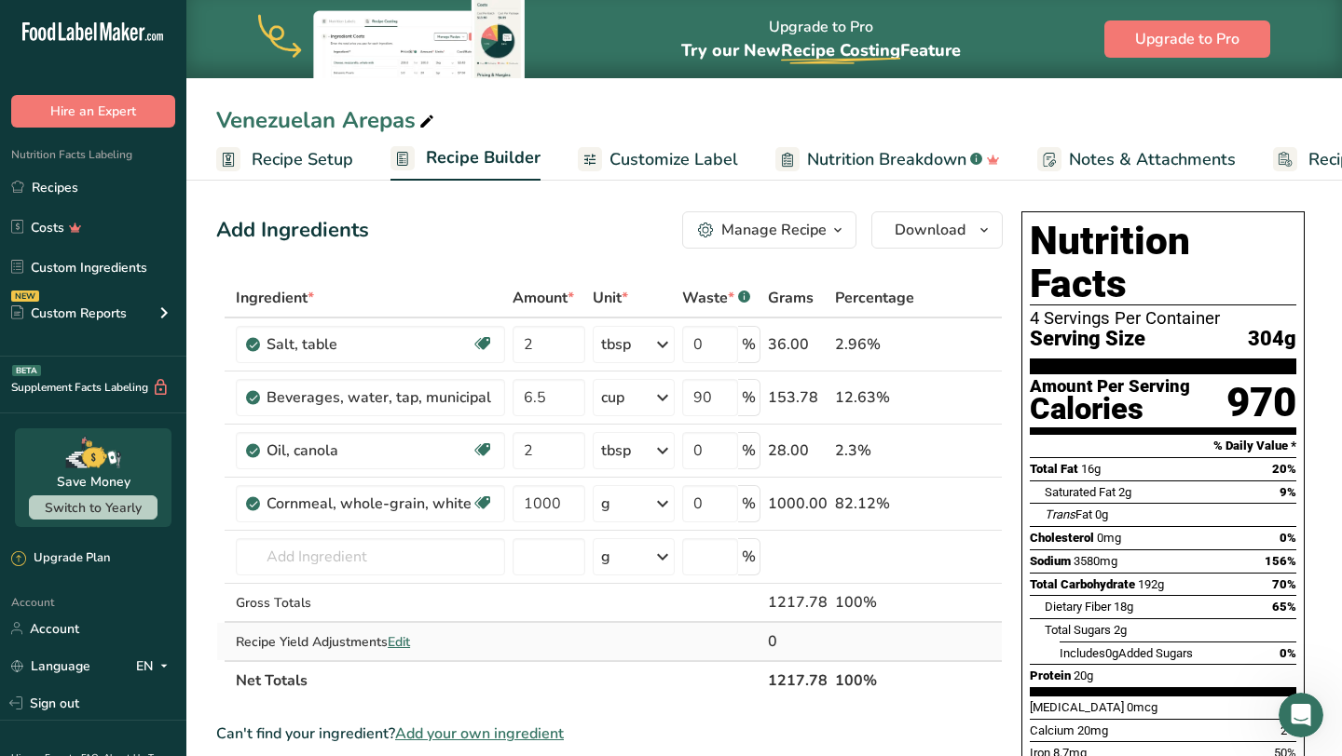
click at [406, 638] on span "Edit" at bounding box center [399, 643] width 22 height 18
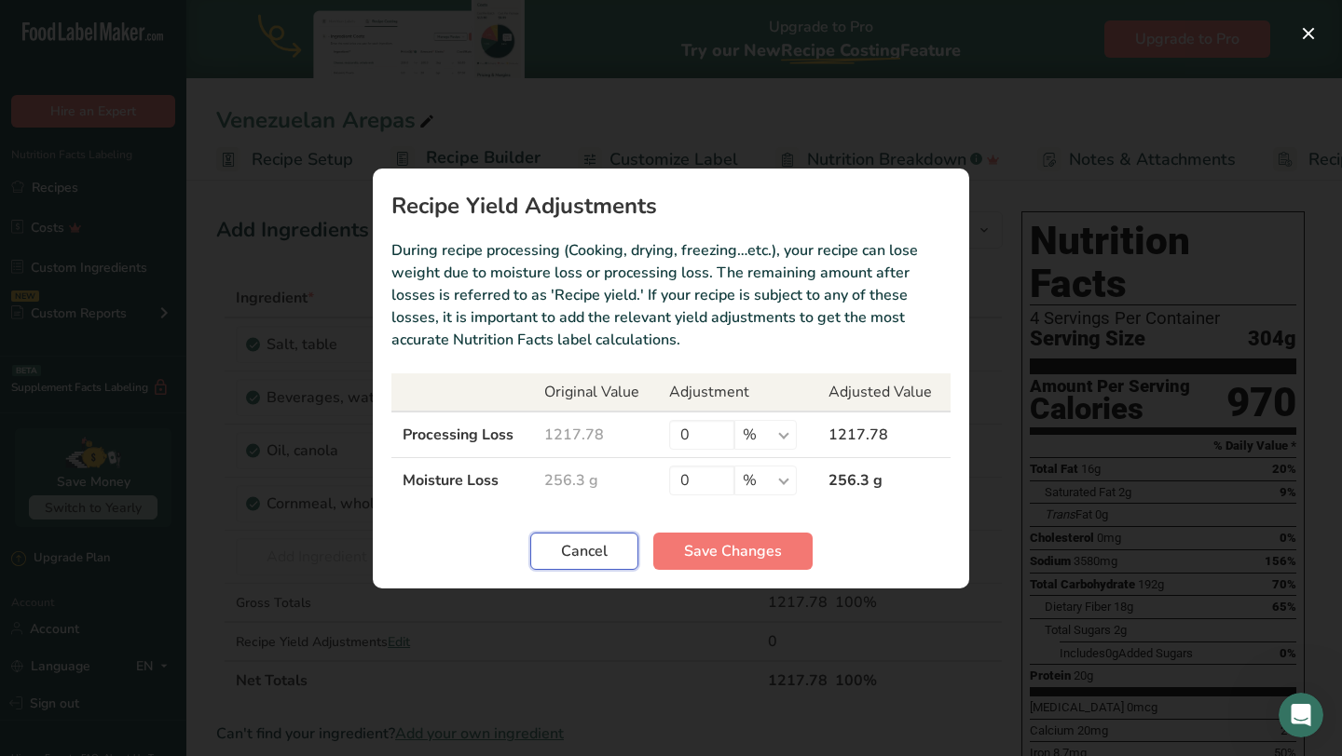
click at [606, 542] on span "Cancel" at bounding box center [584, 551] width 47 height 22
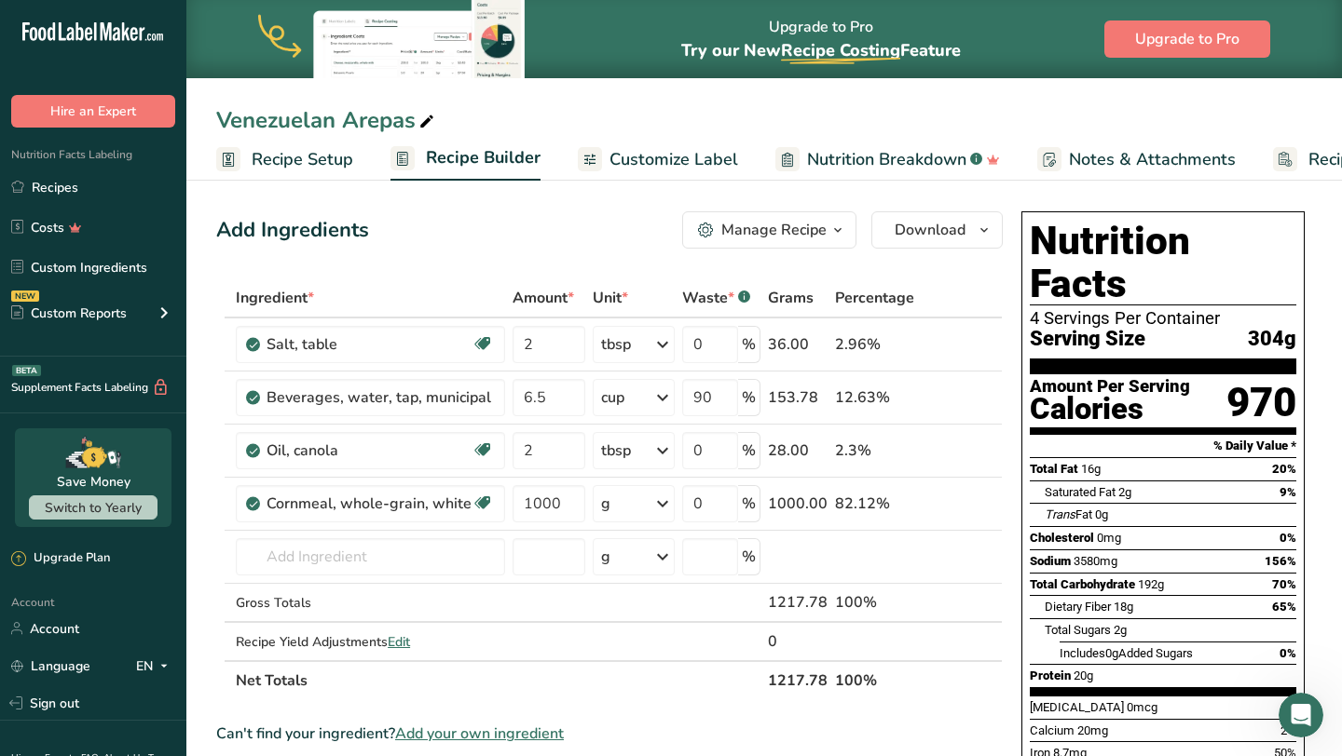
click at [820, 238] on div "Manage Recipe" at bounding box center [773, 230] width 105 height 22
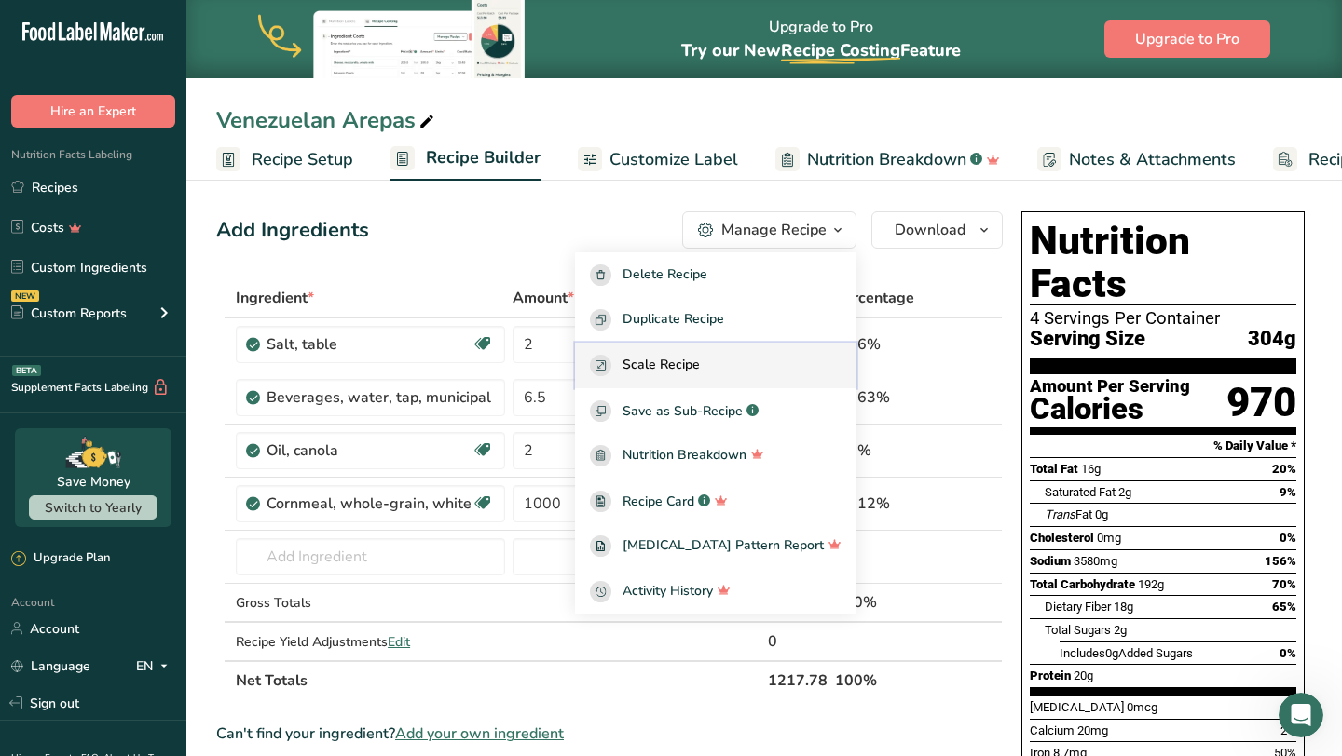
click at [765, 361] on div "Scale Recipe" at bounding box center [716, 365] width 252 height 21
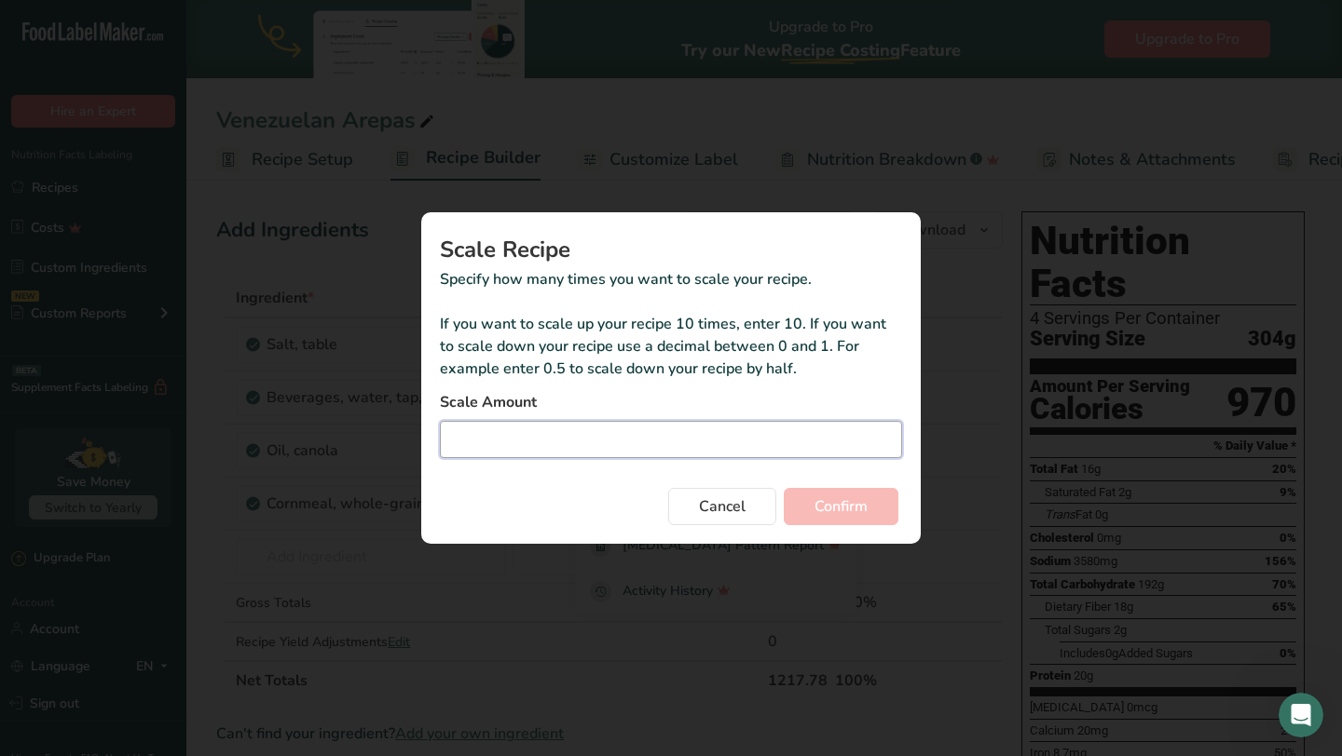
click at [664, 447] on input "Duplicate recipe modal" at bounding box center [671, 439] width 462 height 37
type input "0.4"
click at [817, 490] on button "Confirm" at bounding box center [841, 506] width 115 height 37
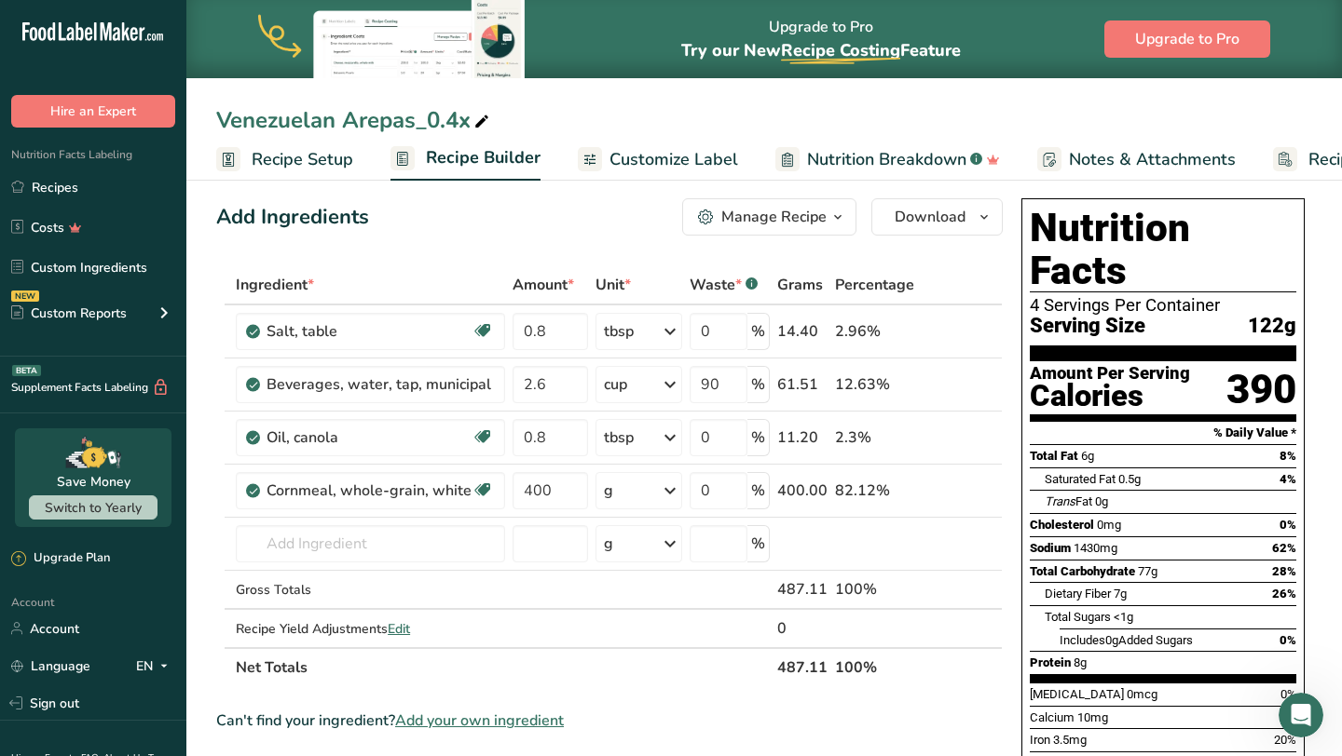
scroll to position [11, 0]
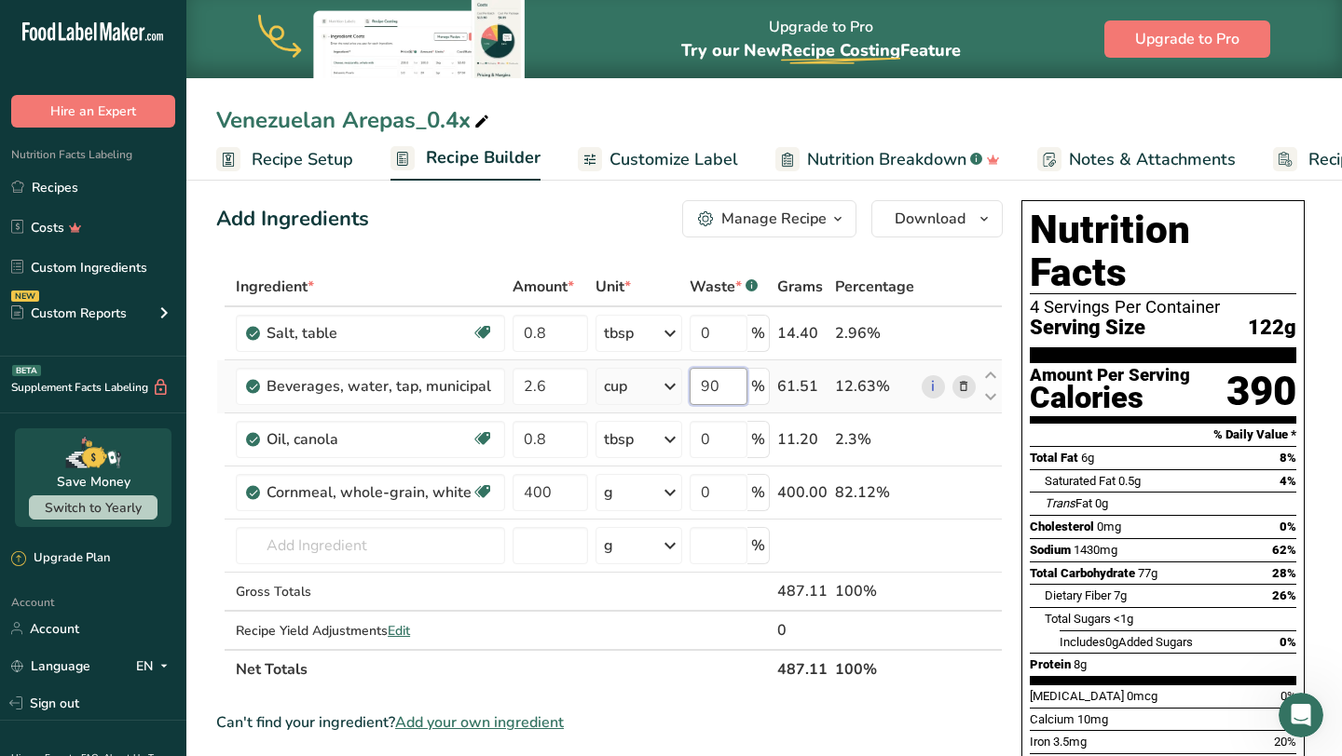
click at [731, 393] on input "90" at bounding box center [718, 386] width 58 height 37
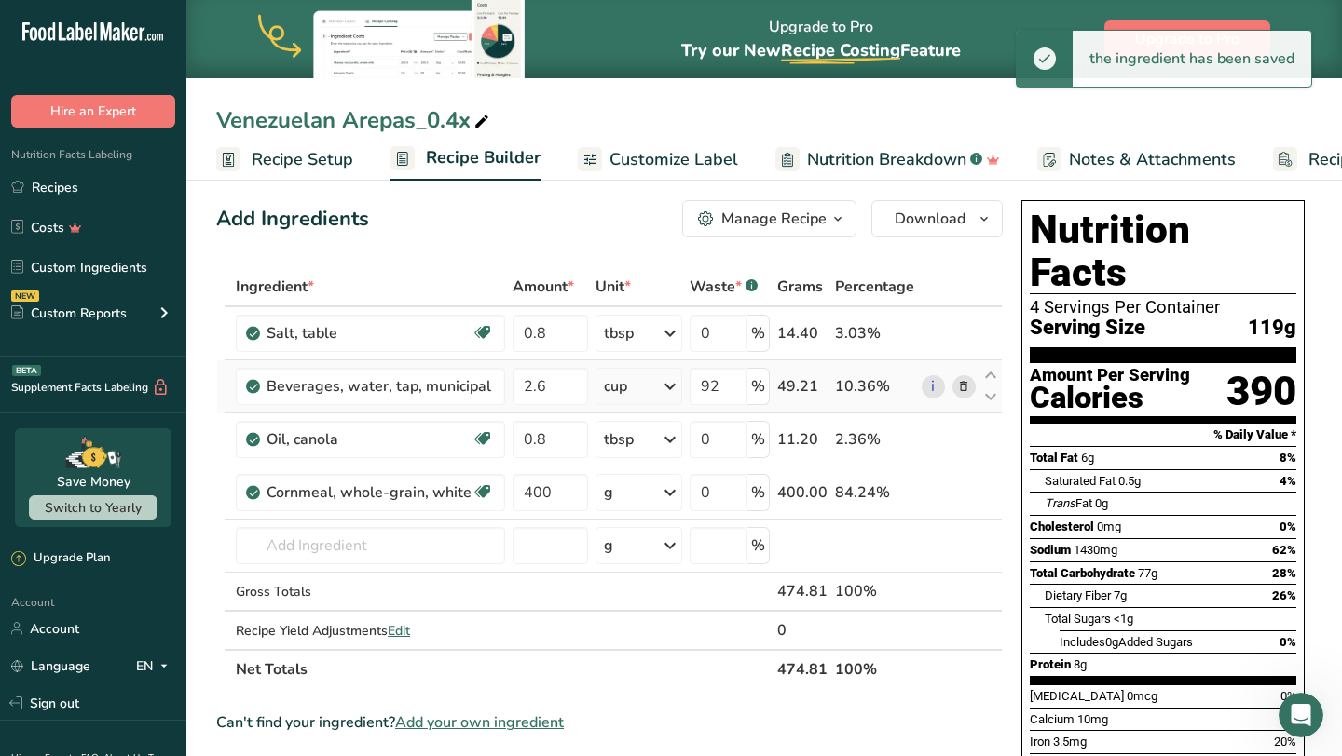
click at [750, 388] on div "92 %" at bounding box center [729, 386] width 80 height 37
click at [733, 387] on input "92" at bounding box center [718, 386] width 58 height 37
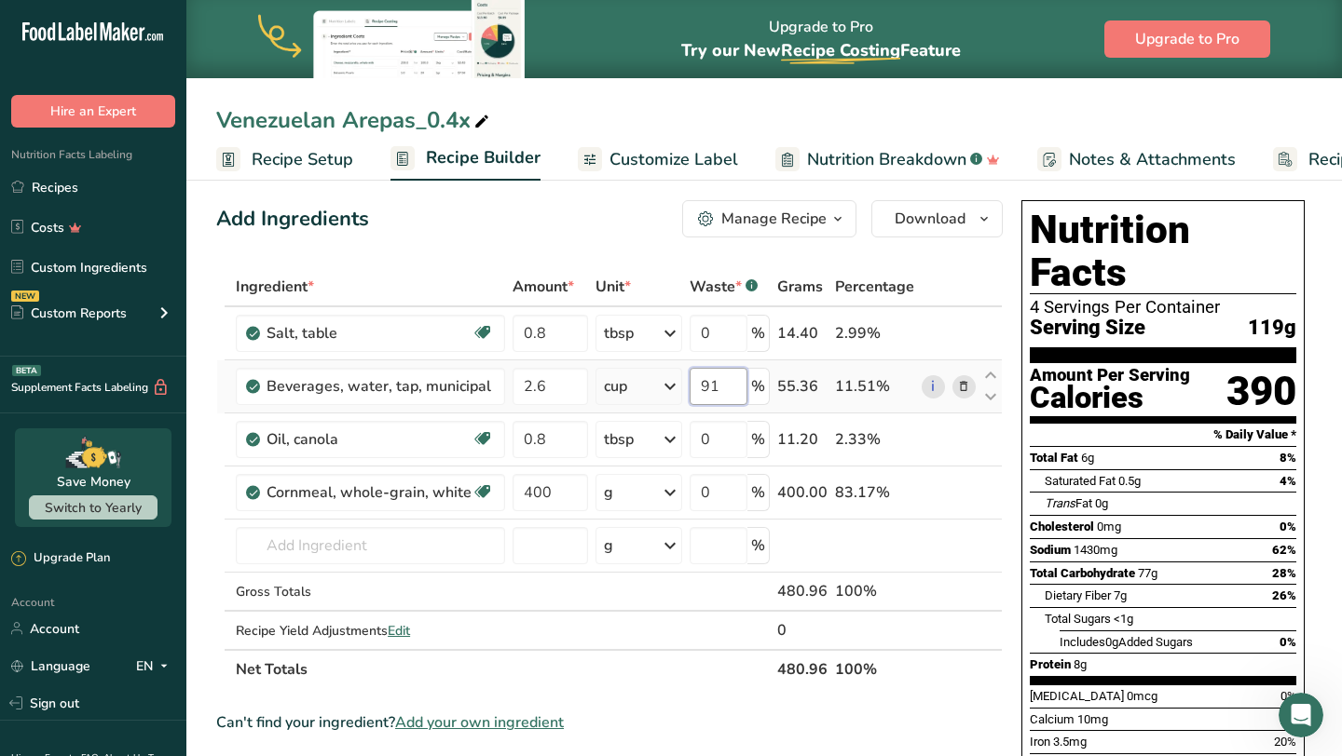
type input "91"
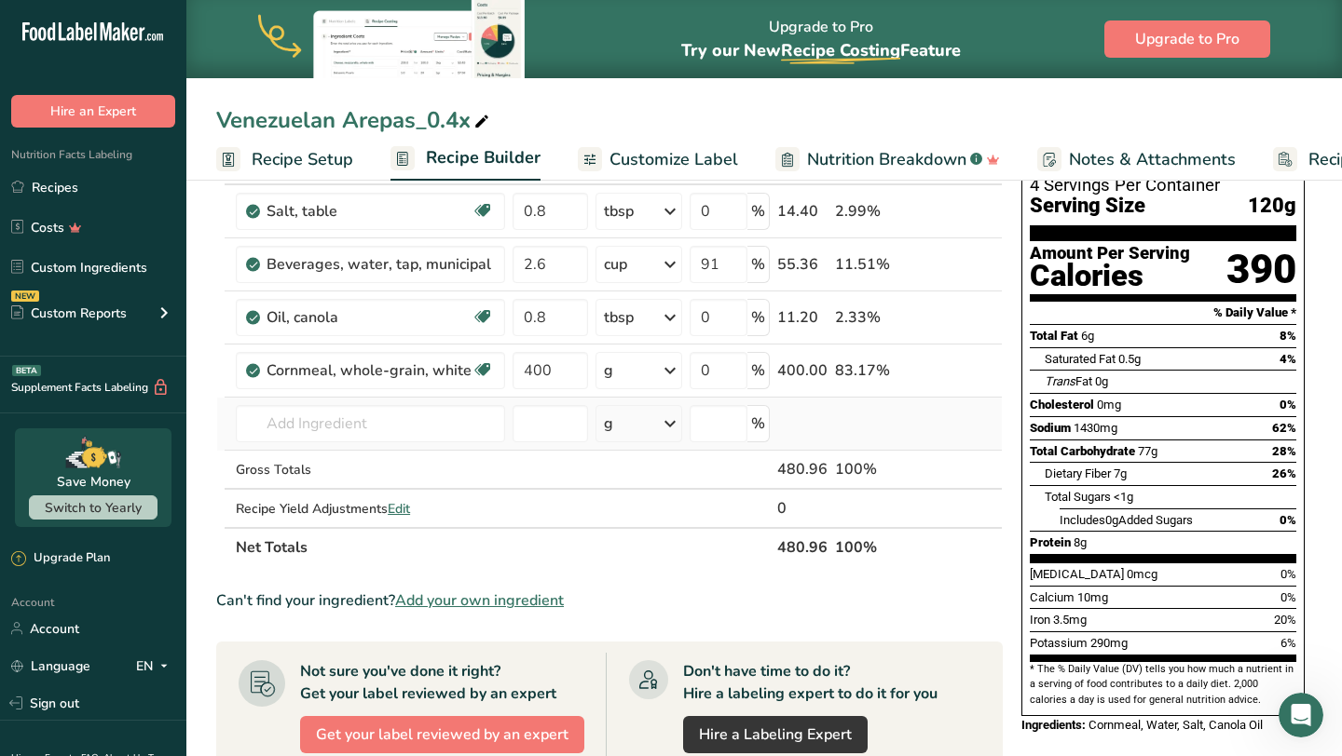
scroll to position [0, 0]
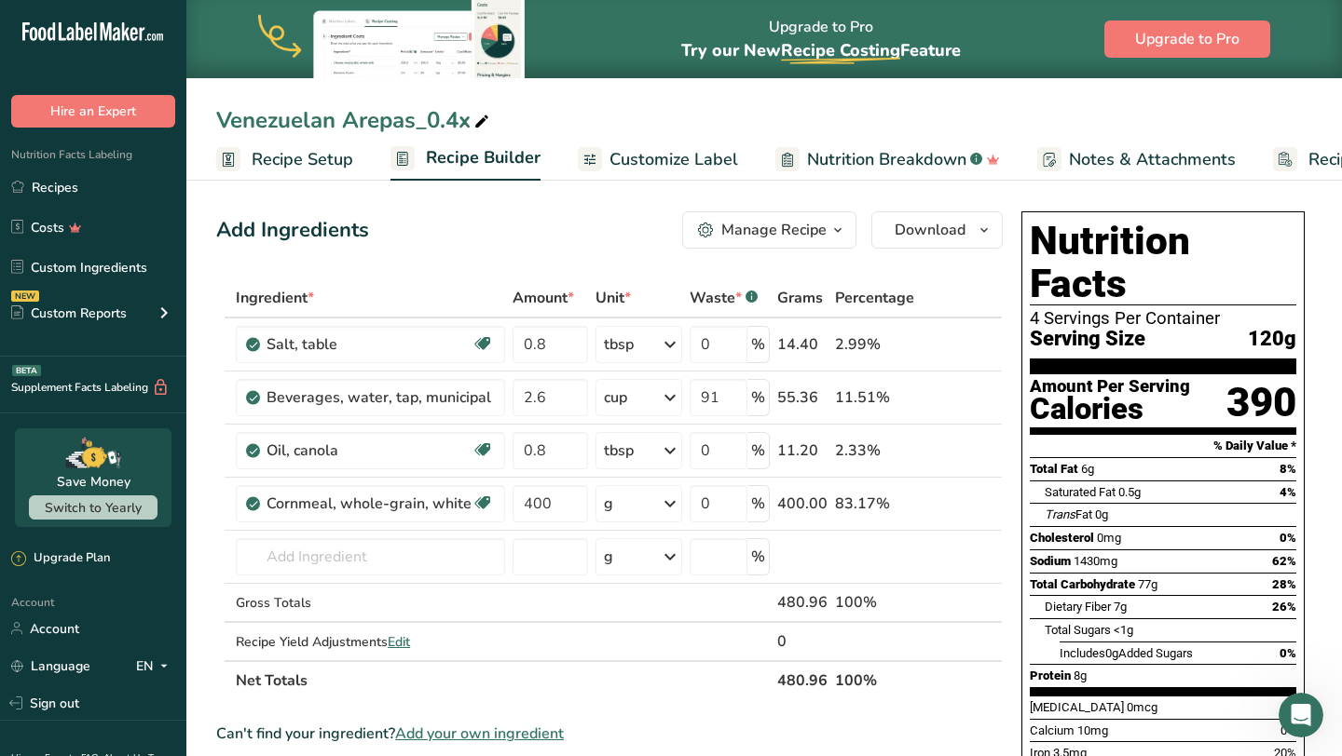
click at [646, 168] on span "Customize Label" at bounding box center [673, 159] width 129 height 25
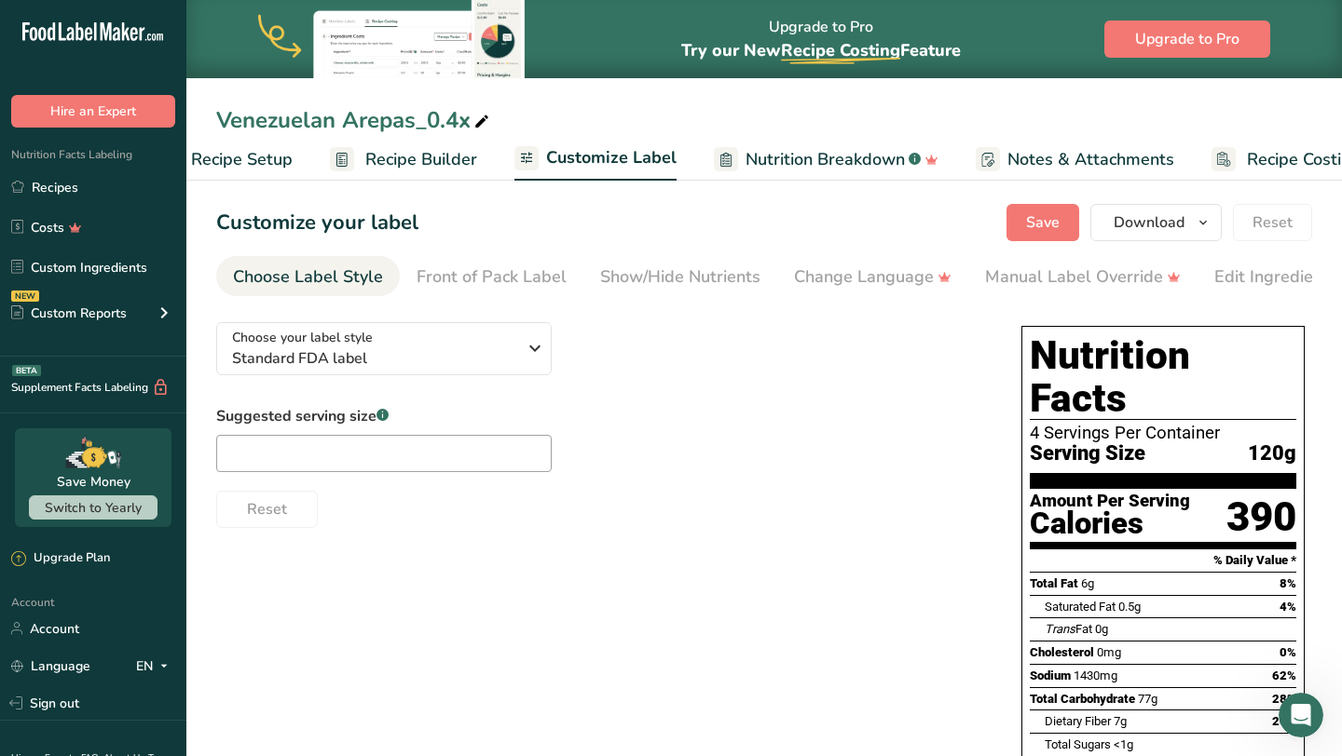
scroll to position [0, 127]
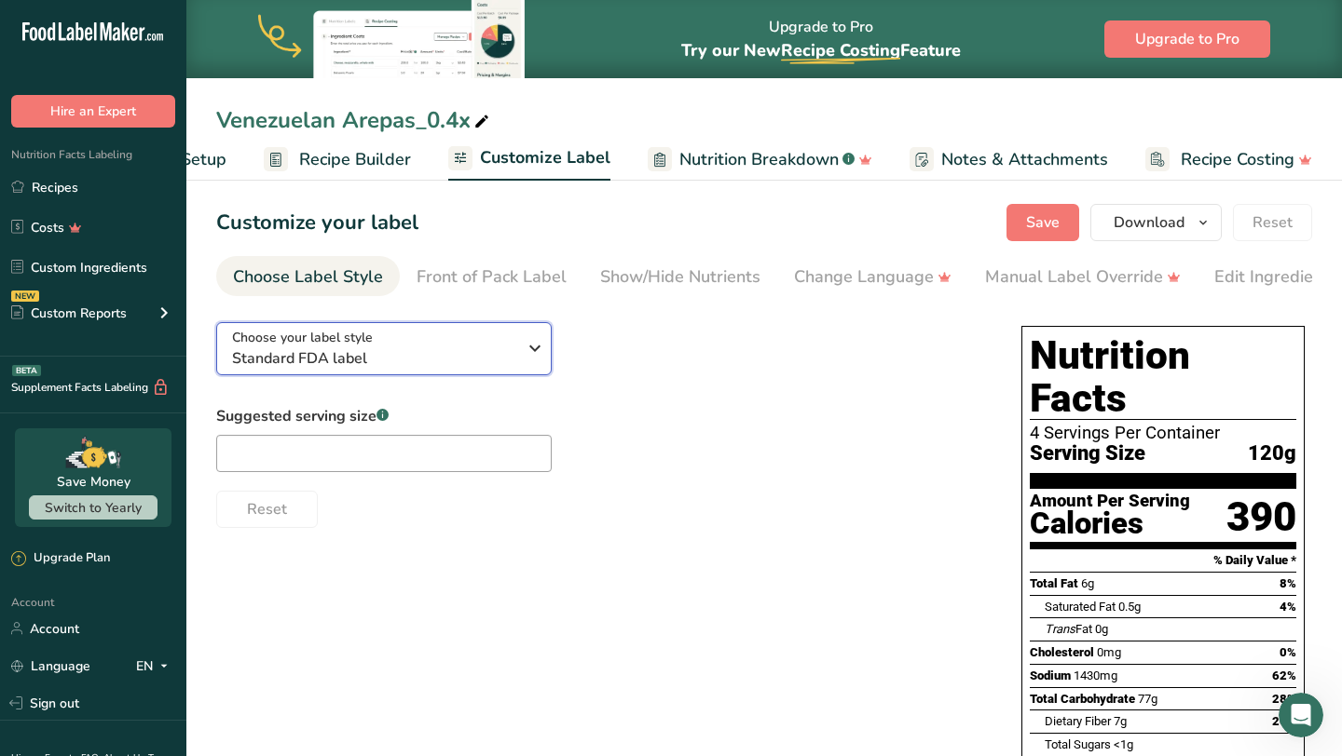
click at [372, 345] on div "Choose your label style Standard FDA label" at bounding box center [374, 349] width 284 height 42
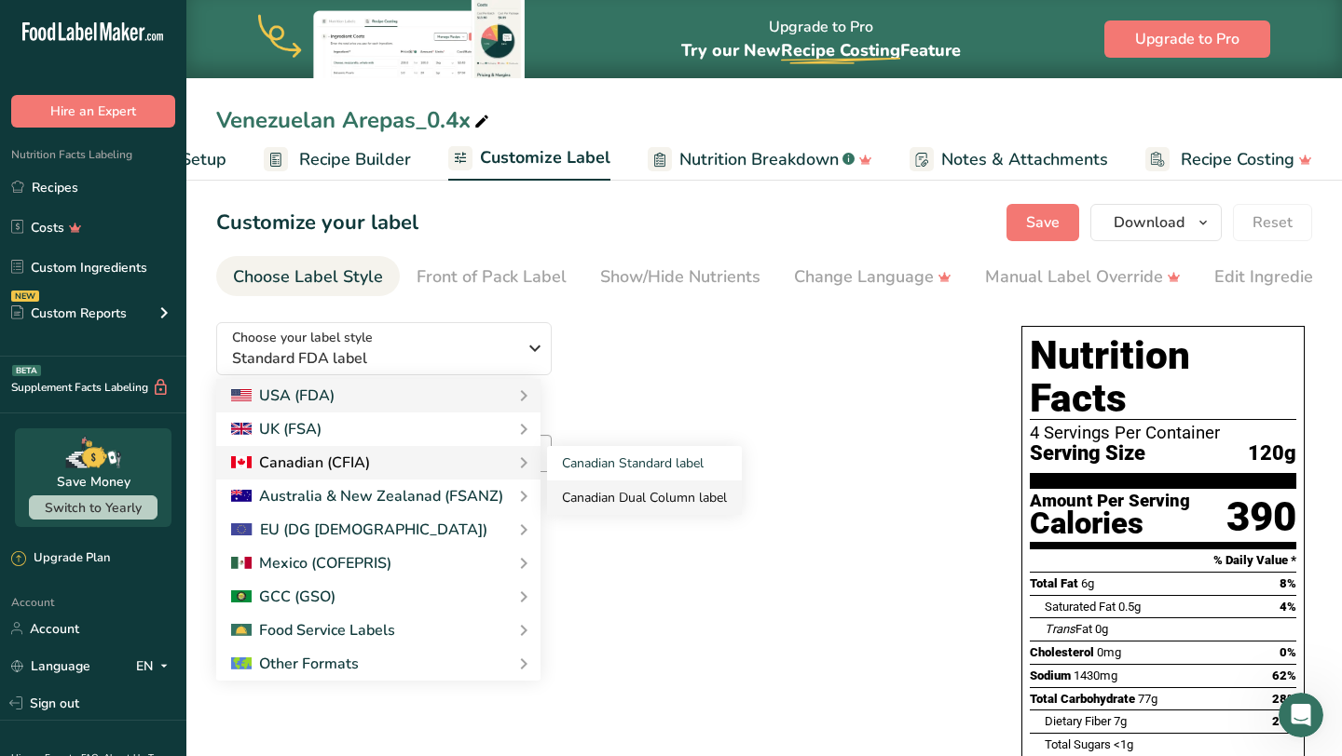
click at [608, 502] on link "Canadian Dual Column label" at bounding box center [644, 498] width 195 height 34
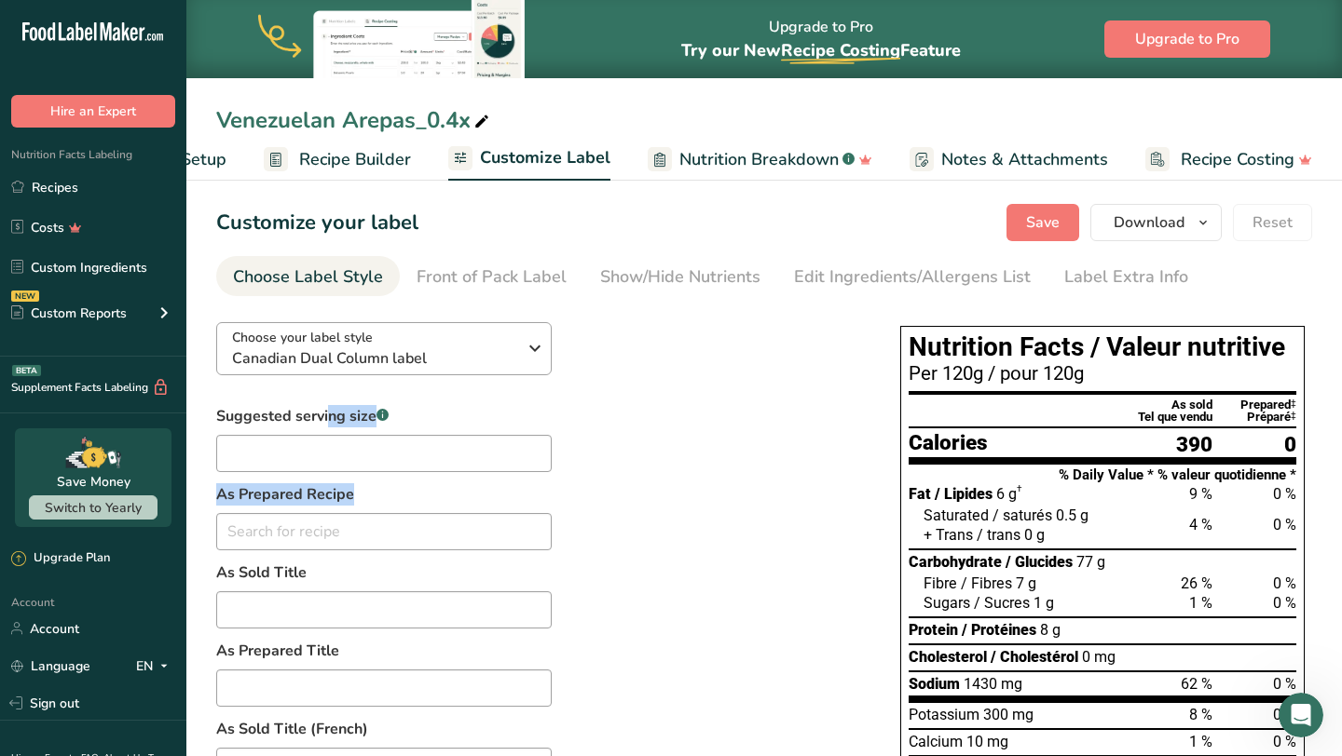
drag, startPoint x: 608, startPoint y: 502, endPoint x: 518, endPoint y: 365, distance: 164.1
click at [518, 375] on div "Choose your label style Canadian Dual Column label USA (FDA) Standard FDA label…" at bounding box center [539, 755] width 647 height 896
click at [397, 353] on span "Canadian Dual Column label" at bounding box center [374, 358] width 284 height 22
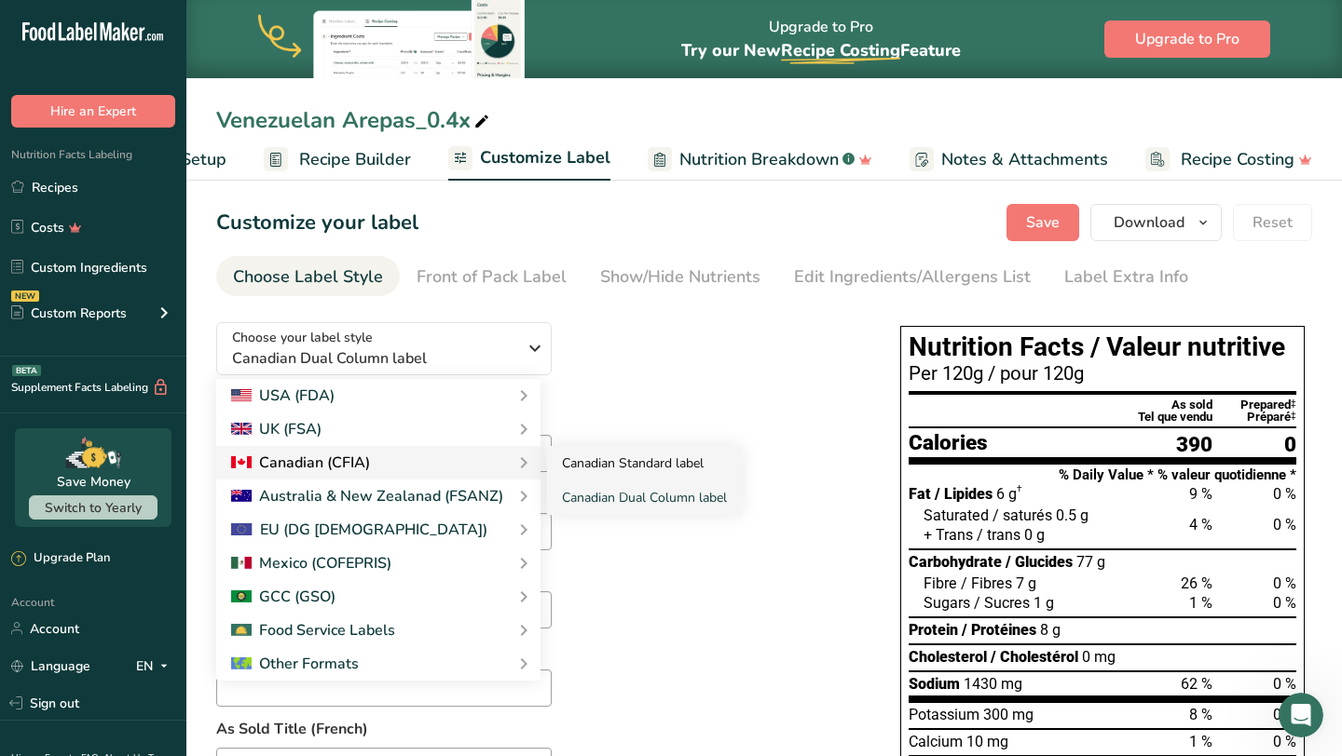
click at [601, 461] on link "Canadian Standard label" at bounding box center [644, 463] width 195 height 34
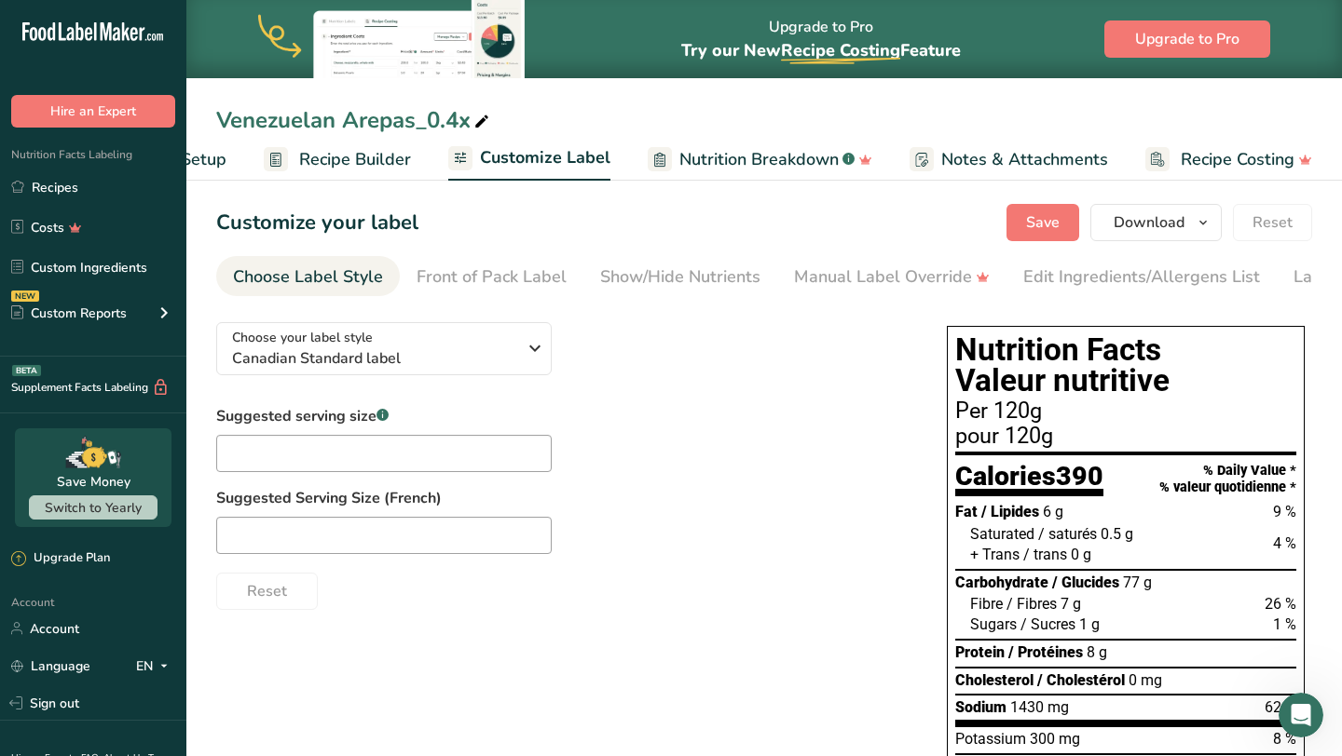
click at [452, 435] on div "Suggested serving size .a-a{fill:#347362;}.b-a{fill:#fff;}" at bounding box center [383, 438] width 335 height 67
click at [429, 456] on input "text" at bounding box center [383, 453] width 335 height 37
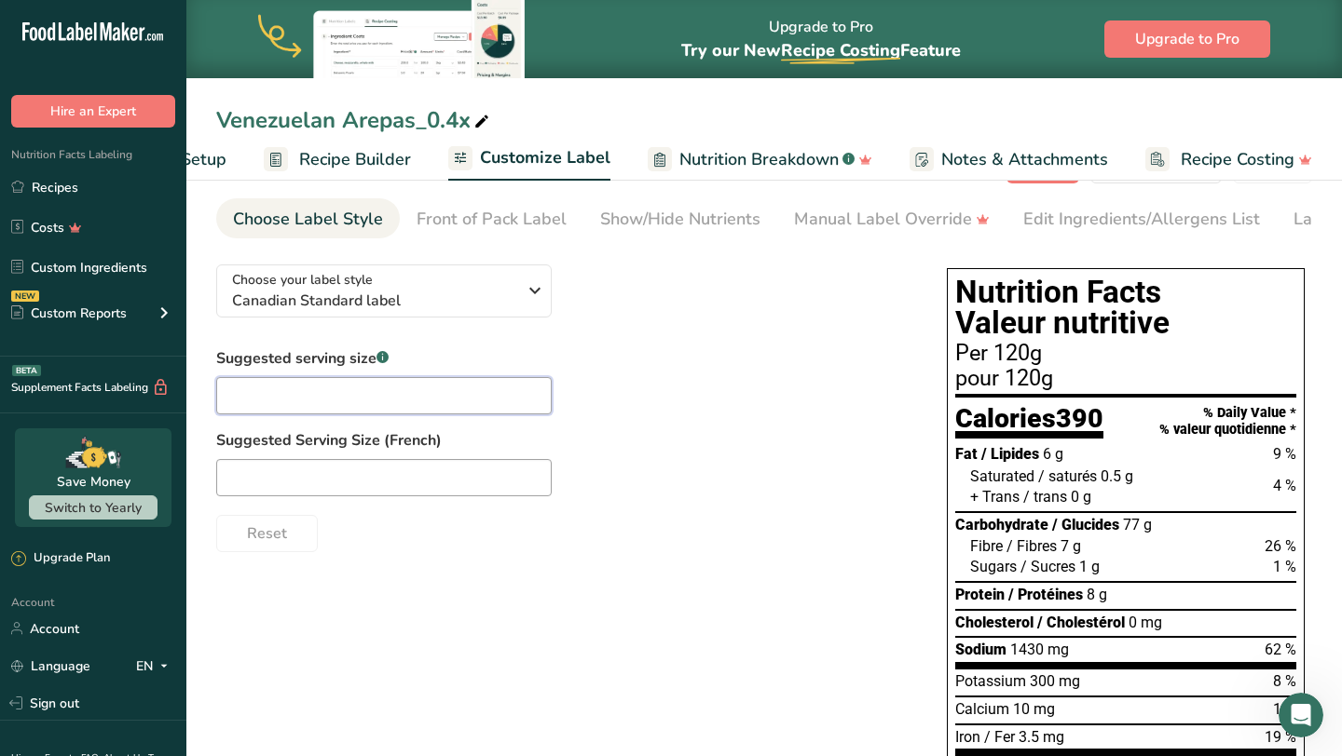
scroll to position [59, 0]
click at [366, 388] on input "text" at bounding box center [383, 394] width 335 height 37
type input "1 Unit"
click at [348, 473] on input "text" at bounding box center [383, 476] width 335 height 37
type input "1"
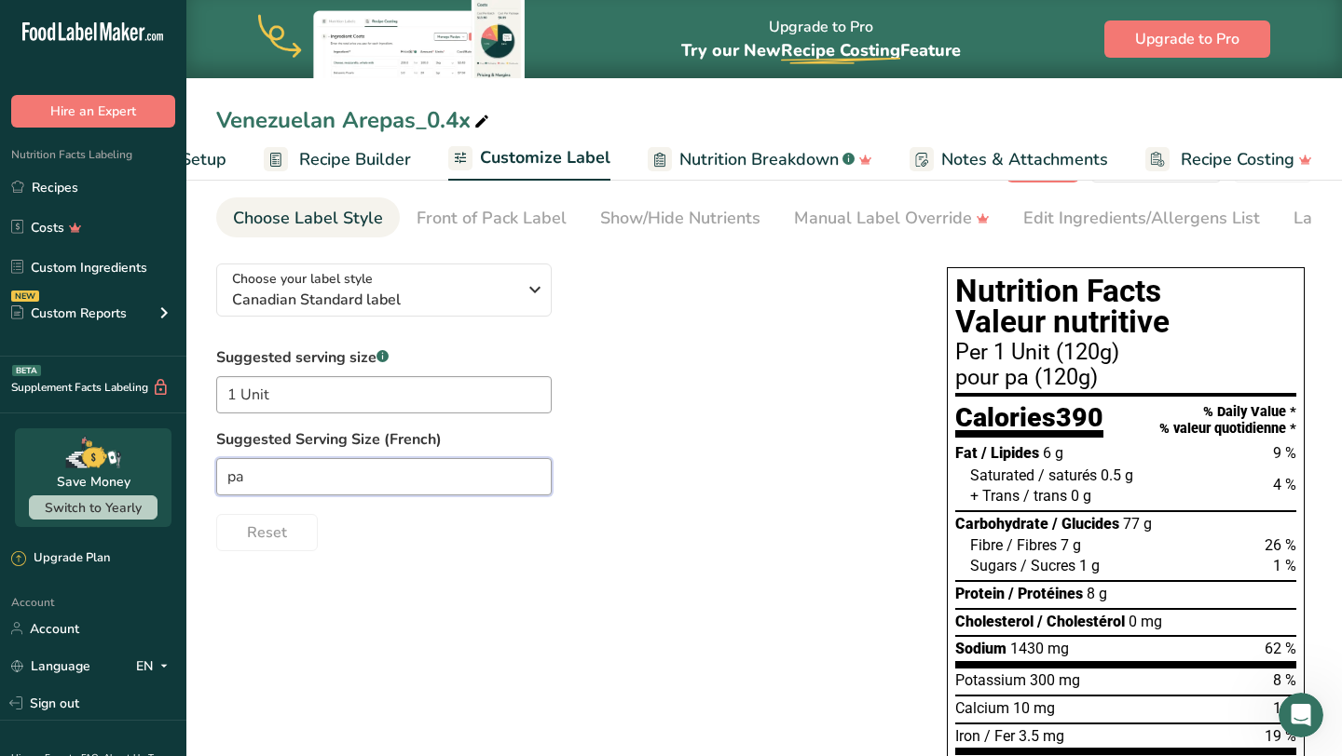
type input "p"
type input "unite"
click at [292, 405] on input "1 Unit" at bounding box center [383, 394] width 335 height 37
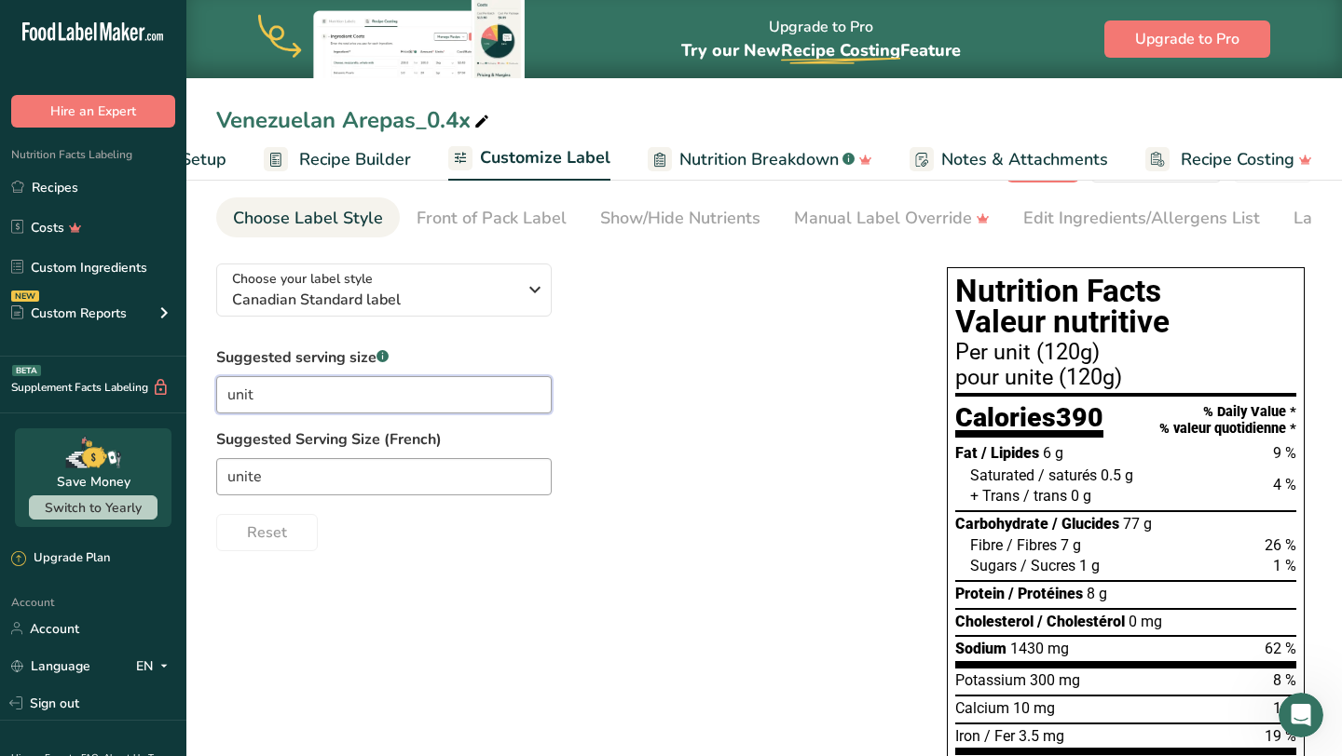
type input "unit"
click at [606, 439] on label "Suggested Serving Size (French)" at bounding box center [562, 440] width 693 height 22
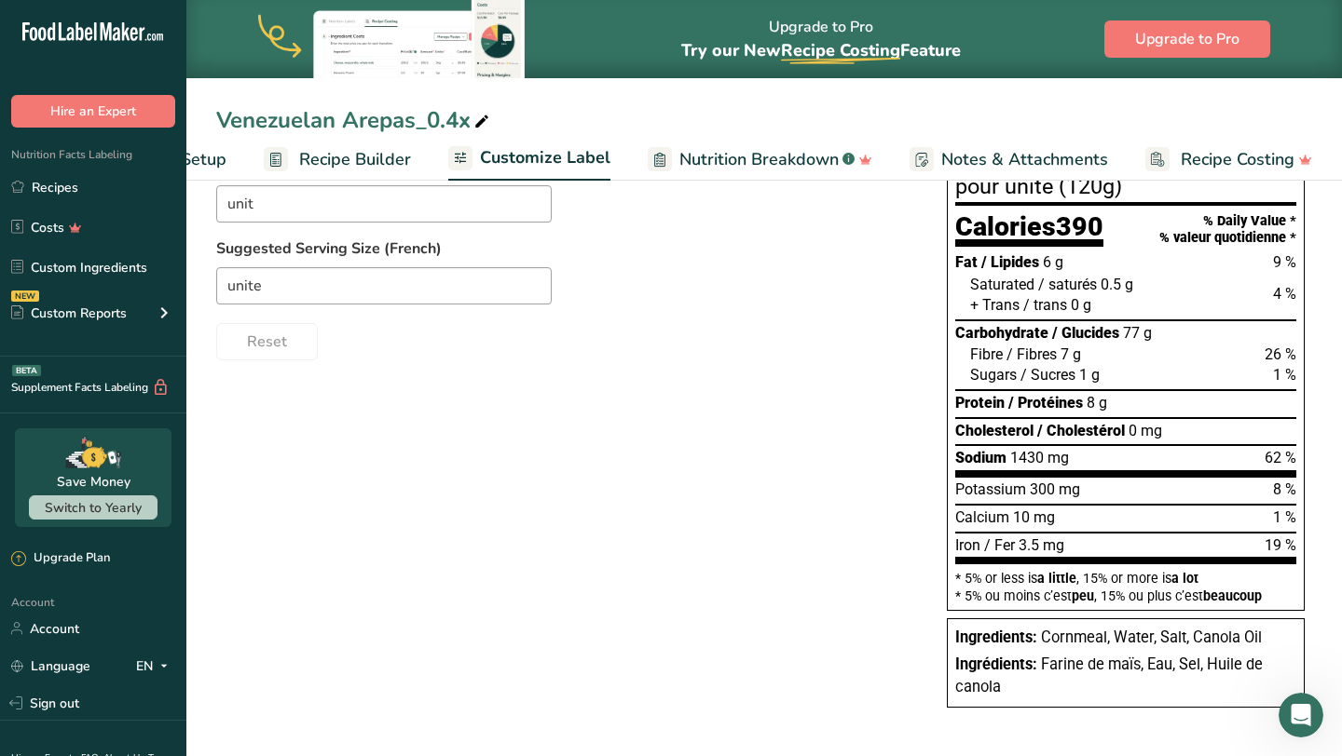
scroll to position [0, 0]
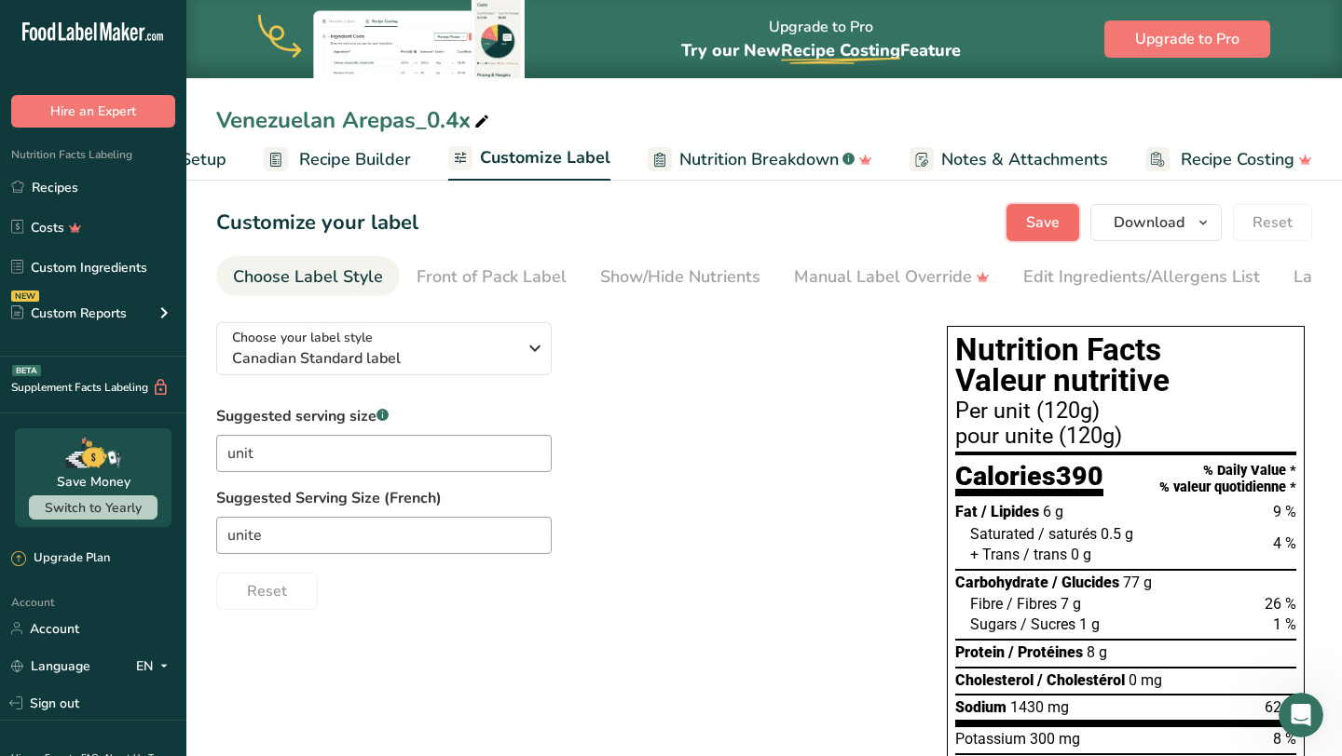
click at [1073, 220] on button "Save" at bounding box center [1042, 222] width 73 height 37
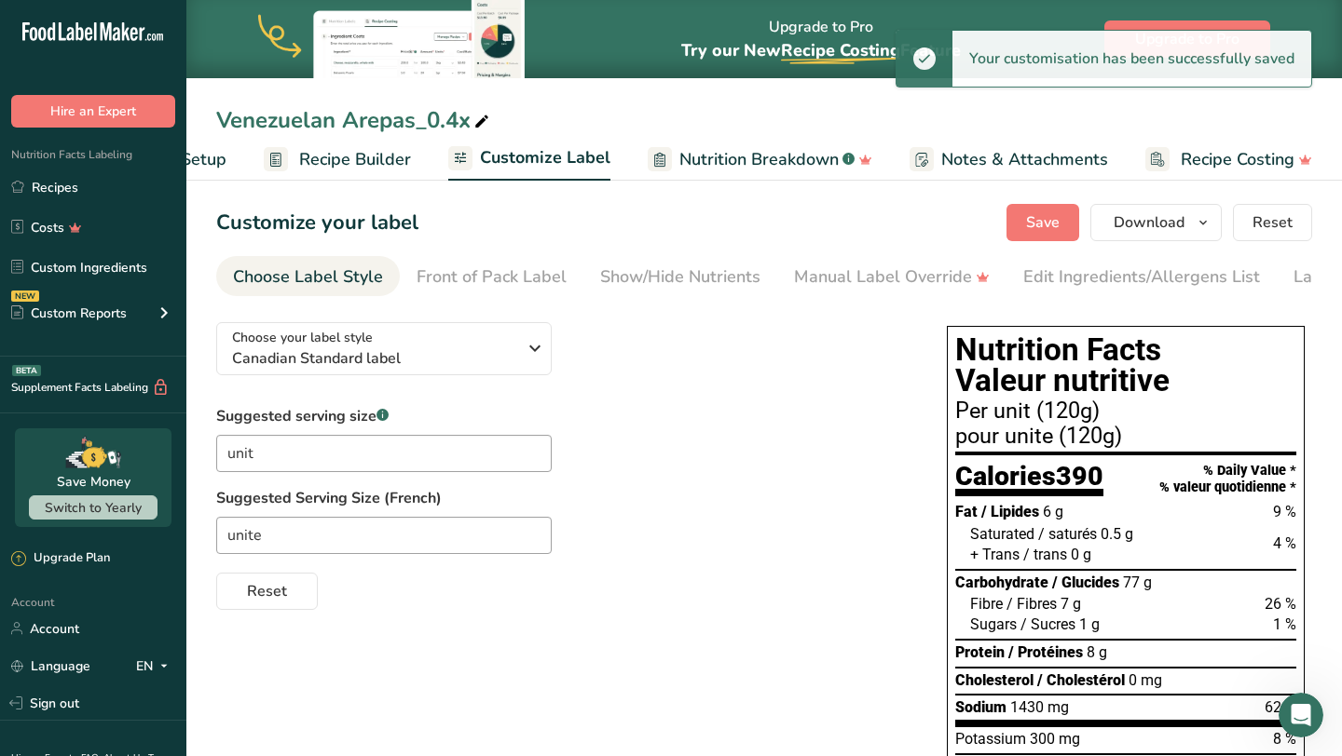
click at [1224, 227] on div "Save Download Choose what to show on your downloaded label Recipe Name to appea…" at bounding box center [1159, 222] width 306 height 37
click at [1202, 224] on icon "button" at bounding box center [1202, 222] width 15 height 23
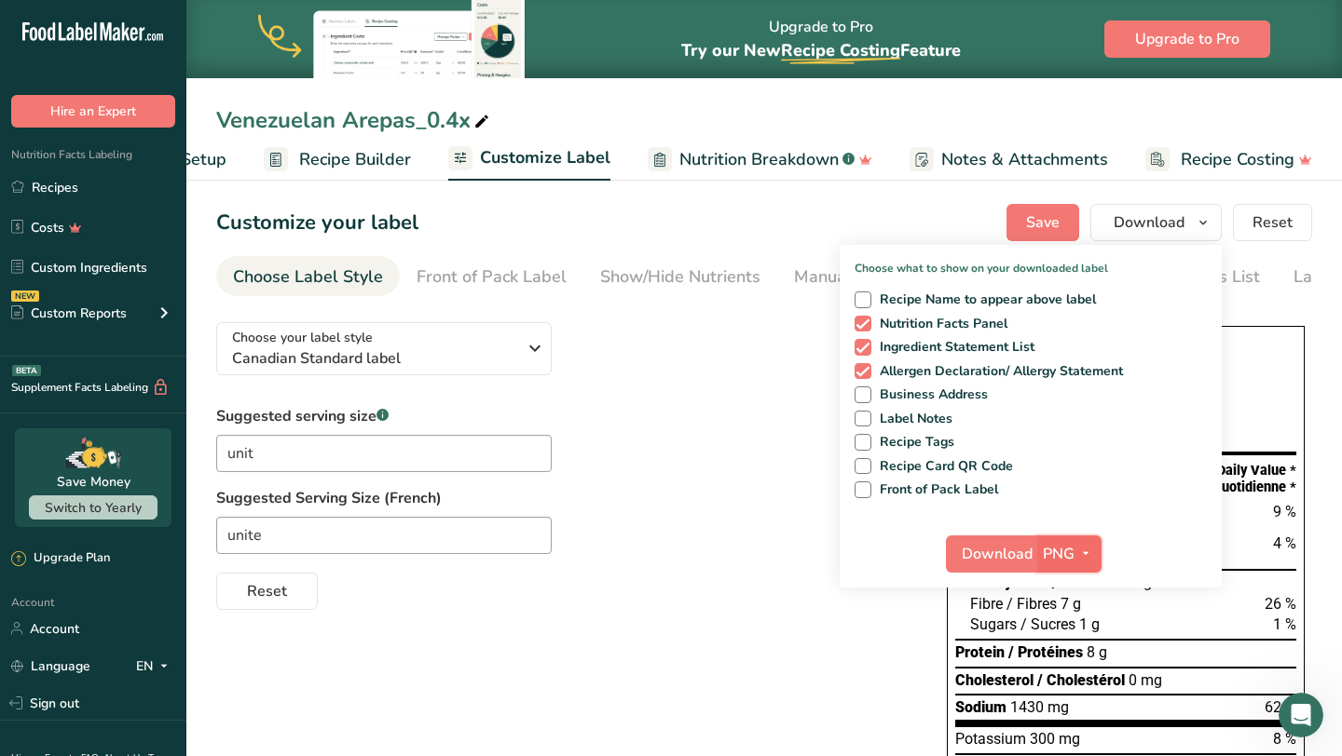
click at [1094, 559] on span "button" at bounding box center [1085, 554] width 22 height 22
click at [492, 122] on span at bounding box center [481, 122] width 22 height 22
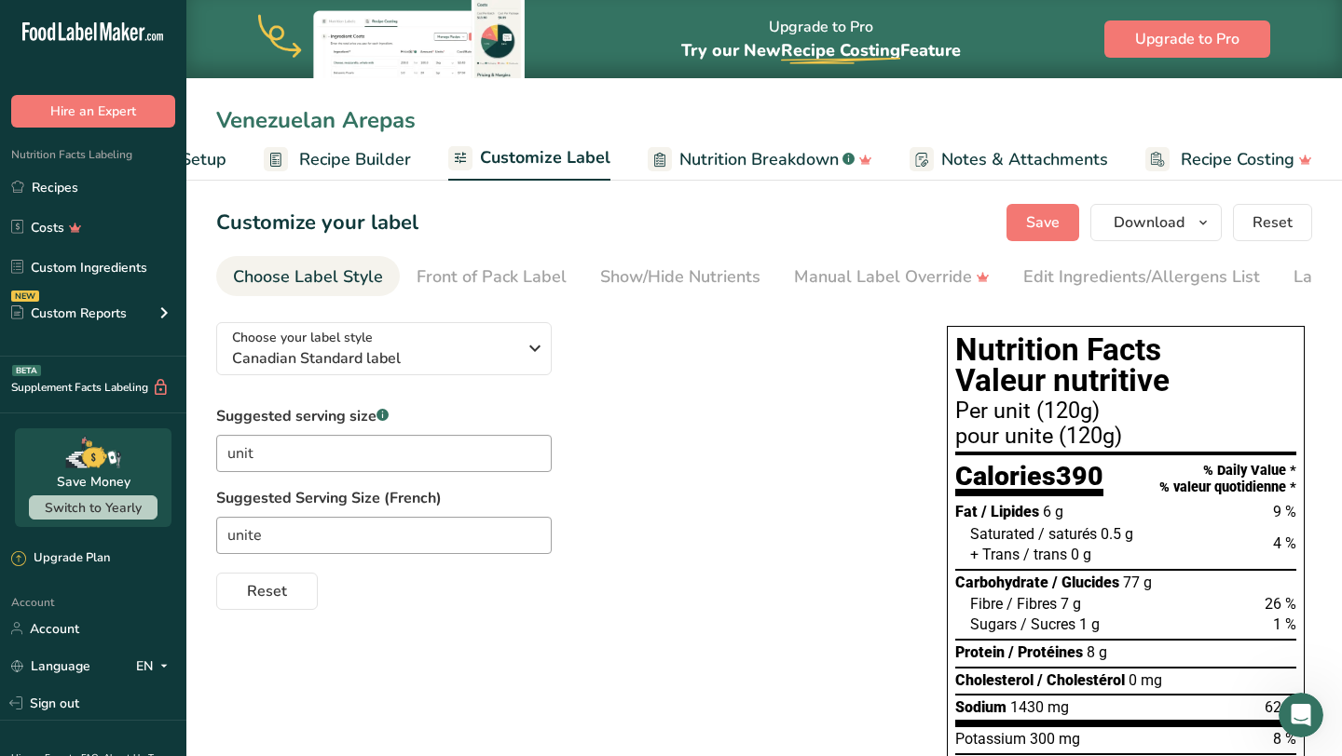
type input "Venezuelan Arepas"
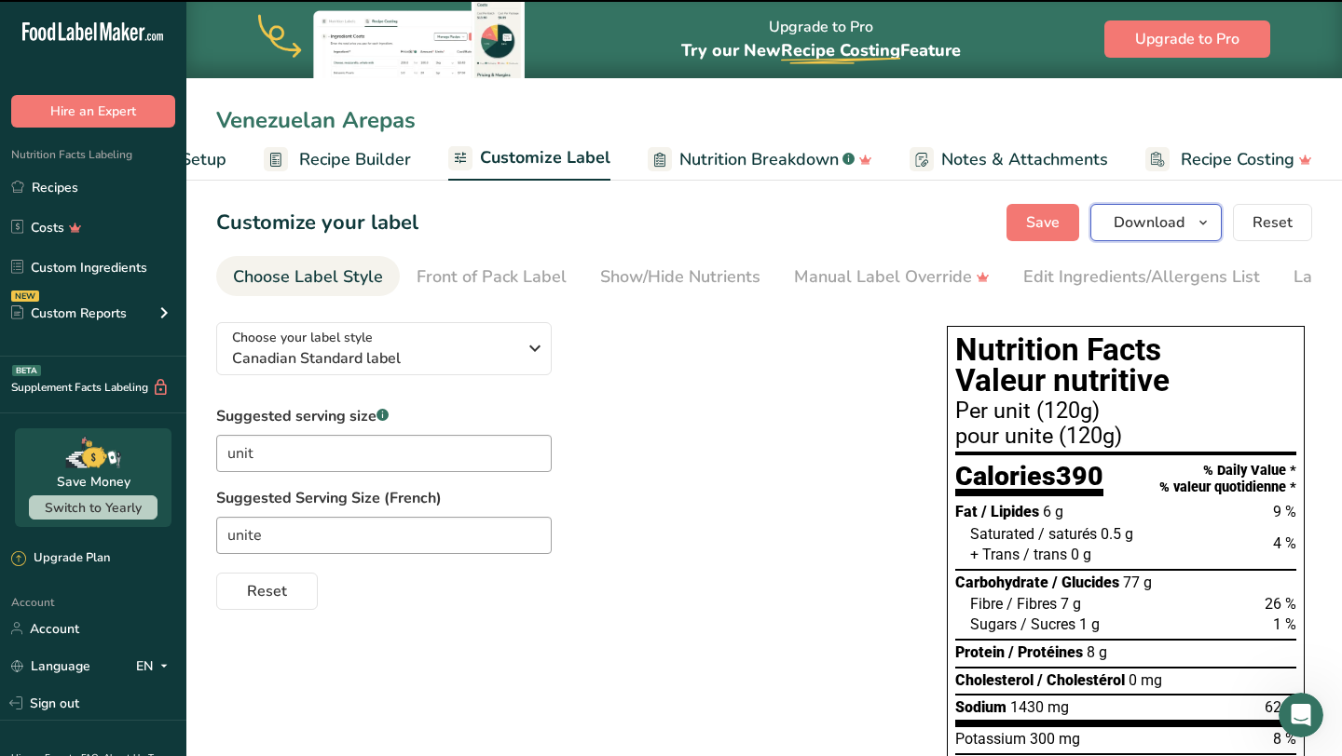
click at [1213, 226] on span "button" at bounding box center [1203, 222] width 22 height 22
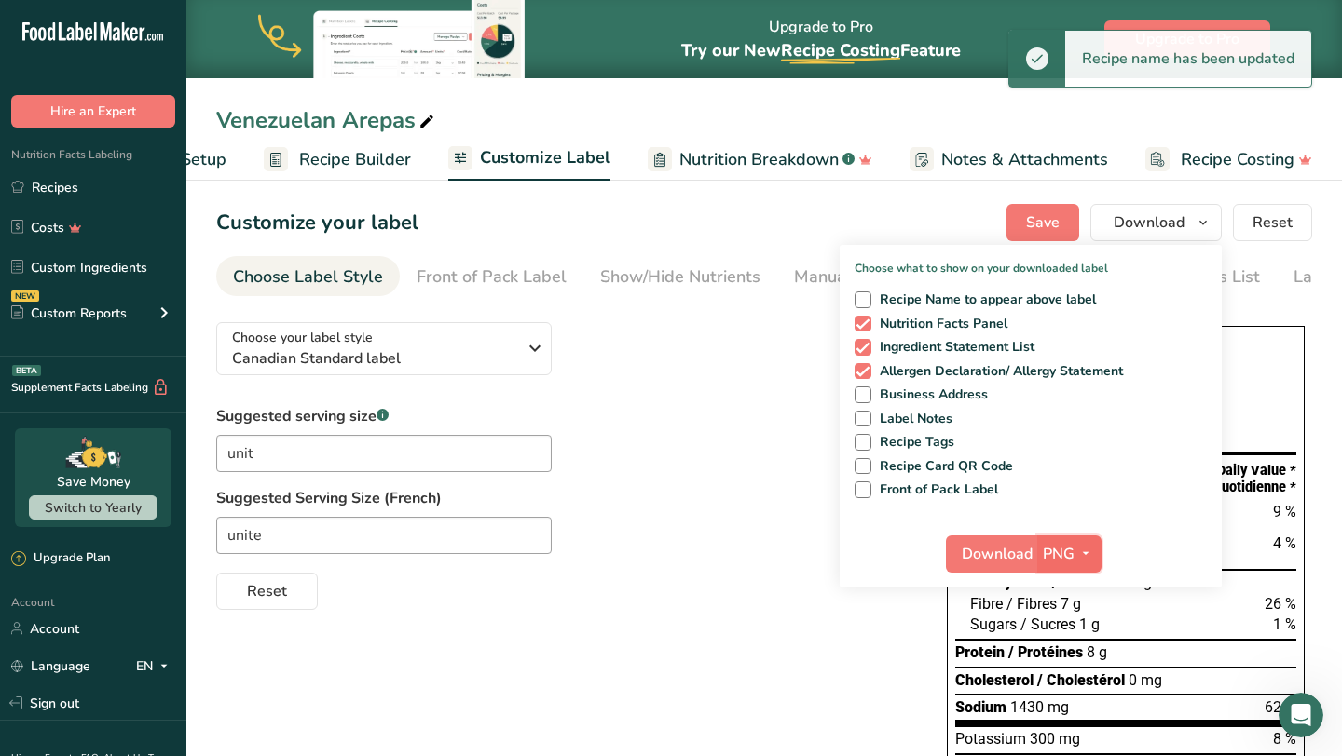
click at [1076, 547] on span "button" at bounding box center [1085, 554] width 22 height 22
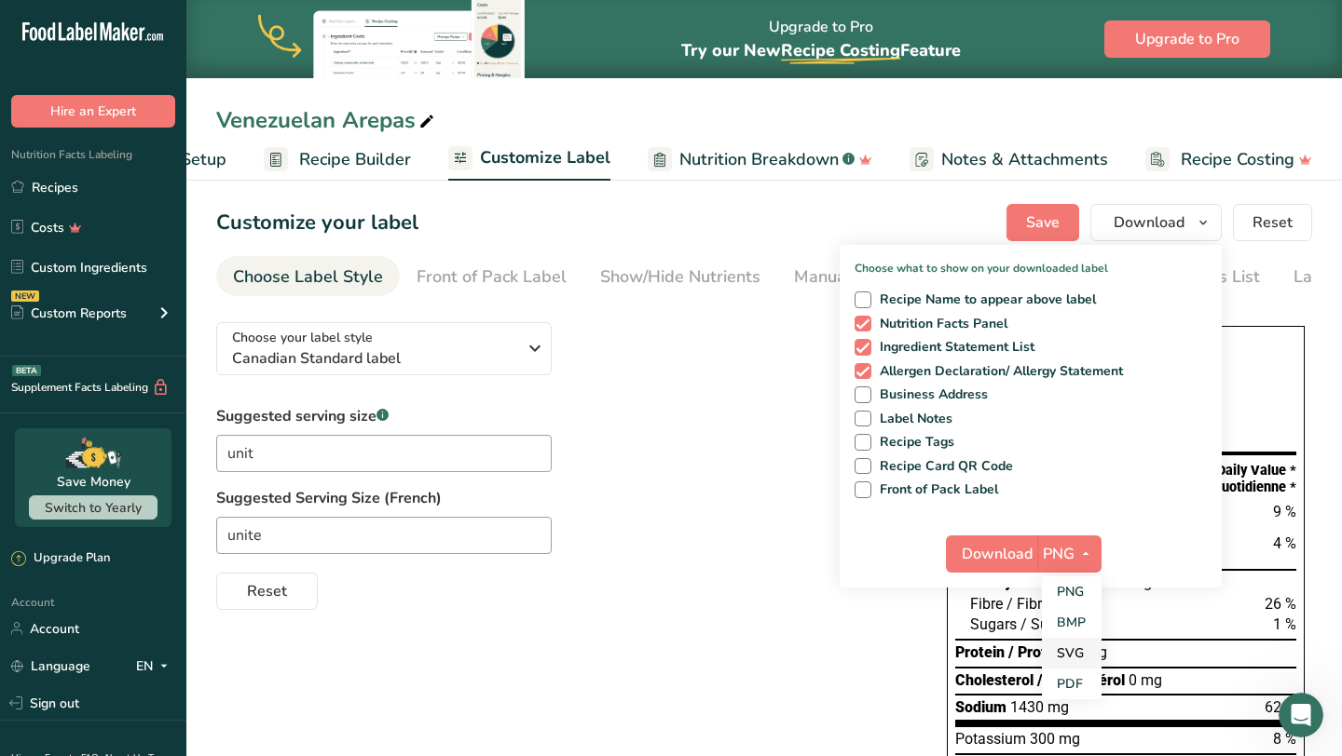
click at [1070, 655] on link "SVG" at bounding box center [1072, 653] width 60 height 31
click at [1005, 547] on span "Download" at bounding box center [996, 554] width 71 height 22
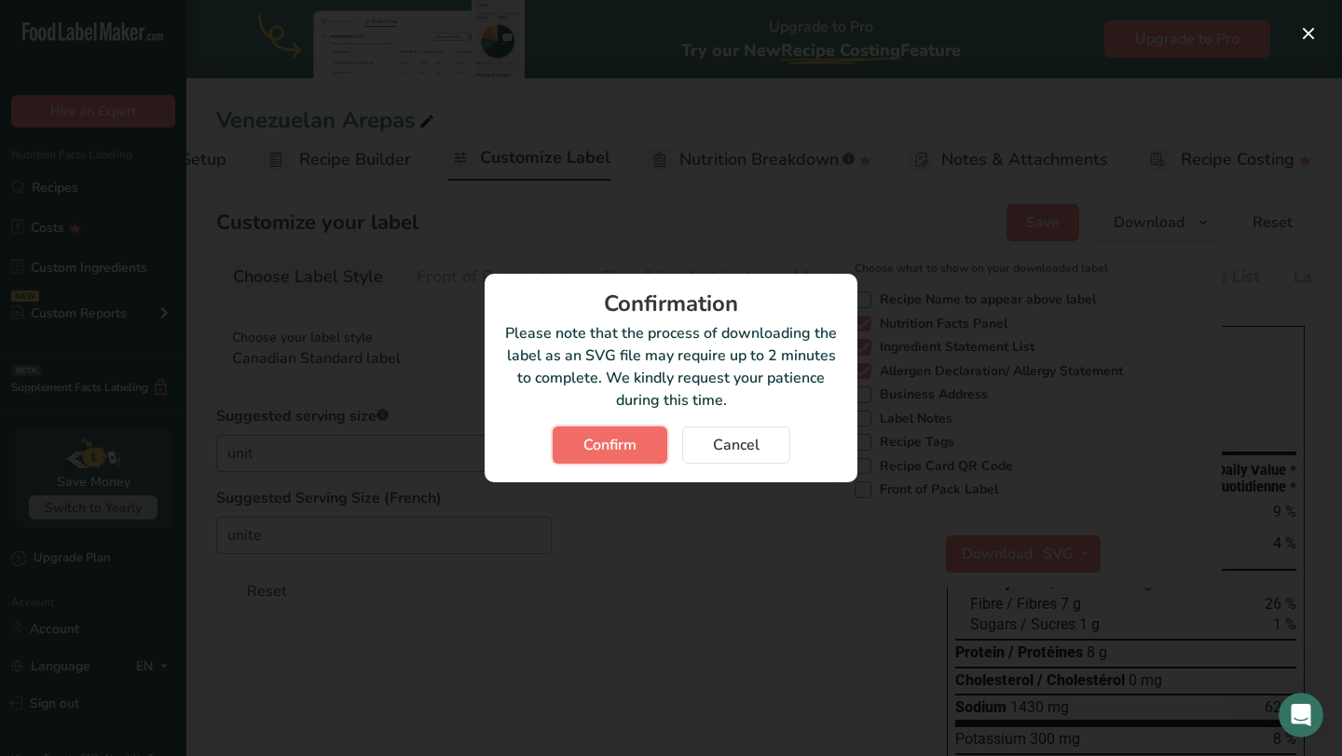
click at [603, 446] on span "Confirm" at bounding box center [609, 445] width 53 height 22
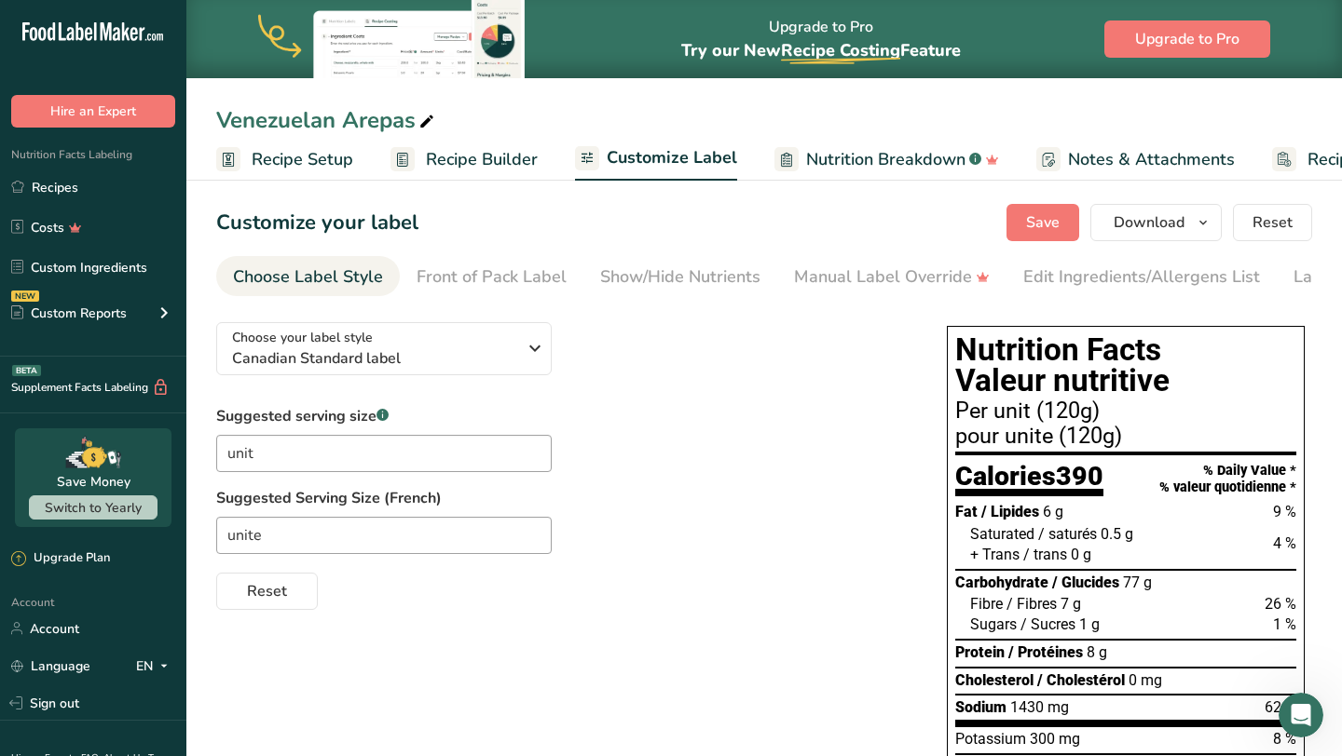
scroll to position [0, 127]
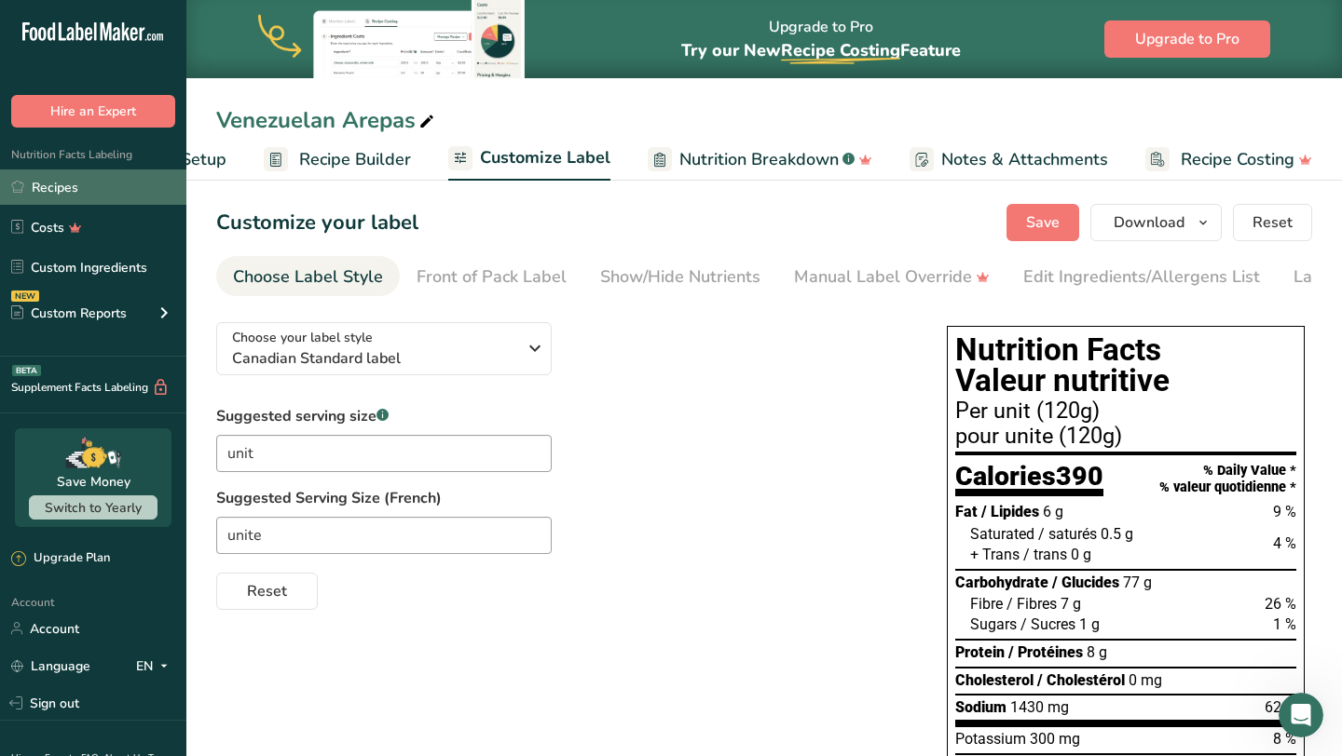
click at [140, 192] on link "Recipes" at bounding box center [93, 187] width 186 height 35
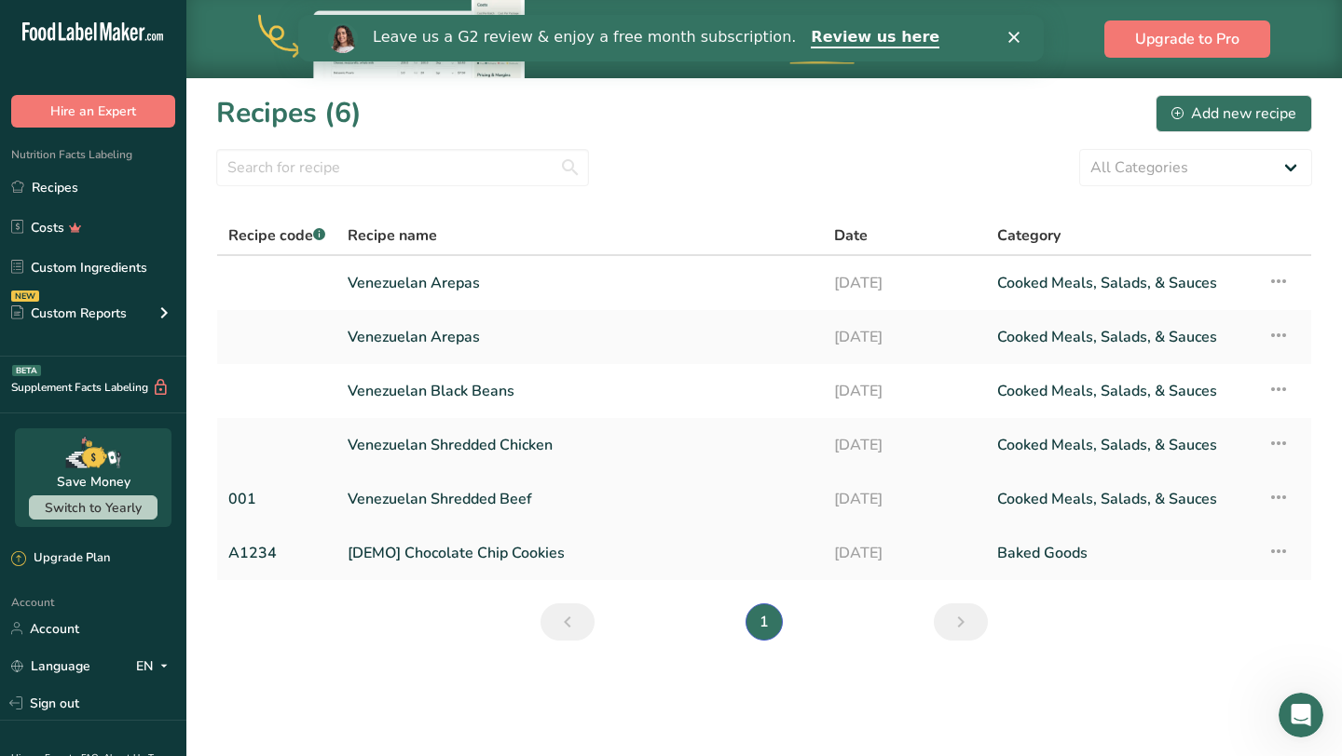
click at [538, 507] on link "Venezuelan Shredded Beef" at bounding box center [579, 499] width 464 height 39
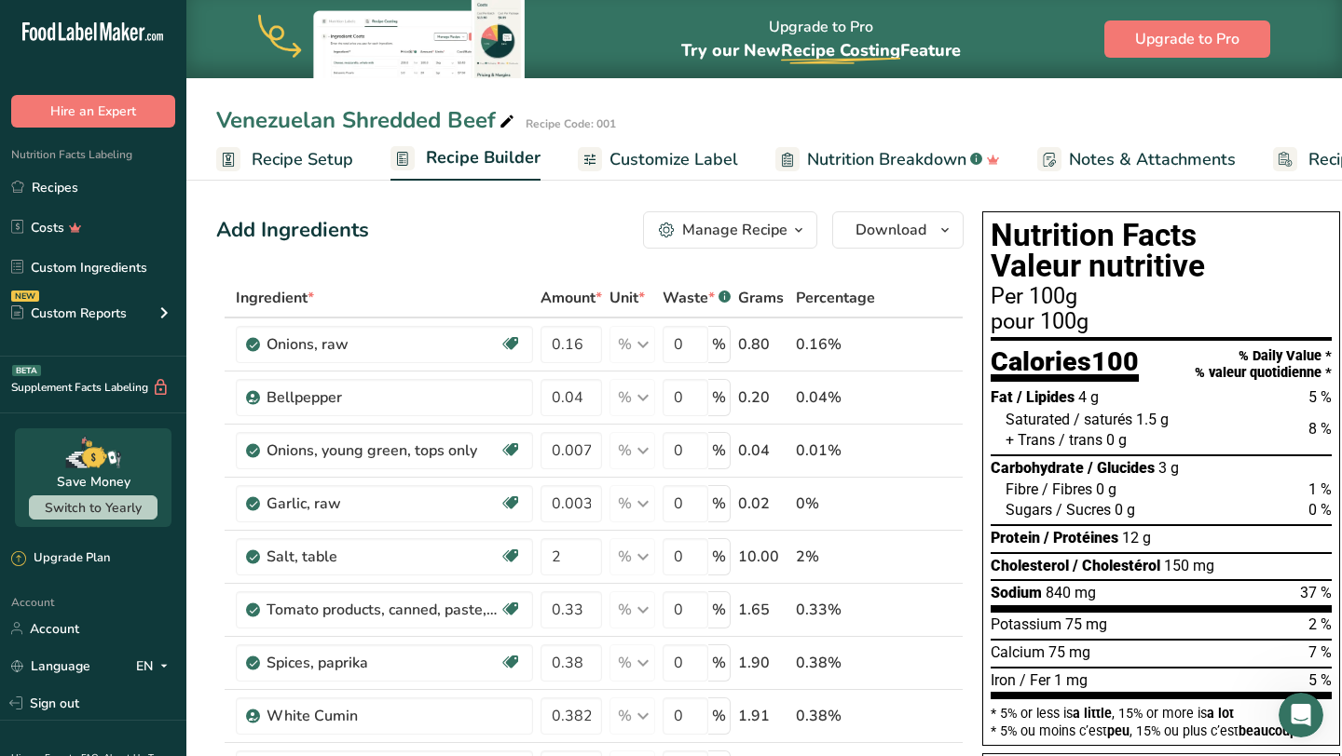
click at [802, 217] on button "Manage Recipe" at bounding box center [730, 229] width 174 height 37
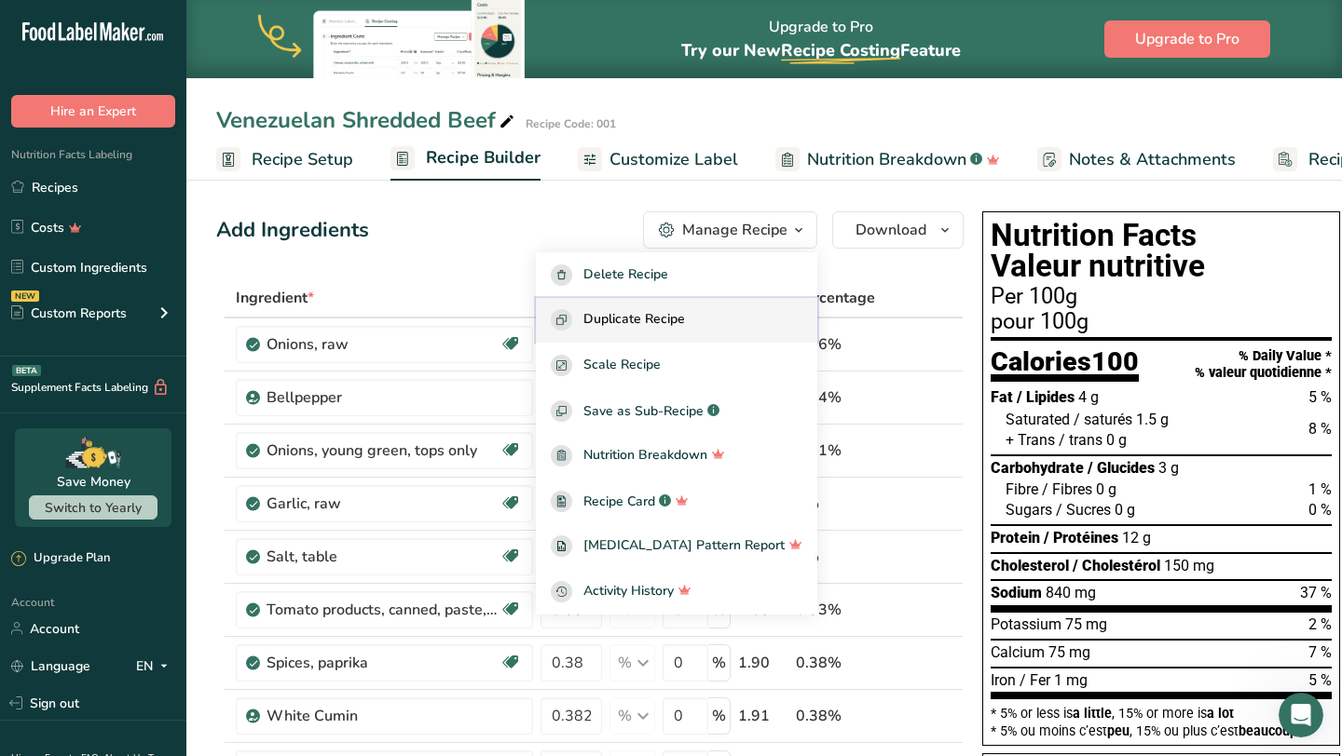
click at [685, 315] on span "Duplicate Recipe" at bounding box center [634, 319] width 102 height 21
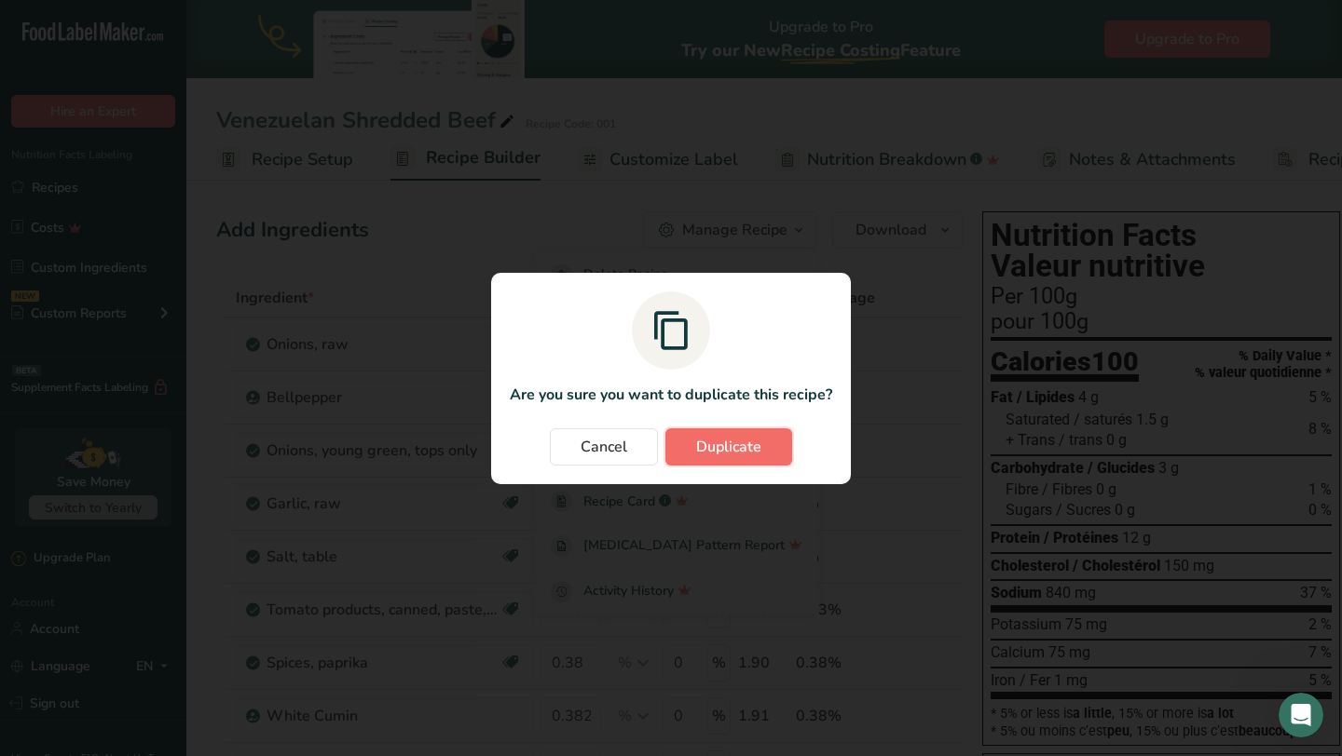
click at [711, 440] on span "Duplicate" at bounding box center [728, 447] width 65 height 22
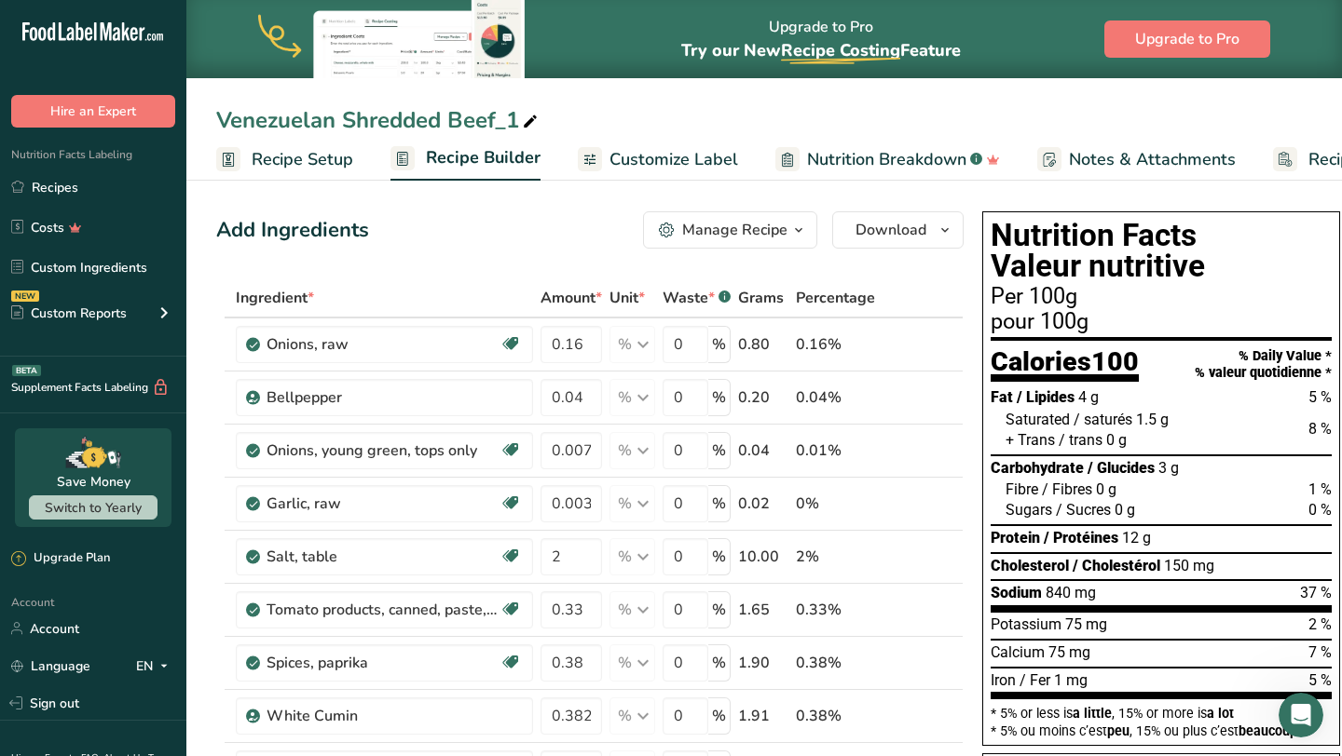
click at [335, 126] on div "Venezuelan Shredded Beef_1" at bounding box center [378, 120] width 325 height 34
type input "Venezuelan Empanada Shredded Beef"
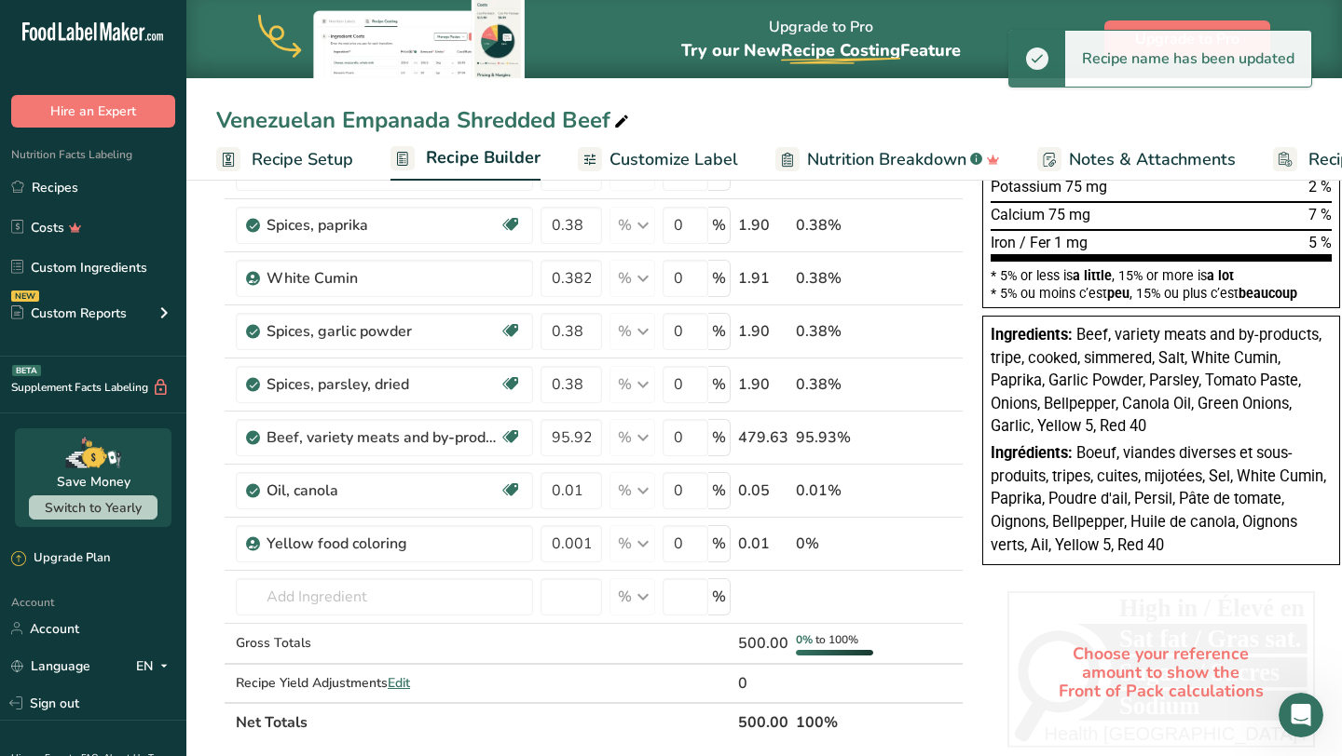
scroll to position [461, 0]
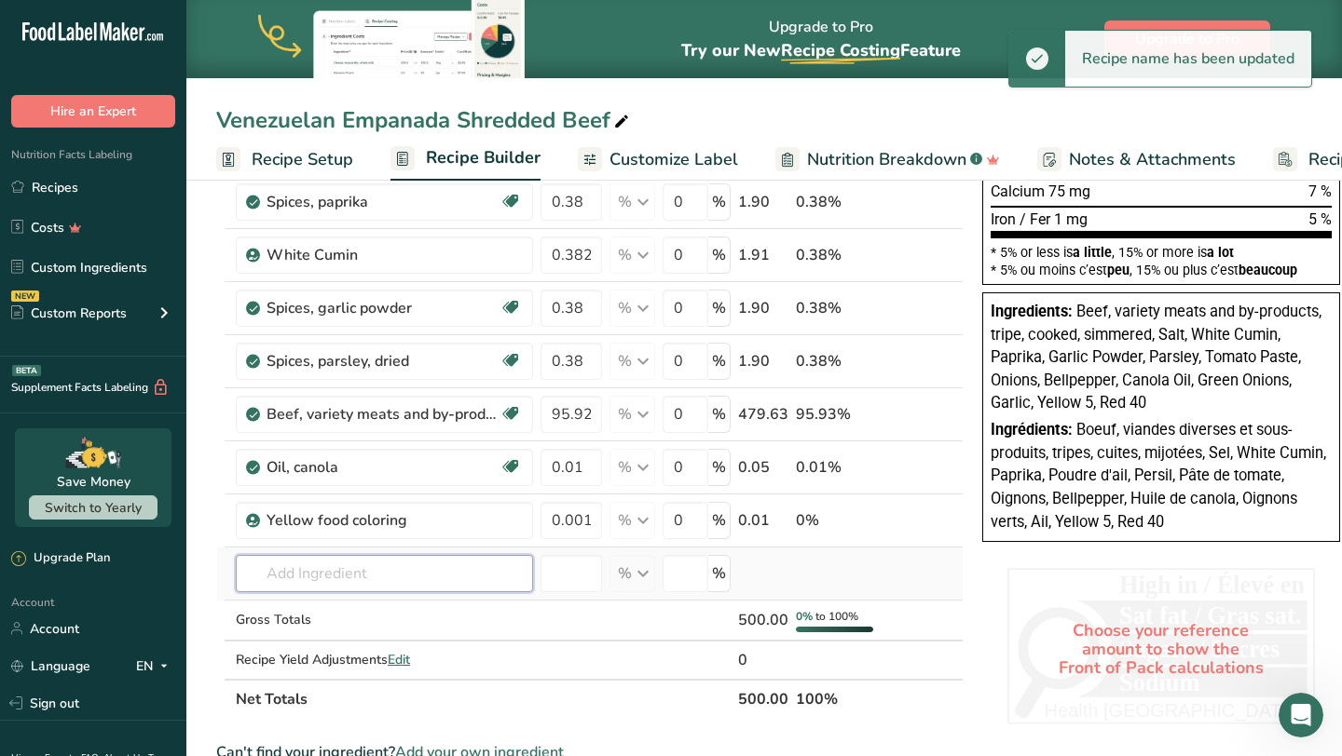
click at [482, 583] on input "text" at bounding box center [384, 573] width 297 height 37
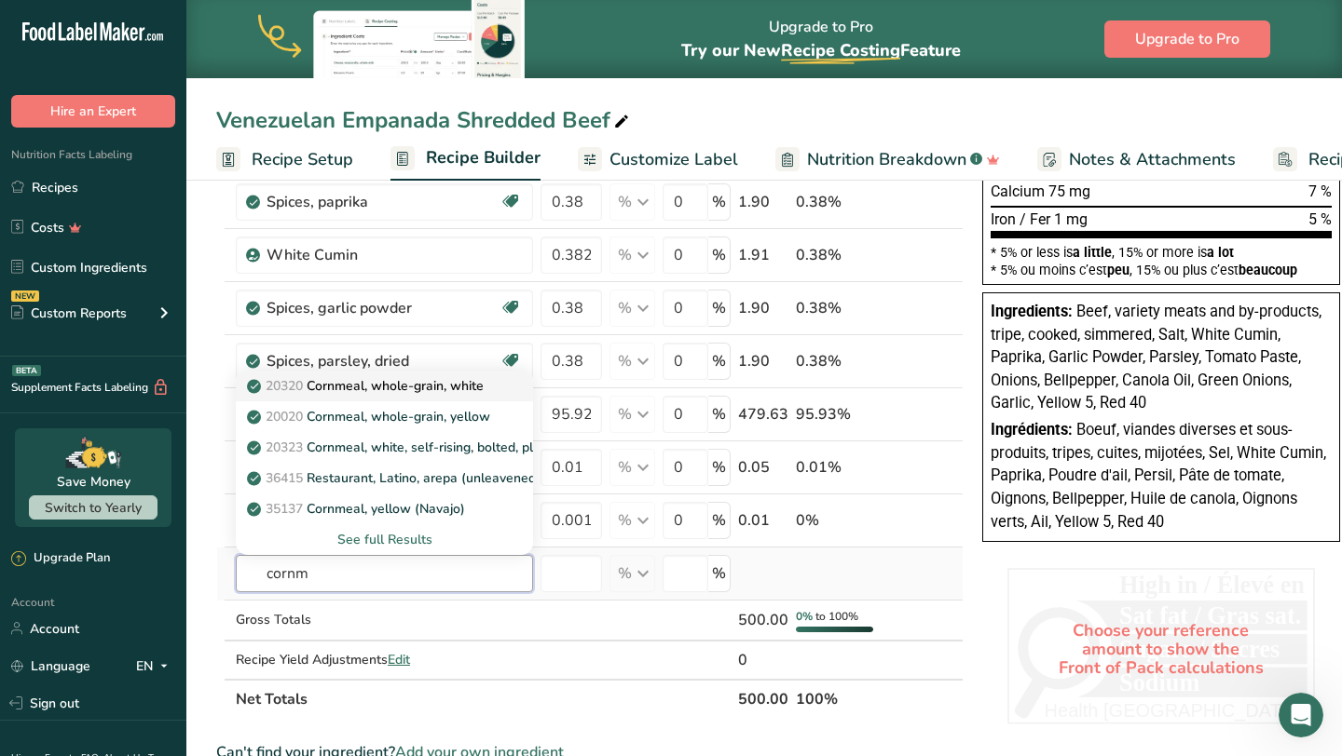
type input "Cornmeal, whole-grain, white"
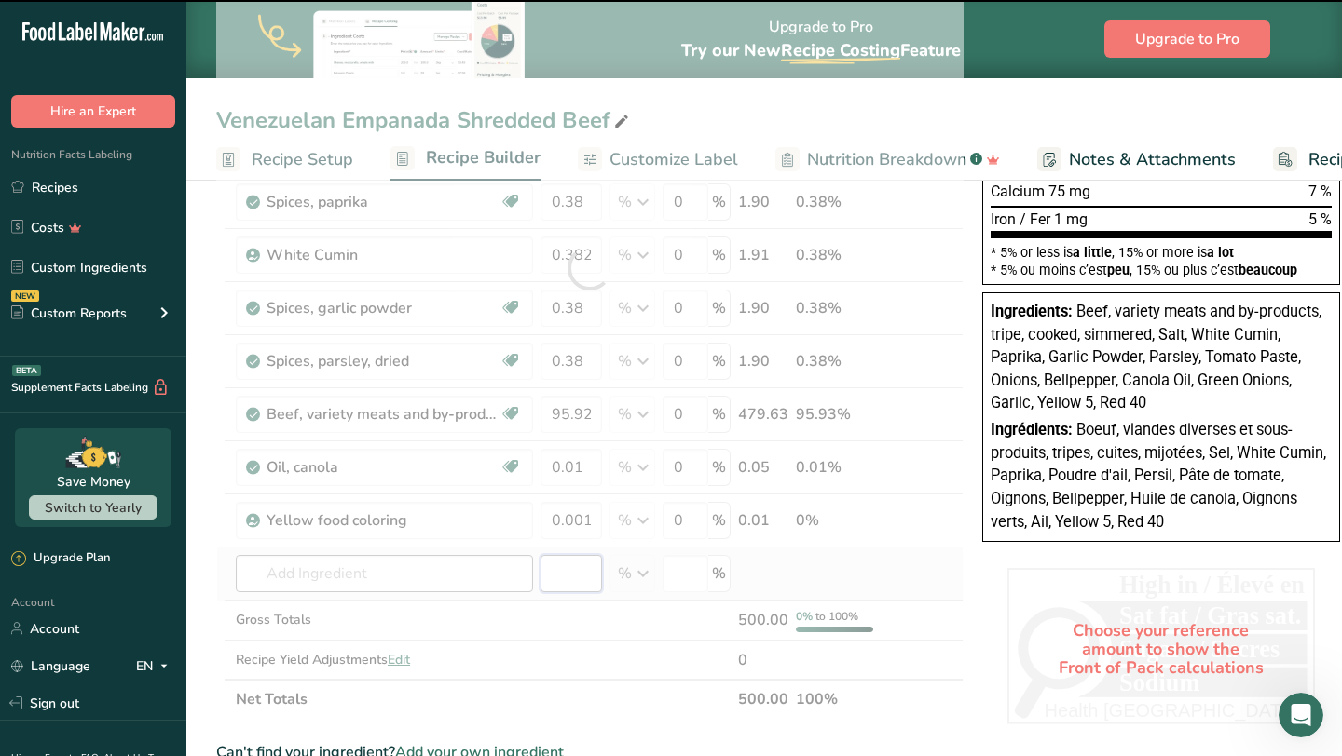
type input "0"
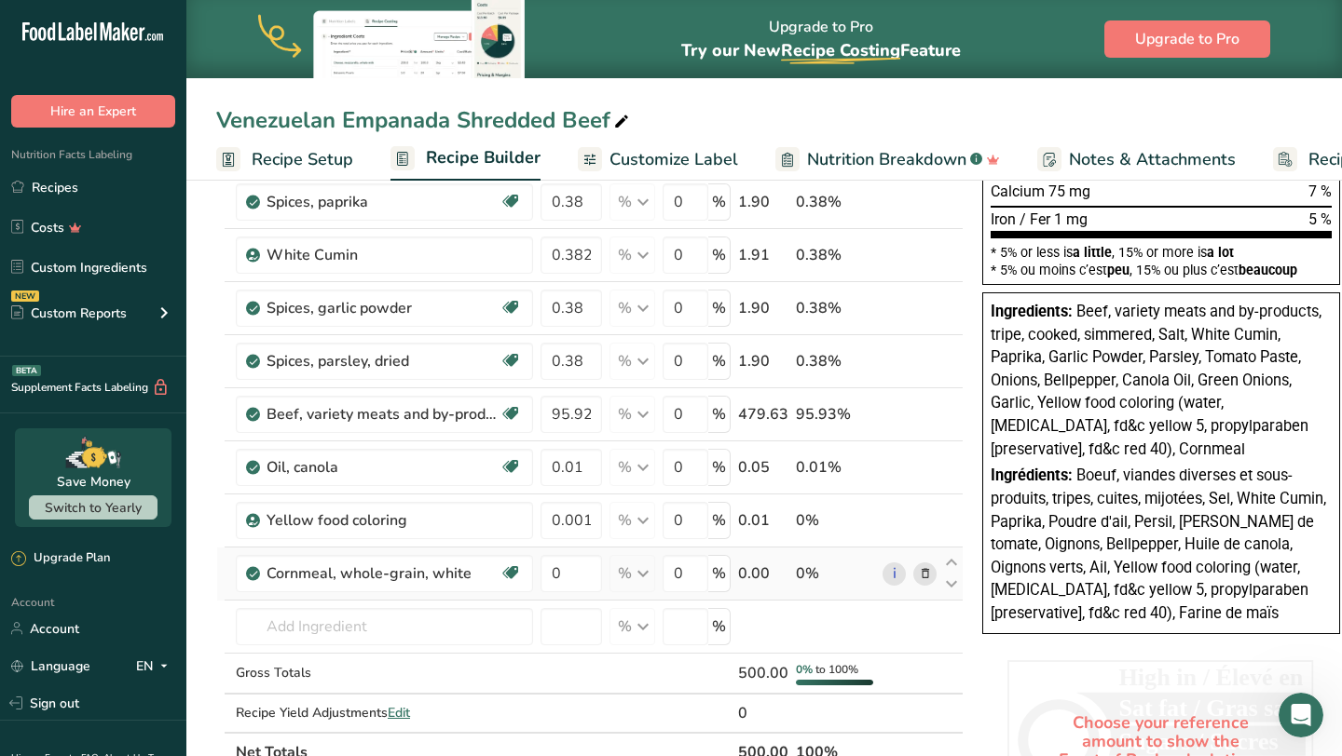
click at [310, 157] on div "Venezuelan Empanada Shredded Beef Recipe Setup Recipe Builder Customize Label N…" at bounding box center [763, 583] width 1155 height 1740
click at [577, 577] on input "0" at bounding box center [570, 573] width 61 height 37
click at [851, 524] on div "Ingredient * Amount * Unit * Waste * .a-a{fill:#347362;}.b-a{fill:#fff;} Grams …" at bounding box center [589, 294] width 747 height 955
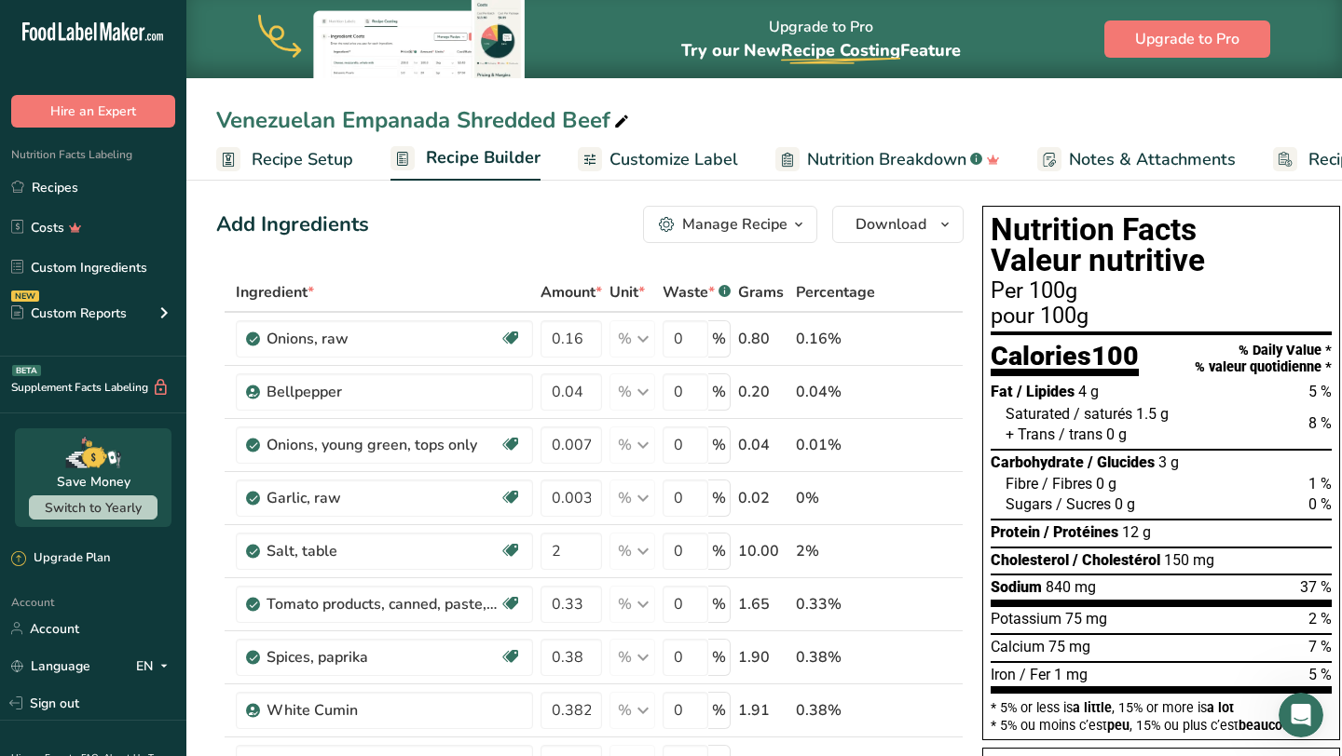
scroll to position [0, 0]
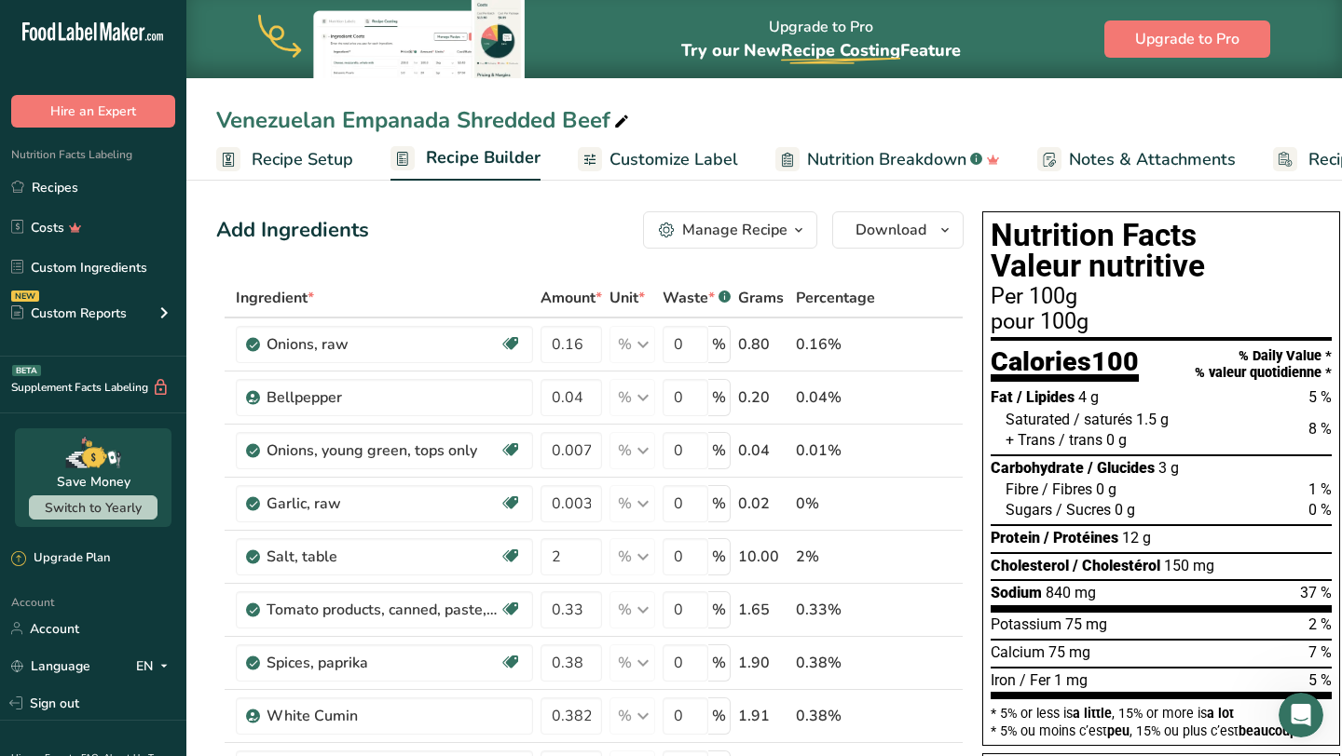
click at [796, 236] on icon "button" at bounding box center [798, 230] width 15 height 23
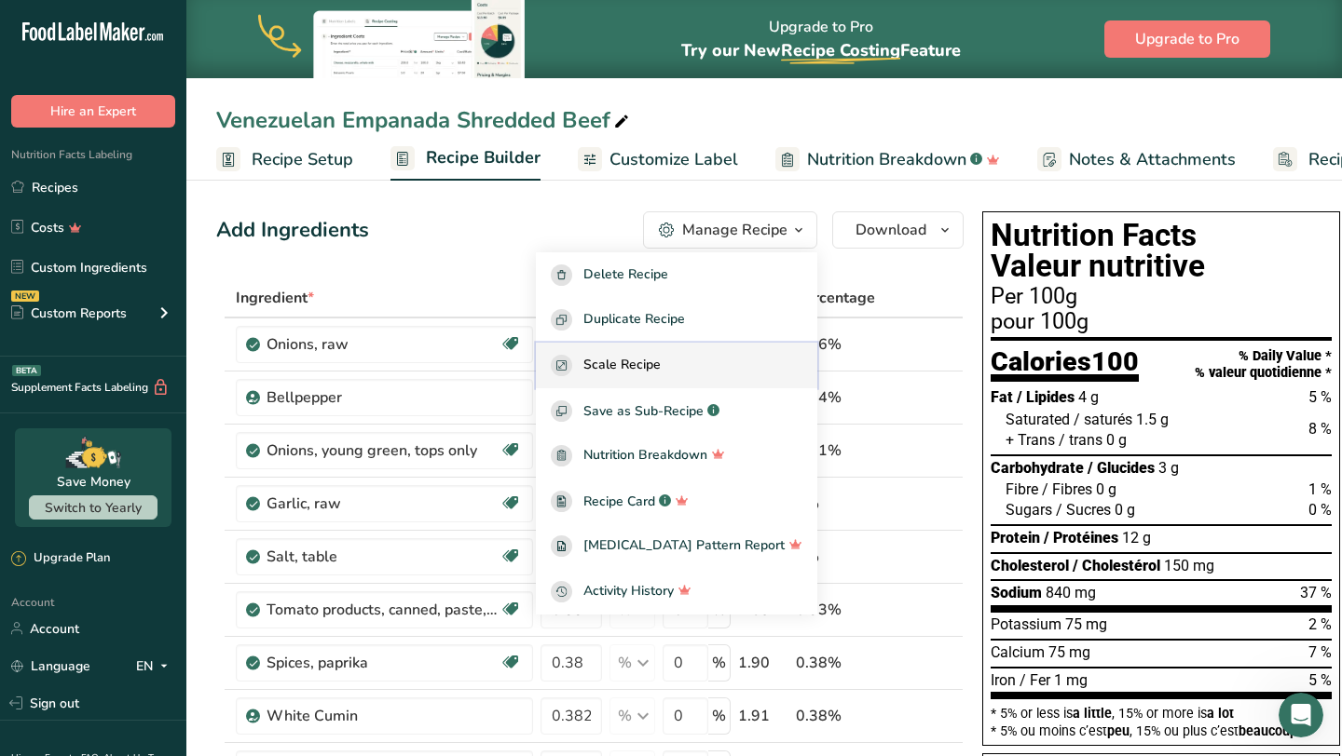
click at [744, 360] on div "Scale Recipe" at bounding box center [677, 365] width 252 height 21
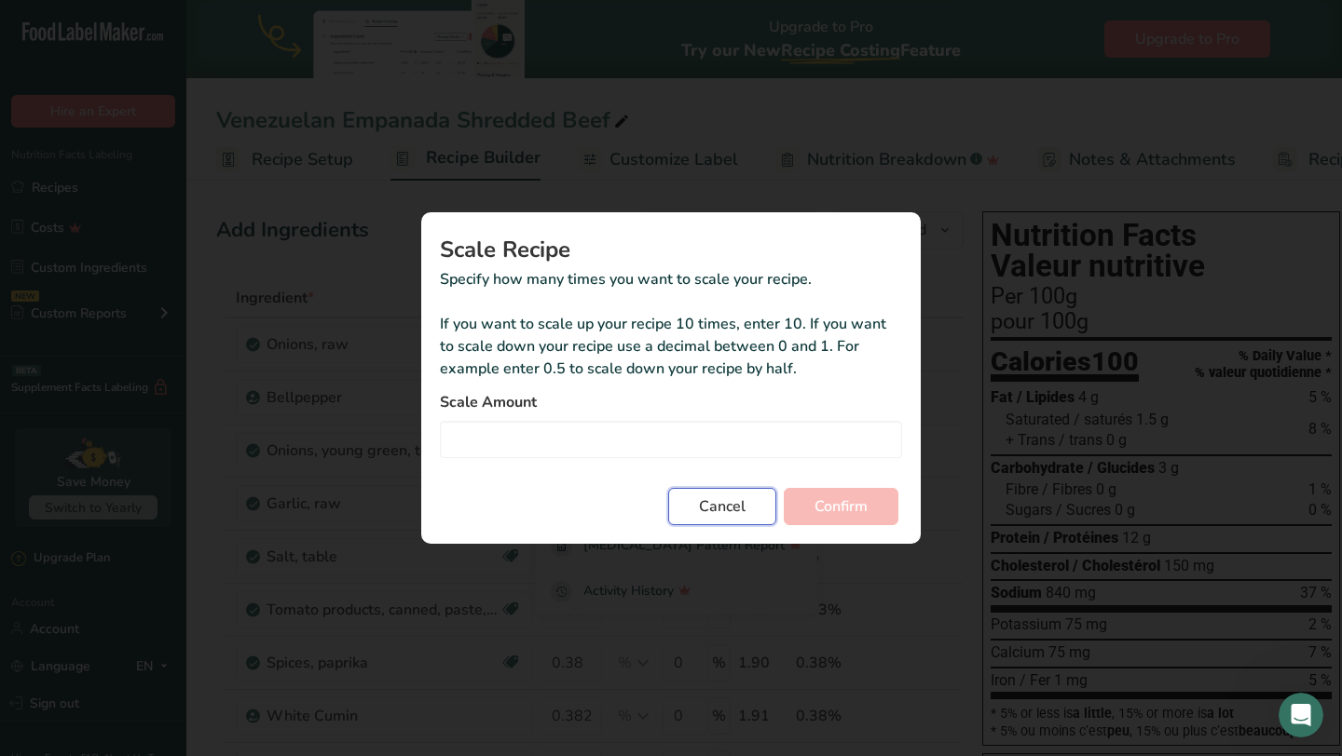
click at [714, 509] on span "Cancel" at bounding box center [722, 507] width 47 height 22
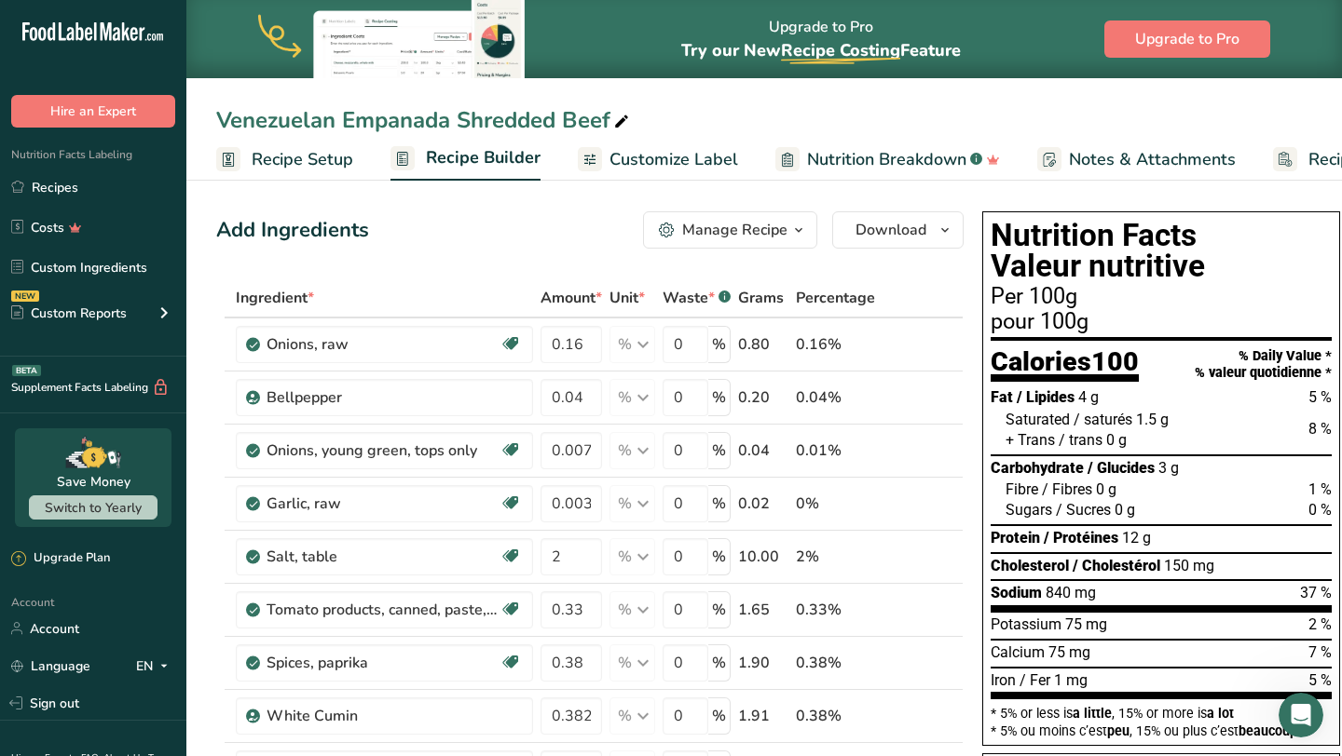
click at [334, 145] on link "Recipe Setup" at bounding box center [284, 160] width 137 height 42
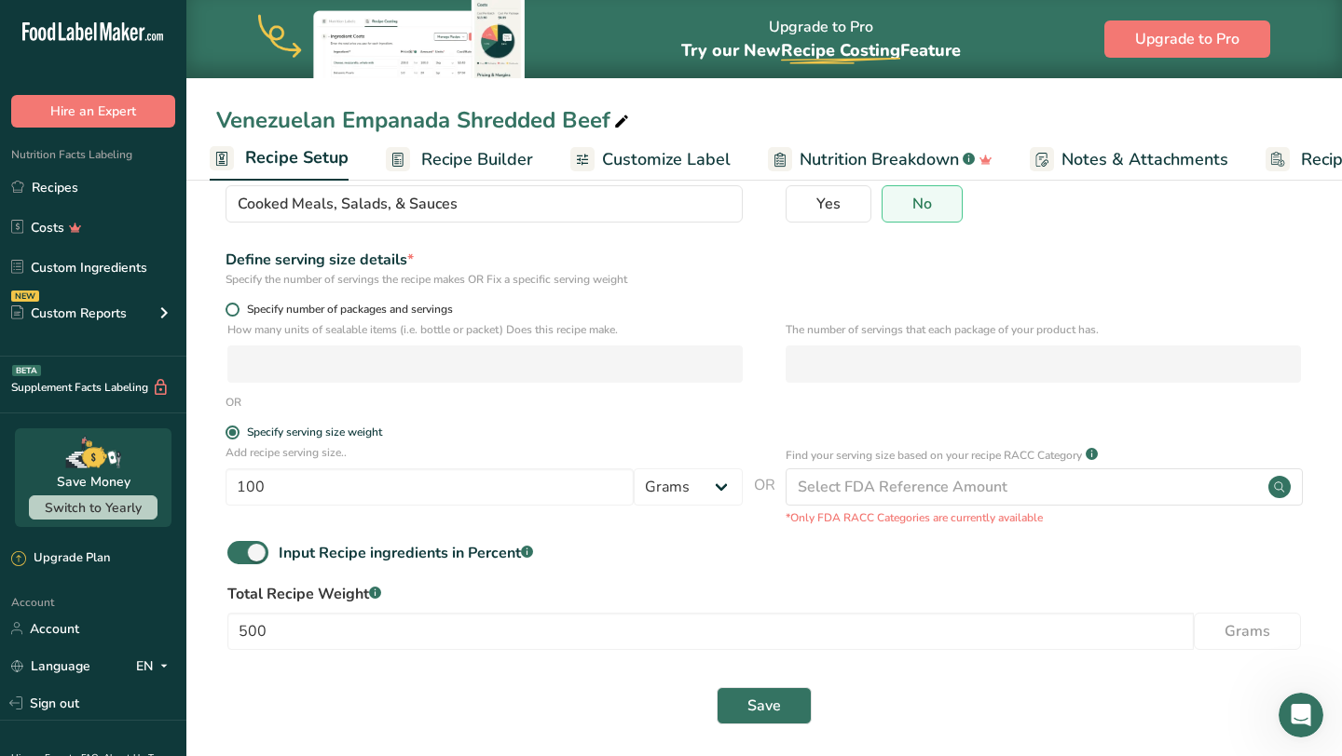
scroll to position [175, 0]
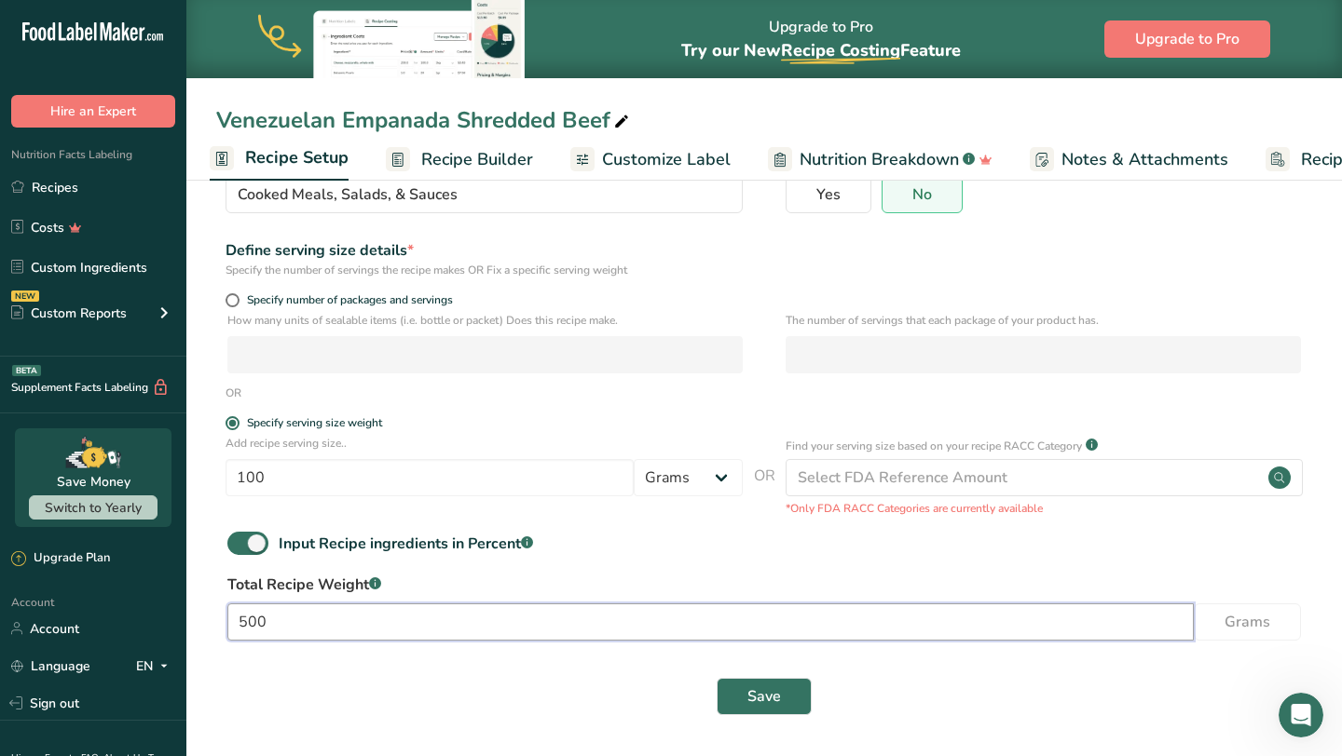
click at [347, 619] on input "500" at bounding box center [710, 622] width 966 height 37
type input "5"
type input "480"
click at [312, 481] on input "100" at bounding box center [429, 477] width 408 height 37
type input "120"
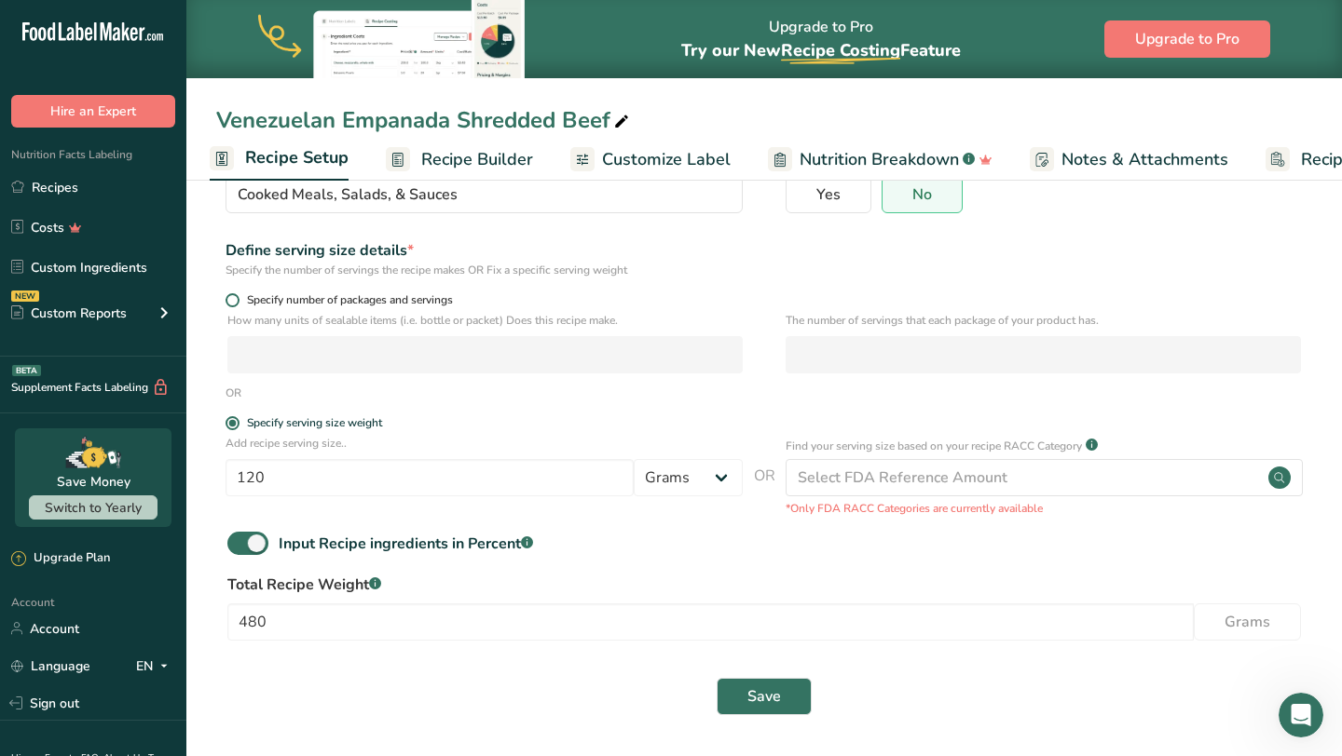
click at [317, 305] on span "Specify number of packages and servings" at bounding box center [345, 300] width 213 height 14
click at [238, 305] on input "Specify number of packages and servings" at bounding box center [231, 300] width 12 height 12
radio input "true"
radio input "false"
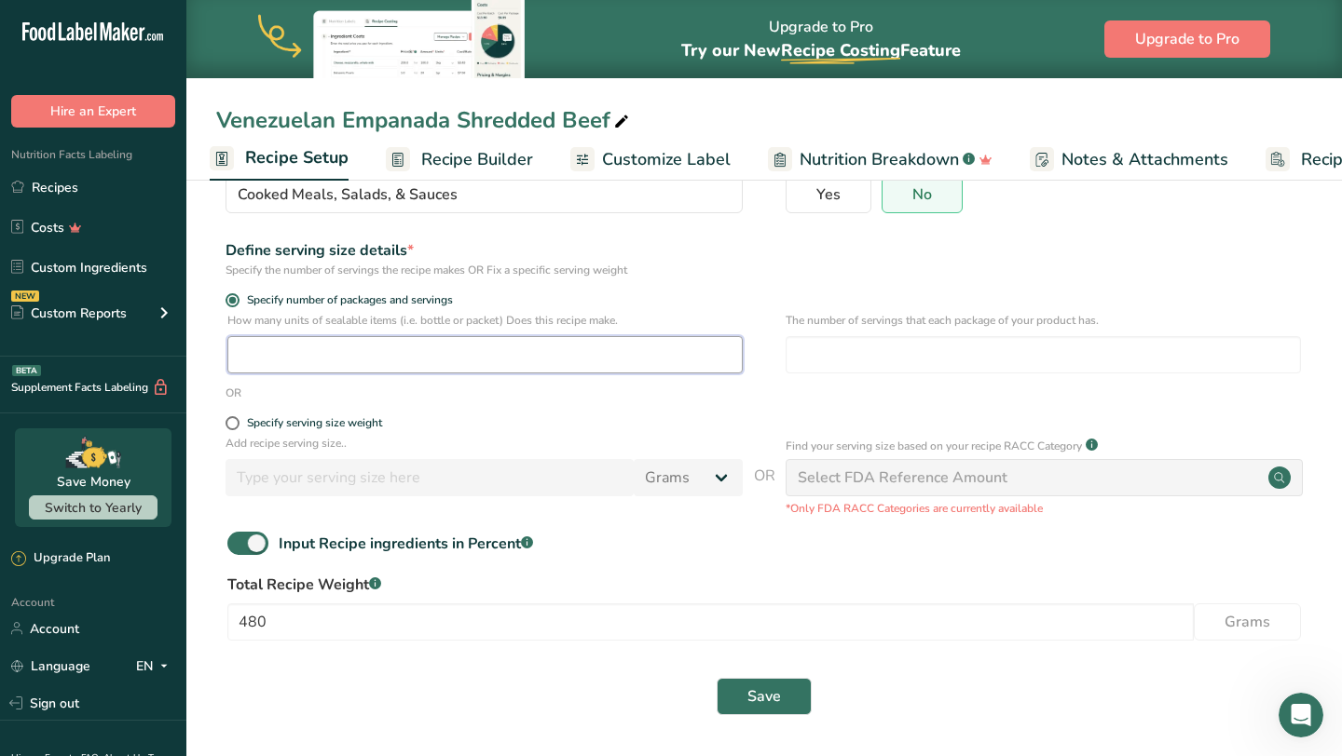
click at [304, 358] on input "number" at bounding box center [484, 354] width 515 height 37
type input "1"
type input "4"
click at [751, 706] on span "Save" at bounding box center [764, 697] width 34 height 22
click at [503, 155] on span "Recipe Builder" at bounding box center [477, 159] width 112 height 25
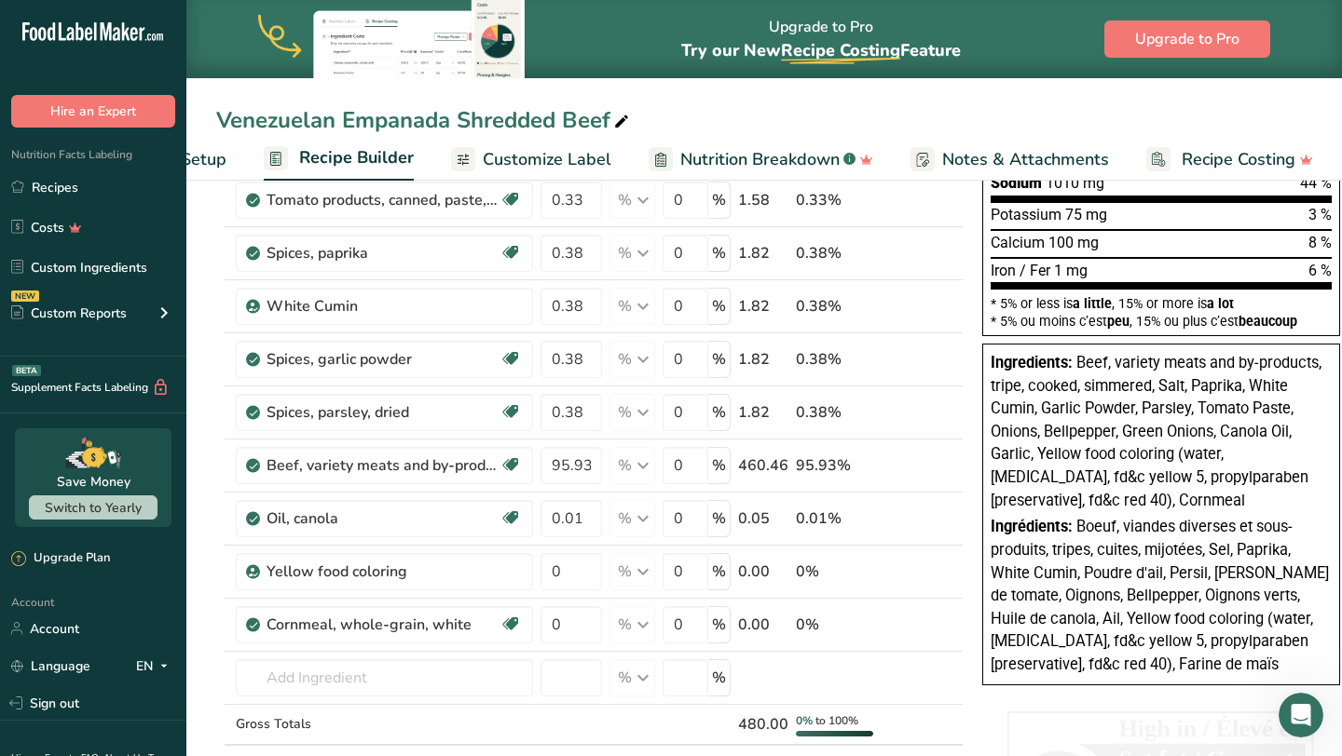
scroll to position [407, 0]
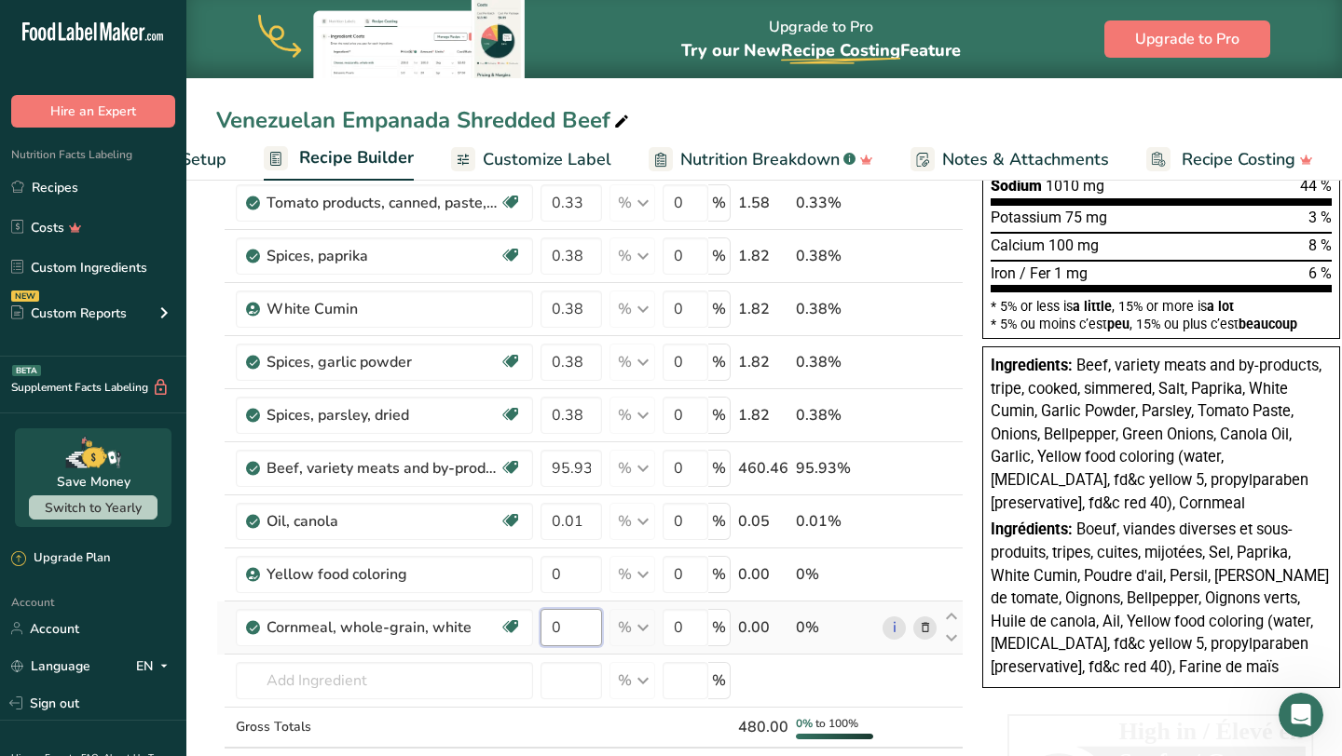
click at [575, 636] on input "0" at bounding box center [570, 627] width 61 height 37
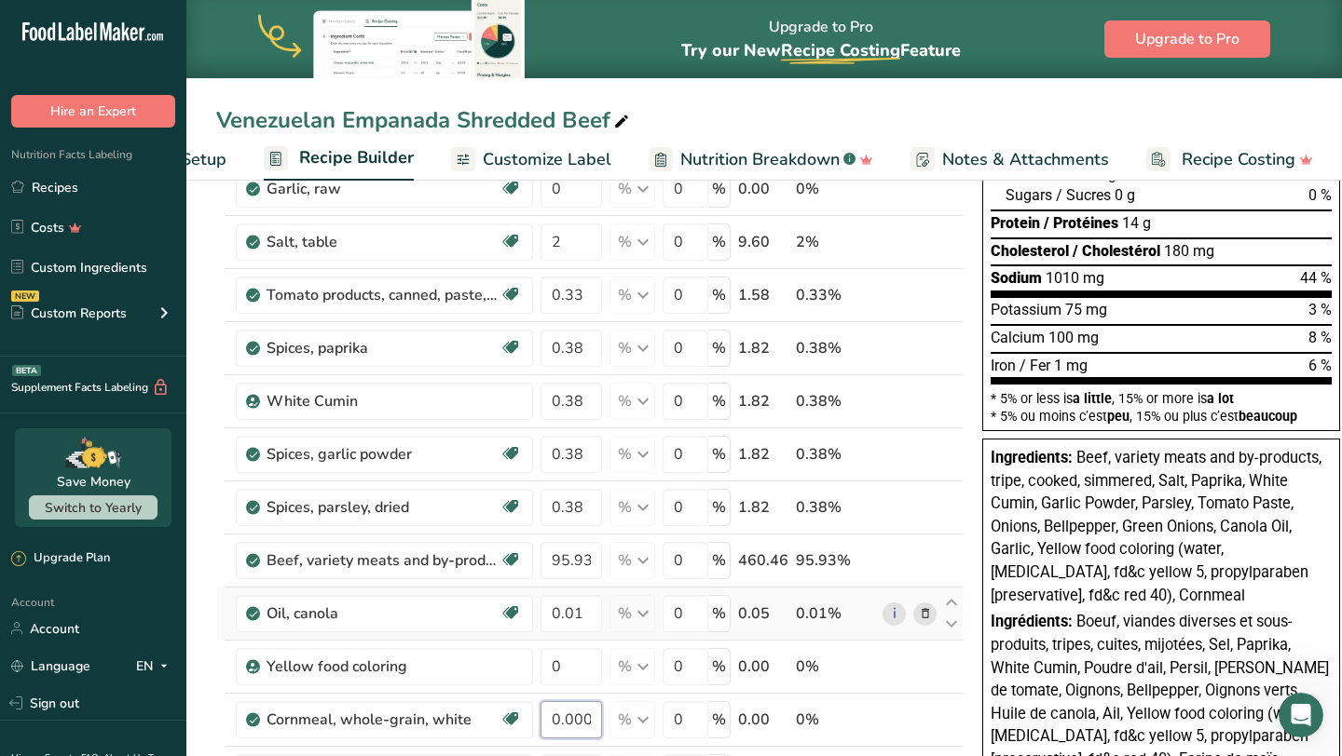
scroll to position [320, 0]
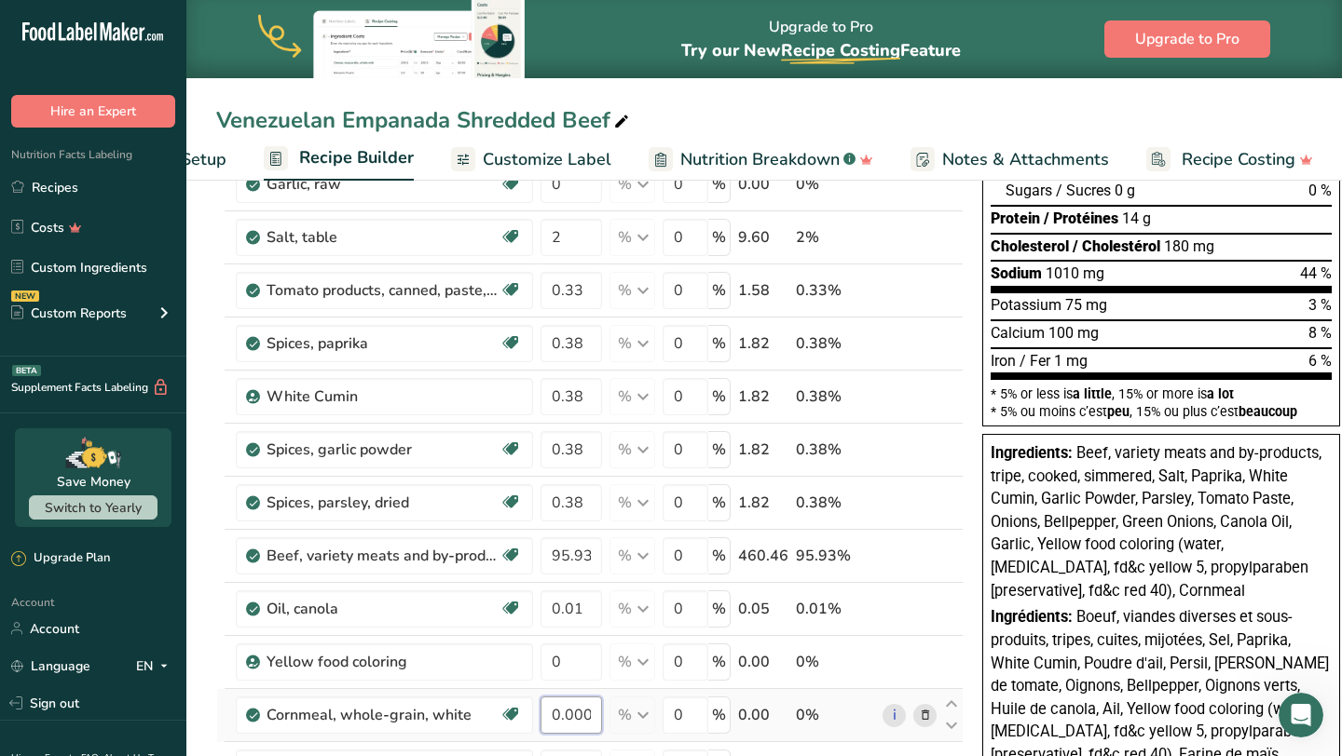
click at [582, 729] on input "0.00002" at bounding box center [570, 715] width 61 height 37
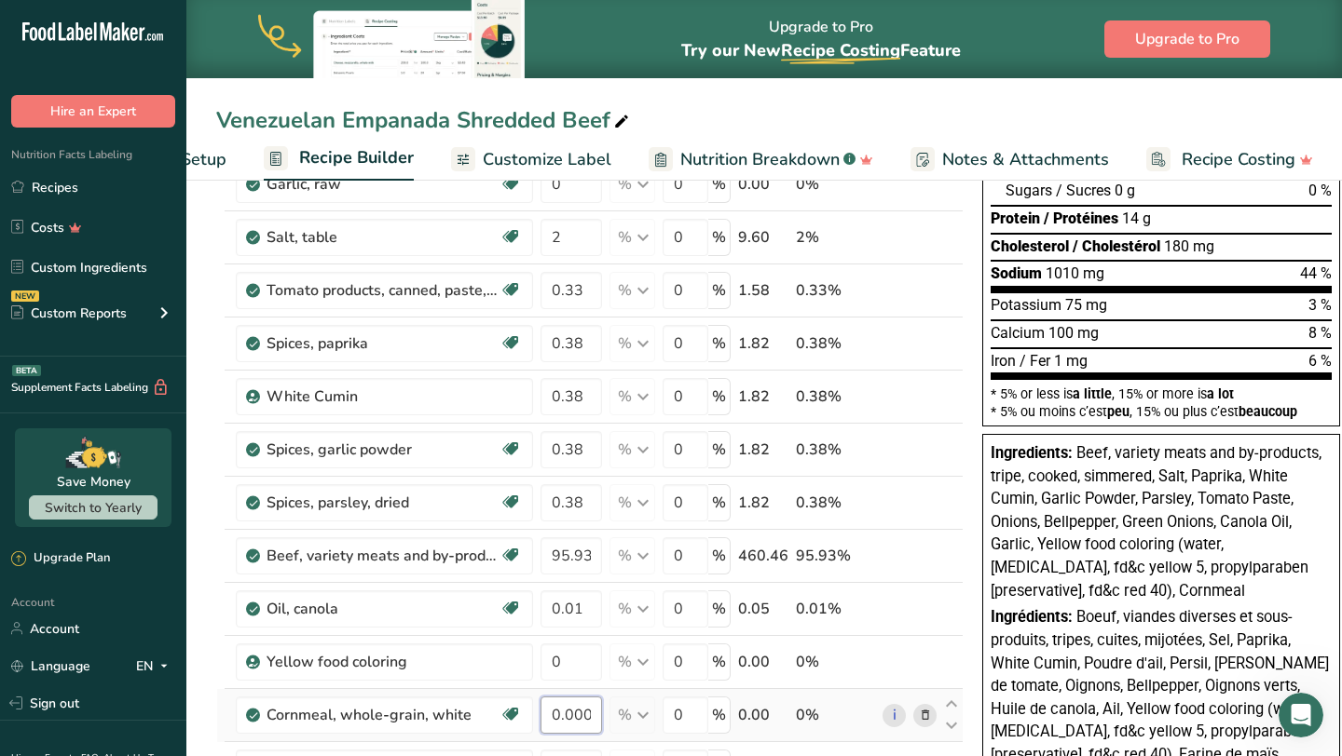
click at [582, 729] on input "0.00002" at bounding box center [570, 715] width 61 height 37
type input "66"
click at [601, 552] on div "Ingredient * Amount * Unit * Waste * .a-a{fill:#347362;}.b-a{fill:#fff;} Grams …" at bounding box center [589, 445] width 747 height 972
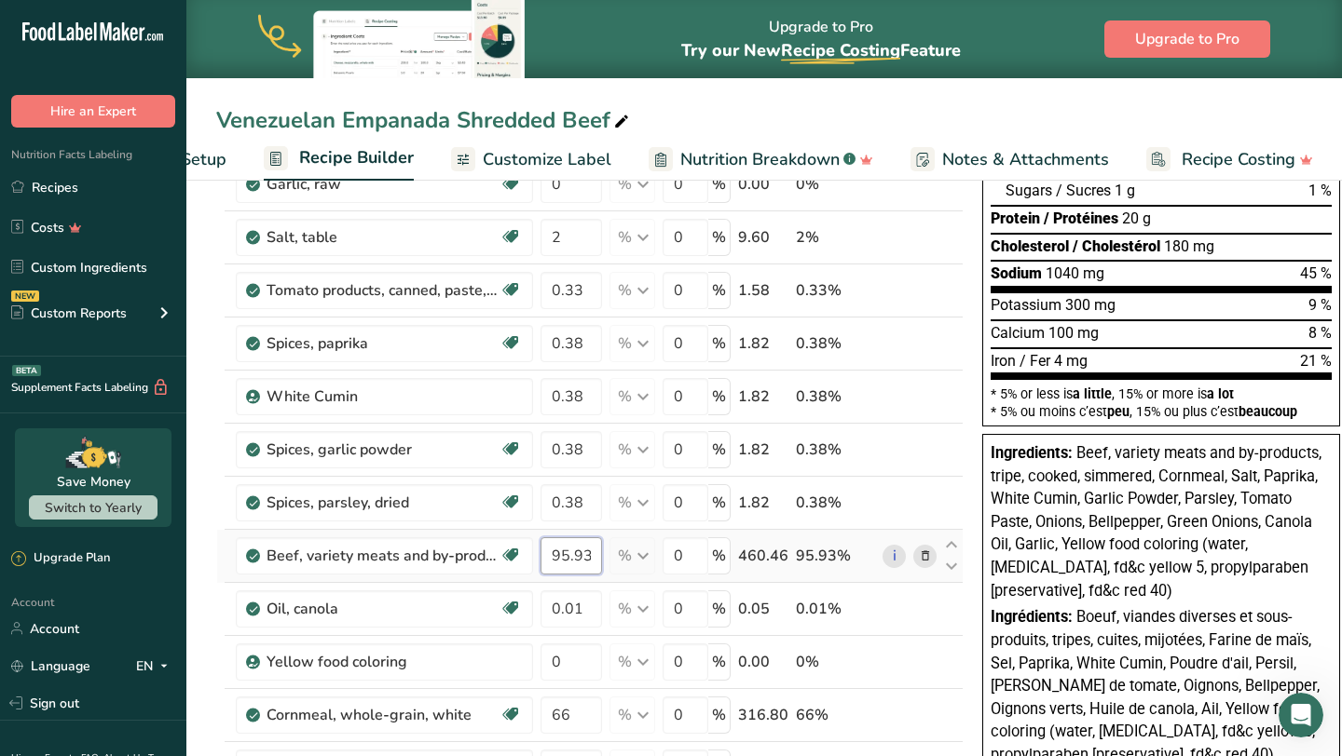
type input "95.929997"
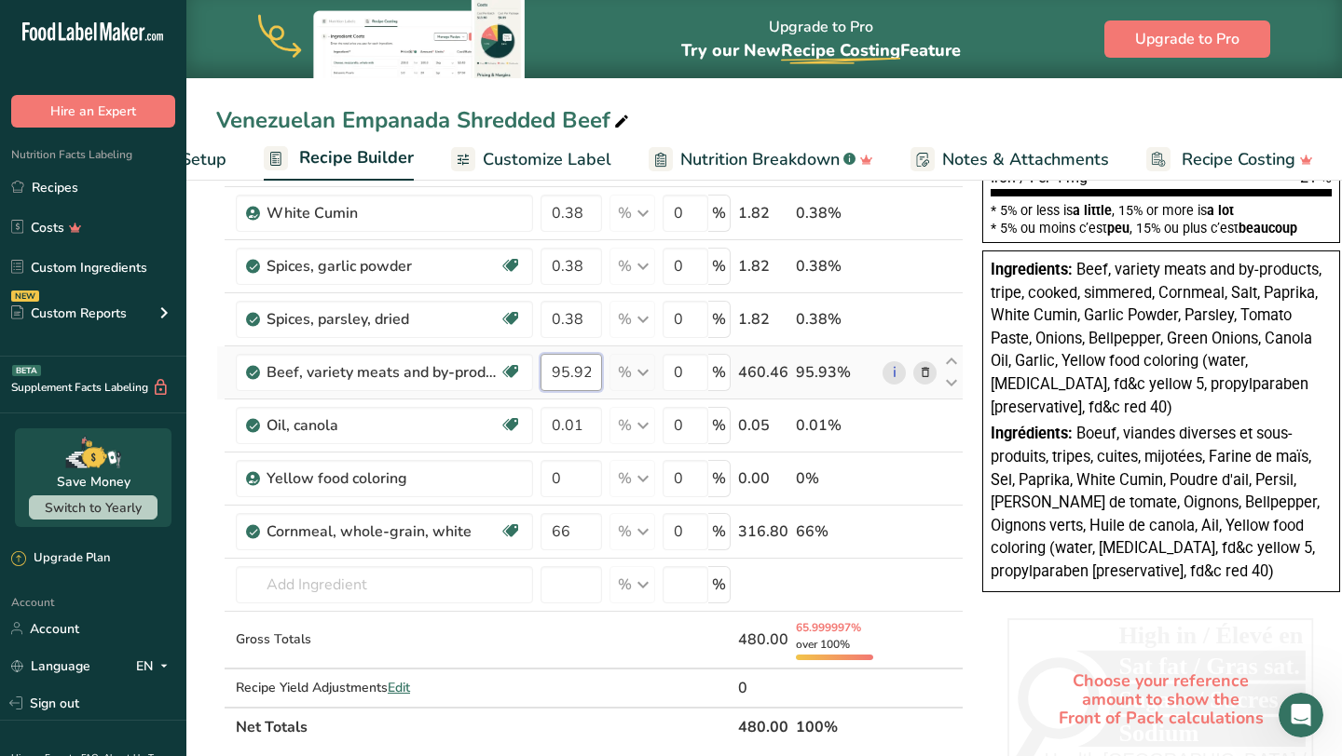
scroll to position [500, 0]
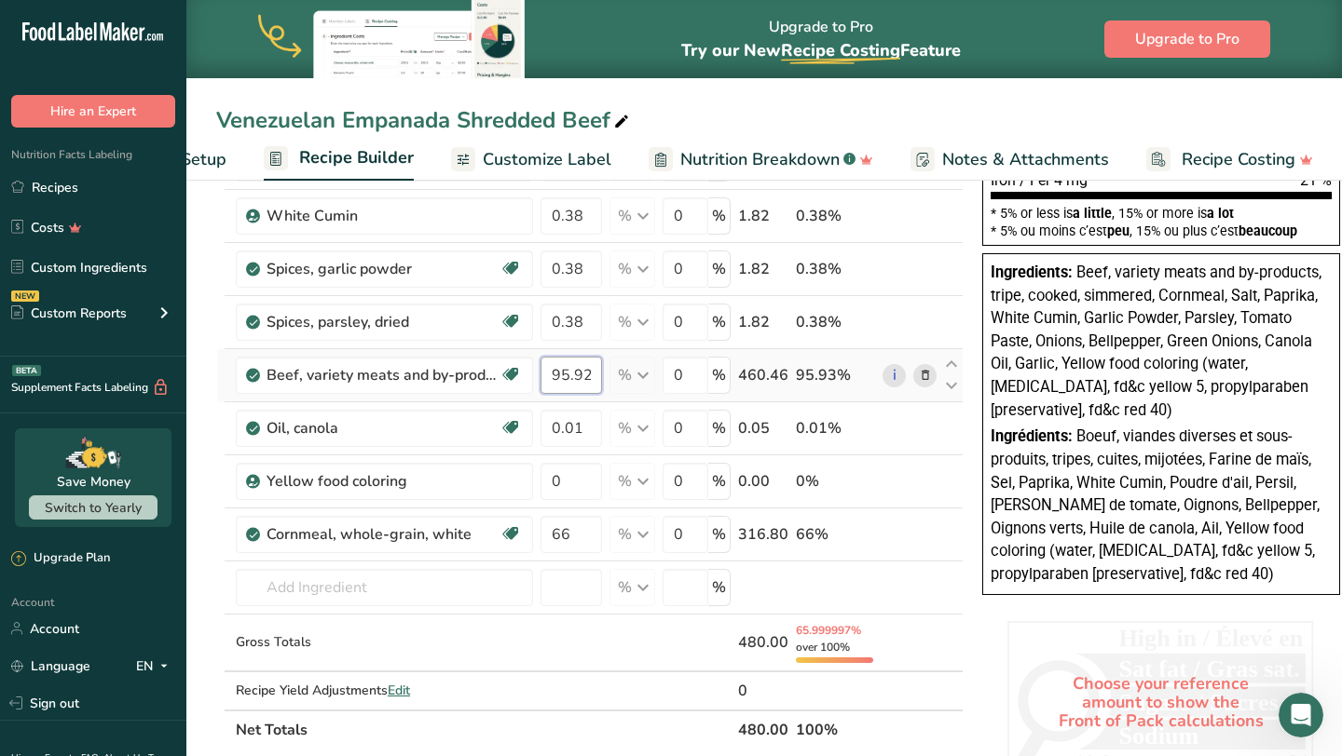
click at [575, 373] on input "95.929997" at bounding box center [570, 375] width 61 height 37
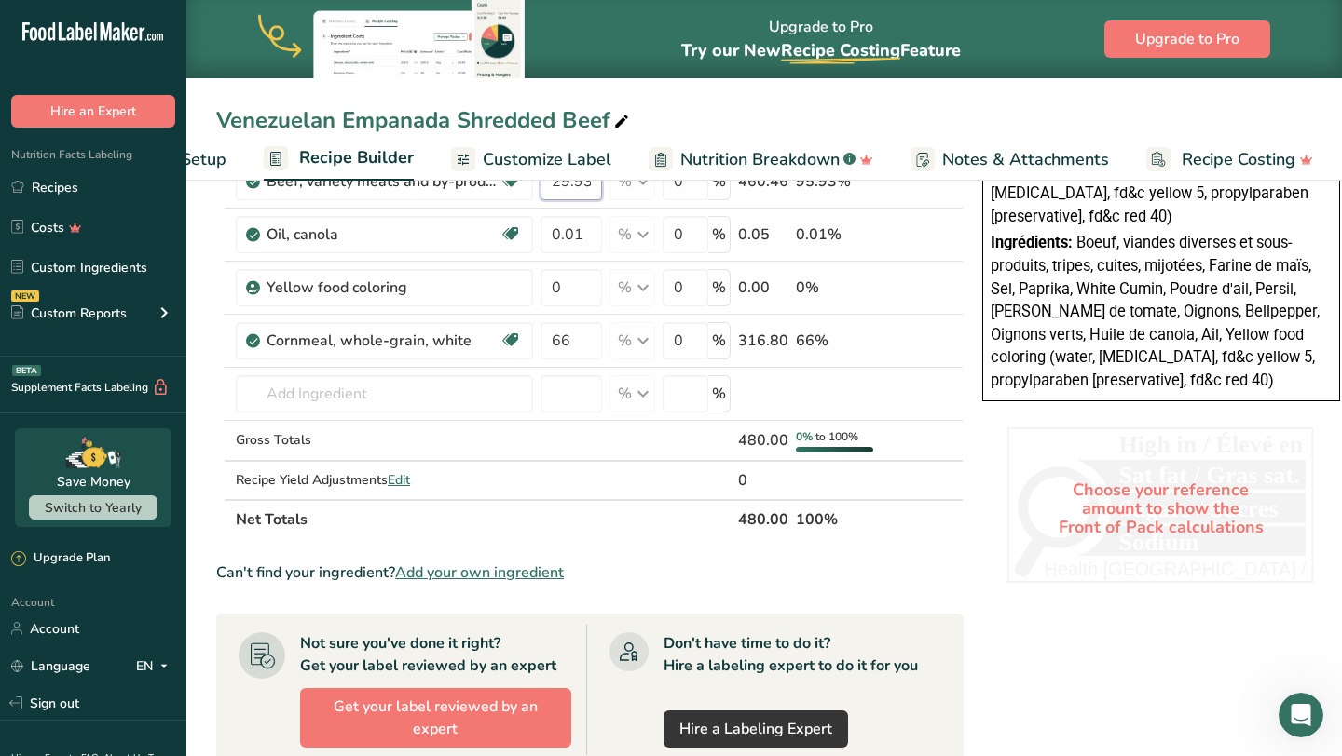
scroll to position [690, 0]
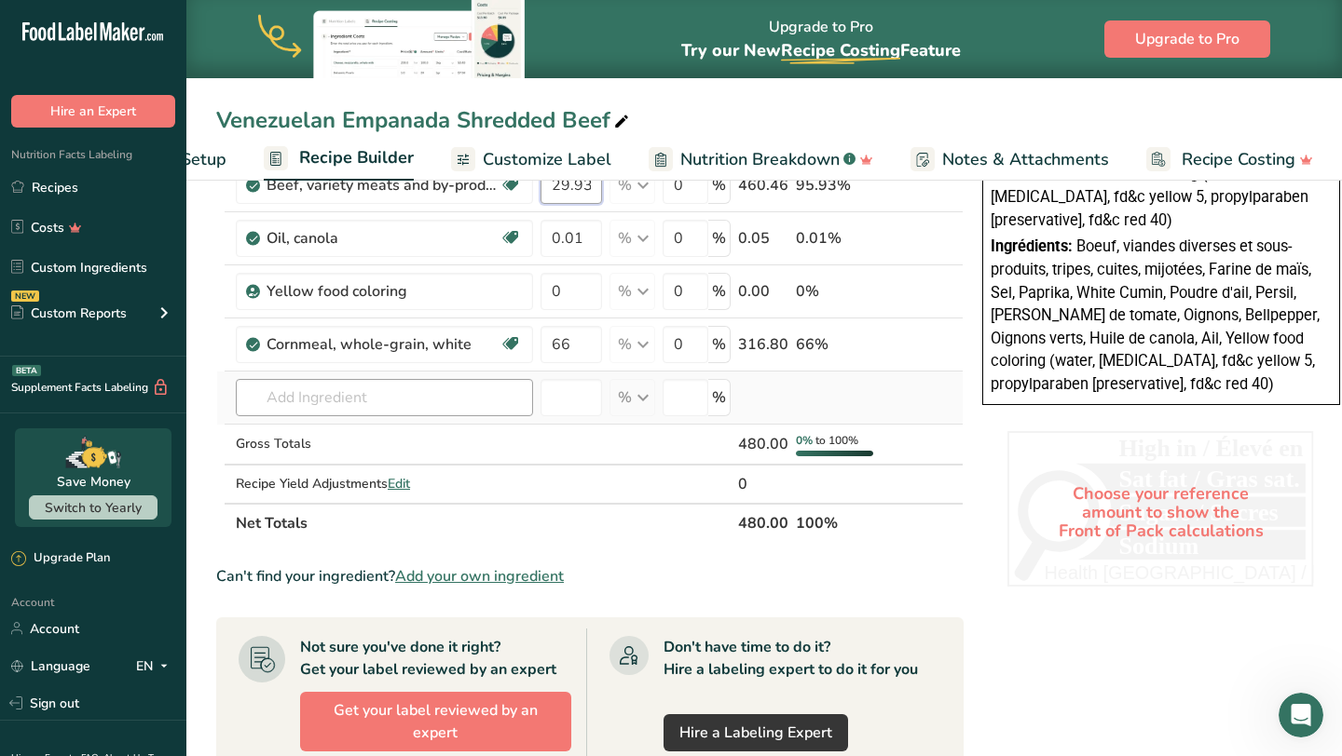
type input "29.93"
click at [442, 392] on div "Ingredient * Amount * Unit * Waste * .a-a{fill:#347362;}.b-a{fill:#fff;} Grams …" at bounding box center [589, 65] width 747 height 955
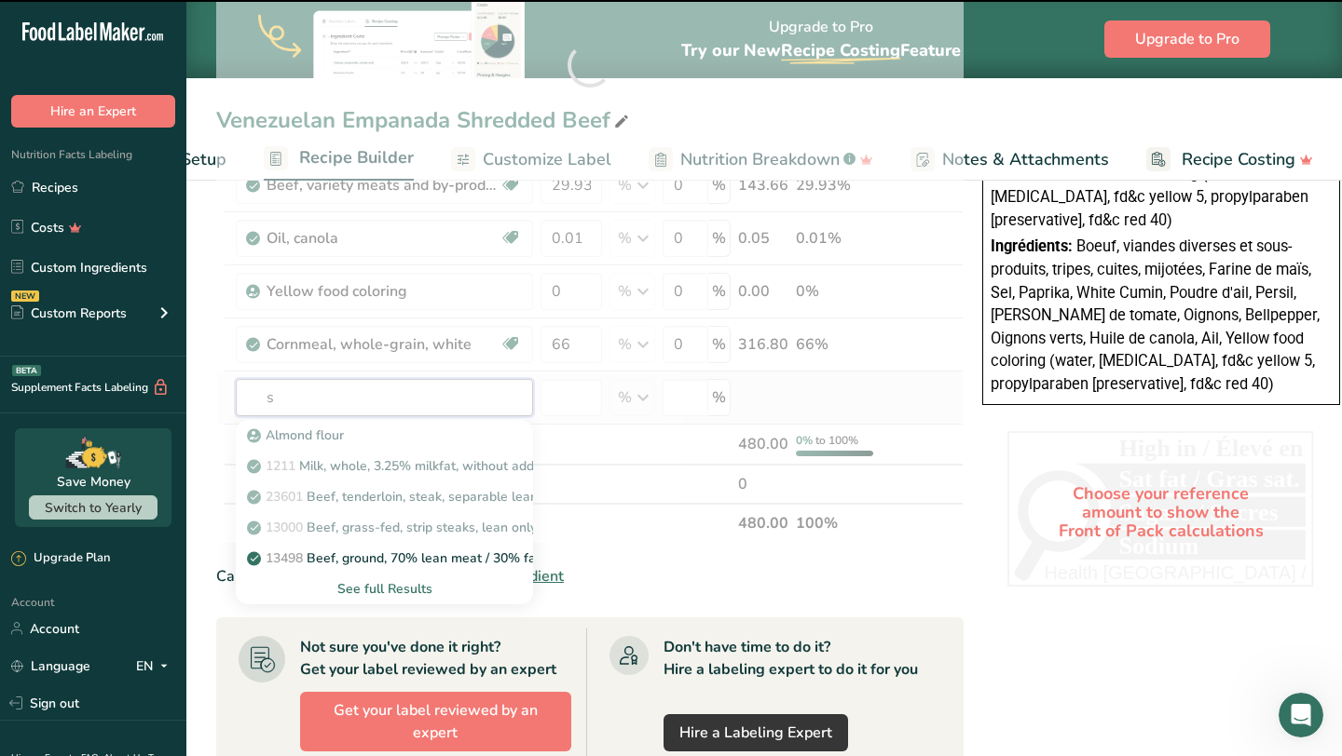
type input "su"
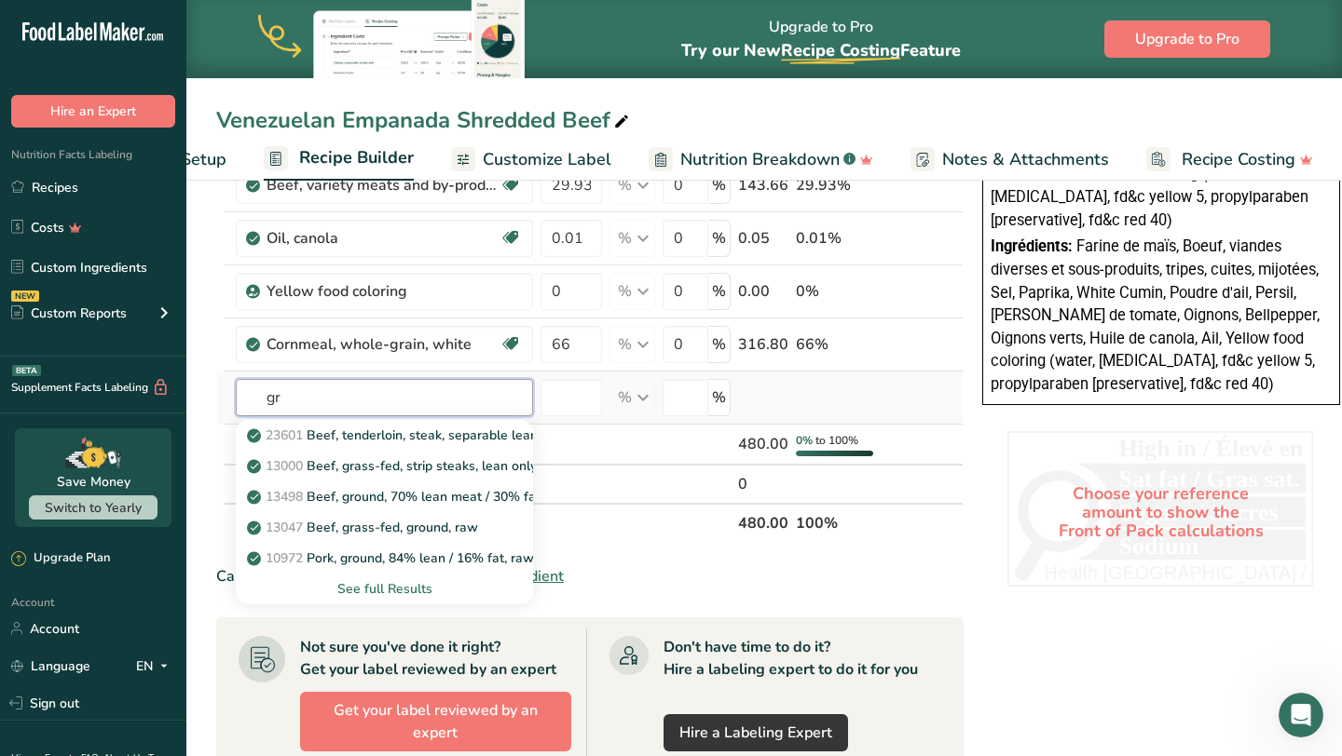
type input "g"
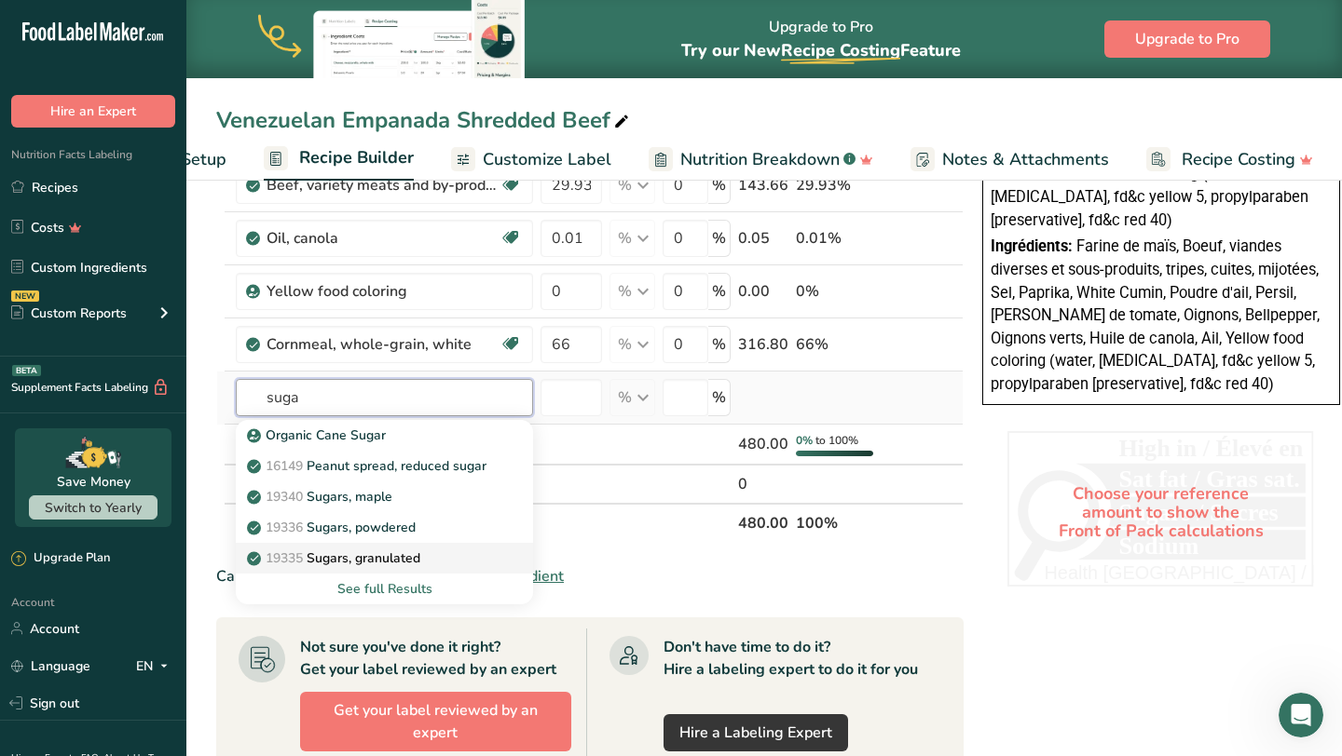
type input "Sugars, granulated"
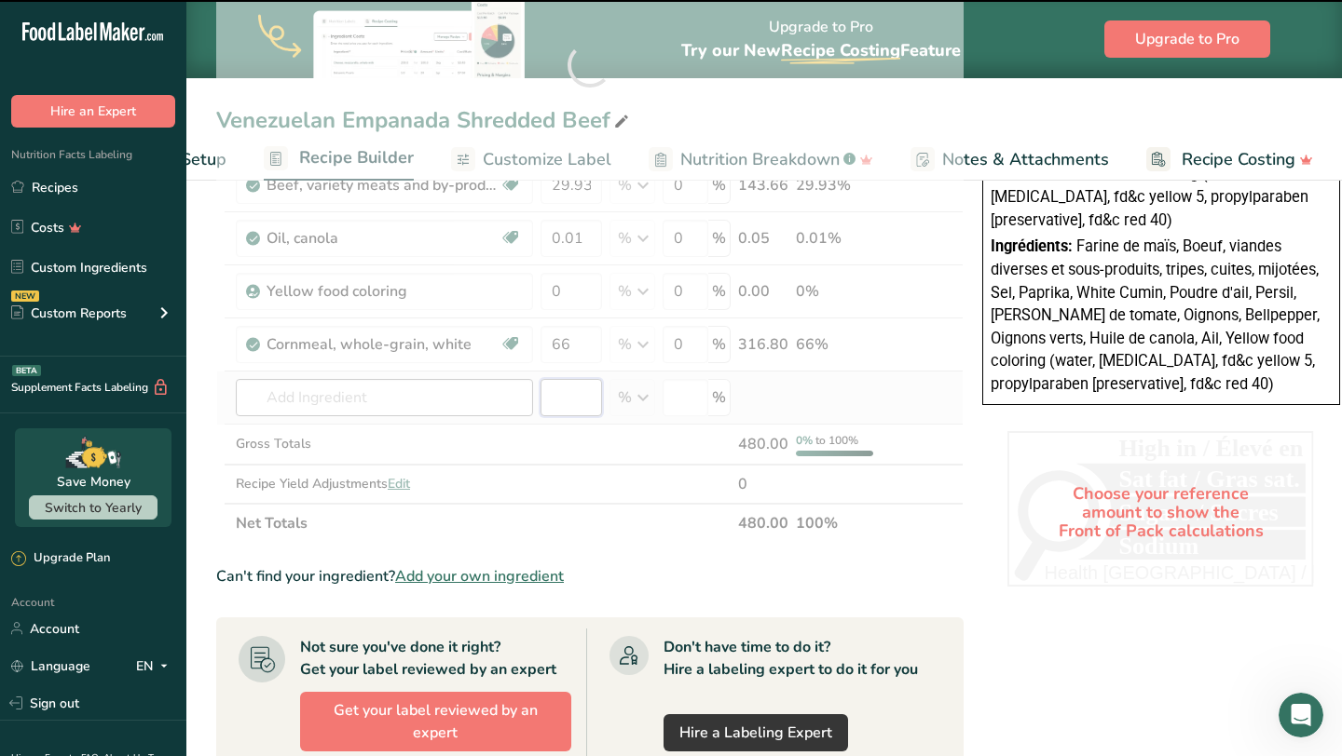
type input "0"
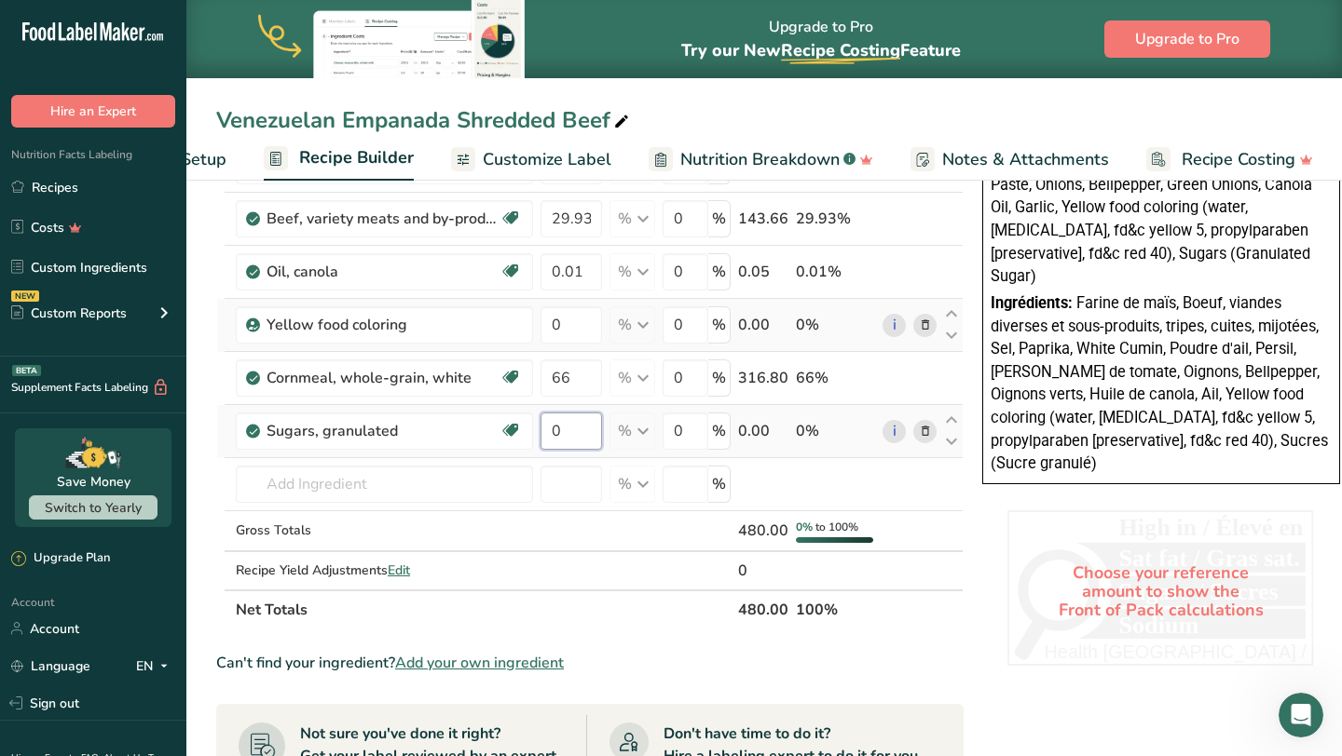
scroll to position [652, 0]
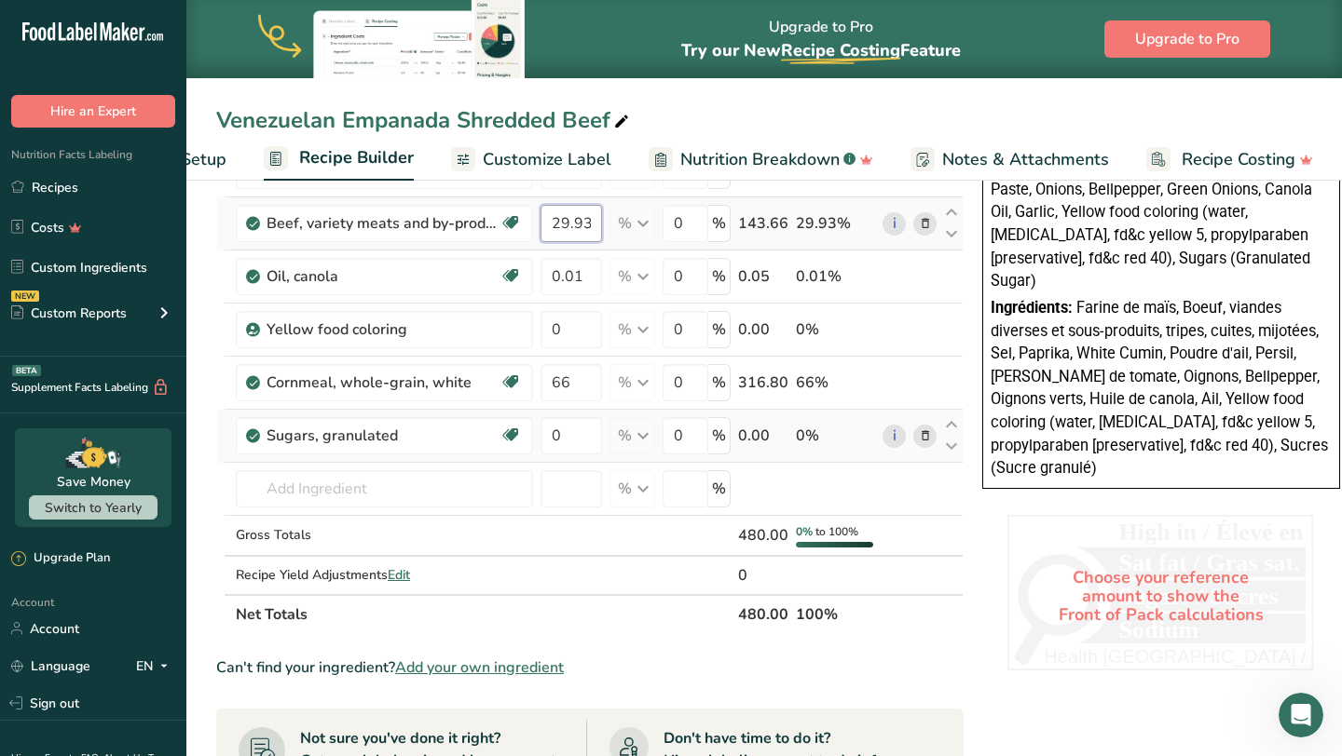
click at [593, 233] on div "Ingredient * Amount * Unit * Waste * .a-a{fill:#347362;}.b-a{fill:#fff;} Grams …" at bounding box center [589, 130] width 747 height 1008
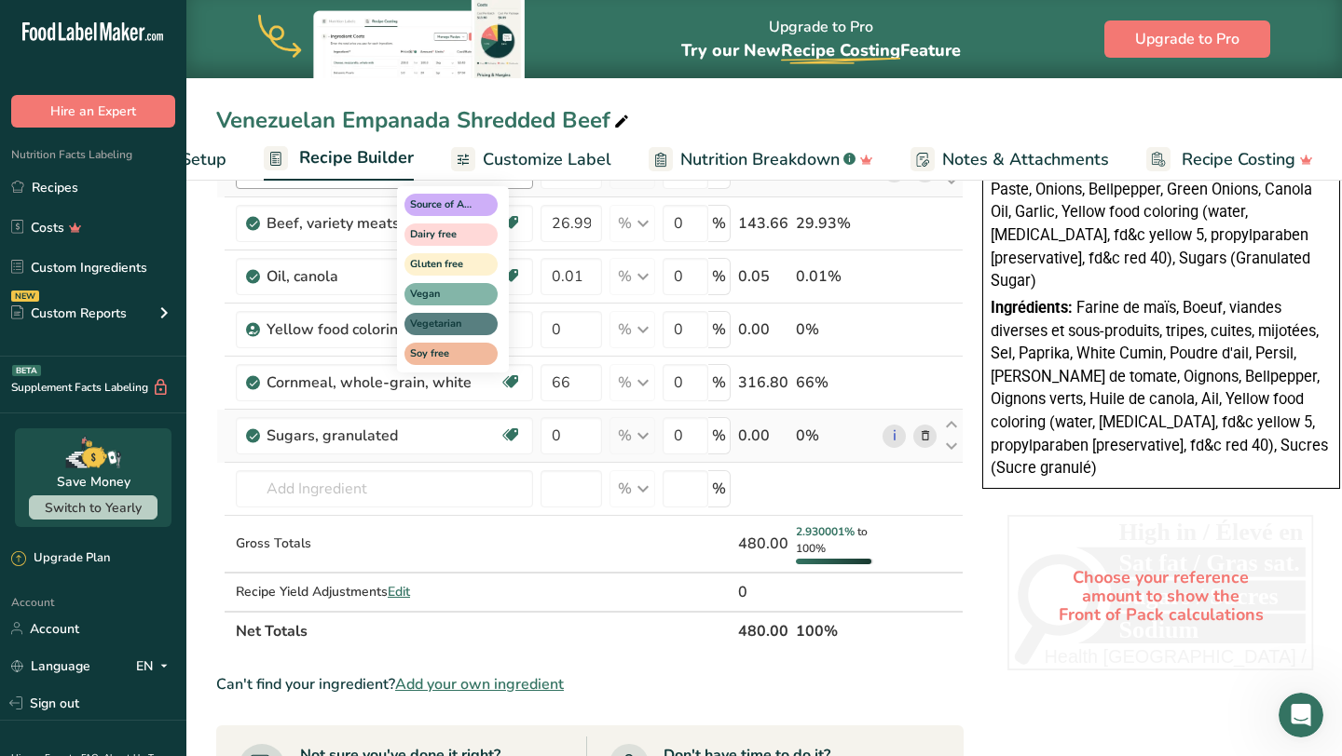
click at [564, 224] on div "Ingredient * Amount * Unit * Waste * .a-a{fill:#347362;}.b-a{fill:#fff;} Grams …" at bounding box center [589, 138] width 747 height 1025
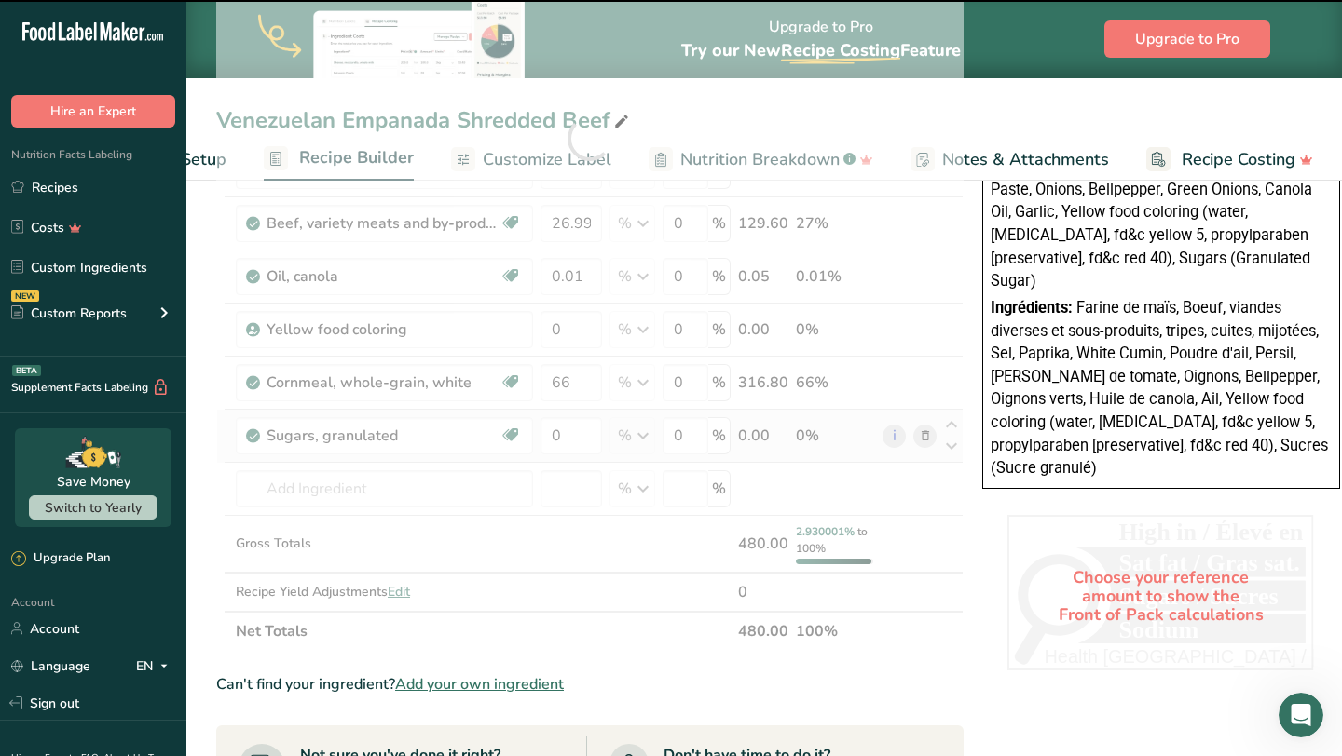
scroll to position [572, 0]
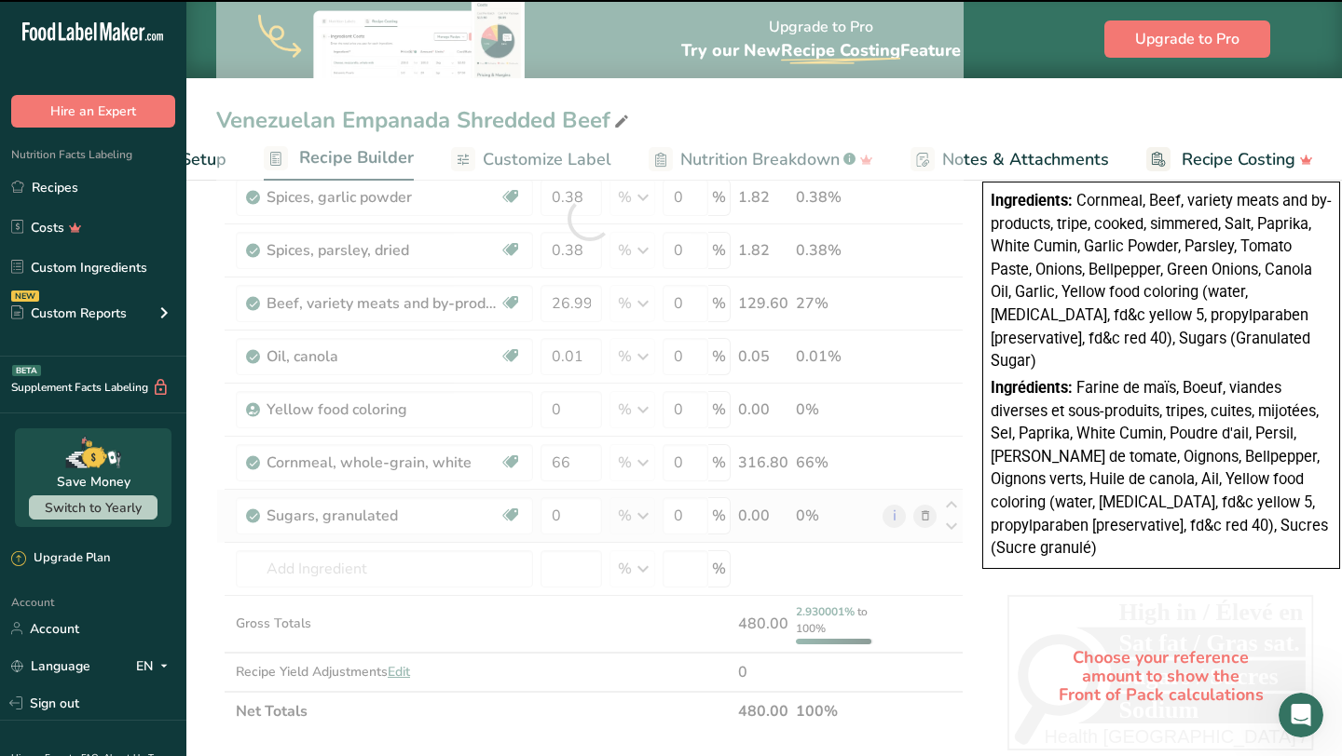
type input "27"
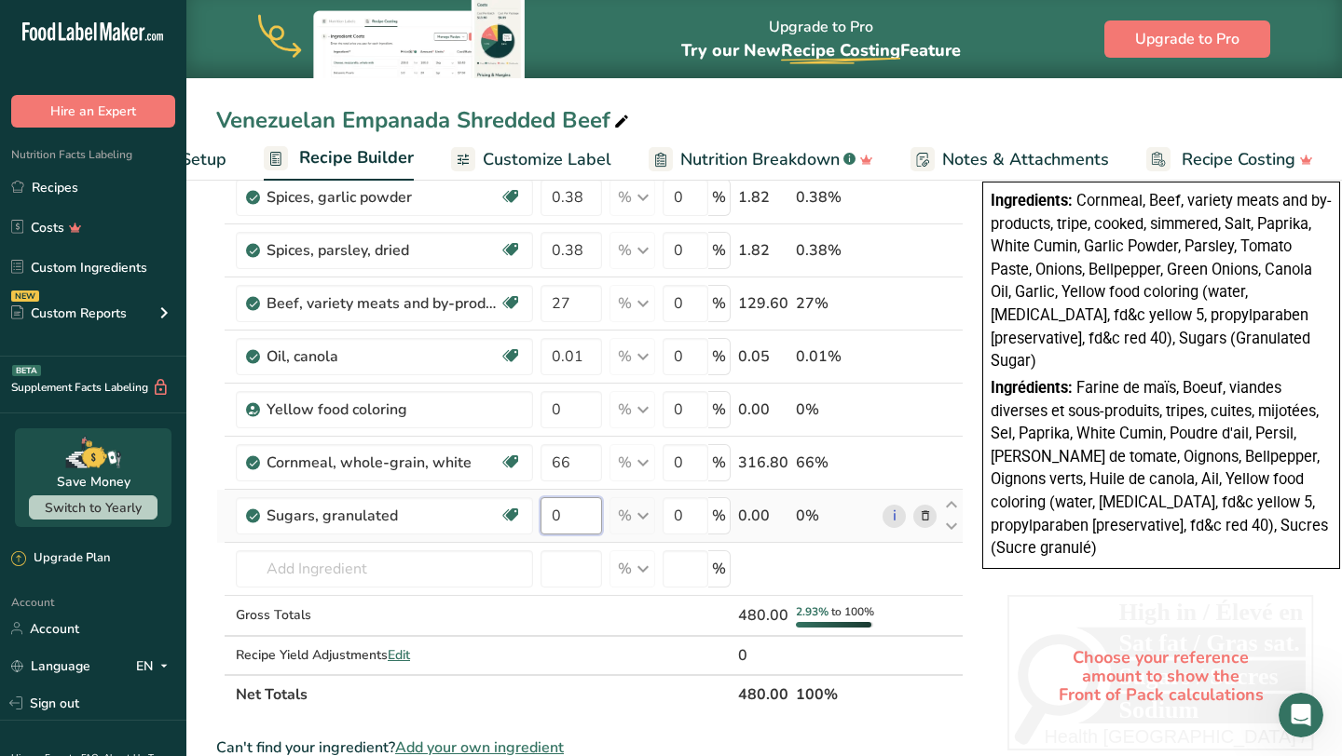
click at [575, 528] on input "0" at bounding box center [570, 515] width 61 height 37
type input "0.8"
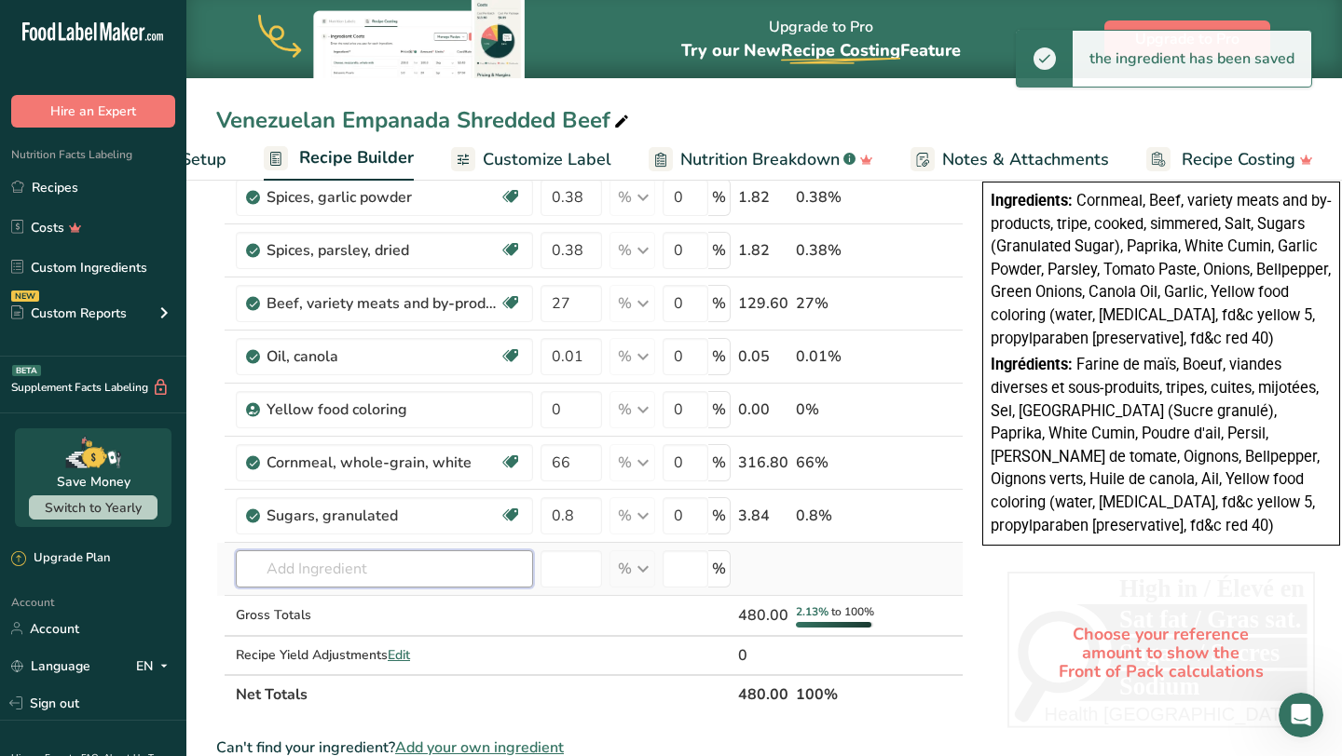
click at [427, 567] on div "Ingredient * Amount * Unit * Waste * .a-a{fill:#347362;}.b-a{fill:#fff;} Grams …" at bounding box center [589, 211] width 747 height 1008
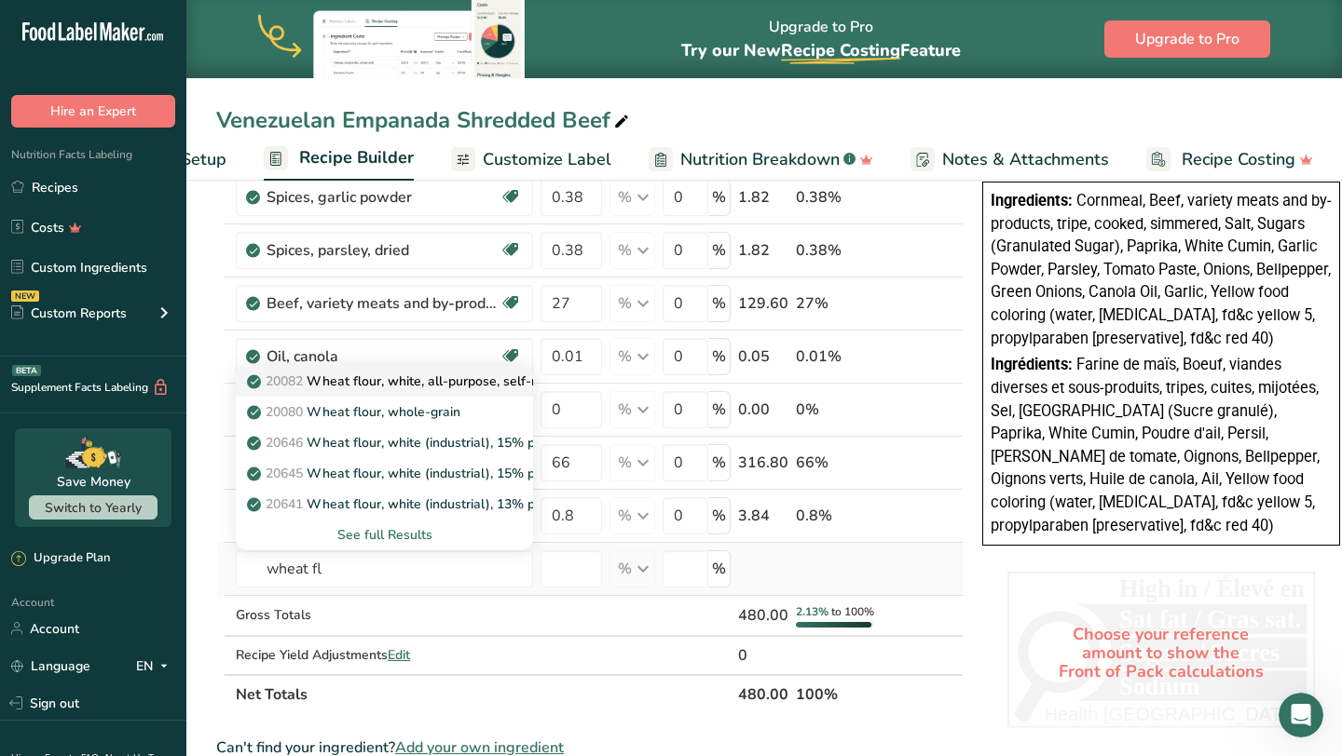
click at [478, 386] on p "20082 Wheat flour, white, all-purpose, self-rising, enriched" at bounding box center [436, 382] width 370 height 20
type input "Wheat flour, white, all-purpose, self-rising, enriched"
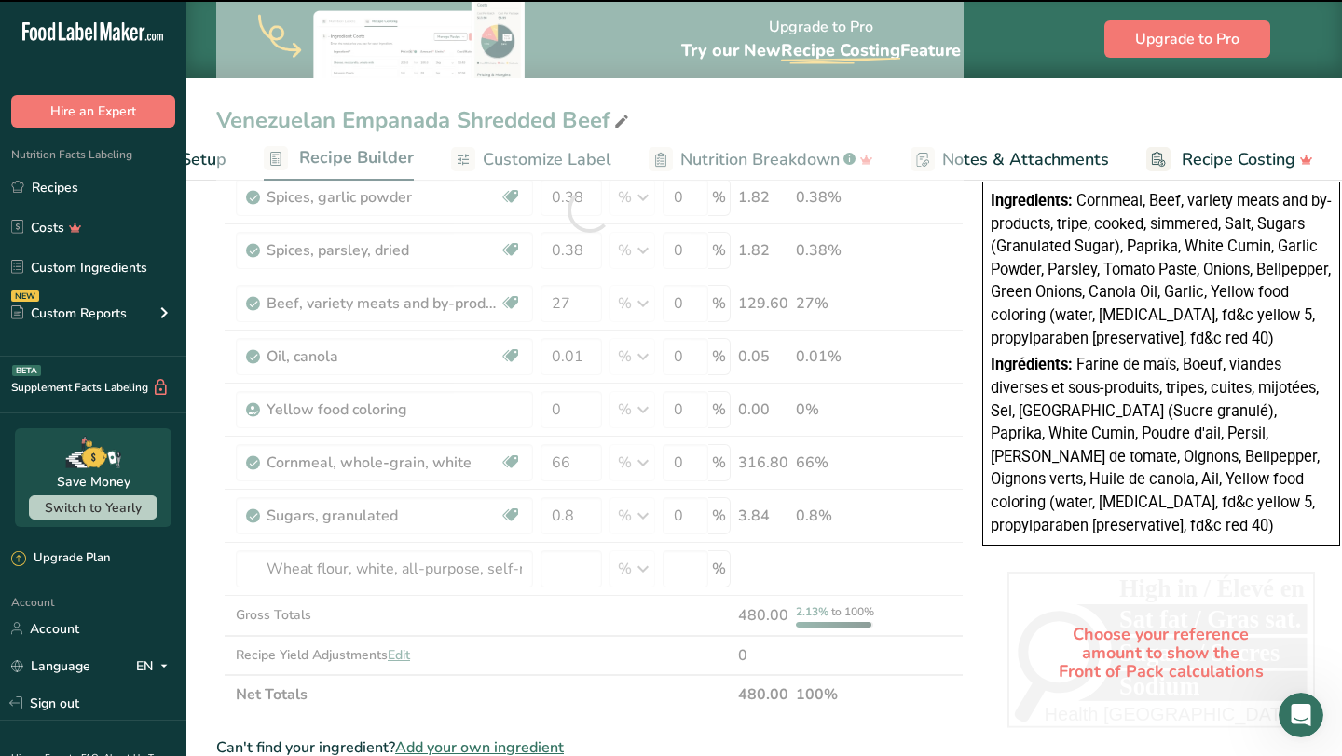
type input "0"
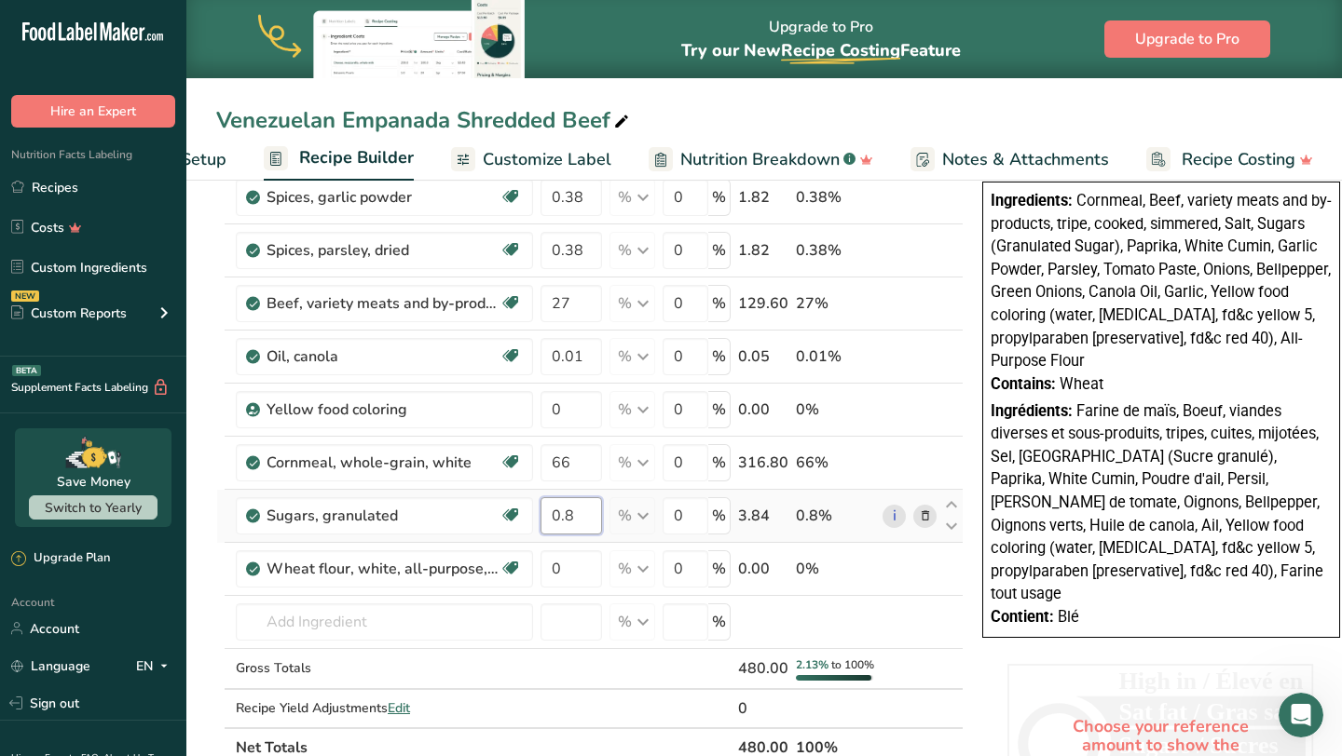
click at [577, 519] on input "0.8" at bounding box center [570, 515] width 61 height 37
type input "0.93"
click at [573, 566] on div "Ingredient * Amount * Unit * Waste * .a-a{fill:#347362;}.b-a{fill:#fff;} Grams …" at bounding box center [589, 237] width 747 height 1061
type input "2"
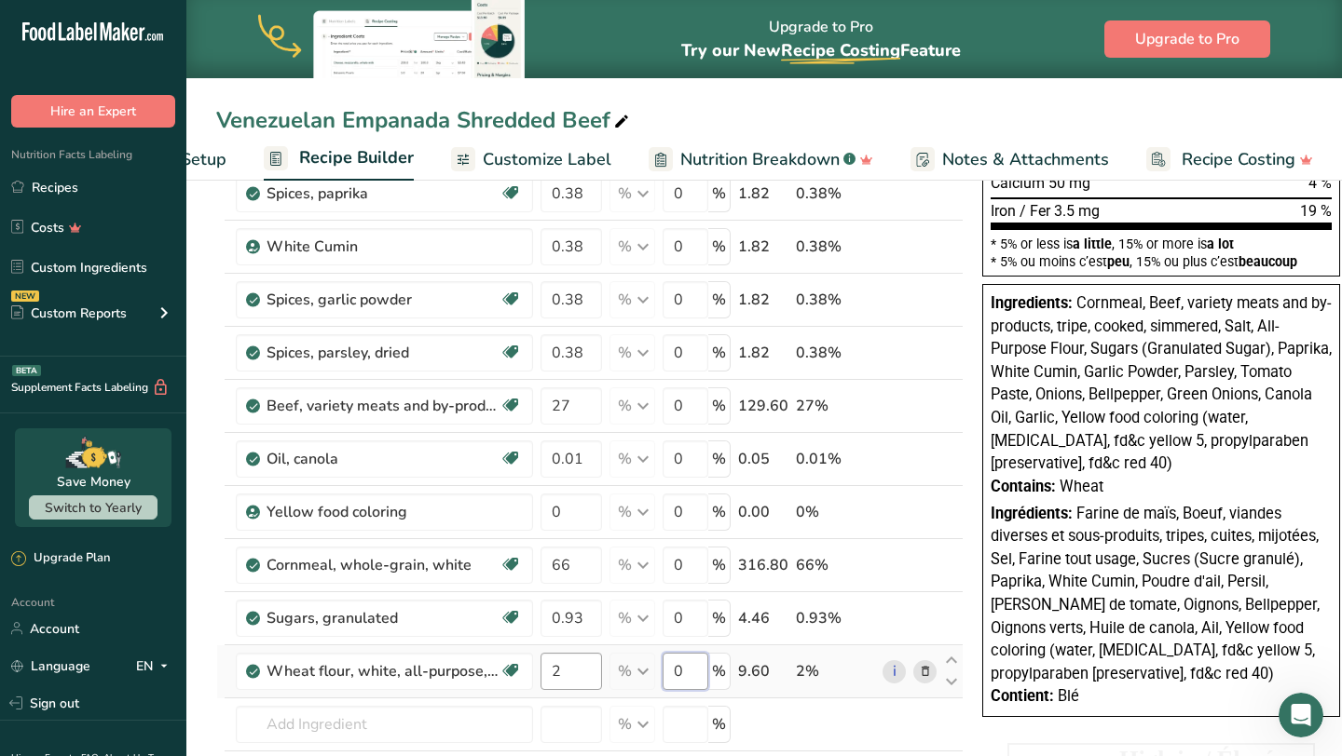
scroll to position [0, 0]
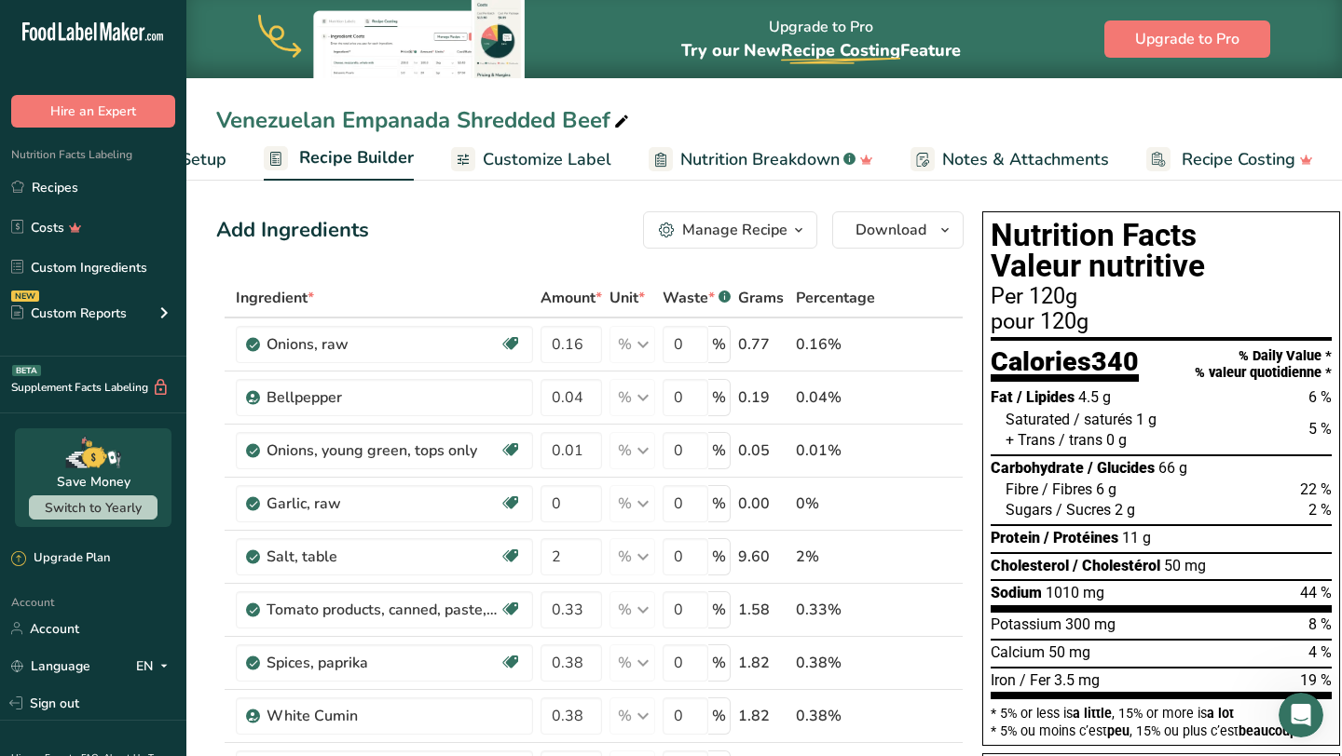
click at [587, 167] on span "Customize Label" at bounding box center [547, 159] width 129 height 25
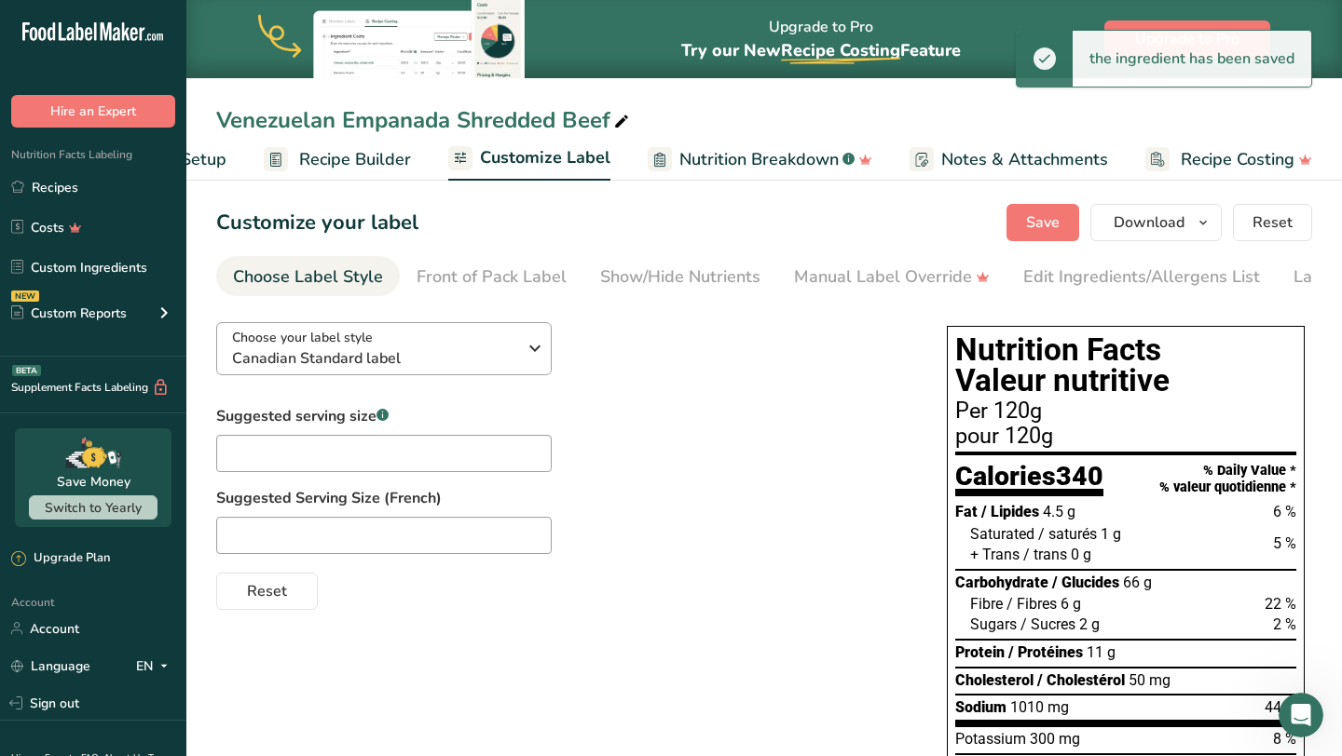
scroll to position [0, 127]
click at [360, 468] on input "text" at bounding box center [383, 453] width 335 height 37
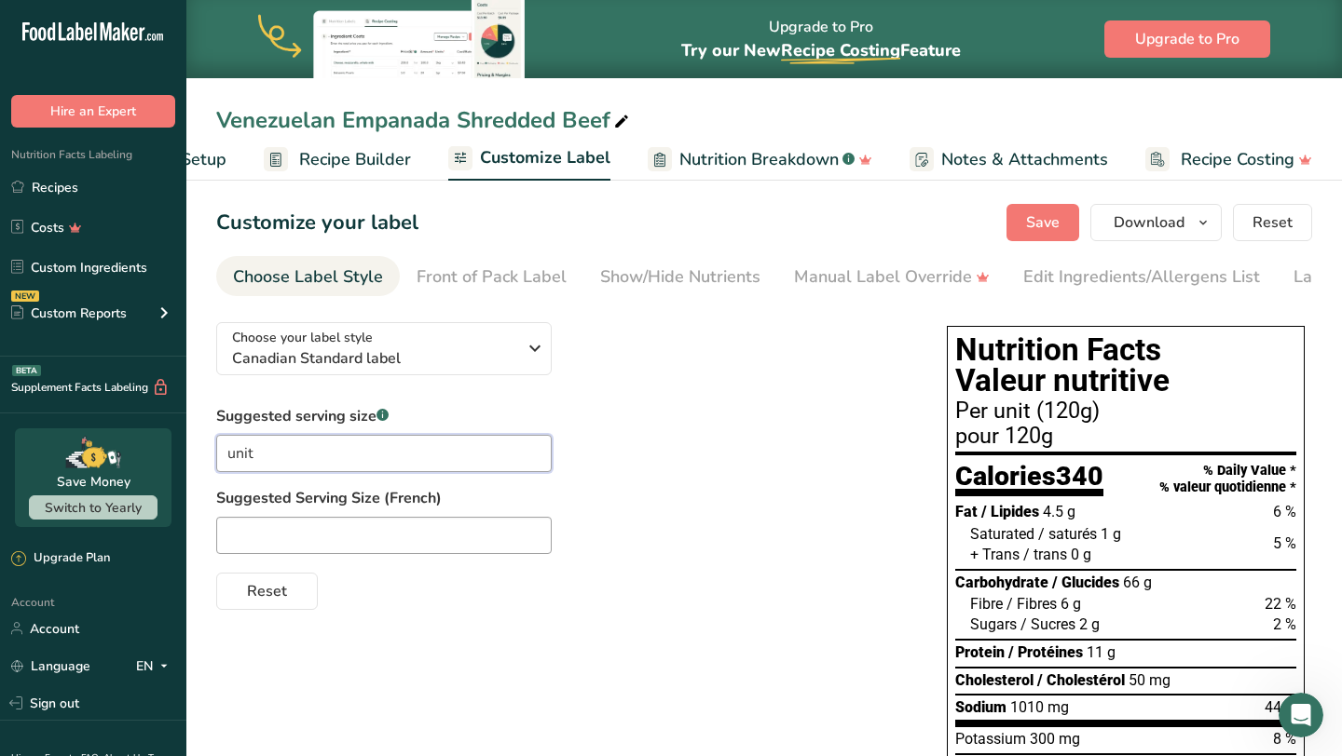
type input "unit"
type input "unite"
click at [1045, 275] on div "Edit Ingredients/Allergens List" at bounding box center [1141, 277] width 237 height 25
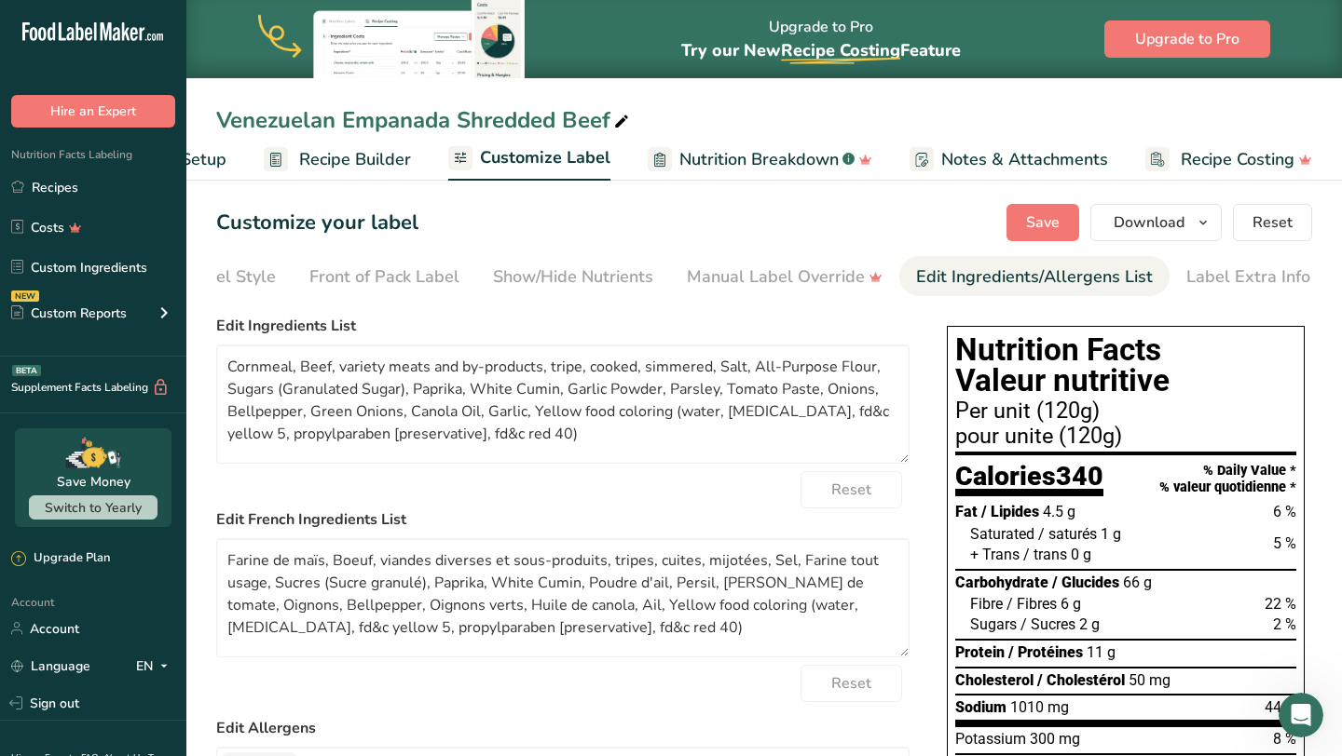
scroll to position [0, 108]
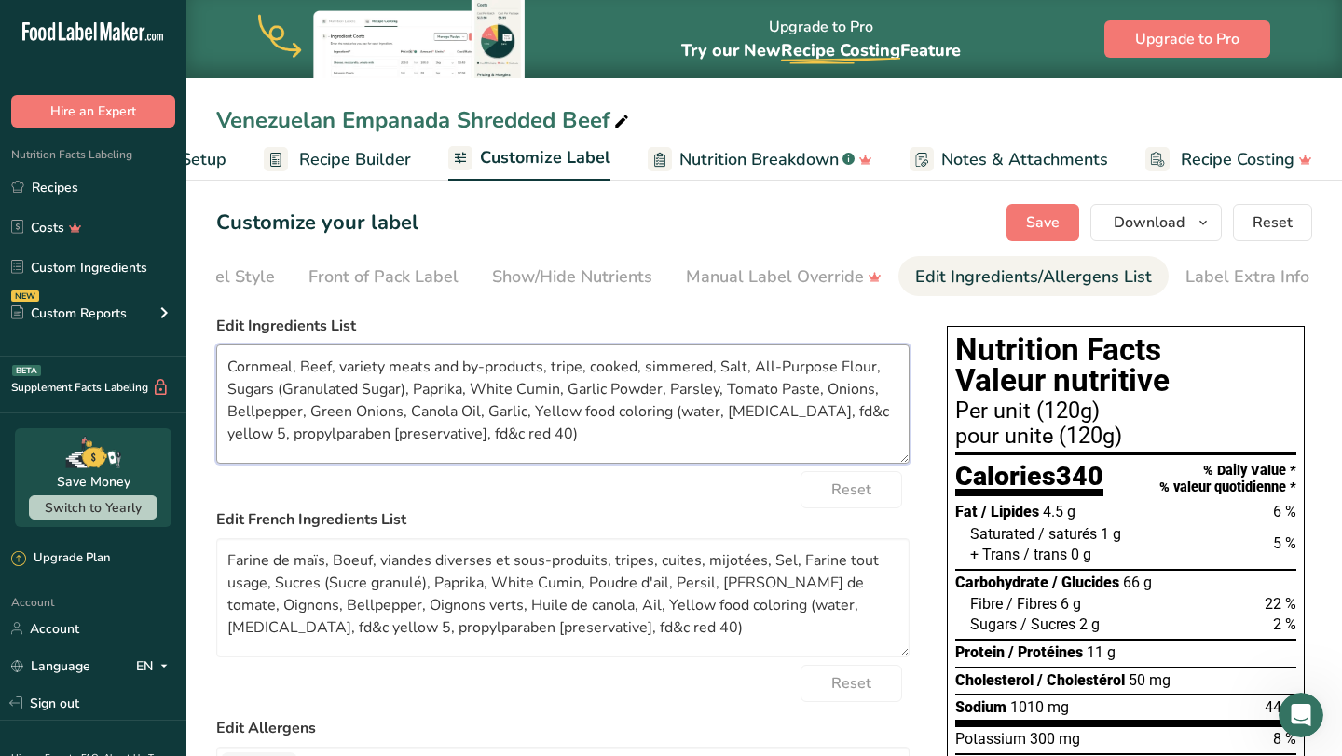
click at [680, 434] on textarea "Cornmeal, Beef, variety meats and by-products, tripe, cooked, simmered, Salt, A…" at bounding box center [562, 404] width 693 height 119
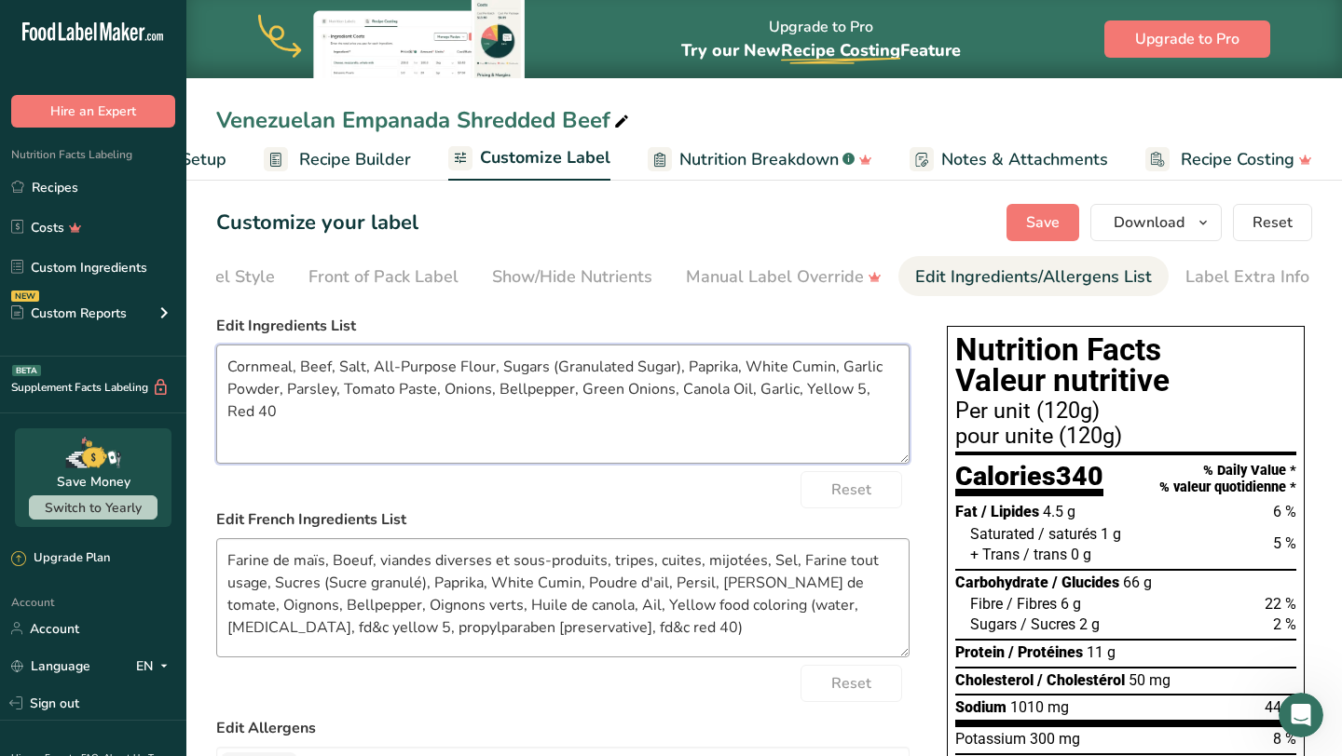
type textarea "Cornmeal, Beef, Salt, All-Purpose Flour, Sugars (Granulated Sugar), Paprika, Wh…"
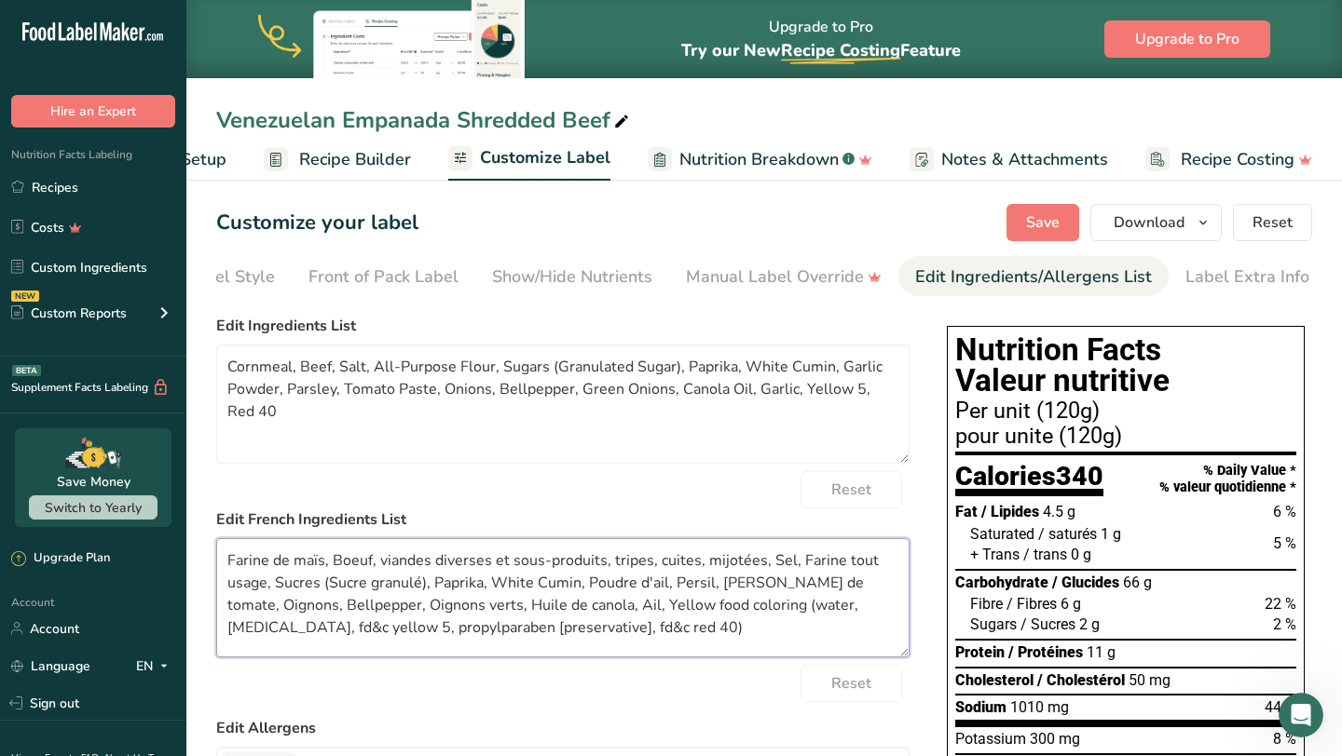
click at [376, 565] on textarea "Farine de maïs, Boeuf, viandes diverses et sous-produits, tripes, cuites, mijot…" at bounding box center [562, 597] width 693 height 119
click at [764, 566] on textarea "Farine de maïs, Boeuf, viandes diverses et sous-produits, tripes, cuites, mijot…" at bounding box center [562, 597] width 693 height 119
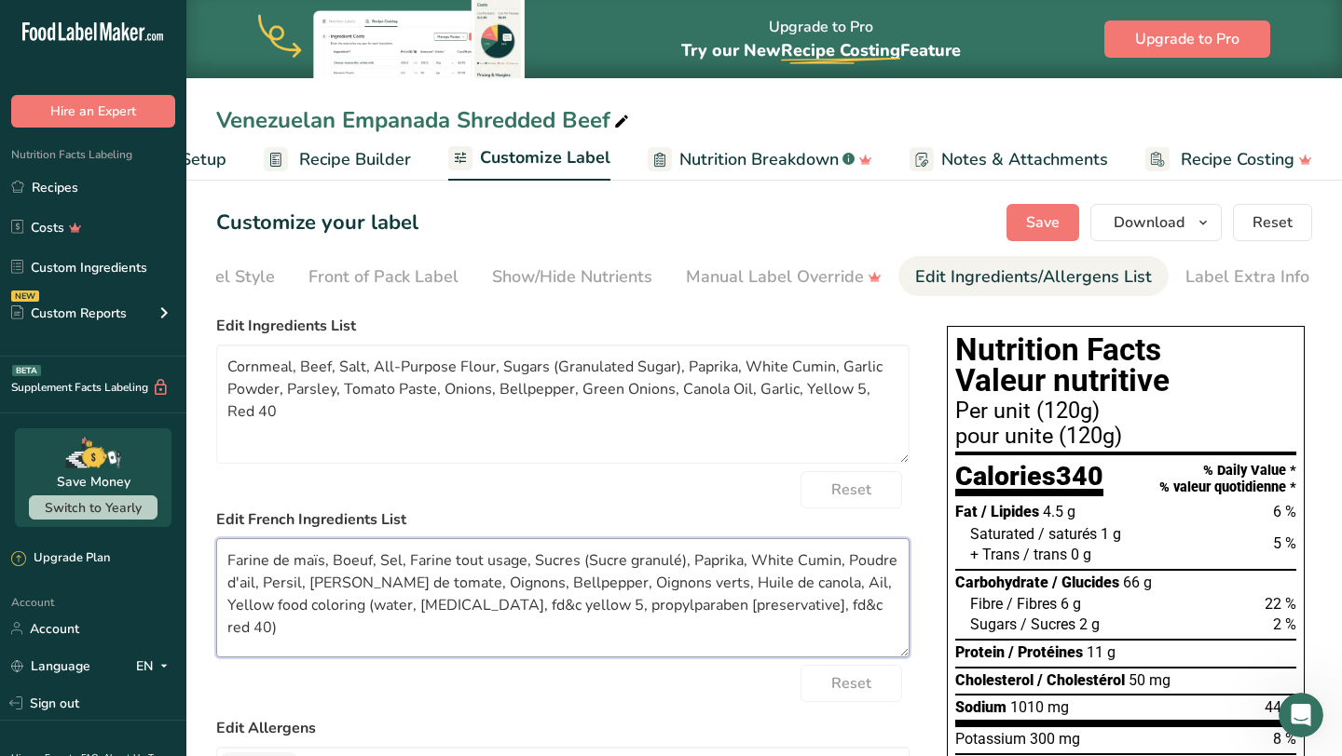
click at [796, 610] on textarea "Farine de maïs, Boeuf, Sel, Farine tout usage, Sucres (Sucre granulé), Paprika,…" at bounding box center [562, 597] width 693 height 119
click at [552, 613] on textarea "Farine de maïs, Boeuf, Sel, Farine tout usage, Sucres (Sucre granulé), Paprika,…" at bounding box center [562, 597] width 693 height 119
click at [804, 587] on textarea "Farine de maïs, Boeuf, Sel, Farine tout usage, Sucres (Sucre granulé), Paprika,…" at bounding box center [562, 597] width 693 height 119
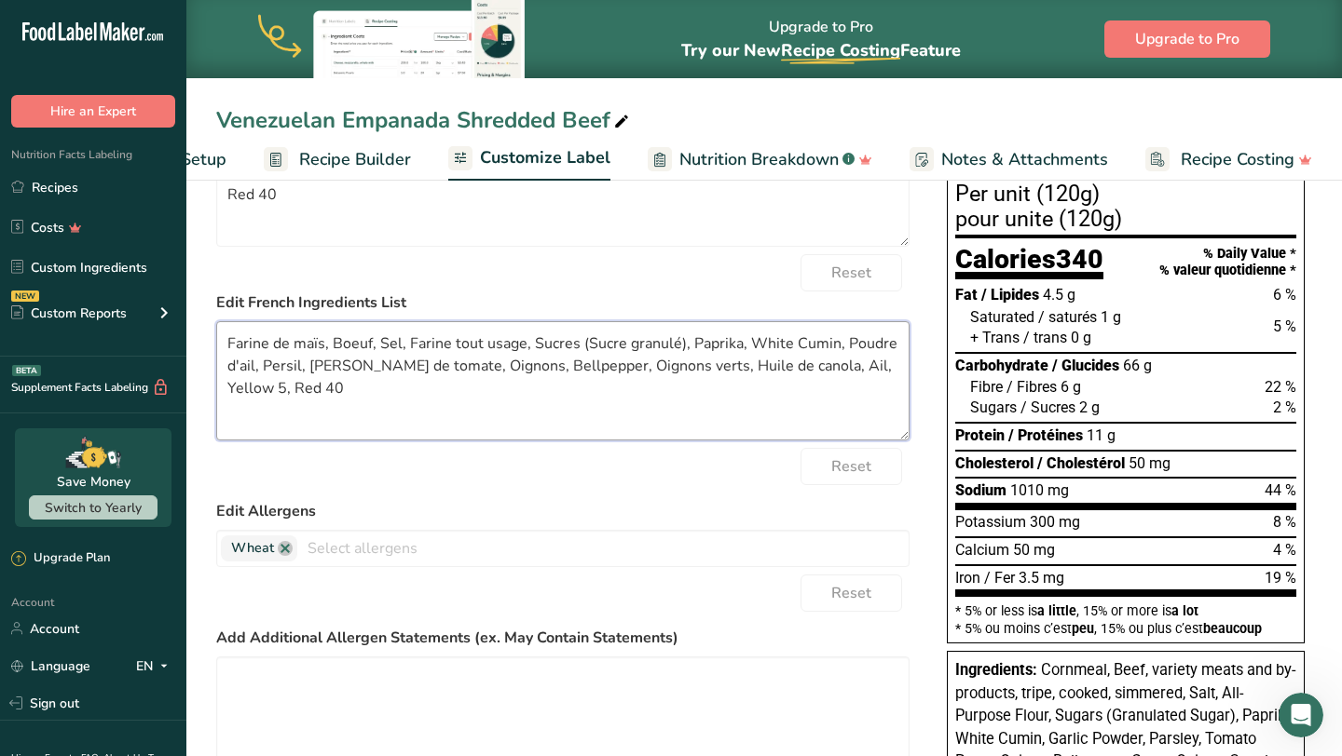
scroll to position [0, 0]
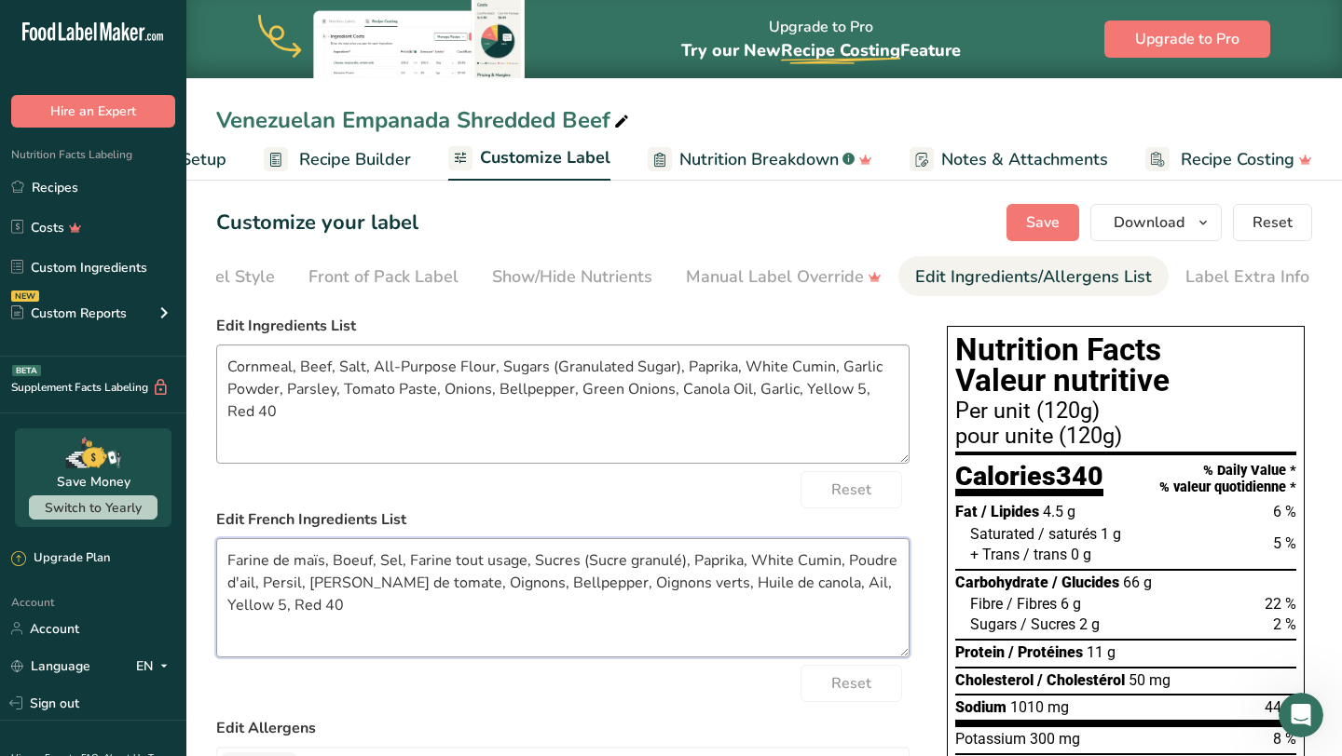
type textarea "Farine de maïs, Boeuf, Sel, Farine tout usage, Sucres (Sucre granulé), Paprika,…"
click at [836, 434] on textarea "Cornmeal, Beef, Salt, All-Purpose Flour, Sugars (Granulated Sugar), Paprika, Wh…" at bounding box center [562, 404] width 693 height 119
click at [1064, 225] on button "Save" at bounding box center [1042, 222] width 73 height 37
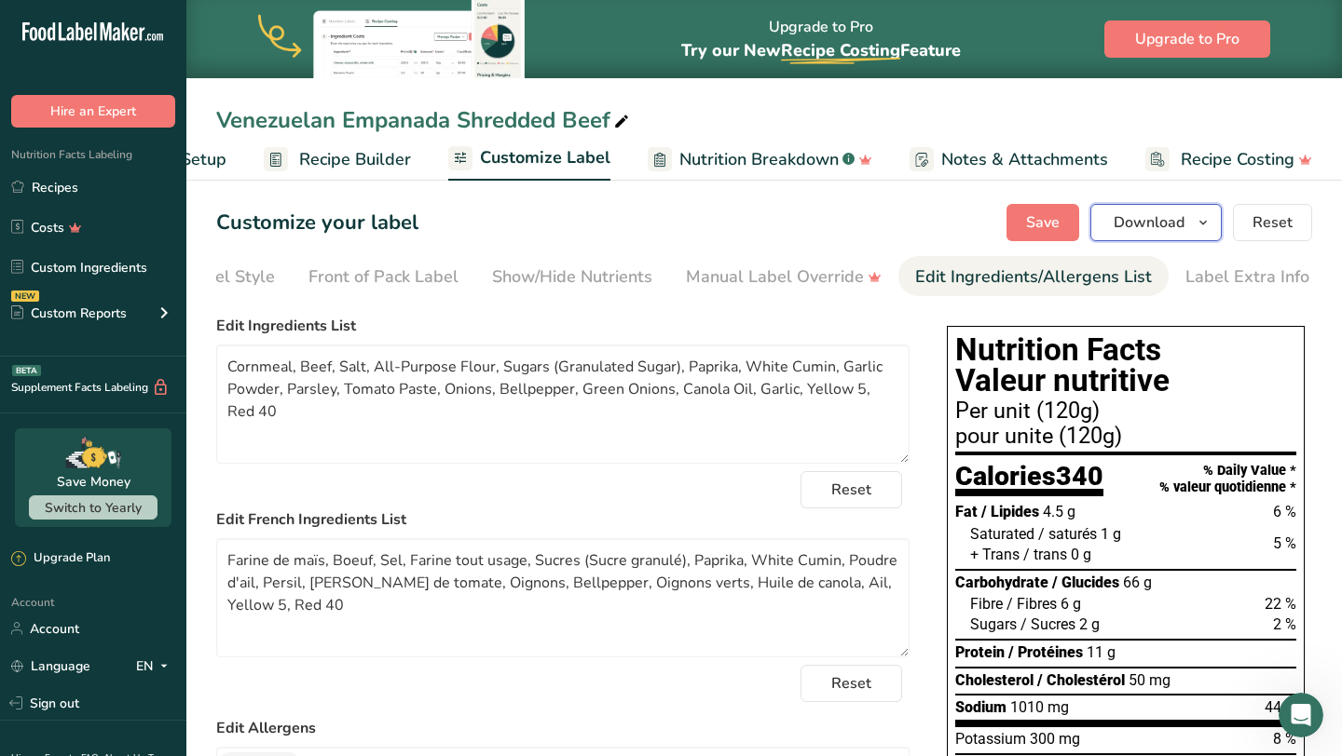
click at [1207, 222] on icon "button" at bounding box center [1202, 222] width 15 height 23
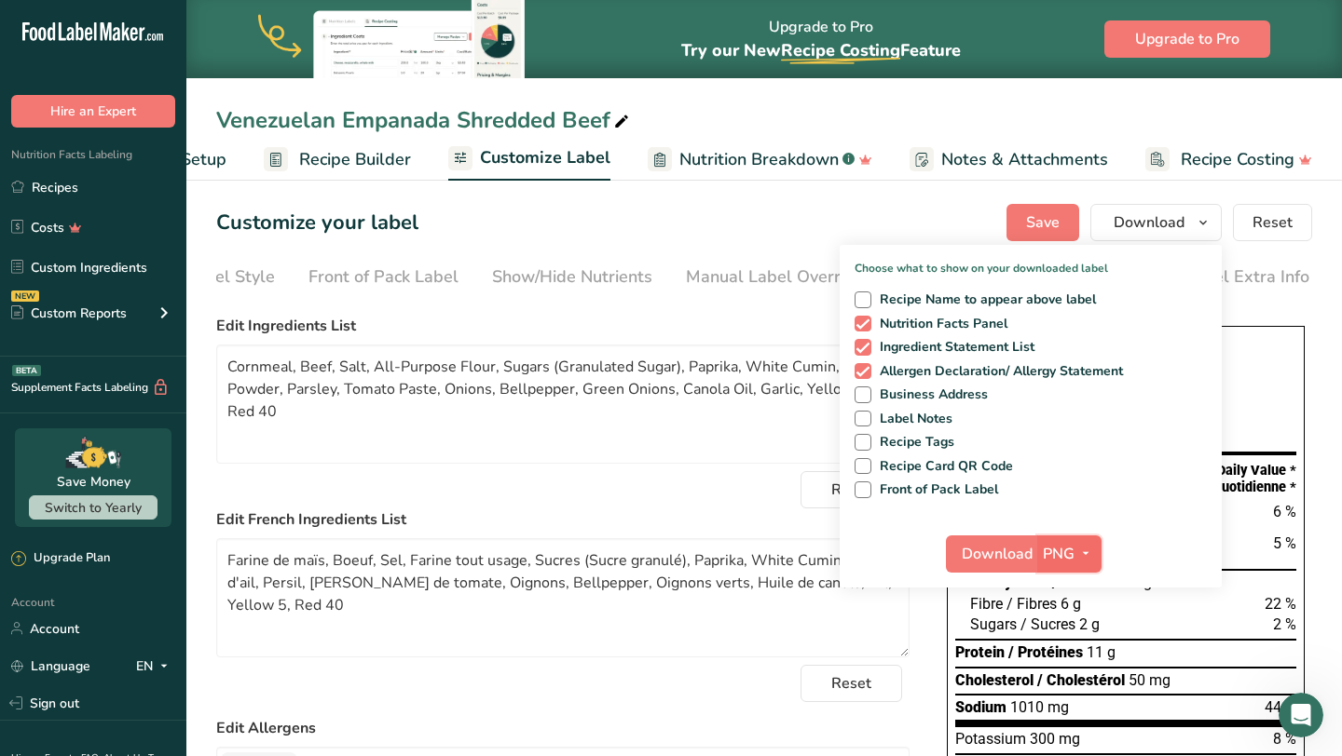
click at [1054, 547] on span "PNG" at bounding box center [1058, 554] width 32 height 22
click at [1074, 652] on link "SVG" at bounding box center [1072, 653] width 60 height 31
click at [988, 560] on span "Download" at bounding box center [996, 554] width 71 height 22
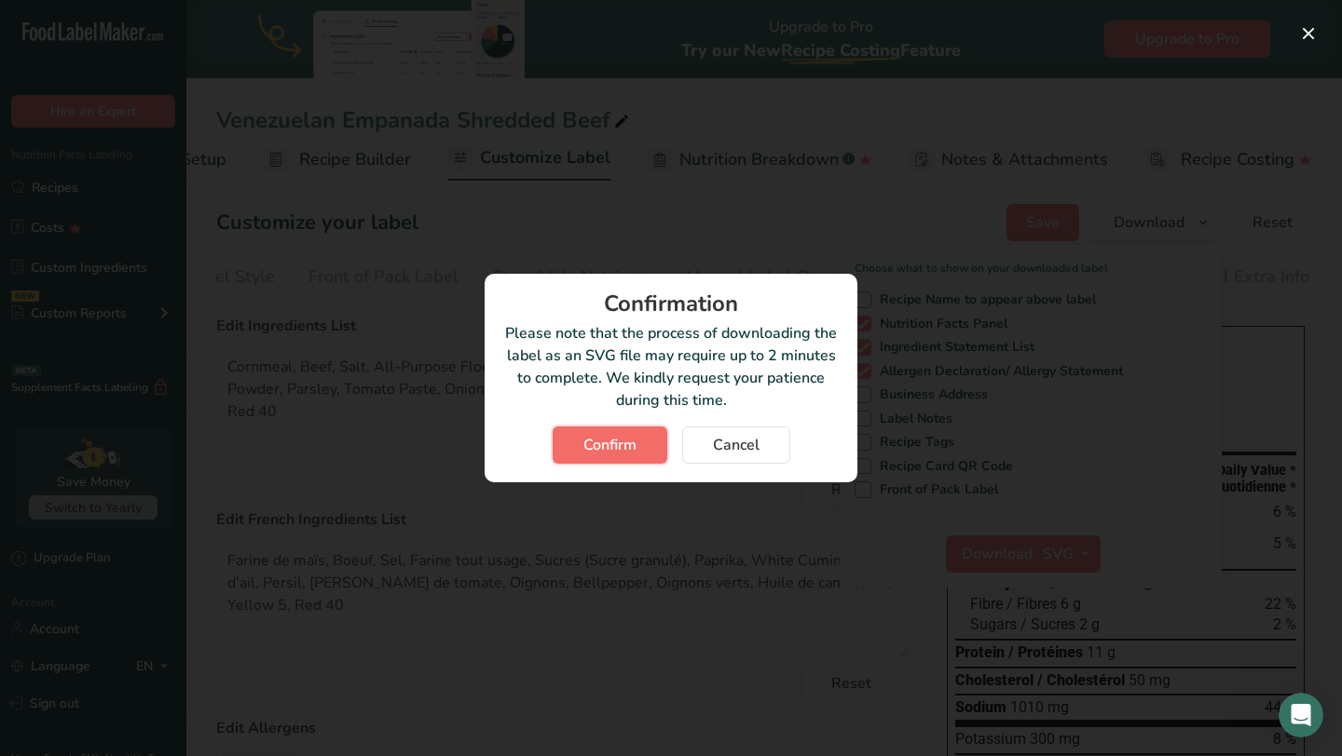
click at [597, 443] on span "Confirm" at bounding box center [609, 445] width 53 height 22
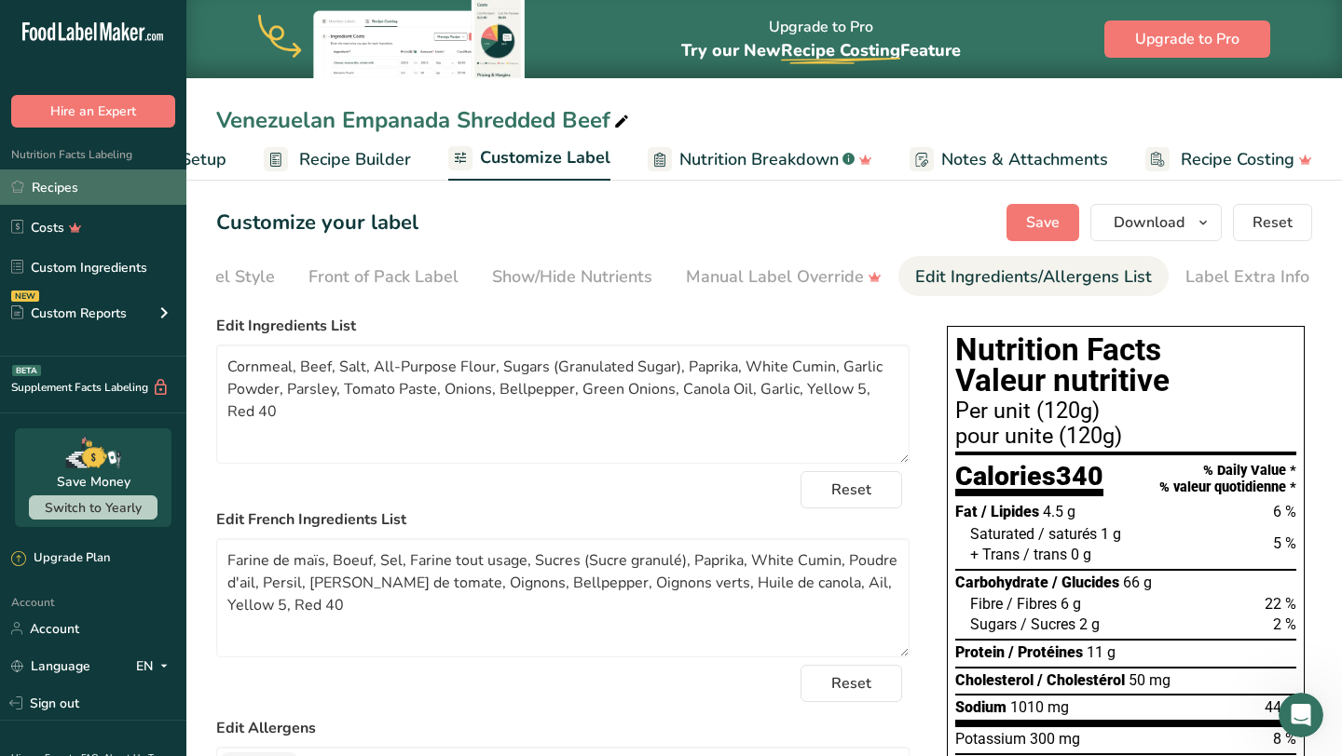
click at [39, 189] on link "Recipes" at bounding box center [93, 187] width 186 height 35
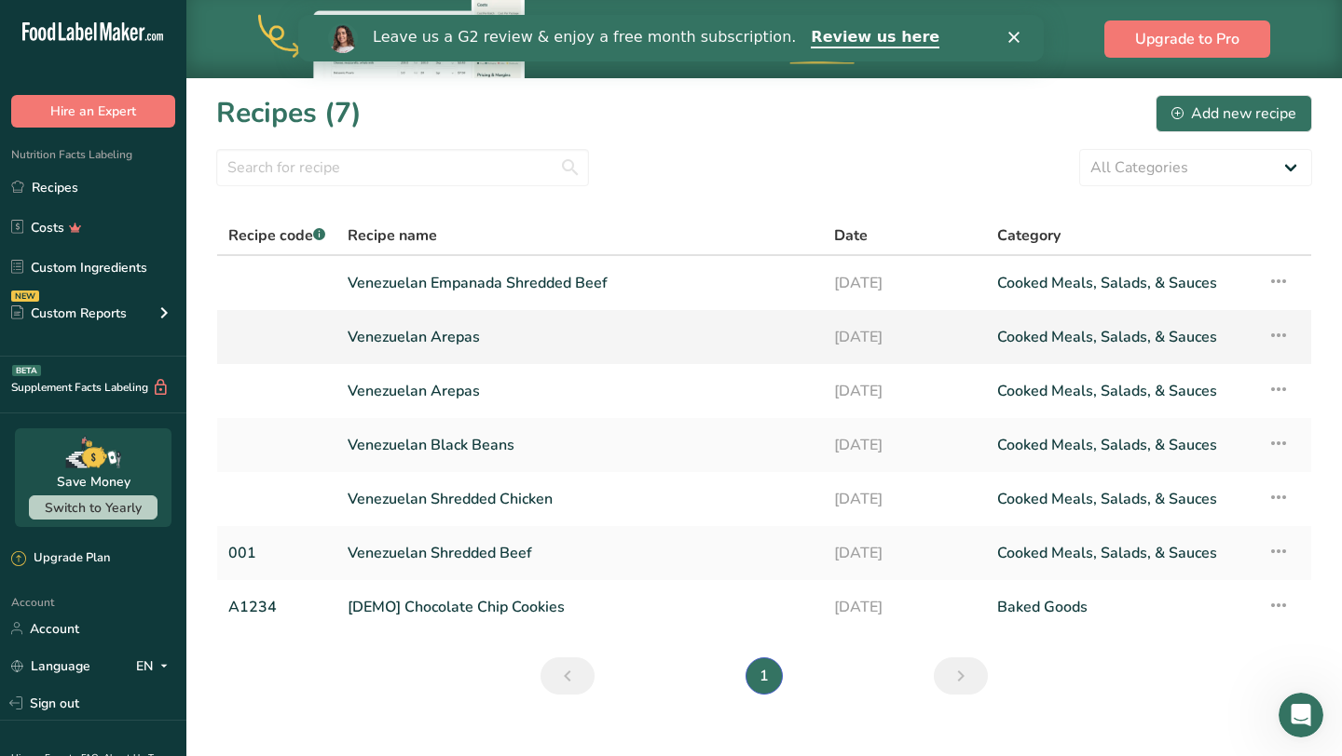
click at [448, 333] on link "Venezuelan Arepas" at bounding box center [579, 337] width 464 height 39
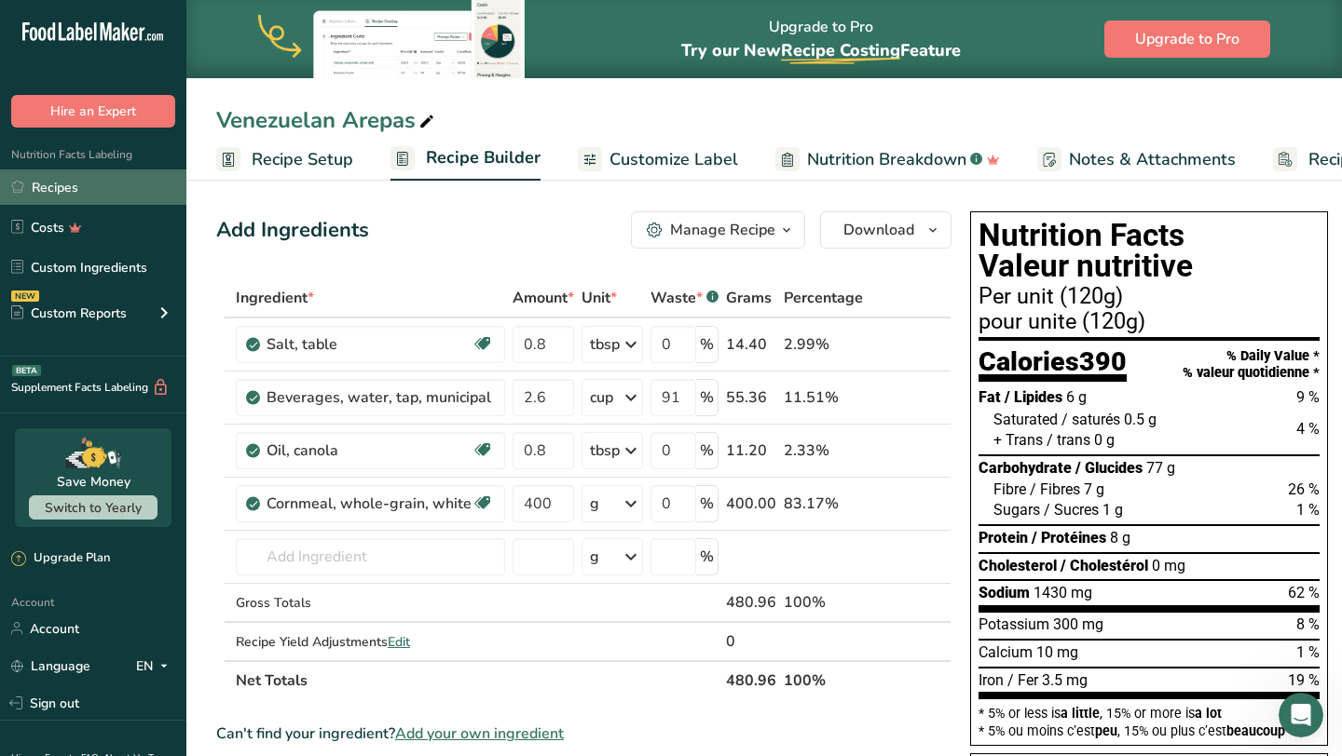
click at [143, 185] on link "Recipes" at bounding box center [93, 187] width 186 height 35
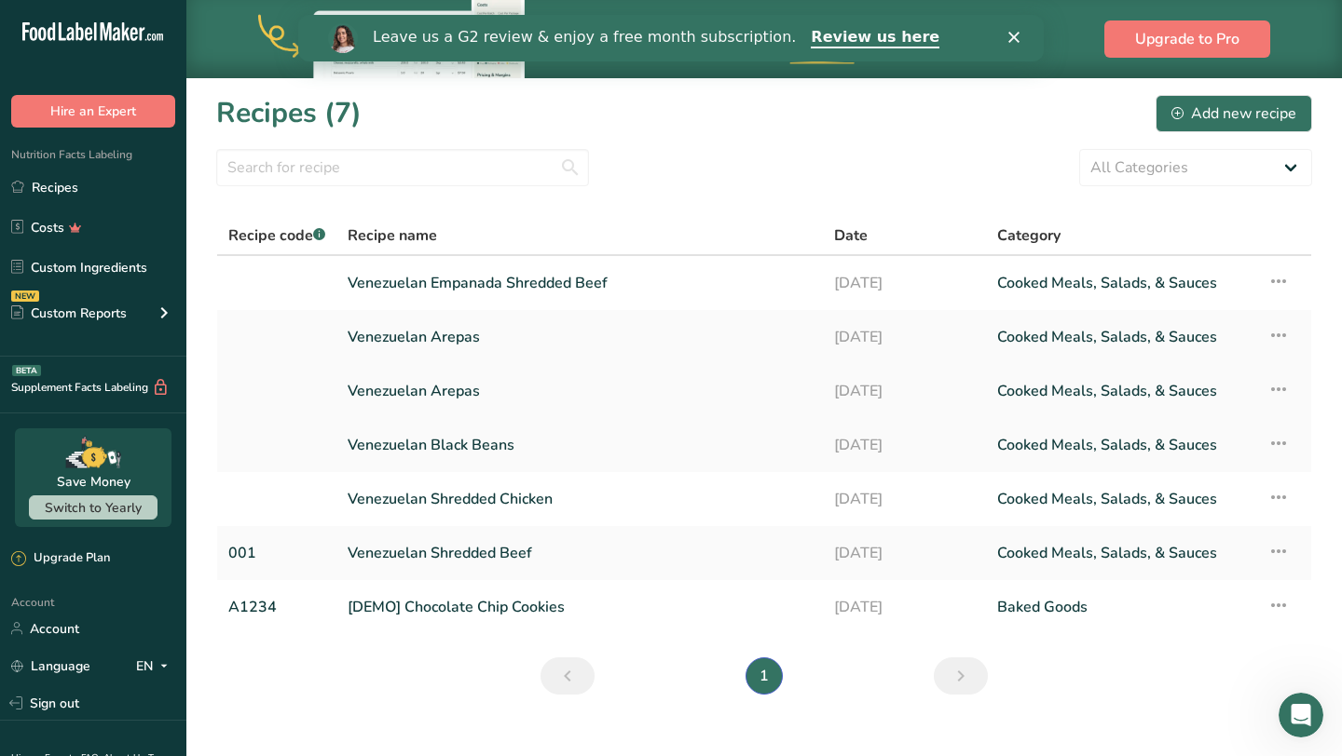
click at [458, 399] on link "Venezuelan Arepas" at bounding box center [579, 391] width 464 height 39
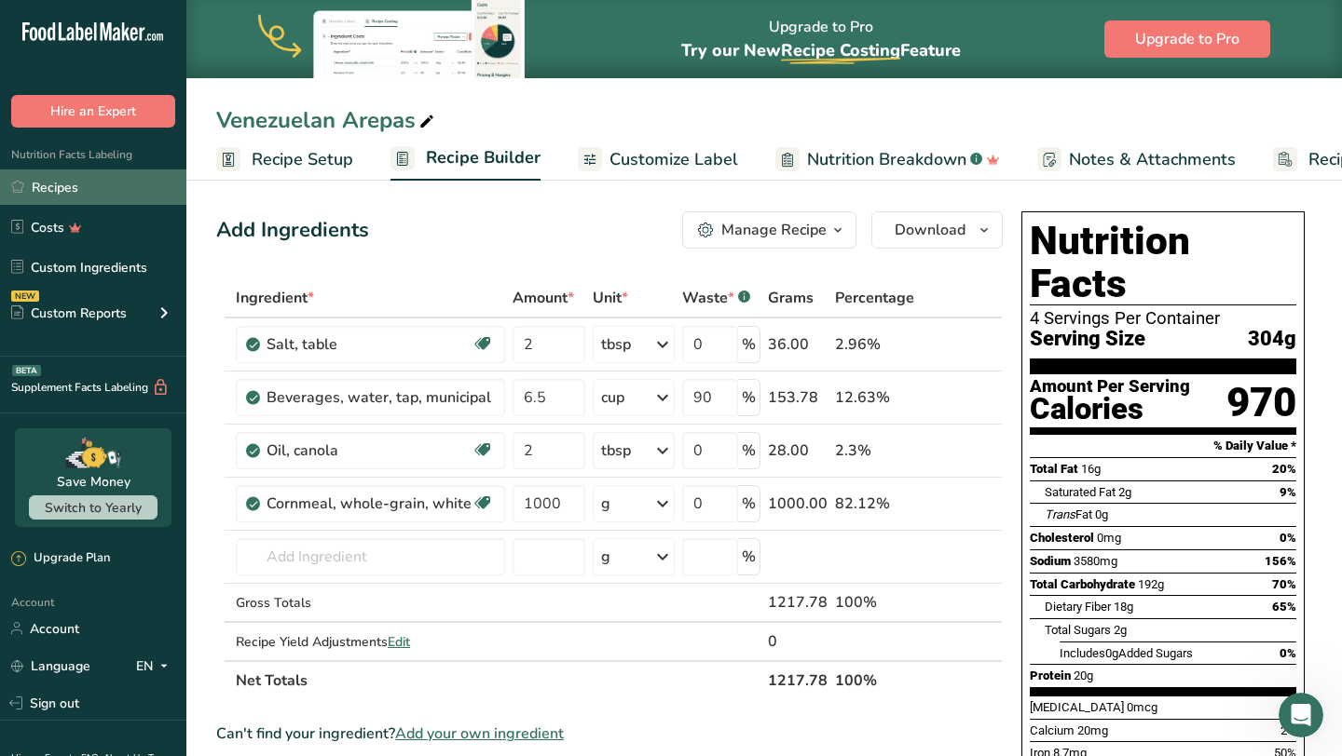
click at [150, 194] on link "Recipes" at bounding box center [93, 187] width 186 height 35
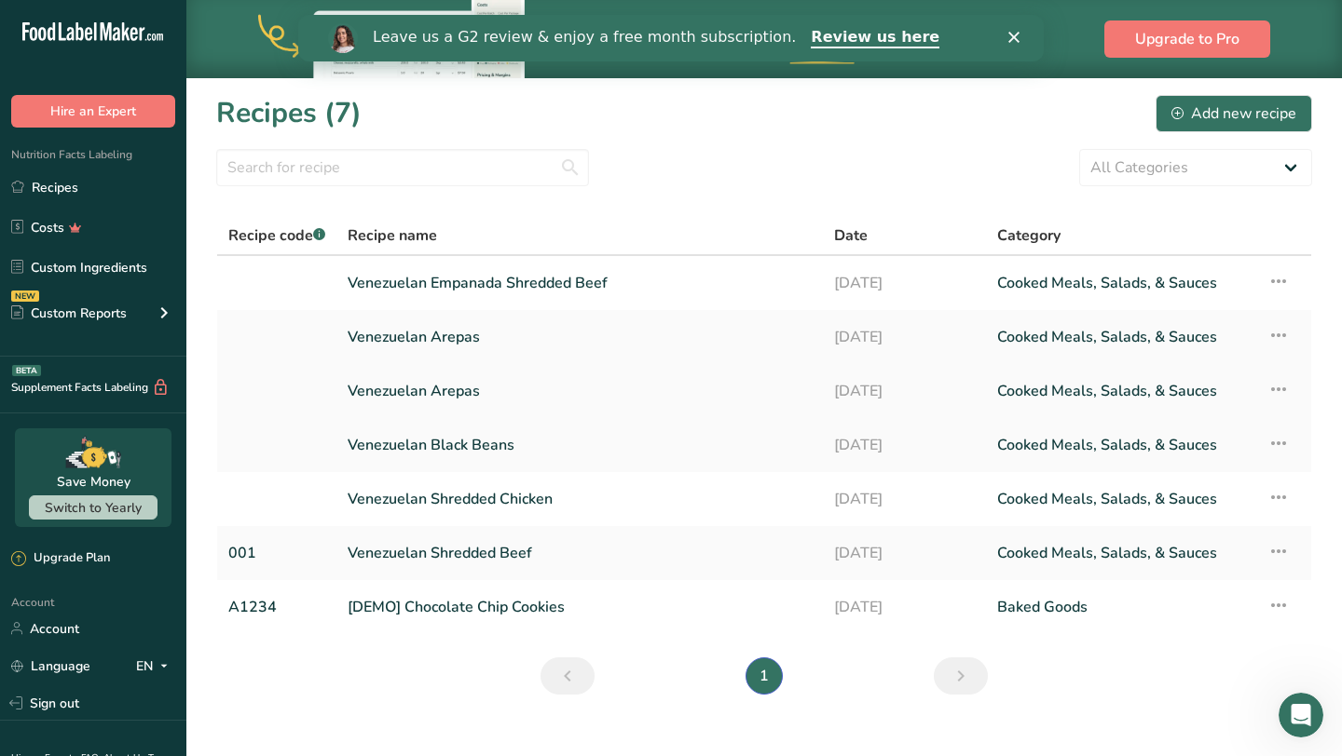
click at [1269, 390] on icon at bounding box center [1278, 390] width 22 height 34
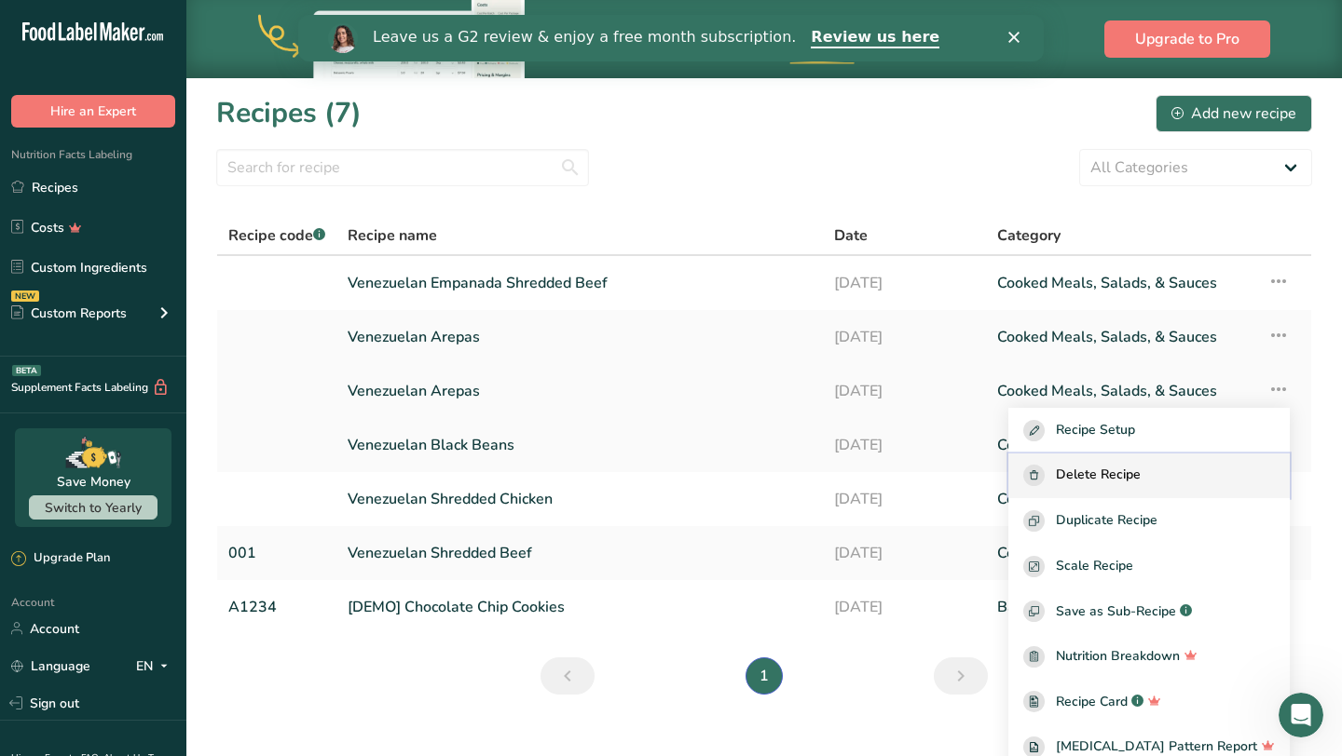
click at [1179, 495] on button "Delete Recipe" at bounding box center [1148, 477] width 281 height 46
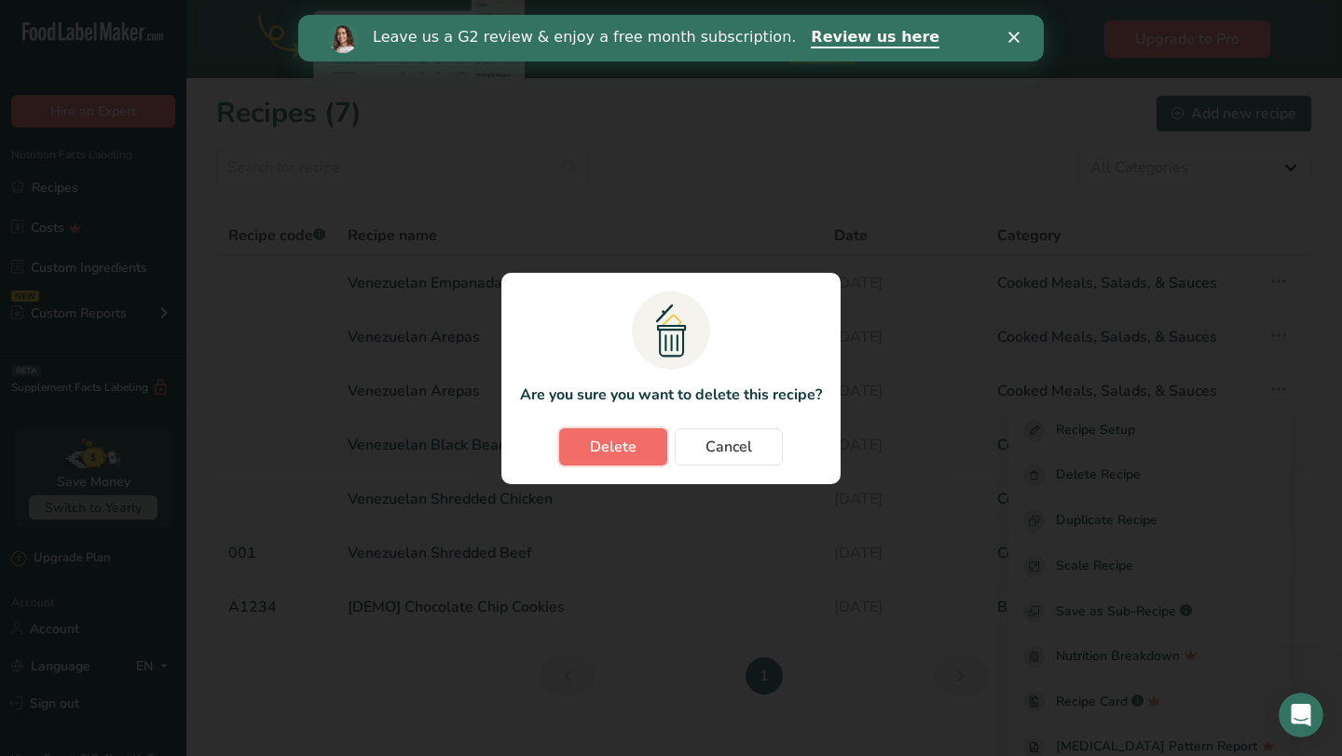
click at [603, 444] on span "Delete" at bounding box center [613, 447] width 47 height 22
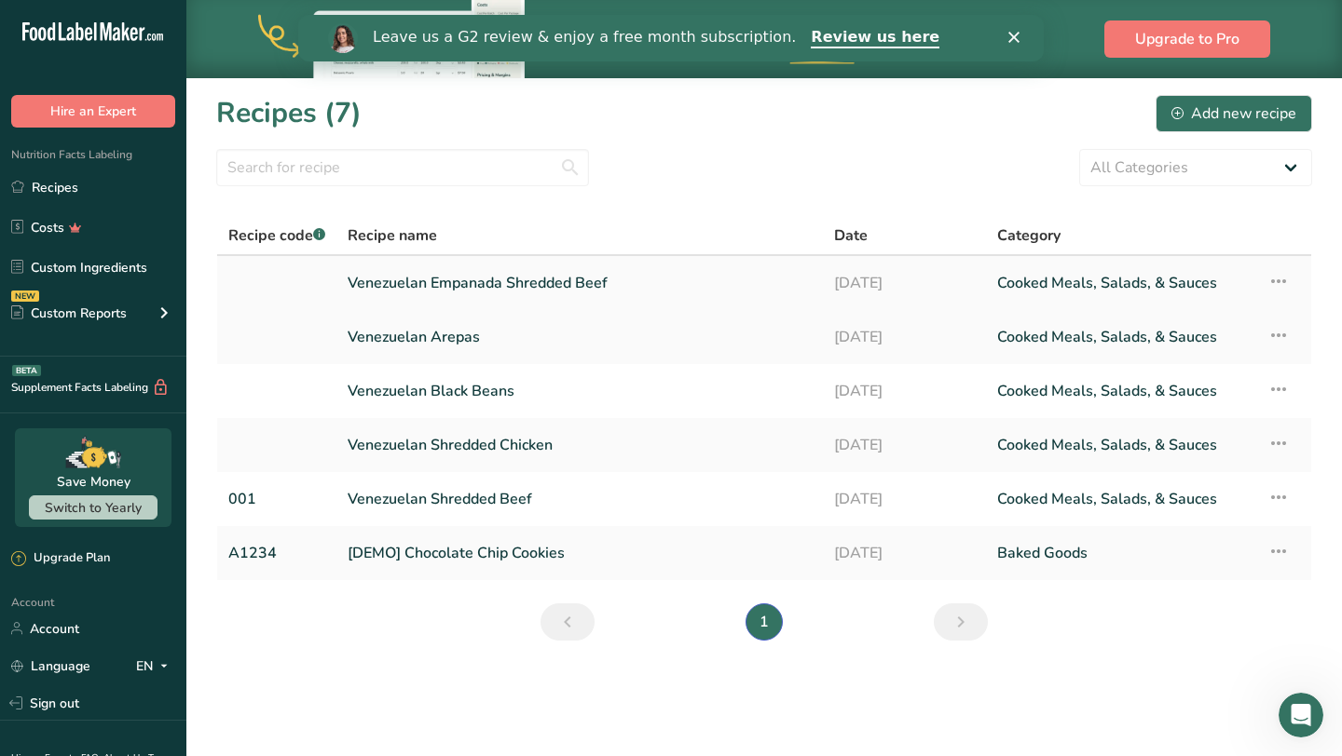
click at [1283, 279] on icon at bounding box center [1278, 282] width 22 height 34
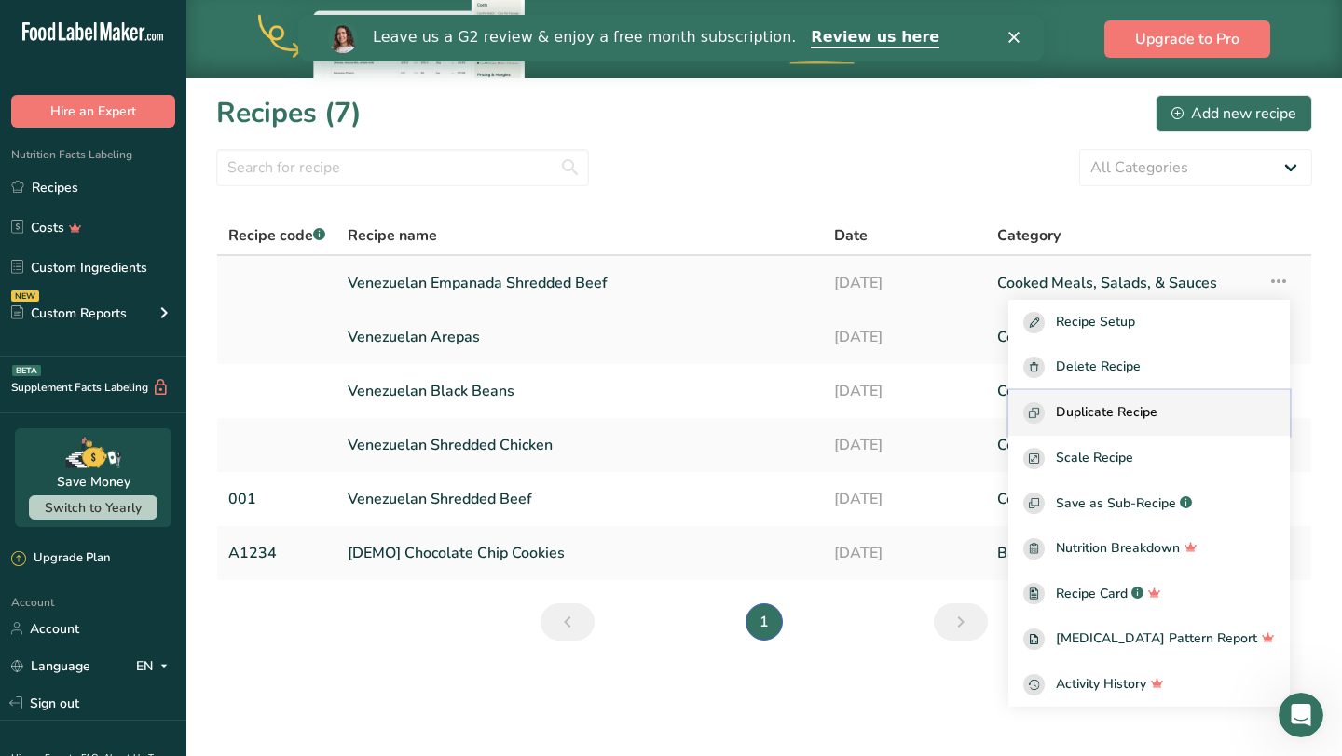
click at [1157, 414] on span "Duplicate Recipe" at bounding box center [1107, 412] width 102 height 21
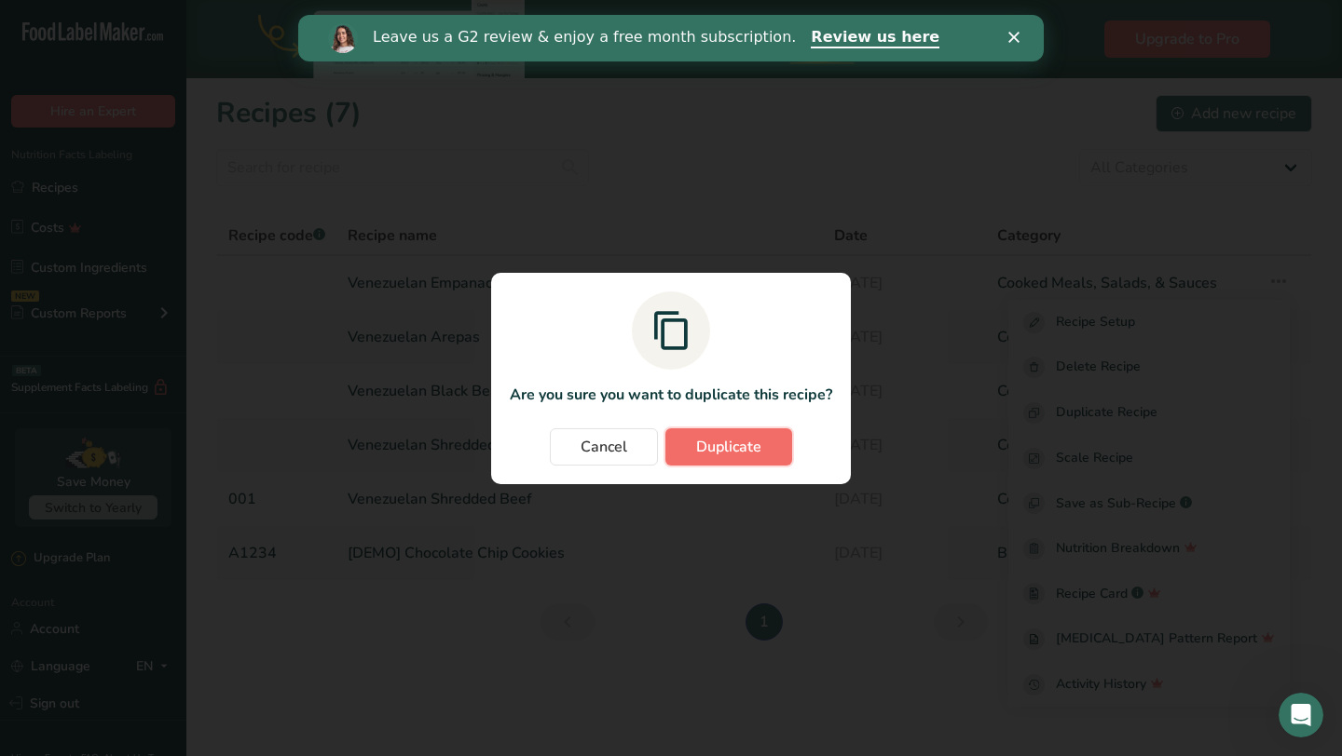
click at [760, 448] on span "Duplicate" at bounding box center [728, 447] width 65 height 22
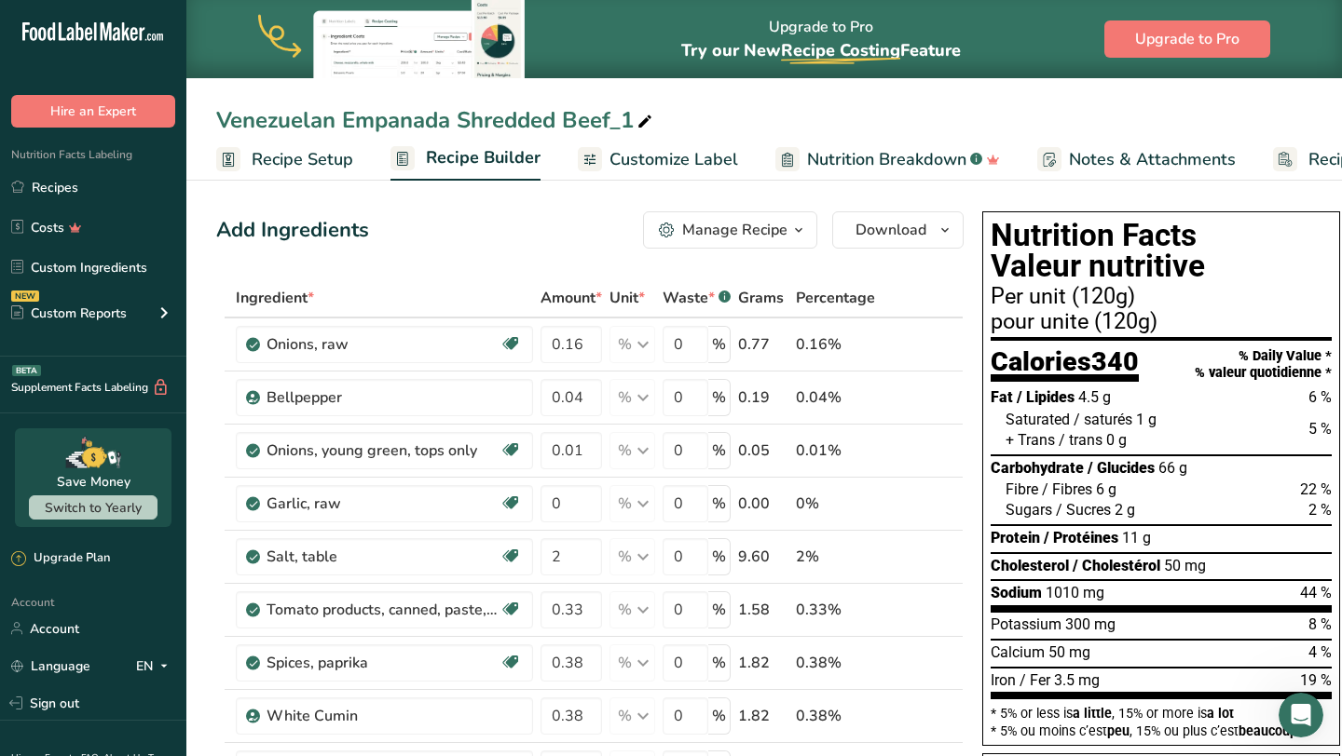
click at [581, 119] on div "Venezuelan Empanada Shredded Beef_1" at bounding box center [436, 120] width 440 height 34
type input "Venezuelan Empanada Shredded Chicken"
click at [475, 247] on div "Add Ingredients Manage Recipe Delete Recipe Duplicate Recipe Scale Recipe Save …" at bounding box center [589, 229] width 747 height 37
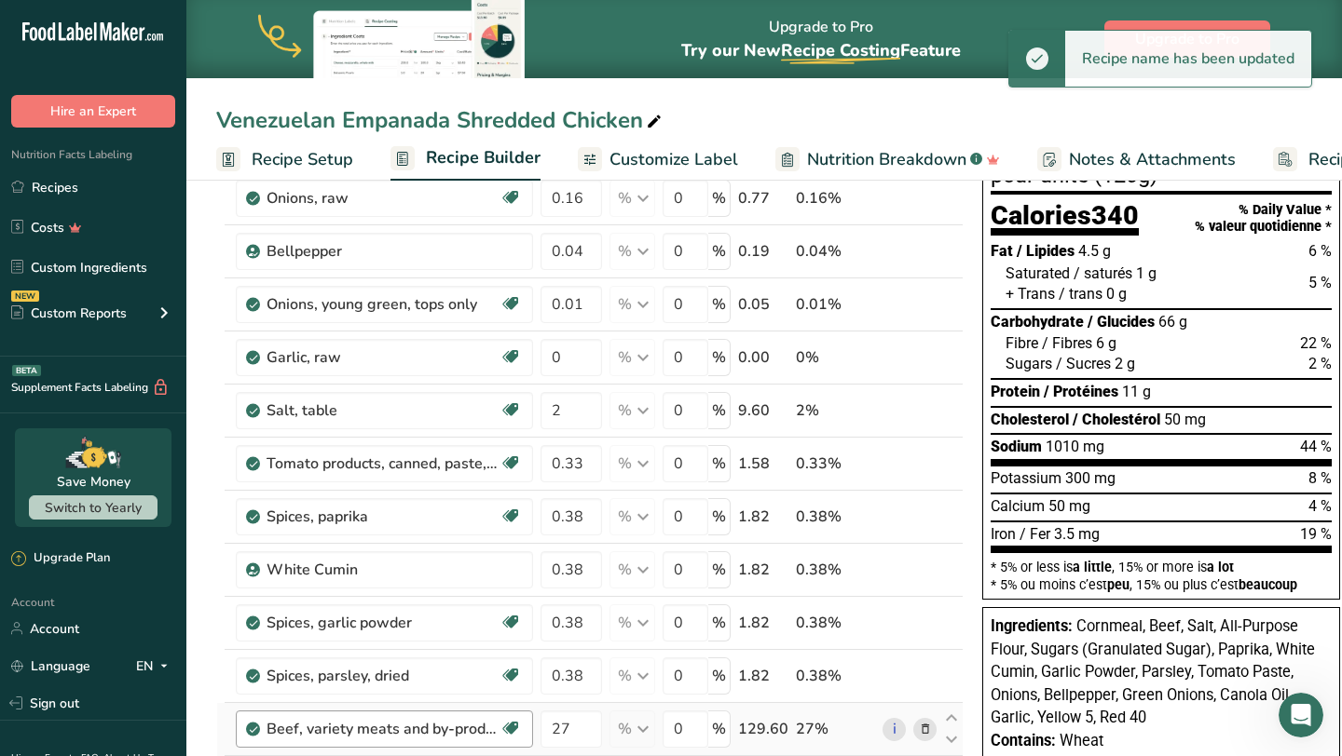
scroll to position [149, 0]
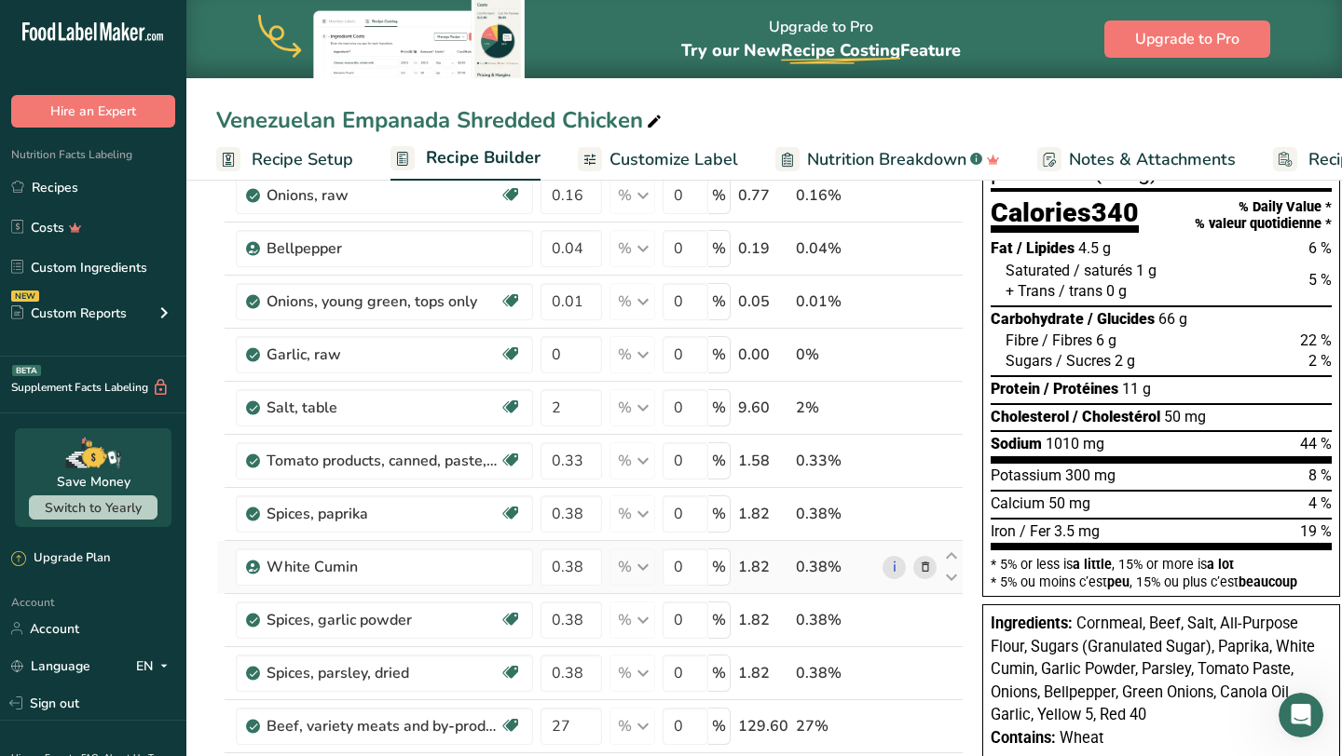
click at [924, 566] on icon at bounding box center [925, 568] width 13 height 20
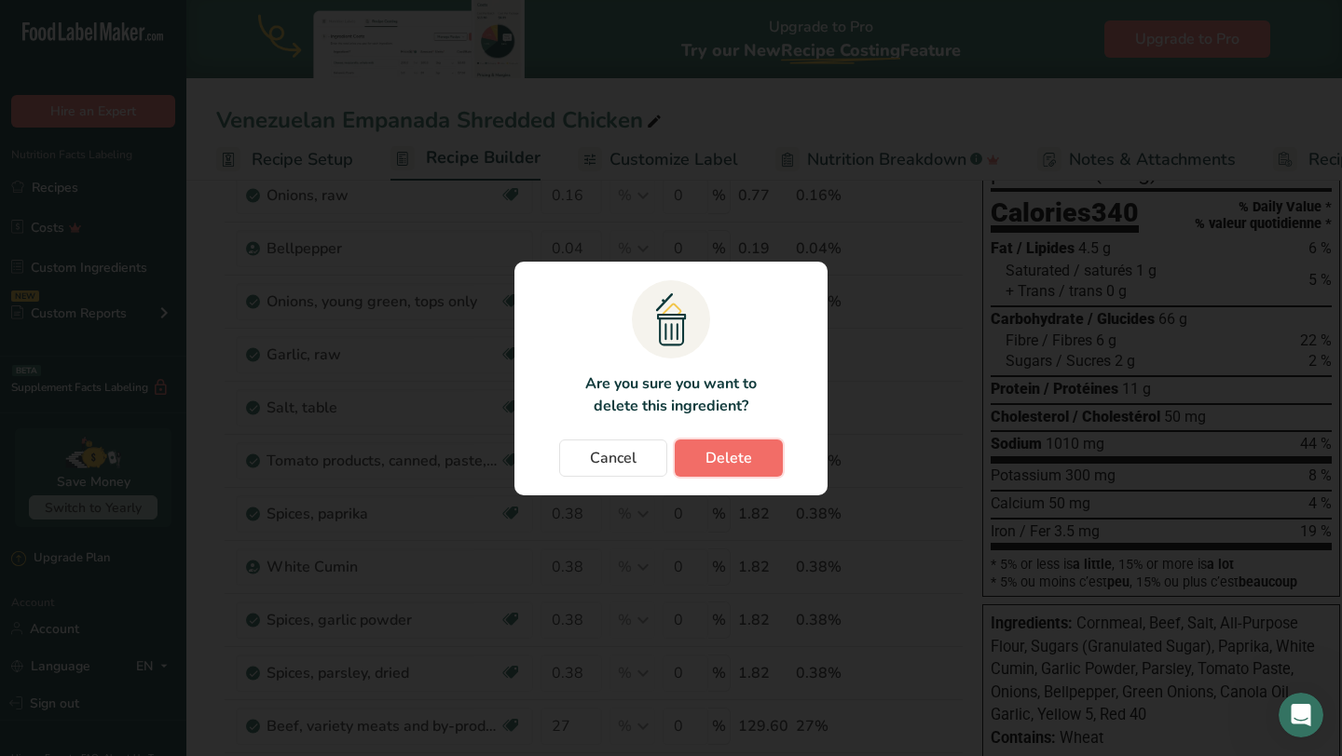
click at [720, 447] on span "Delete" at bounding box center [728, 458] width 47 height 22
type input "27"
type input "0.01"
type input "0"
type input "66"
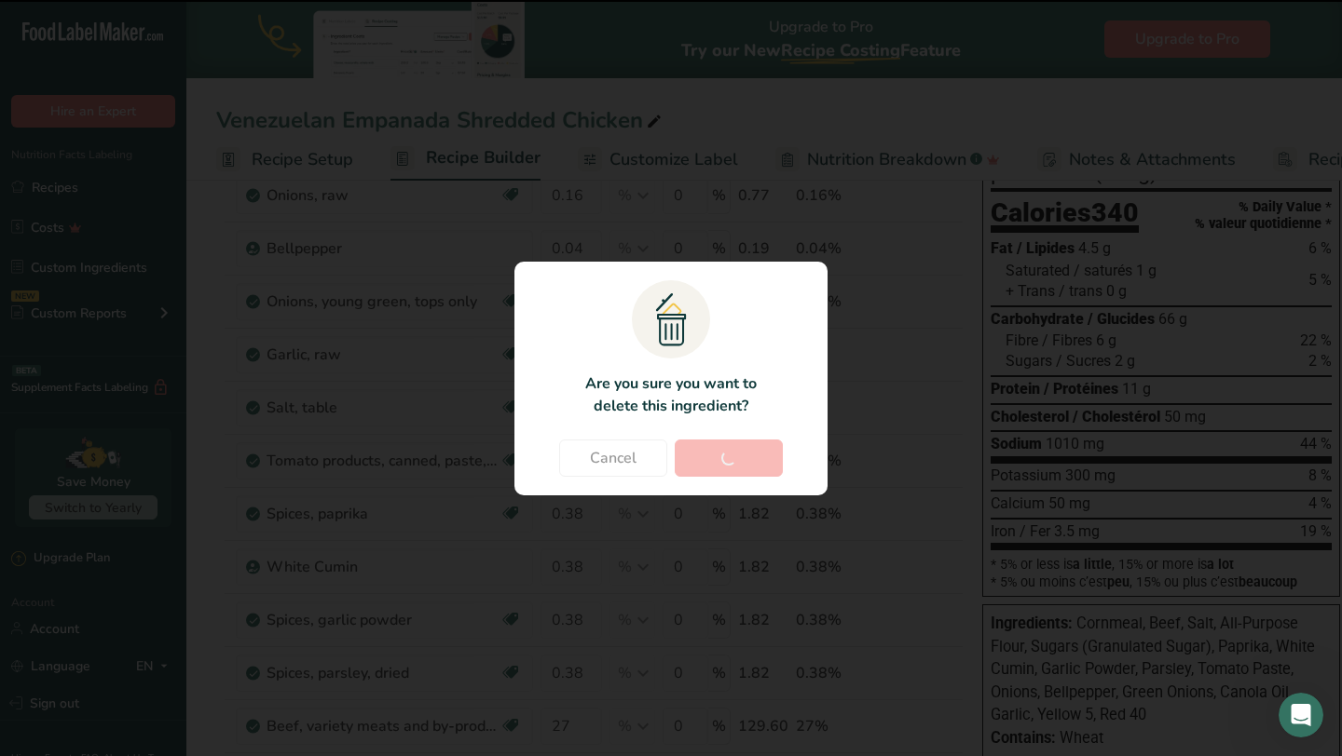
type input "0.93"
type input "2"
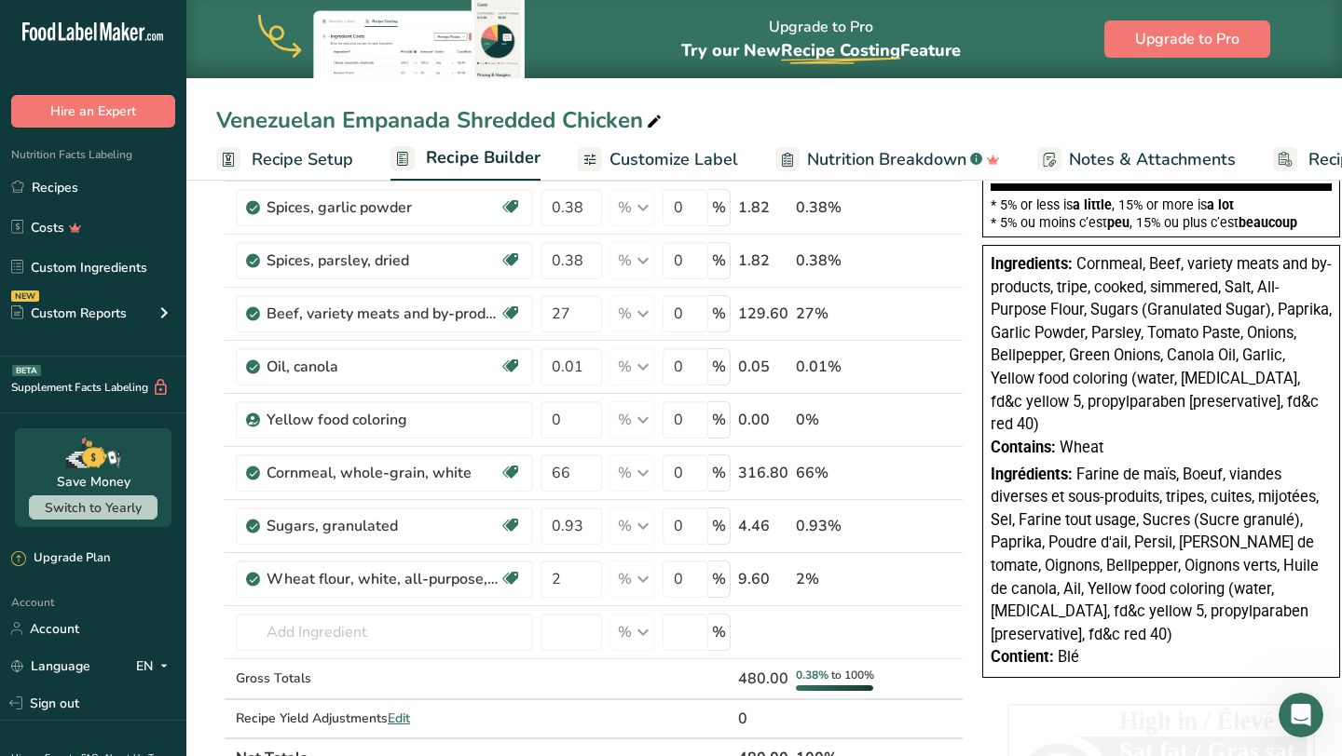
scroll to position [512, 0]
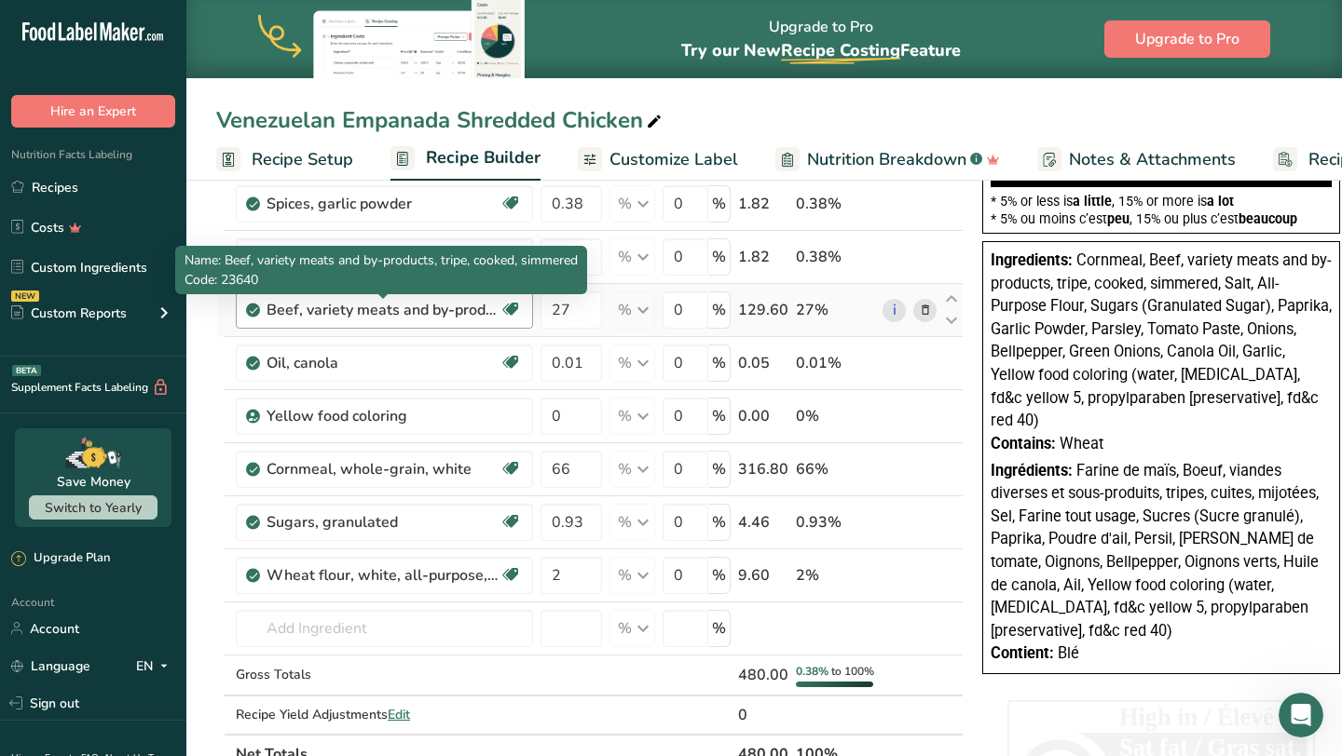
click at [475, 307] on div "Beef, variety meats and by-products, tripe, cooked, simmered" at bounding box center [382, 310] width 233 height 22
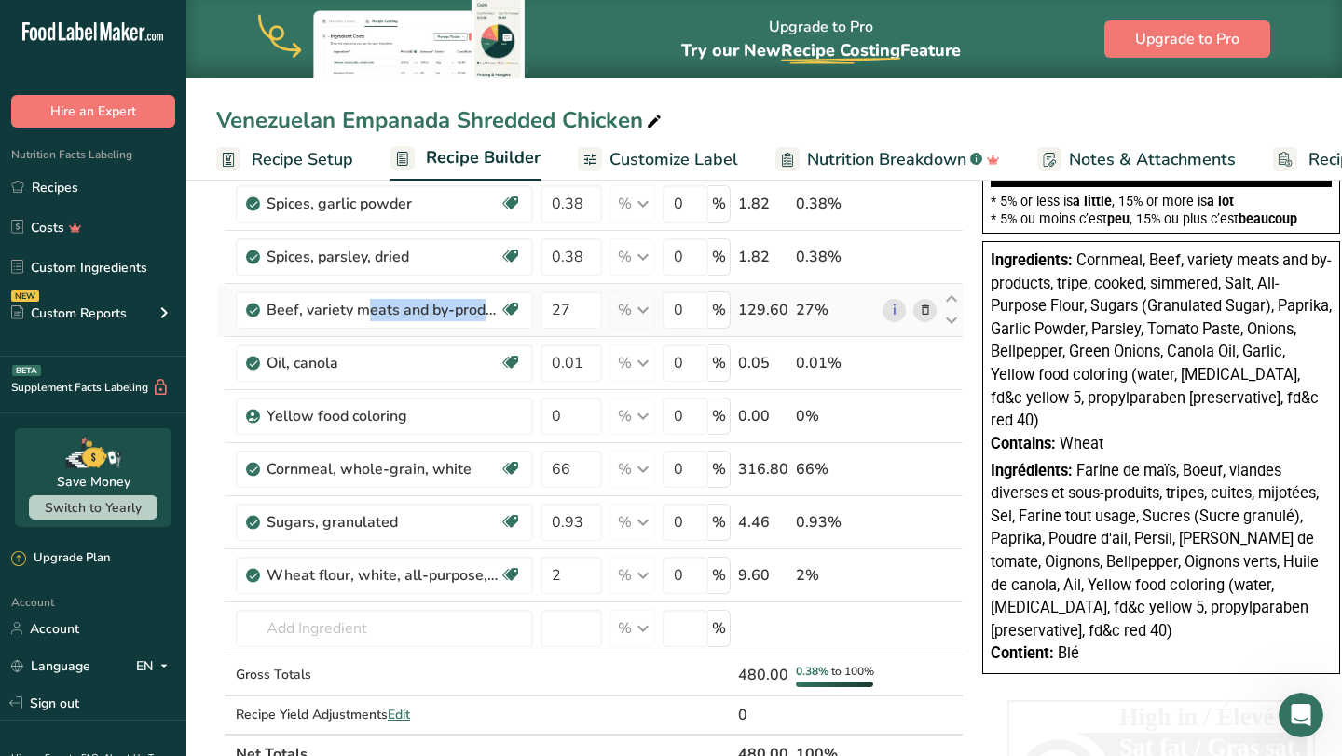
click at [926, 307] on icon at bounding box center [925, 311] width 13 height 20
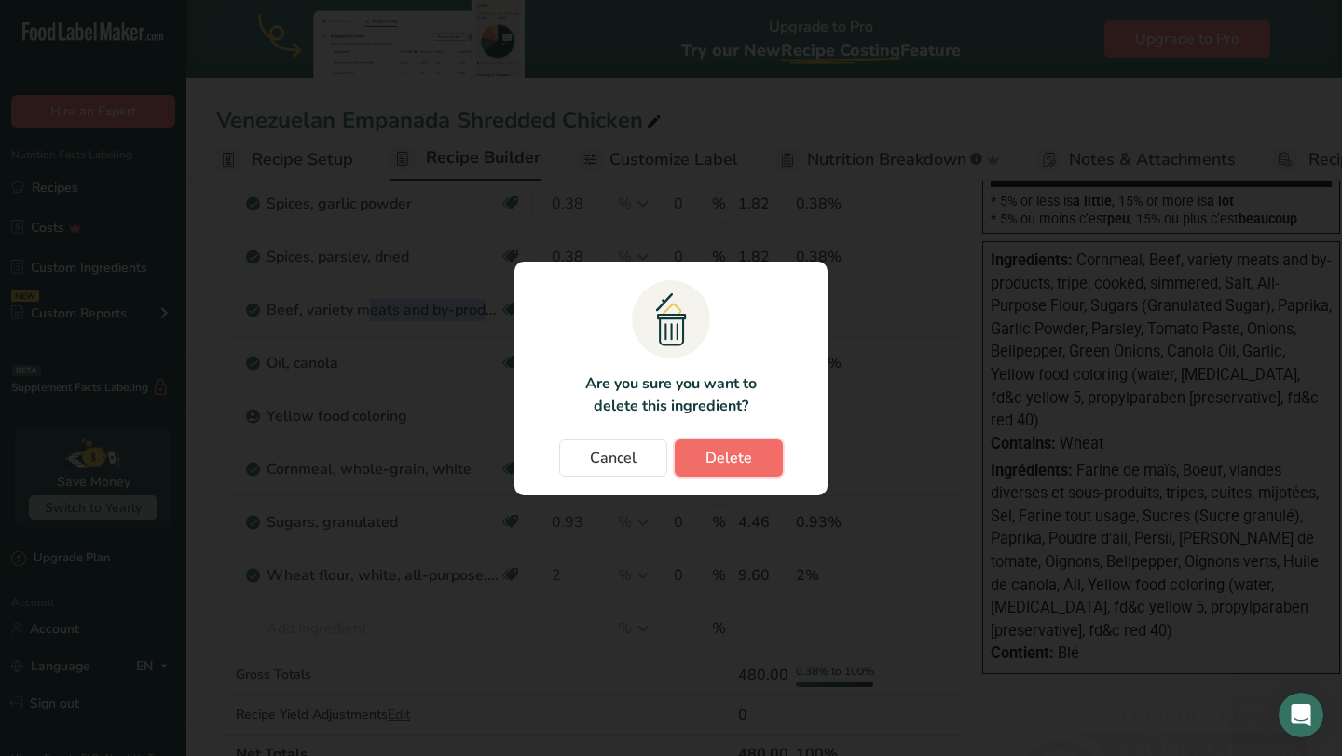
click at [711, 461] on span "Delete" at bounding box center [728, 458] width 47 height 22
type input "0.01"
type input "0"
type input "66"
type input "0.93"
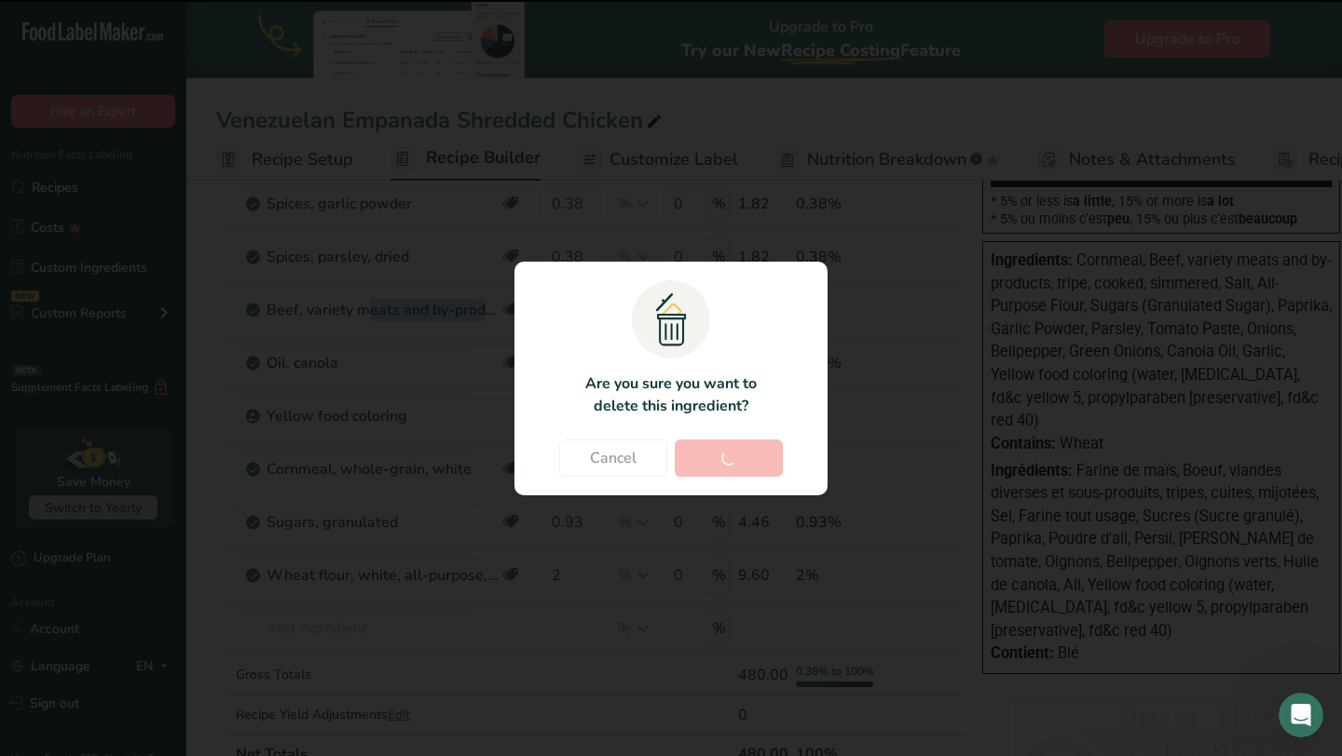
type input "2"
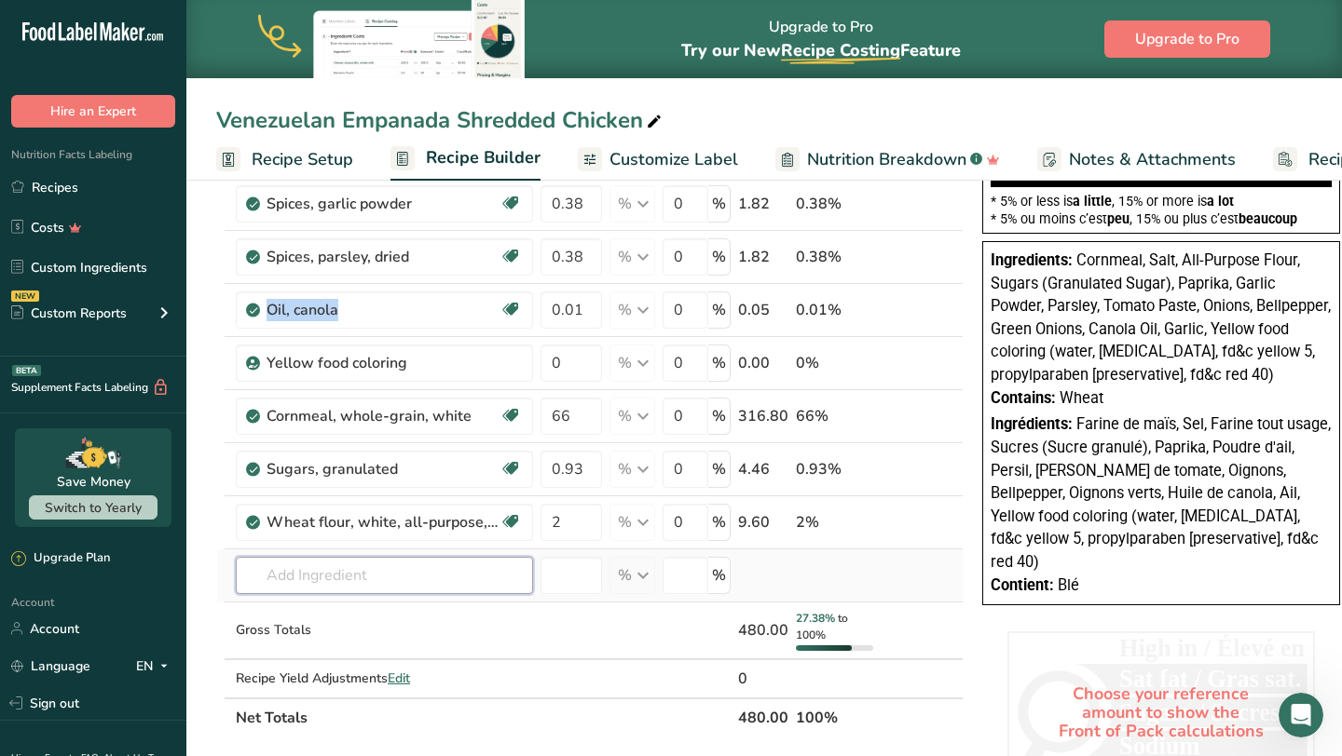
click at [404, 563] on input "text" at bounding box center [384, 575] width 297 height 37
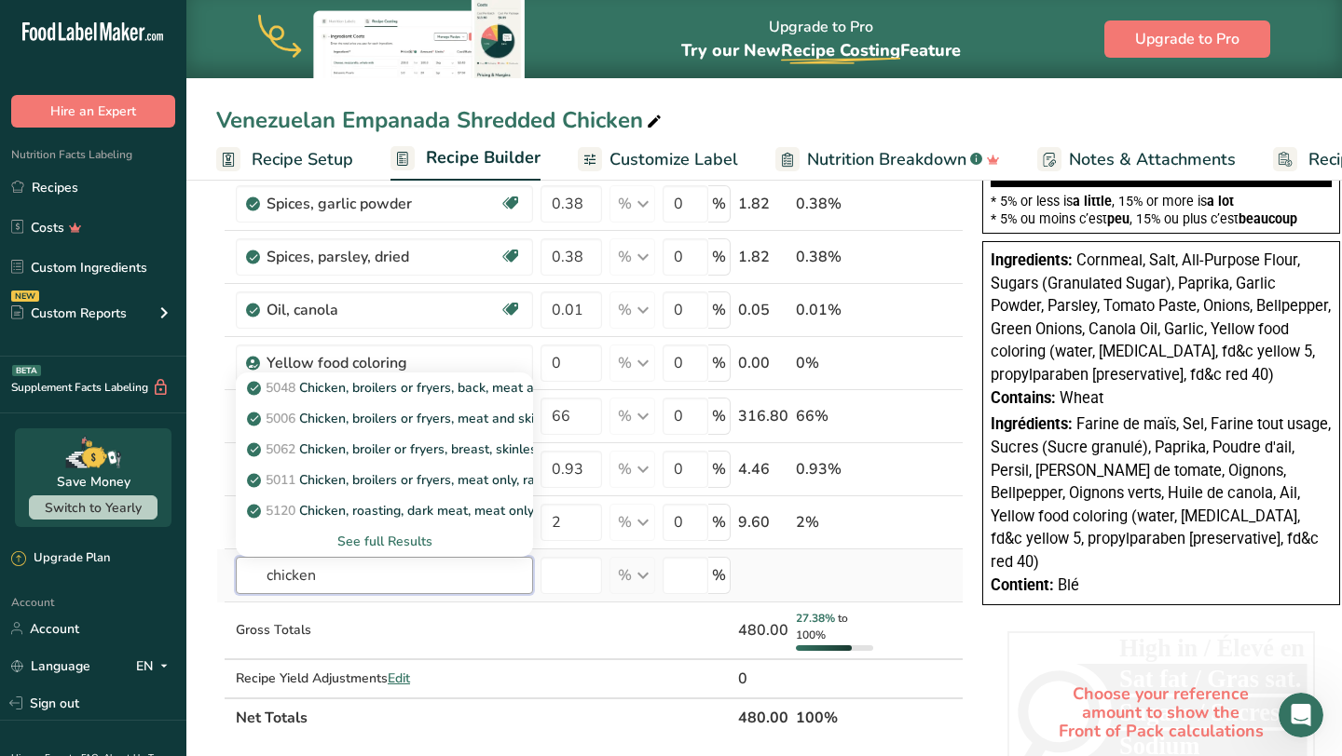
type input "chicken"
click at [392, 546] on div "See full Results" at bounding box center [384, 542] width 267 height 20
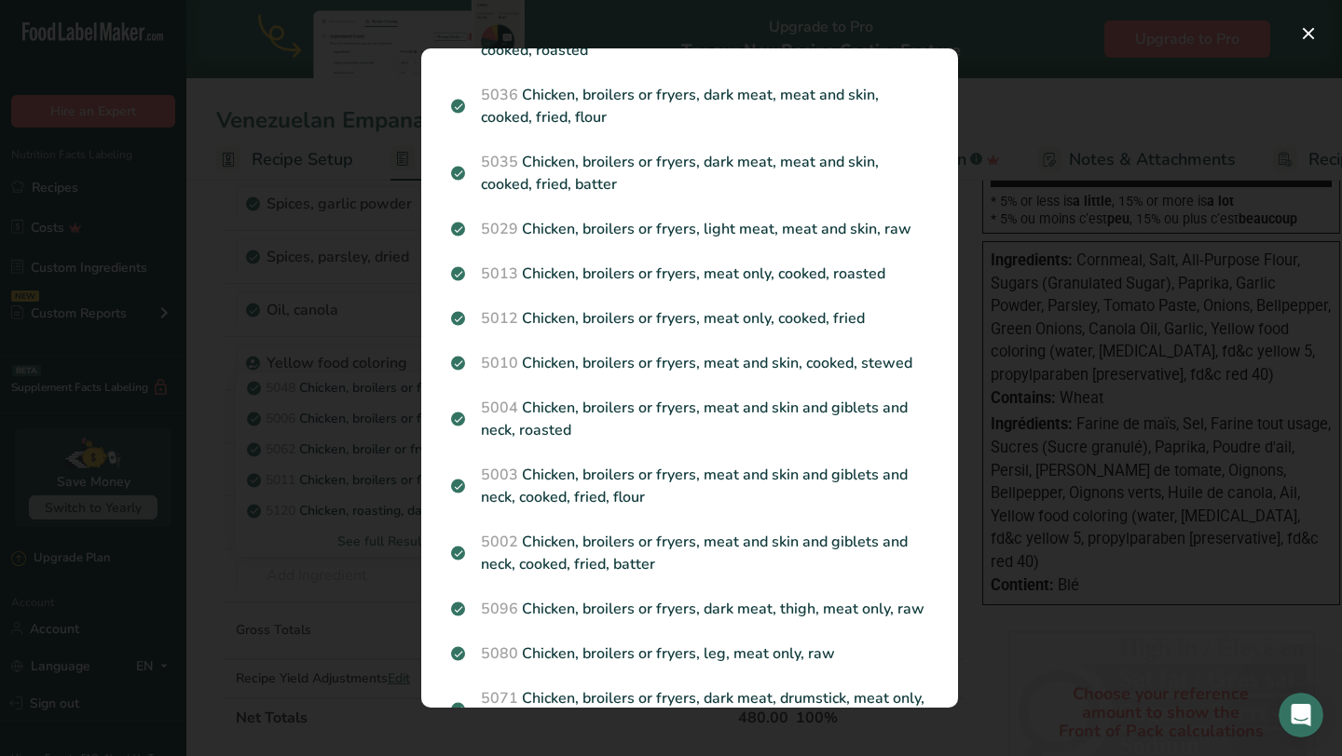
scroll to position [1374, 0]
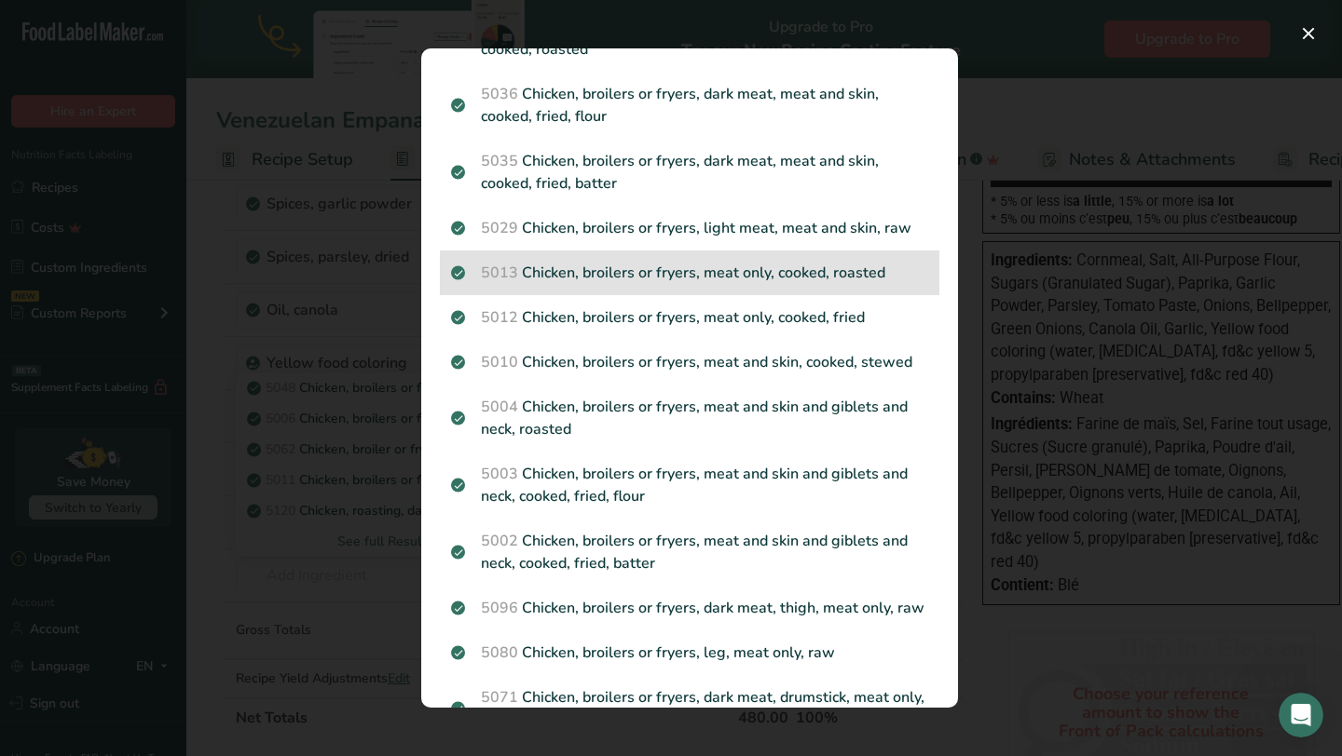
click at [722, 284] on div "5013 Chicken, broilers or fryers, meat only, cooked, roasted" at bounding box center [689, 273] width 499 height 45
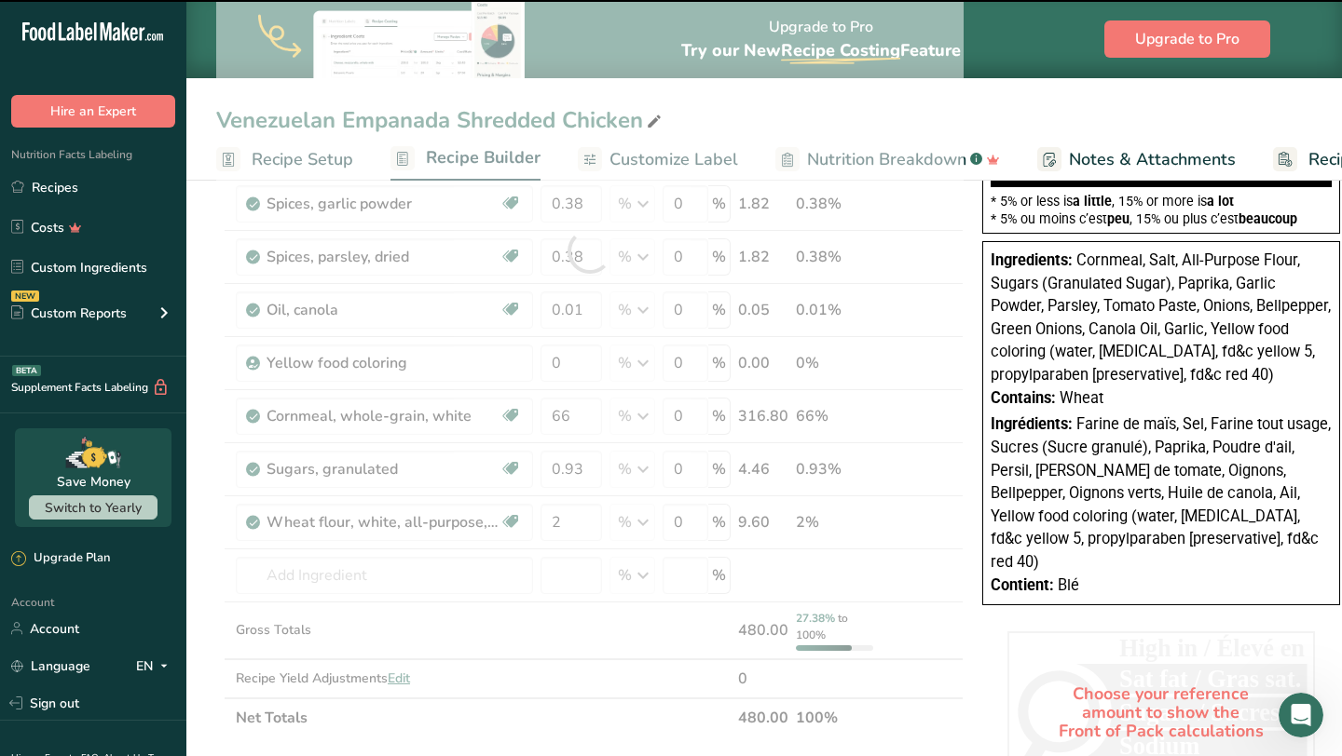
type input "0"
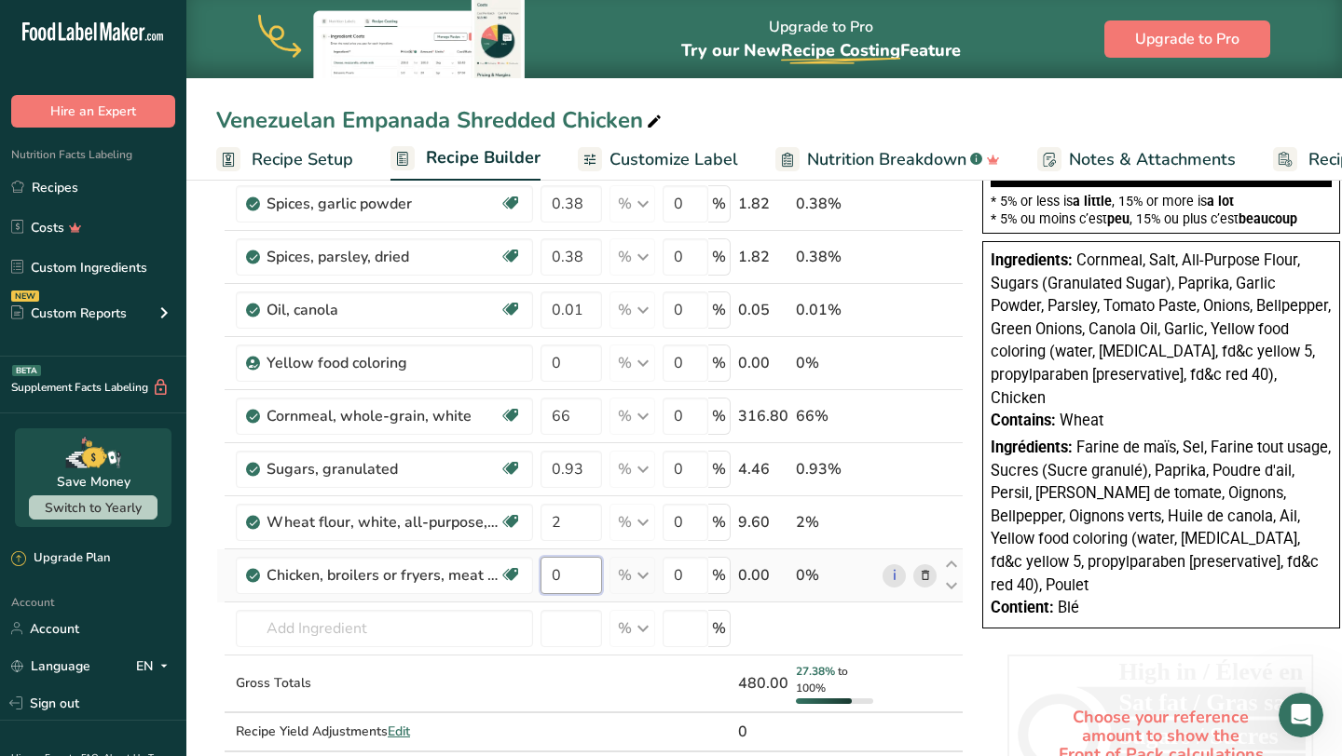
click at [571, 564] on input "0" at bounding box center [570, 575] width 61 height 37
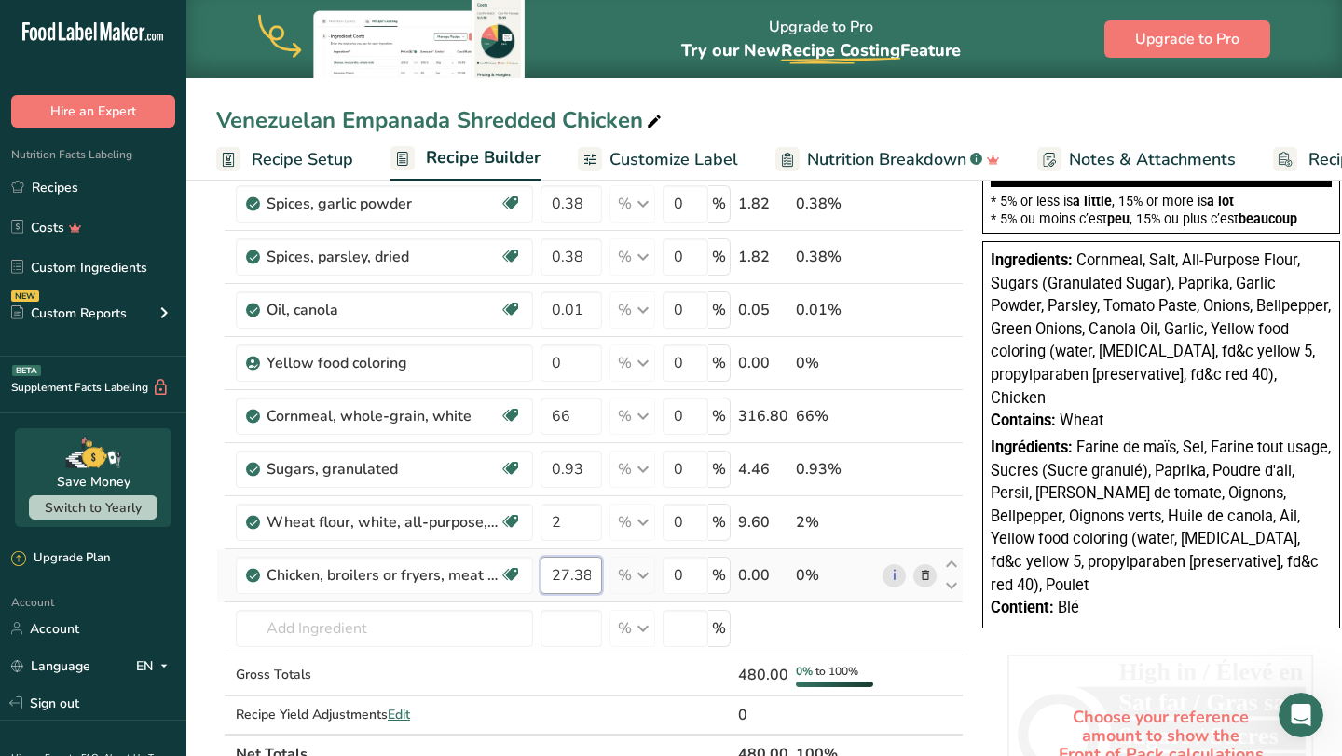
type input "27.38"
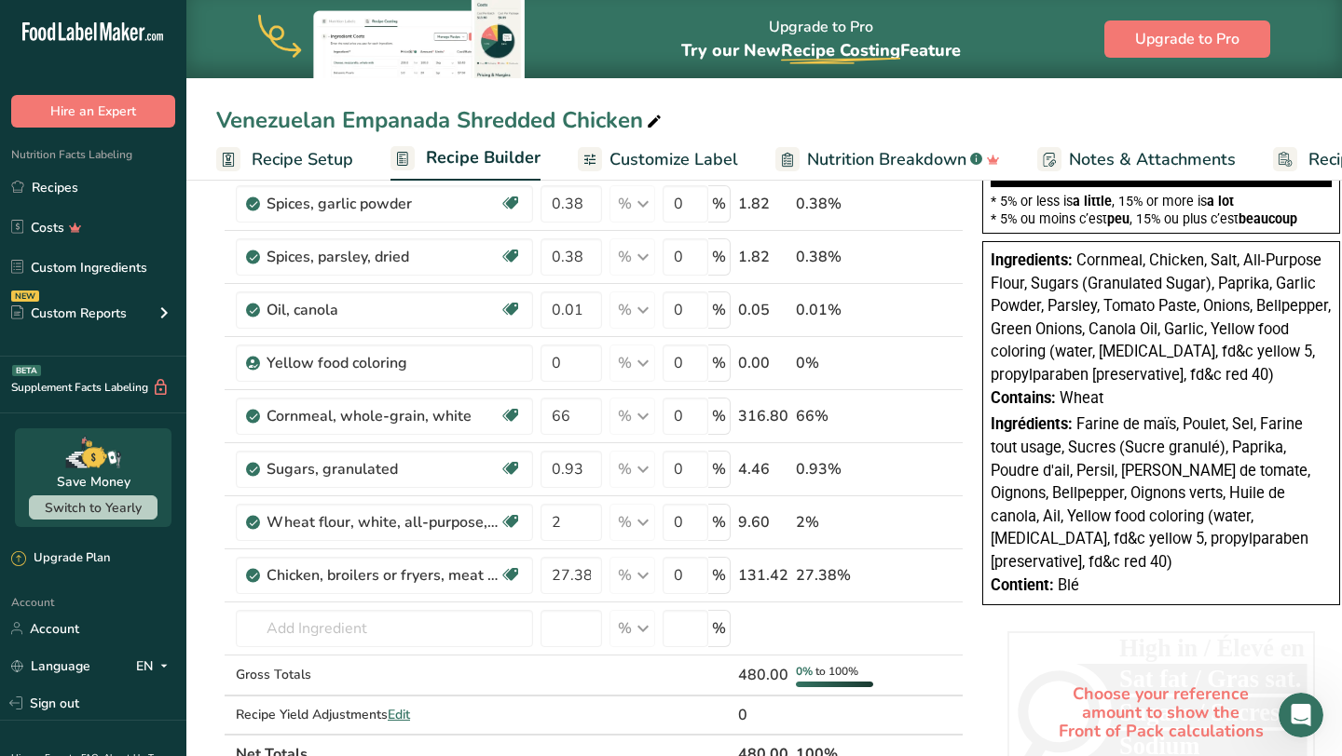
click at [683, 172] on div "Venezuelan Empanada Shredded Chicken Recipe Setup Recipe Builder Customize Labe…" at bounding box center [763, 558] width 1155 height 1793
click at [683, 172] on link "Customize Label" at bounding box center [658, 160] width 160 height 42
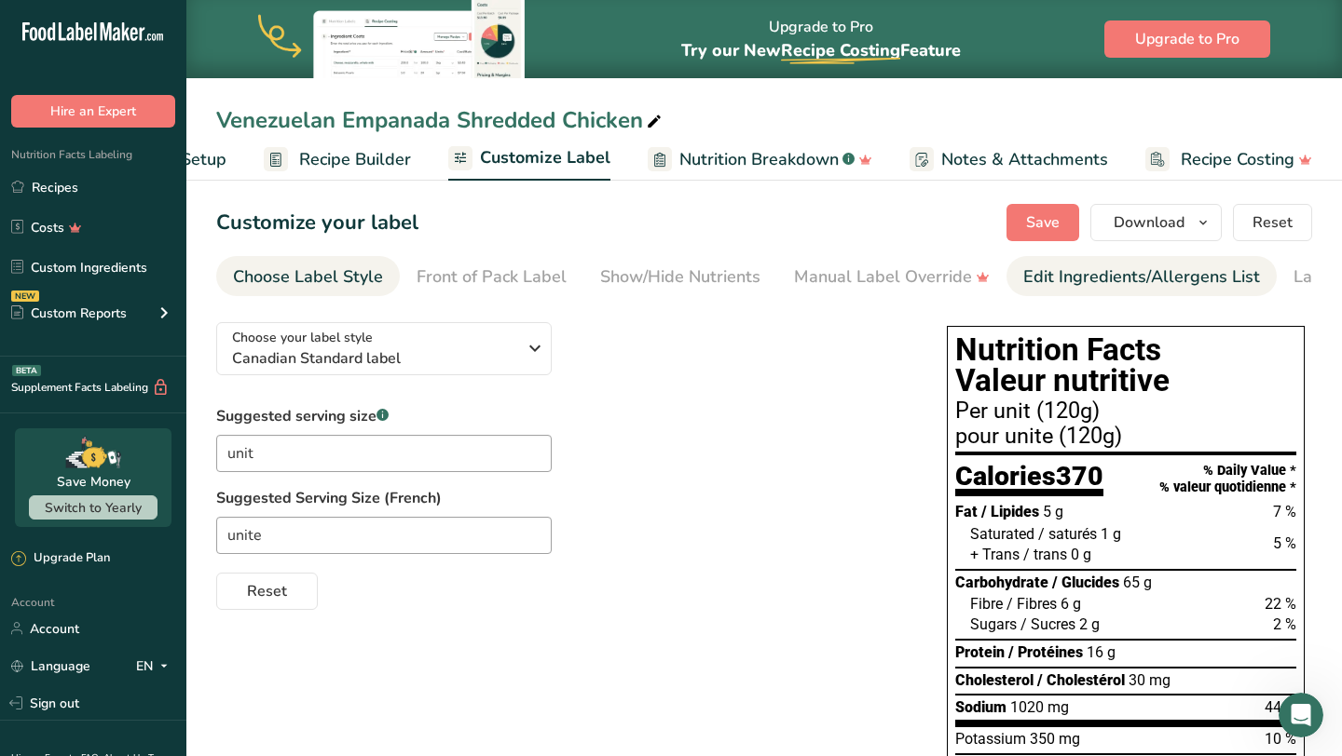
click at [1046, 277] on div "Edit Ingredients/Allergens List" at bounding box center [1141, 277] width 237 height 25
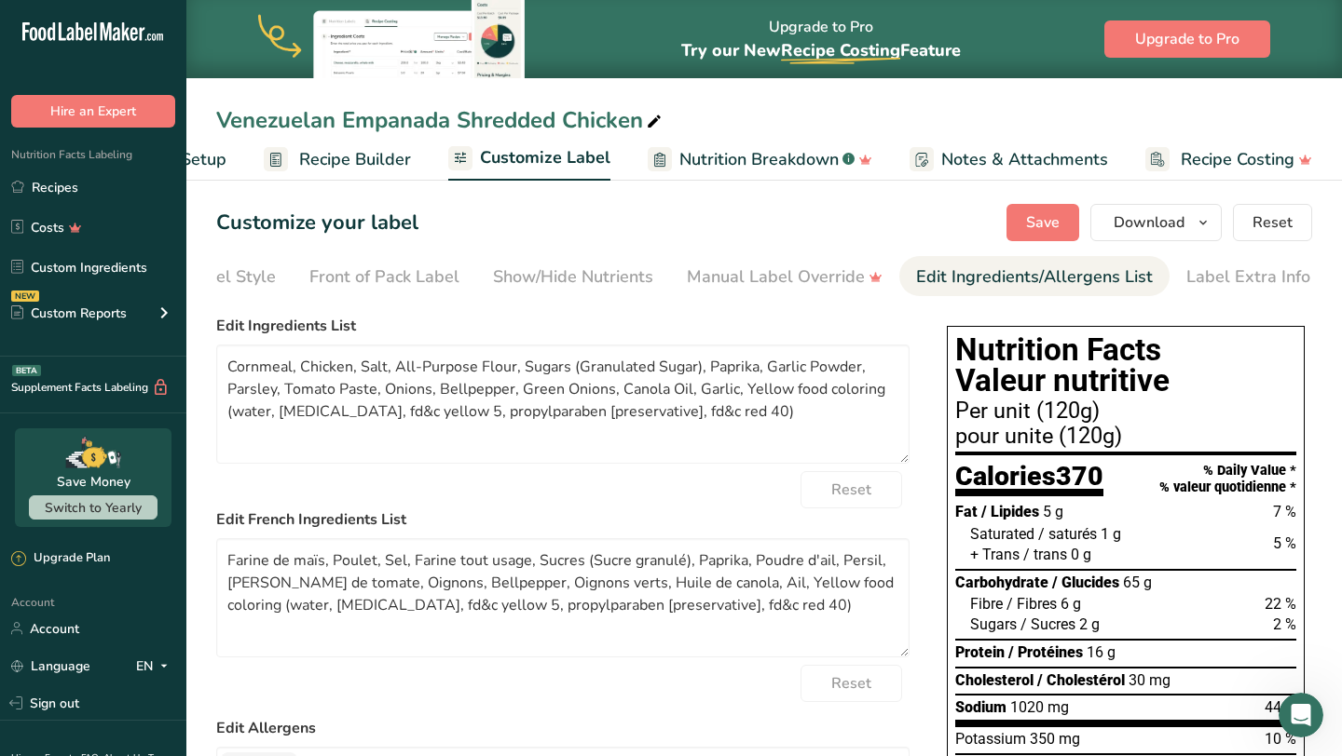
scroll to position [0, 108]
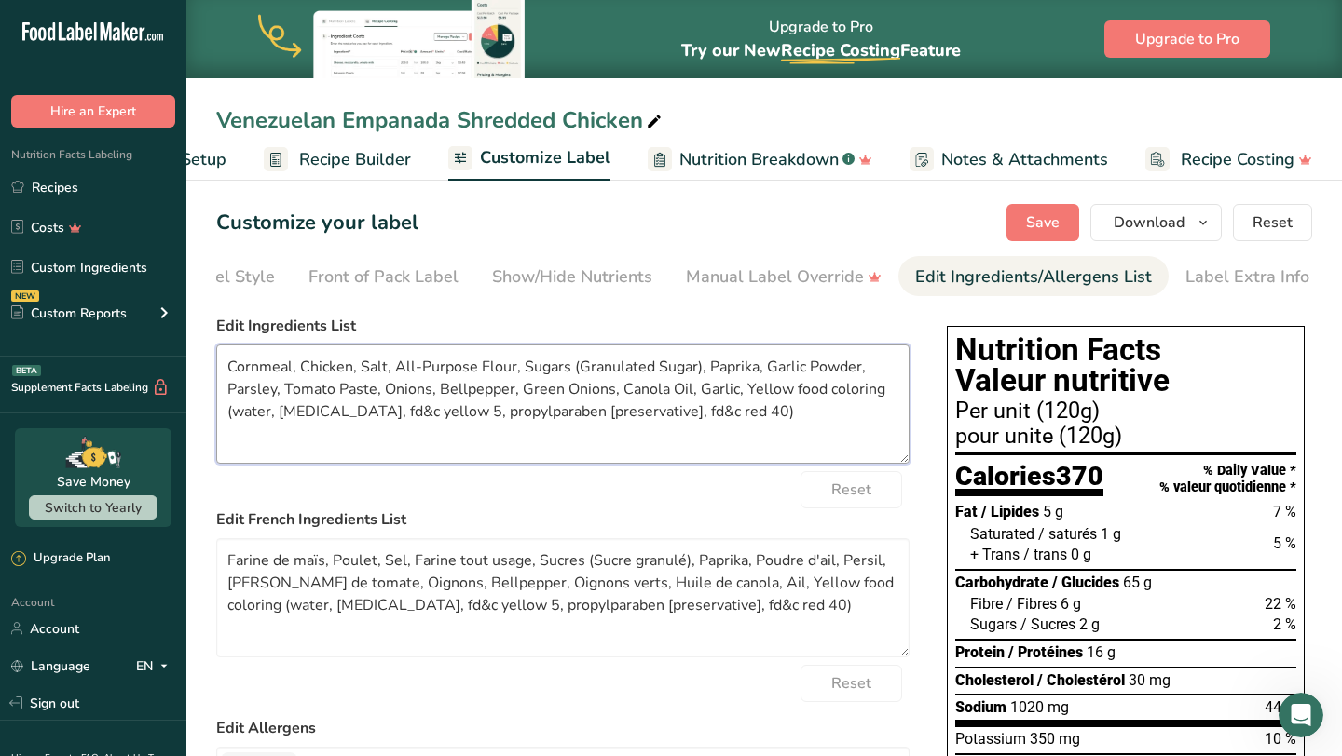
drag, startPoint x: 735, startPoint y: 416, endPoint x: 492, endPoint y: 416, distance: 243.2
click at [492, 416] on textarea "Cornmeal, Chicken, Salt, All-Purpose Flour, Sugars (Granulated Sugar), Paprika,…" at bounding box center [562, 404] width 693 height 119
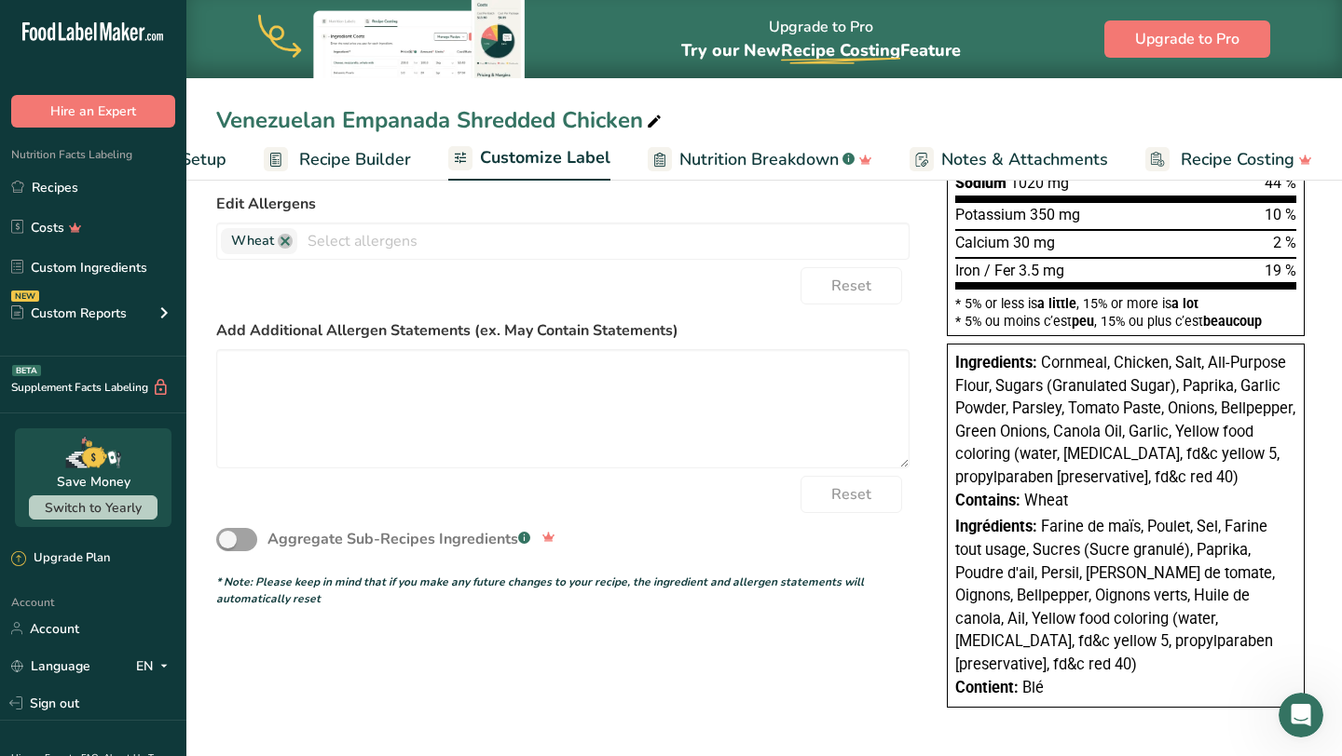
scroll to position [15, 0]
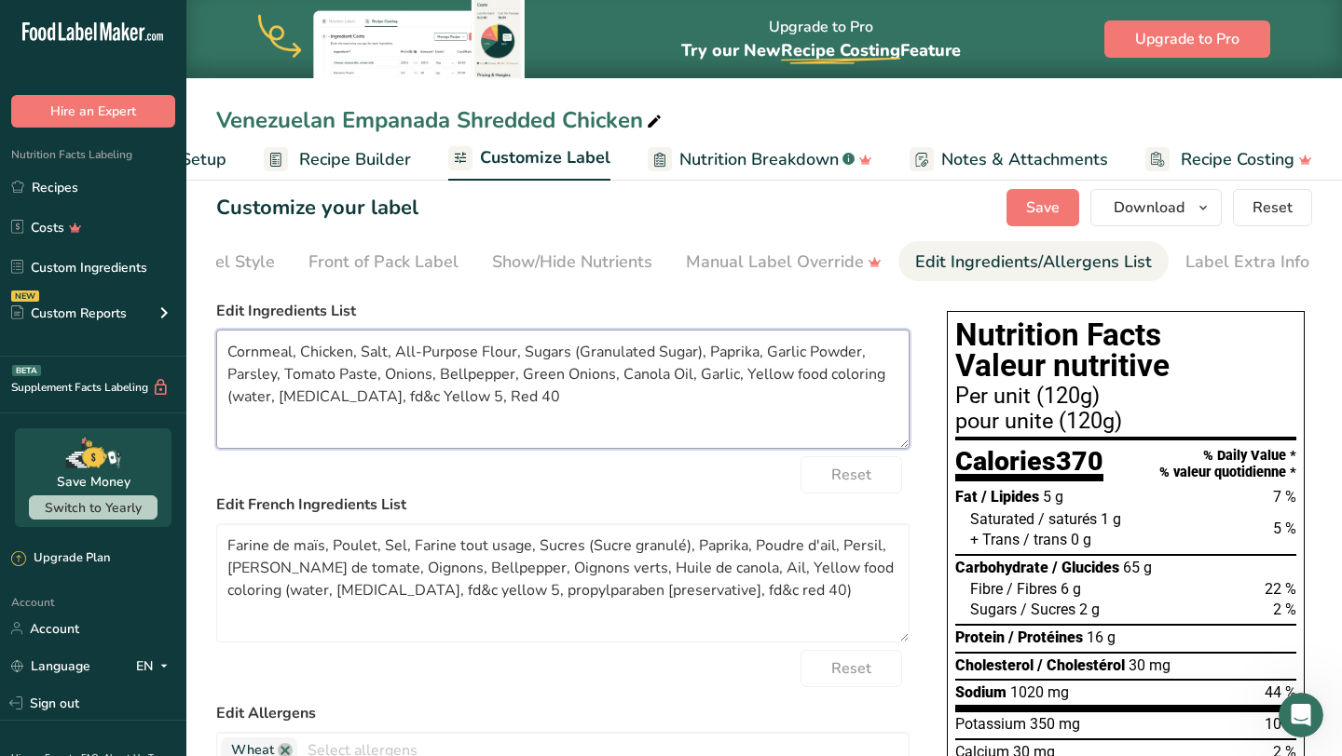
click at [740, 378] on textarea "Cornmeal, Chicken, Salt, All-Purpose Flour, Sugars (Granulated Sugar), Paprika,…" at bounding box center [562, 389] width 693 height 119
drag, startPoint x: 867, startPoint y: 386, endPoint x: 739, endPoint y: 384, distance: 128.6
click at [739, 384] on textarea "Cornmeal, Chicken, Salt, All-Purpose Flour, Sugars (Granulated Sugar), Paprika,…" at bounding box center [562, 389] width 693 height 119
type textarea "Cornmeal, Chicken, Salt, All-Purpose Flour, Sugars (Granulated Sugar), Paprika,…"
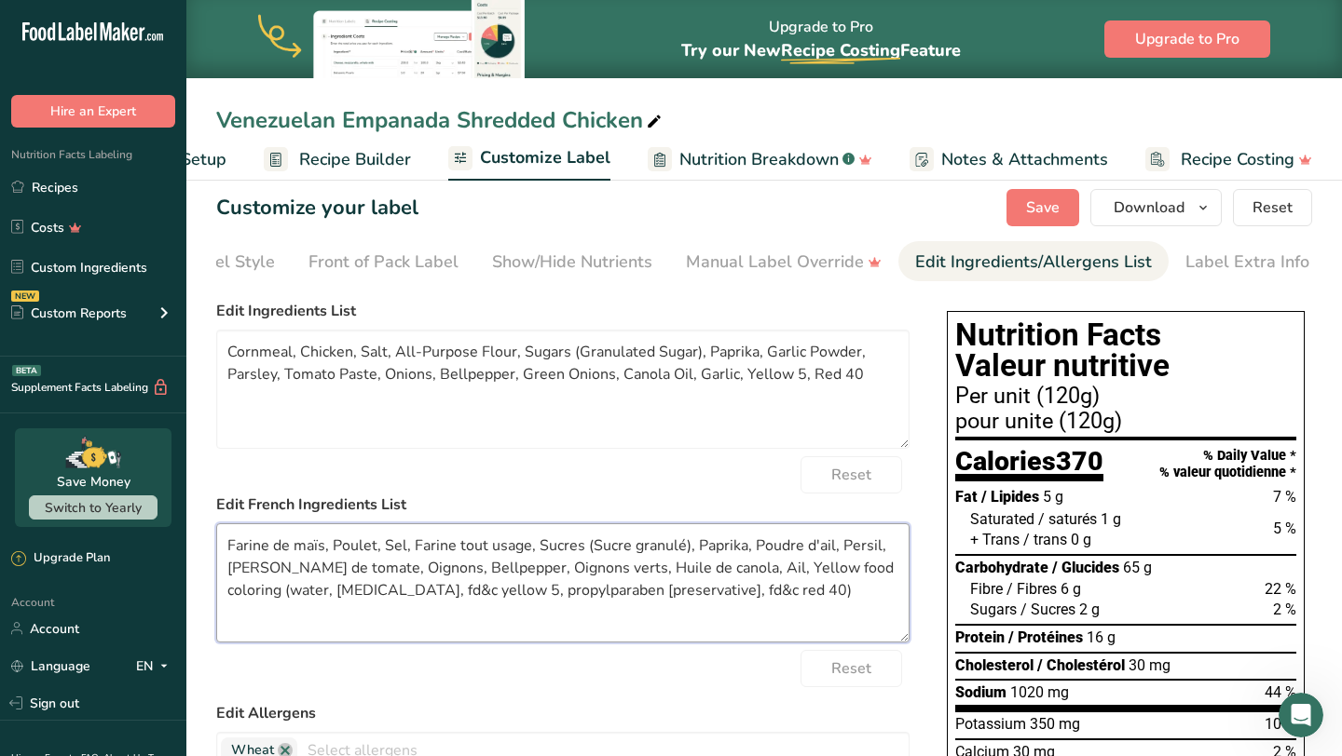
drag, startPoint x: 778, startPoint y: 608, endPoint x: 718, endPoint y: 575, distance: 68.4
click at [718, 575] on textarea "Farine de maïs, Poulet, Sel, Farine tout usage, Sucres (Sucre granulé), Paprika…" at bounding box center [562, 583] width 693 height 119
paste textarea "5, Red 40"
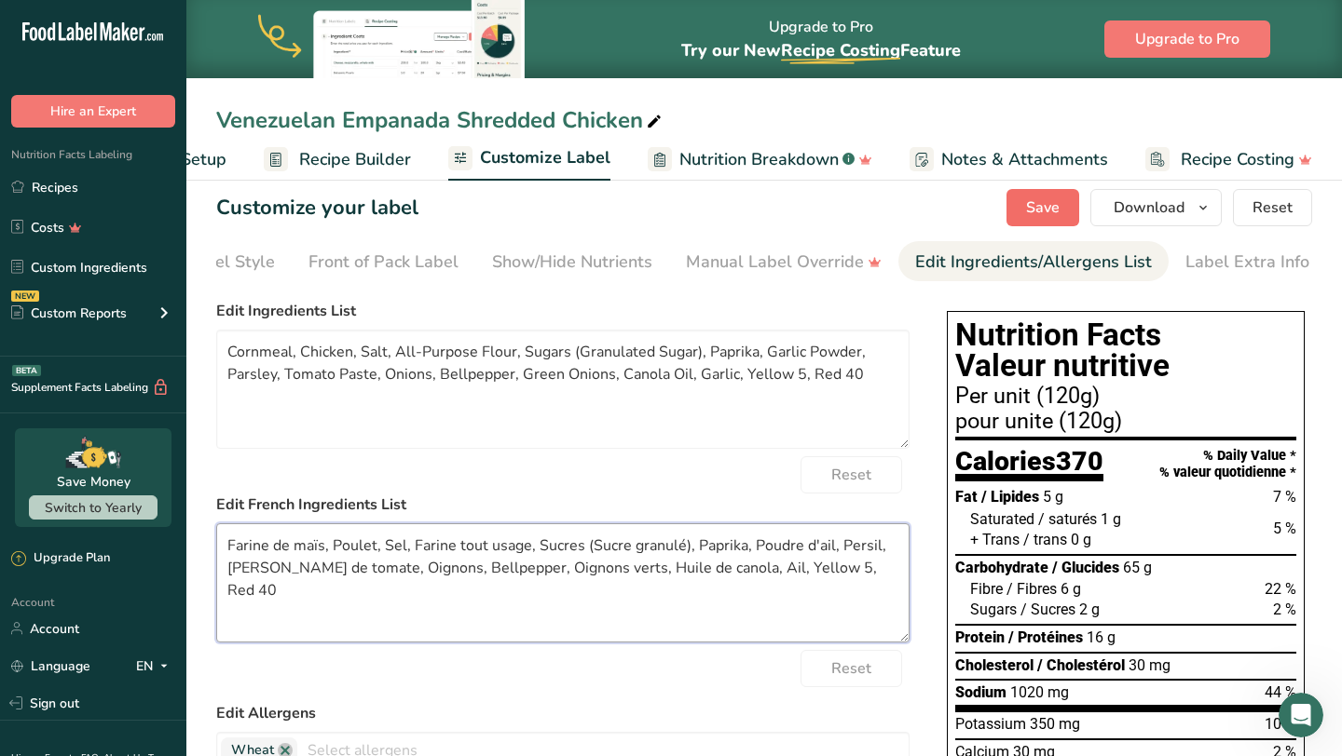
type textarea "Farine de maïs, Poulet, Sel, Farine tout usage, Sucres (Sucre granulé), Paprika…"
click at [1054, 213] on span "Save" at bounding box center [1043, 208] width 34 height 22
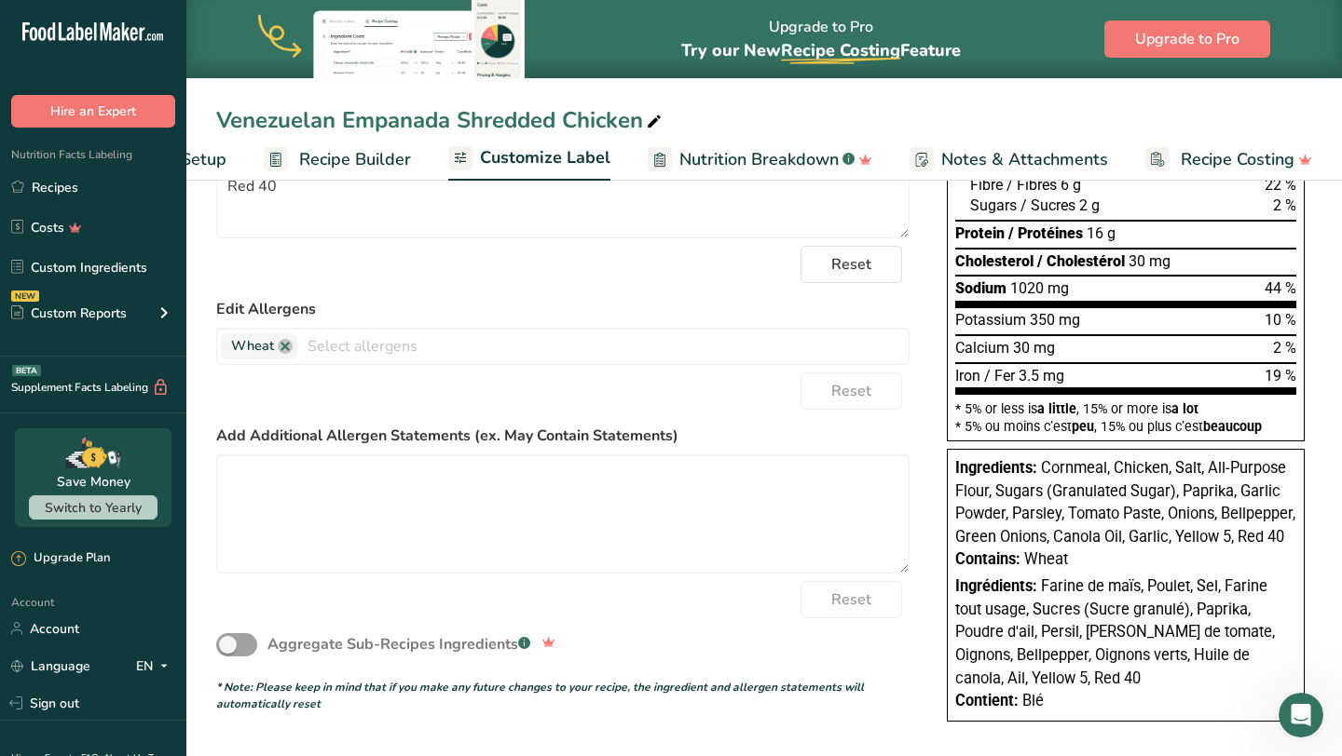
scroll to position [0, 0]
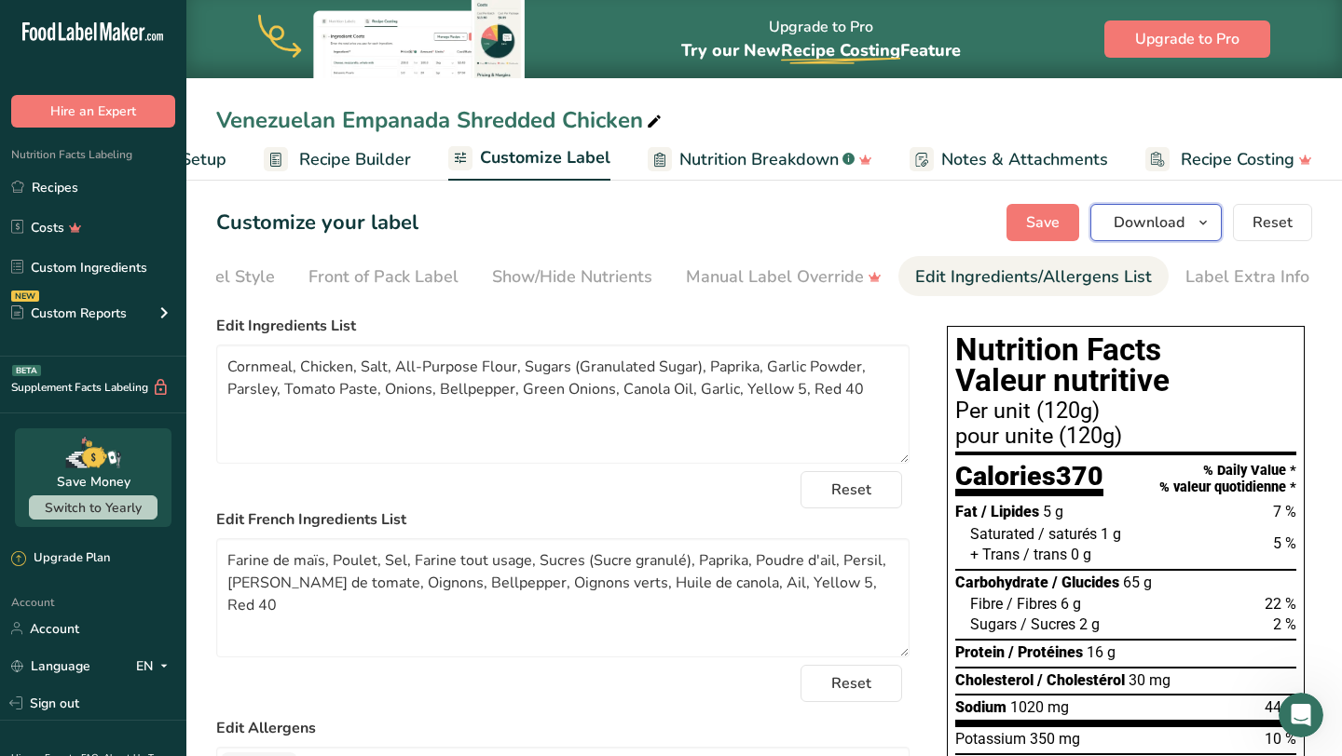
click at [1204, 231] on icon "button" at bounding box center [1202, 222] width 15 height 23
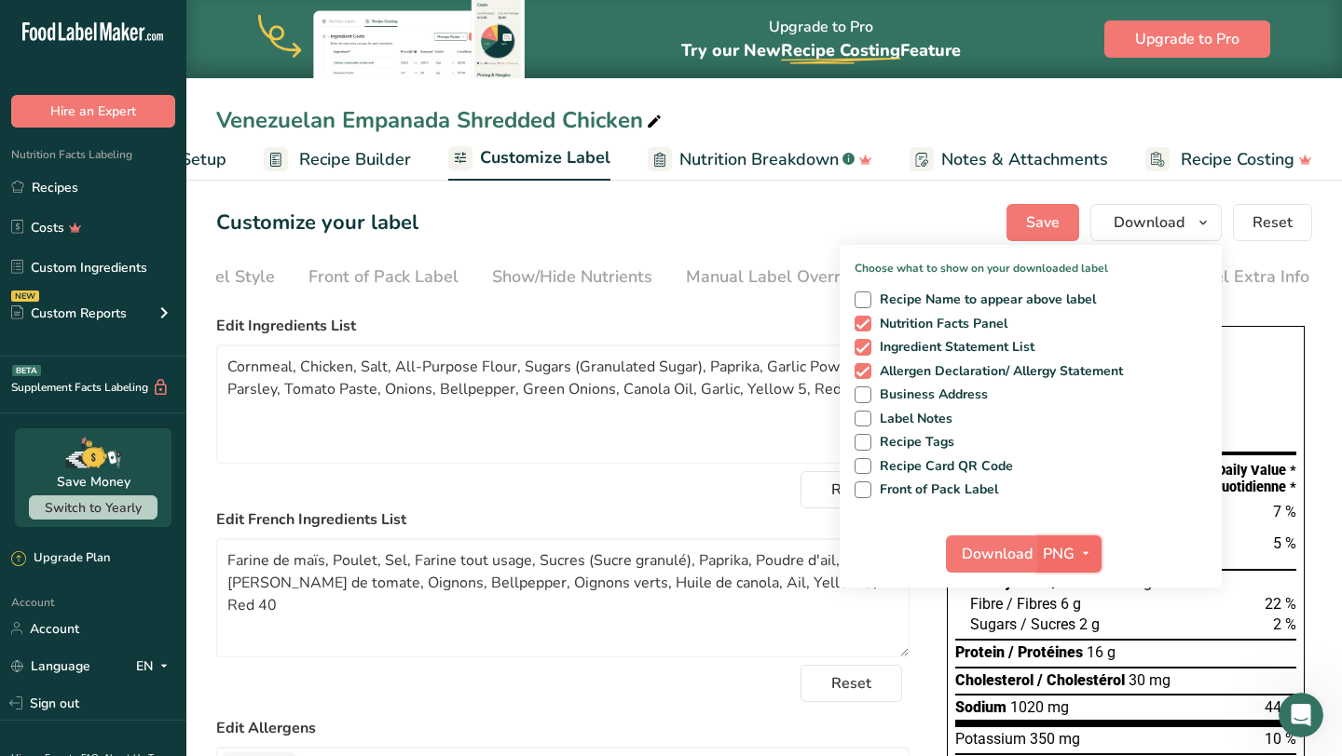
click at [1073, 543] on span "PNG" at bounding box center [1058, 554] width 32 height 22
click at [1066, 639] on link "SVG" at bounding box center [1072, 653] width 60 height 31
click at [991, 558] on span "Download" at bounding box center [996, 554] width 71 height 22
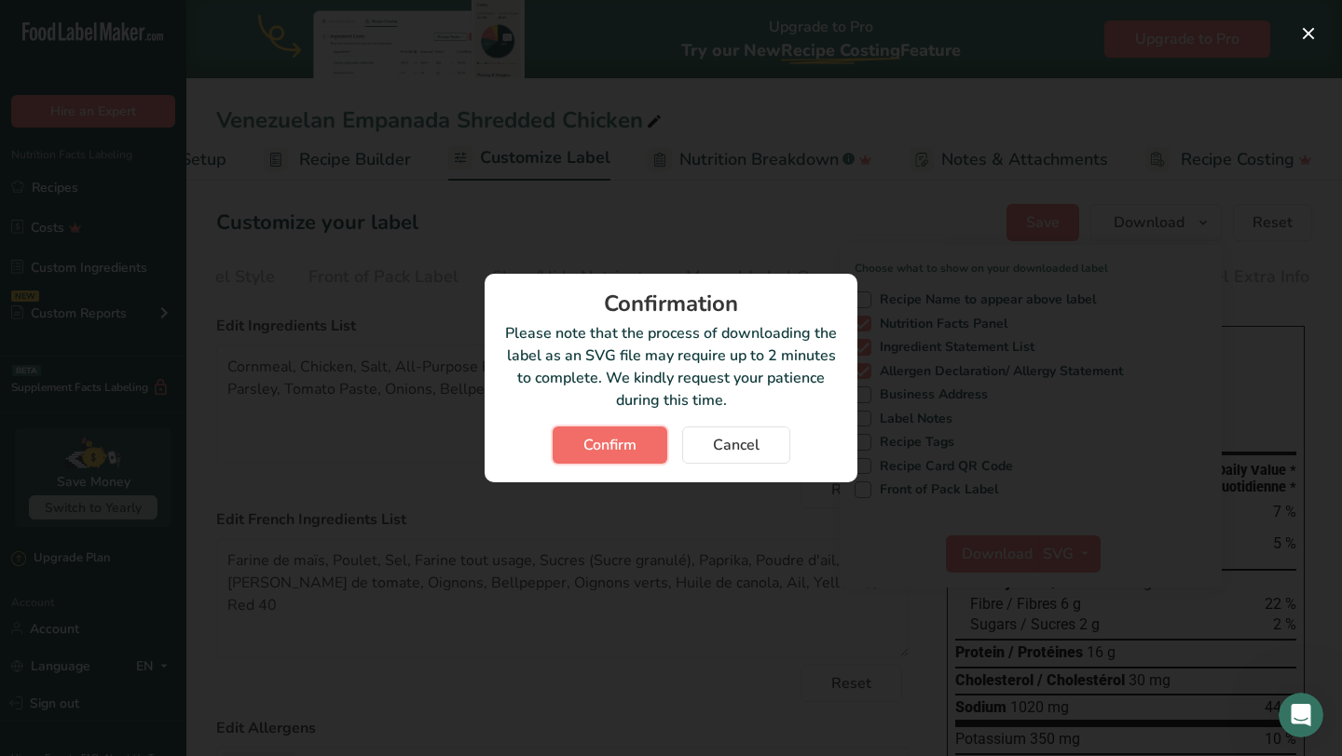
click at [598, 434] on span "Confirm" at bounding box center [609, 445] width 53 height 22
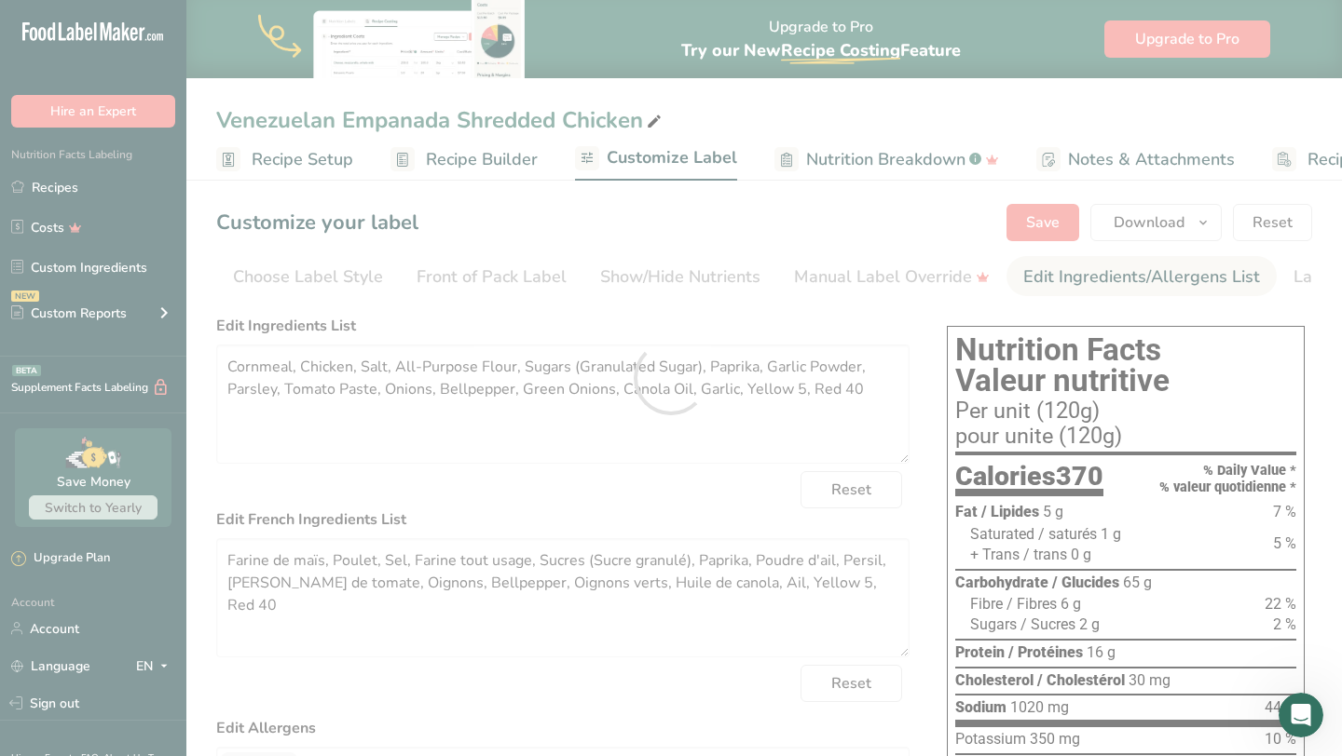
scroll to position [0, 108]
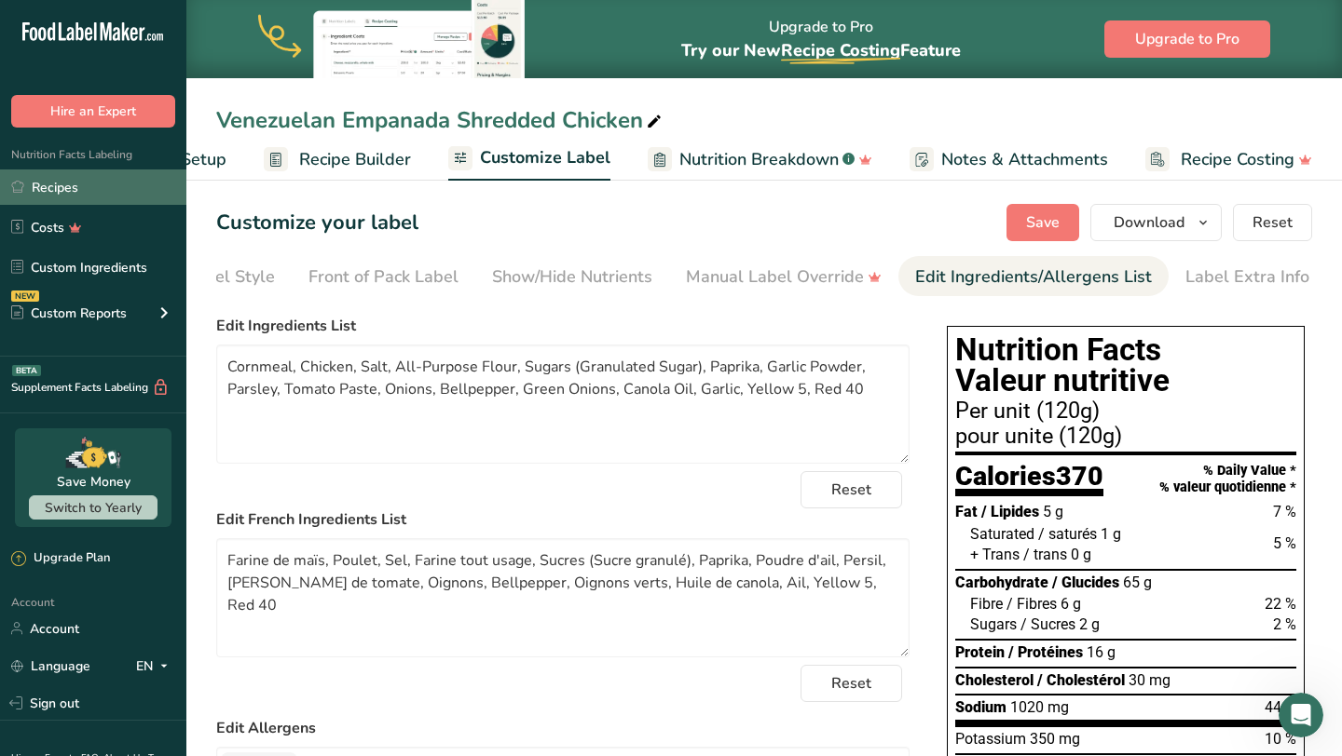
click at [148, 185] on link "Recipes" at bounding box center [93, 187] width 186 height 35
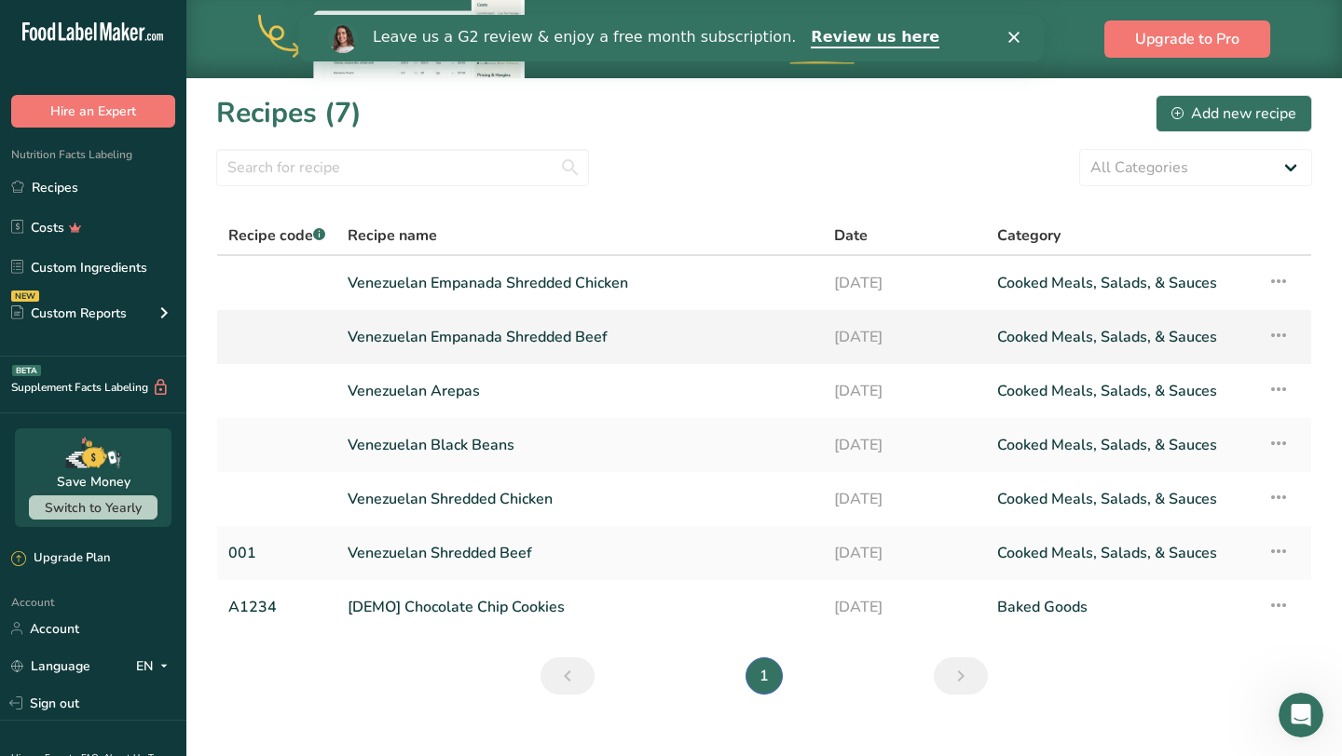
click at [1275, 341] on icon at bounding box center [1278, 336] width 22 height 34
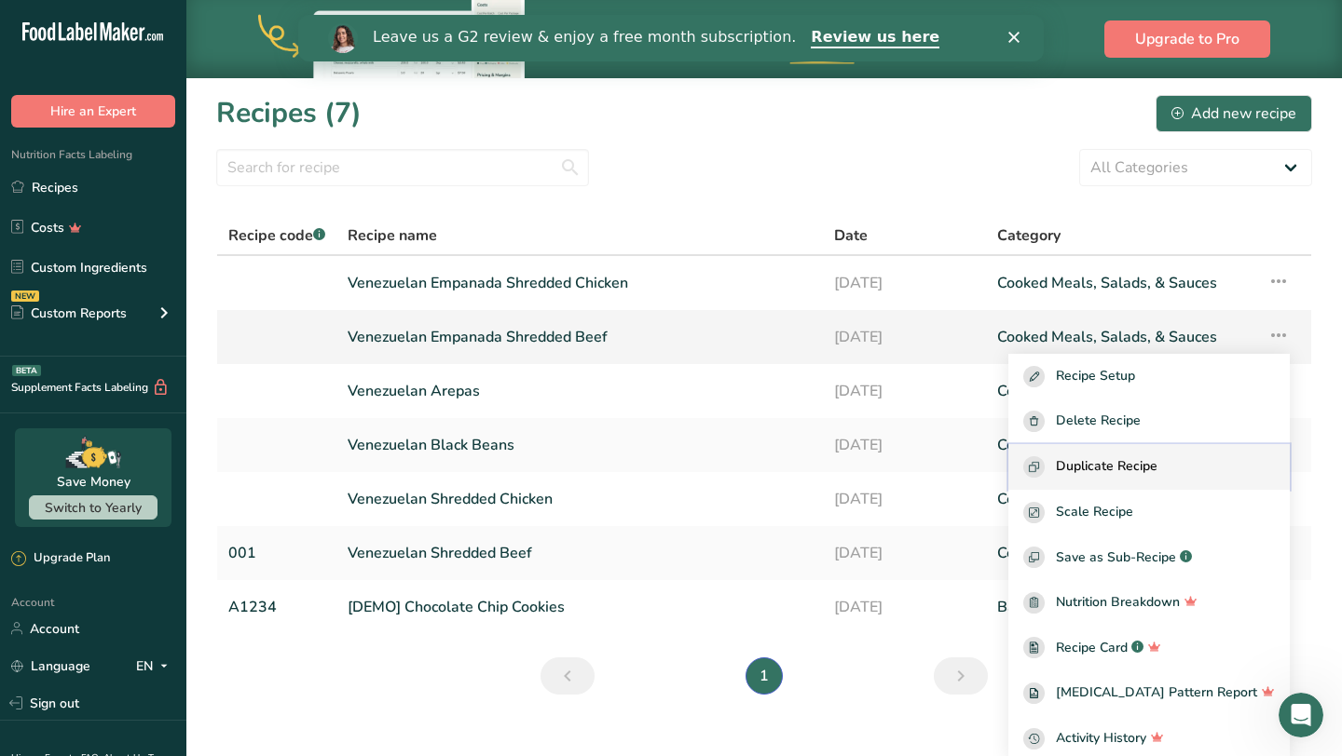
click at [1165, 455] on button "Duplicate Recipe" at bounding box center [1148, 467] width 281 height 46
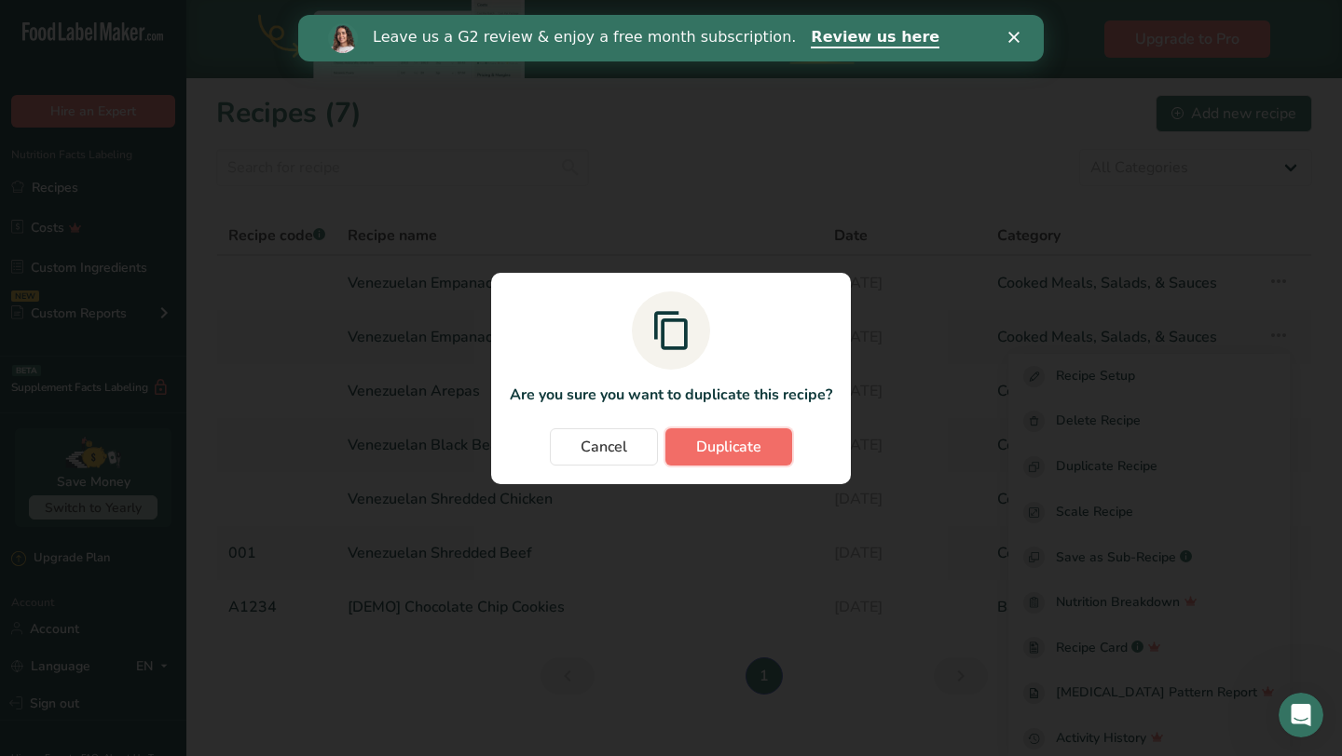
click at [722, 434] on button "Duplicate" at bounding box center [728, 447] width 127 height 37
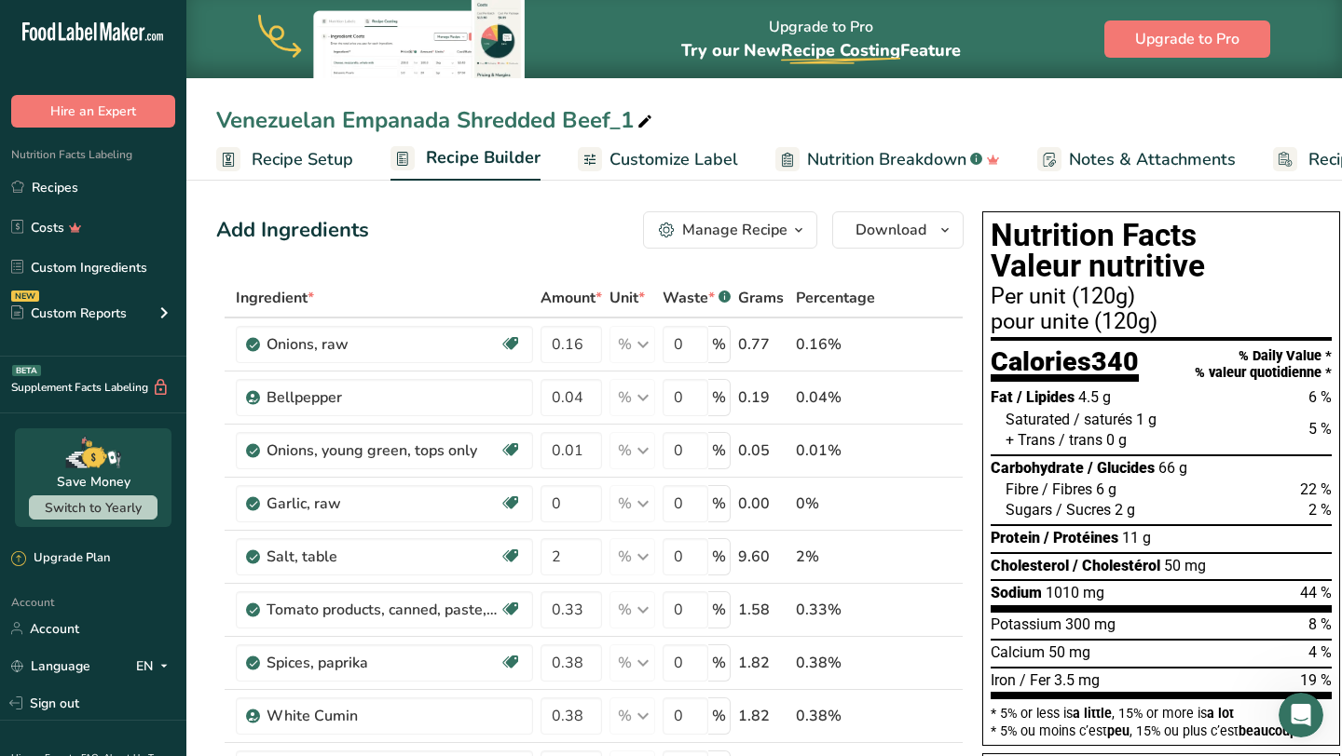
click at [643, 120] on icon at bounding box center [644, 122] width 17 height 26
type input "Venezuelan [PERSON_NAME]"
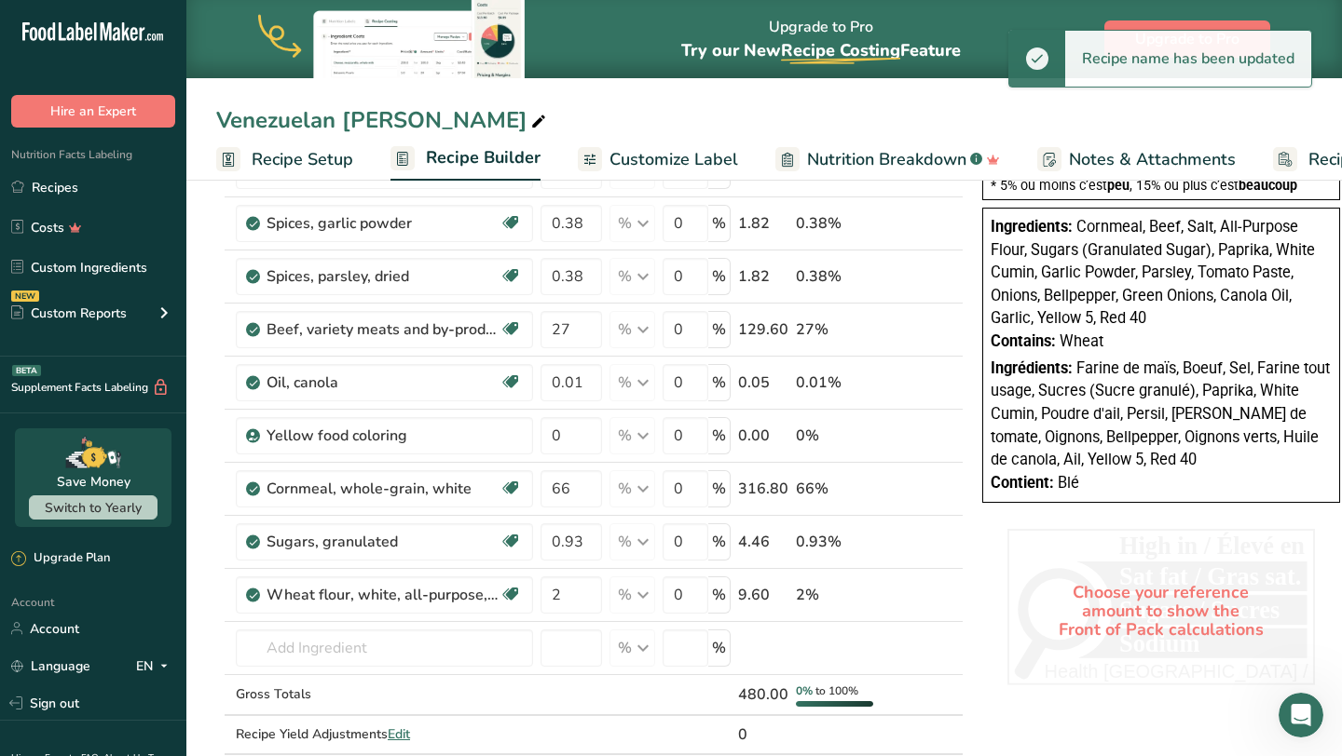
scroll to position [551, 0]
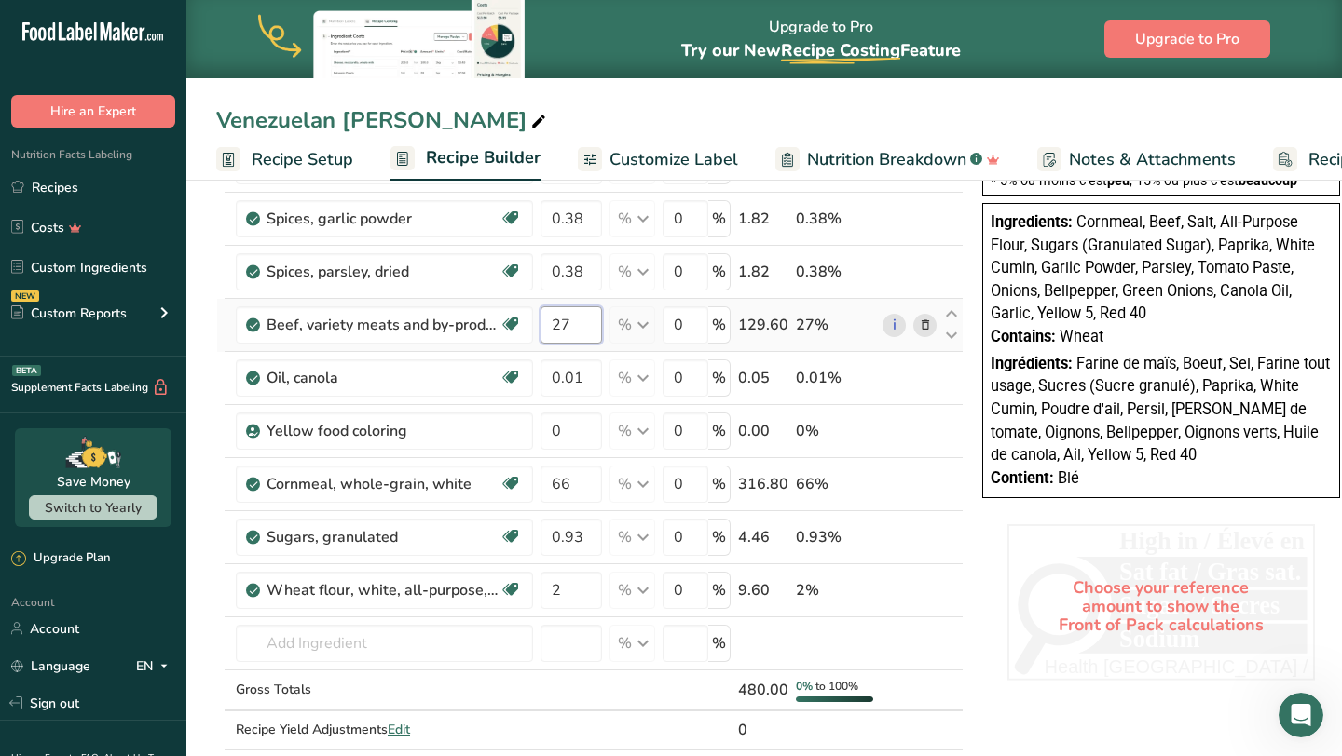
click at [591, 332] on input "27" at bounding box center [570, 325] width 61 height 37
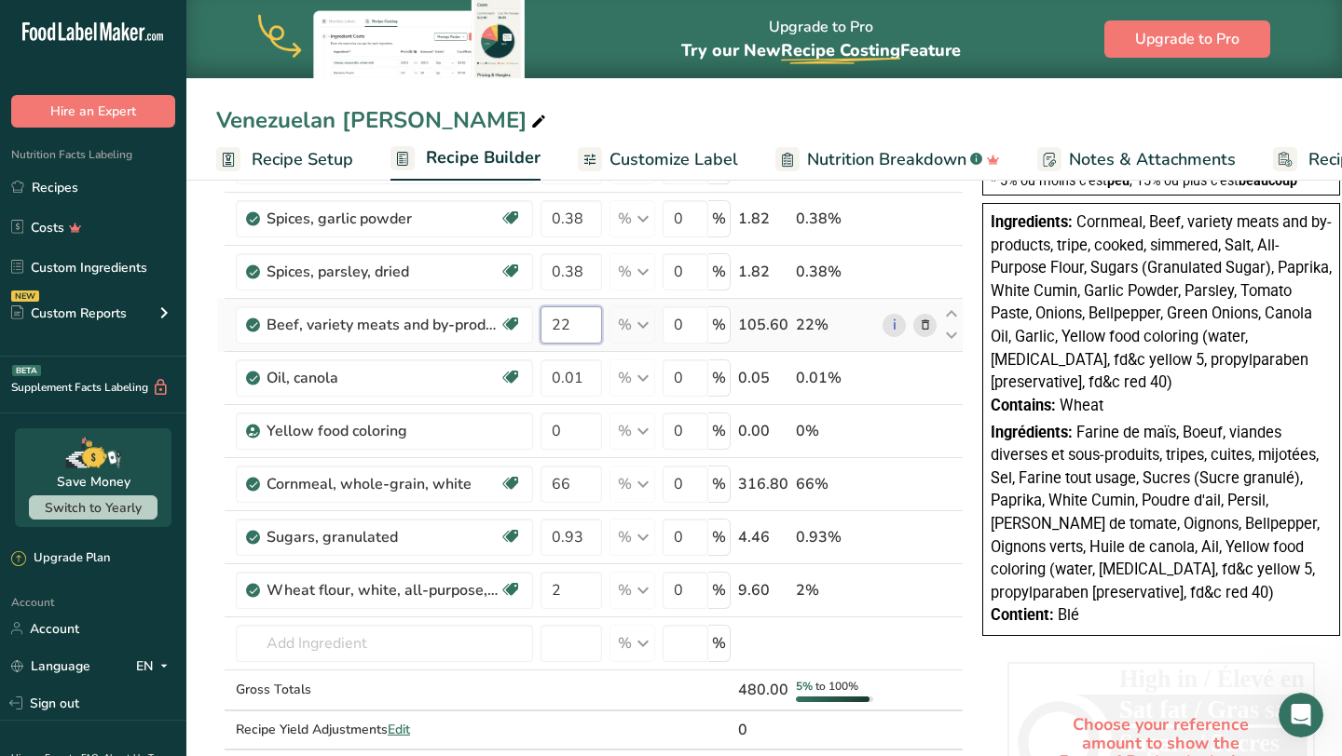
click at [585, 325] on div "Ingredient * Amount * Unit * Waste * .a-a{fill:#347362;}.b-a{fill:#fff;} Grams …" at bounding box center [589, 258] width 747 height 1061
type input "2"
type input "18"
click at [364, 645] on div "Ingredient * Amount * Unit * Waste * .a-a{fill:#347362;}.b-a{fill:#fff;} Grams …" at bounding box center [589, 258] width 747 height 1061
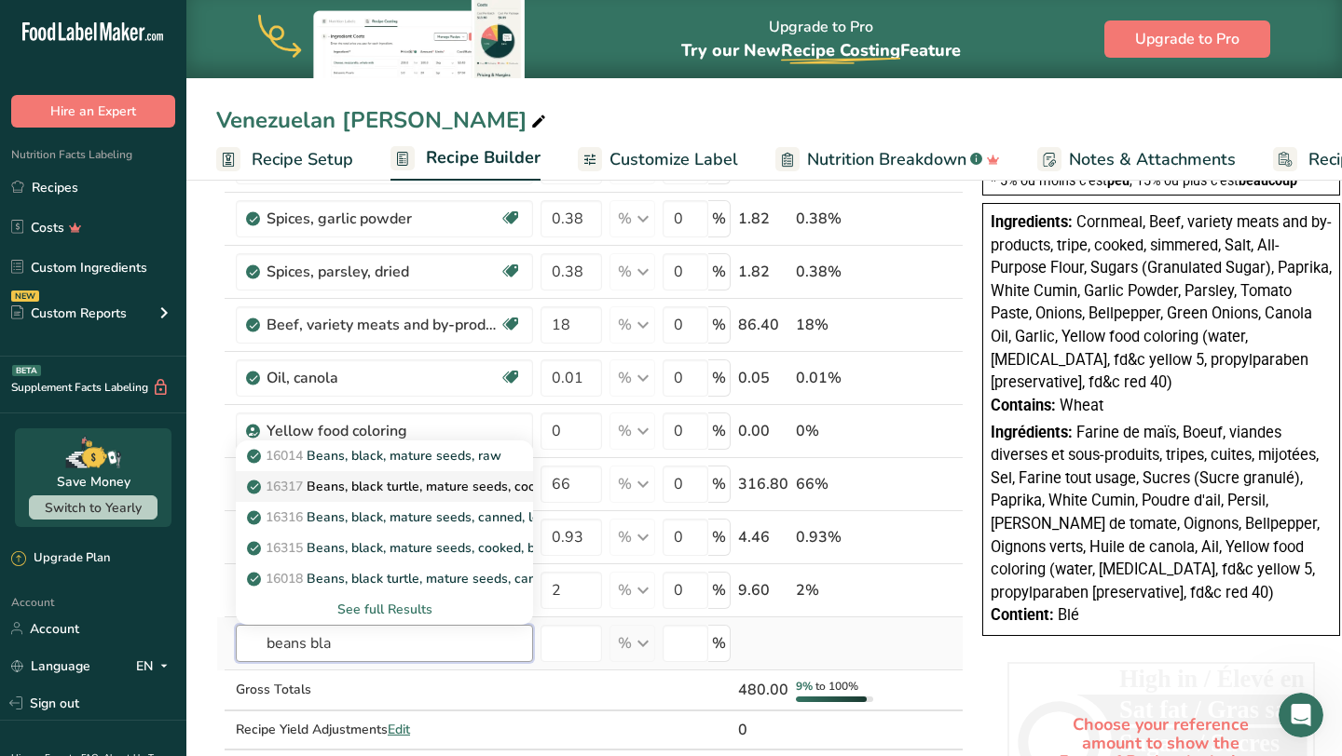
type input "Beans, black turtle, mature seeds, cooked, boiled, with salt"
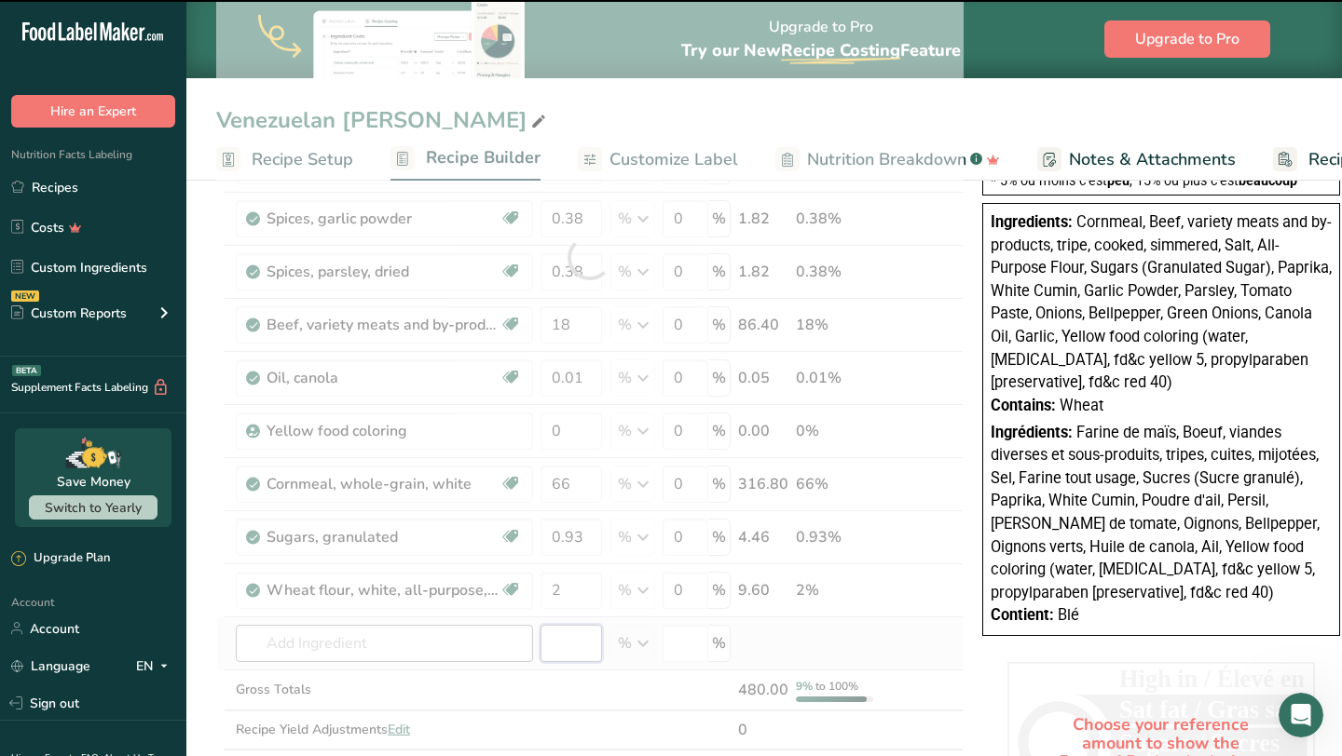
type input "0"
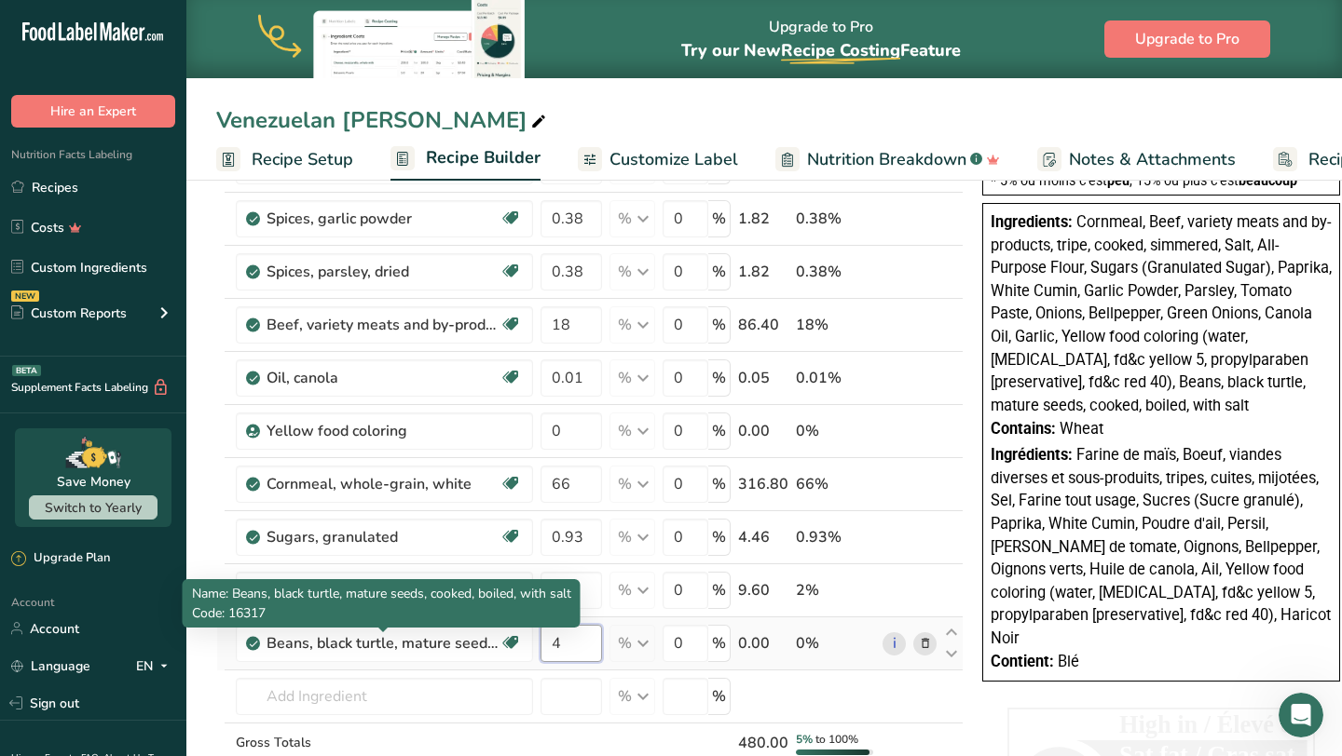
type input "4"
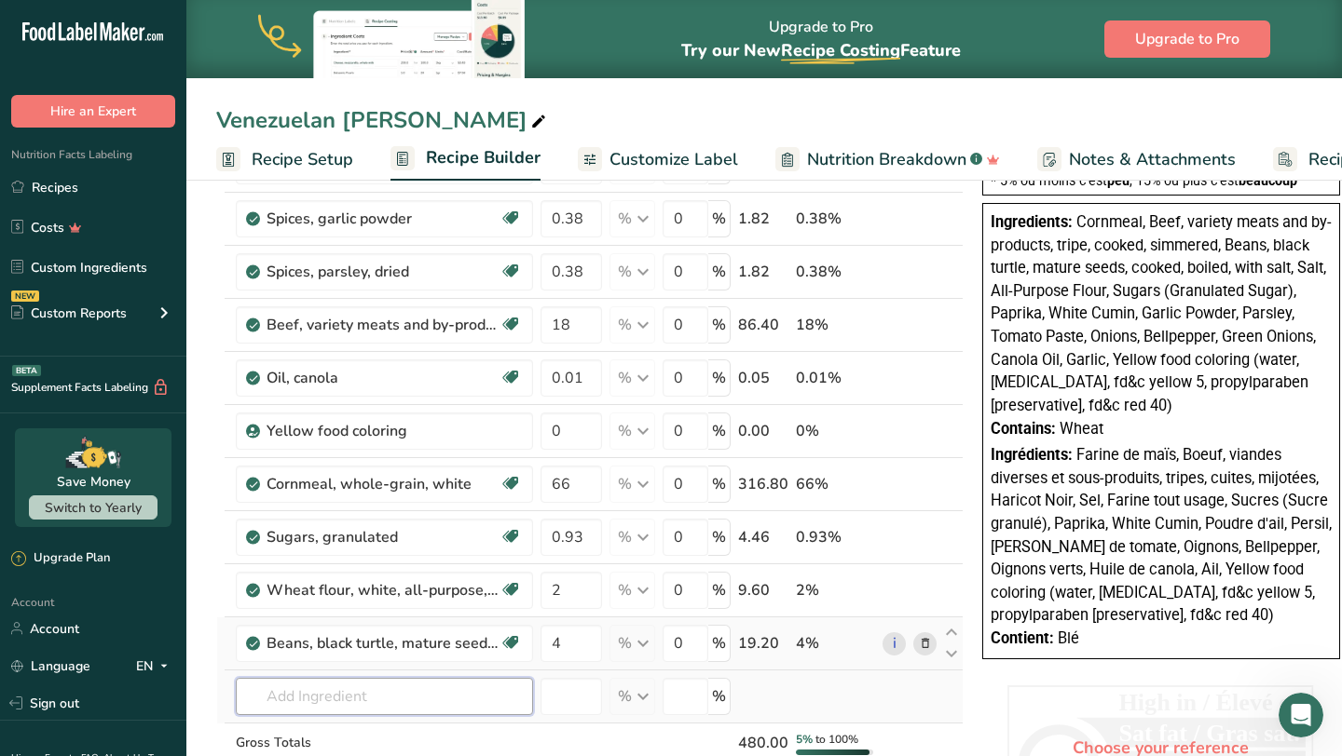
click at [358, 702] on input "text" at bounding box center [384, 696] width 297 height 37
type input "s"
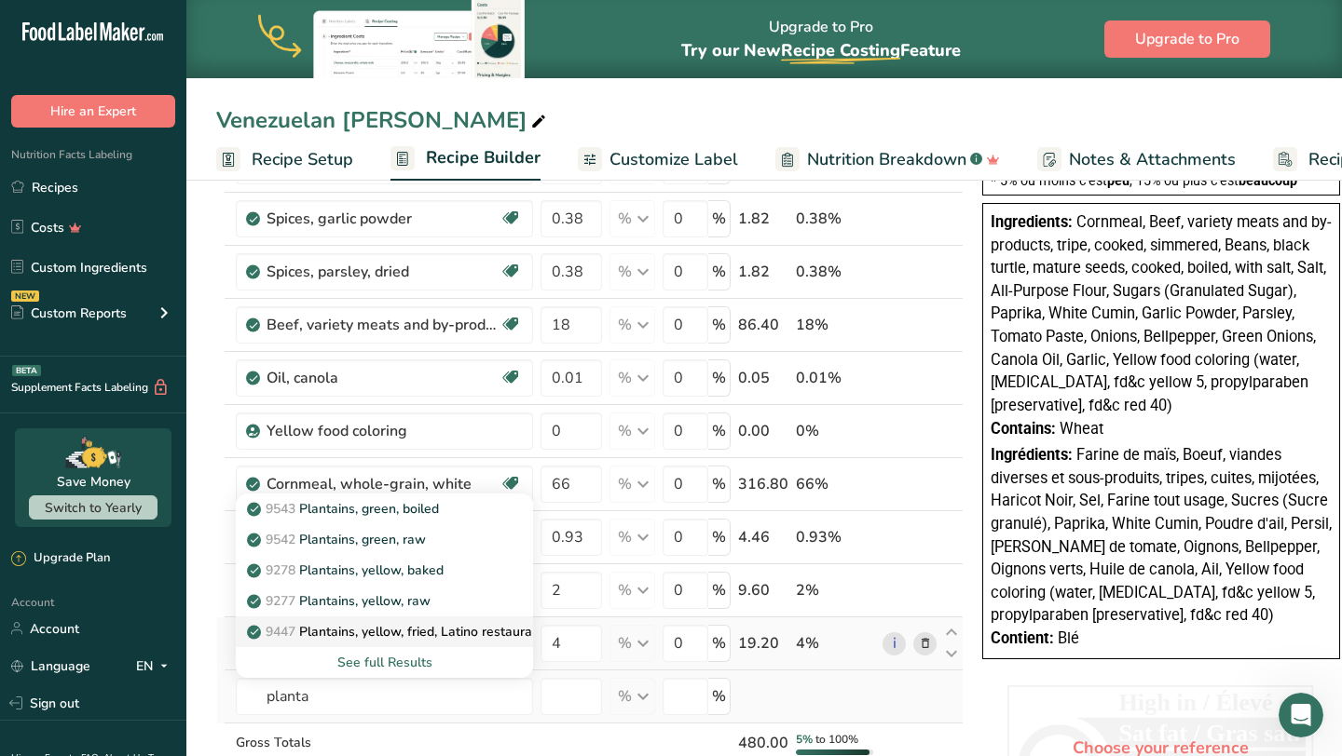
click at [424, 627] on p "9447 Plantains, yellow, fried, Latino restaurant" at bounding box center [397, 632] width 293 height 20
type input "Plantains, yellow, fried, Latino restaurant"
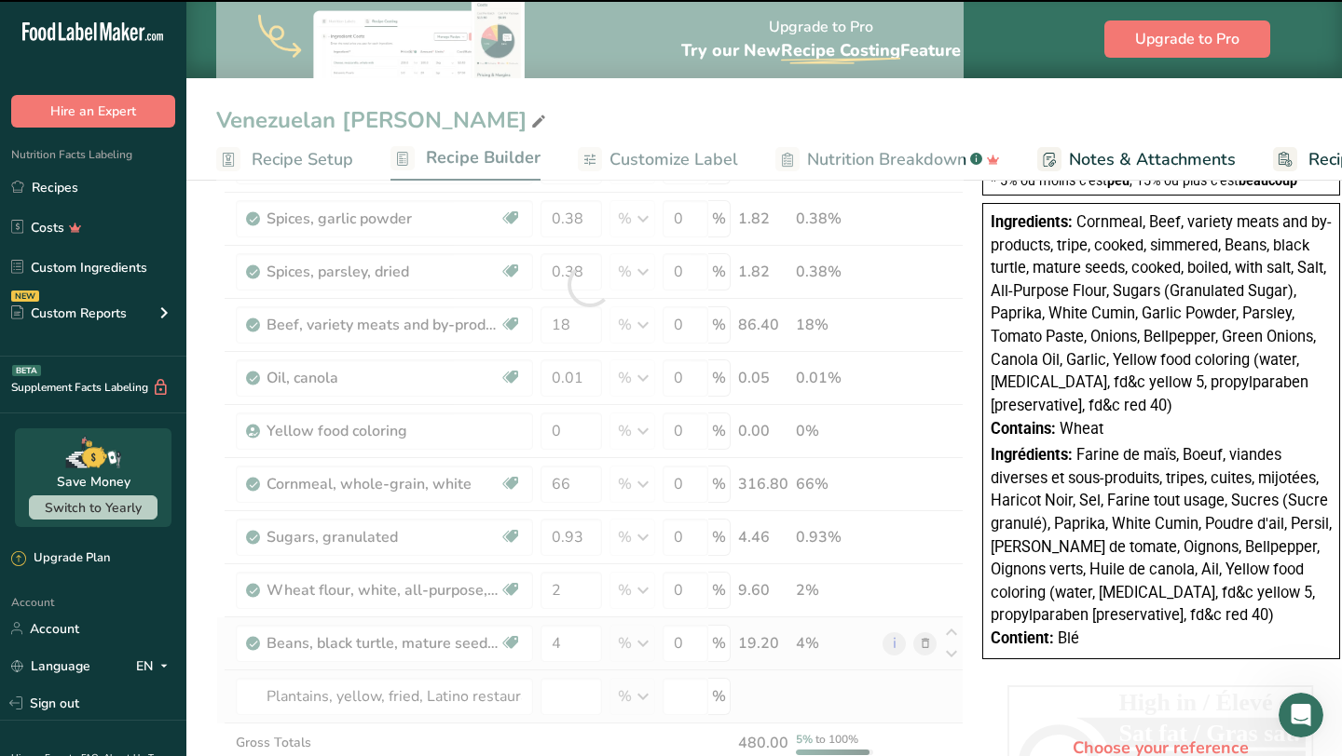
type input "0"
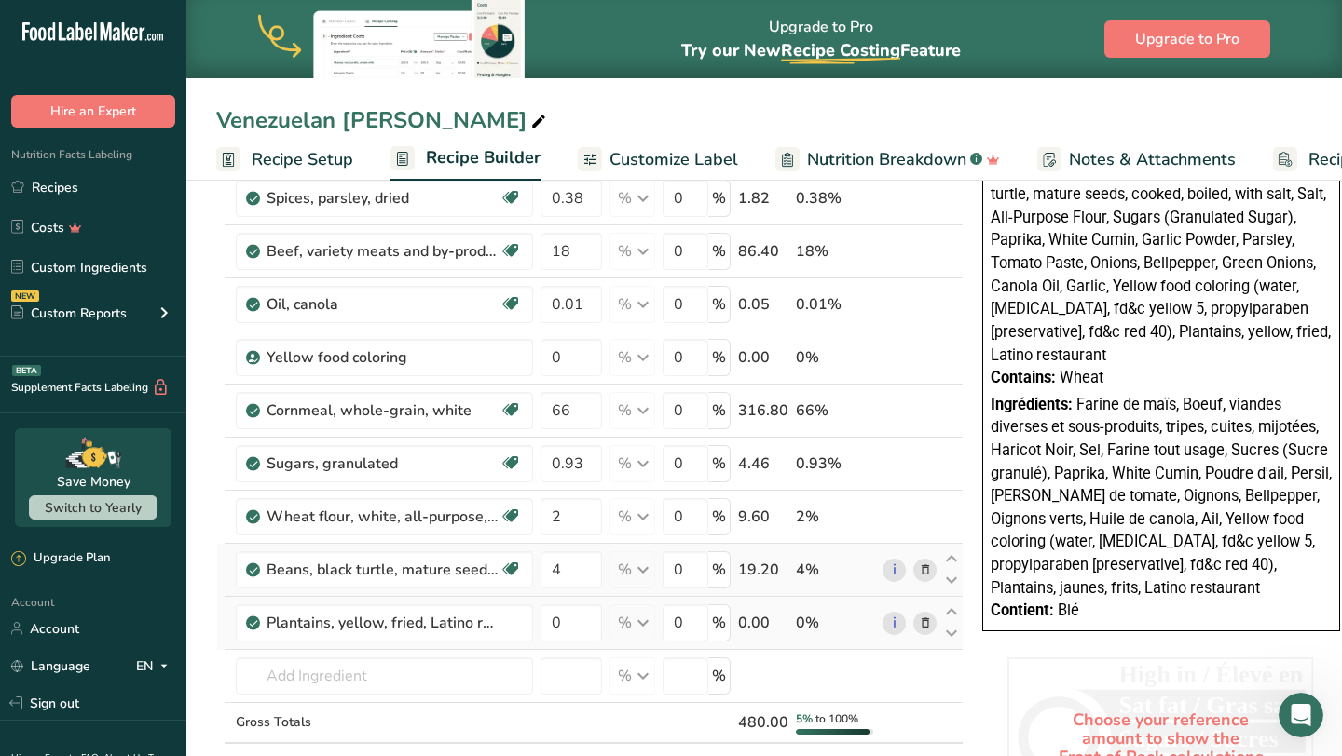
scroll to position [641, 0]
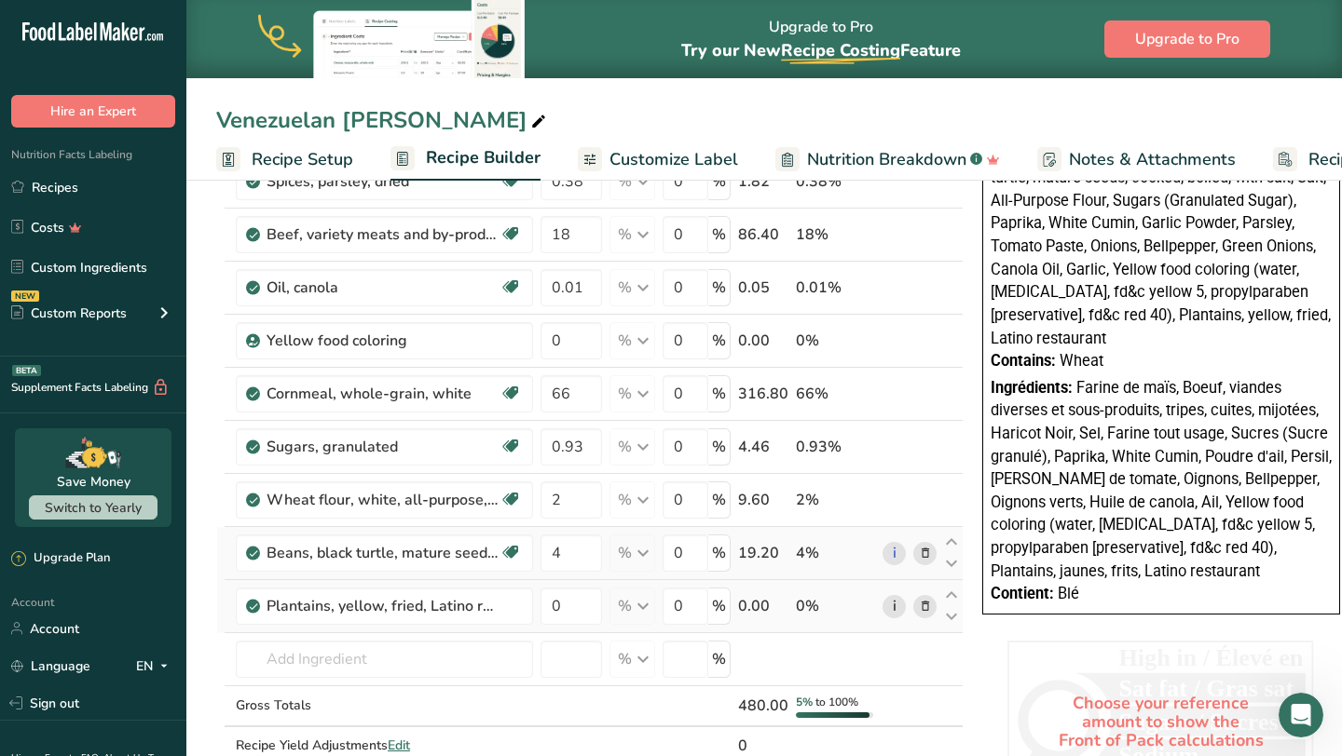
click at [889, 602] on link "i" at bounding box center [893, 606] width 23 height 23
click at [380, 663] on input "text" at bounding box center [384, 659] width 297 height 37
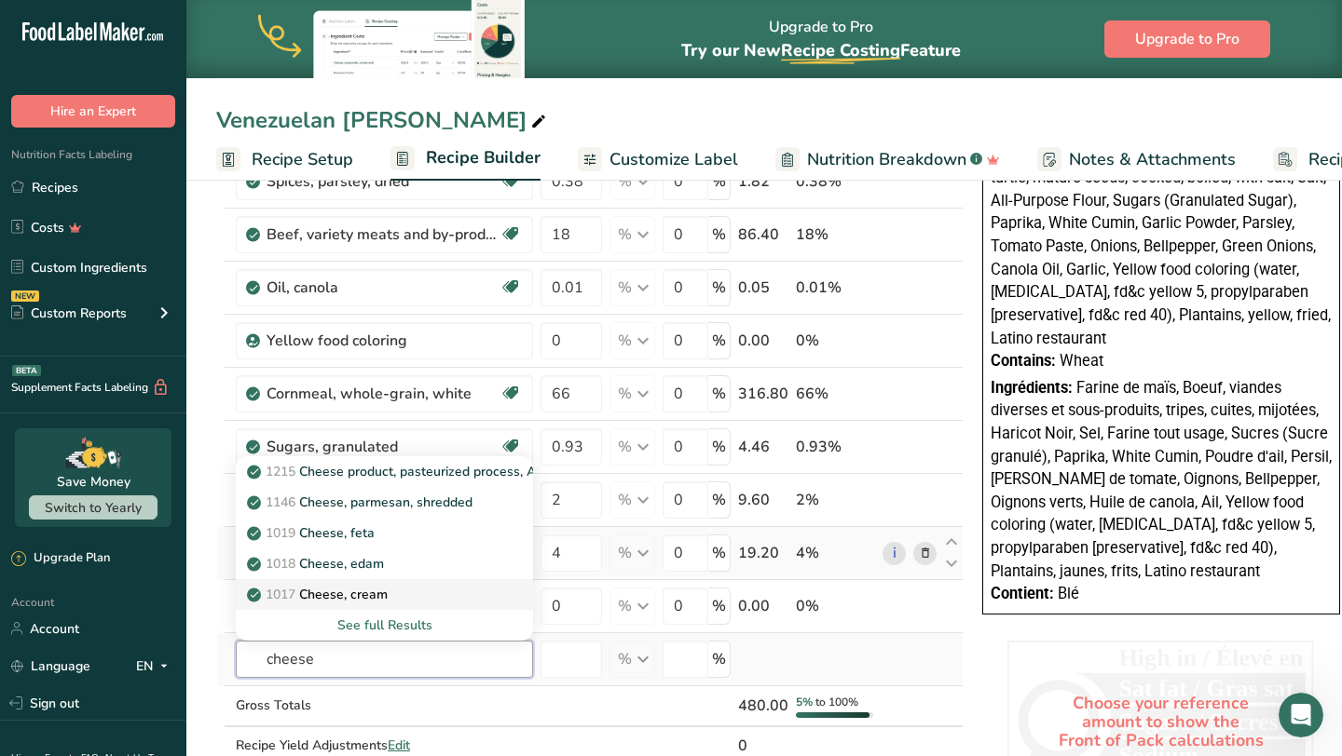
type input "cheese"
click at [375, 626] on div "See full Results" at bounding box center [384, 626] width 267 height 20
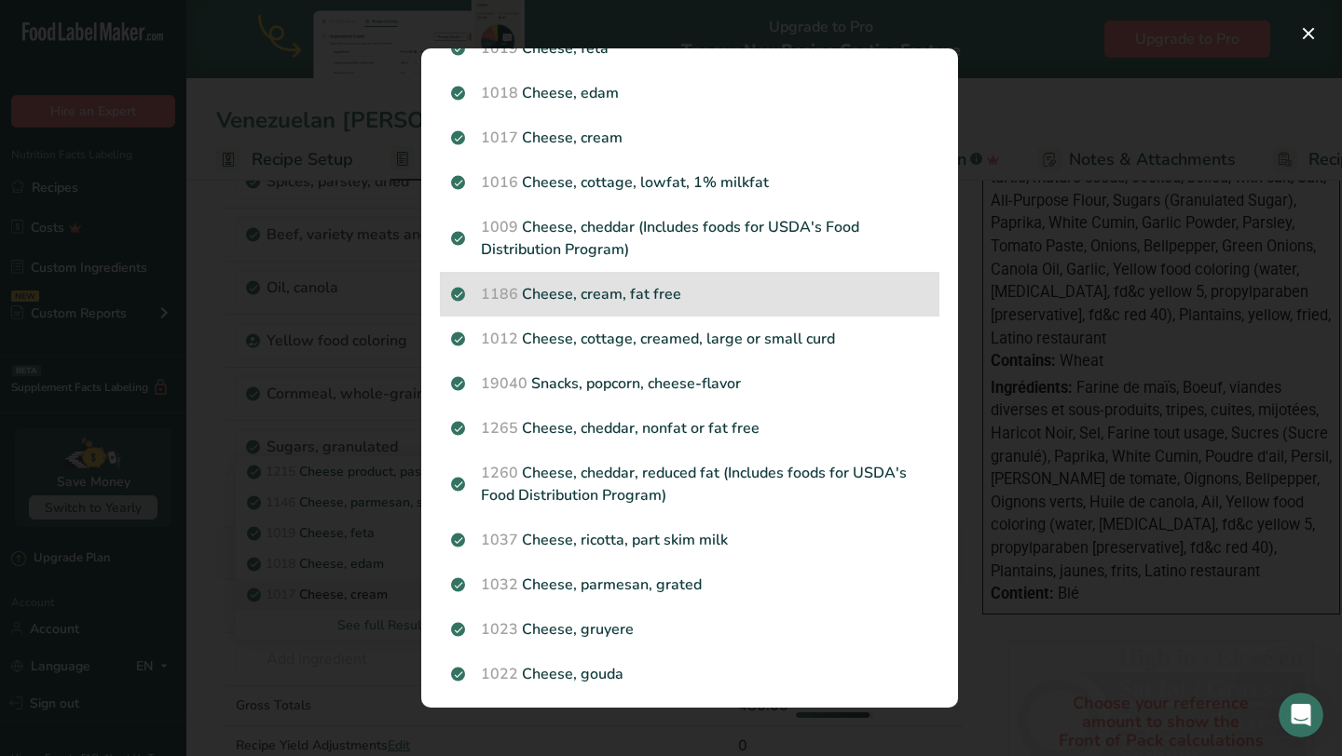
scroll to position [0, 0]
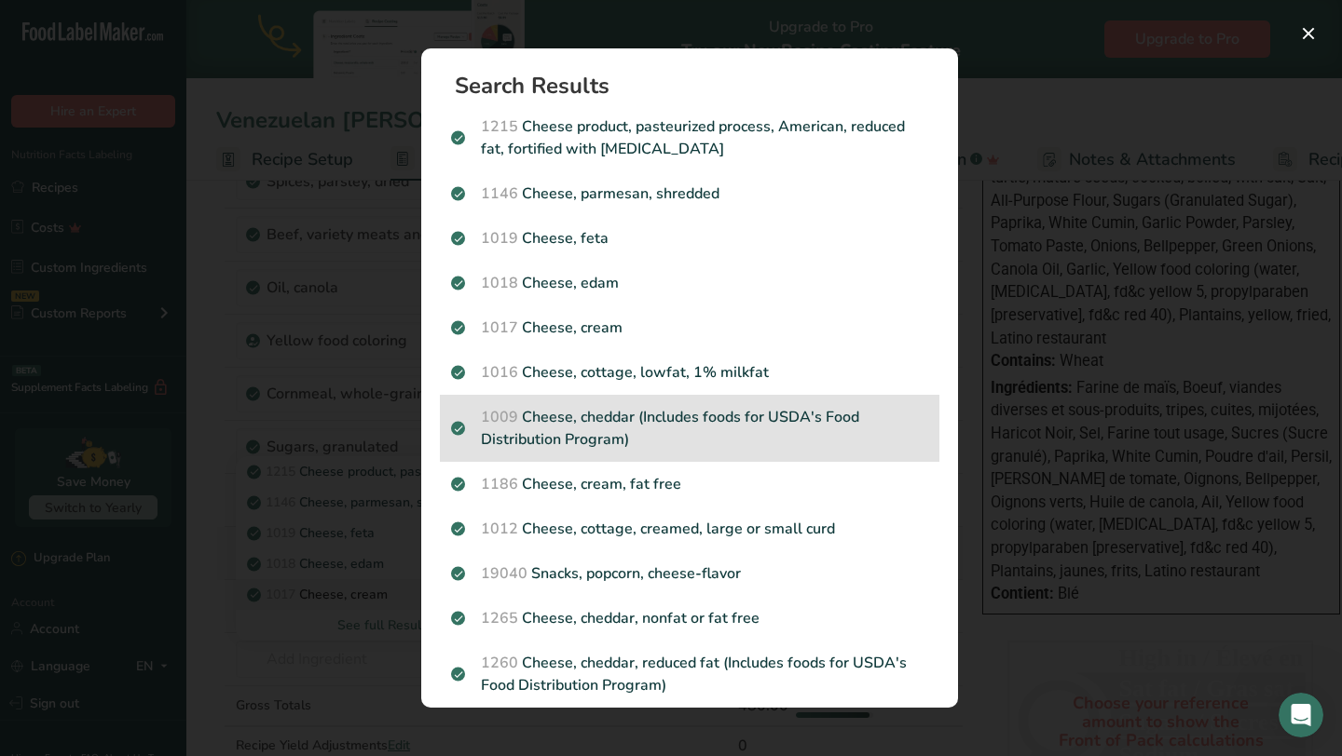
click at [733, 412] on p "1009 Cheese, cheddar (Includes foods for USDA's Food Distribution Program)" at bounding box center [689, 428] width 477 height 45
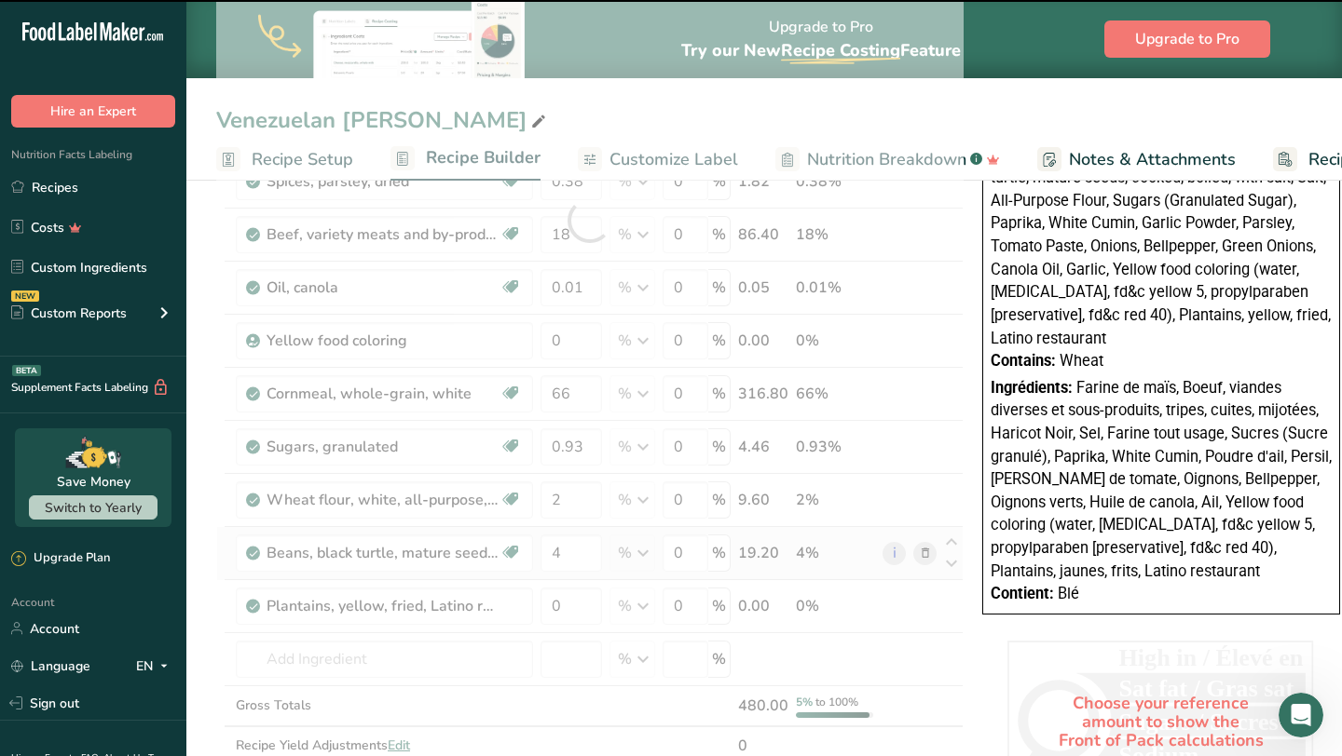
type input "0"
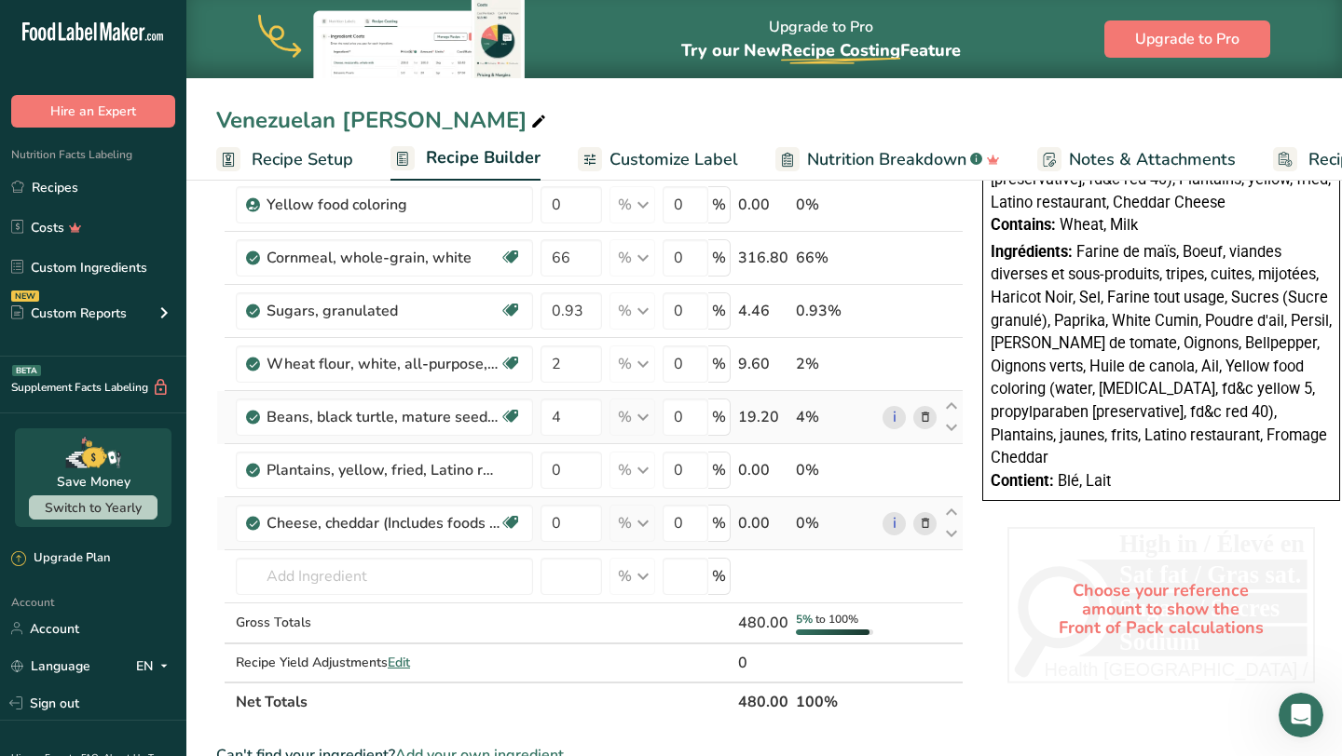
scroll to position [784, 0]
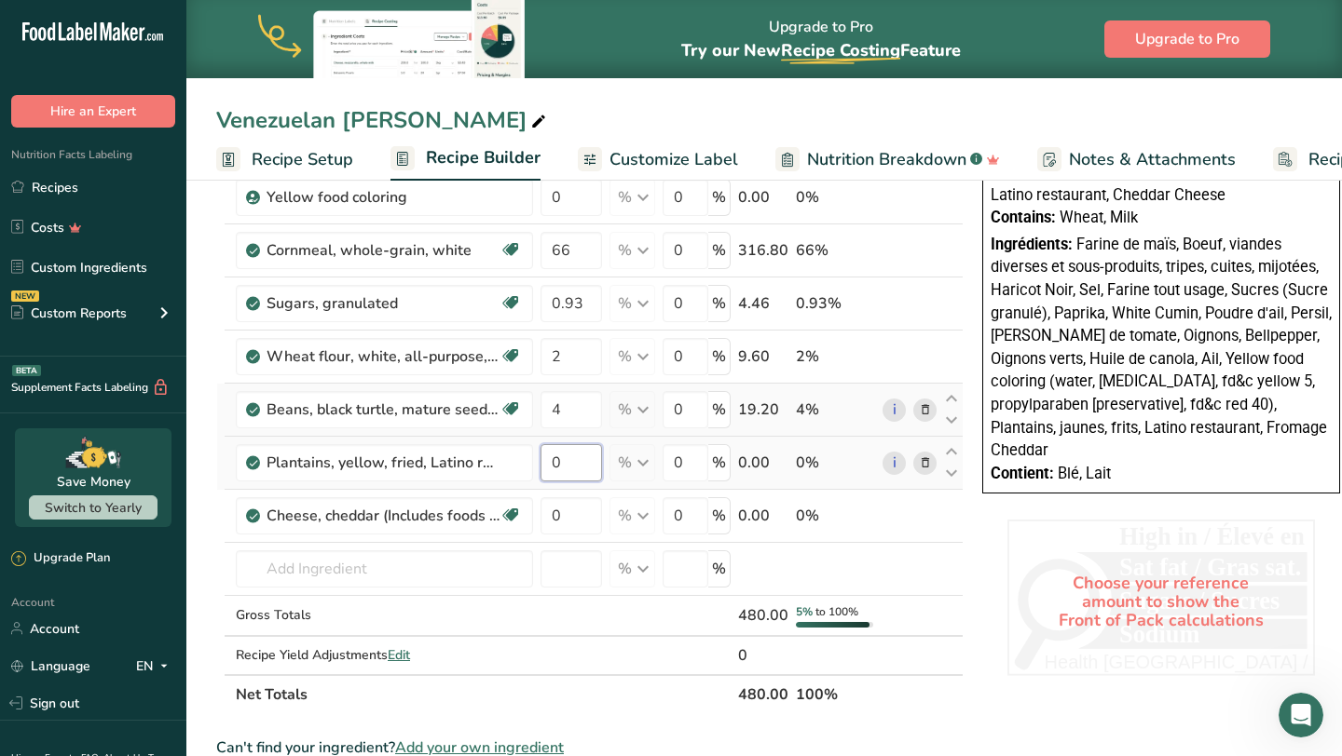
click at [578, 463] on input "0" at bounding box center [570, 462] width 61 height 37
type input "2"
click at [564, 530] on div "Ingredient * Amount * Unit * Waste * .a-a{fill:#347362;}.b-a{fill:#fff;} Grams …" at bounding box center [589, 104] width 747 height 1220
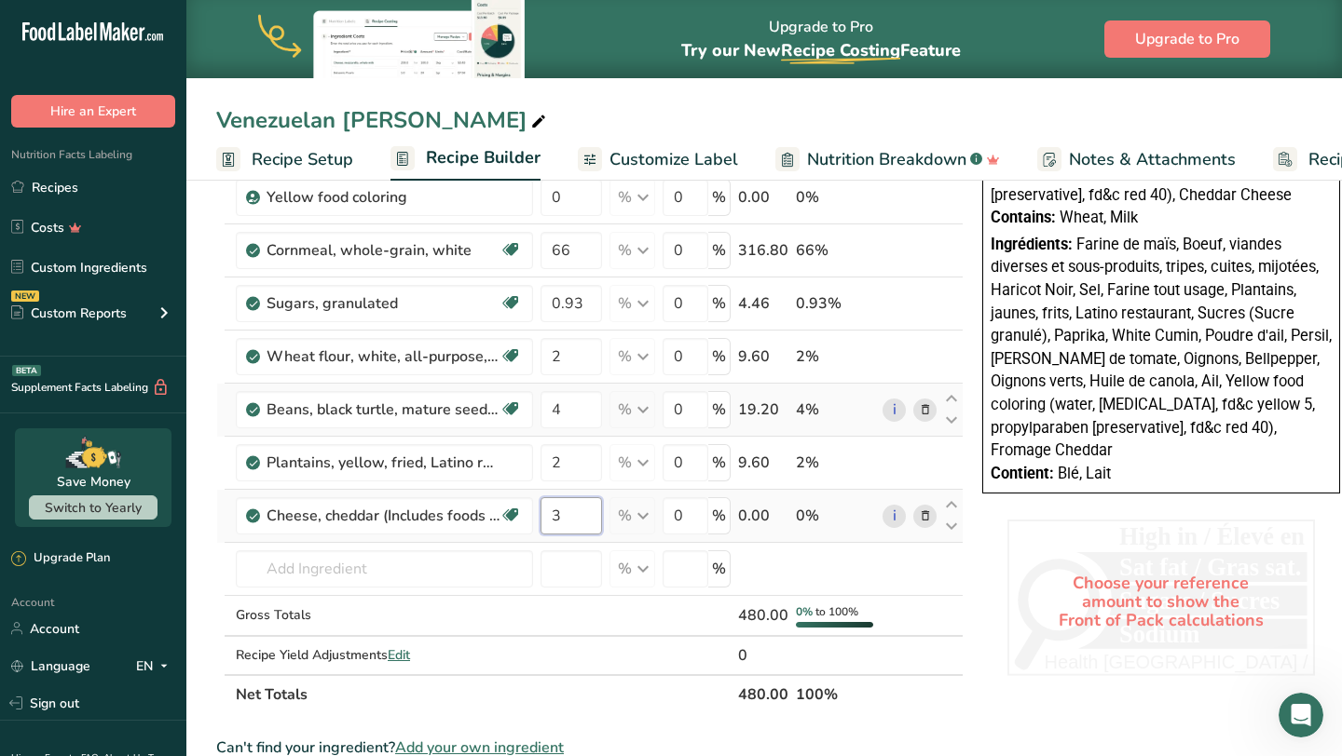
type input "3"
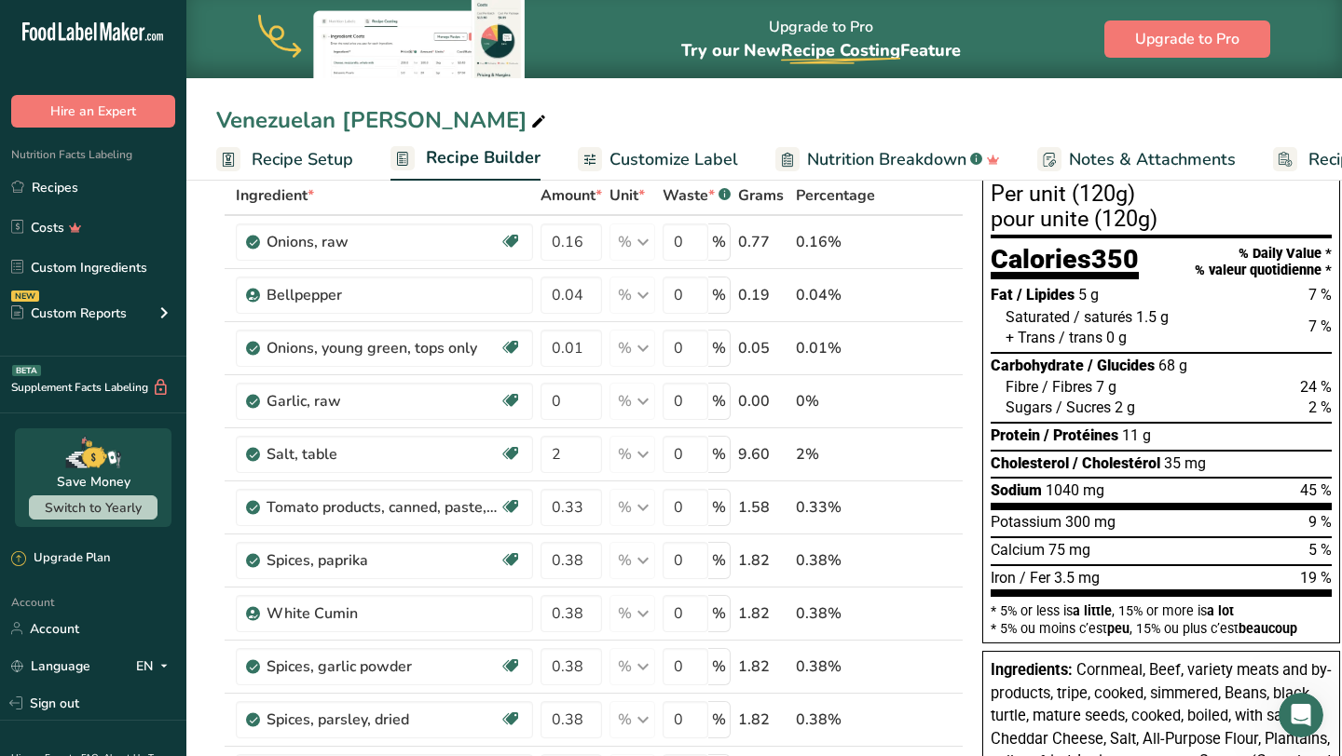
scroll to position [0, 0]
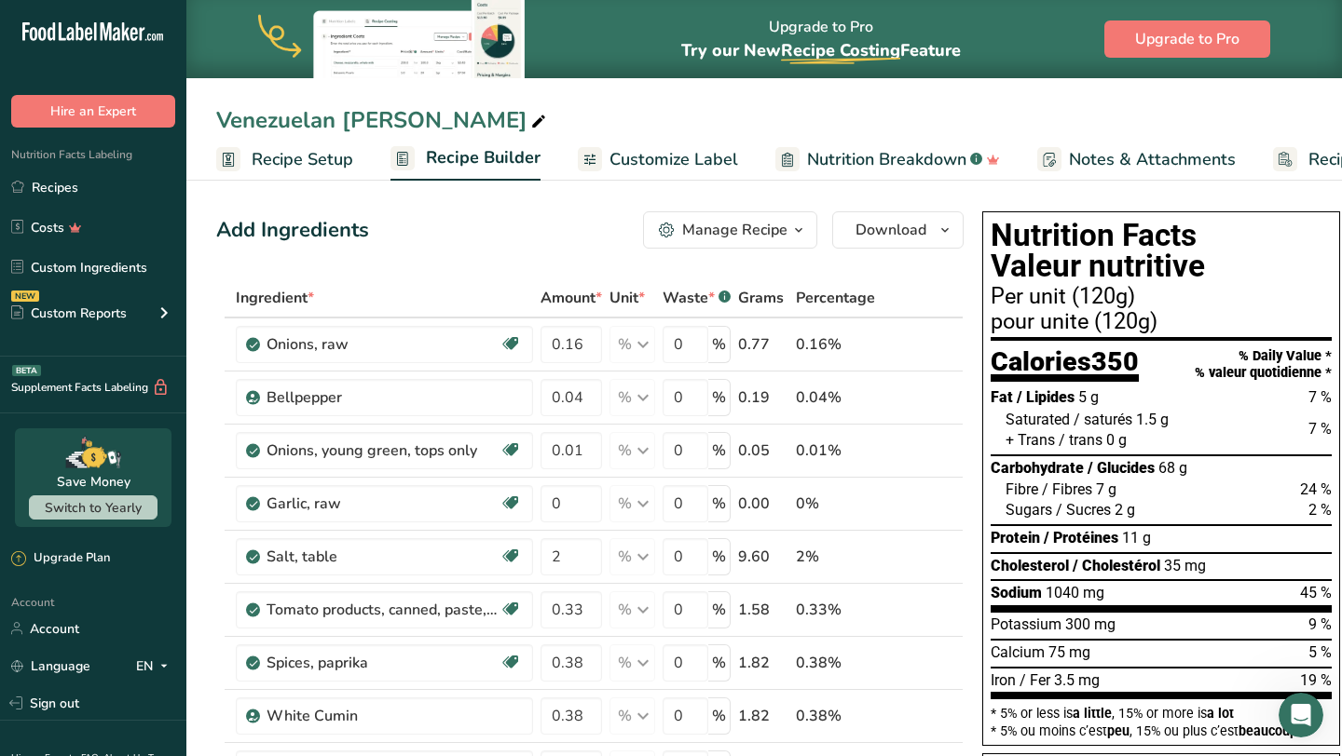
click at [727, 148] on span "Customize Label" at bounding box center [673, 159] width 129 height 25
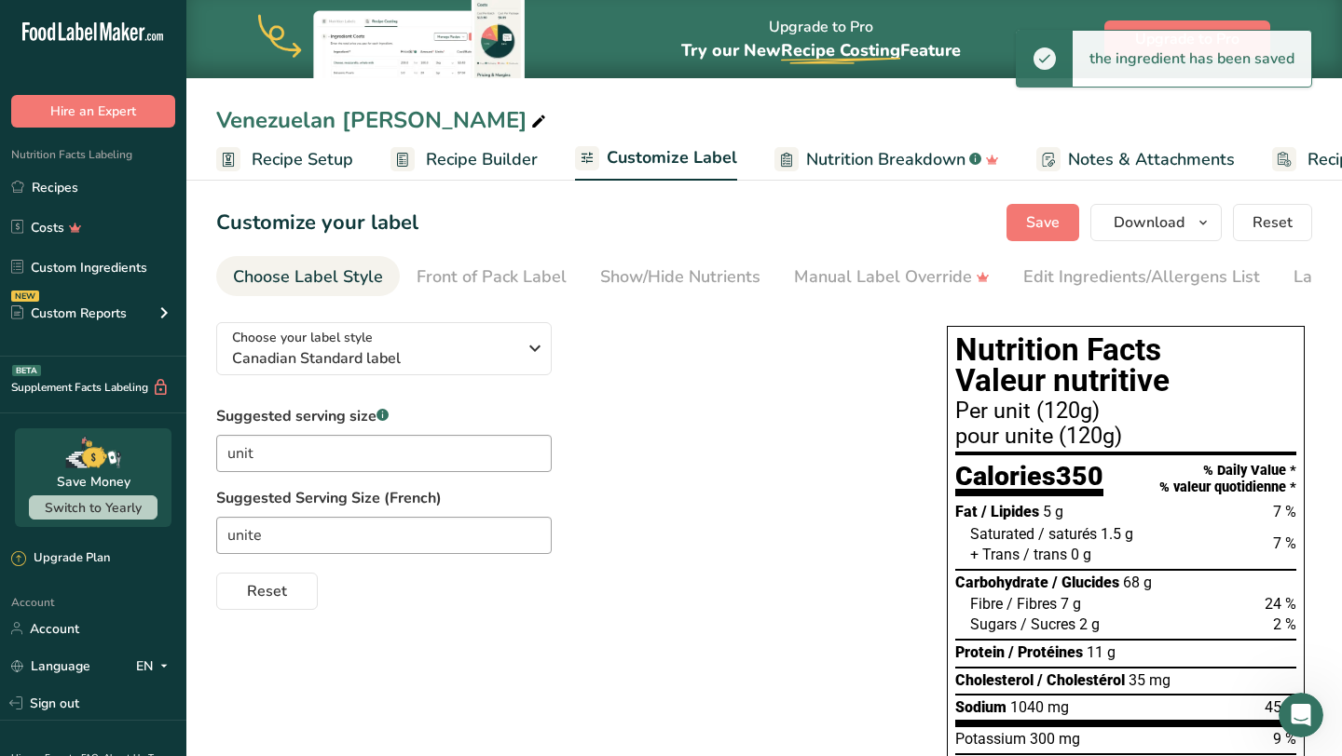
scroll to position [0, 127]
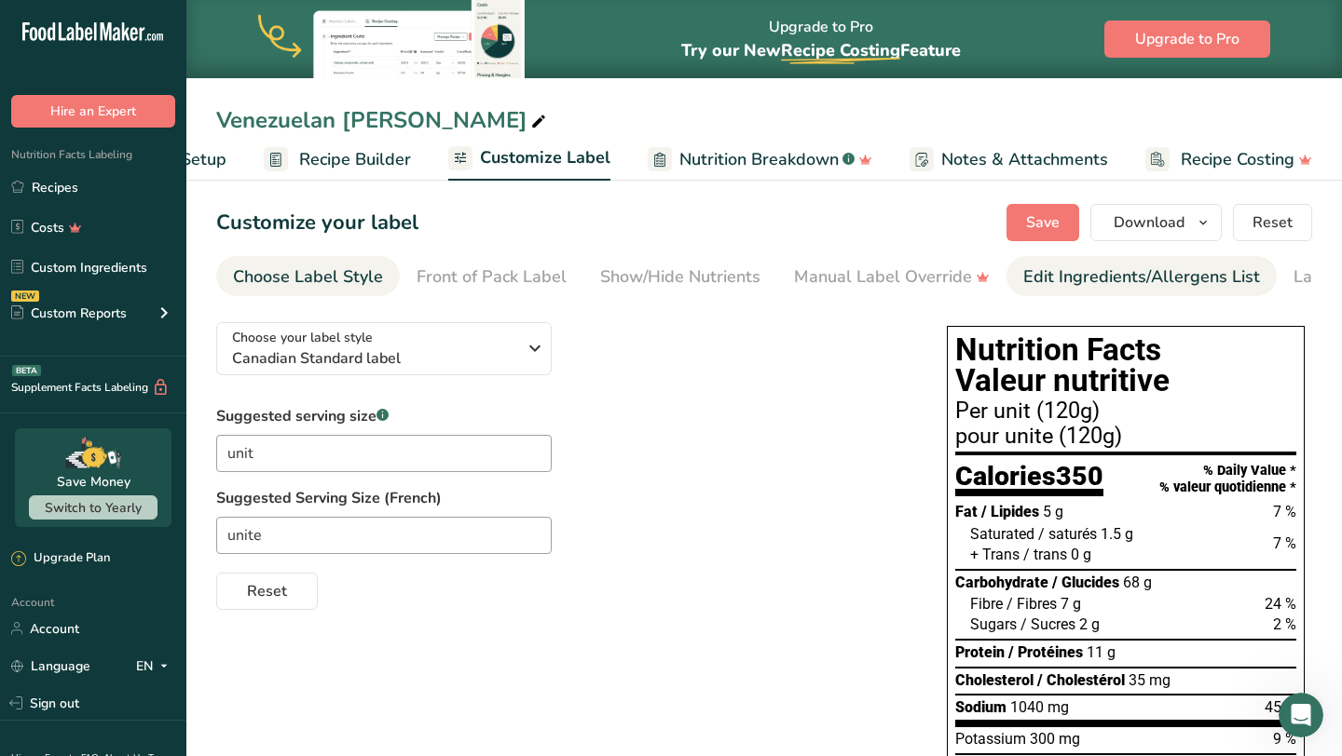
click at [1113, 277] on div "Edit Ingredients/Allergens List" at bounding box center [1141, 277] width 237 height 25
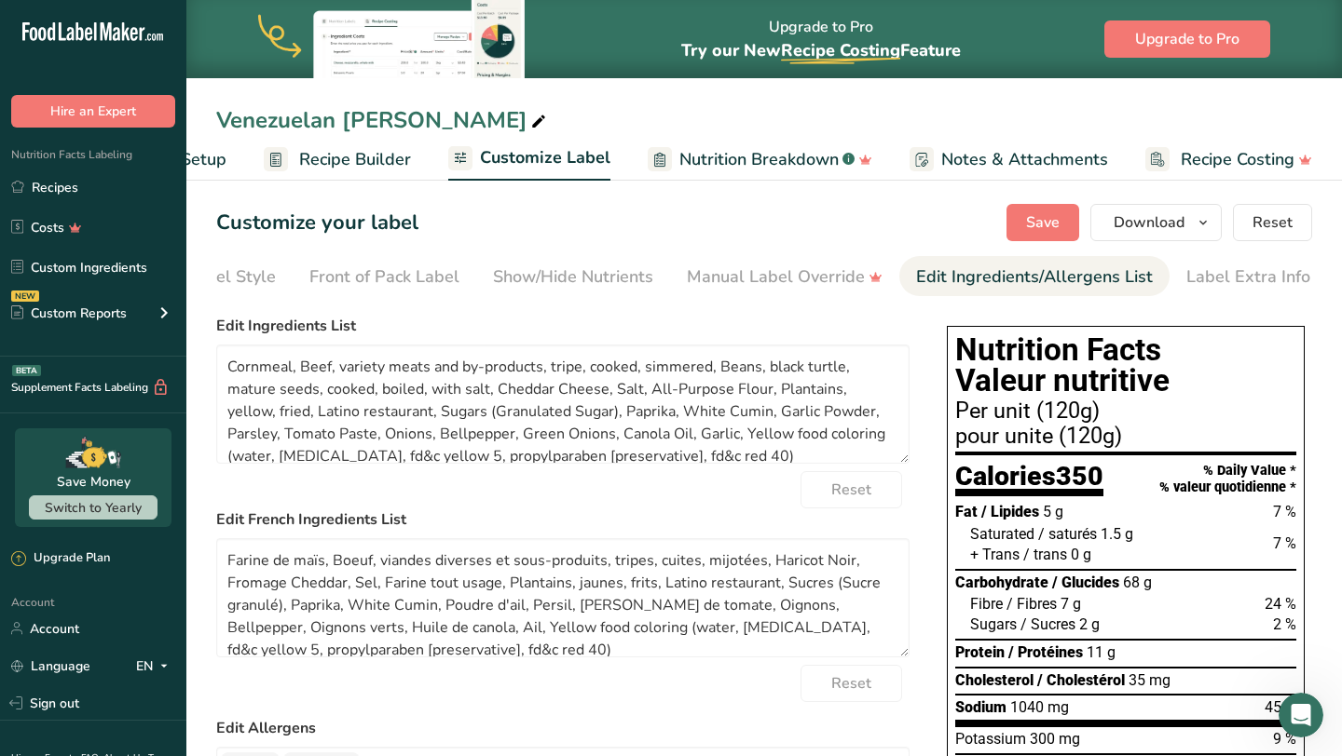
scroll to position [0, 108]
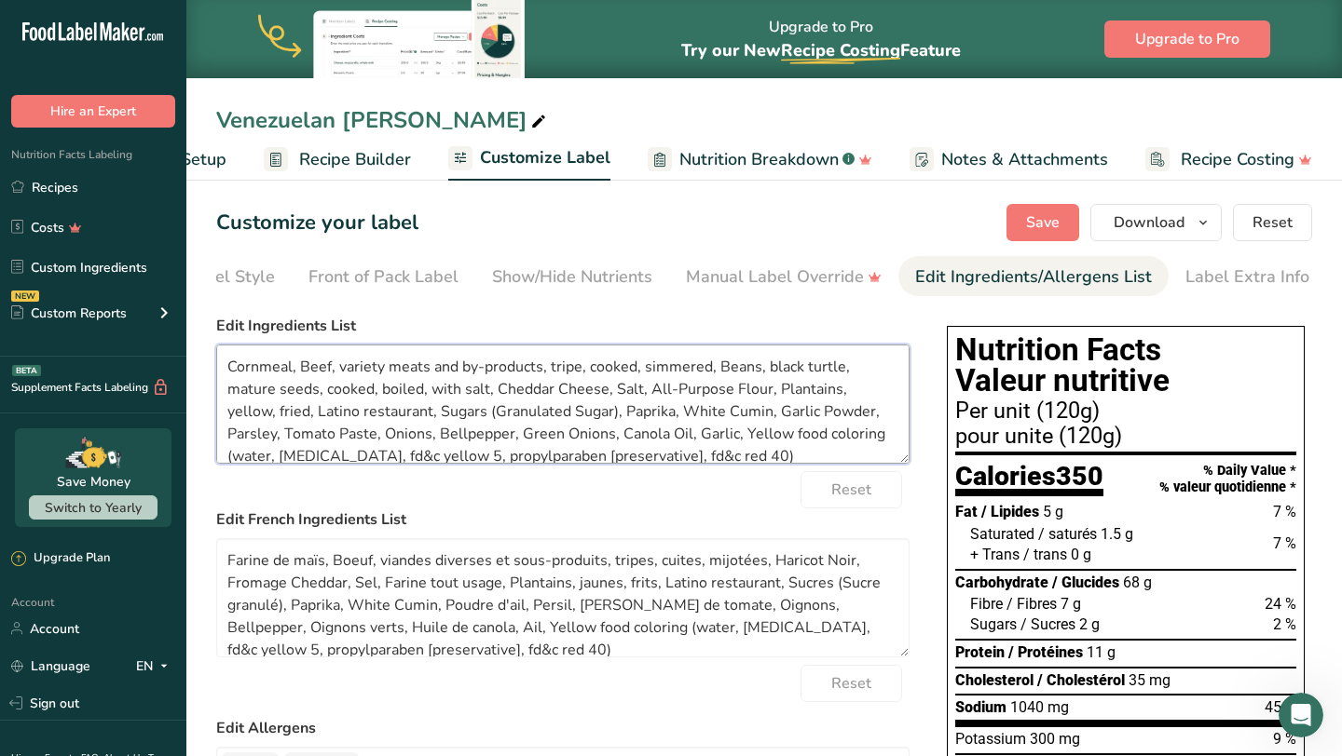
click at [764, 373] on textarea "Cornmeal, Beef, variety meats and by-products, tripe, cooked, simmered, Beans, …" at bounding box center [562, 404] width 693 height 119
drag, startPoint x: 713, startPoint y: 369, endPoint x: 347, endPoint y: 376, distance: 365.3
click at [347, 376] on textarea "Cornmeal, Beef, variety meats and by-products, tripe, cooked, simmered, Beans, …" at bounding box center [562, 404] width 693 height 119
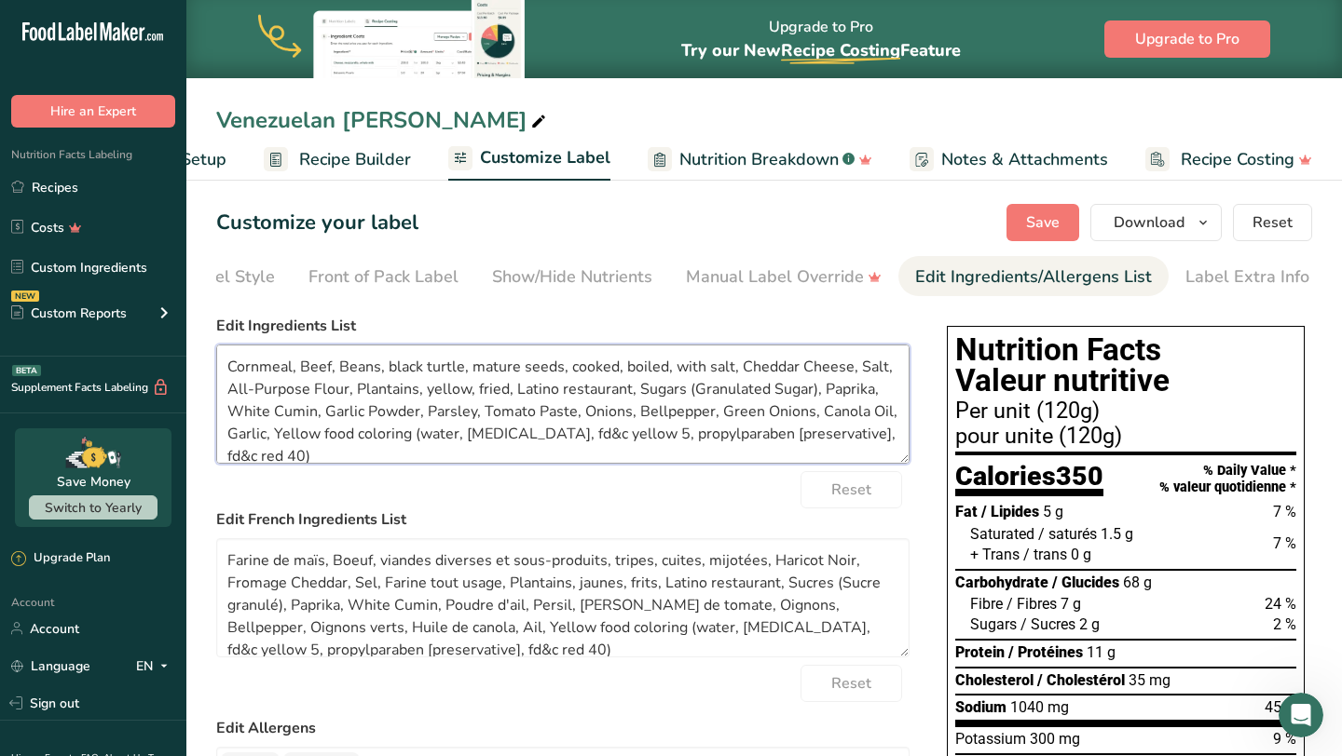
drag, startPoint x: 384, startPoint y: 373, endPoint x: 732, endPoint y: 372, distance: 348.4
click at [732, 372] on textarea "Cornmeal, Beef, Beans, black turtle, mature seeds, cooked, boiled, with salt, C…" at bounding box center [562, 404] width 693 height 119
click at [770, 371] on textarea "Cornmeal, Beef, Beans, Cheese, Salt, All-Purpose Flour, Plantains, yellow, frie…" at bounding box center [562, 404] width 693 height 119
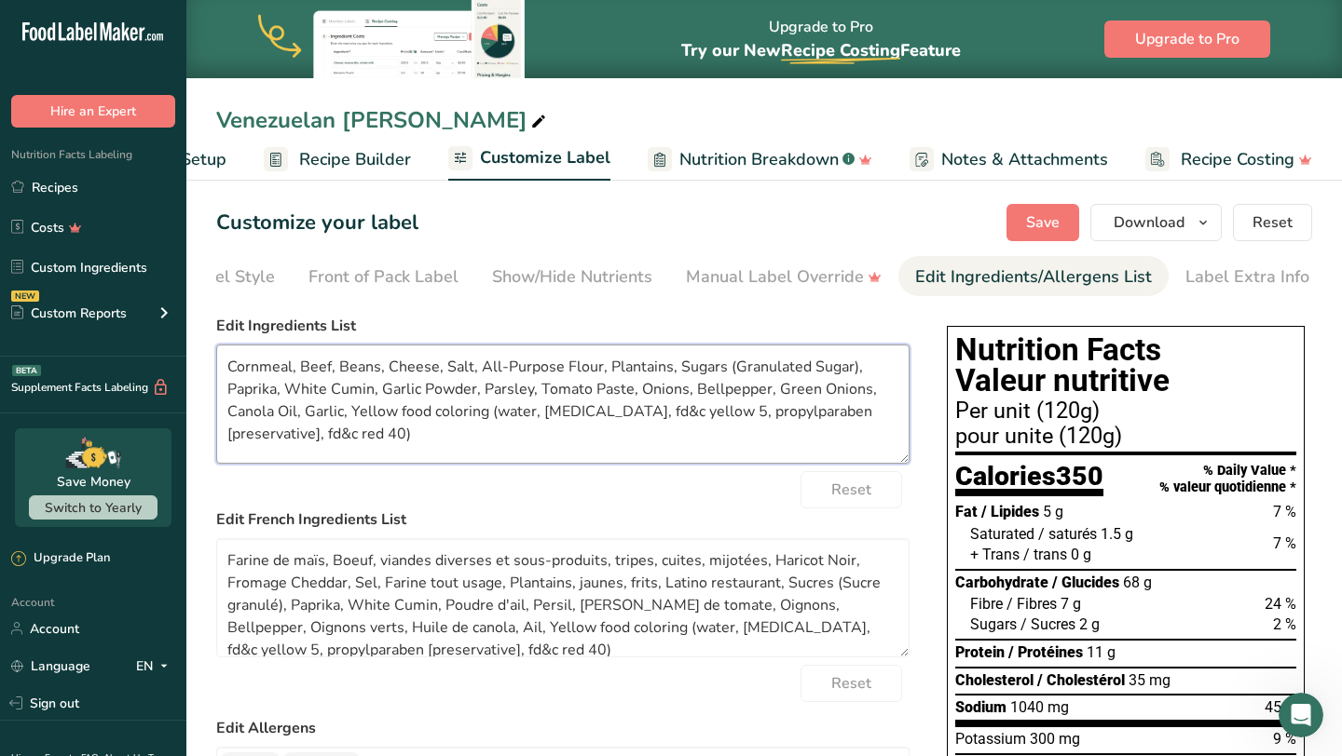
drag, startPoint x: 532, startPoint y: 446, endPoint x: 351, endPoint y: 416, distance: 183.3
click at [351, 416] on textarea "Cornmeal, Beef, Beans, Cheese, Salt, All-Purpose Flour, Plantains, Sugars (Gran…" at bounding box center [562, 404] width 693 height 119
paste textarea "5, Red 40"
click at [502, 447] on textarea "Cornmeal, Beef, Beans, Cheese, Salt, All-Purpose Flour, Plantains, Sugars (Gran…" at bounding box center [562, 404] width 693 height 119
type textarea "Cornmeal, Beef, Beans, Cheese, Salt, All-Purpose Flour, Plantains, Sugars (Gran…"
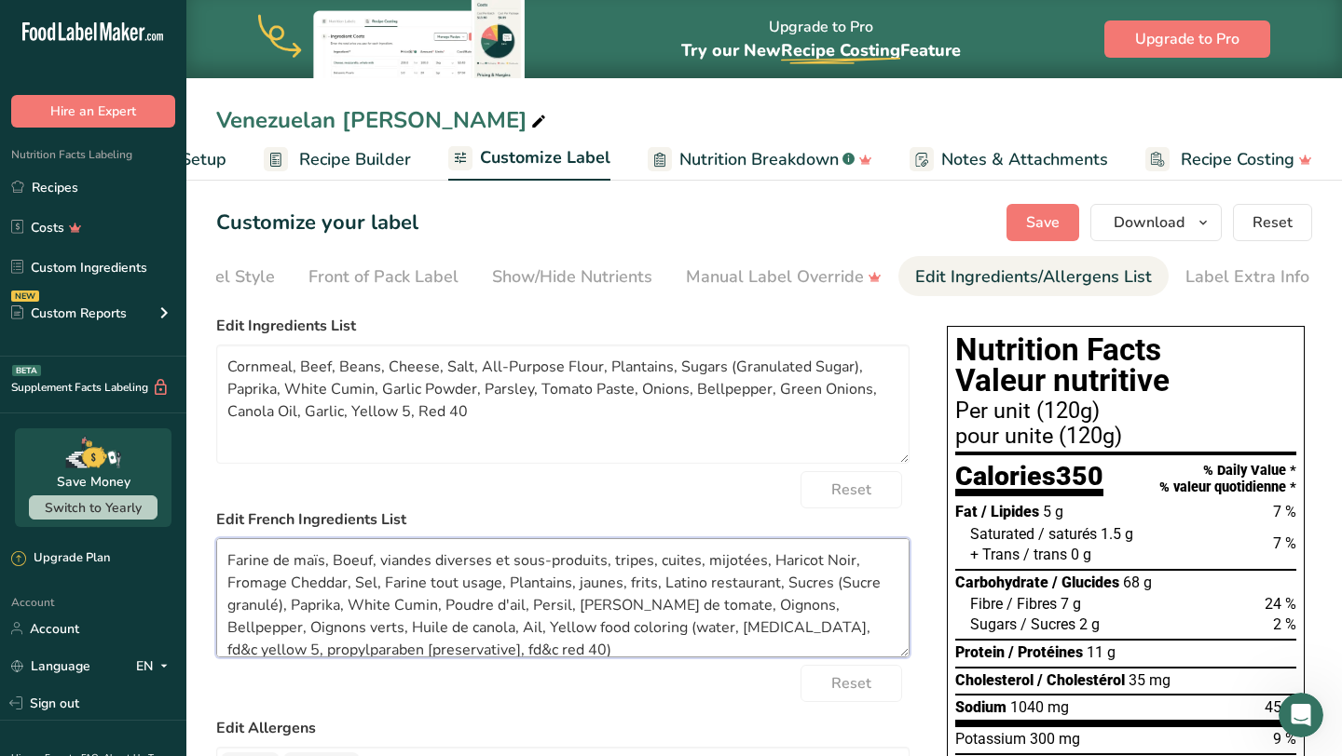
scroll to position [6, 0]
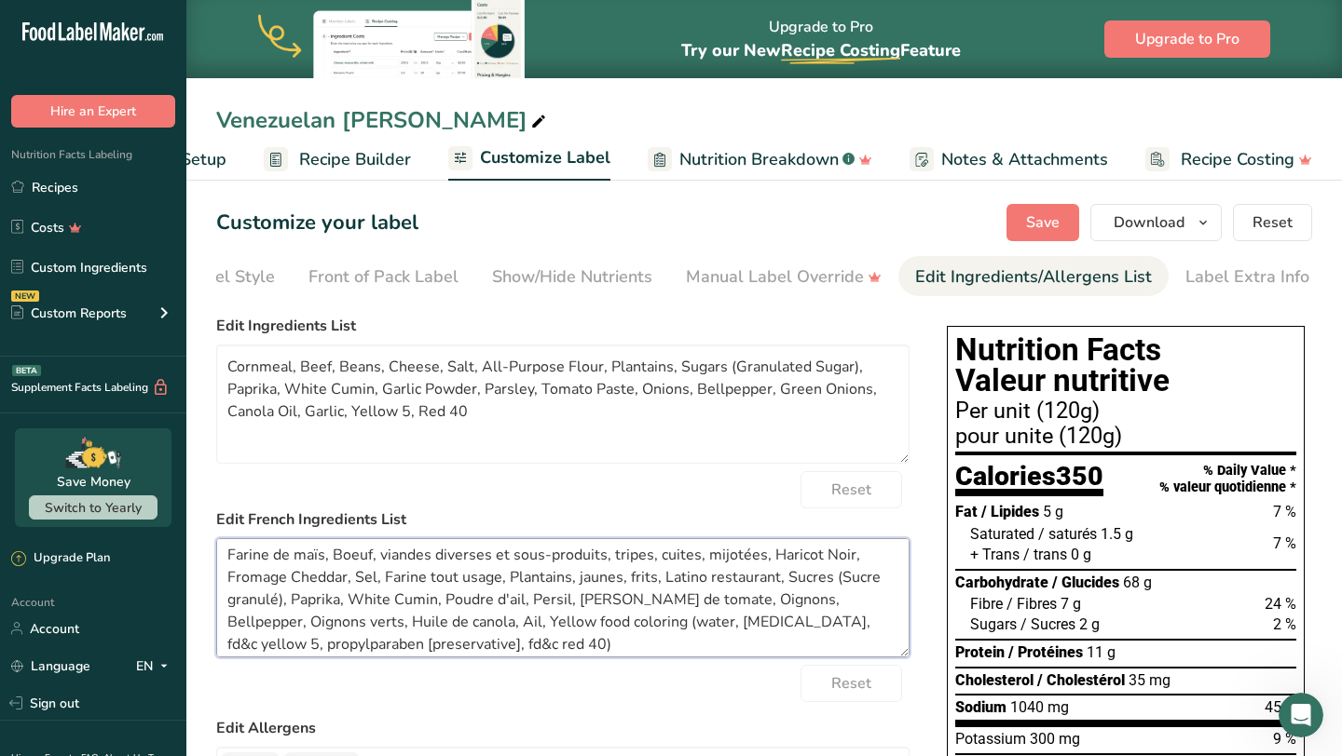
drag, startPoint x: 512, startPoint y: 656, endPoint x: 402, endPoint y: 628, distance: 113.4
click at [402, 628] on textarea "Farine de maïs, Boeuf, viandes diverses et sous-produits, tripes, cuites, mijot…" at bounding box center [562, 597] width 693 height 119
paste textarea "Yellow 5, Red 40"
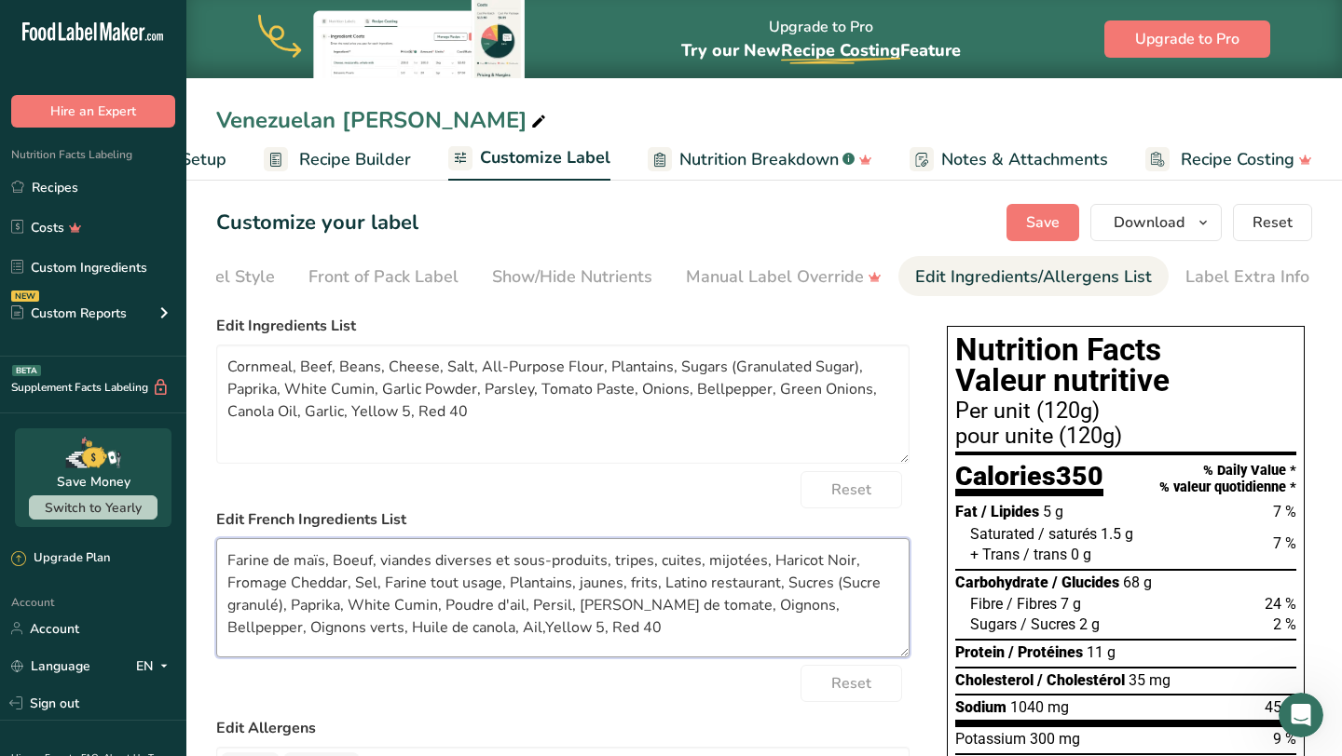
scroll to position [0, 0]
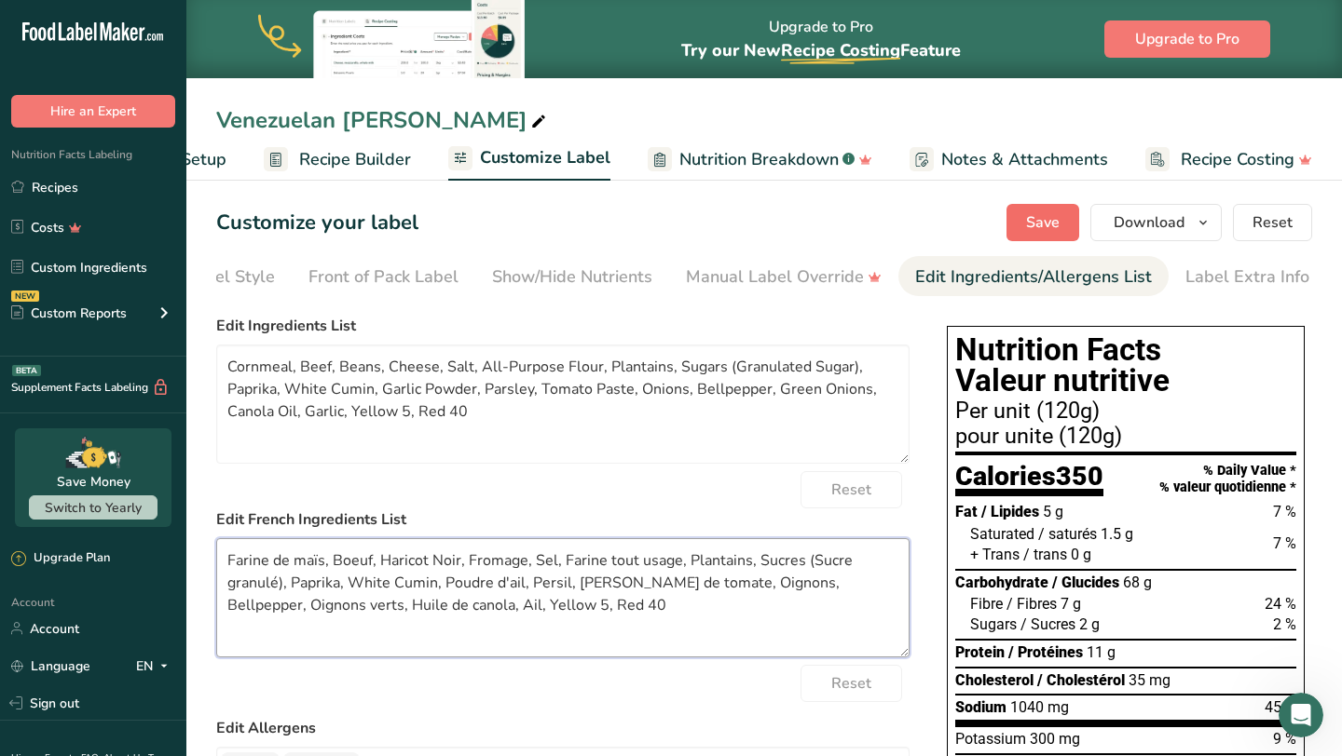
type textarea "Farine de maïs, Boeuf, Haricot Noir, Fromage, Sel, Farine tout usage, Plantains…"
click at [1048, 227] on span "Save" at bounding box center [1043, 222] width 34 height 22
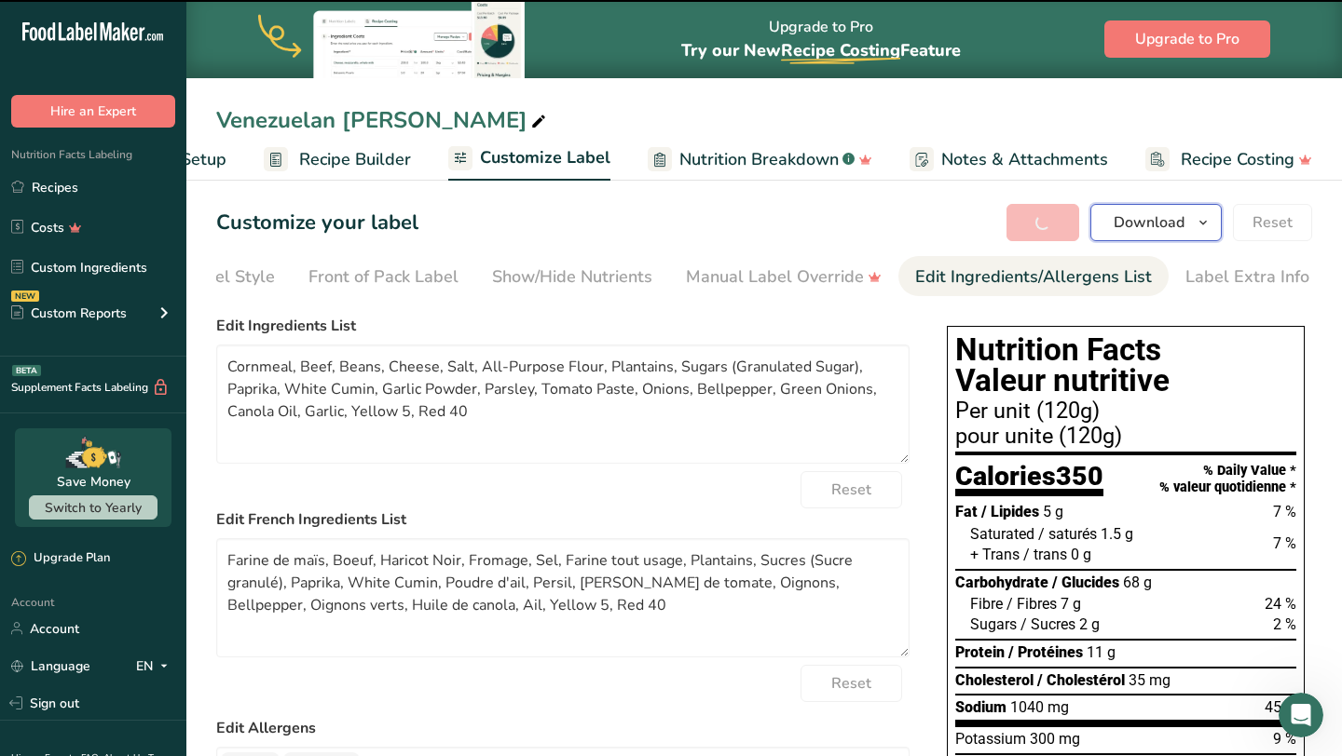
click at [1206, 227] on icon "button" at bounding box center [1202, 222] width 15 height 23
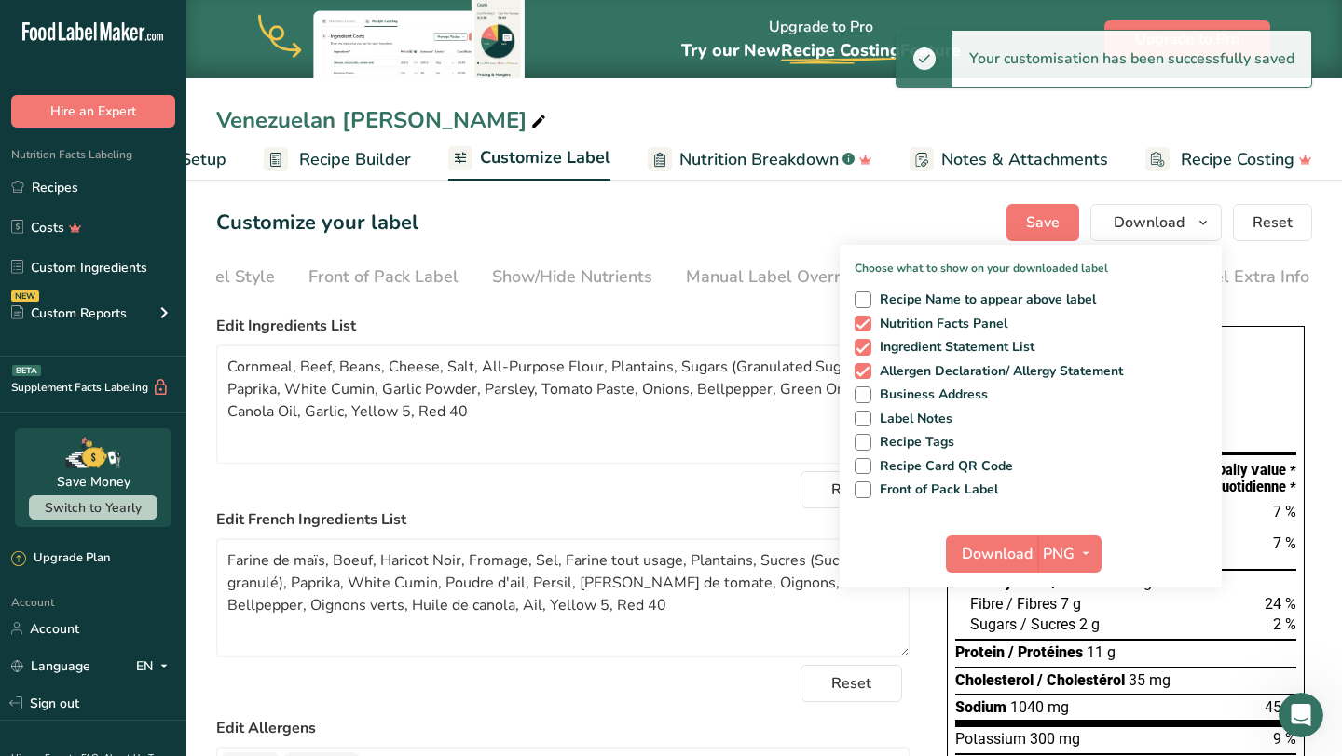
click at [758, 529] on label "Edit French Ingredients List" at bounding box center [562, 520] width 693 height 22
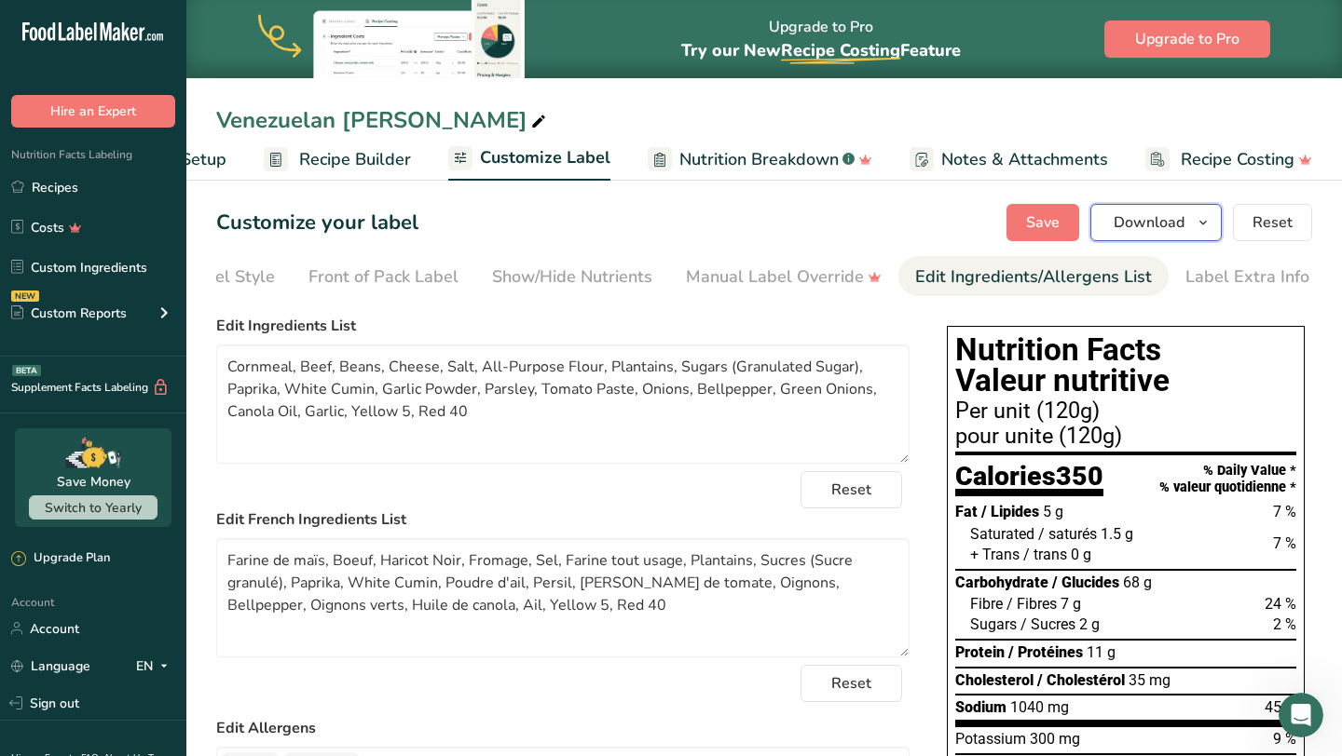
click at [1202, 220] on icon "button" at bounding box center [1202, 222] width 15 height 23
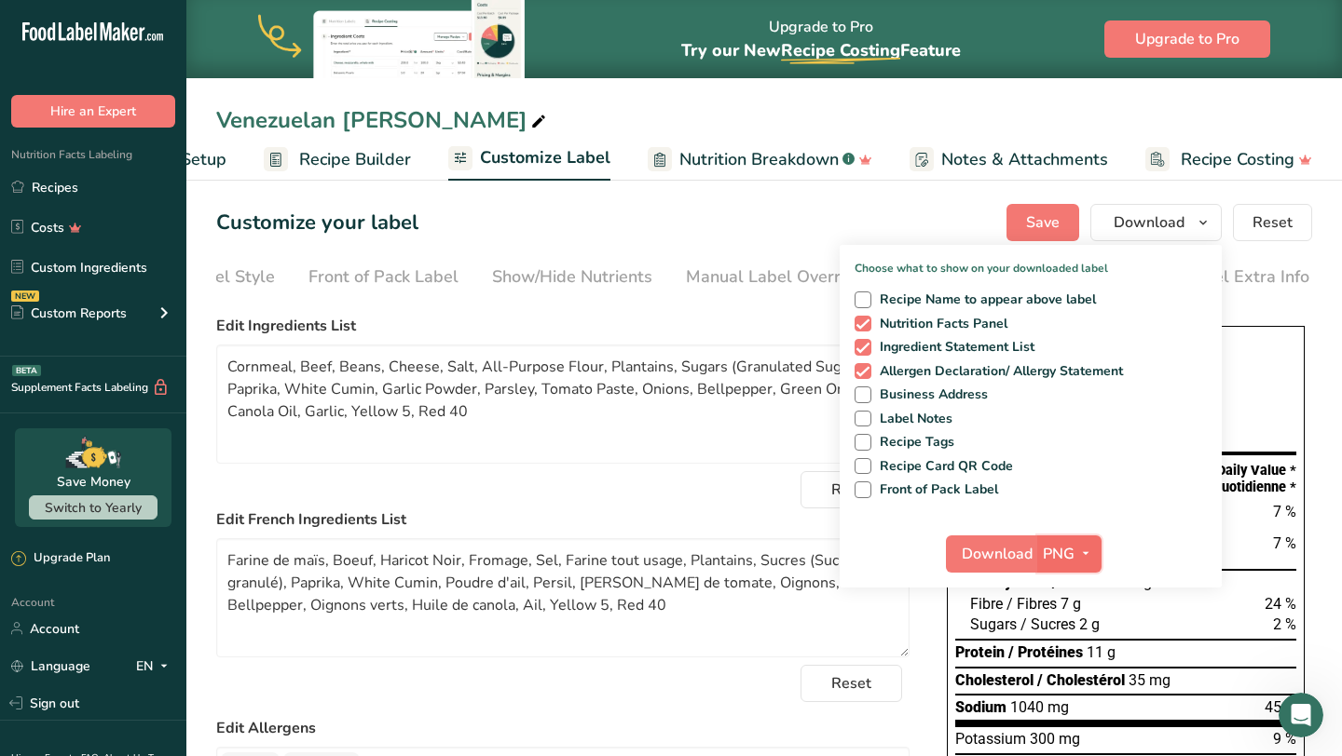
click at [1081, 549] on icon "button" at bounding box center [1085, 553] width 15 height 23
click at [1060, 652] on link "SVG" at bounding box center [1072, 653] width 60 height 31
click at [998, 552] on span "Download" at bounding box center [996, 554] width 71 height 22
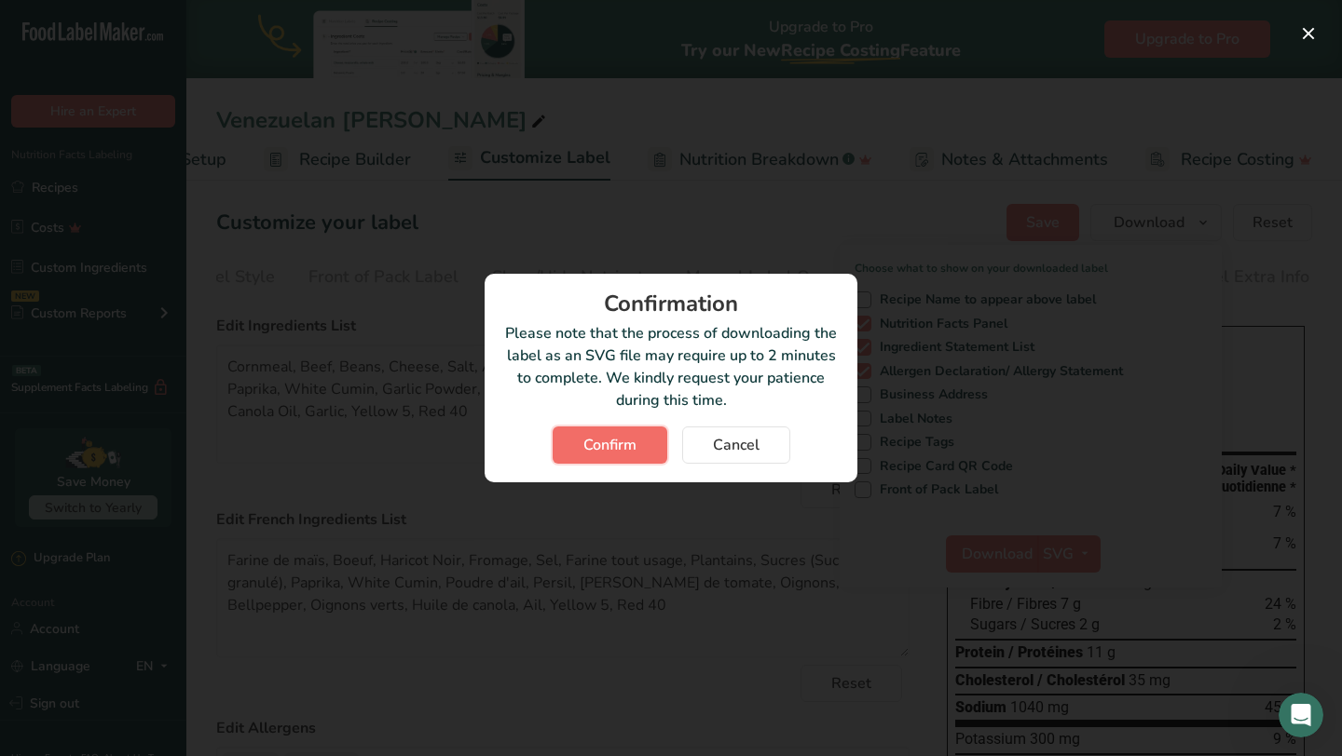
click at [617, 449] on span "Confirm" at bounding box center [609, 445] width 53 height 22
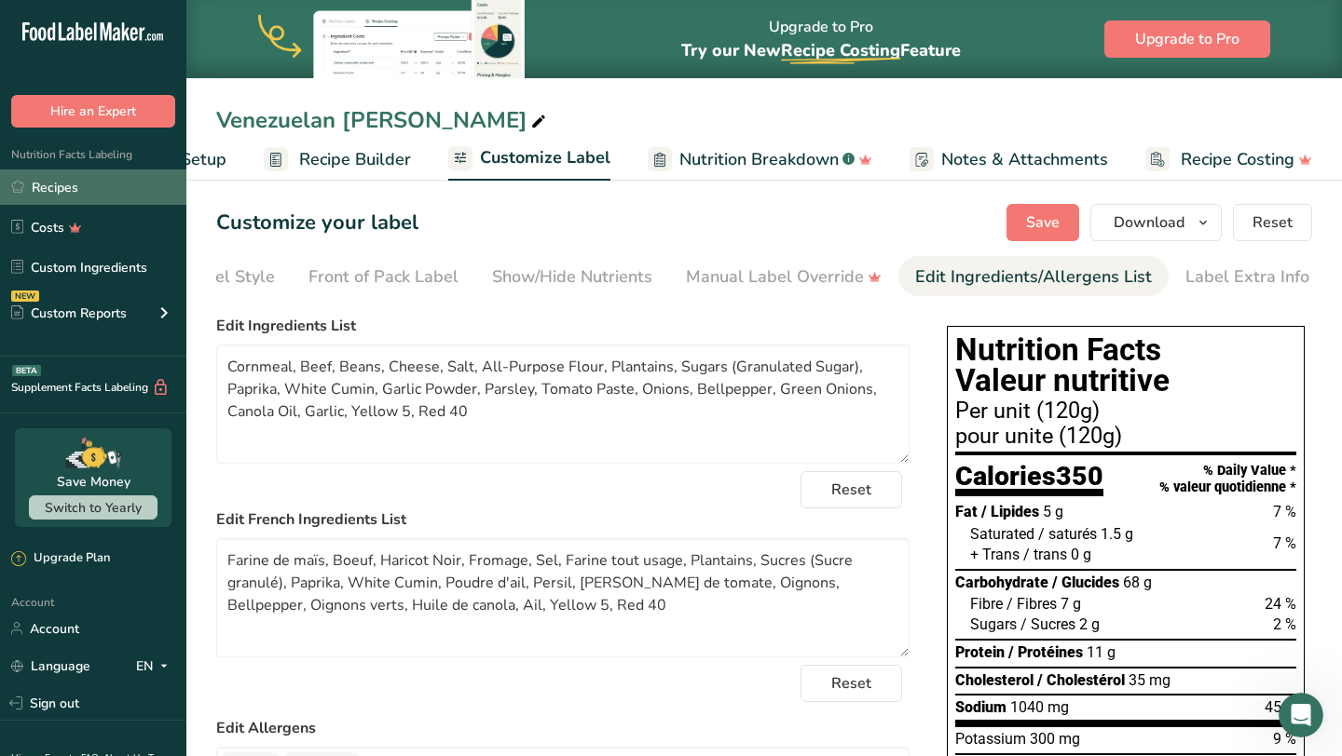
click at [87, 192] on link "Recipes" at bounding box center [93, 187] width 186 height 35
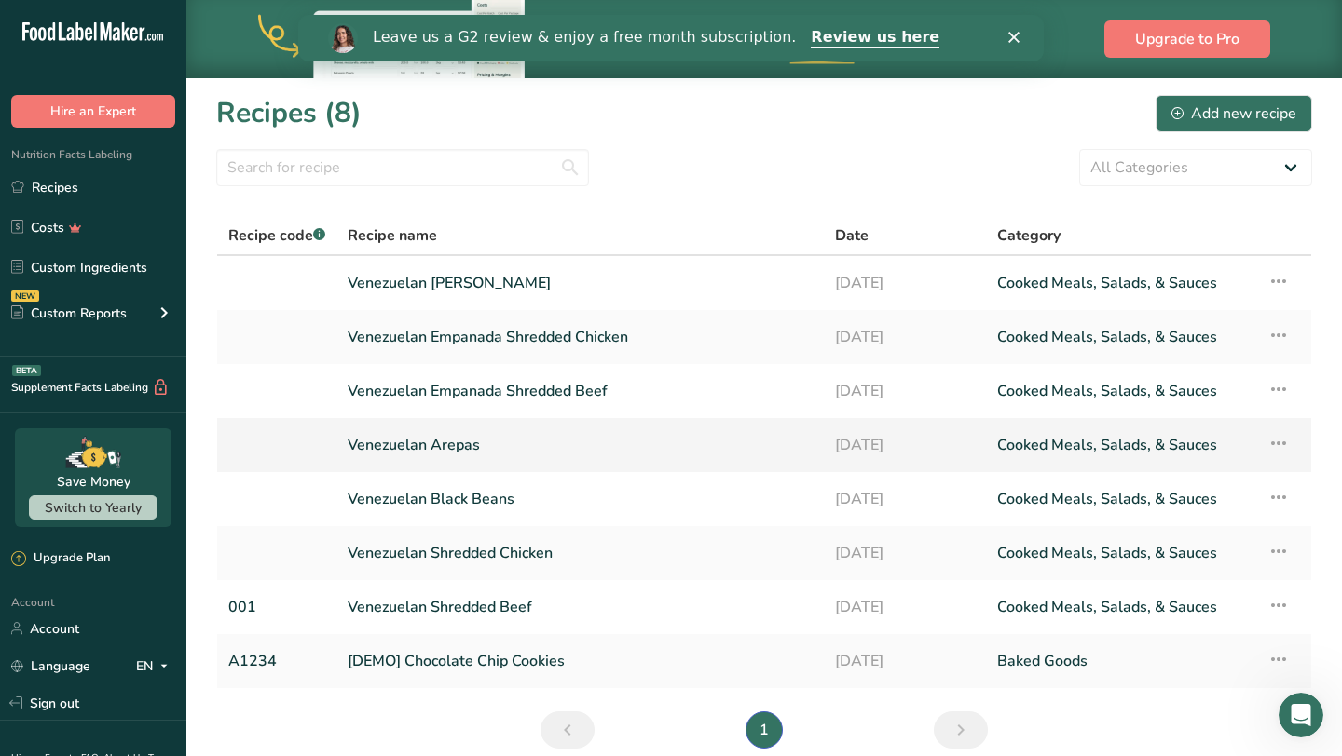
click at [553, 435] on link "Venezuelan Arepas" at bounding box center [579, 445] width 465 height 39
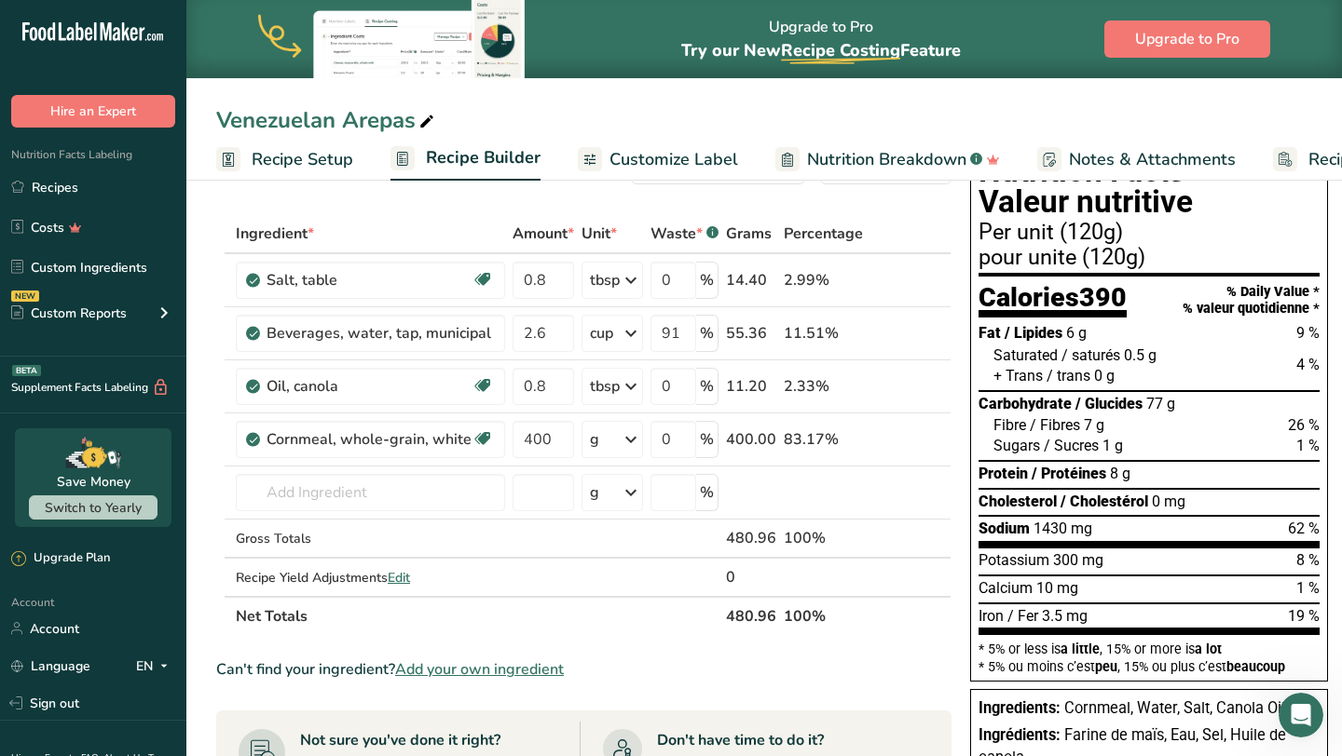
scroll to position [72, 0]
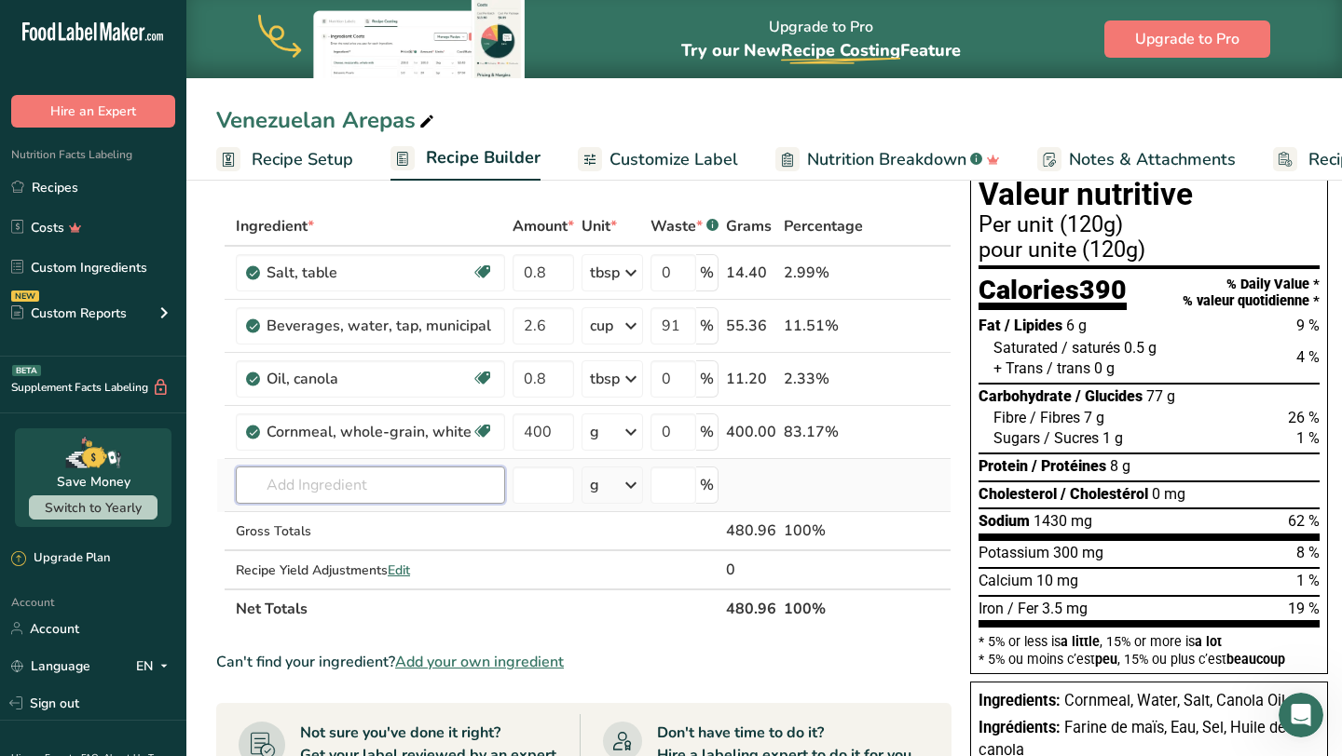
click at [375, 487] on input "text" at bounding box center [370, 485] width 269 height 37
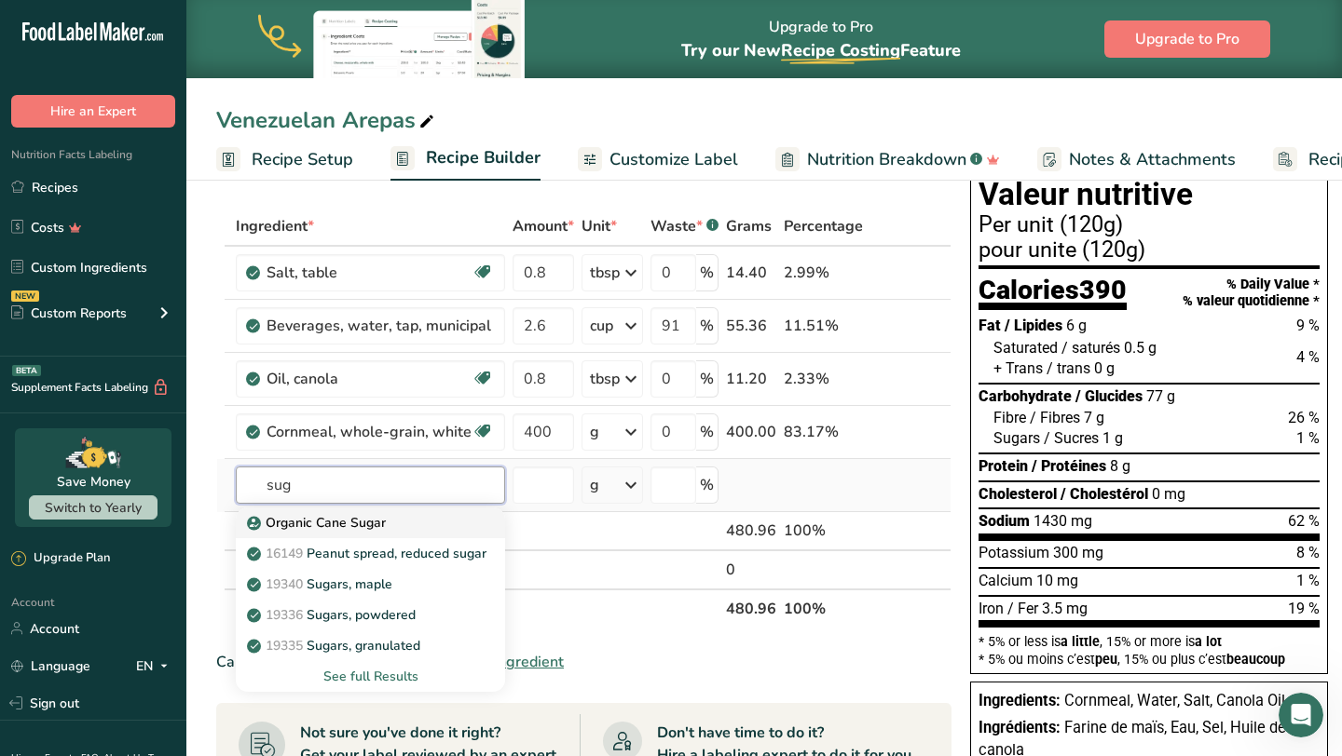
type input "Organic Cane Sugar"
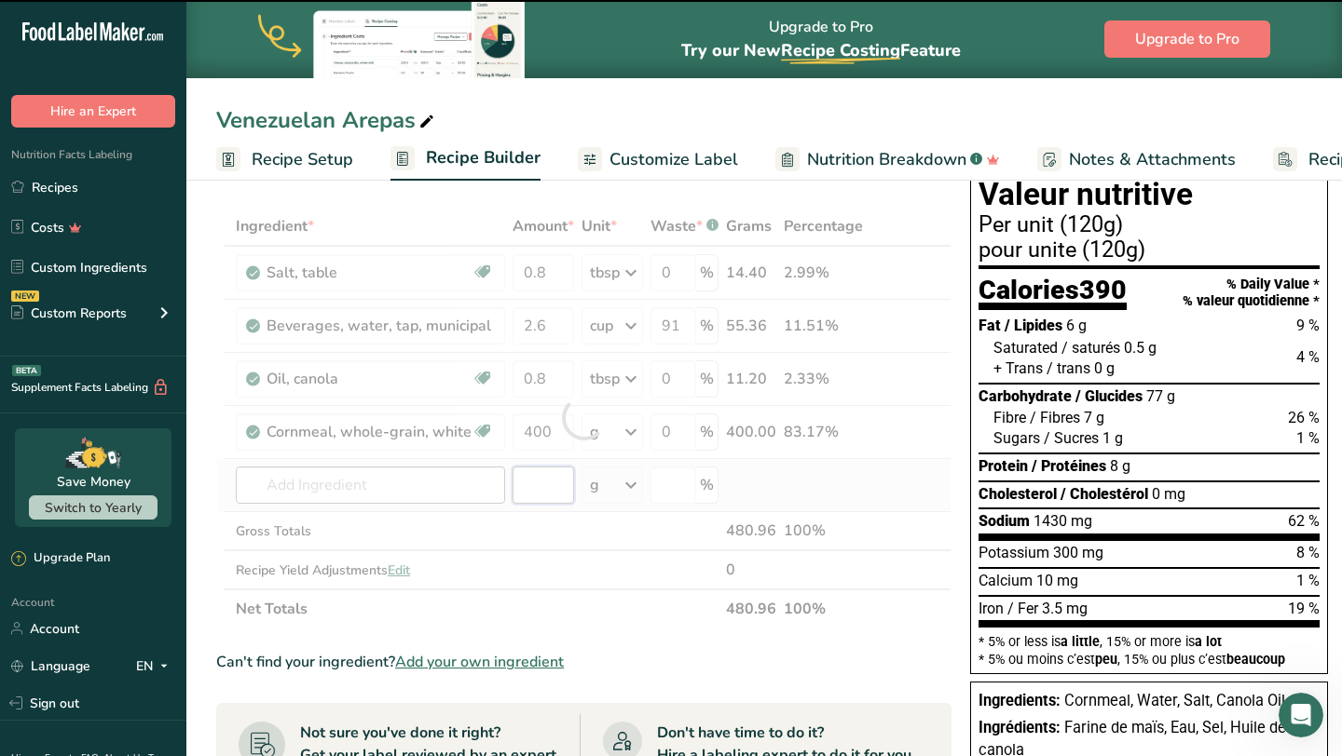
type input "0"
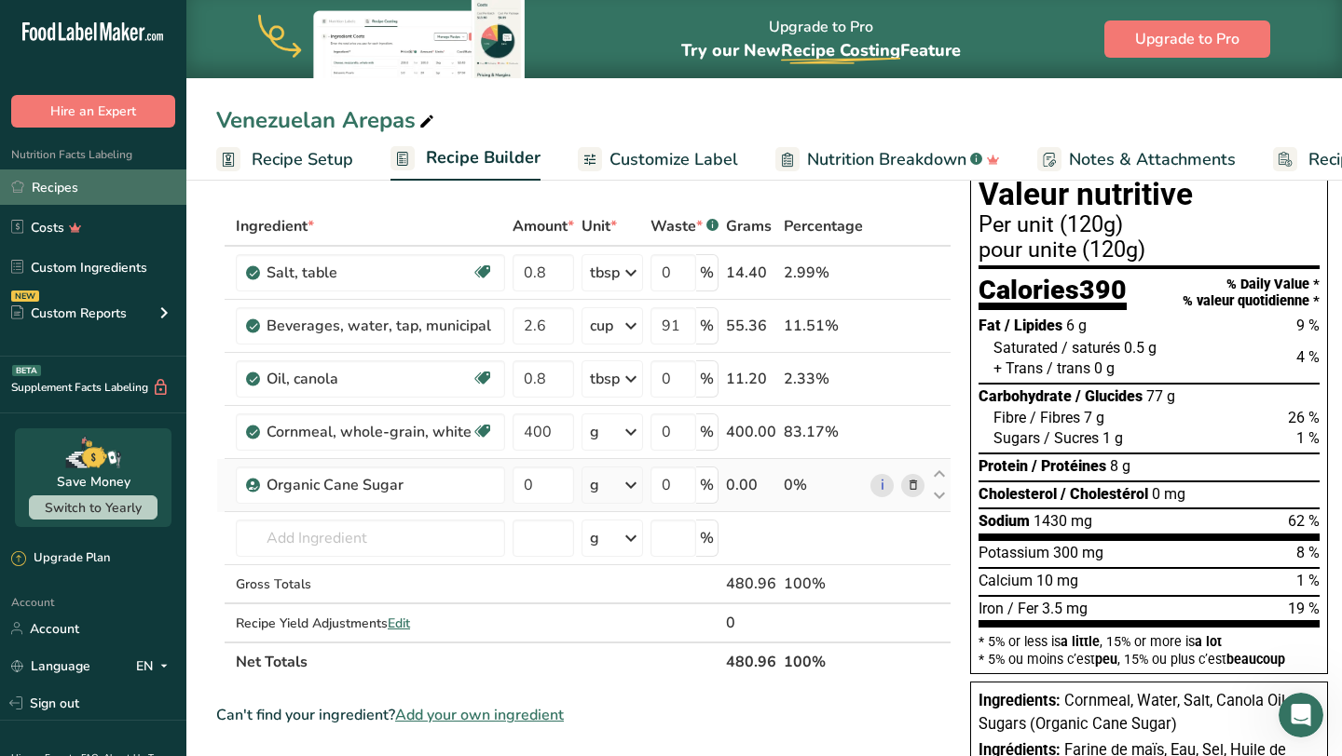
click at [129, 199] on link "Recipes" at bounding box center [93, 187] width 186 height 35
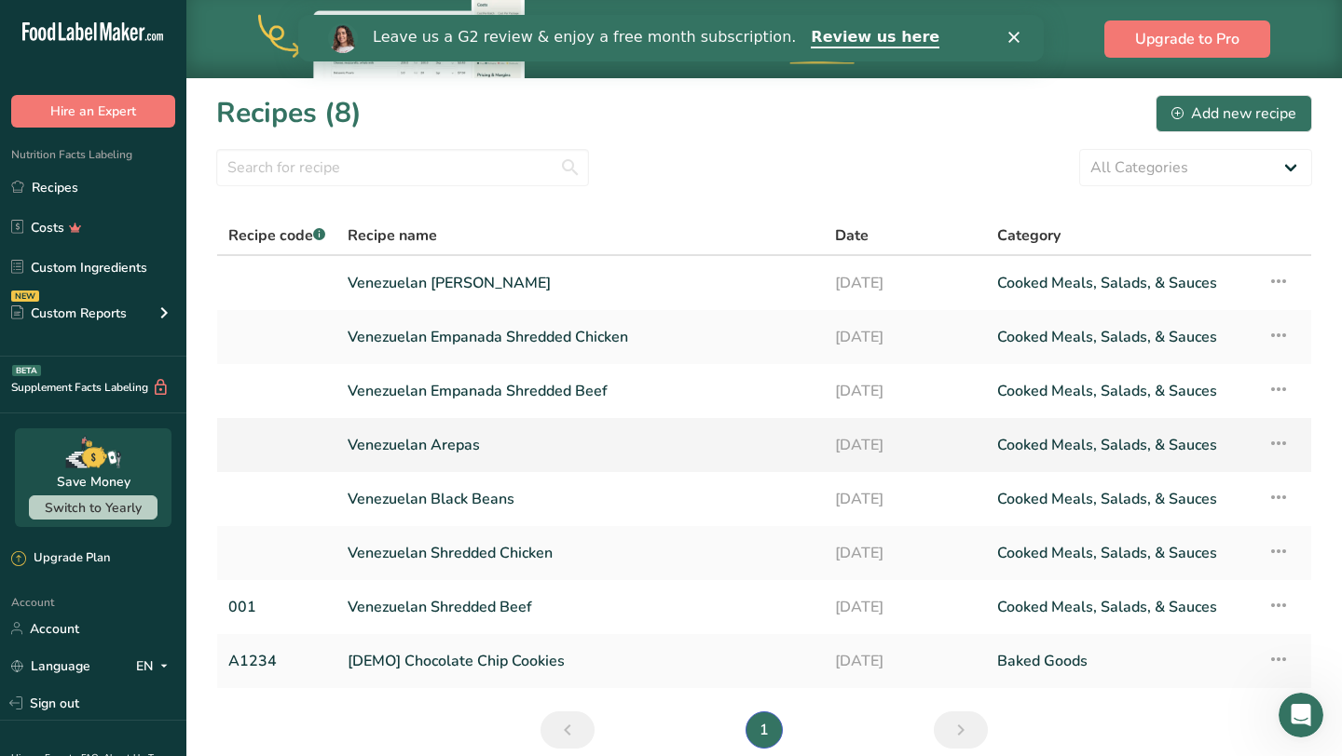
click at [496, 460] on link "Venezuelan Arepas" at bounding box center [579, 445] width 465 height 39
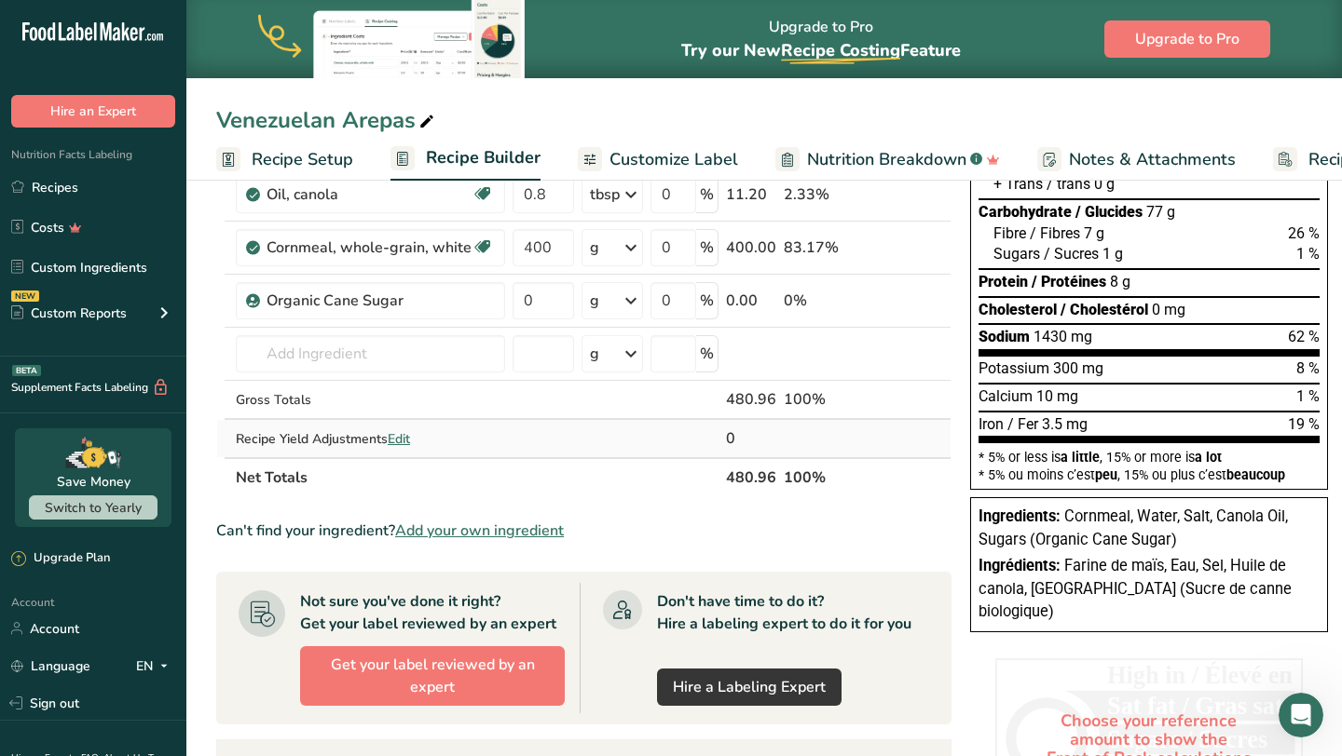
scroll to position [238, 0]
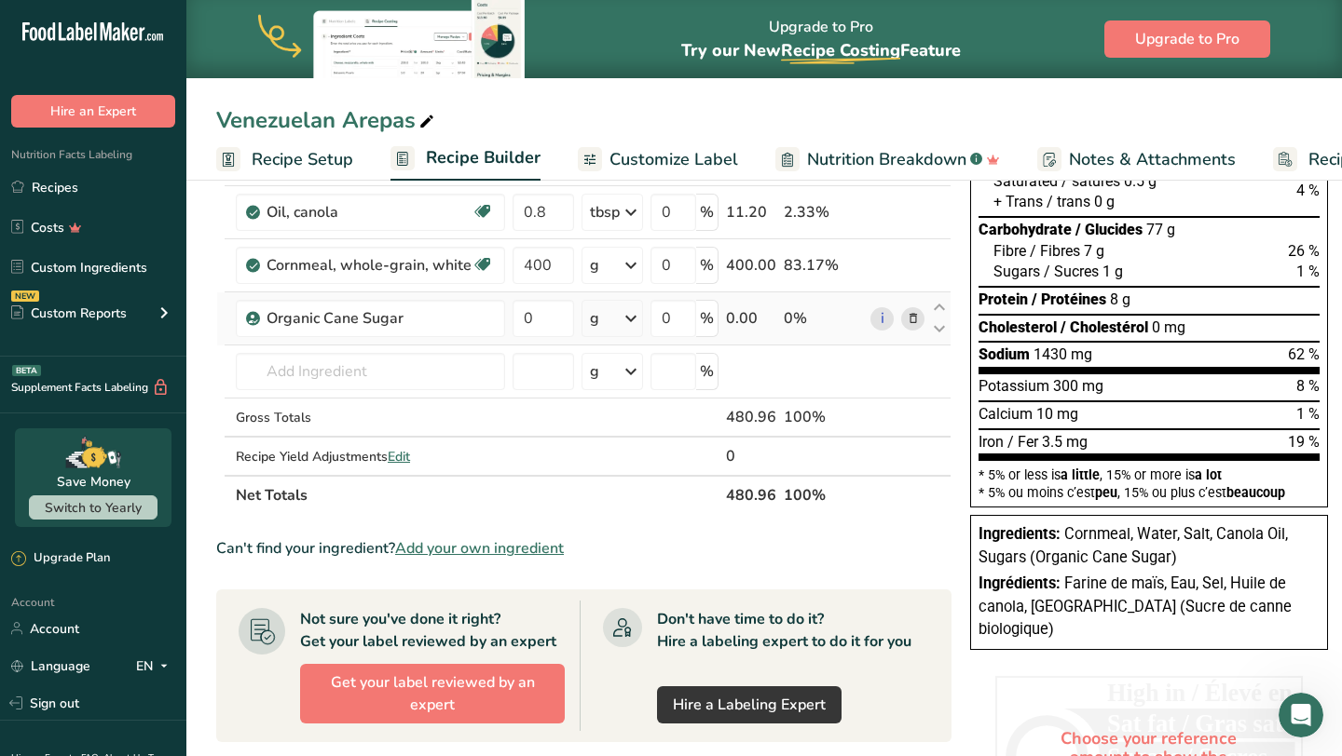
click at [906, 316] on icon at bounding box center [912, 319] width 13 height 20
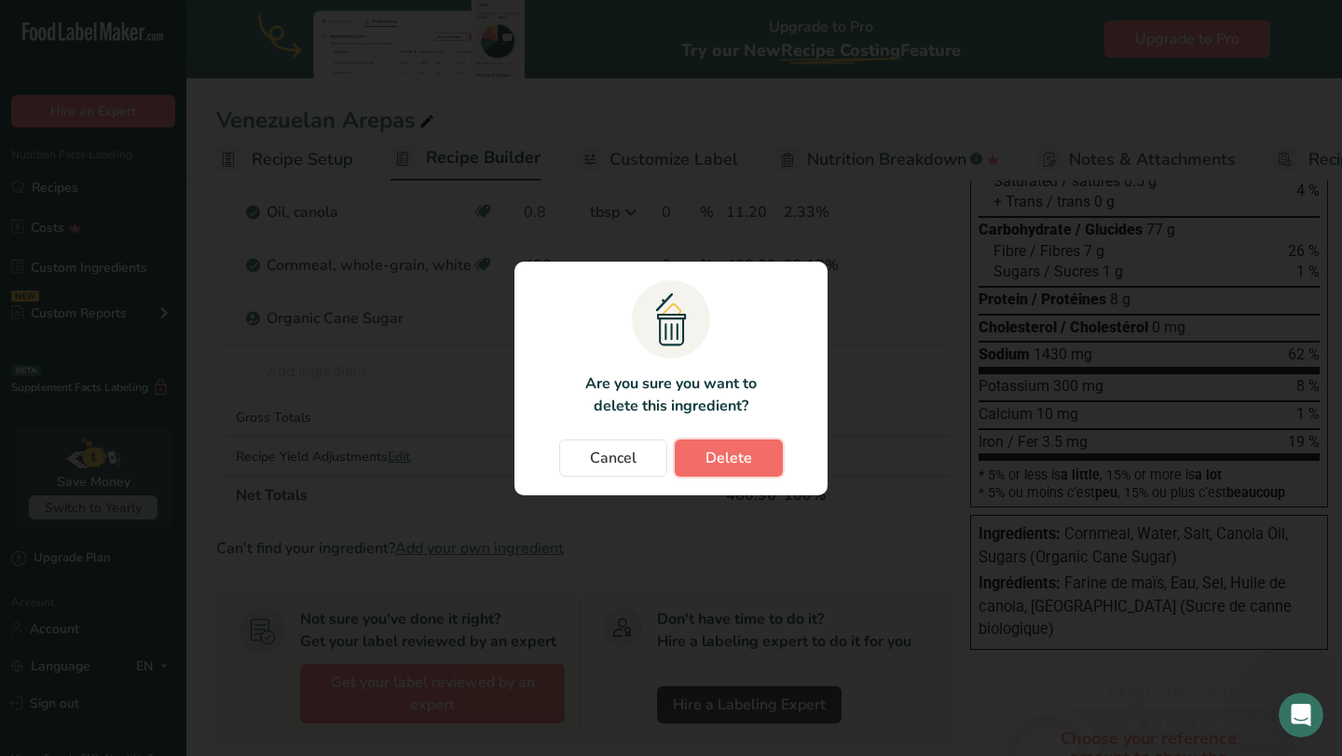
click at [735, 457] on span "Delete" at bounding box center [728, 458] width 47 height 22
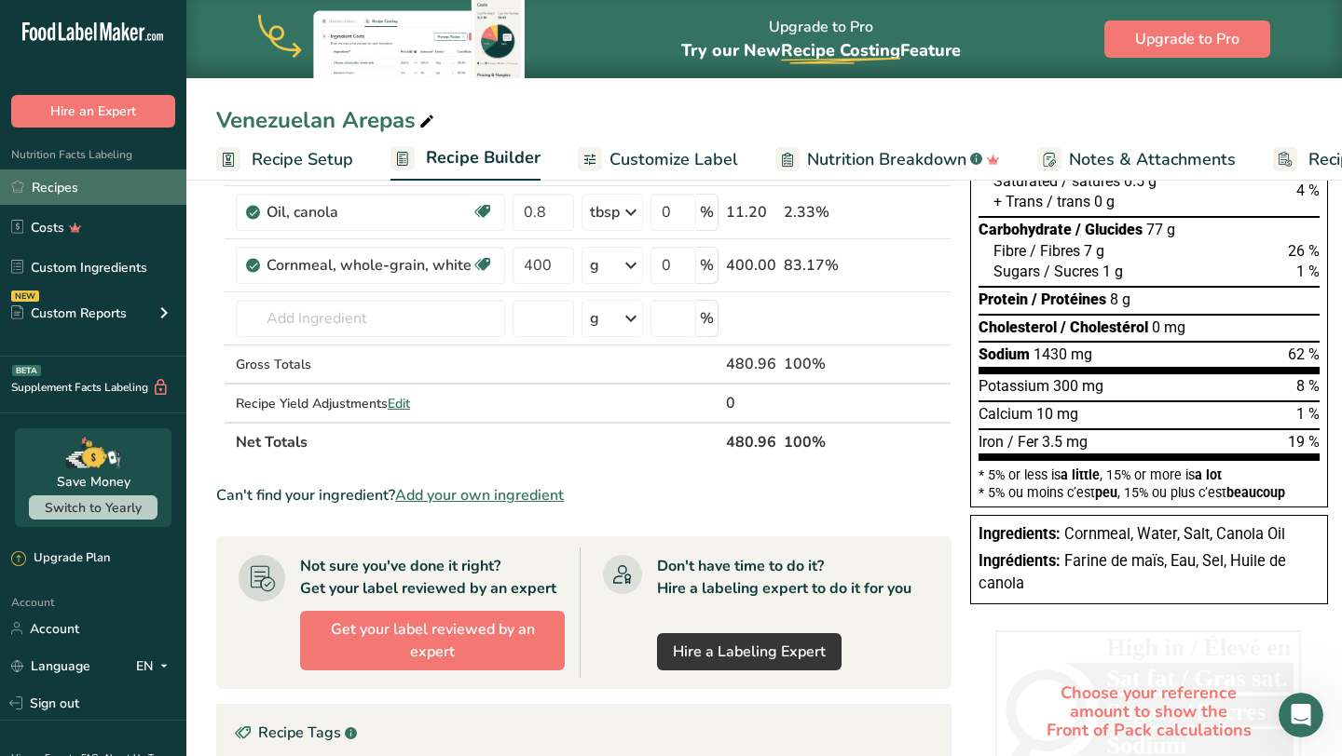
click at [106, 184] on link "Recipes" at bounding box center [93, 187] width 186 height 35
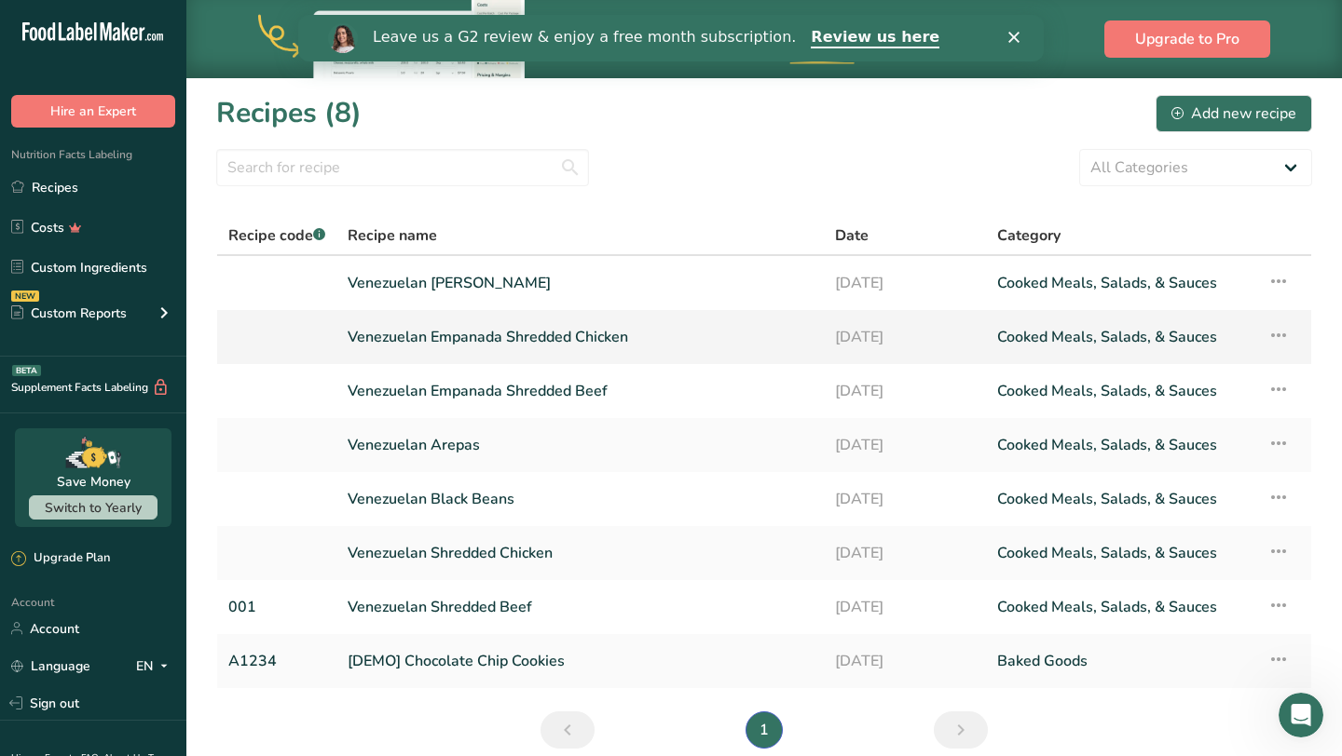
click at [637, 346] on link "Venezuelan Empanada Shredded Chicken" at bounding box center [579, 337] width 465 height 39
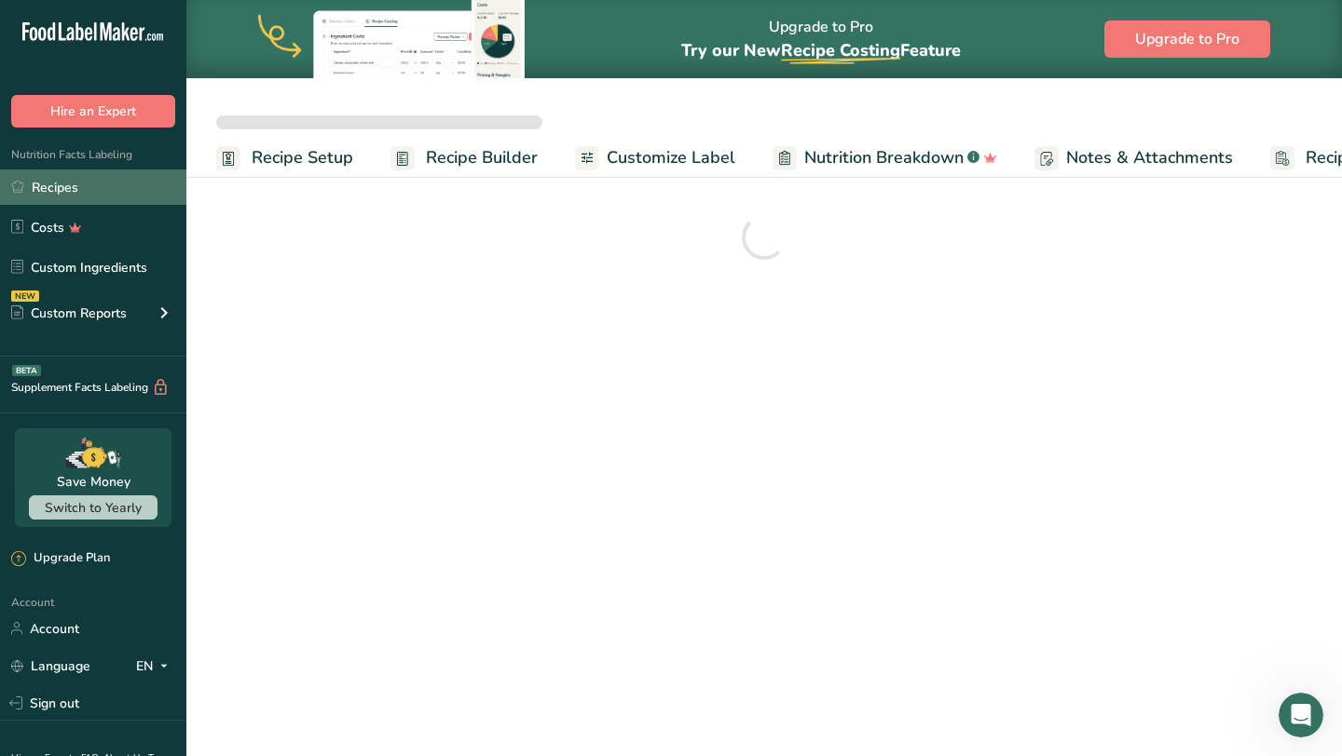
click at [65, 195] on link "Recipes" at bounding box center [93, 187] width 186 height 35
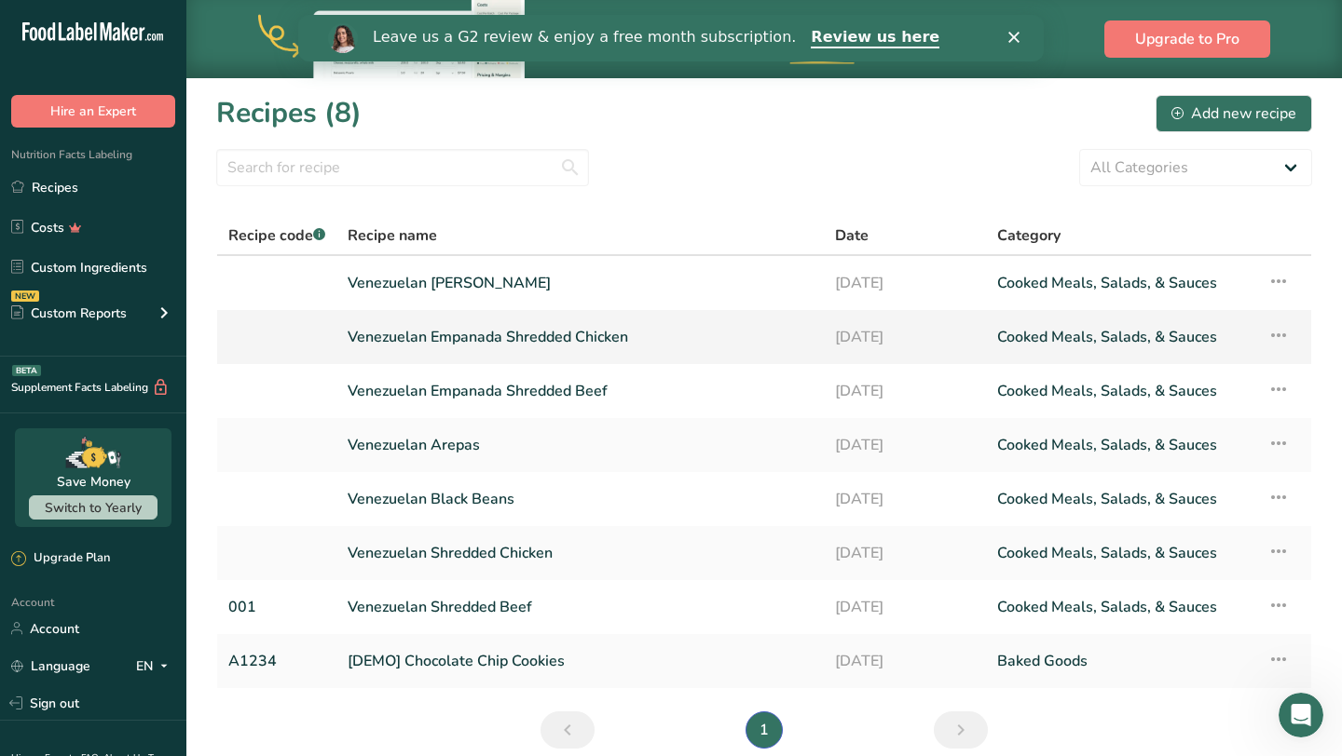
click at [1282, 334] on icon at bounding box center [1278, 336] width 22 height 34
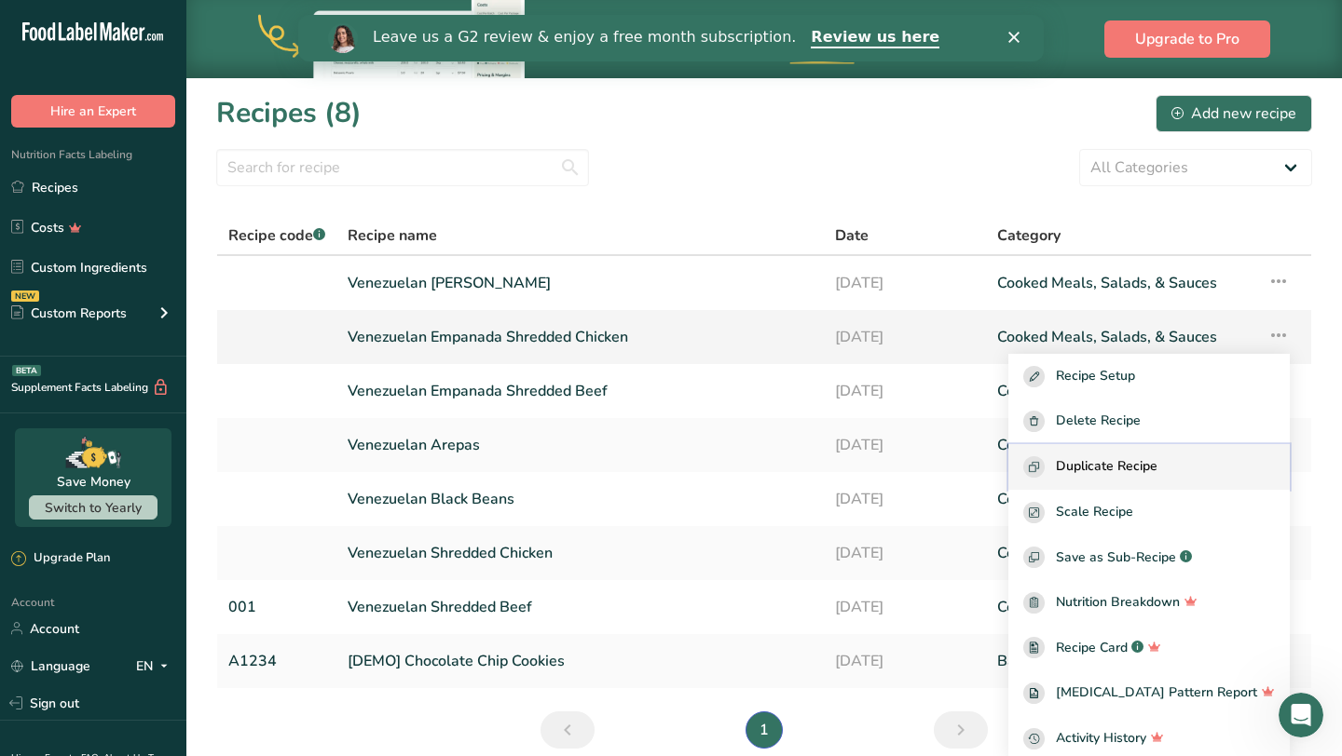
click at [1157, 470] on span "Duplicate Recipe" at bounding box center [1107, 466] width 102 height 21
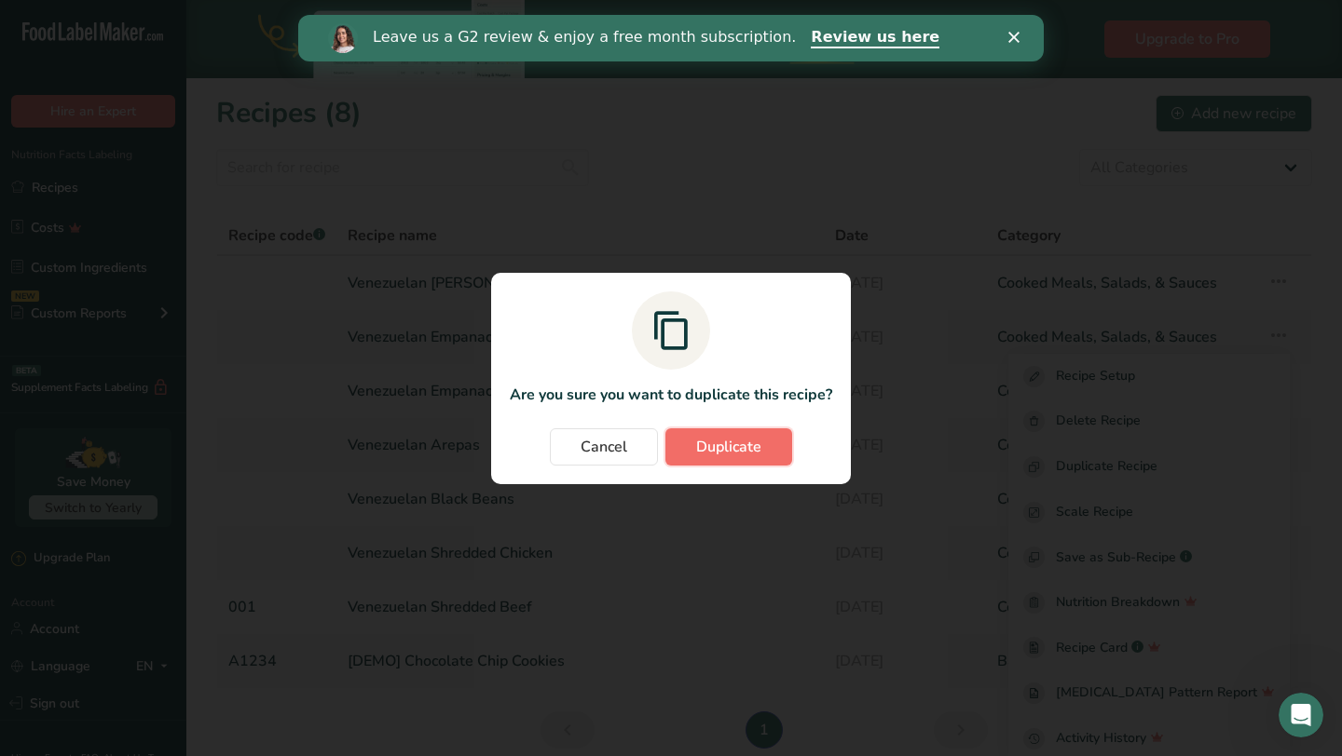
click at [729, 444] on span "Duplicate" at bounding box center [728, 447] width 65 height 22
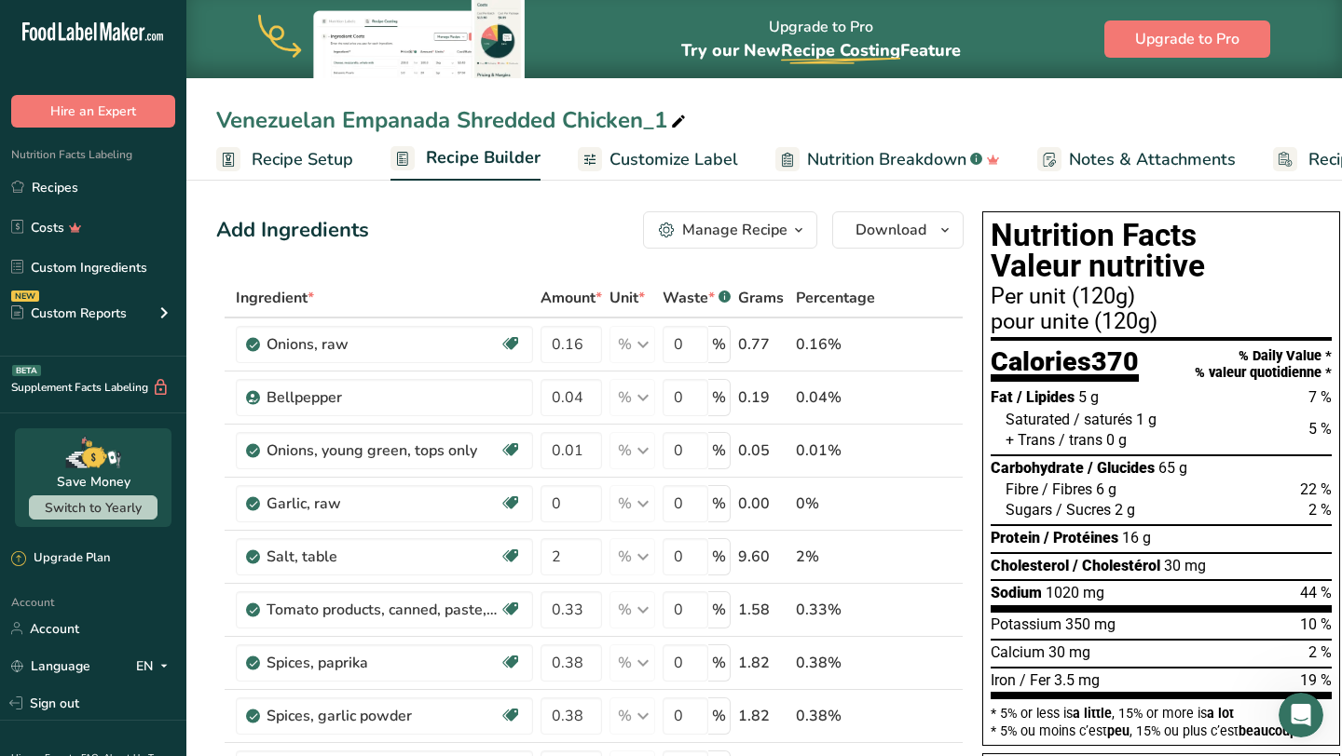
click at [675, 123] on icon at bounding box center [678, 122] width 17 height 26
type input "Venezuelan Empanada Cheese"
click at [919, 340] on icon at bounding box center [925, 345] width 13 height 20
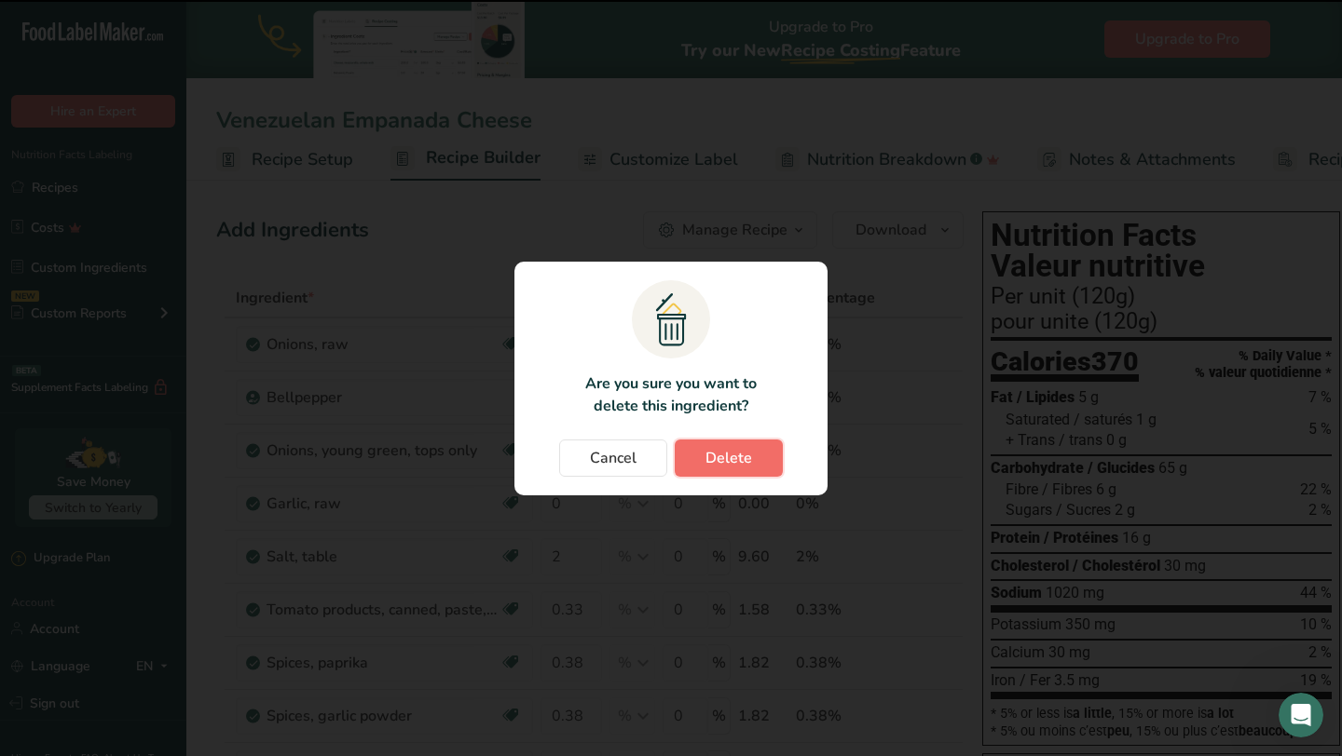
click at [752, 457] on button "Delete" at bounding box center [729, 458] width 108 height 37
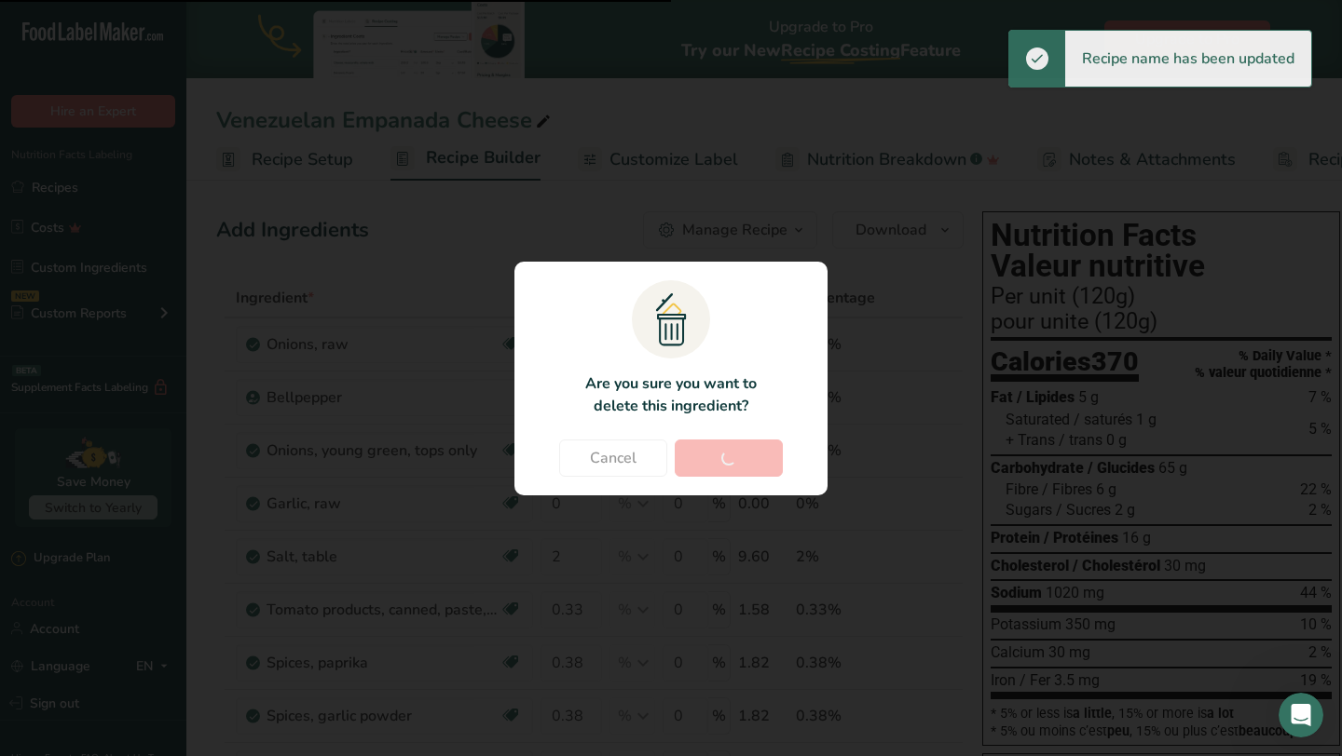
type input "0.04"
type input "0.01"
type input "0"
type input "2"
type input "0.33"
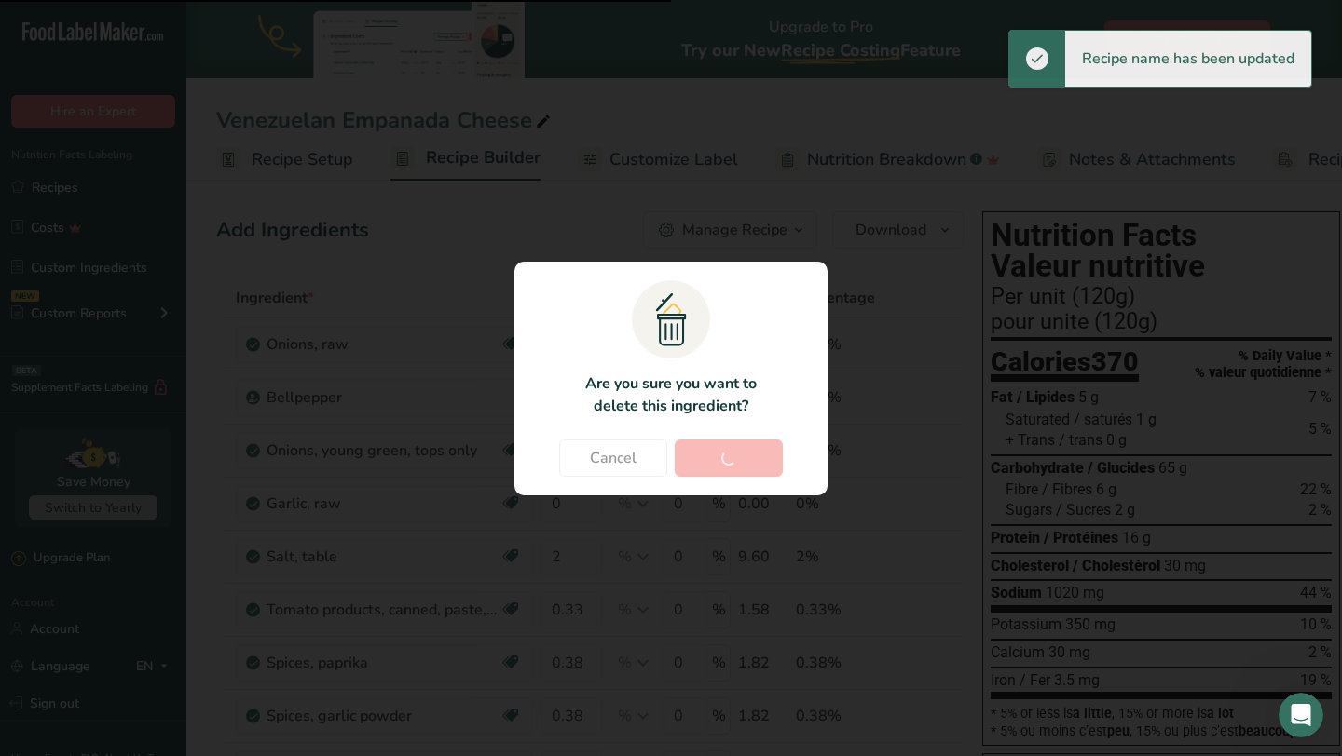
type input "0.38"
type input "0.01"
type input "0"
type input "66"
type input "0.93"
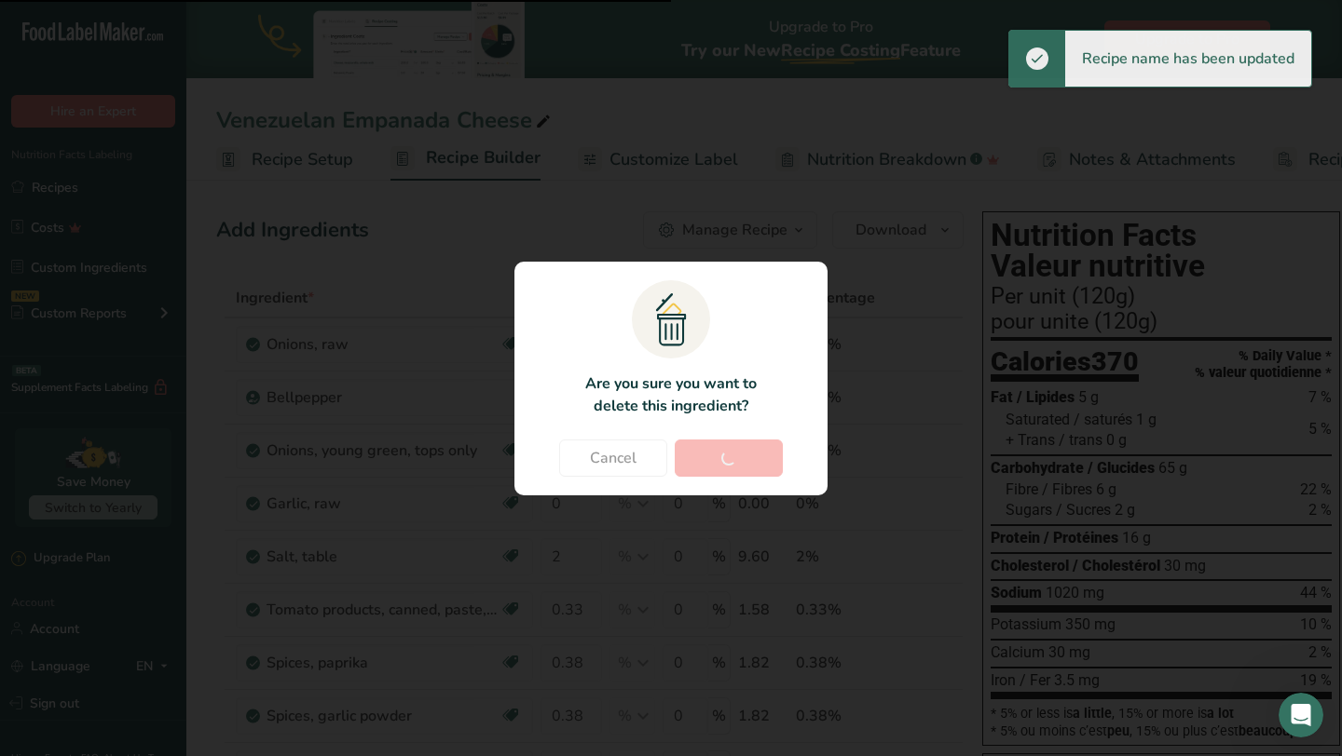
type input "2"
type input "27.38"
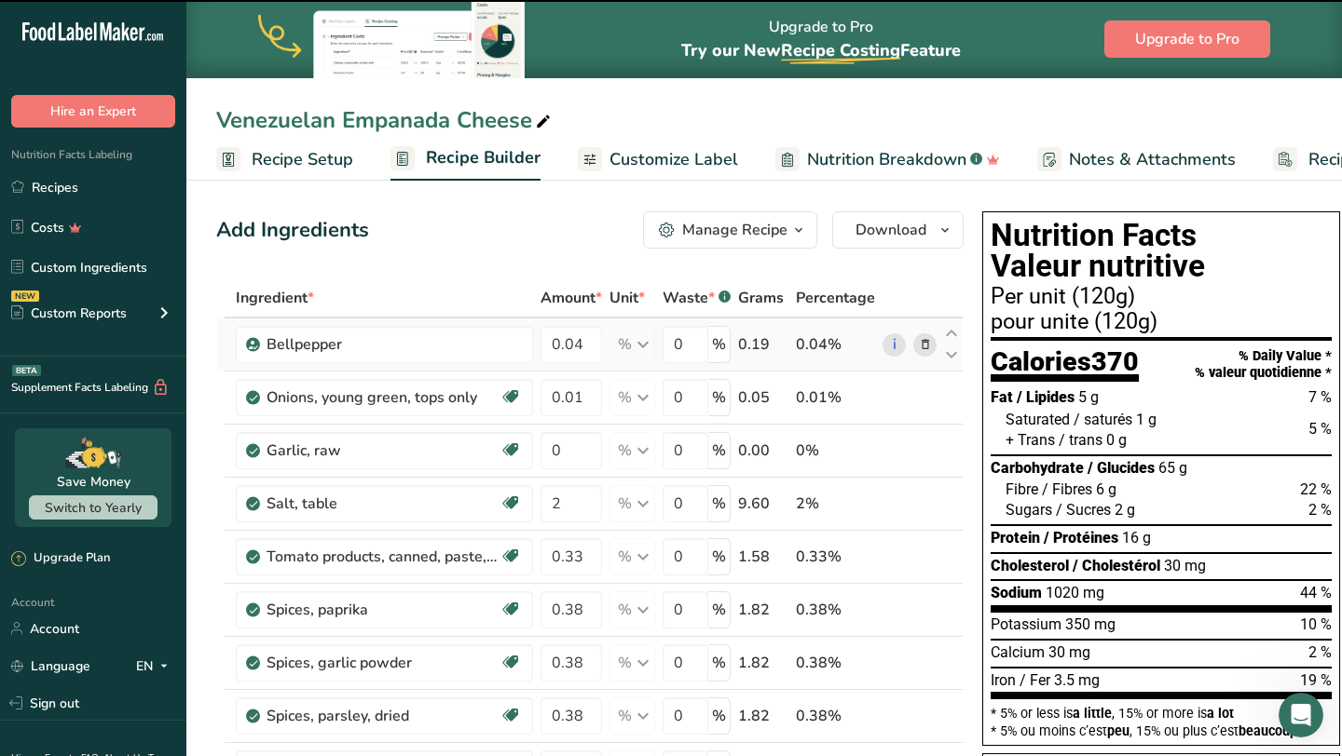
click at [914, 345] on span at bounding box center [925, 345] width 22 height 22
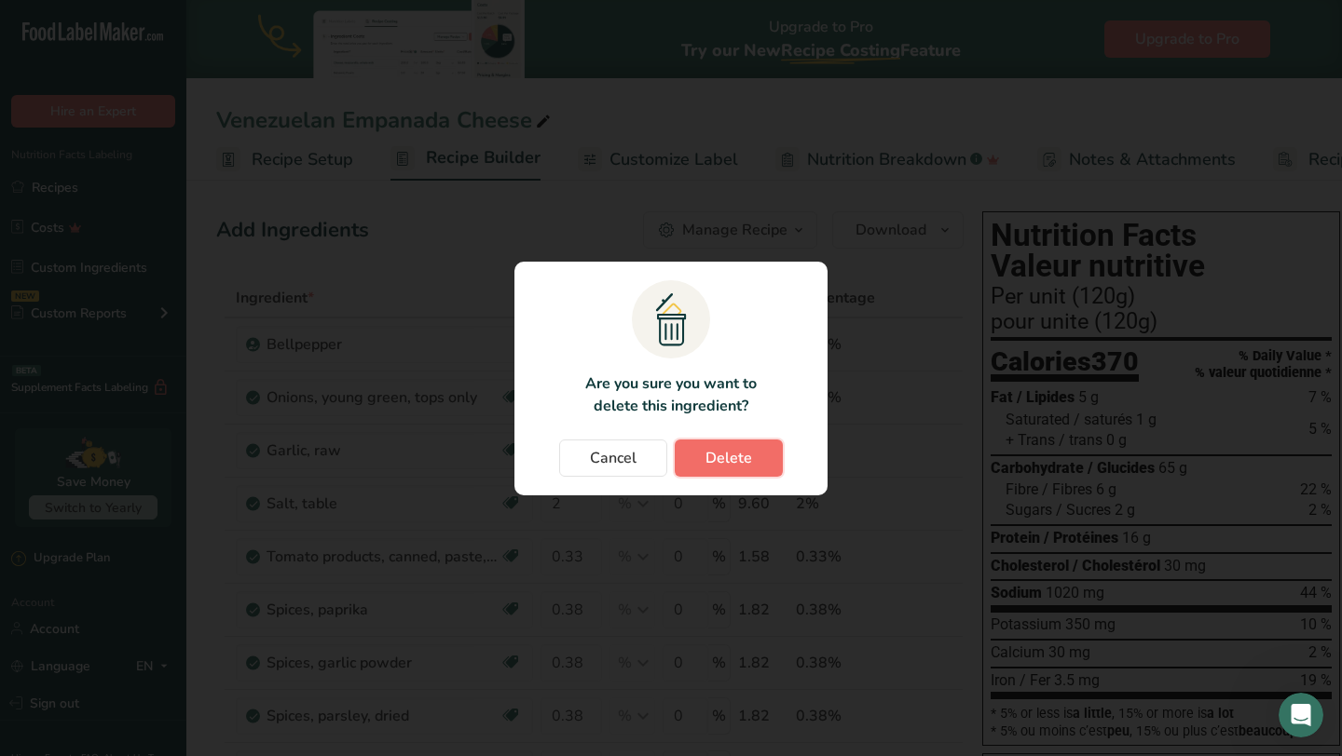
click at [715, 466] on span "Delete" at bounding box center [728, 458] width 47 height 22
type input "0.01"
type input "0"
type input "2"
type input "0.33"
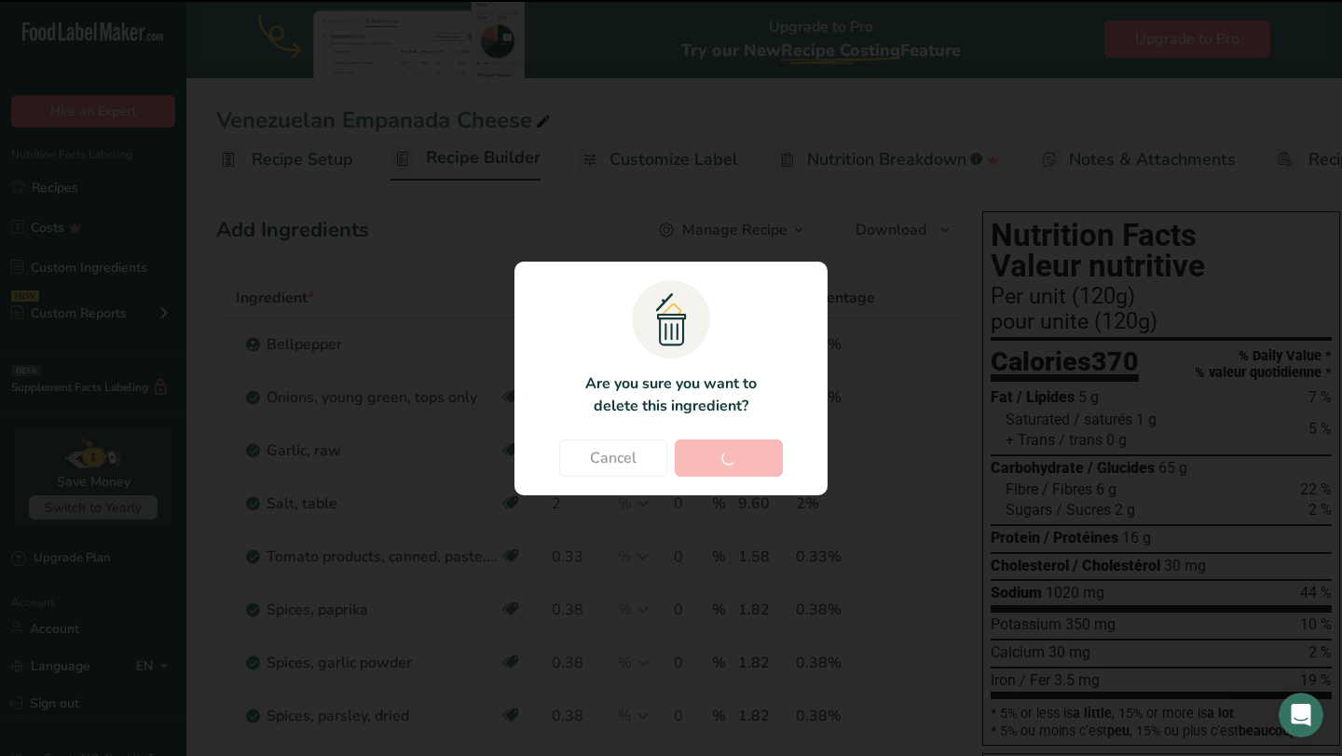
type input "0.38"
type input "0.01"
type input "0"
type input "66"
type input "0.93"
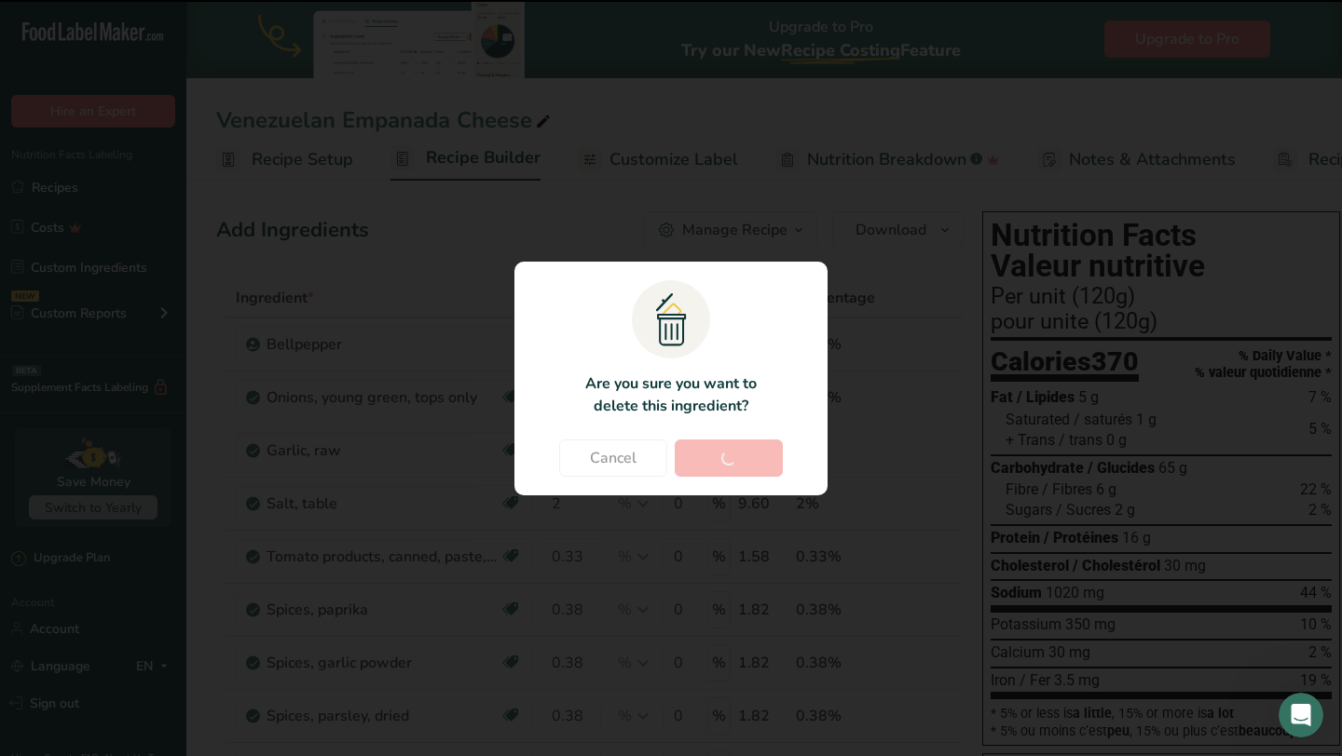
type input "2"
type input "27.38"
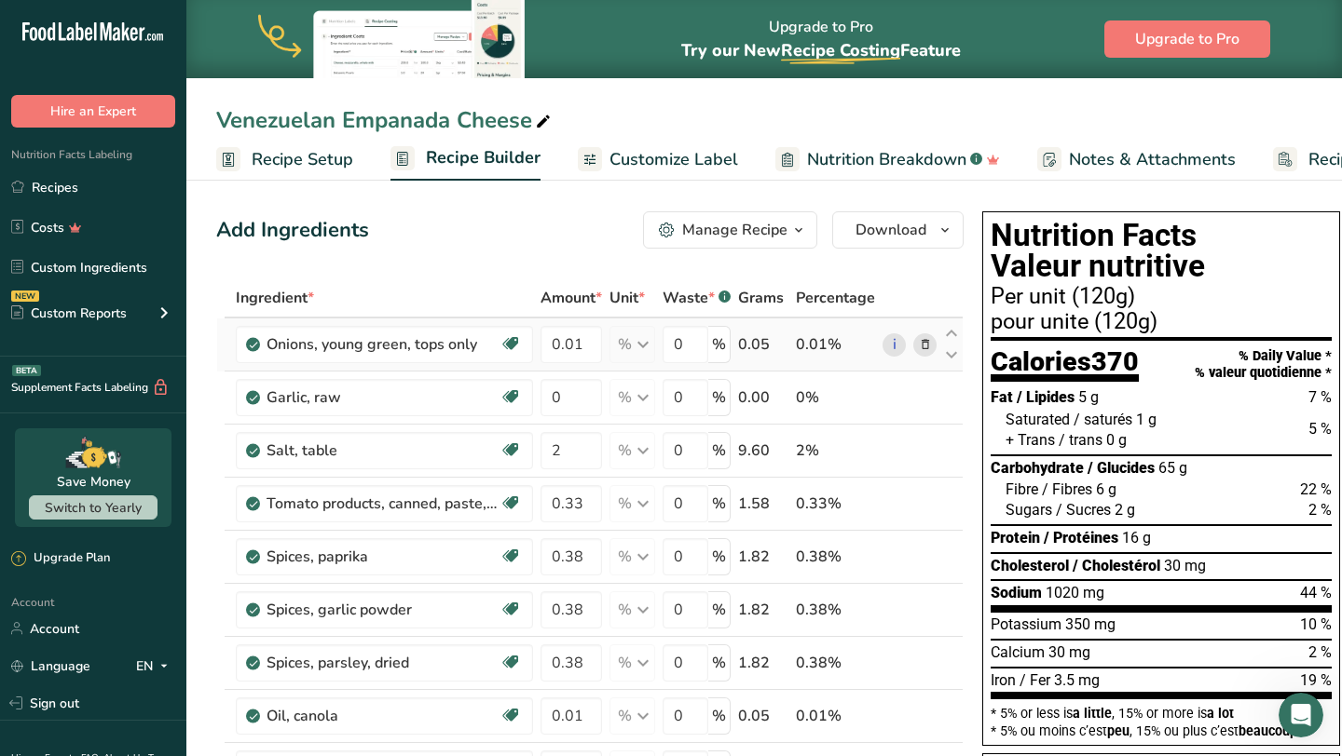
click at [923, 344] on icon at bounding box center [925, 345] width 13 height 20
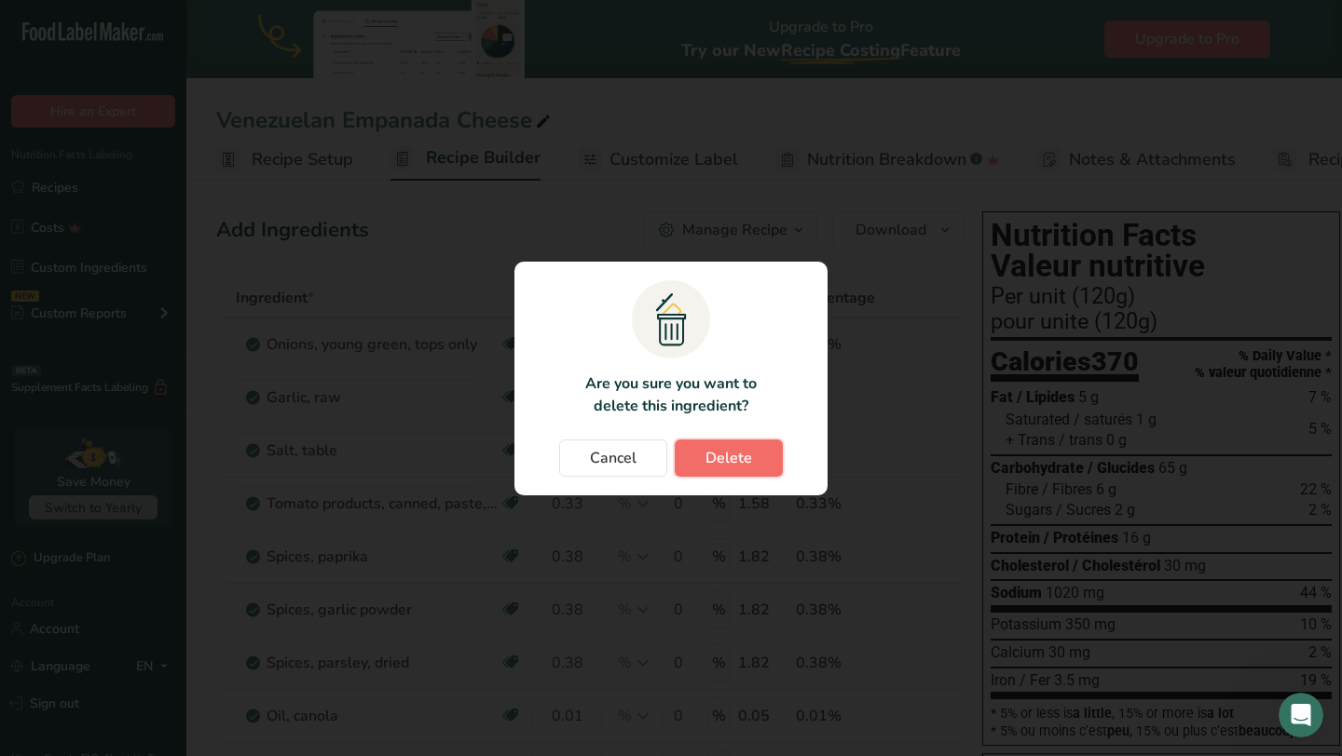
click at [751, 465] on button "Delete" at bounding box center [729, 458] width 108 height 37
type input "0"
type input "2"
type input "0.33"
type input "0.38"
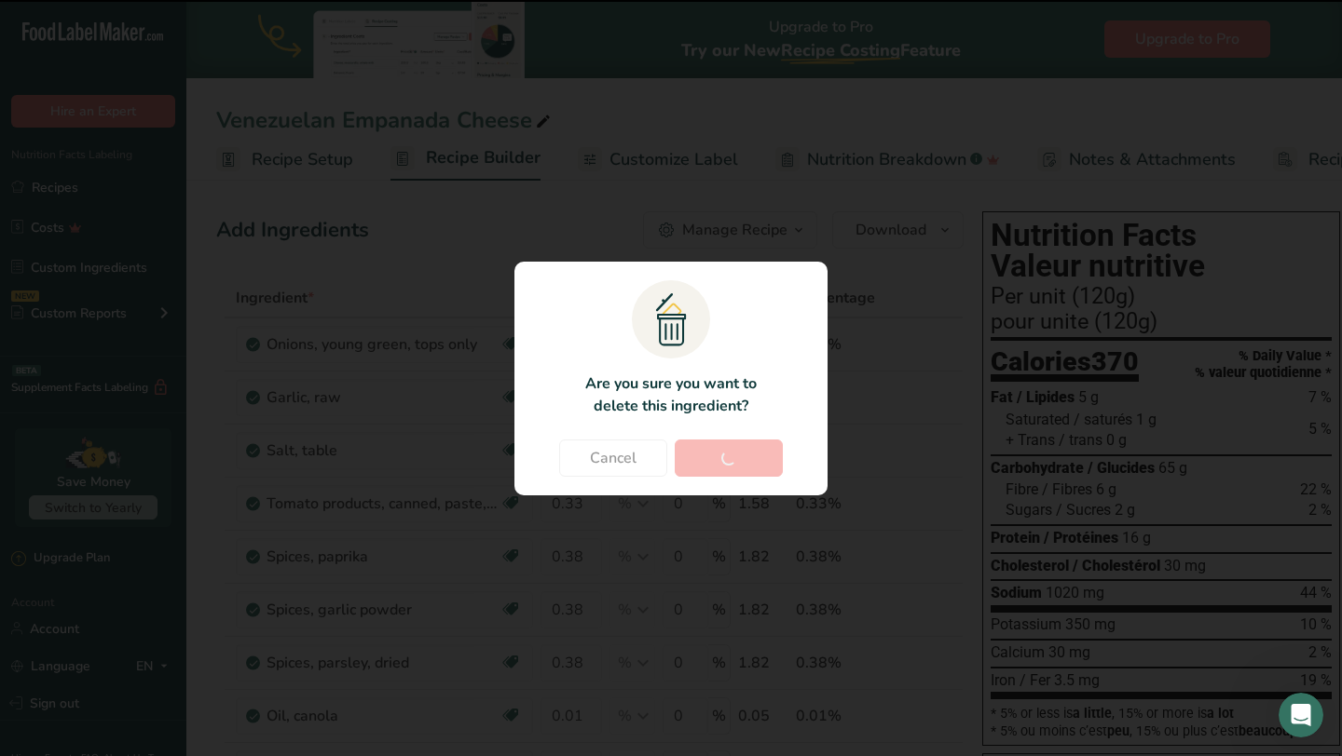
type input "0.01"
type input "0"
type input "66"
type input "0.93"
type input "2"
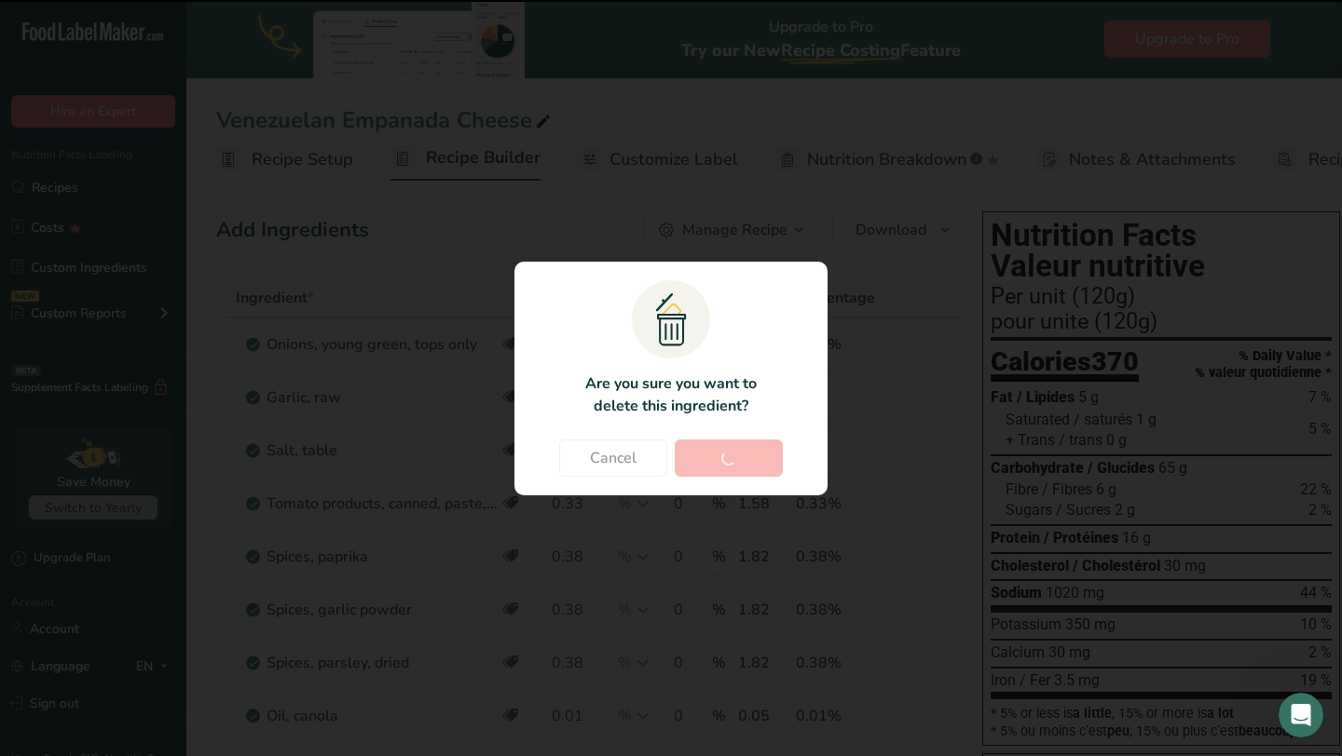
type input "27.38"
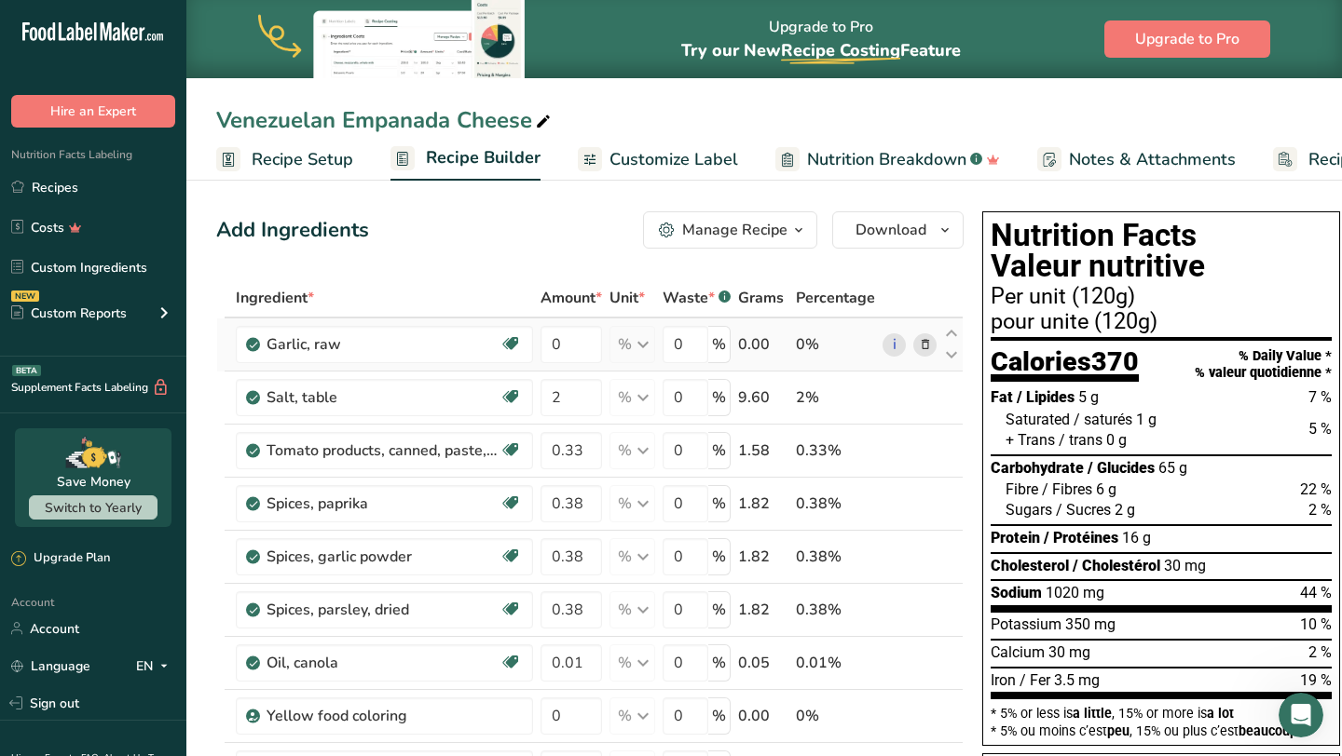
click at [919, 346] on icon at bounding box center [925, 345] width 13 height 20
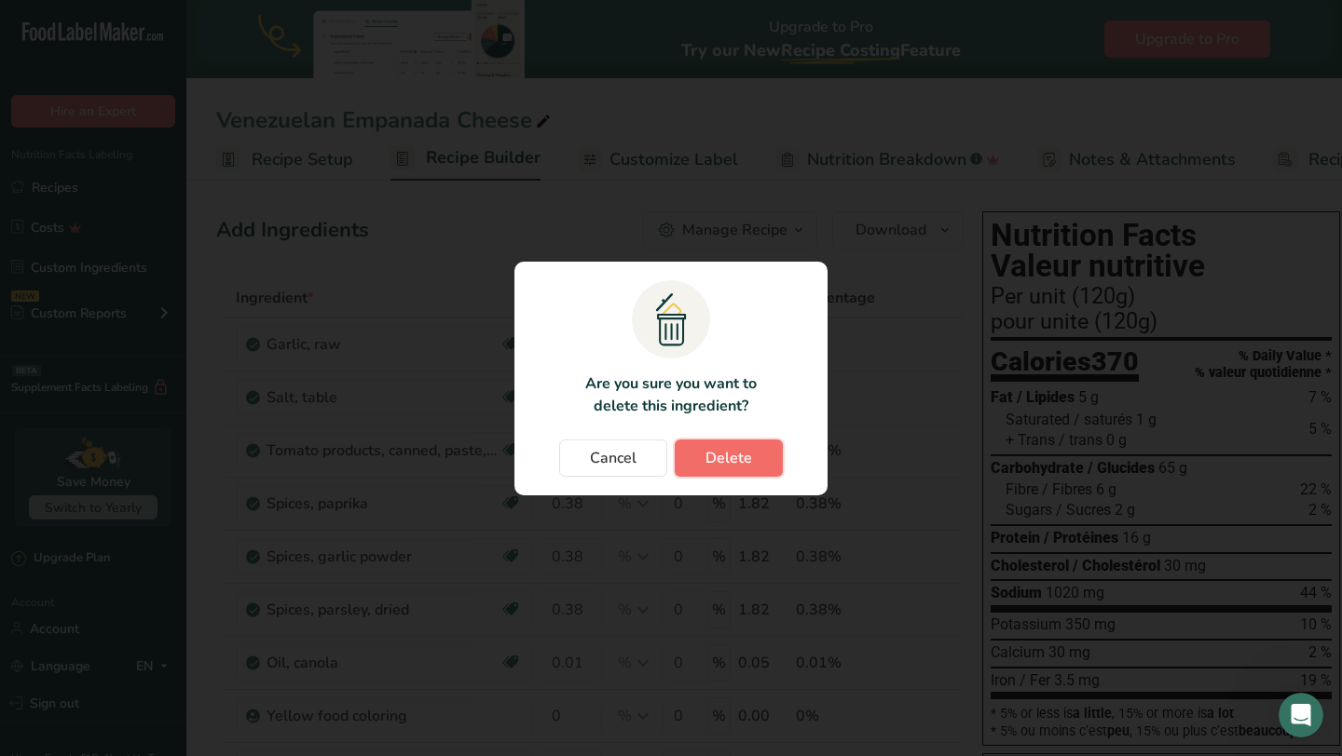
click at [751, 458] on button "Delete" at bounding box center [729, 458] width 108 height 37
type input "2"
type input "0.33"
type input "0.38"
type input "0.01"
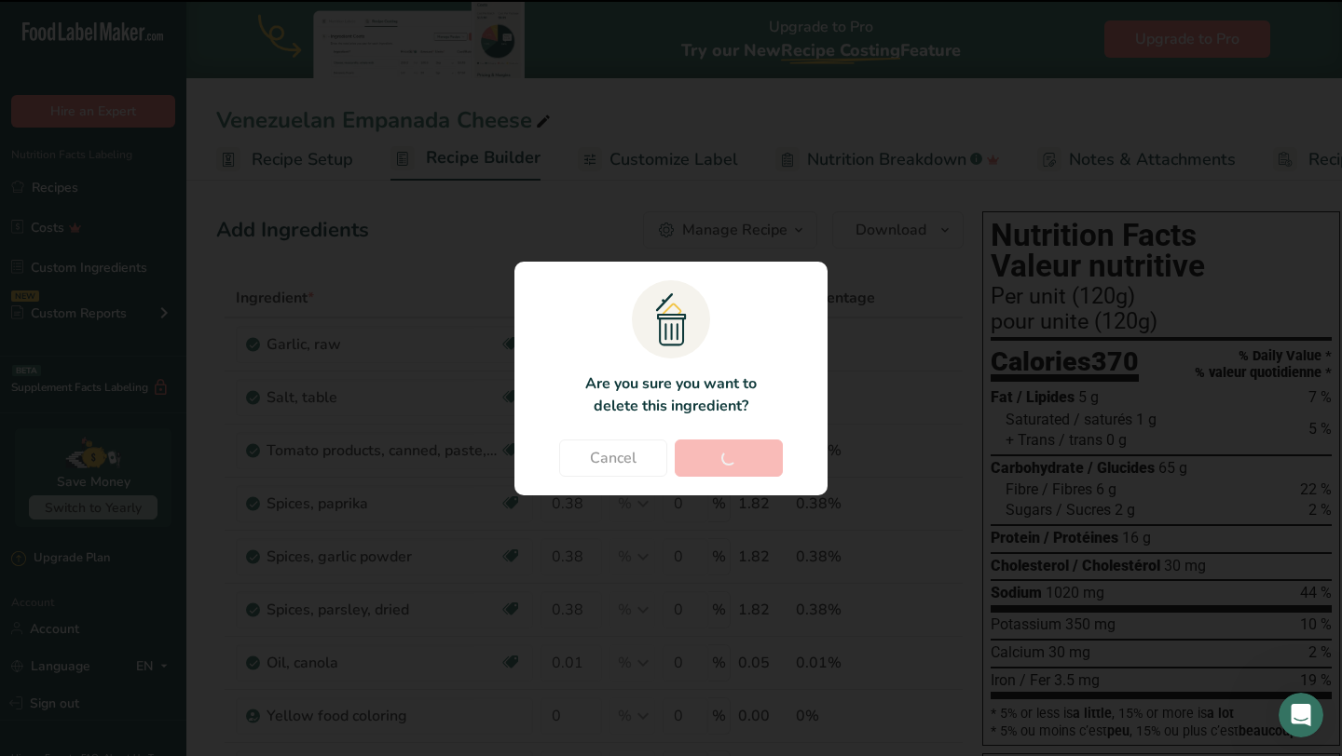
type input "0"
type input "66"
type input "0.93"
type input "2"
type input "27.38"
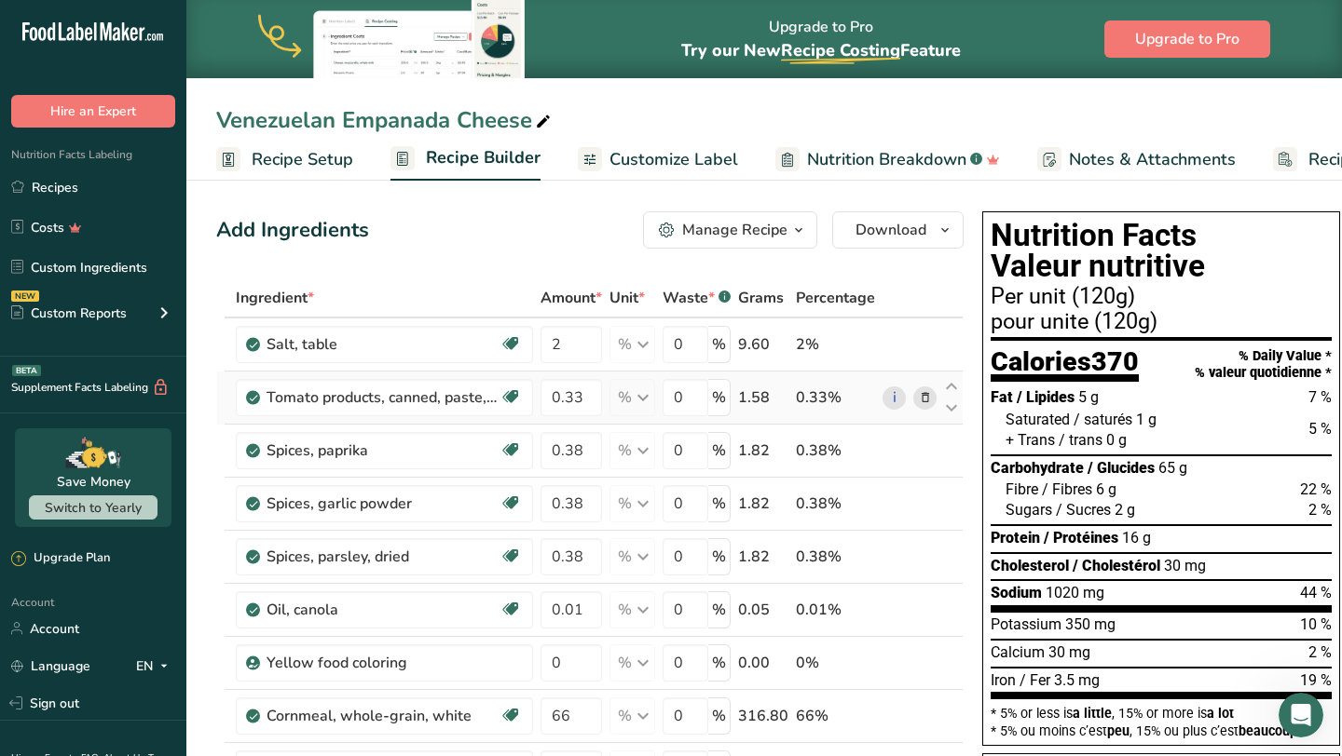
click at [932, 400] on span at bounding box center [925, 398] width 22 height 22
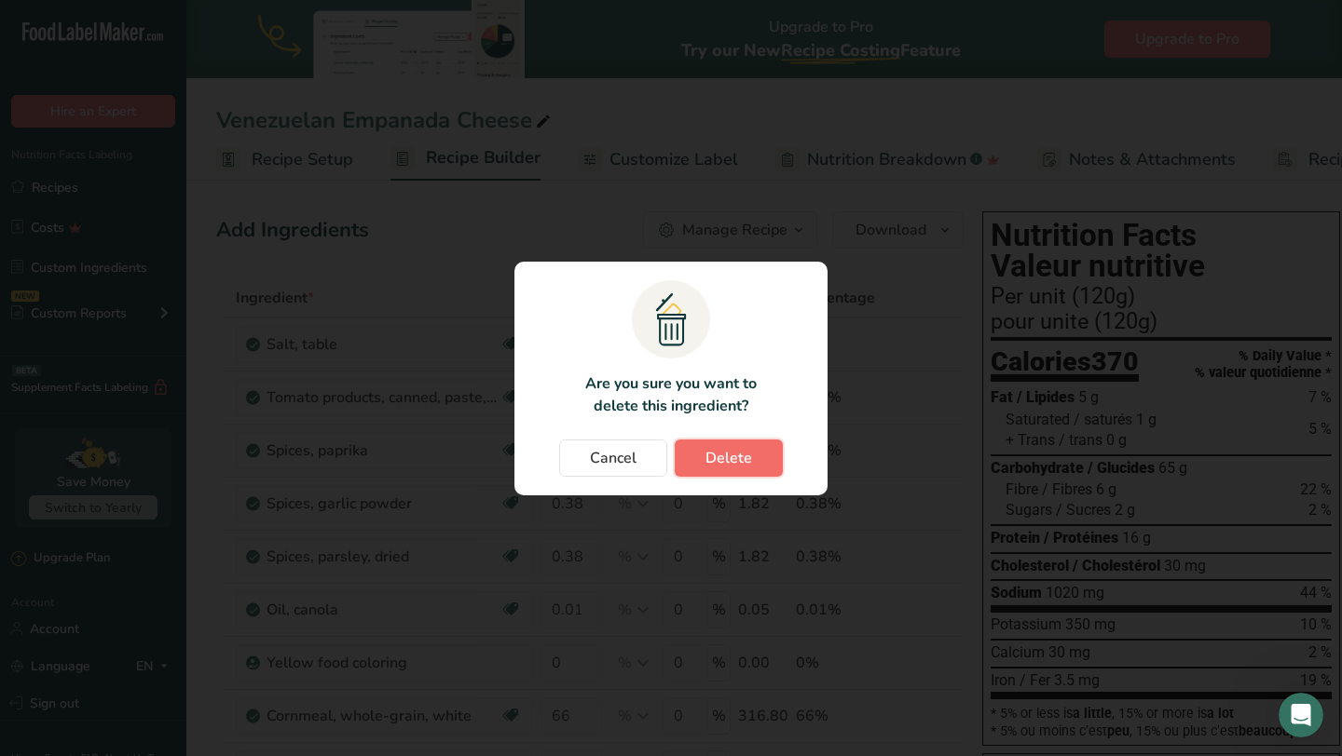
click at [759, 458] on button "Delete" at bounding box center [729, 458] width 108 height 37
type input "0.38"
type input "0.01"
type input "0"
type input "66"
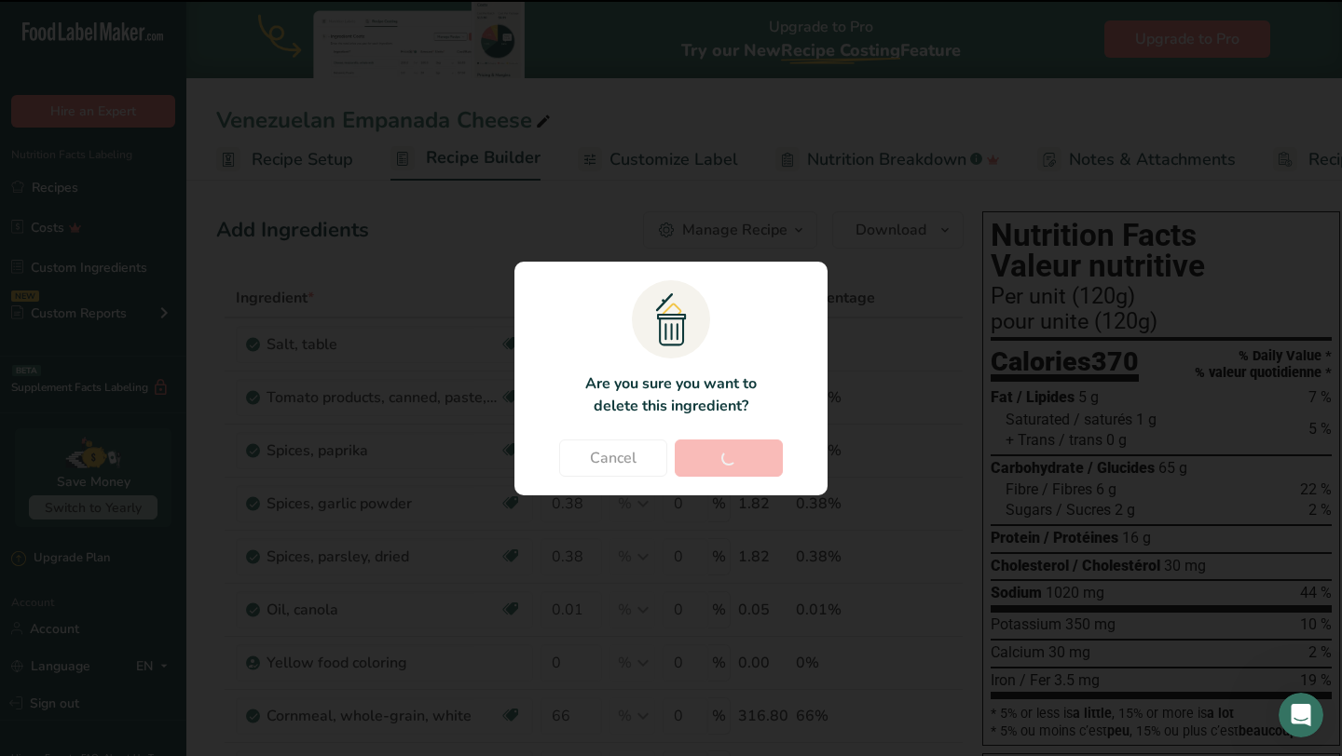
type input "0.93"
type input "2"
type input "27.38"
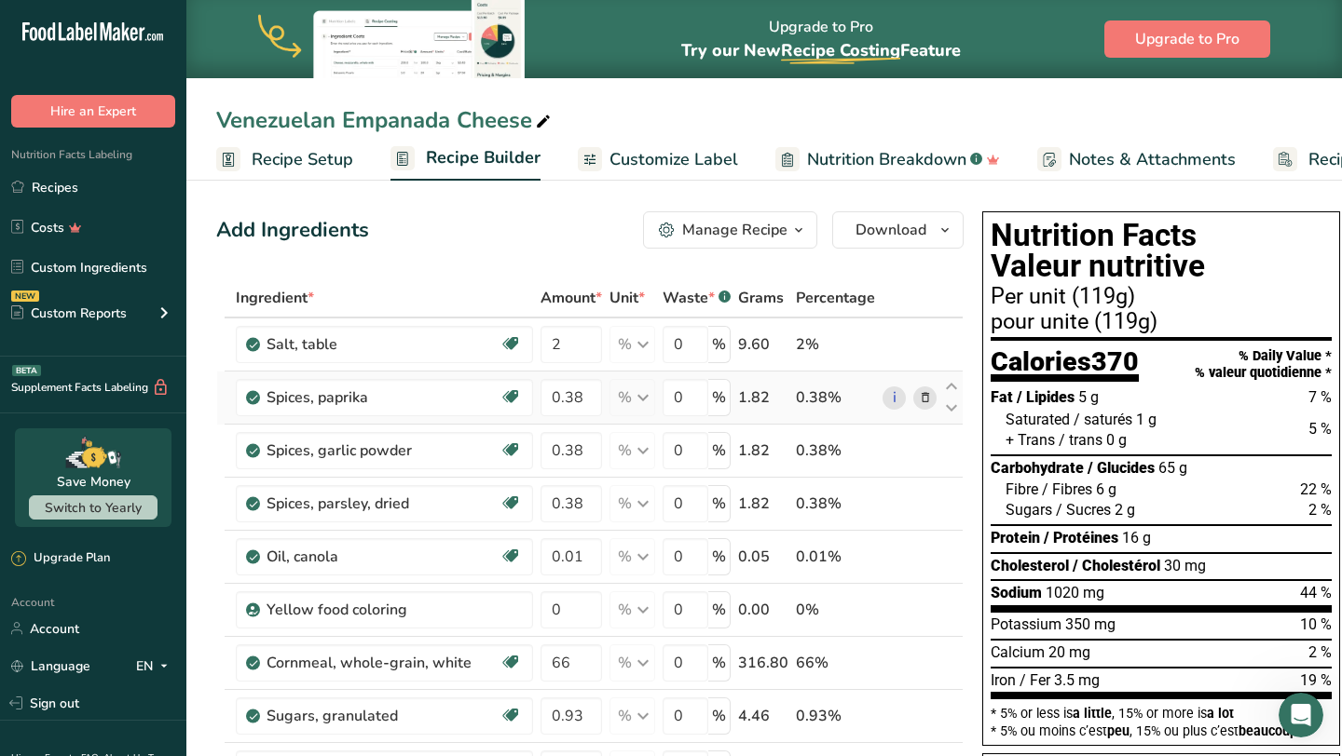
click at [920, 397] on icon at bounding box center [925, 398] width 13 height 20
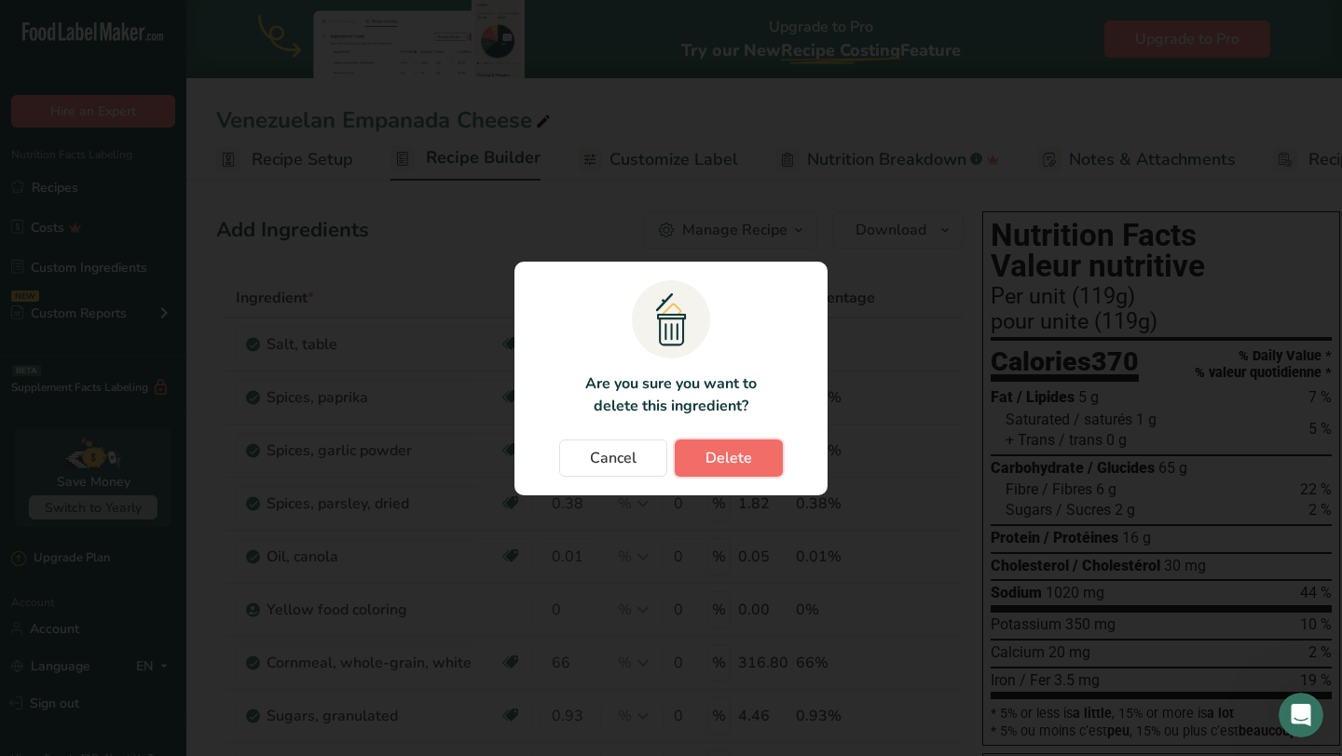
click at [732, 445] on button "Delete" at bounding box center [729, 458] width 108 height 37
type input "0.01"
type input "0"
type input "66"
type input "0.93"
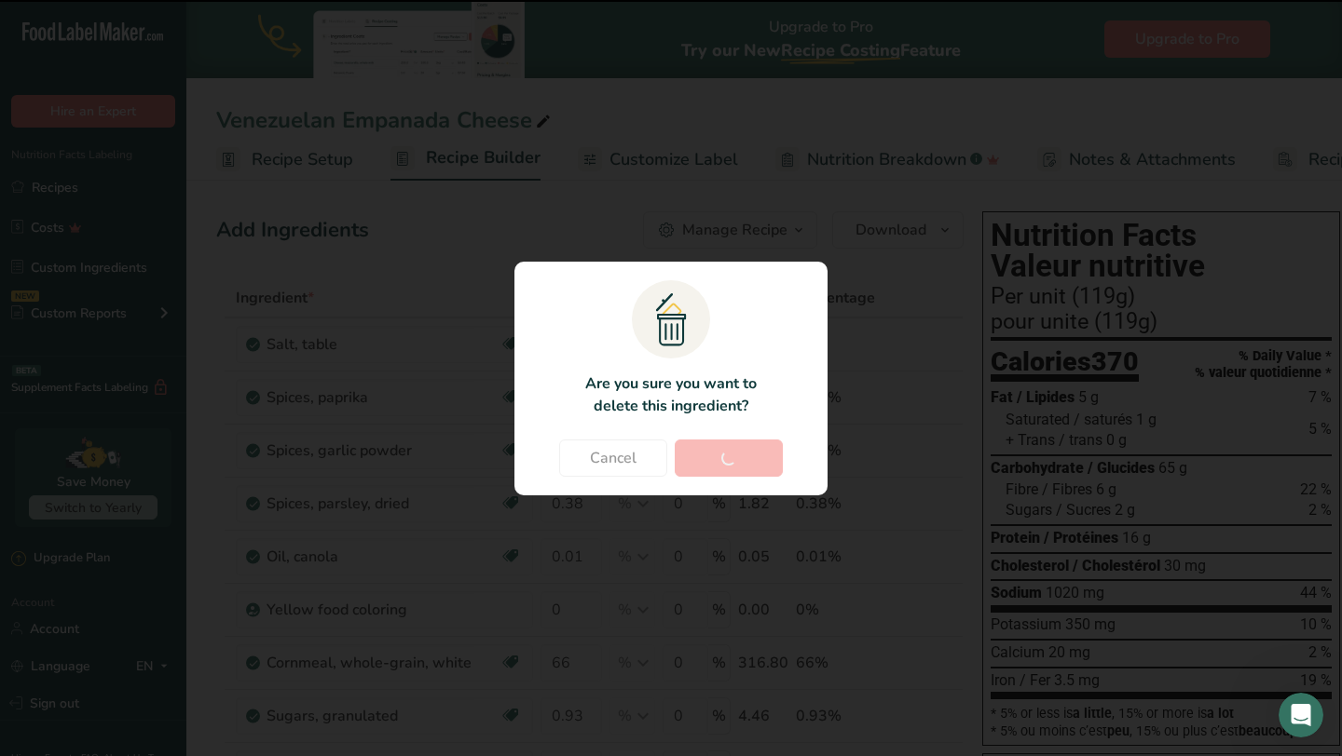
type input "2"
type input "27.38"
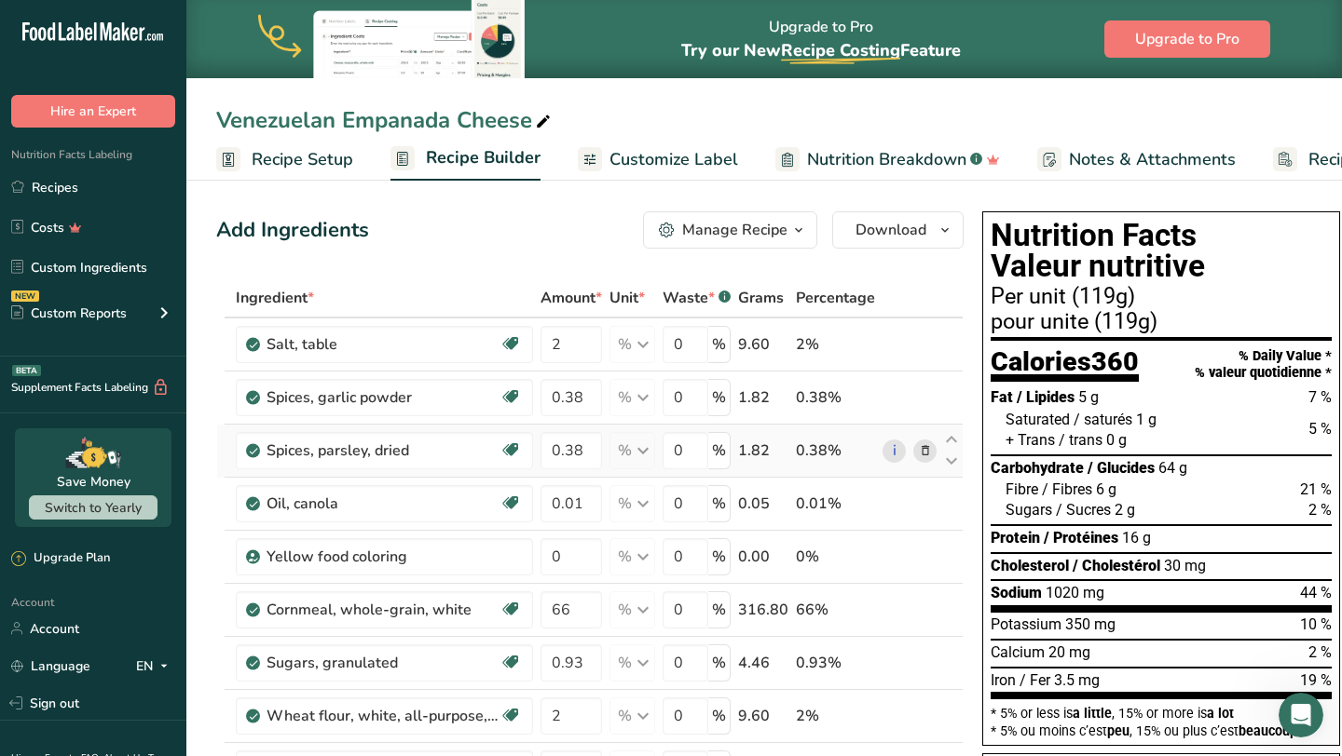
click at [921, 454] on icon at bounding box center [925, 452] width 13 height 20
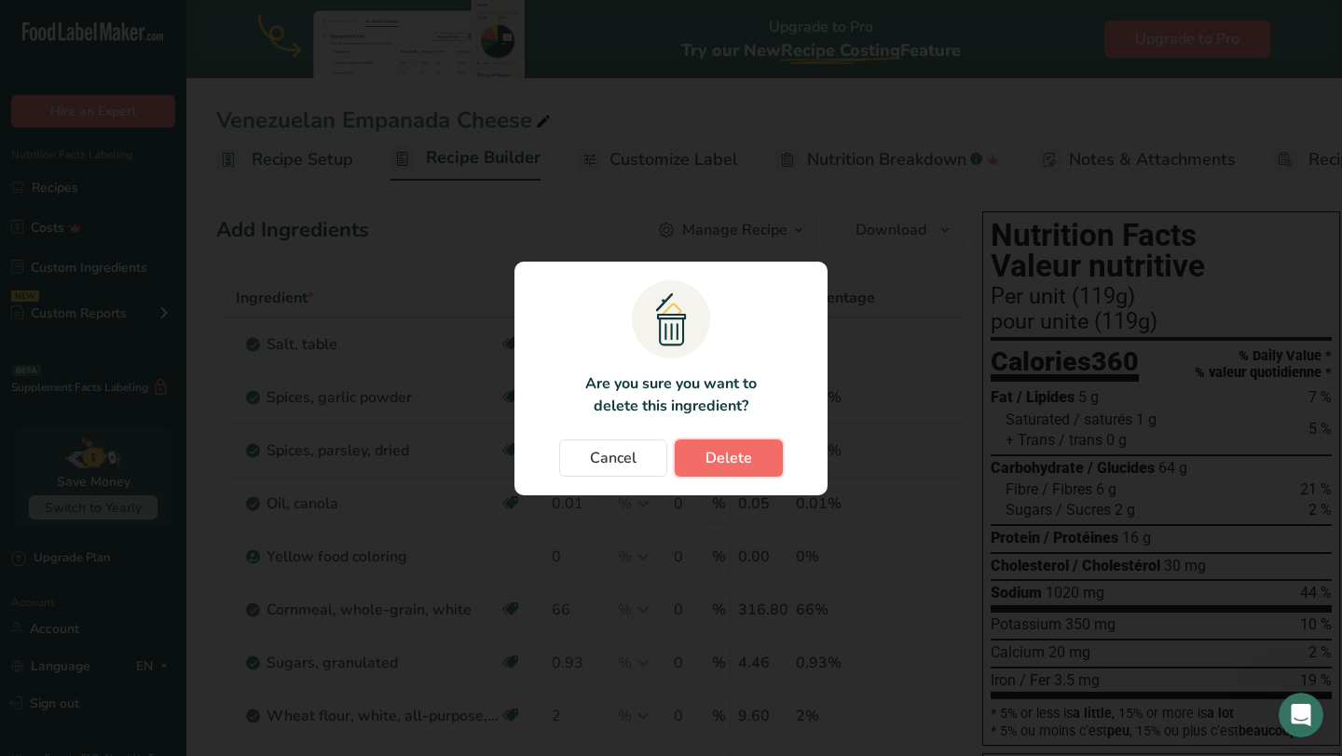
click at [697, 466] on button "Delete" at bounding box center [729, 458] width 108 height 37
type input "0.01"
type input "0"
type input "66"
type input "0.93"
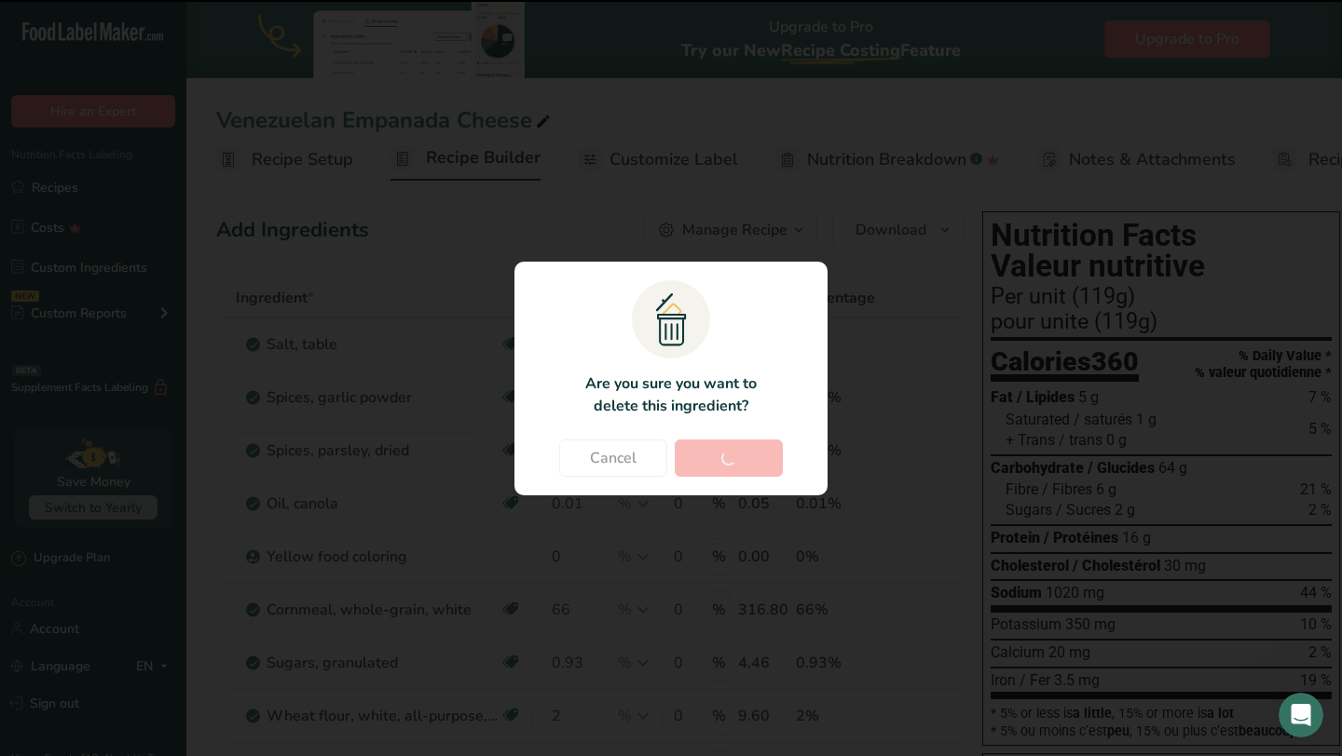
type input "2"
type input "27.38"
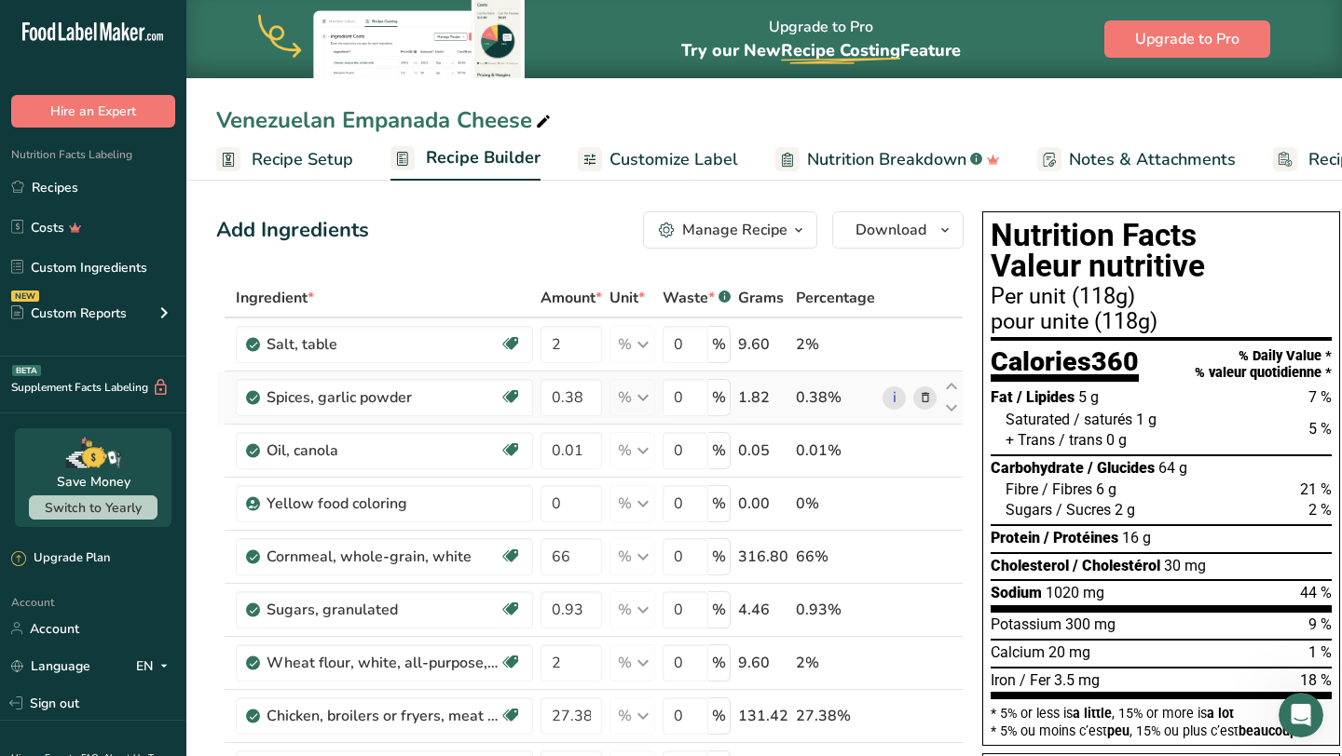
click at [919, 405] on icon at bounding box center [925, 398] width 13 height 20
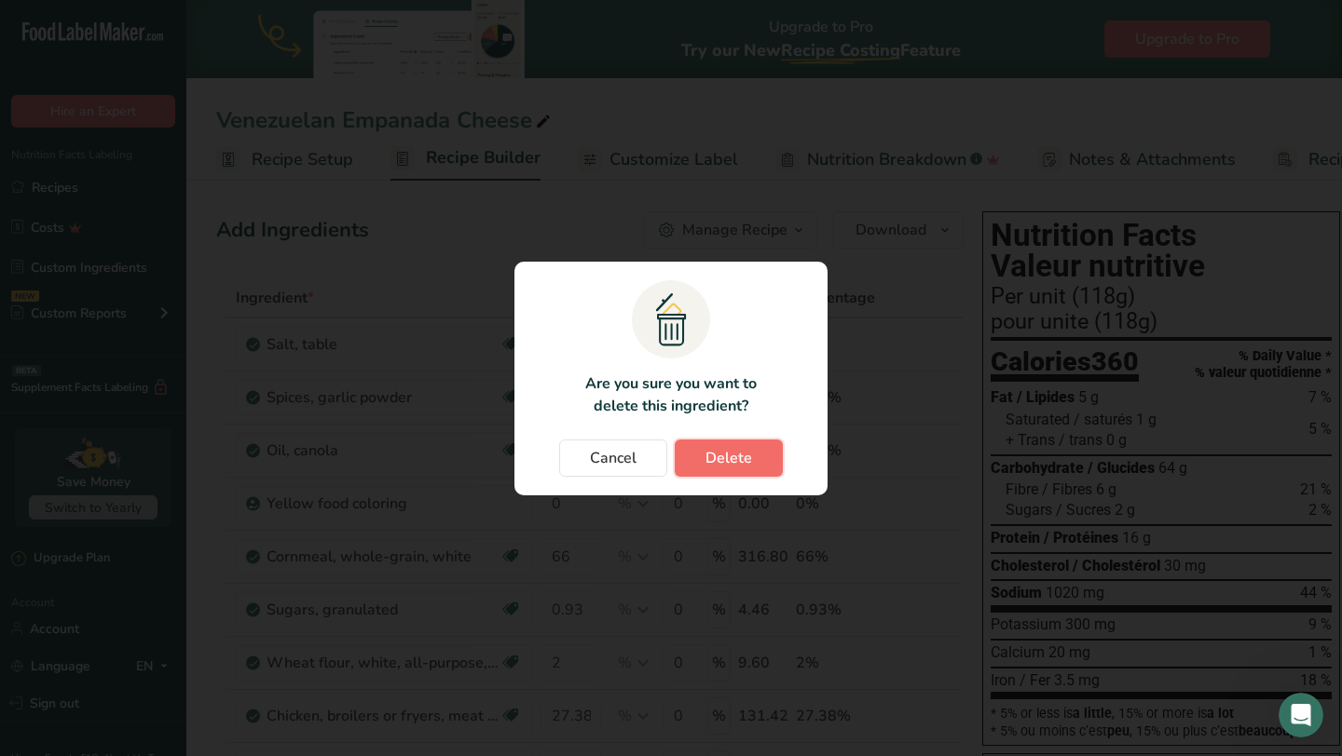
click at [768, 468] on button "Delete" at bounding box center [729, 458] width 108 height 37
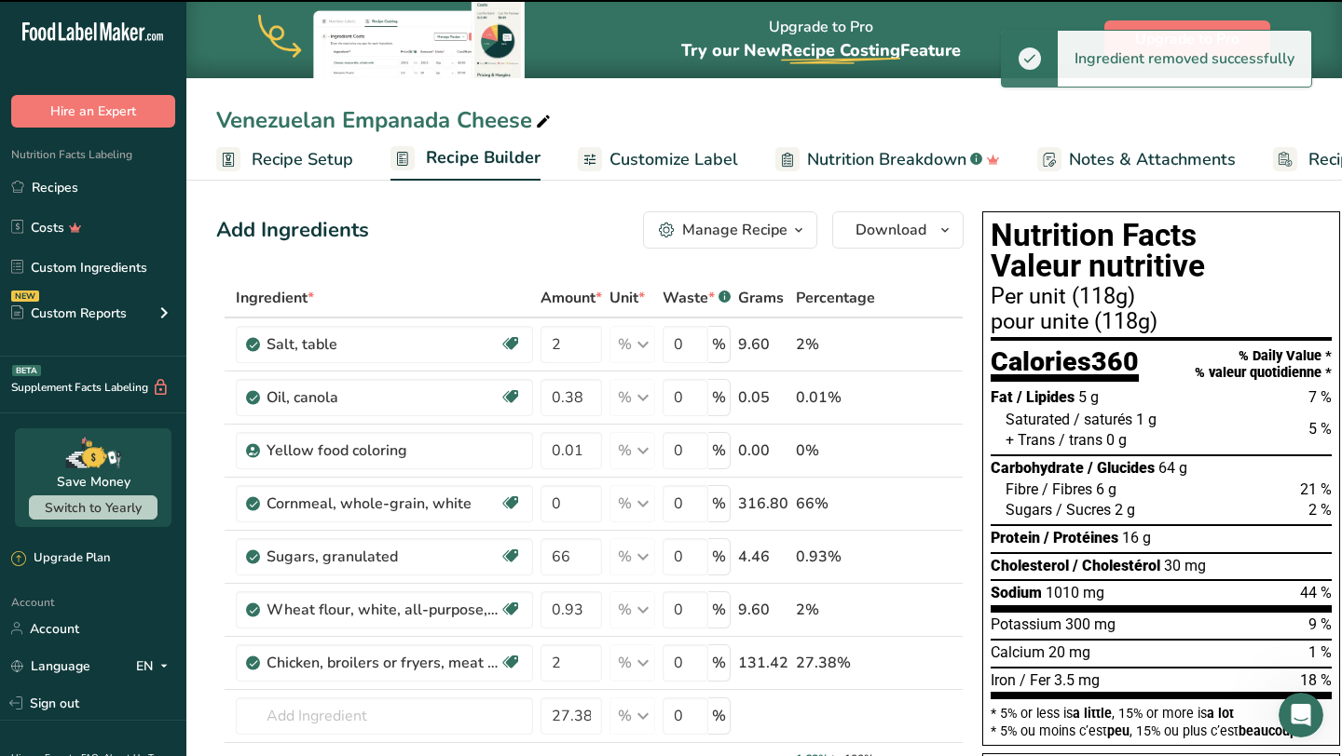
type input "0.01"
type input "0"
type input "66"
type input "0.93"
type input "2"
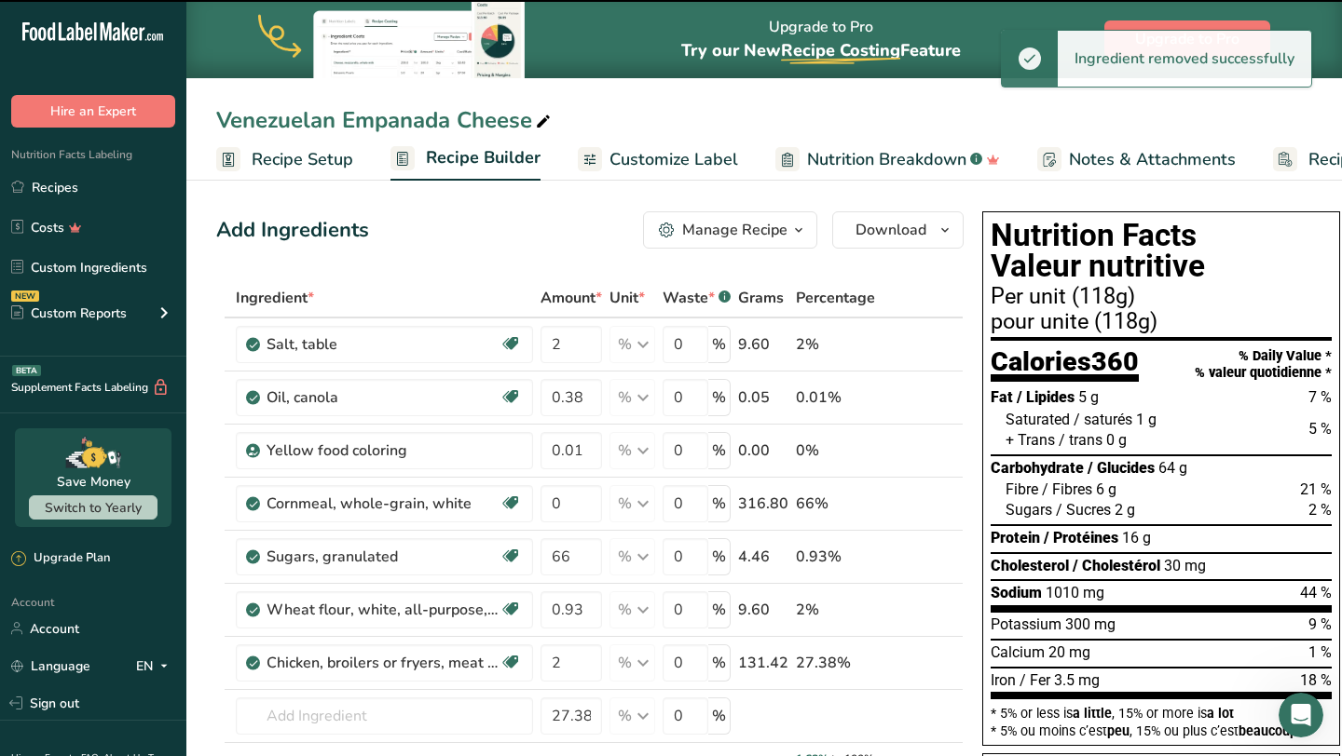
type input "27.38"
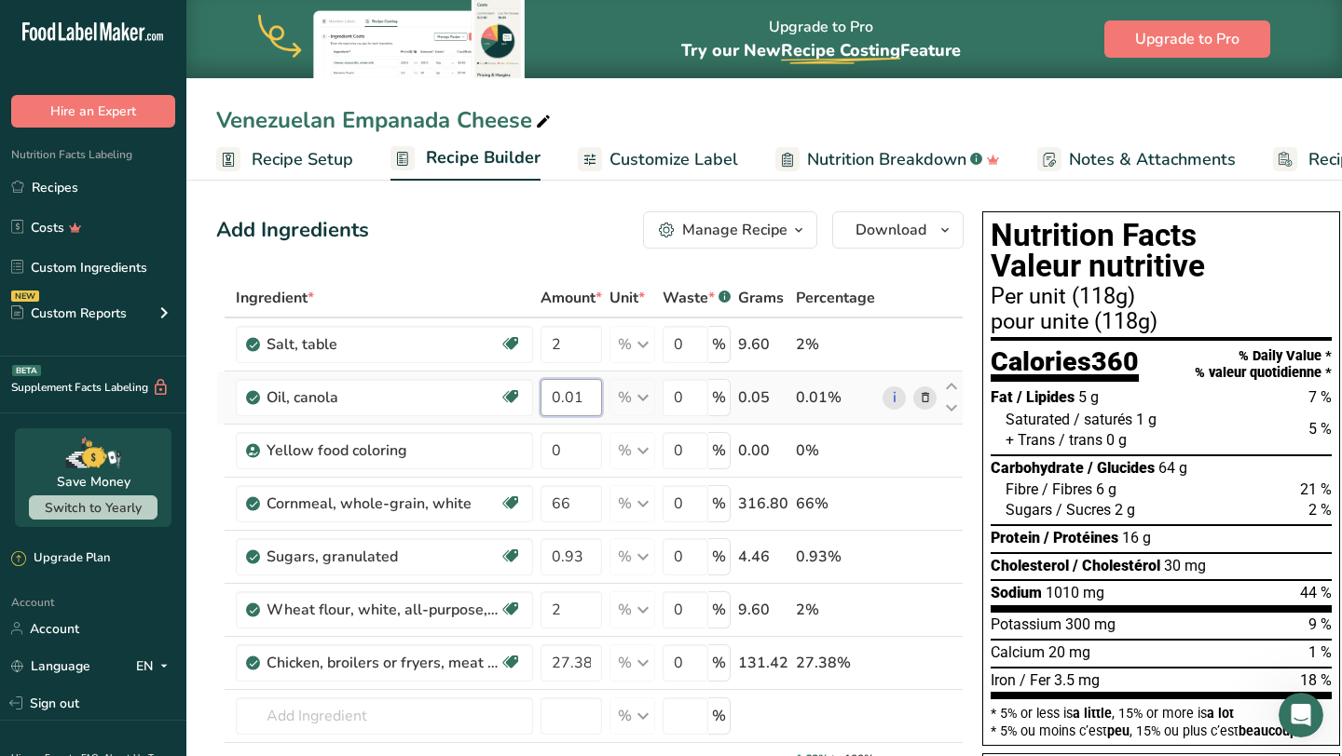
click at [587, 406] on input "0.01" at bounding box center [570, 397] width 61 height 37
type input "0"
type input "0.8"
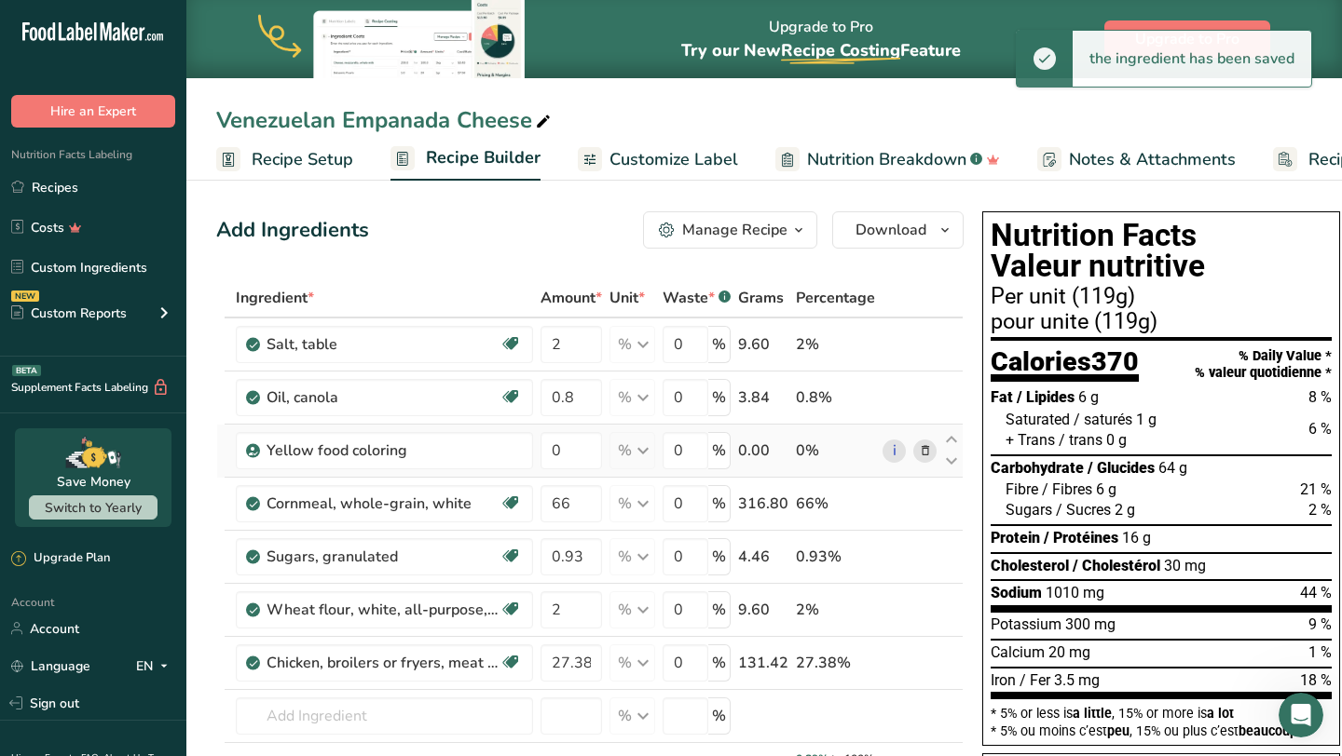
click at [917, 449] on div "Ingredient * Amount * Unit * Waste * .a-a{fill:#347362;}.b-a{fill:#fff;} Grams …" at bounding box center [589, 570] width 747 height 583
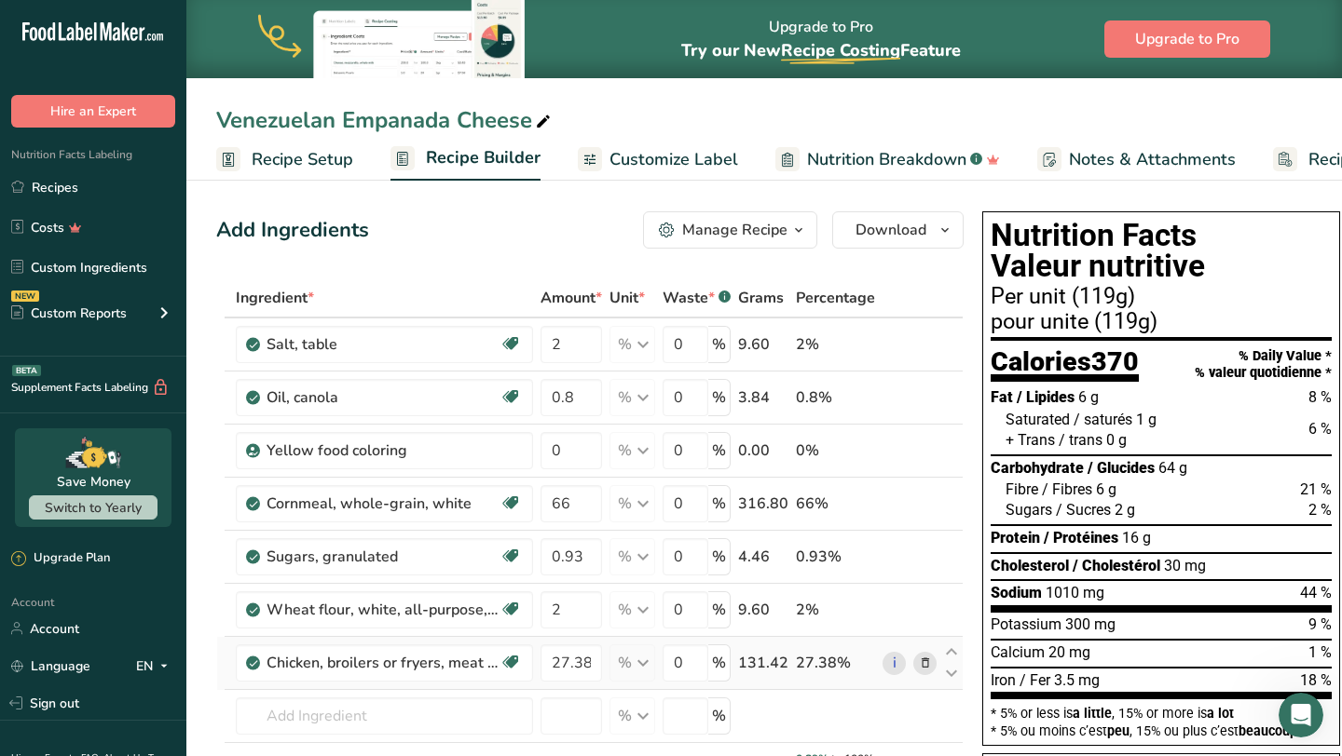
click at [919, 665] on icon at bounding box center [925, 664] width 13 height 20
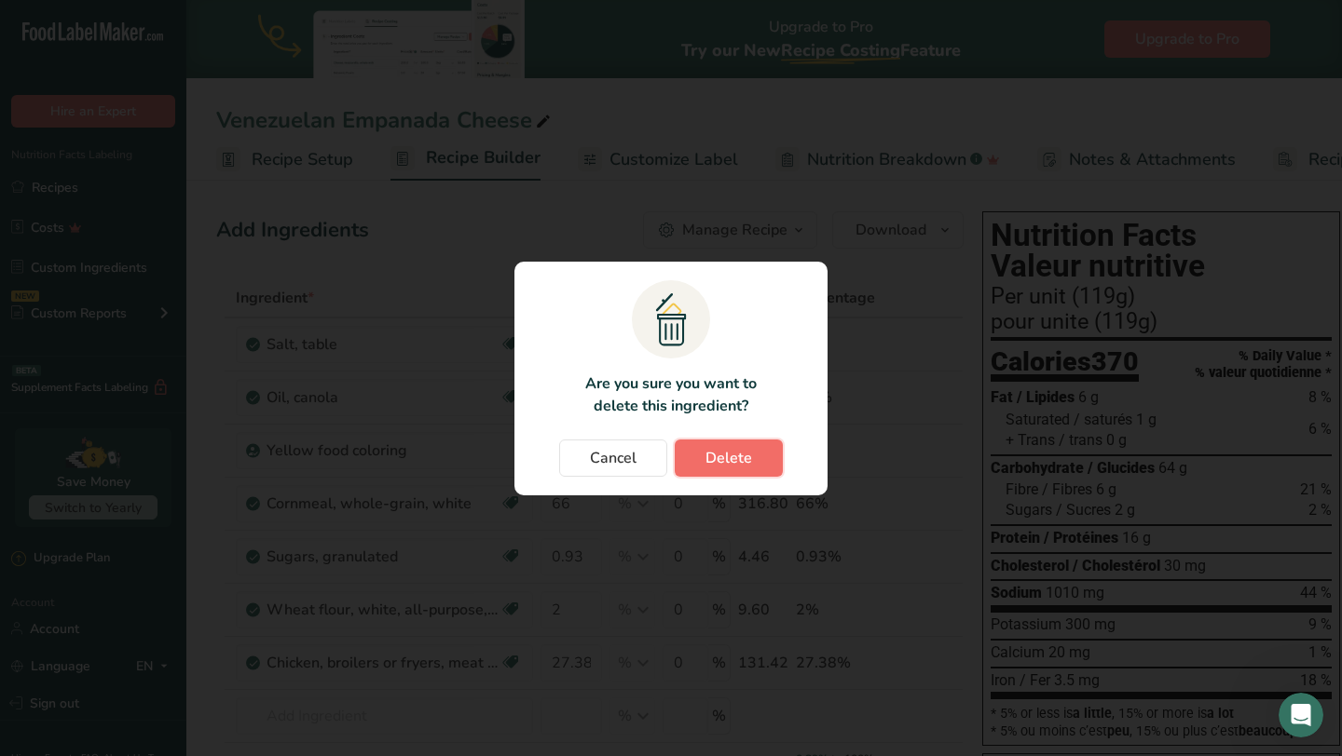
click at [746, 442] on button "Delete" at bounding box center [729, 458] width 108 height 37
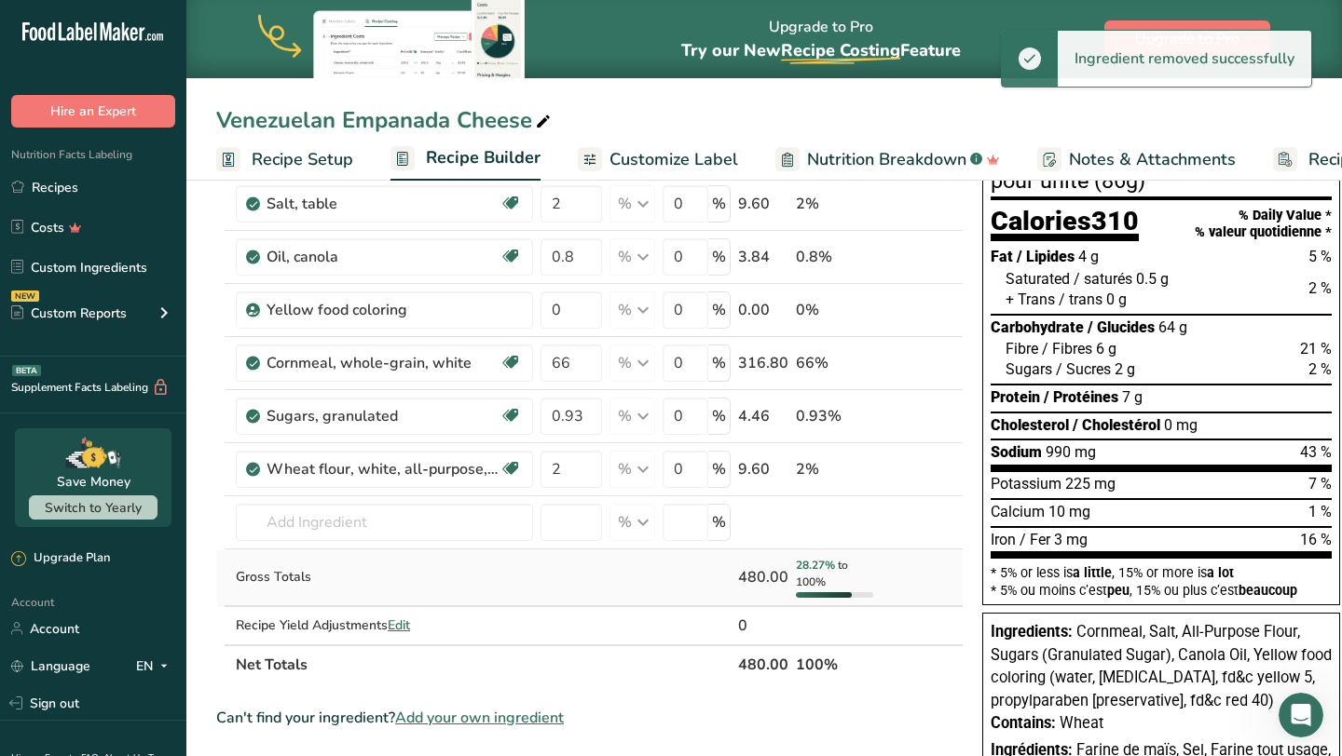
scroll to position [155, 0]
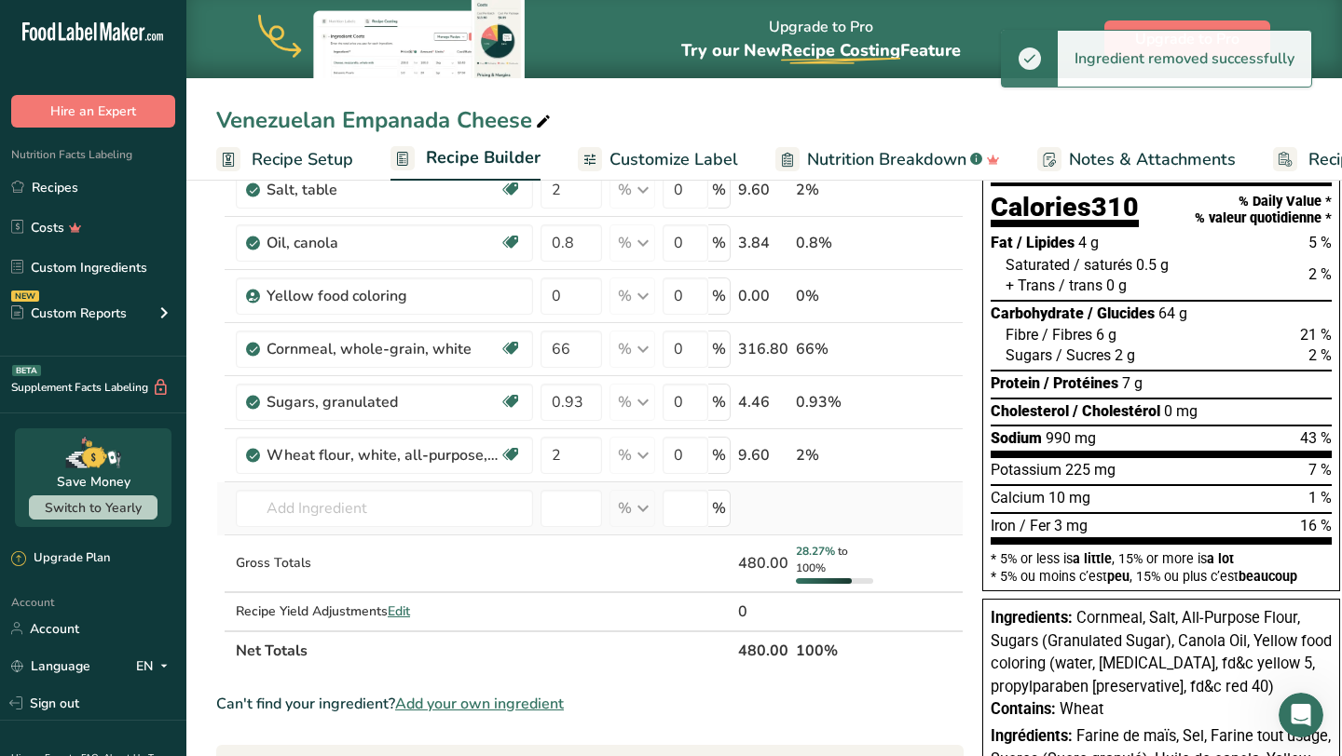
click at [456, 485] on td "Almond flour 1211 Milk, whole, 3.25% milkfat, without added vitamin A and vitam…" at bounding box center [384, 509] width 305 height 53
click at [407, 528] on td "Almond flour 1211 Milk, whole, 3.25% milkfat, without added vitamin A and vitam…" at bounding box center [384, 509] width 305 height 53
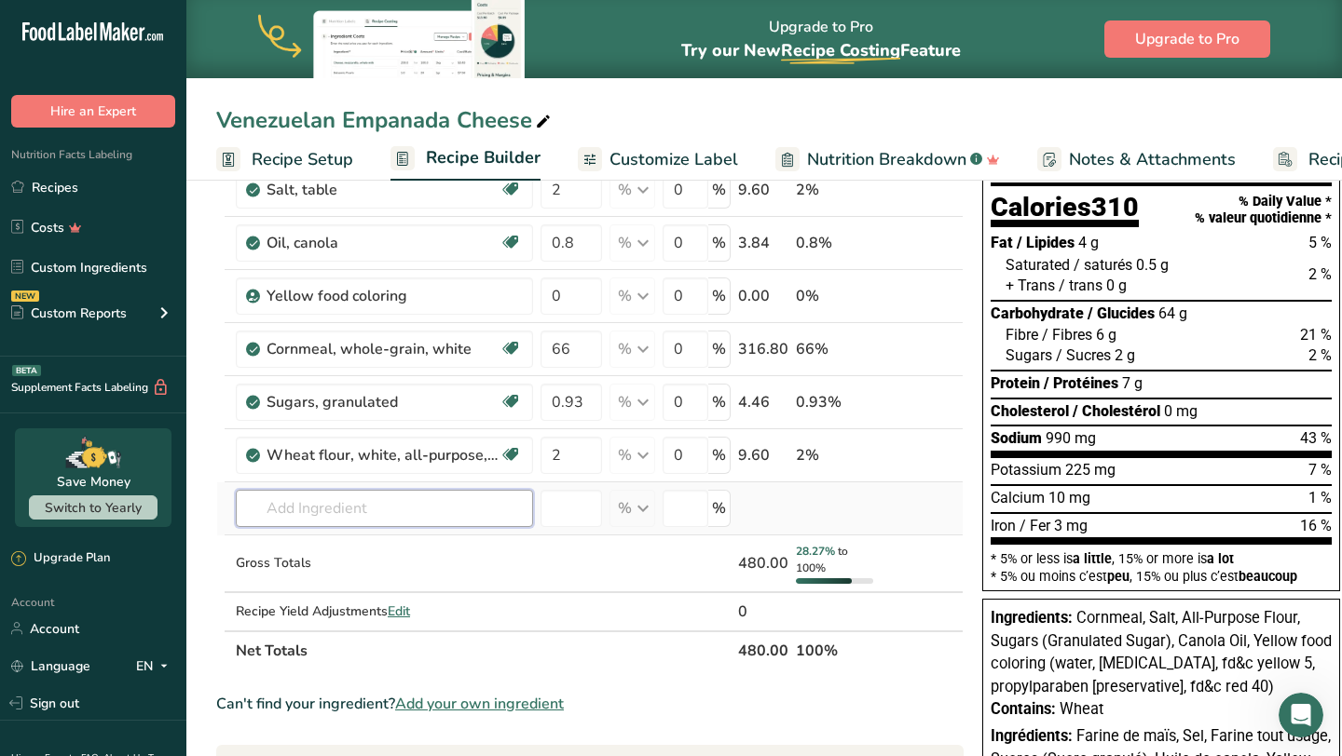
click at [377, 505] on input "text" at bounding box center [384, 508] width 297 height 37
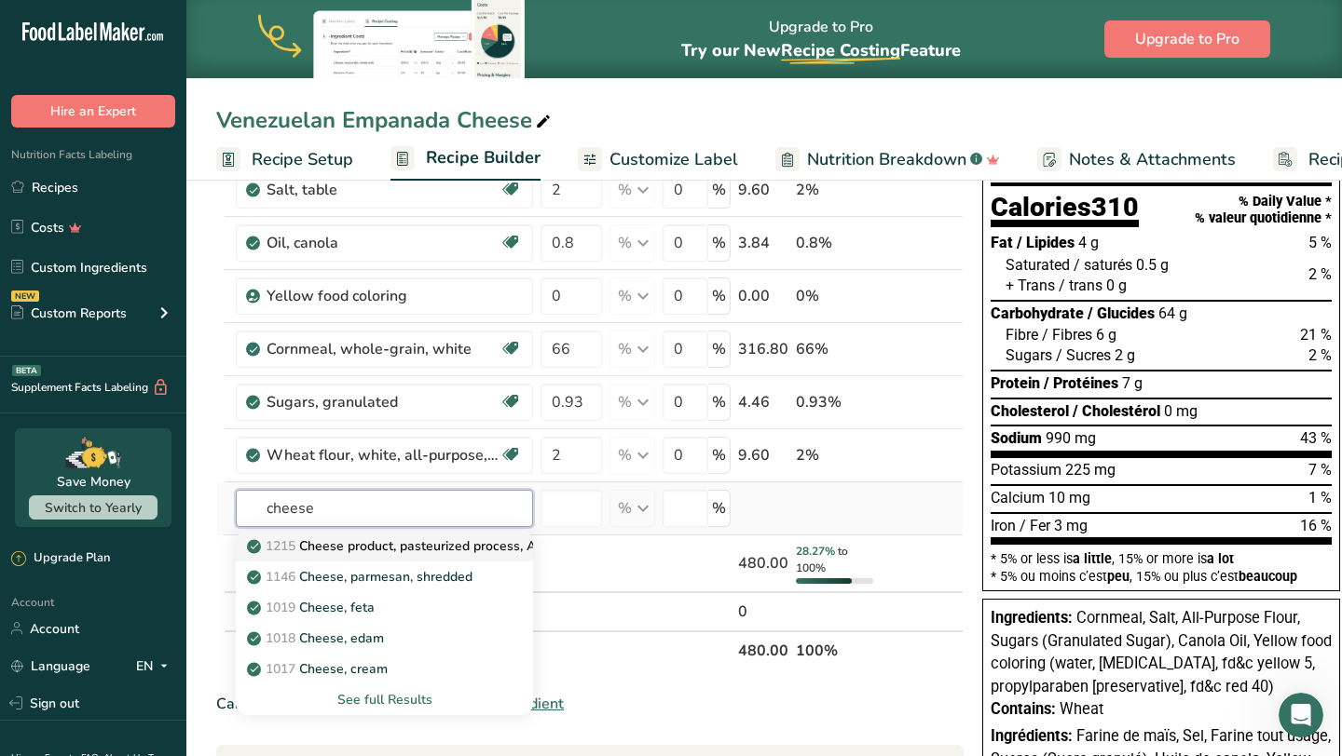
type input "Cheese product, pasteurized process, American, reduced fat, fortified with vita…"
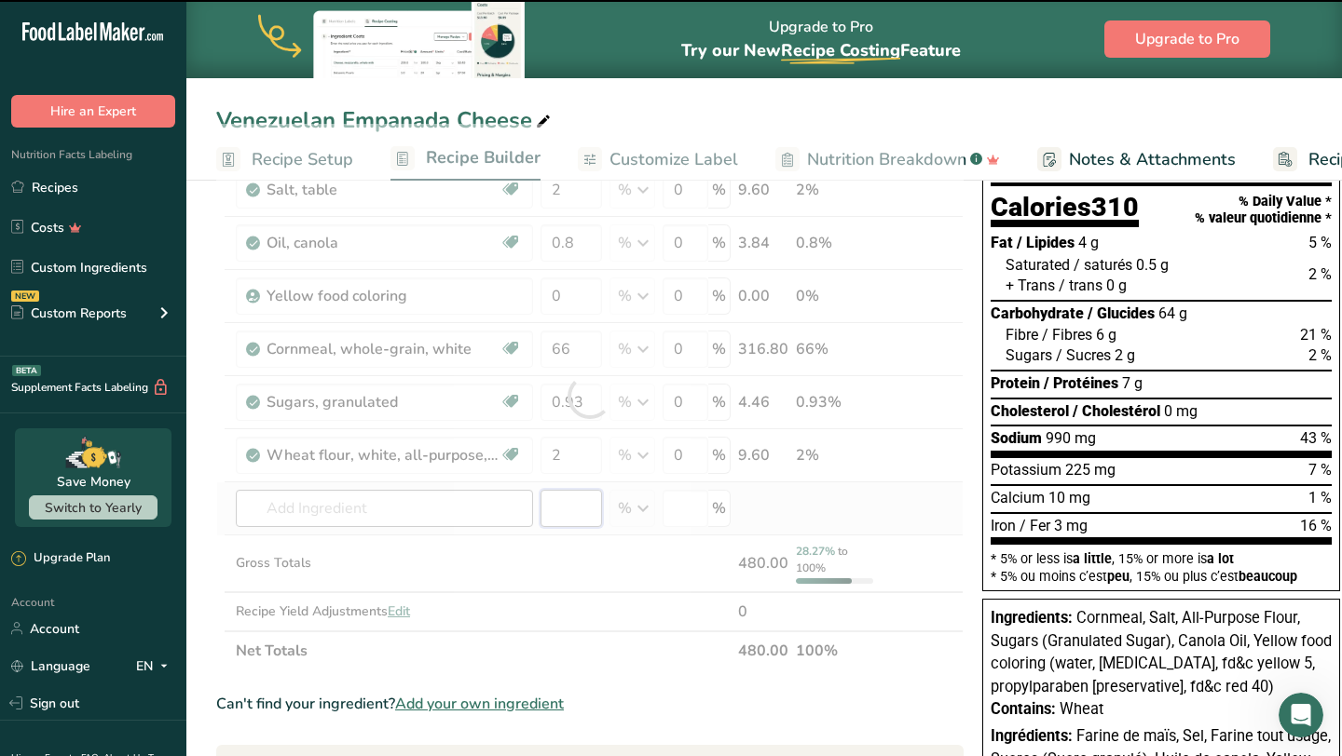
type input "0"
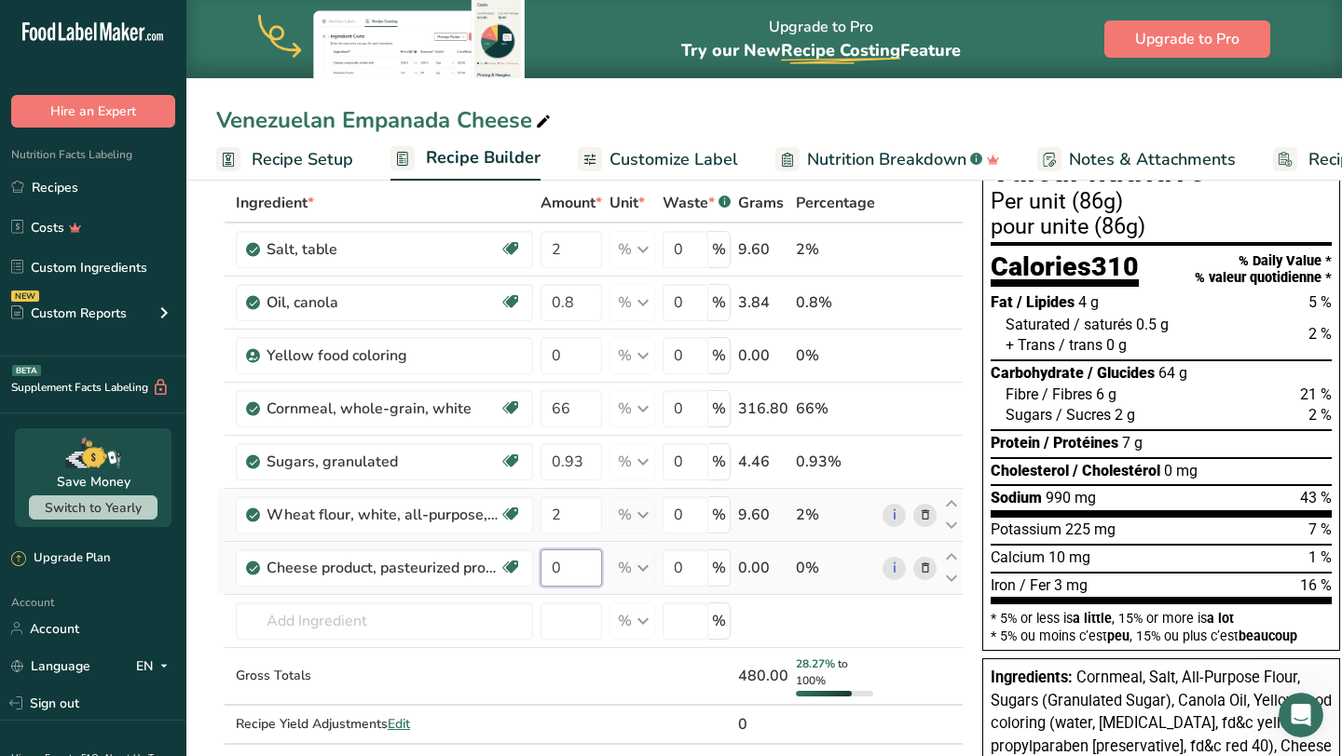
scroll to position [75, 0]
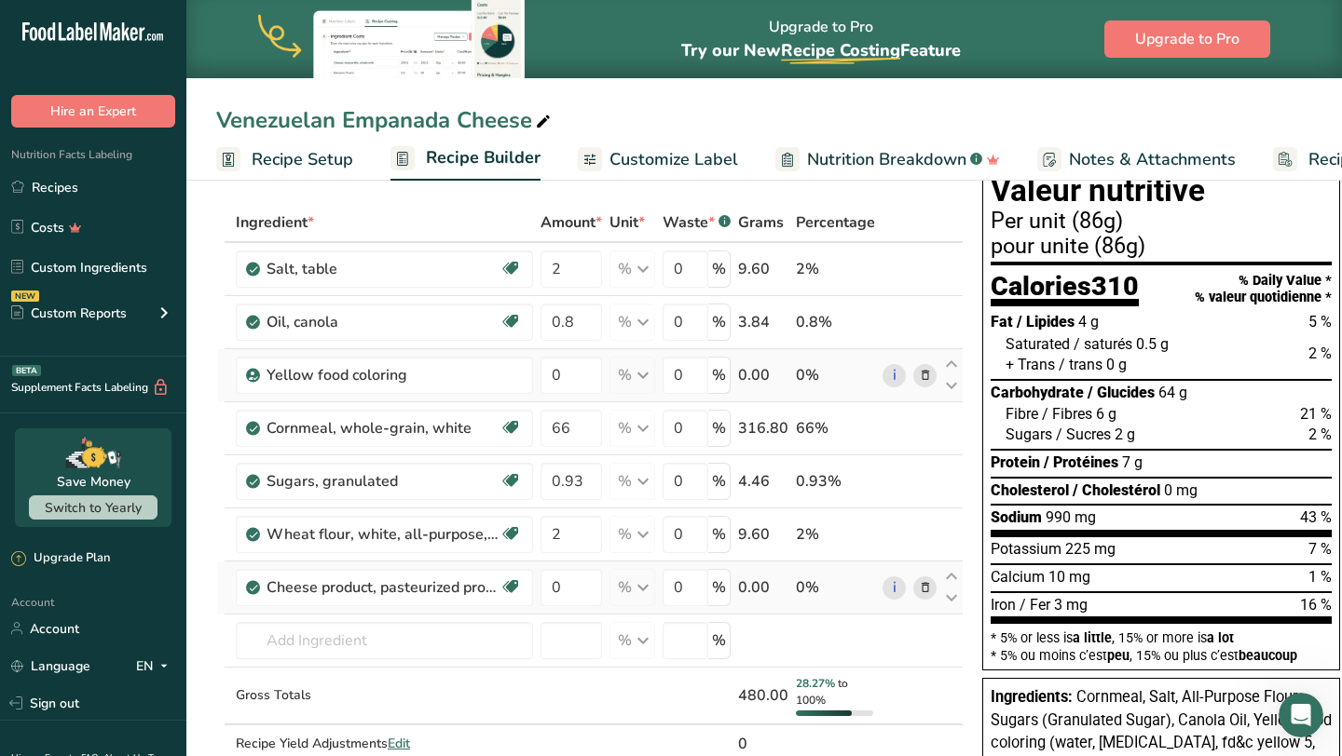
click at [926, 373] on div "Ingredient * Amount * Unit * Waste * .a-a{fill:#347362;}.b-a{fill:#fff;} Grams …" at bounding box center [589, 503] width 747 height 600
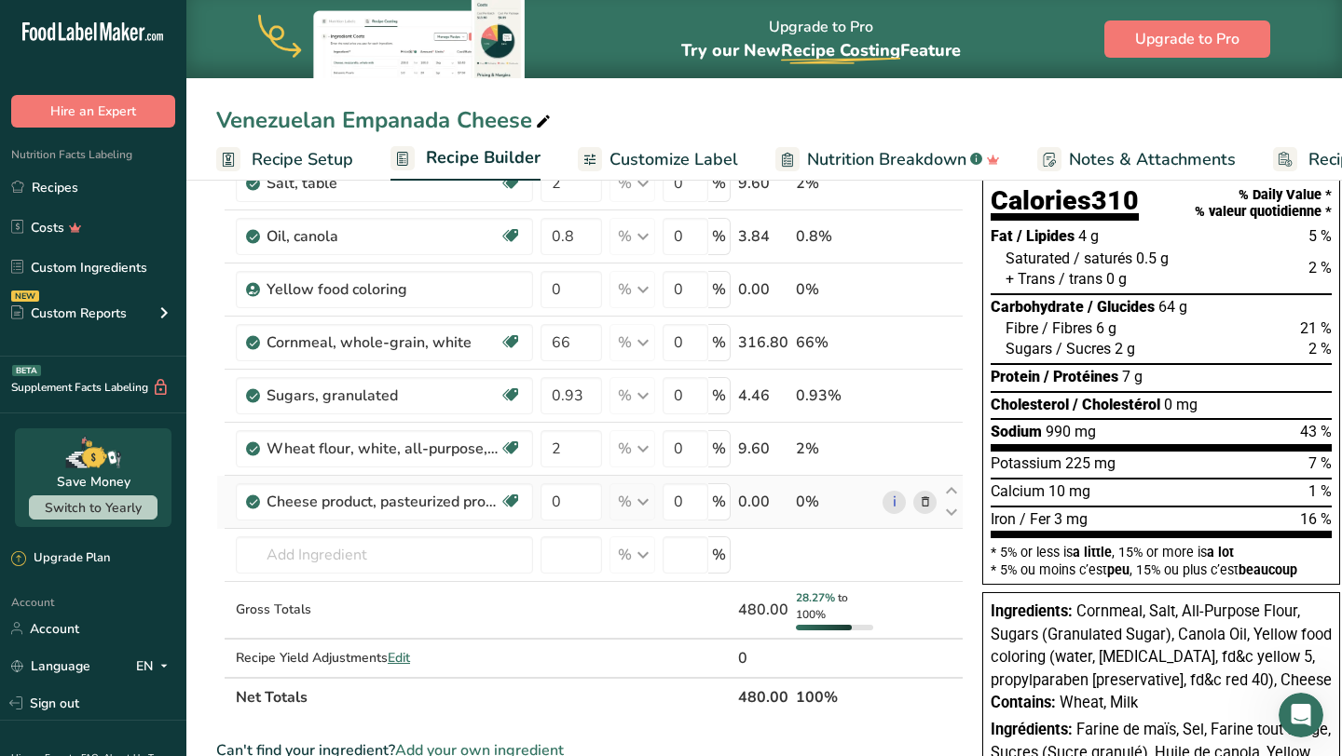
scroll to position [158, 0]
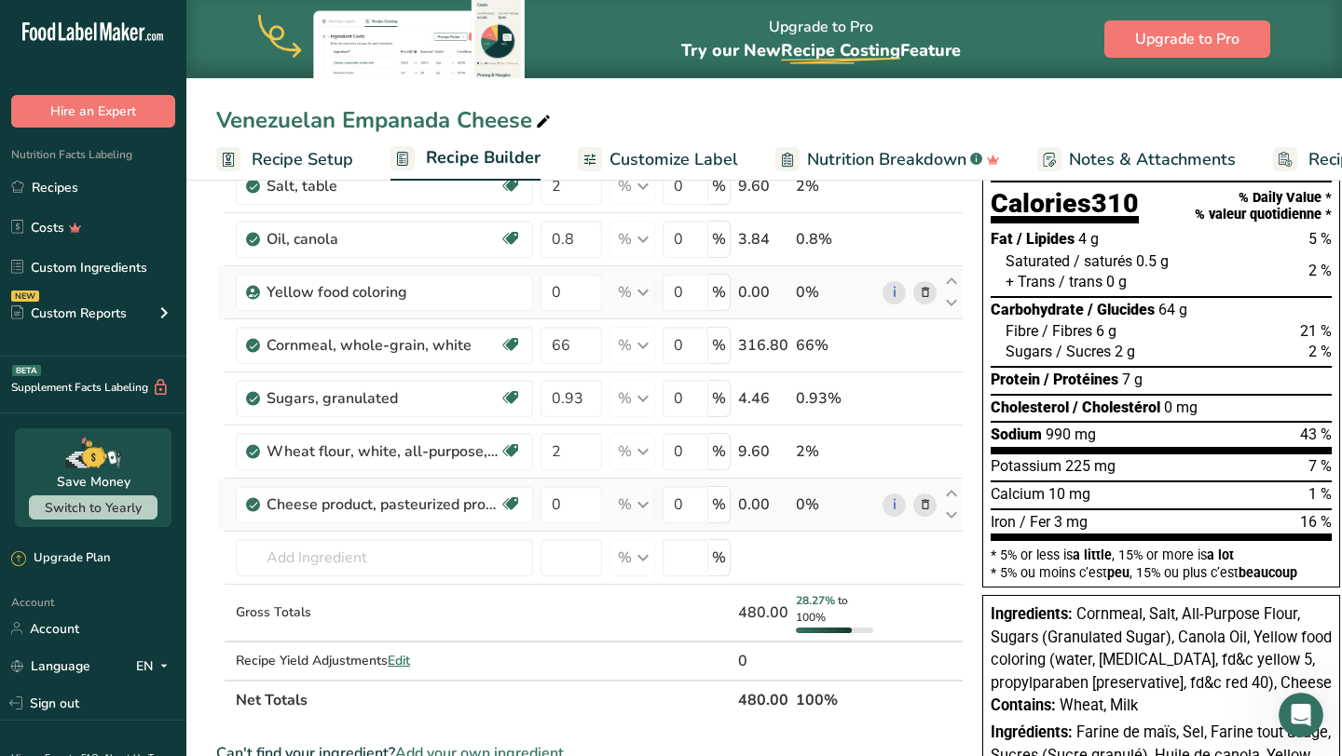
click at [925, 296] on icon at bounding box center [925, 293] width 13 height 20
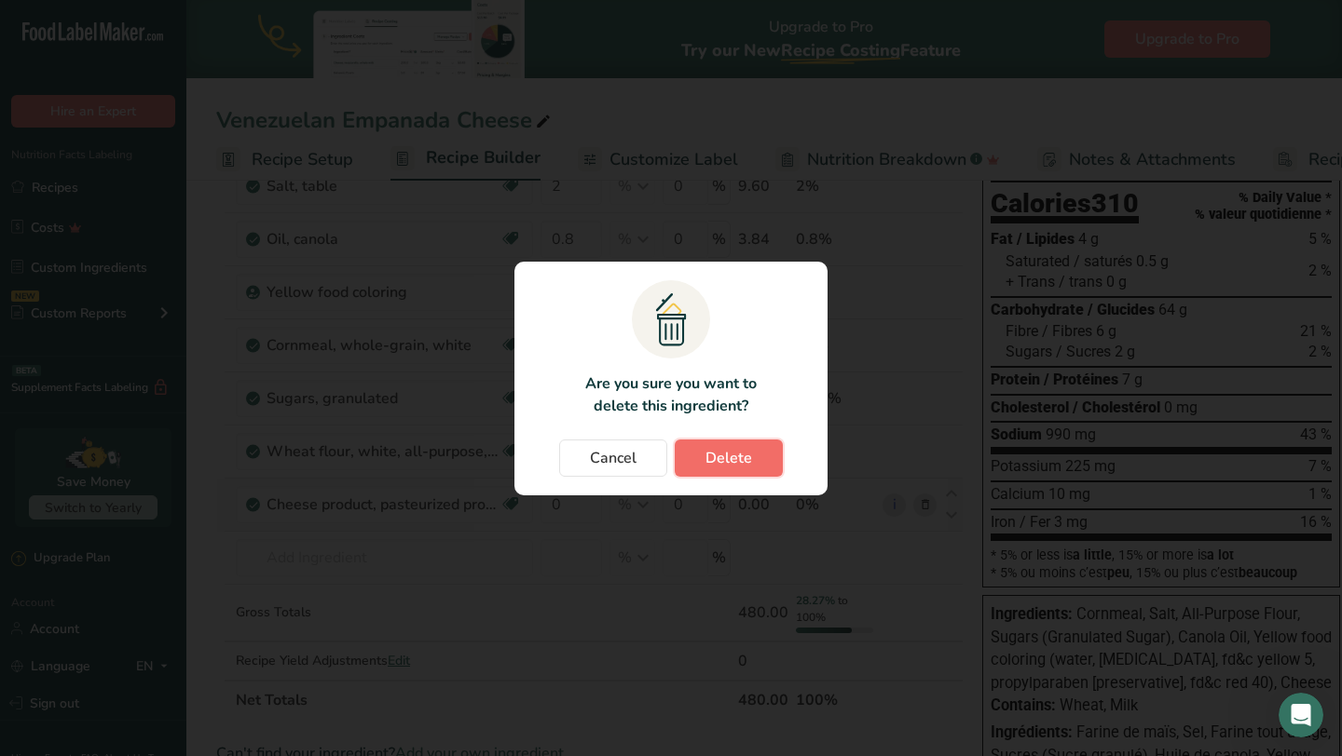
click at [720, 462] on span "Delete" at bounding box center [728, 458] width 47 height 22
type input "66"
type input "0.93"
type input "2"
type input "0"
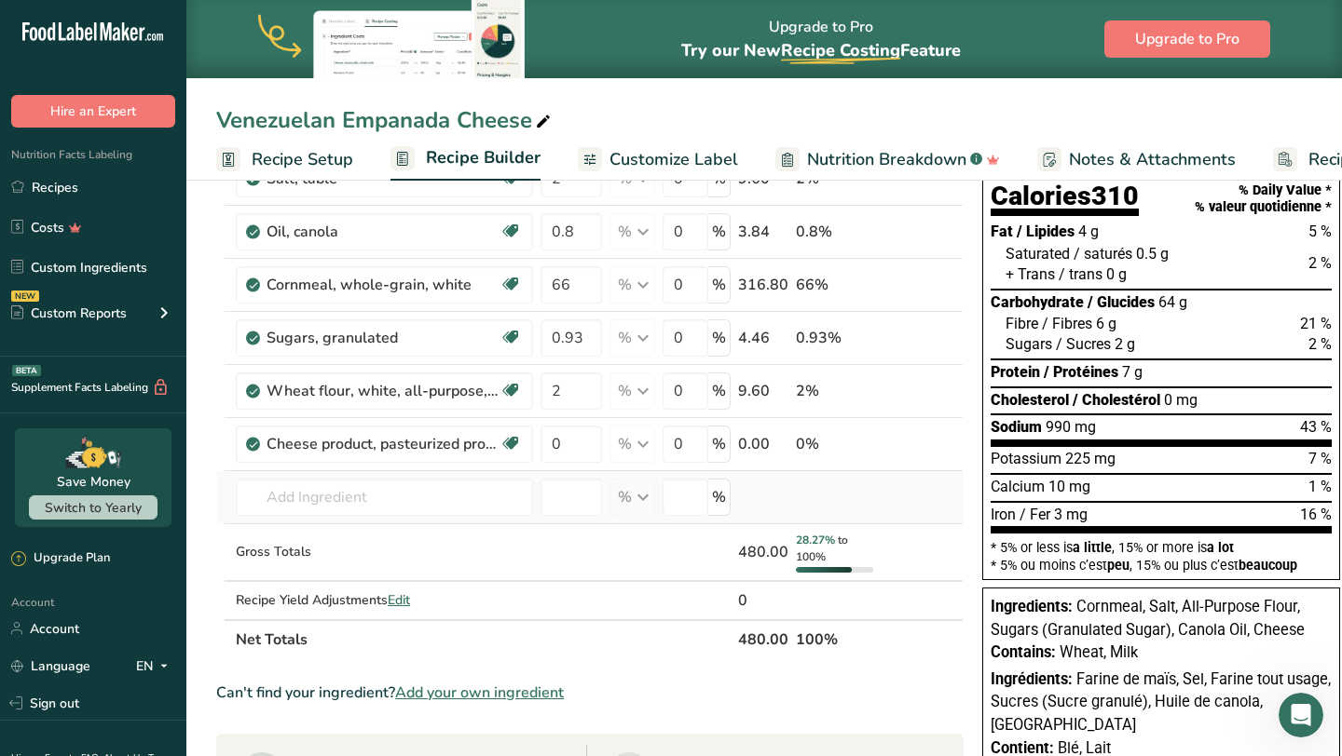
scroll to position [167, 0]
click at [577, 441] on input "0" at bounding box center [570, 443] width 61 height 37
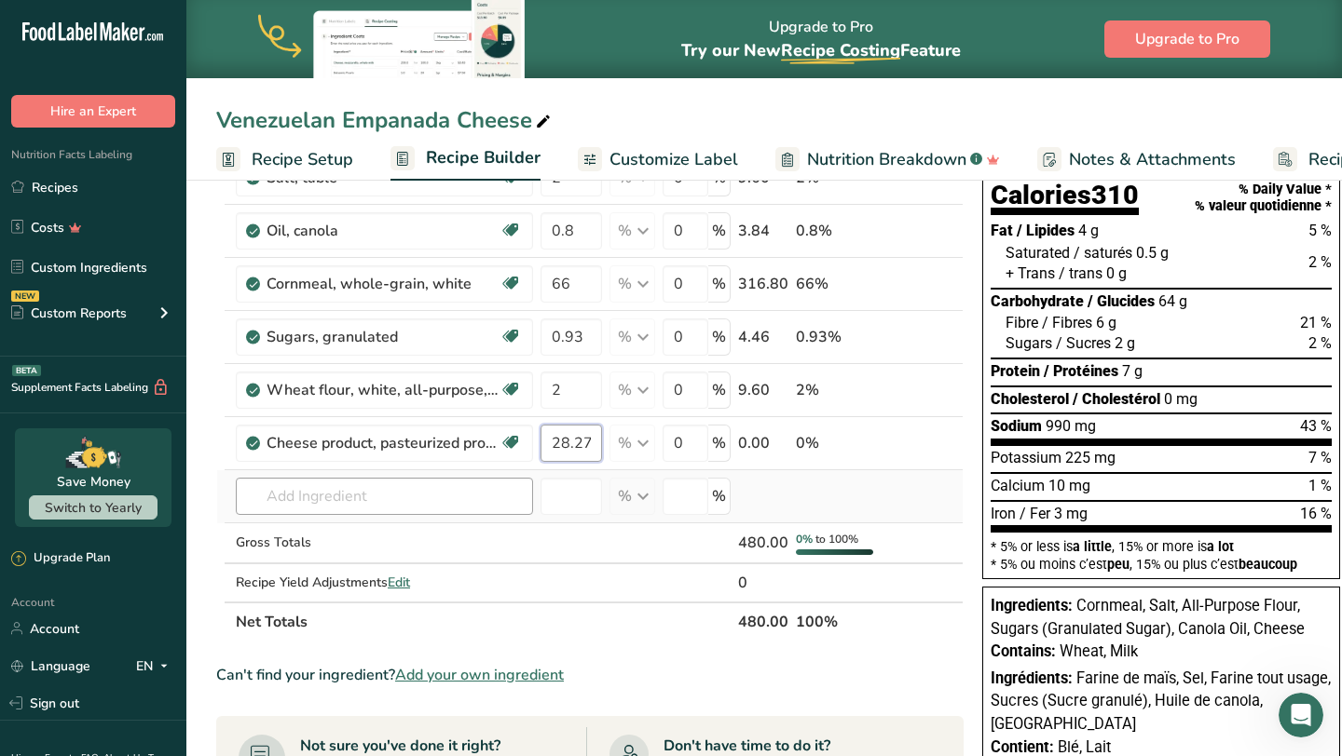
type input "28.27"
click at [468, 501] on div "Ingredient * Amount * Unit * Waste * .a-a{fill:#347362;}.b-a{fill:#fff;} Grams …" at bounding box center [589, 377] width 747 height 530
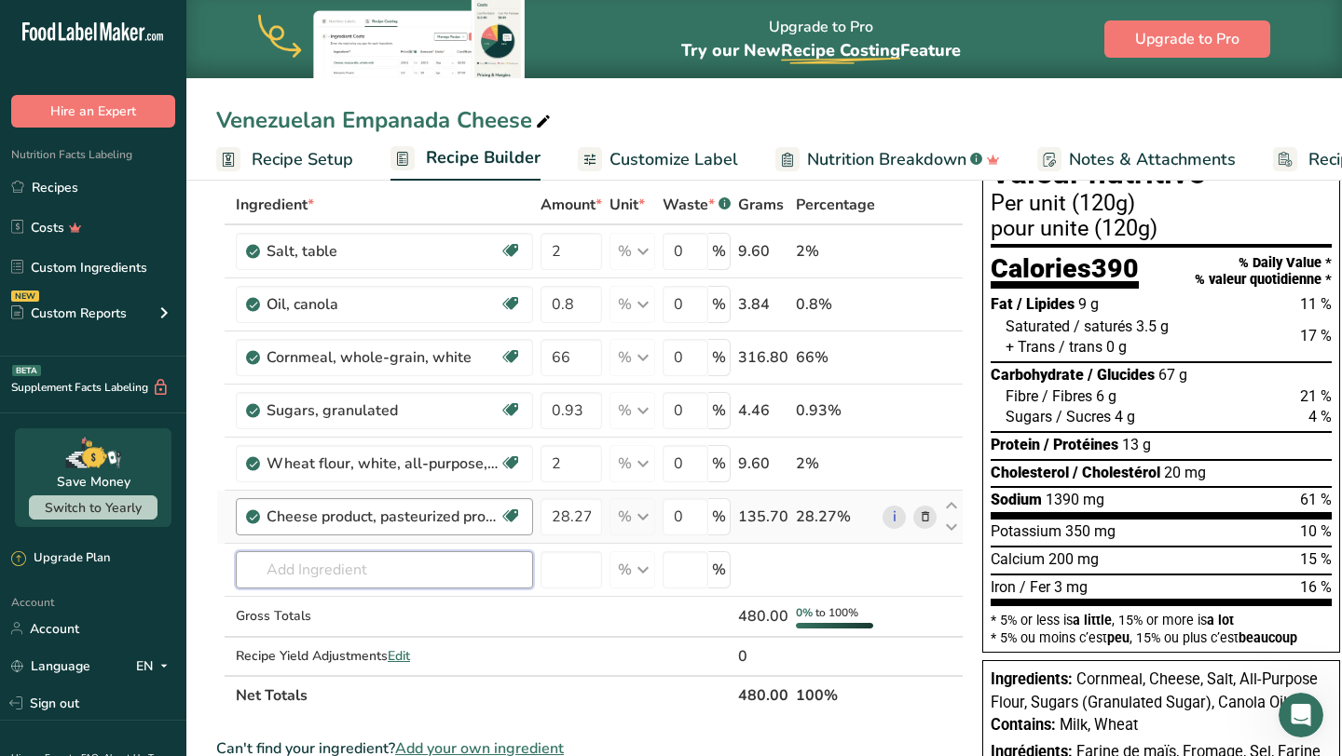
scroll to position [75, 0]
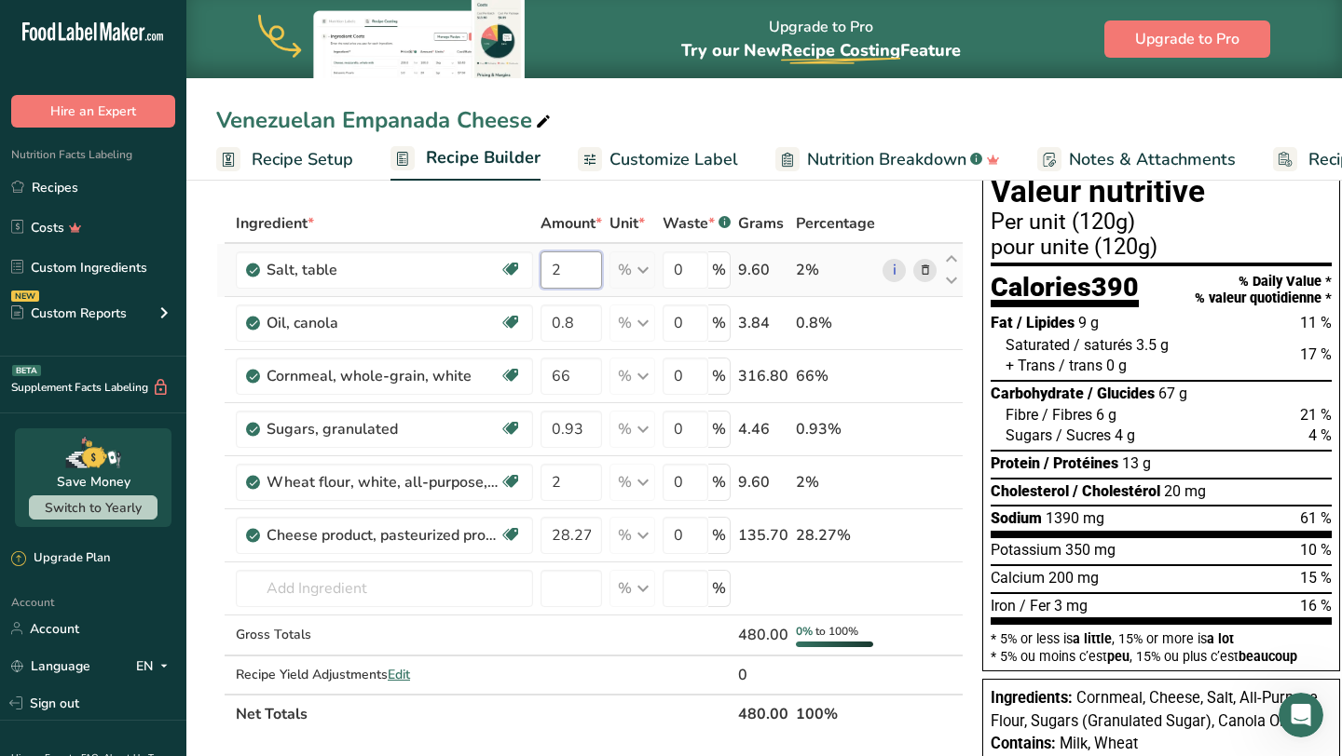
click at [566, 280] on input "2" at bounding box center [570, 270] width 61 height 37
type input "1"
click at [566, 538] on div "Ingredient * Amount * Unit * Waste * .a-a{fill:#347362;}.b-a{fill:#fff;} Grams …" at bounding box center [589, 469] width 747 height 530
type input "29.27"
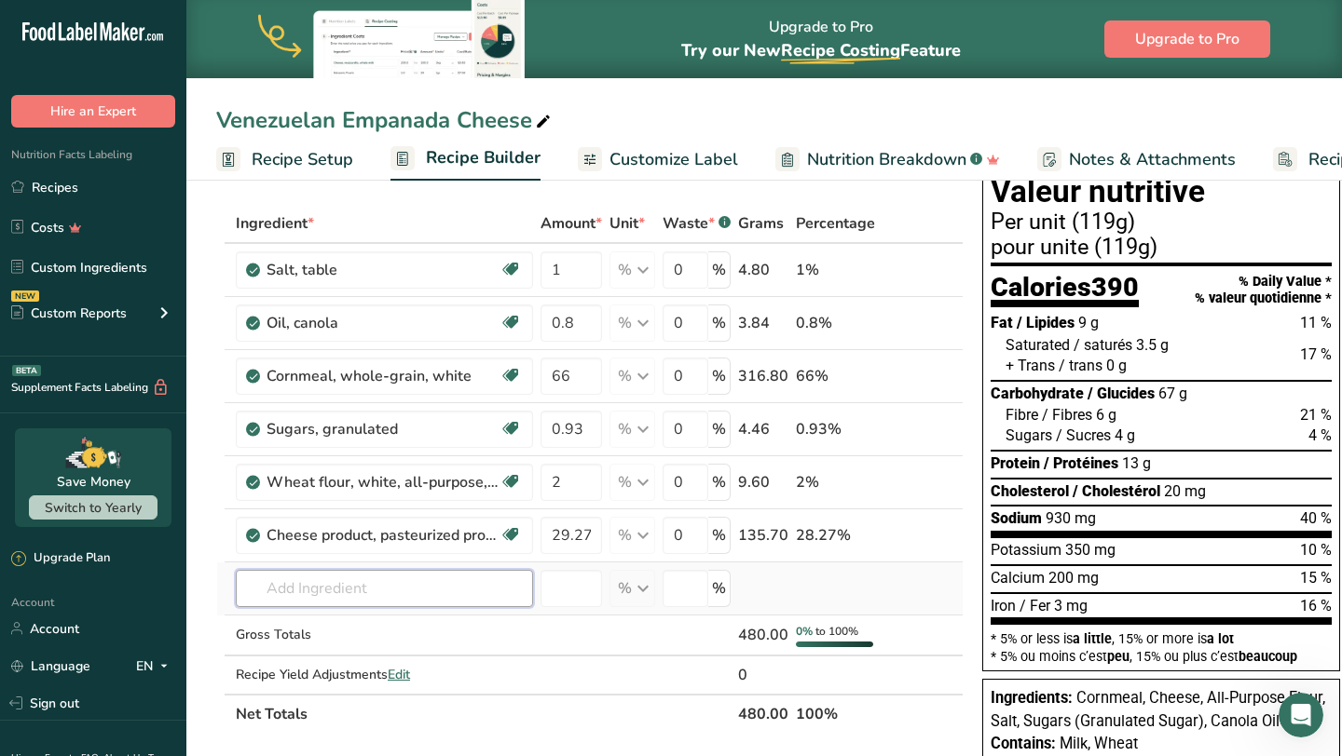
click at [518, 601] on div "Ingredient * Amount * Unit * Waste * .a-a{fill:#347362;}.b-a{fill:#fff;} Grams …" at bounding box center [589, 469] width 747 height 530
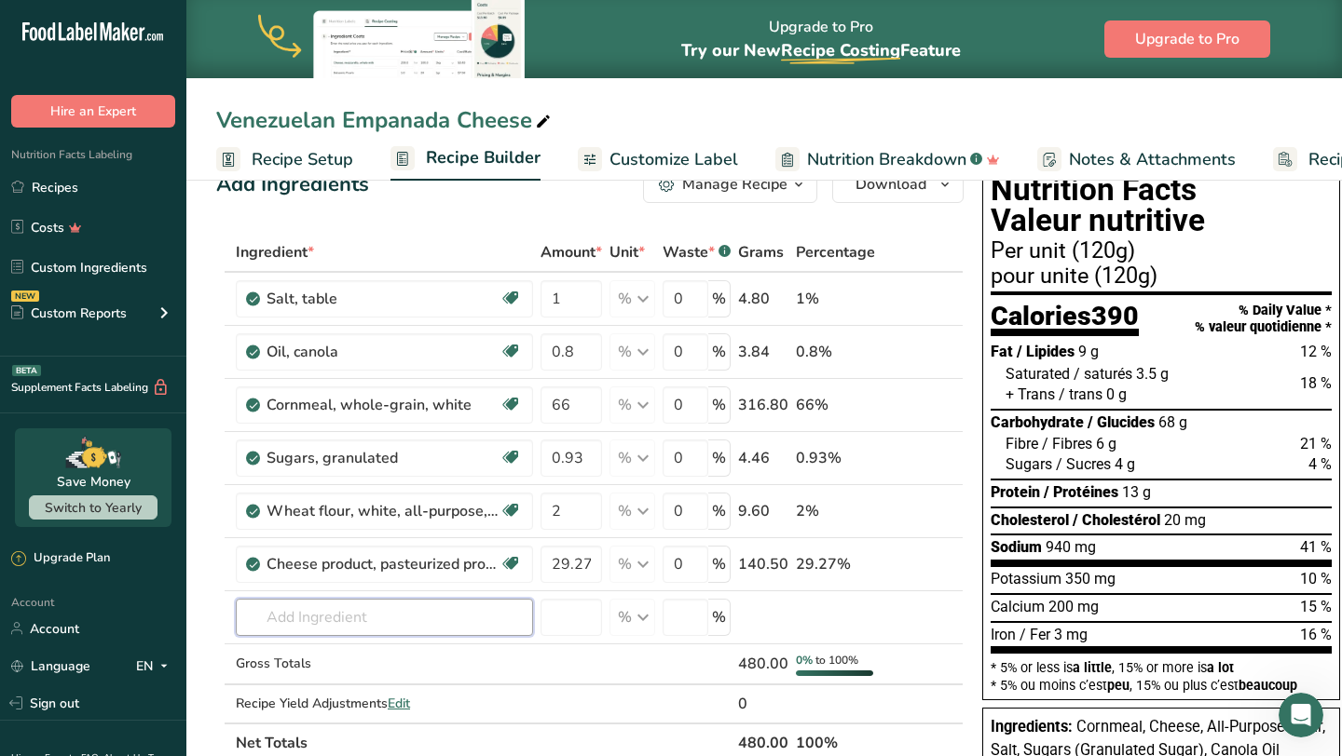
scroll to position [0, 0]
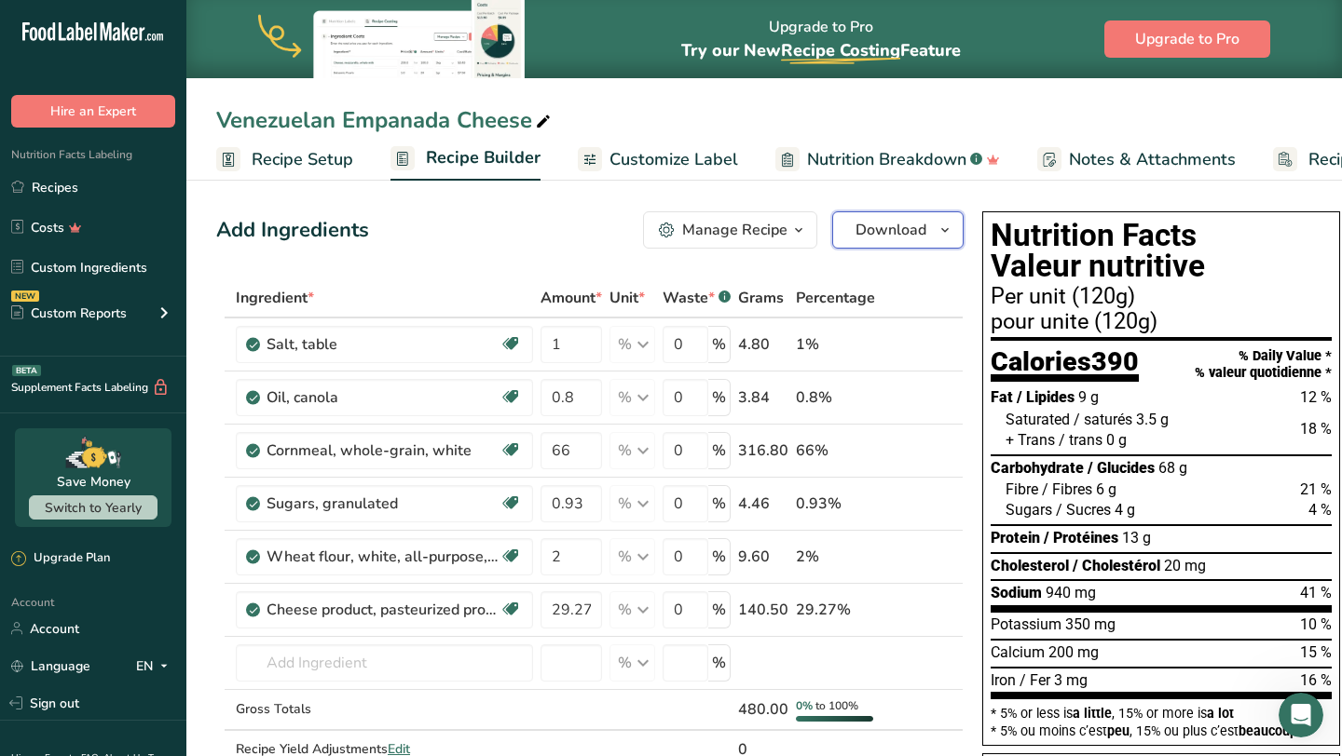
click at [937, 234] on icon "button" at bounding box center [944, 230] width 15 height 23
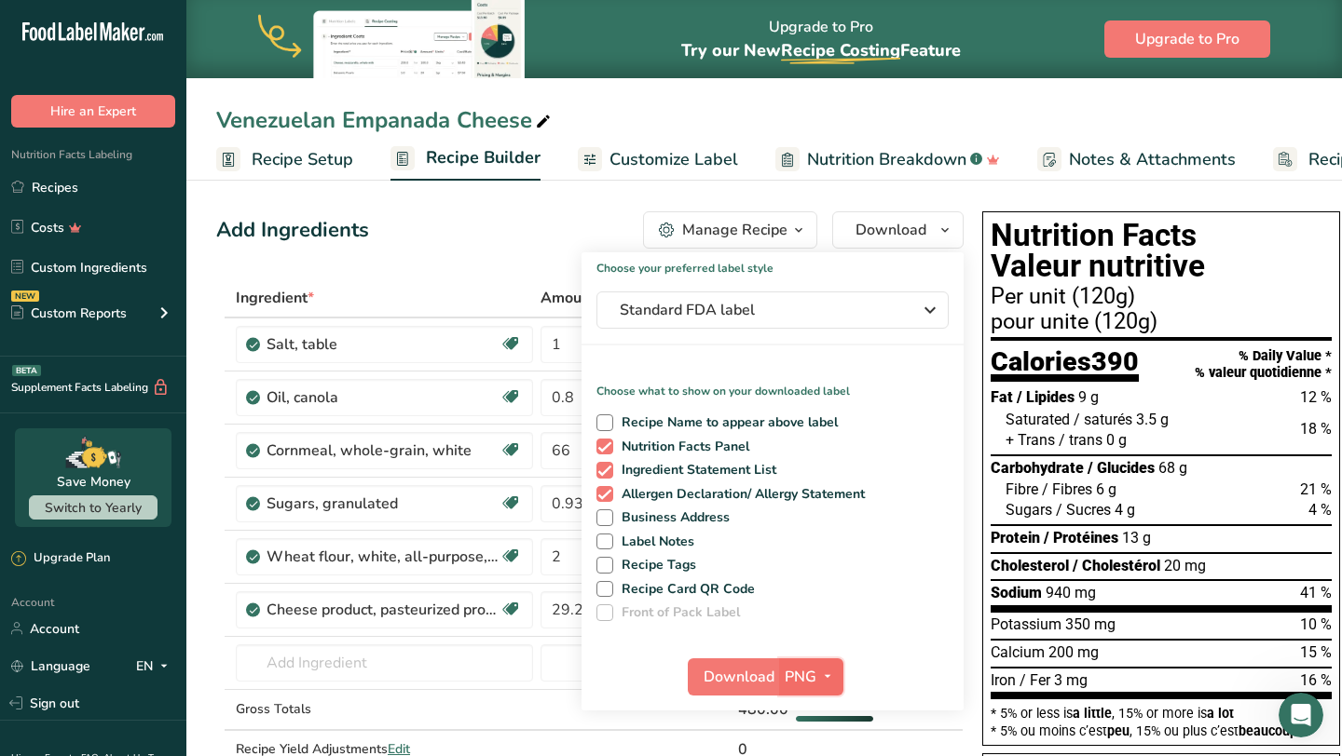
click at [811, 670] on span "PNG" at bounding box center [800, 677] width 32 height 22
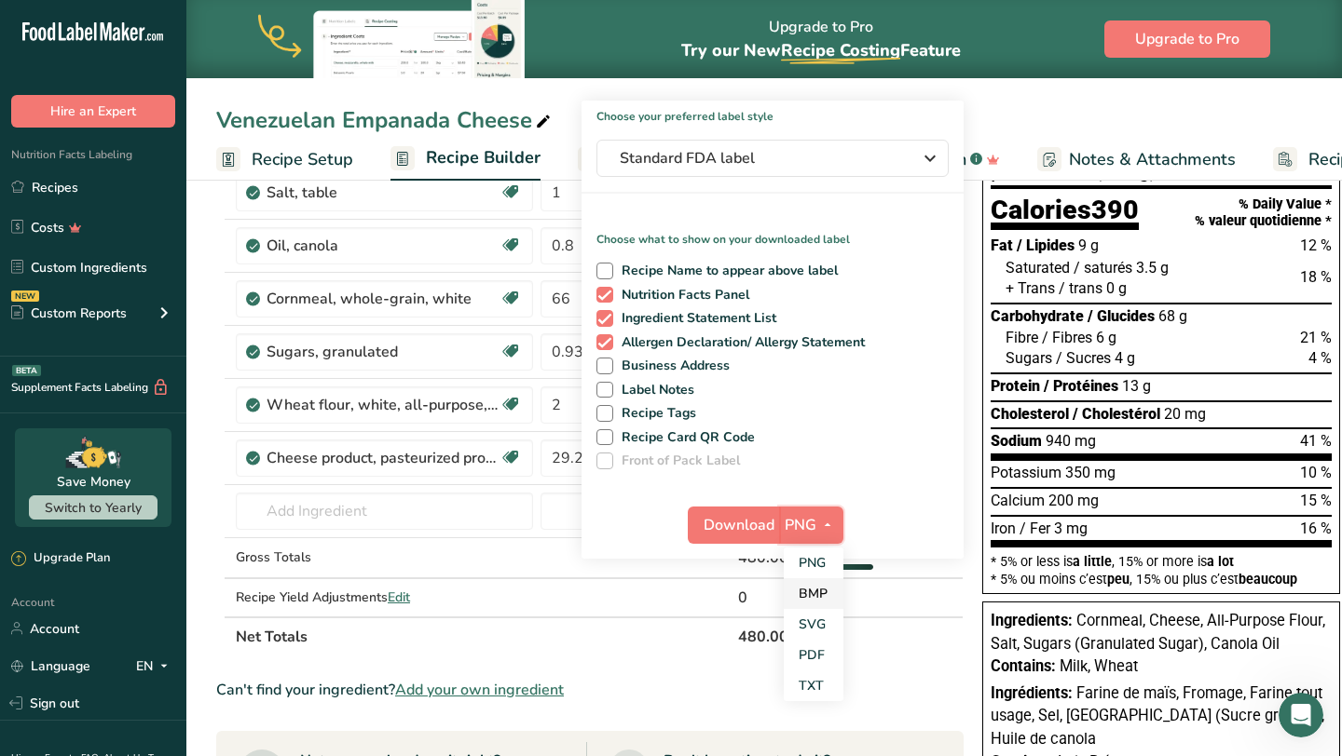
scroll to position [151, 0]
click at [818, 637] on link "SVG" at bounding box center [814, 625] width 60 height 31
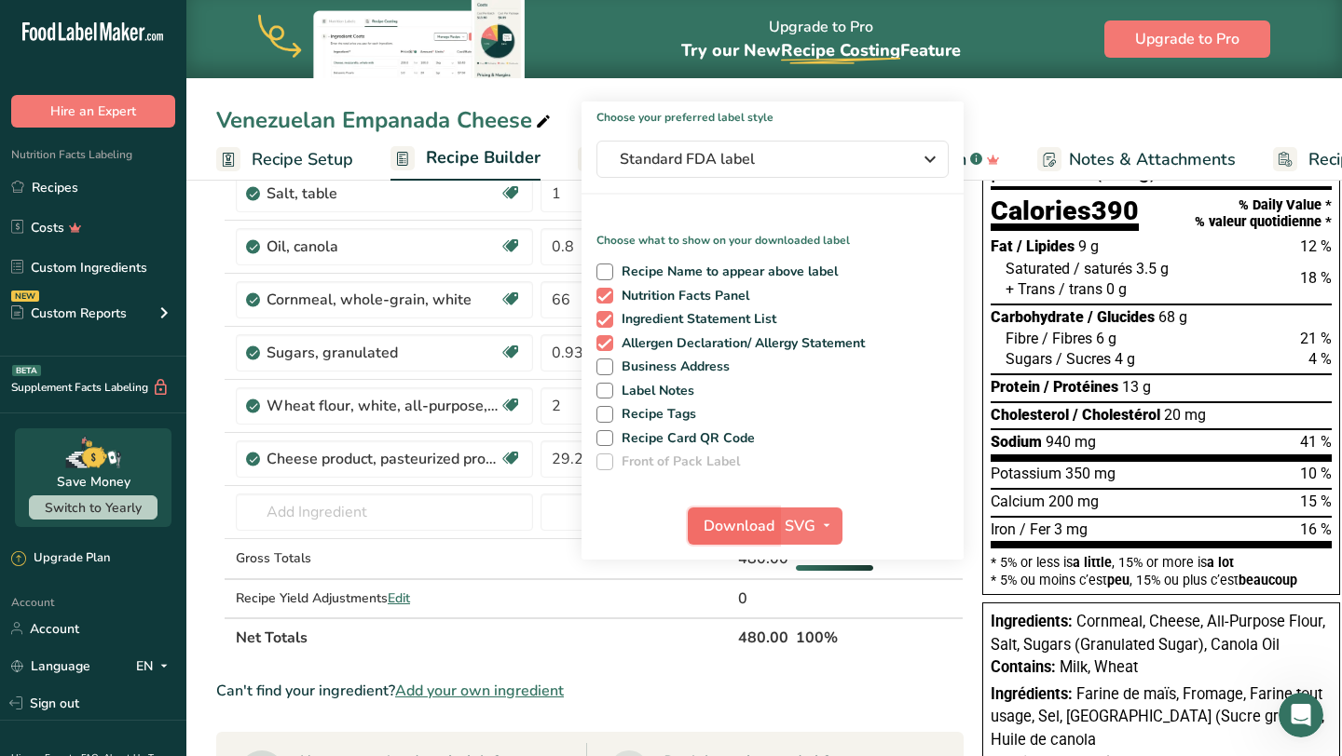
click at [759, 516] on span "Download" at bounding box center [738, 526] width 71 height 22
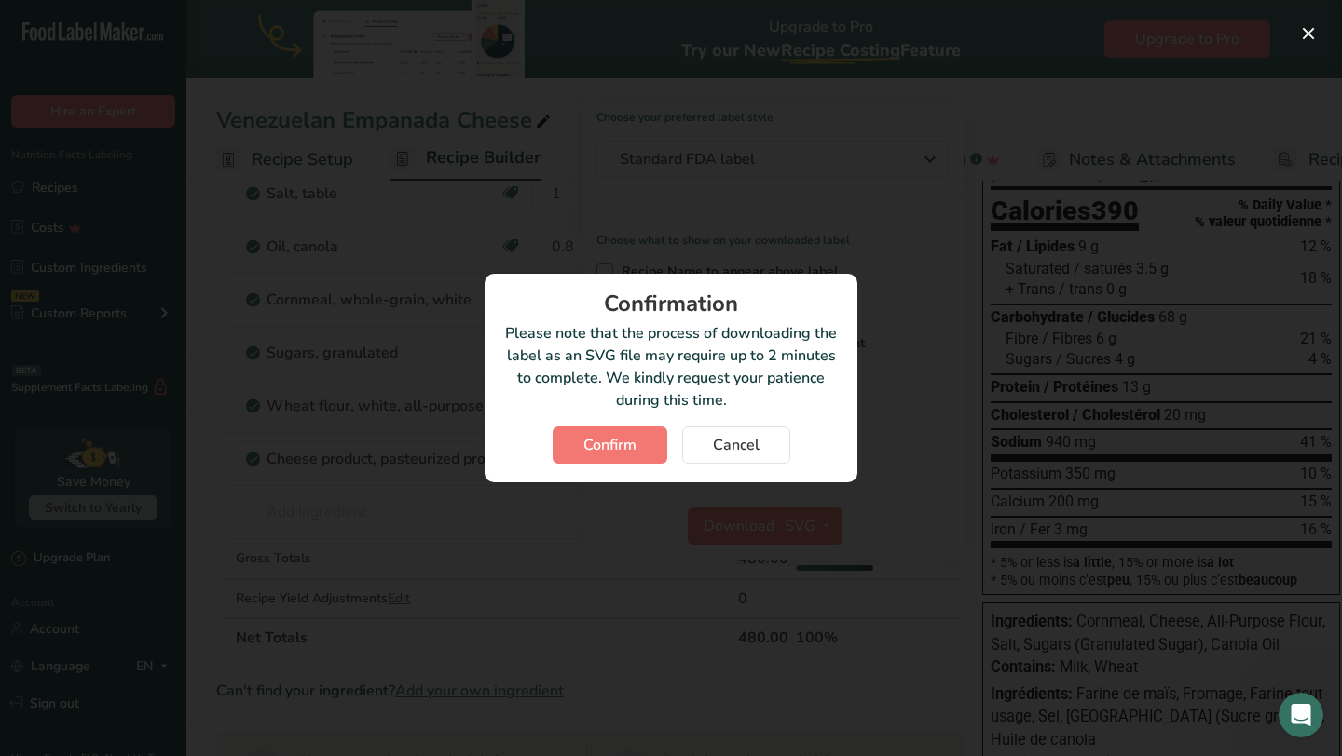
click at [628, 422] on div "Confirmation Please note that the process of downloading the label as an SVG fi…" at bounding box center [670, 378] width 373 height 209
click at [599, 443] on span "Confirm" at bounding box center [609, 445] width 53 height 22
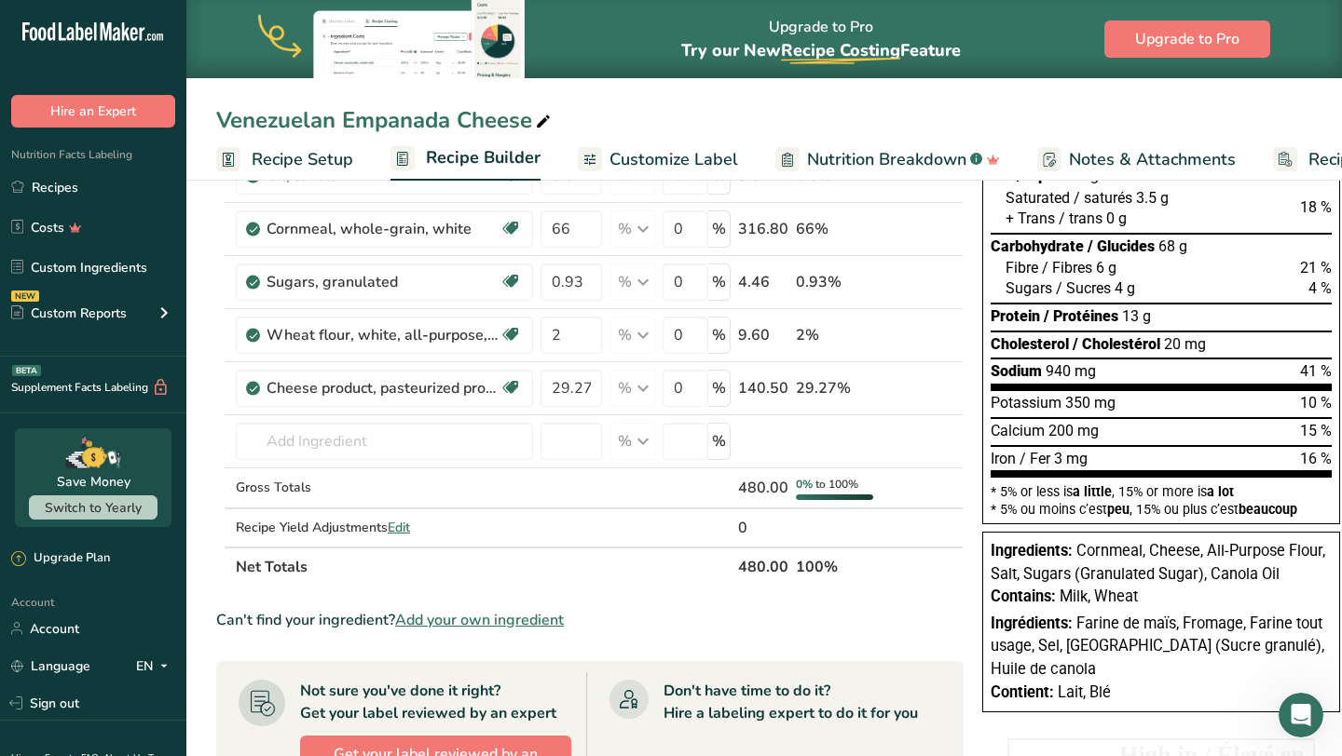
scroll to position [0, 0]
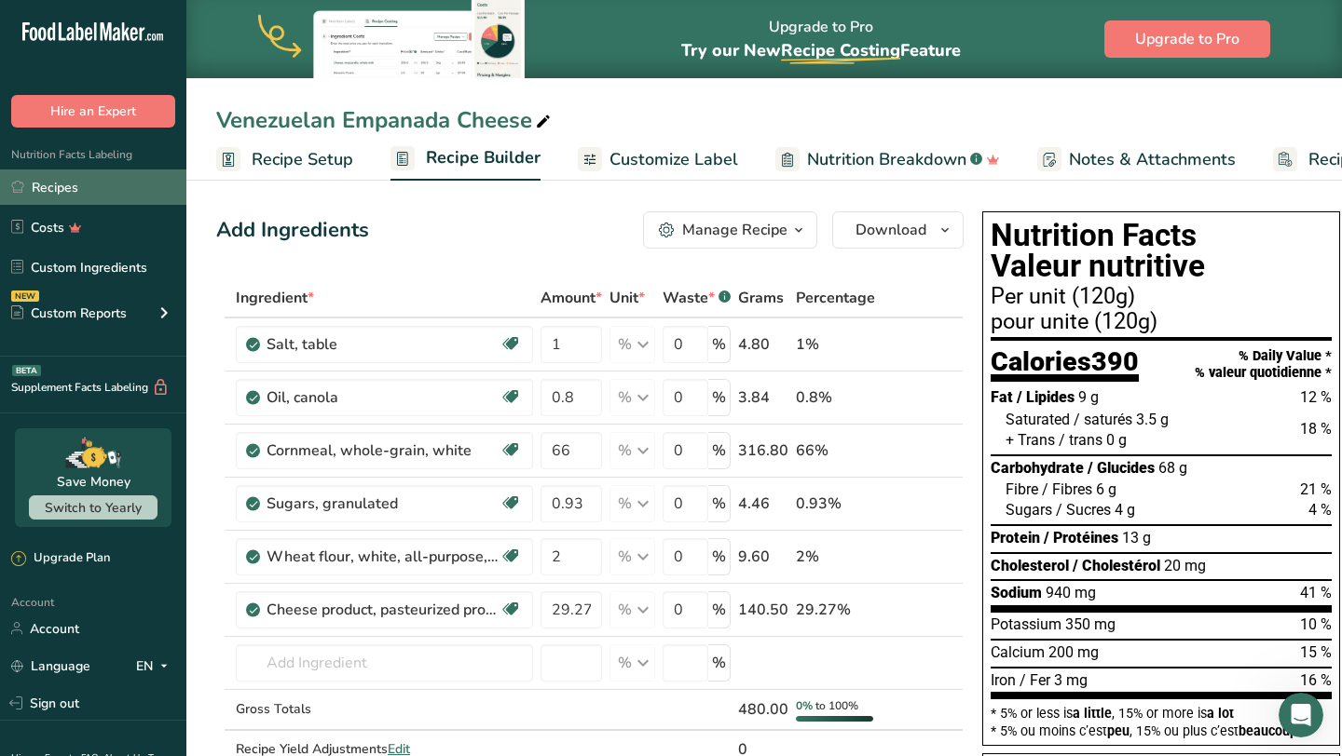
click at [127, 185] on link "Recipes" at bounding box center [93, 187] width 186 height 35
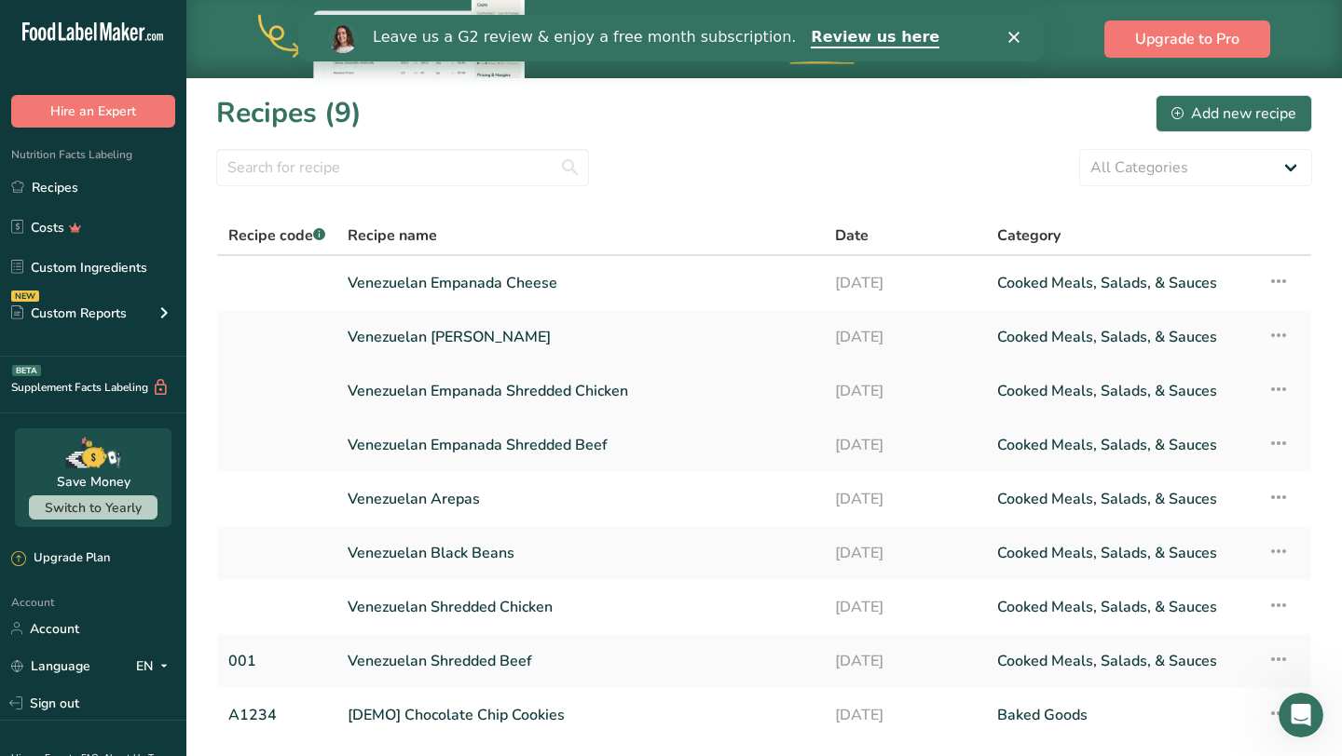
click at [581, 402] on link "Venezuelan Empanada Shredded Chicken" at bounding box center [579, 391] width 465 height 39
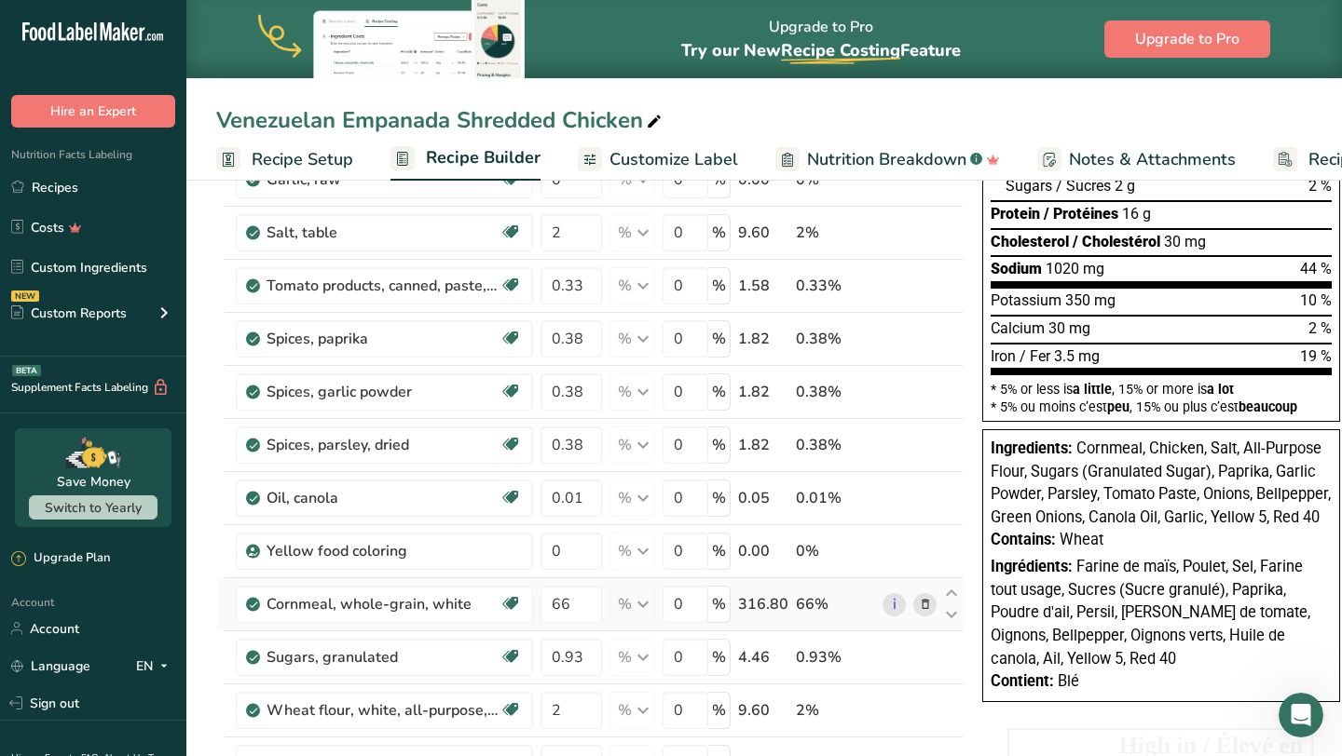
scroll to position [304, 0]
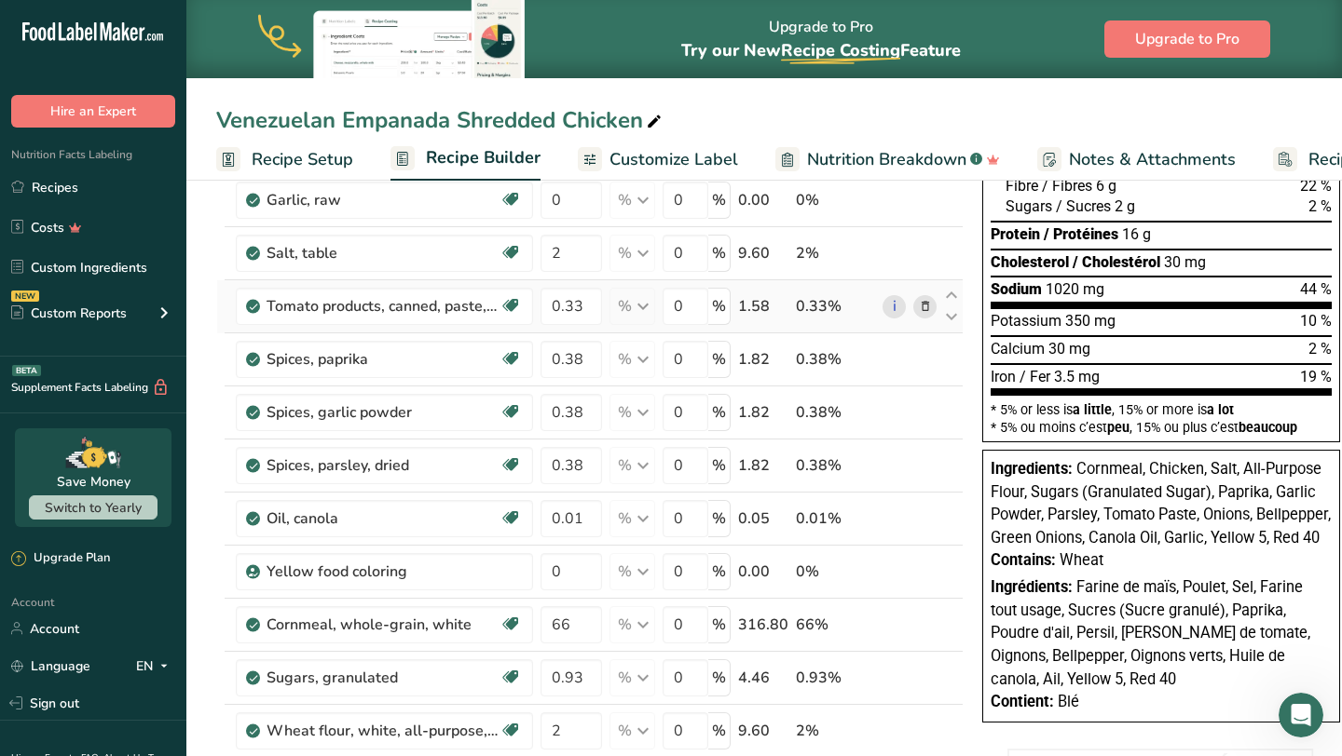
click at [925, 303] on icon at bounding box center [925, 307] width 13 height 20
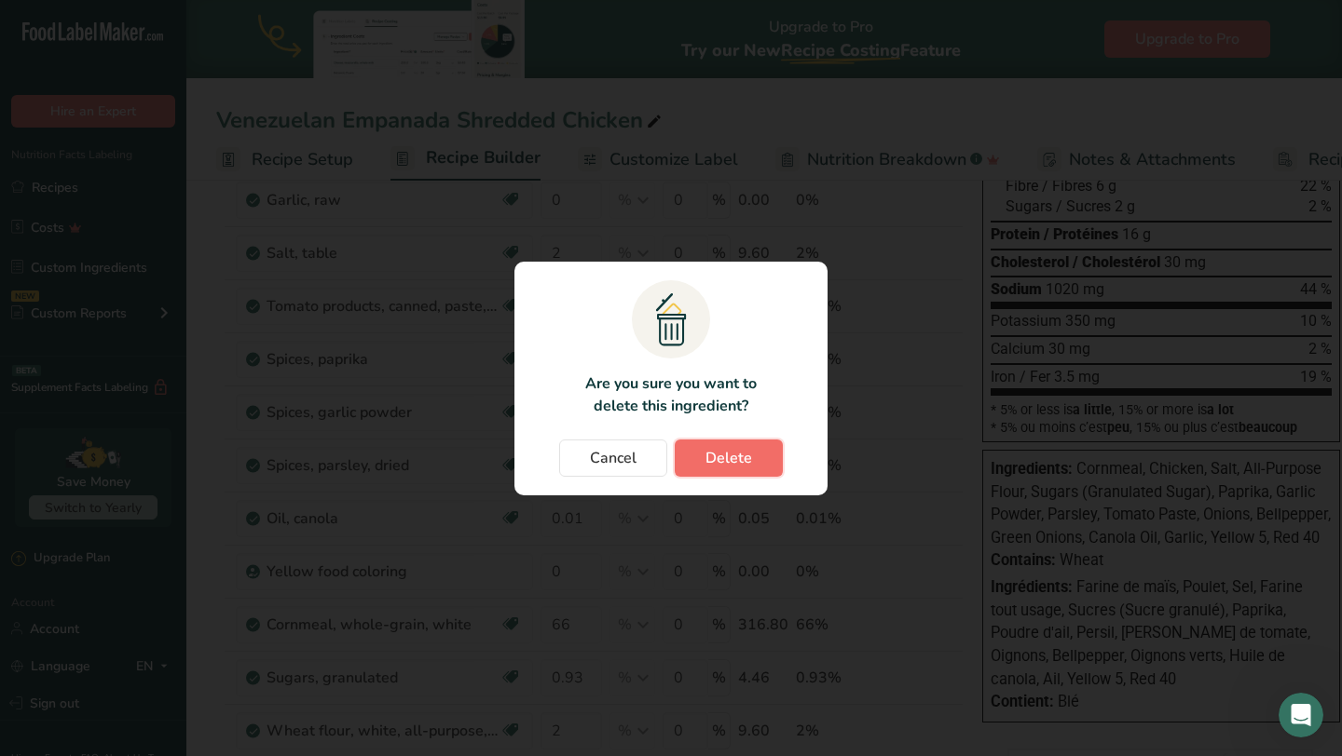
click at [721, 456] on span "Delete" at bounding box center [728, 458] width 47 height 22
type input "0.38"
type input "0.01"
type input "0"
type input "66"
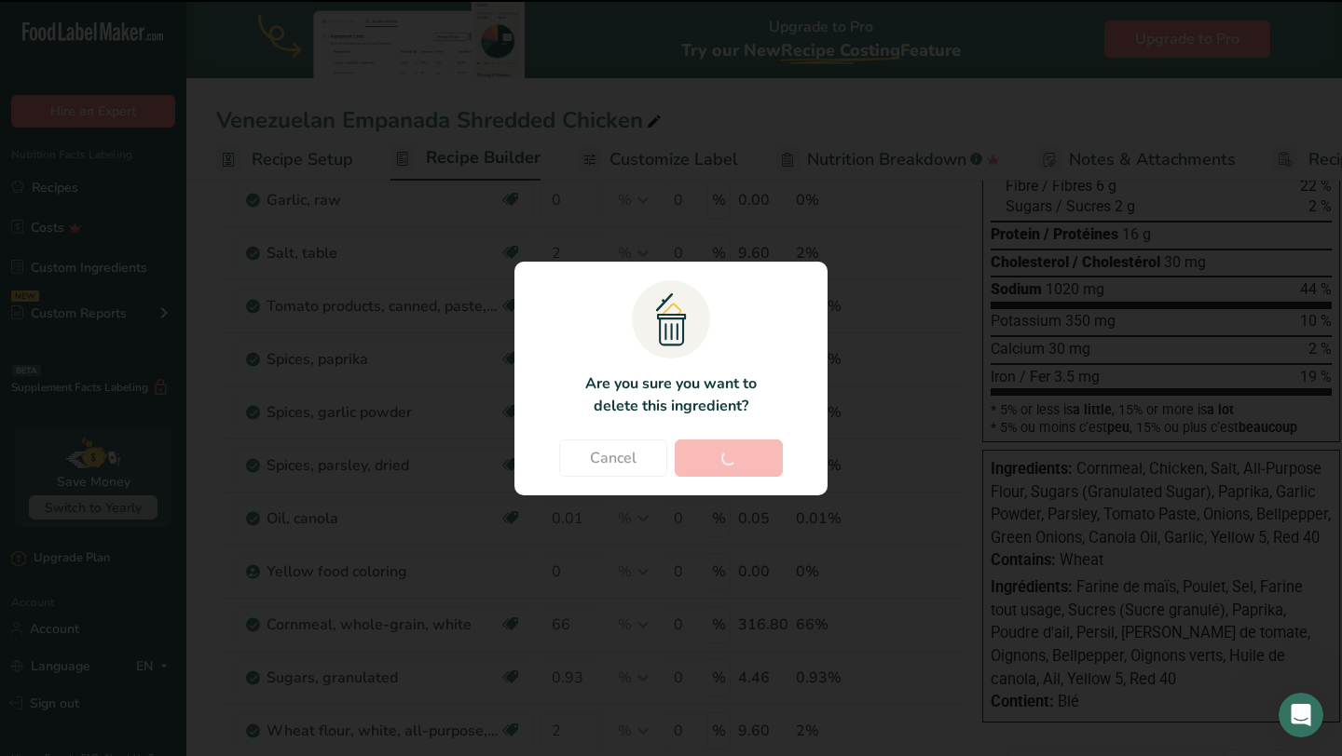
type input "0.93"
type input "2"
type input "27.38"
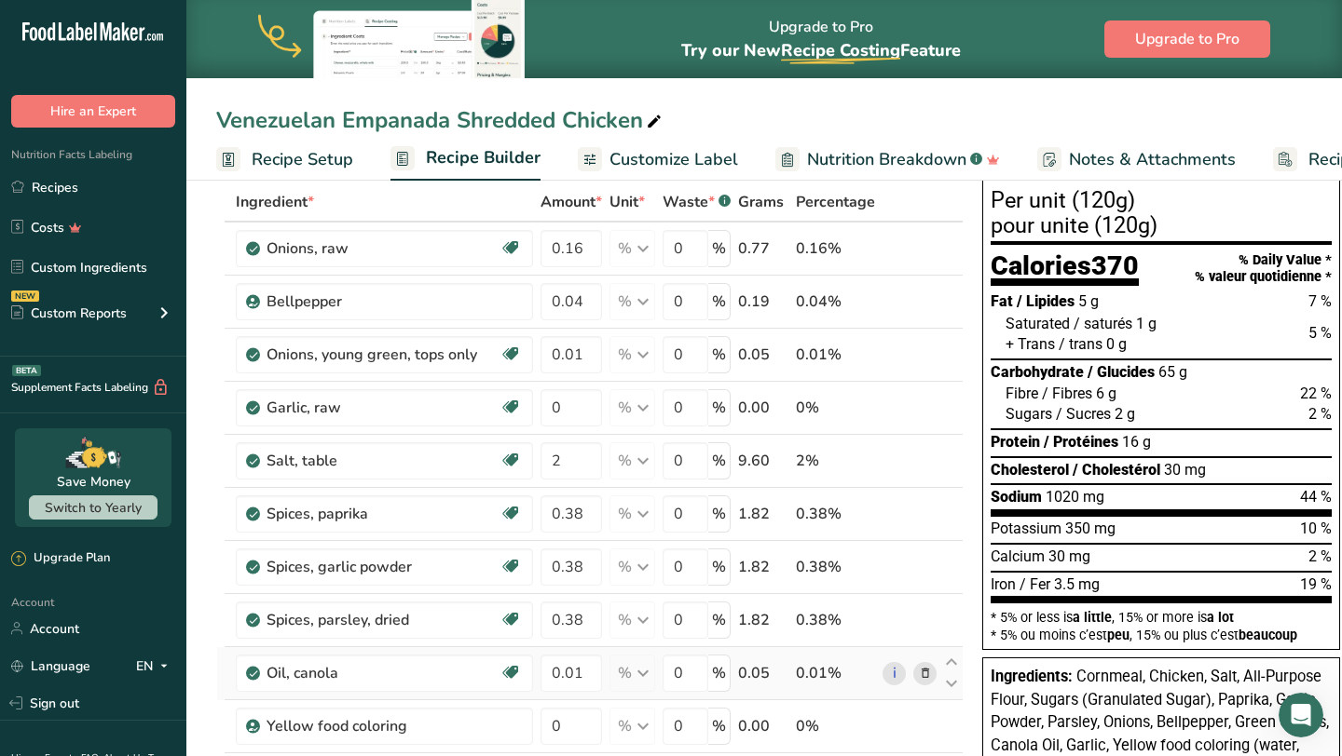
scroll to position [0, 0]
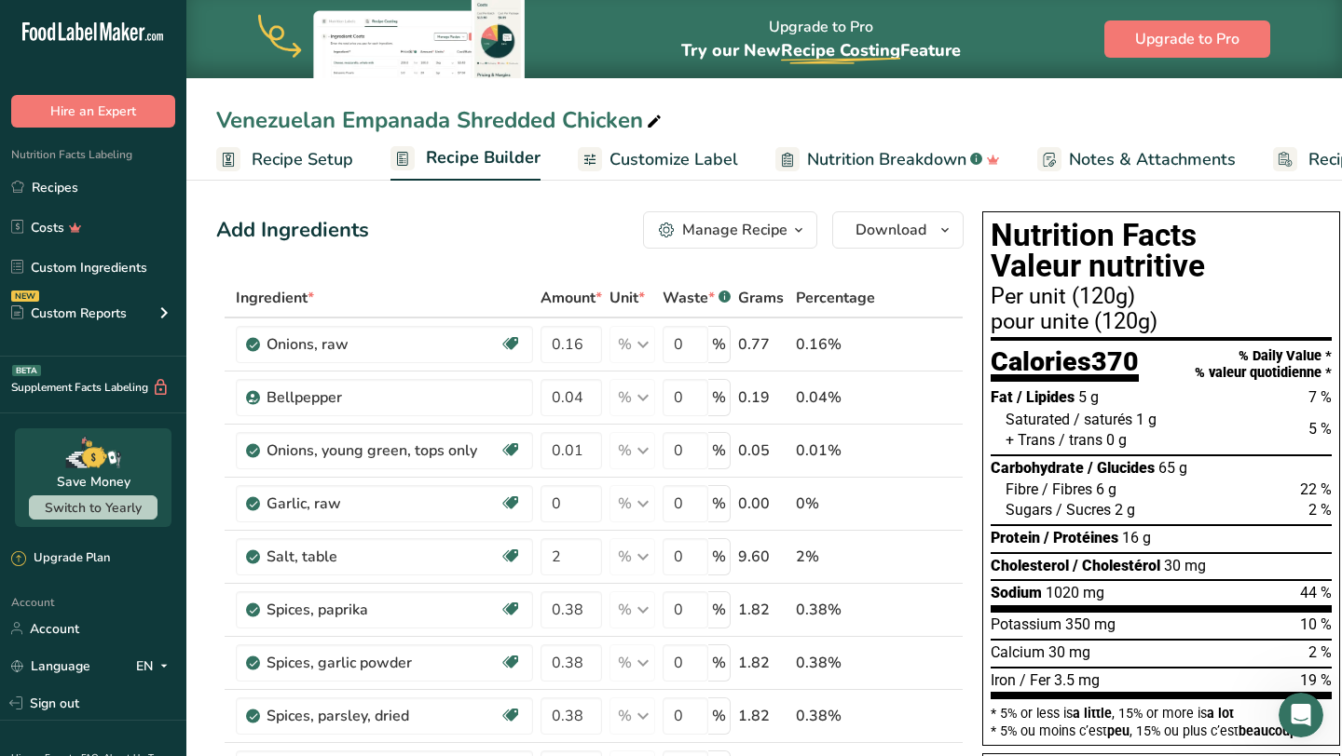
click at [694, 158] on span "Customize Label" at bounding box center [673, 159] width 129 height 25
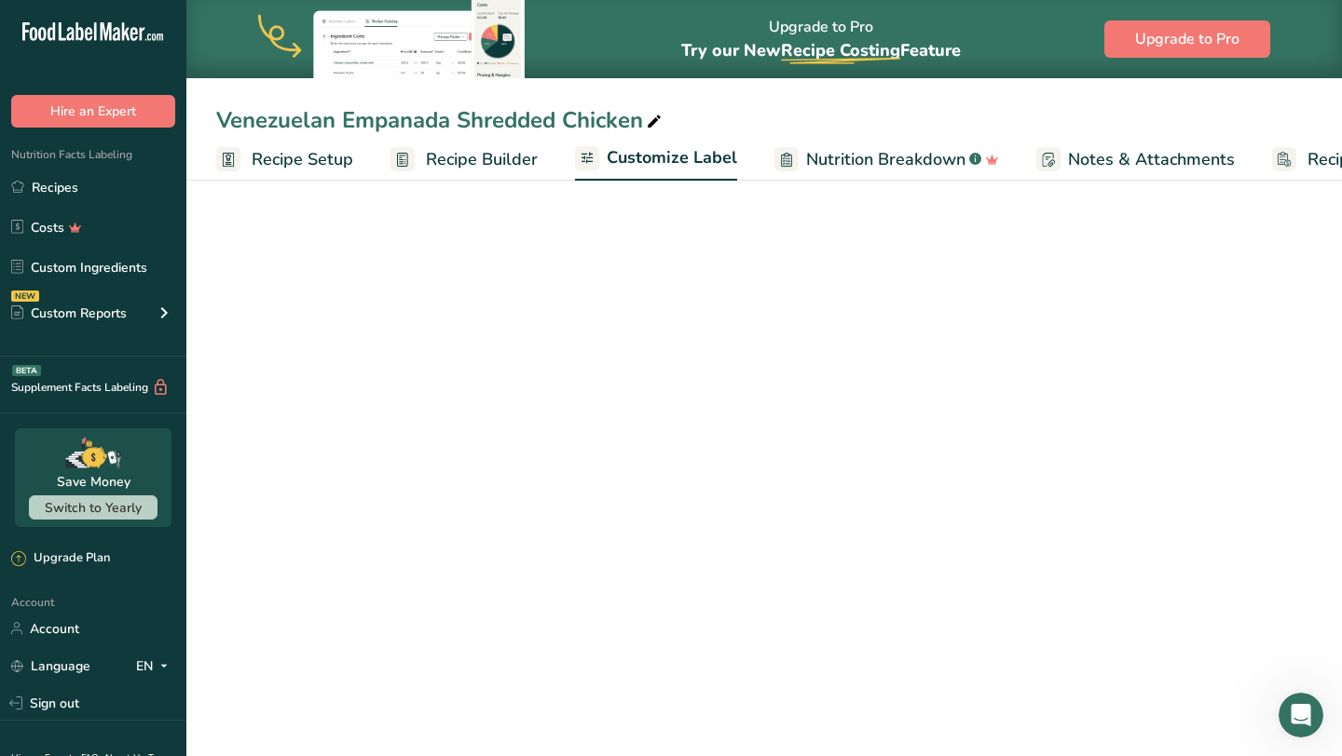
scroll to position [0, 127]
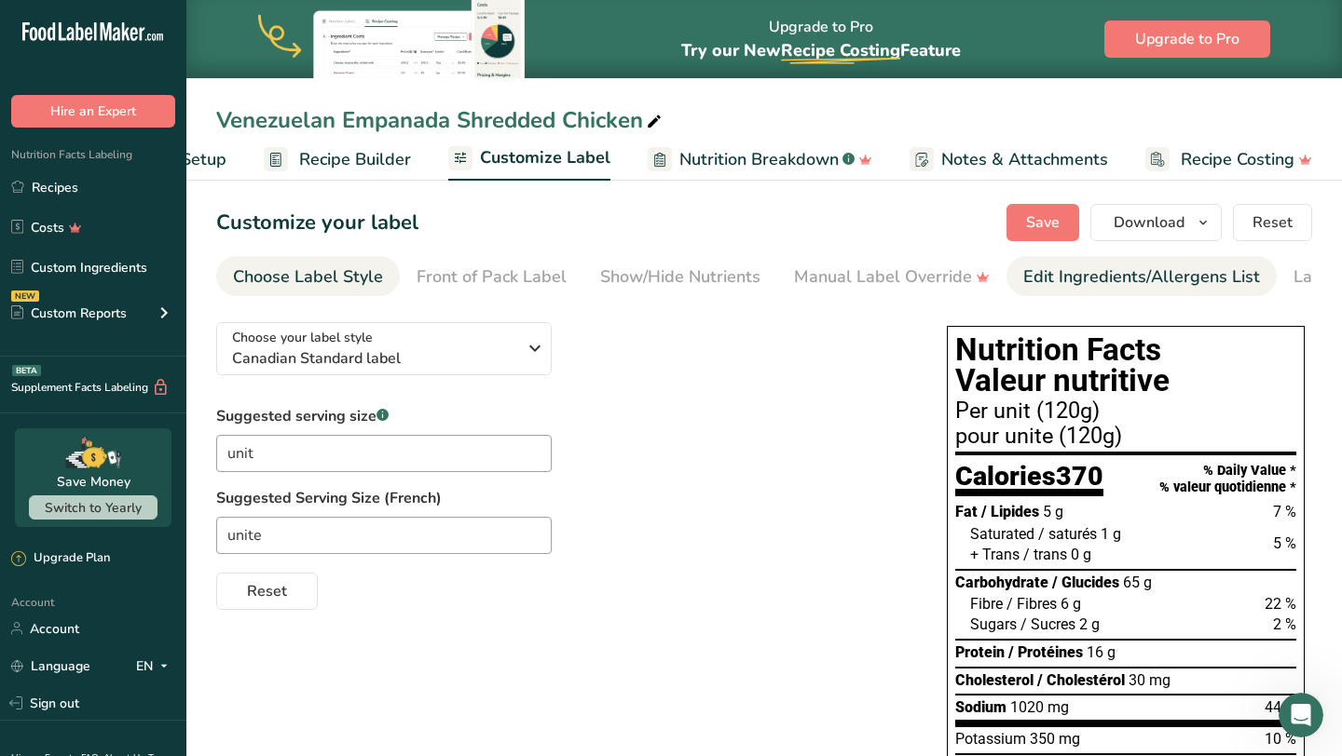
click at [1076, 279] on div "Edit Ingredients/Allergens List" at bounding box center [1141, 277] width 237 height 25
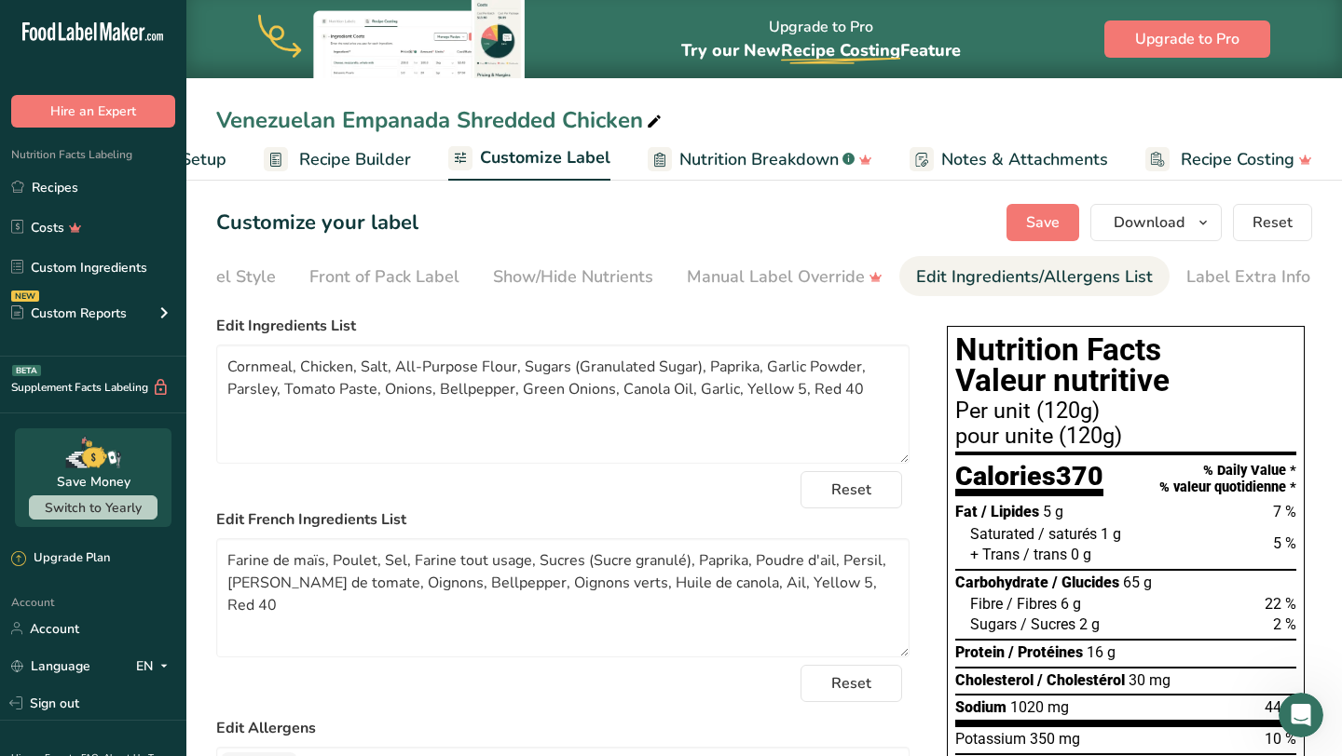
scroll to position [0, 108]
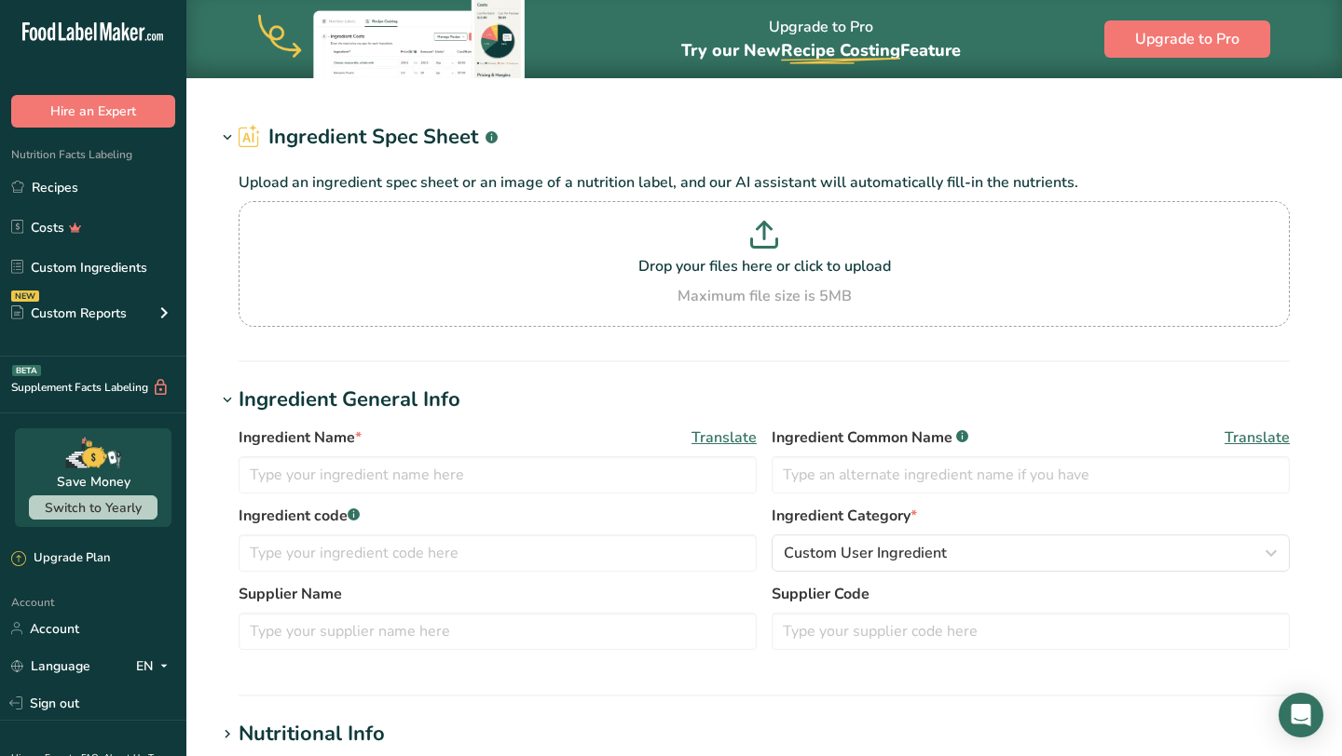
type input "Plantains, yellow, fried, Latino restaurant"
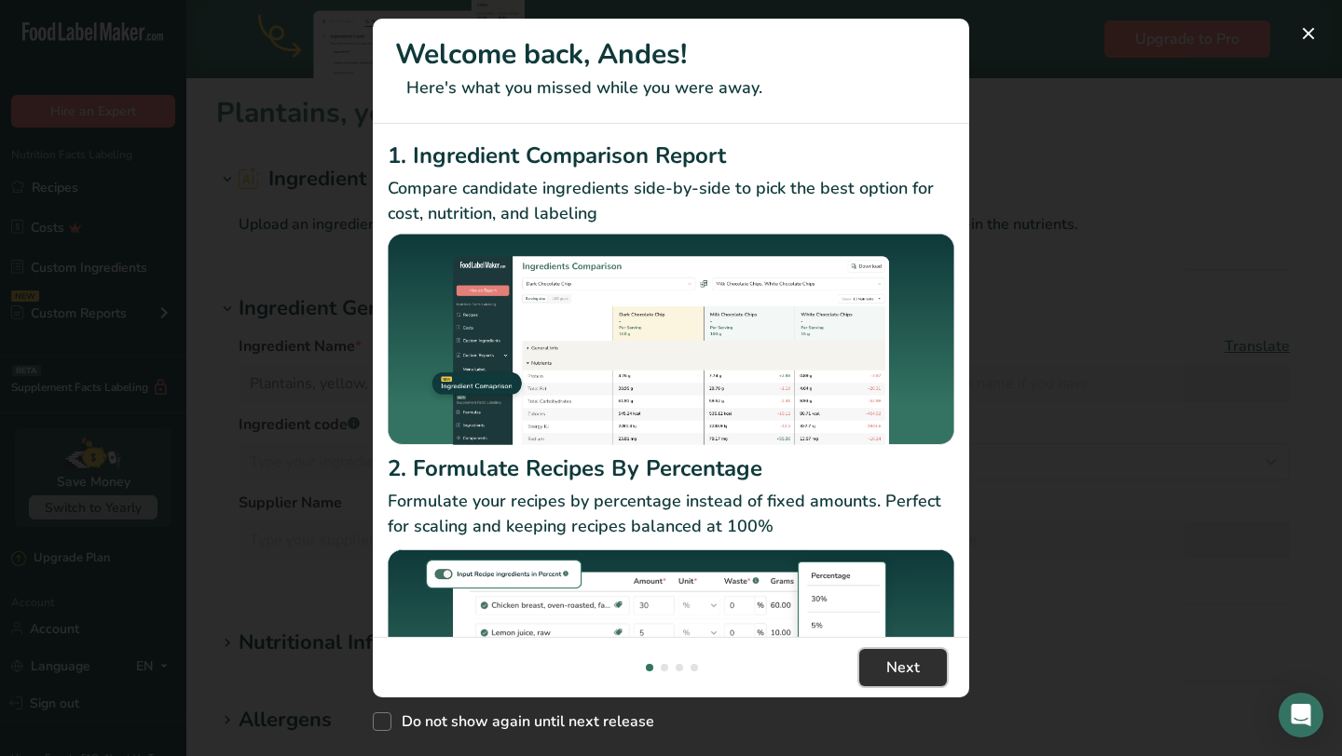
click at [895, 672] on span "Next" at bounding box center [903, 668] width 34 height 22
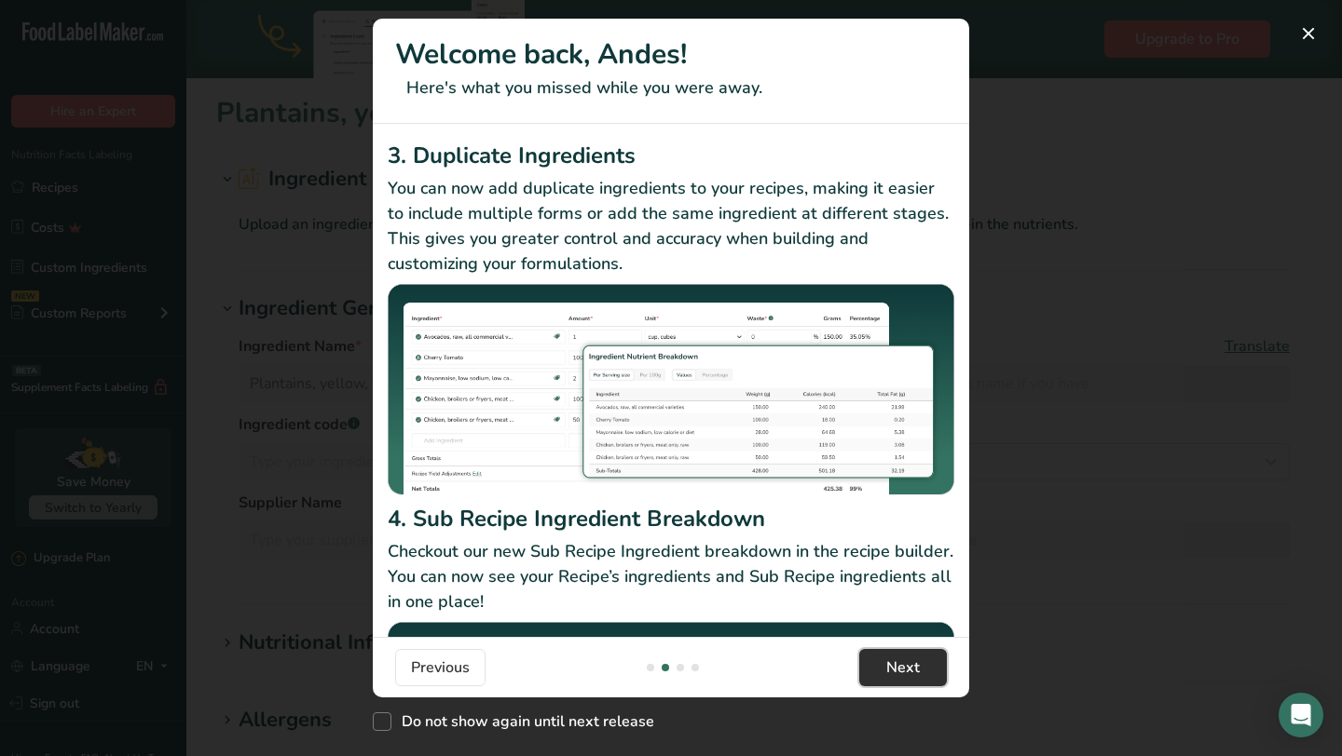
click at [895, 672] on span "Next" at bounding box center [903, 668] width 34 height 22
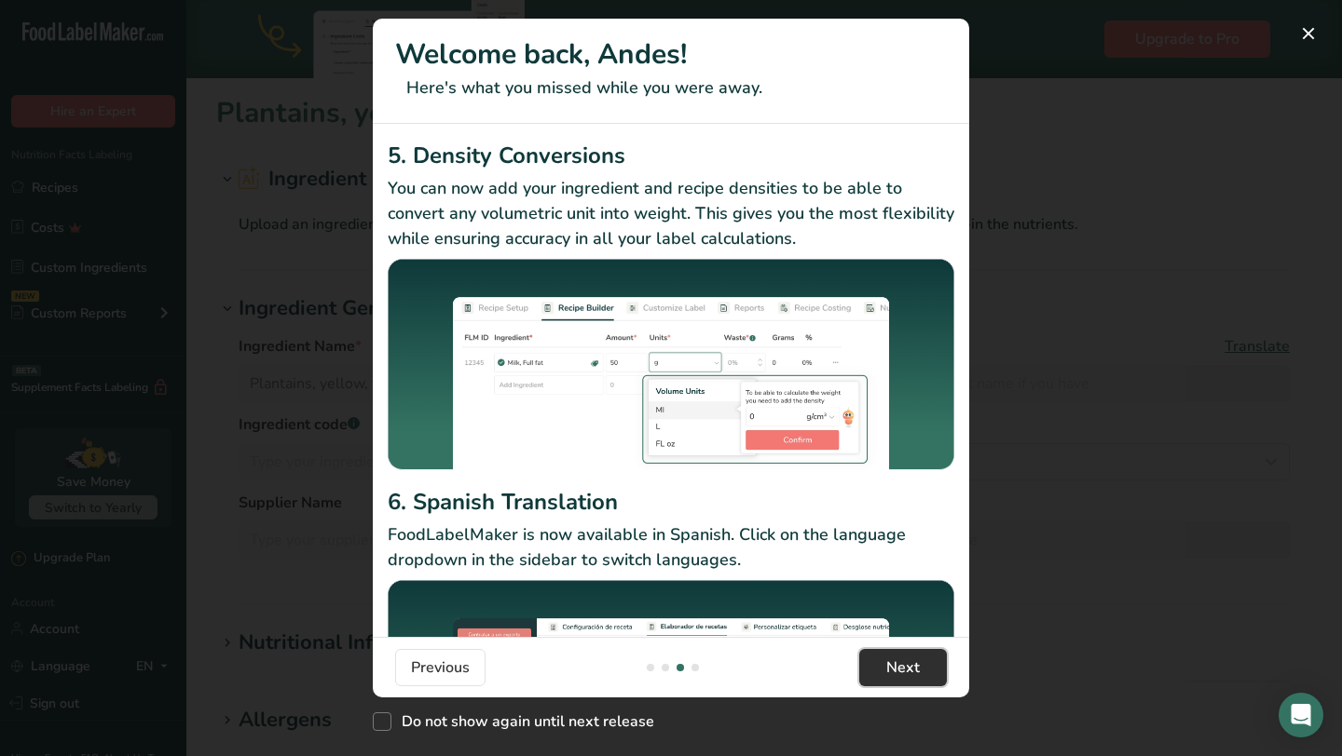
click at [895, 672] on span "Next" at bounding box center [903, 668] width 34 height 22
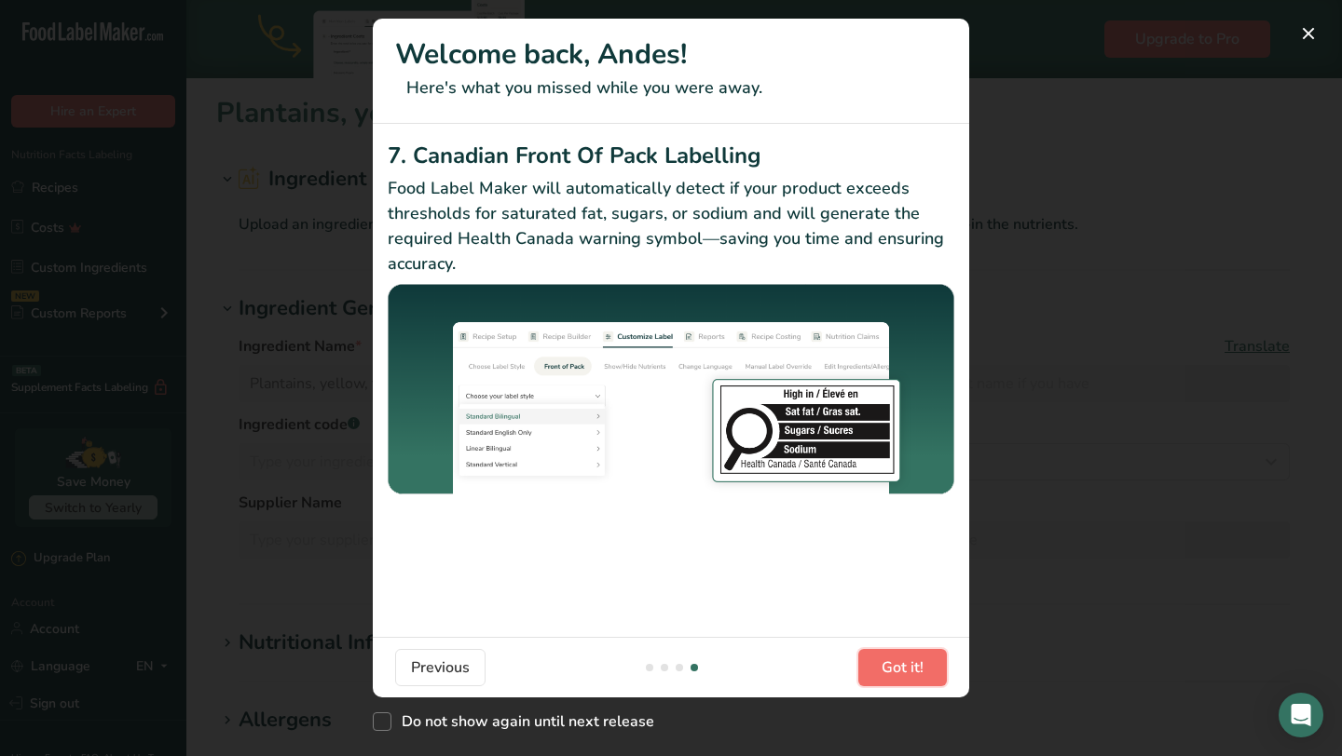
click at [895, 672] on span "Got it!" at bounding box center [902, 668] width 42 height 22
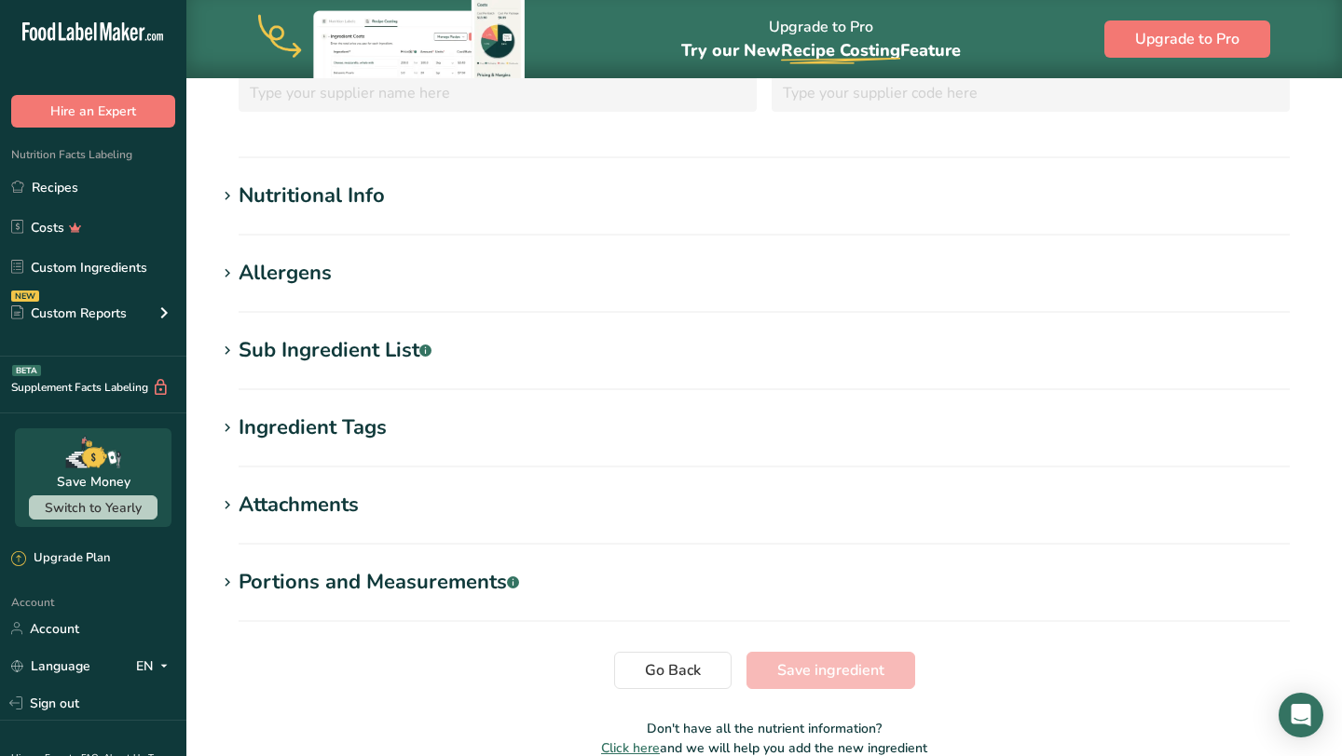
scroll to position [450, 0]
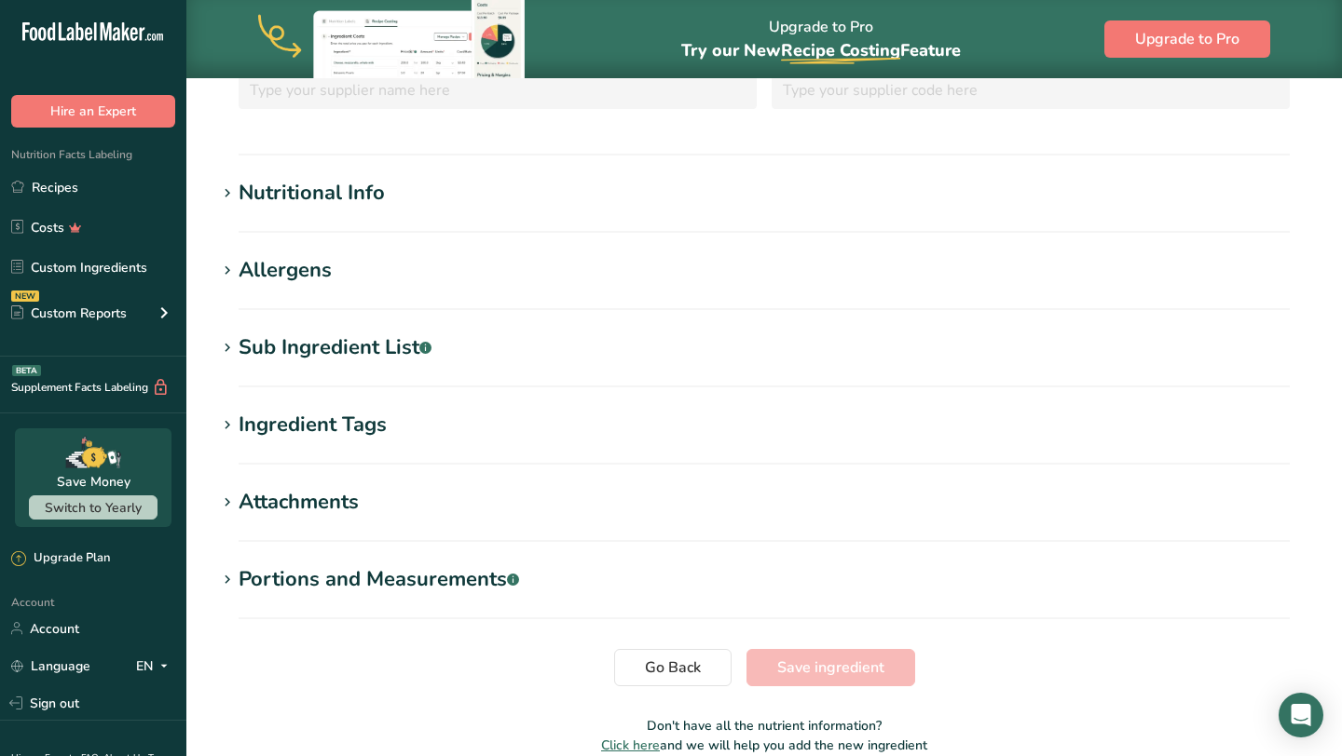
click at [609, 448] on section "Ingredient Tags Add tags Standard Tags Custom Tags Source of Antioxidants [MEDI…" at bounding box center [764, 437] width 1096 height 55
click at [235, 428] on icon at bounding box center [227, 426] width 17 height 26
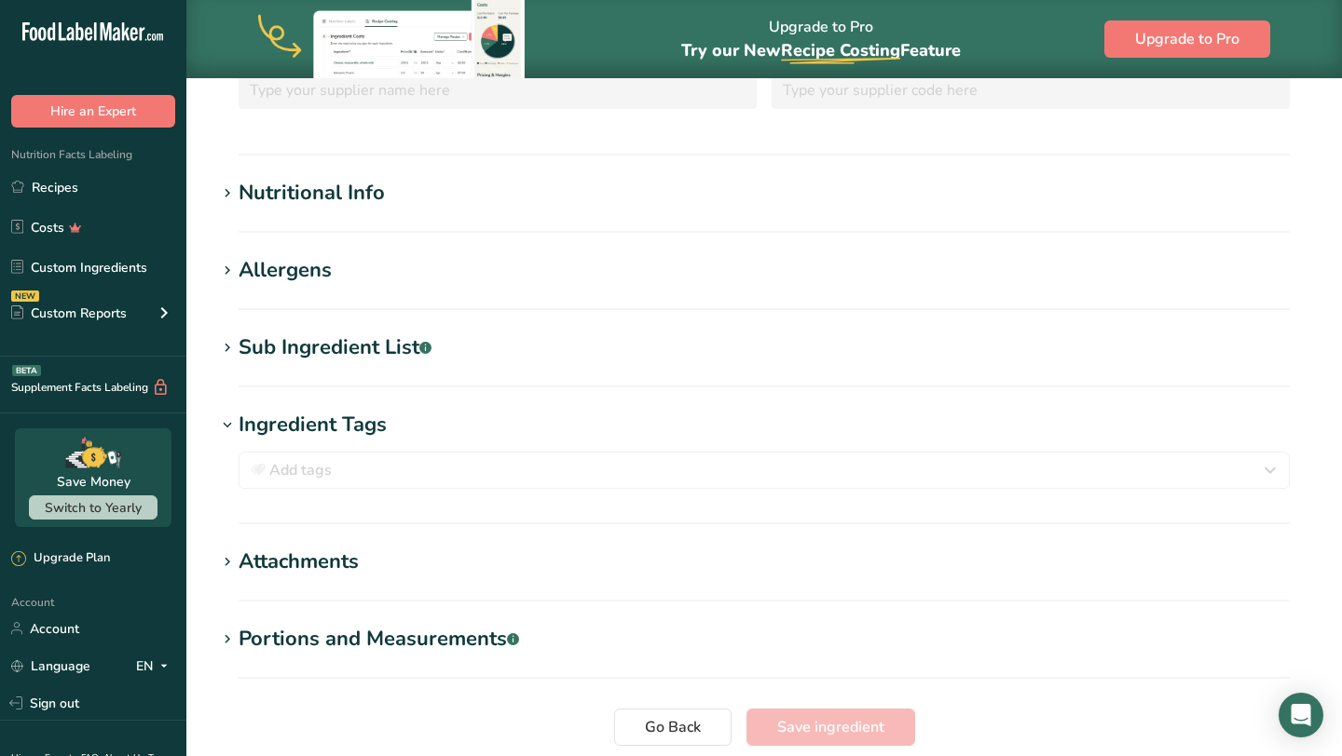
click at [231, 197] on icon at bounding box center [227, 194] width 17 height 26
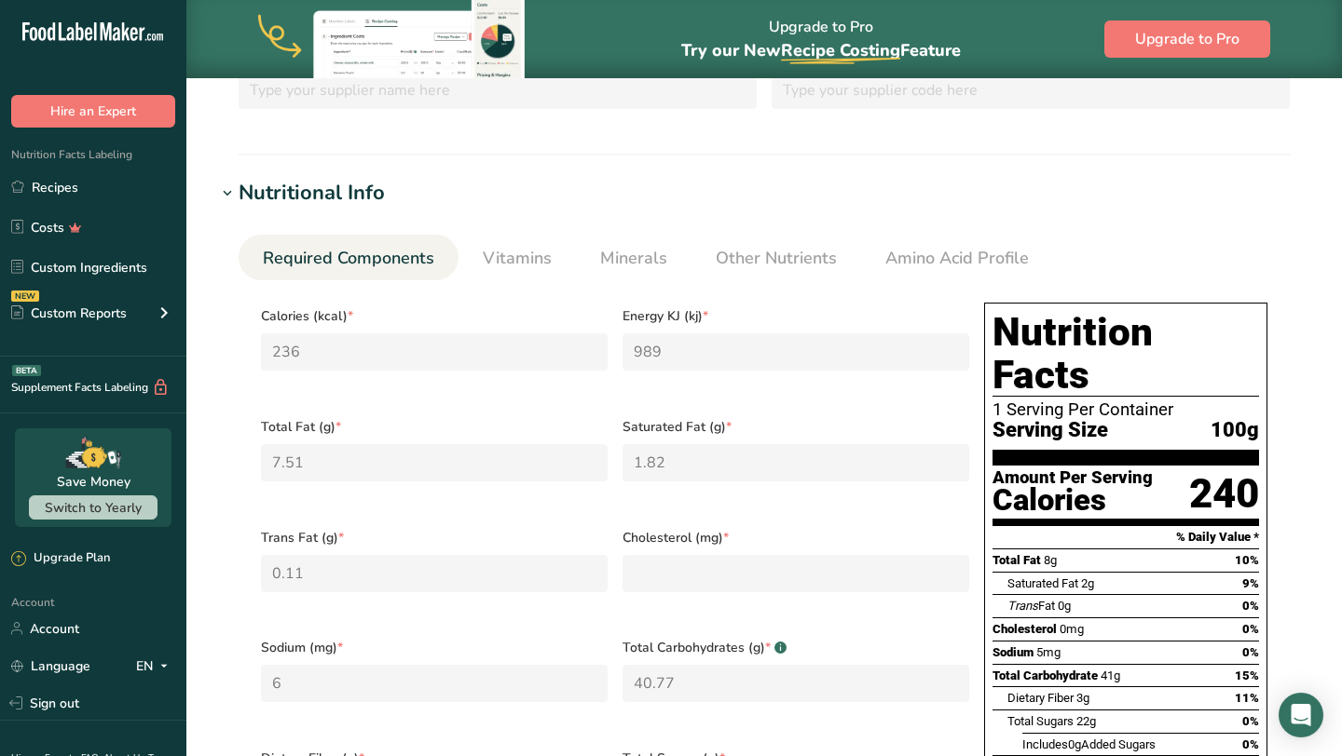
click at [231, 197] on icon at bounding box center [227, 194] width 17 height 26
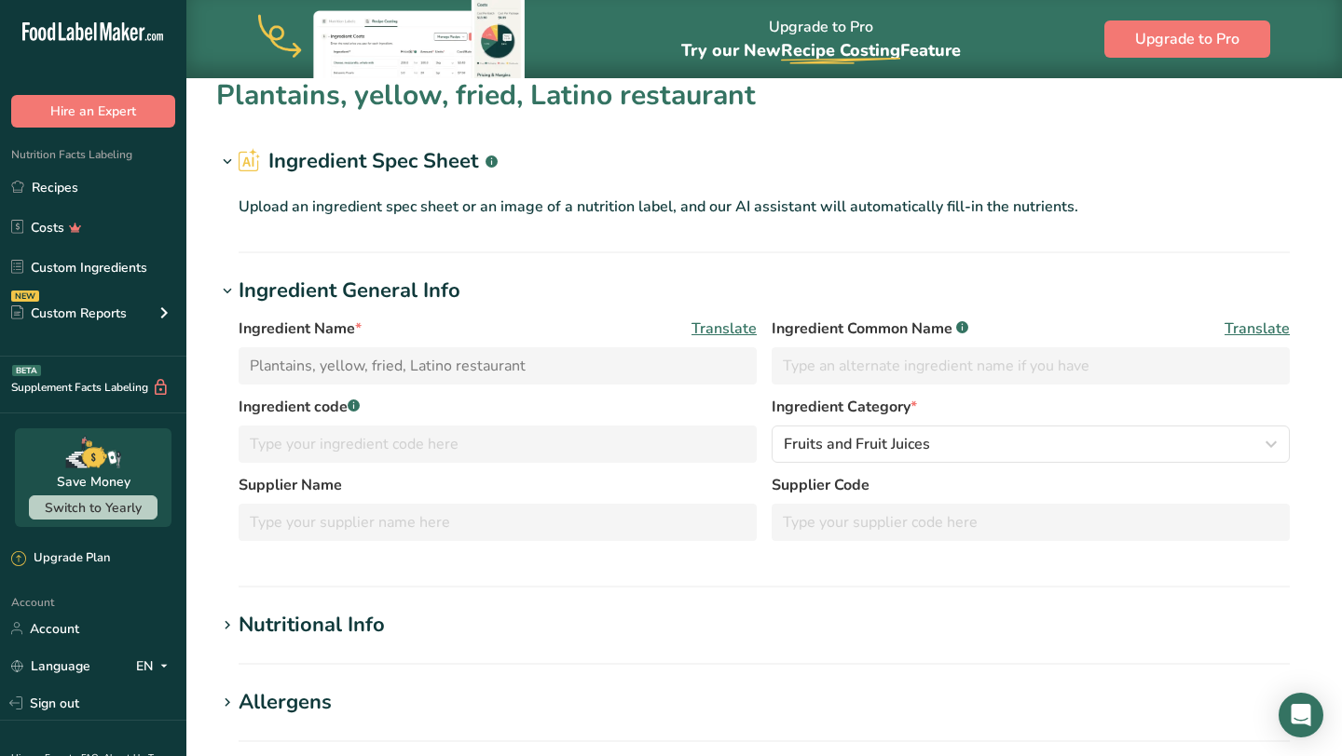
scroll to position [0, 0]
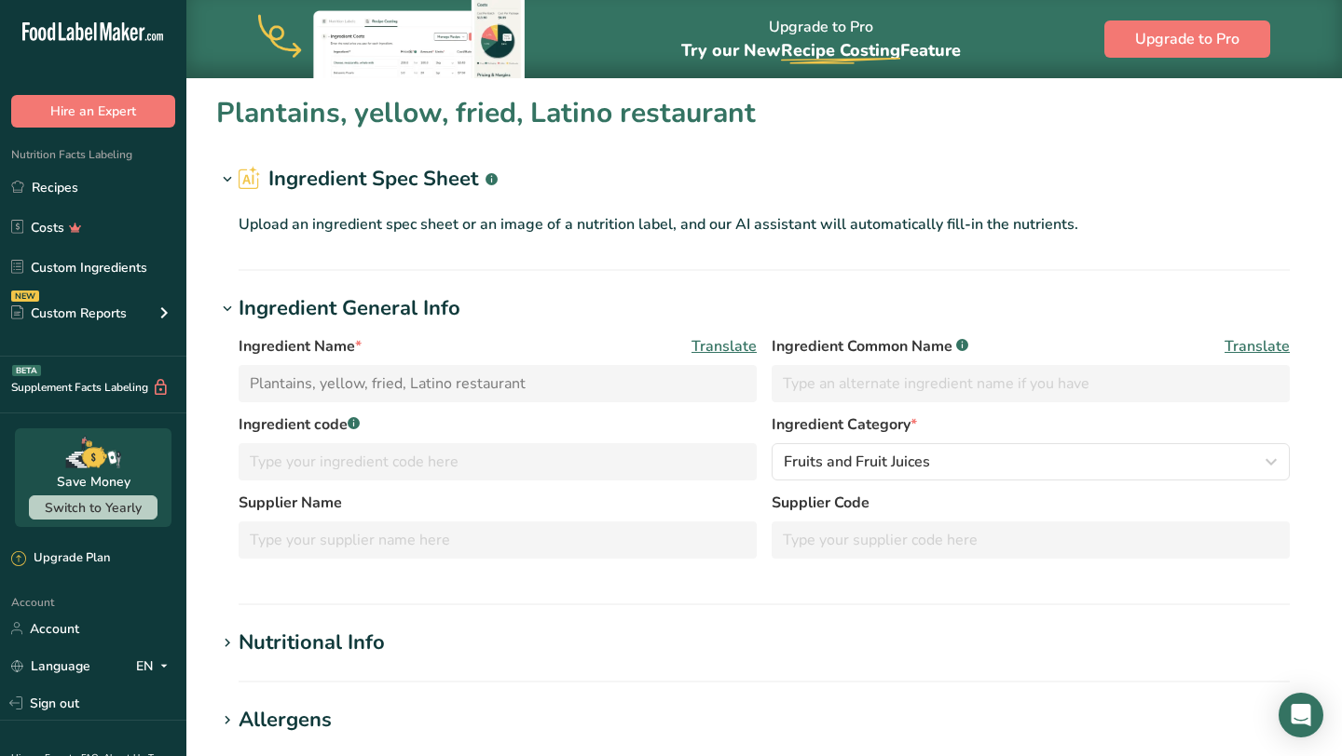
click at [737, 340] on span "Translate" at bounding box center [723, 346] width 65 height 22
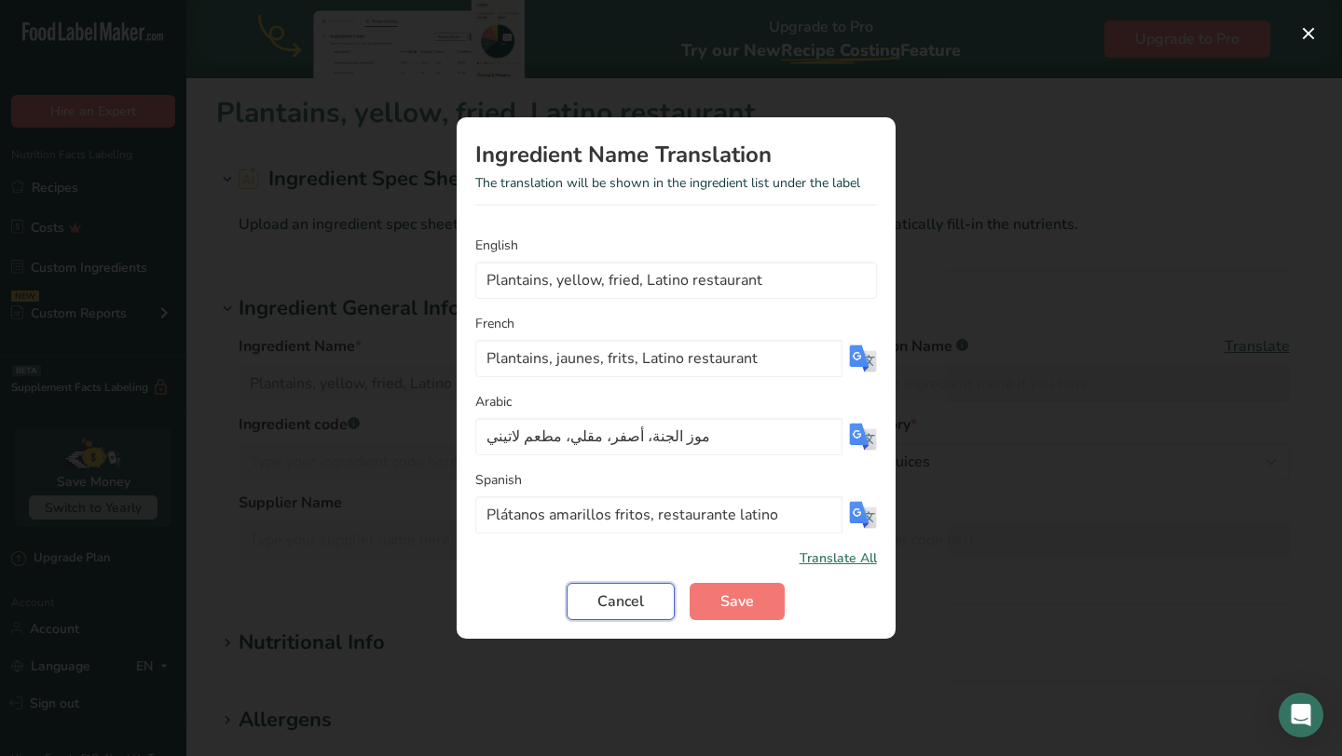
click at [644, 600] on button "Cancel" at bounding box center [620, 601] width 108 height 37
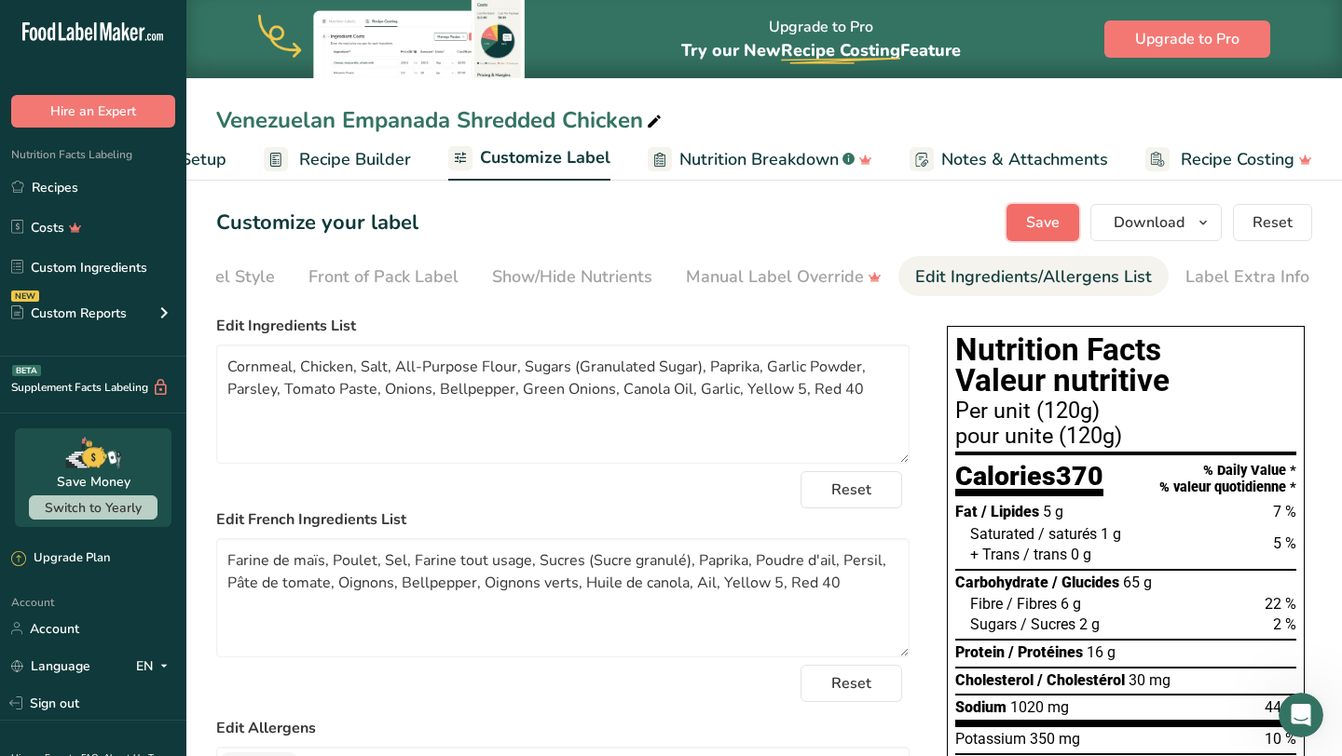
click at [1047, 222] on span "Save" at bounding box center [1043, 222] width 34 height 22
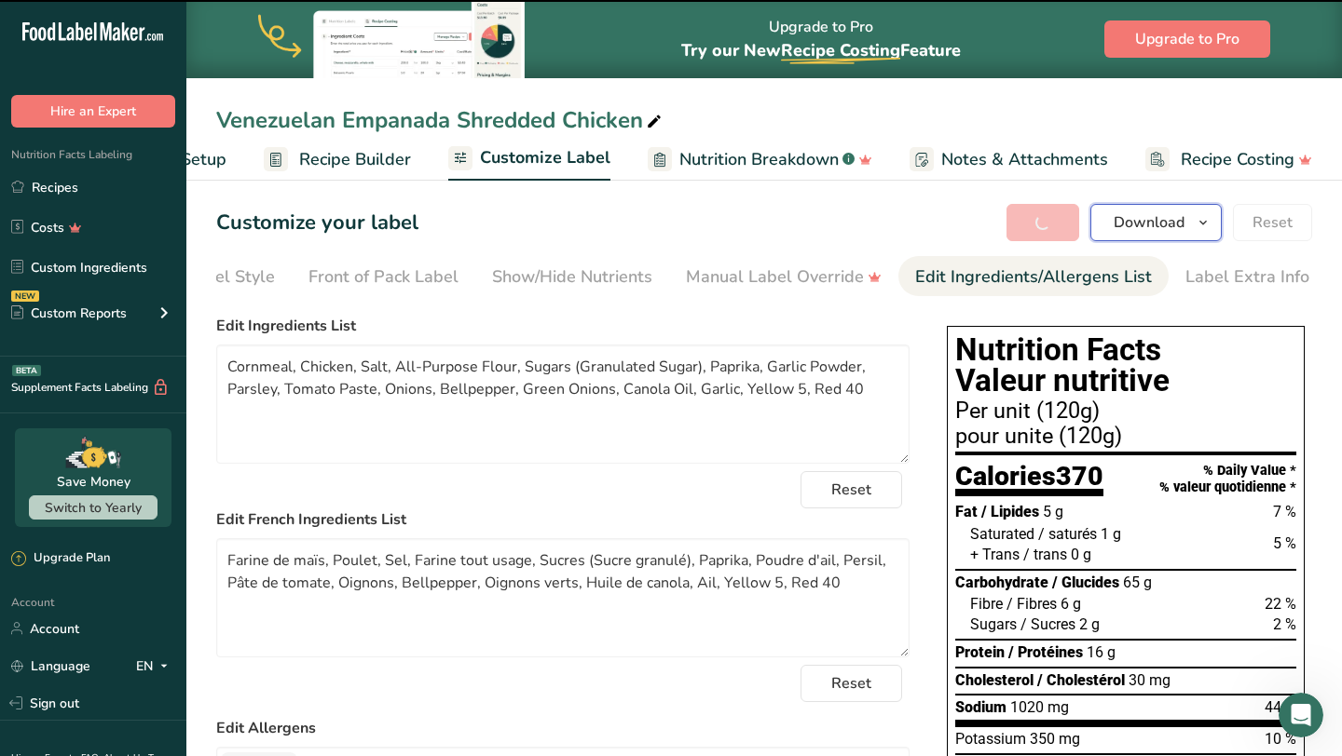
click at [1154, 228] on span "Download" at bounding box center [1148, 222] width 71 height 22
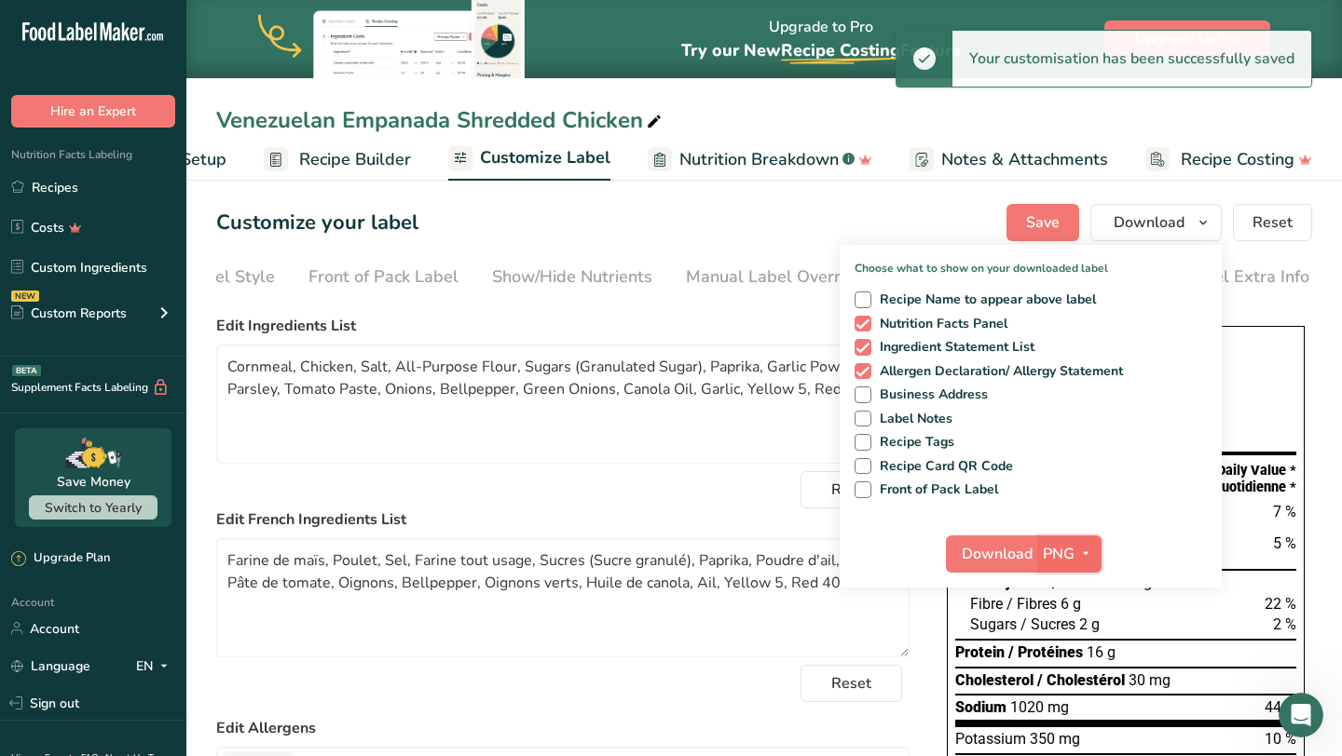
click at [1073, 540] on button "PNG" at bounding box center [1069, 554] width 64 height 37
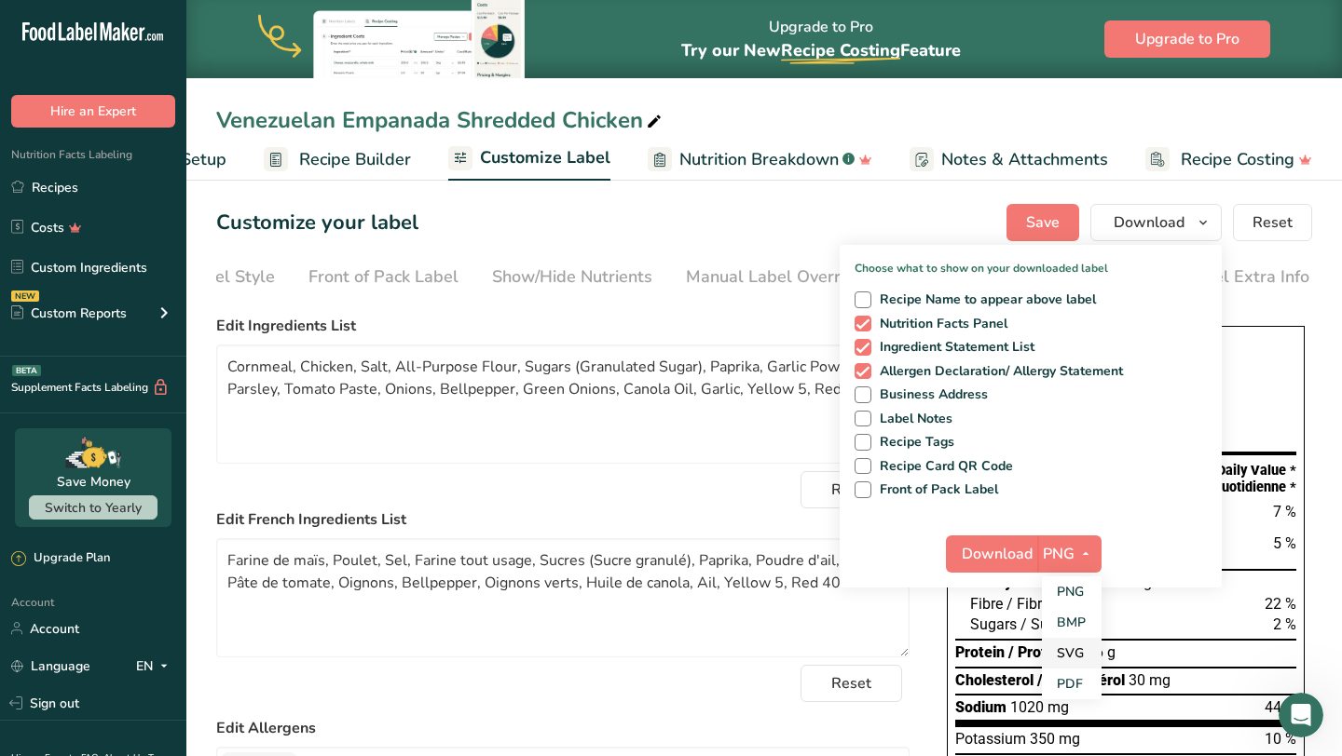
click at [1070, 647] on link "SVG" at bounding box center [1072, 653] width 60 height 31
click at [1002, 566] on button "Download" at bounding box center [991, 554] width 91 height 37
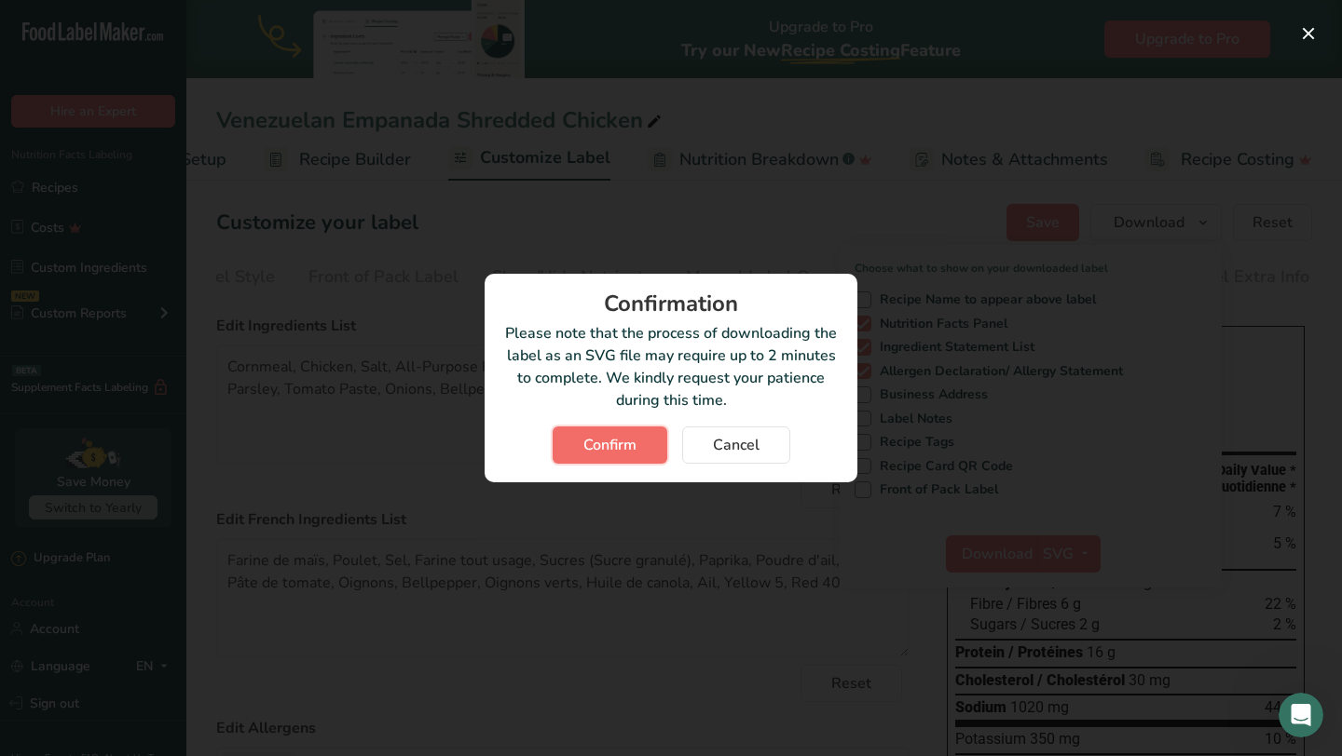
click at [610, 455] on span "Confirm" at bounding box center [609, 445] width 53 height 22
